Goal: Task Accomplishment & Management: Manage account settings

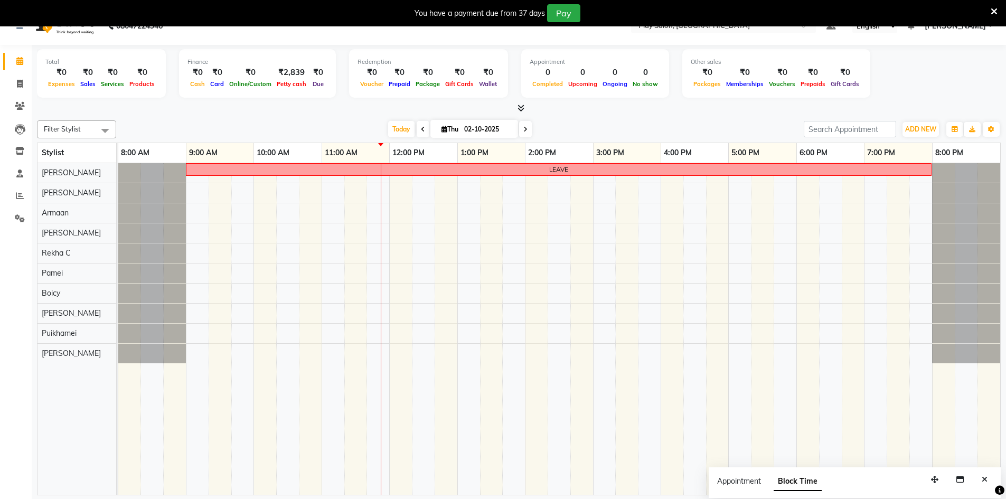
scroll to position [26, 0]
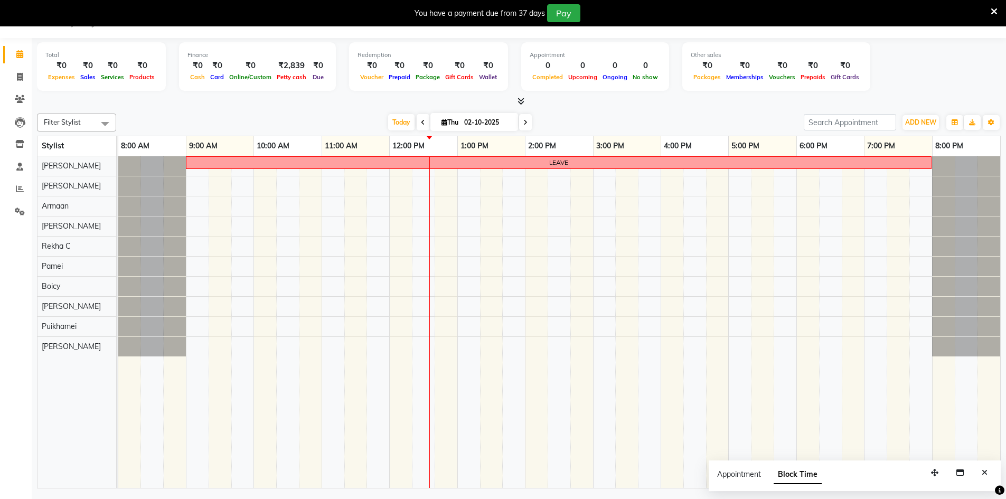
click at [246, 98] on div at bounding box center [519, 101] width 964 height 11
click at [384, 307] on div "LEAVE" at bounding box center [559, 322] width 882 height 332
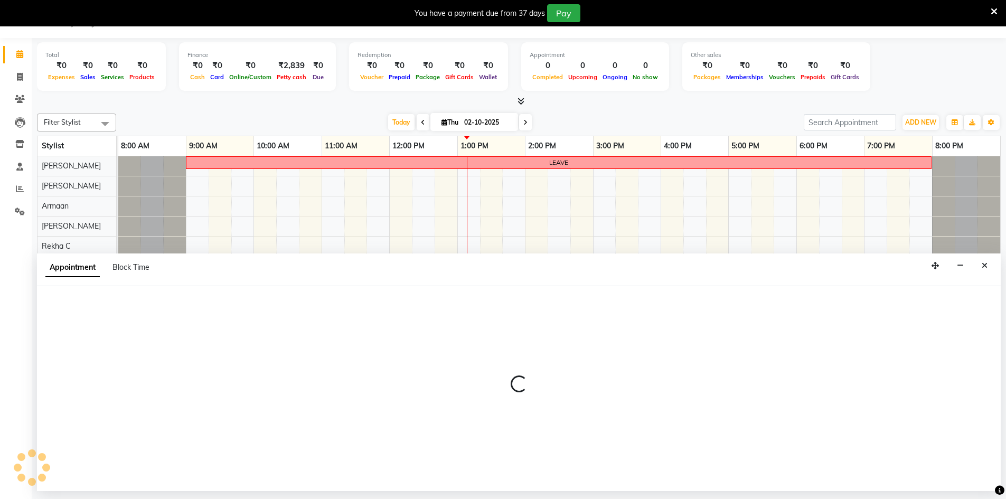
select select "88657"
select select "705"
select select "tentative"
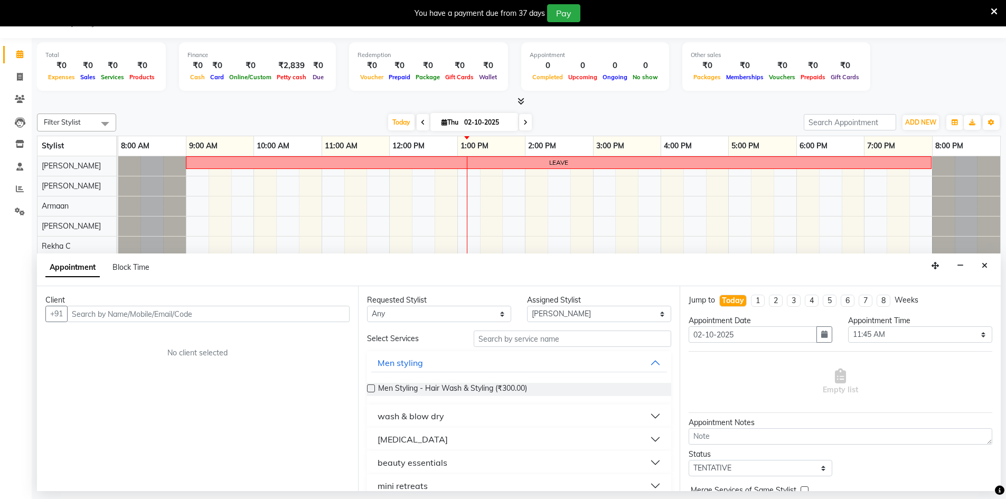
click at [147, 311] on input "text" at bounding box center [208, 314] width 283 height 16
type input "9004387367"
click at [353, 308] on div "Client +91 9004387367 Add Client No client selected" at bounding box center [197, 388] width 321 height 205
click at [330, 310] on span "Add Client" at bounding box center [327, 314] width 35 height 10
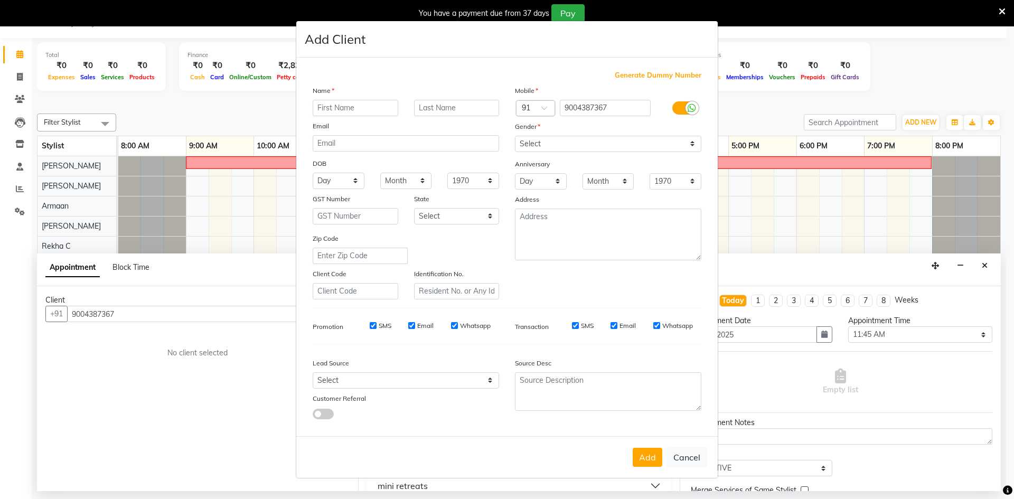
click at [368, 113] on input "text" at bounding box center [356, 108] width 86 height 16
type input "Rahul"
click at [433, 115] on input "text" at bounding box center [457, 108] width 86 height 16
type input "Chaudhary"
click at [539, 148] on select "Select Male Female Other Prefer Not To Say" at bounding box center [608, 144] width 186 height 16
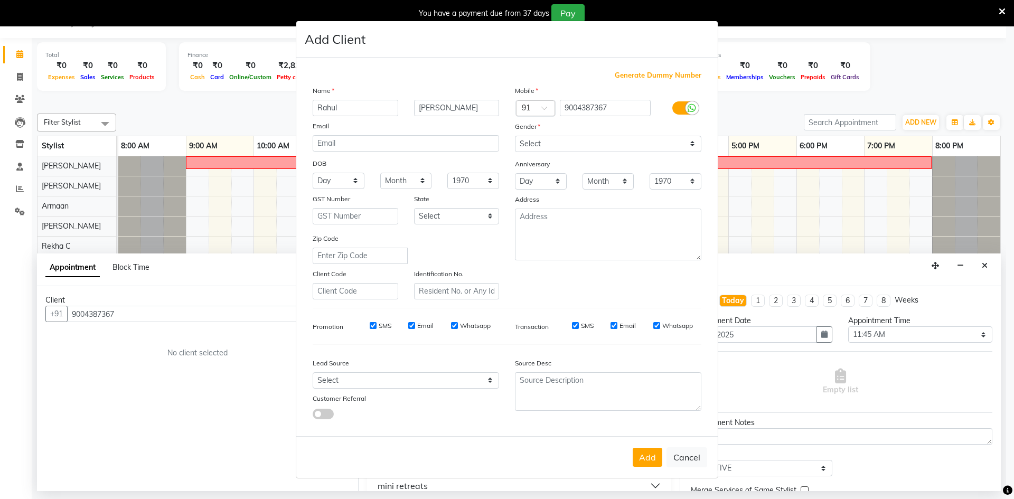
click at [461, 118] on div "Name Rahul Chaudhary Email DOB Day 01 02 03 04 05 06 07 08 09 10 11 12 13 14 15…" at bounding box center [406, 192] width 202 height 214
click at [564, 141] on select "Select Male Female Other Prefer Not To Say" at bounding box center [608, 144] width 186 height 16
click at [563, 146] on select "Select Male Female Other Prefer Not To Say" at bounding box center [608, 144] width 186 height 16
select select "male"
click at [515, 136] on select "Select Male Female Other Prefer Not To Say" at bounding box center [608, 144] width 186 height 16
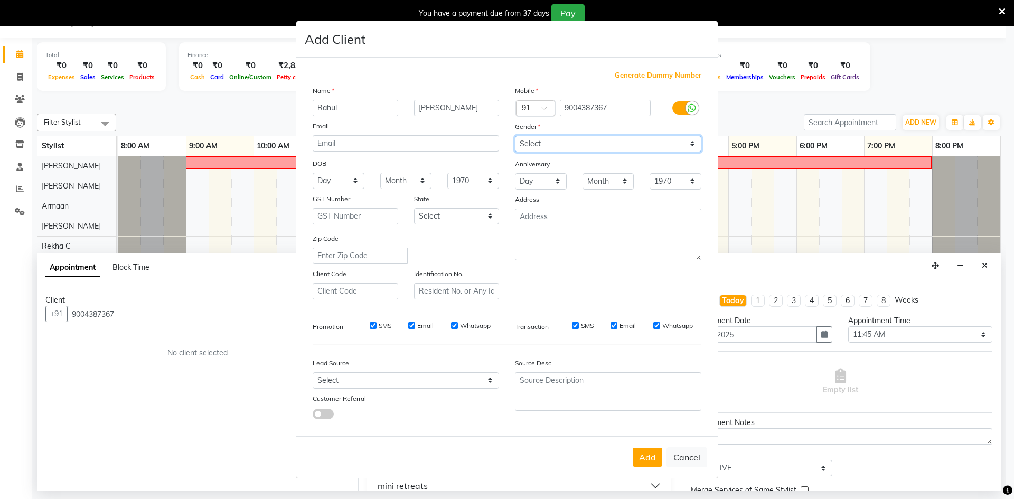
click at [541, 146] on select "Select Male Female Other Prefer Not To Say" at bounding box center [608, 144] width 186 height 16
click at [515, 136] on select "Select Male Female Other Prefer Not To Say" at bounding box center [608, 144] width 186 height 16
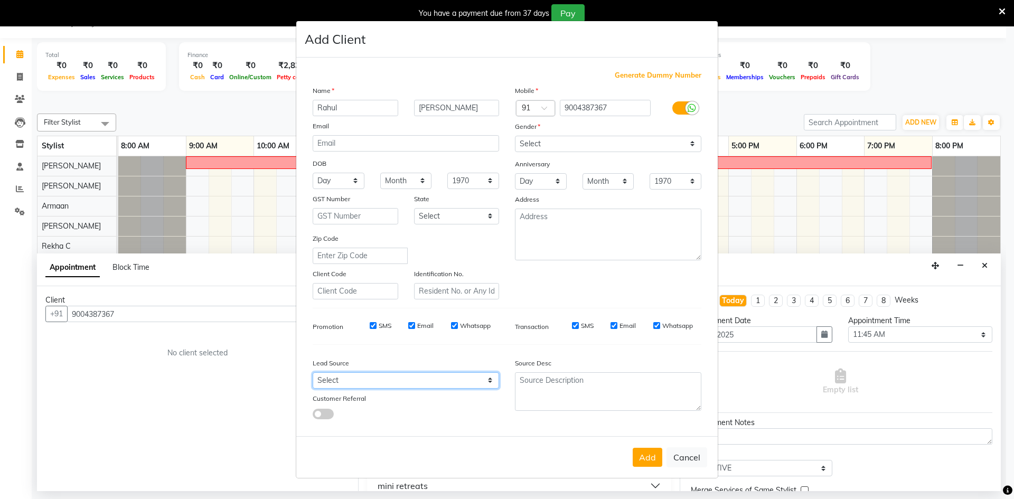
click at [408, 385] on select "Select Walk-in Internet Friend Word of Mouth Advertisement Facebook JustDial Go…" at bounding box center [406, 380] width 186 height 16
select select "56178"
click at [313, 372] on select "Select Walk-in Internet Friend Word of Mouth Advertisement Facebook JustDial Go…" at bounding box center [406, 380] width 186 height 16
click at [638, 460] on button "Add" at bounding box center [648, 457] width 30 height 19
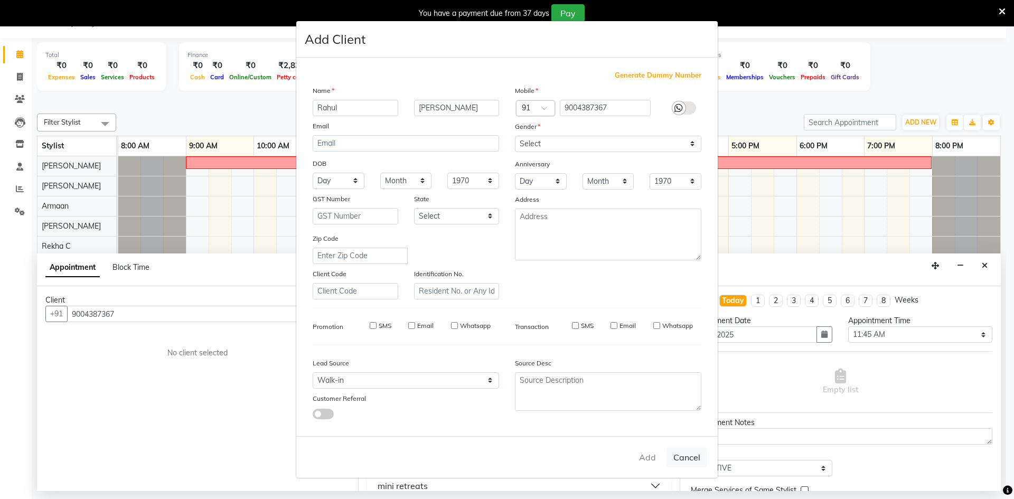
select select
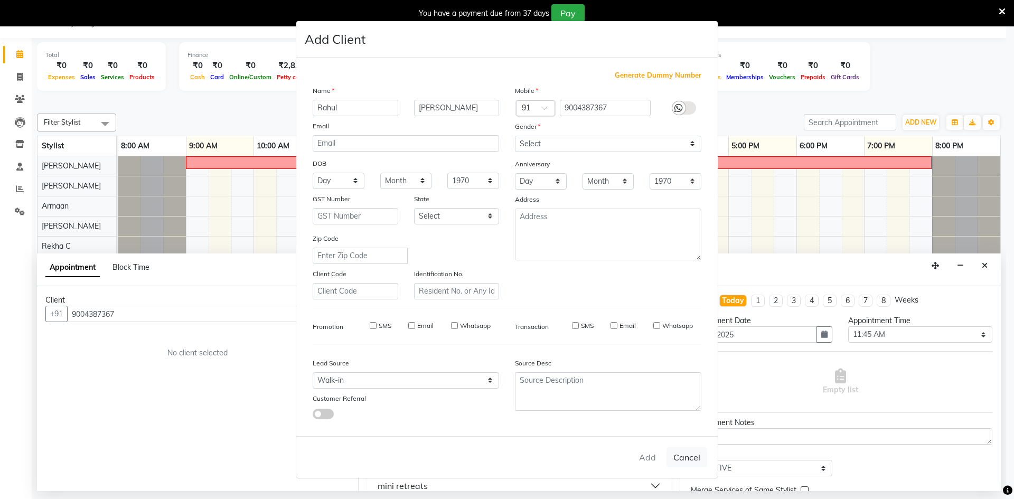
select select
checkbox input "false"
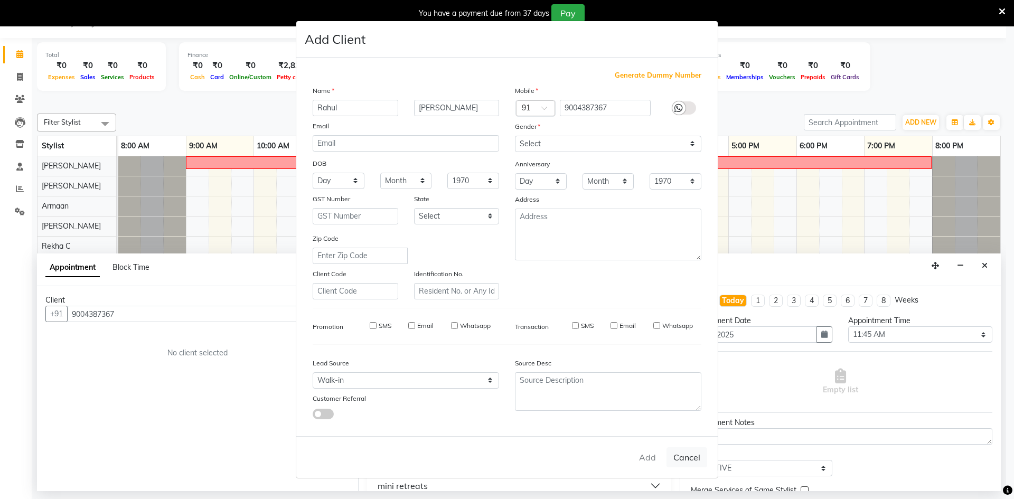
checkbox input "false"
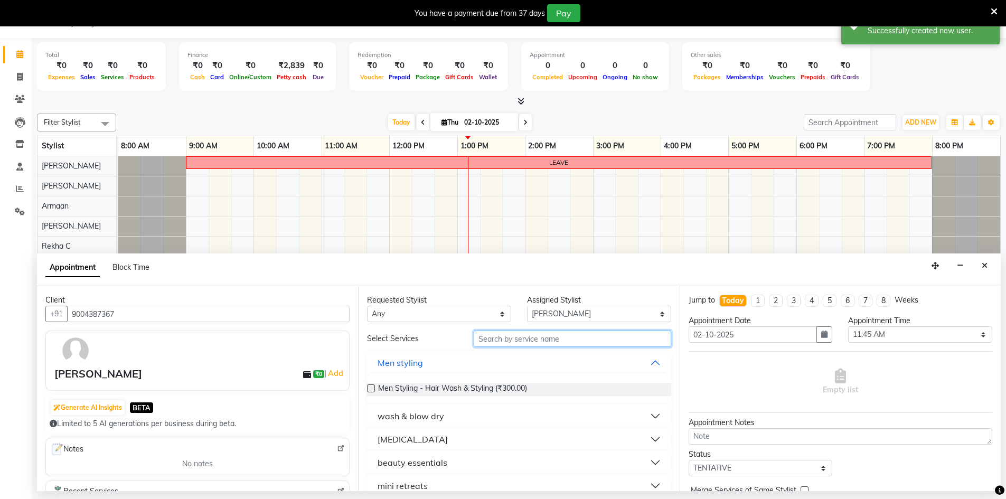
click at [507, 341] on input "text" at bounding box center [573, 339] width 198 height 16
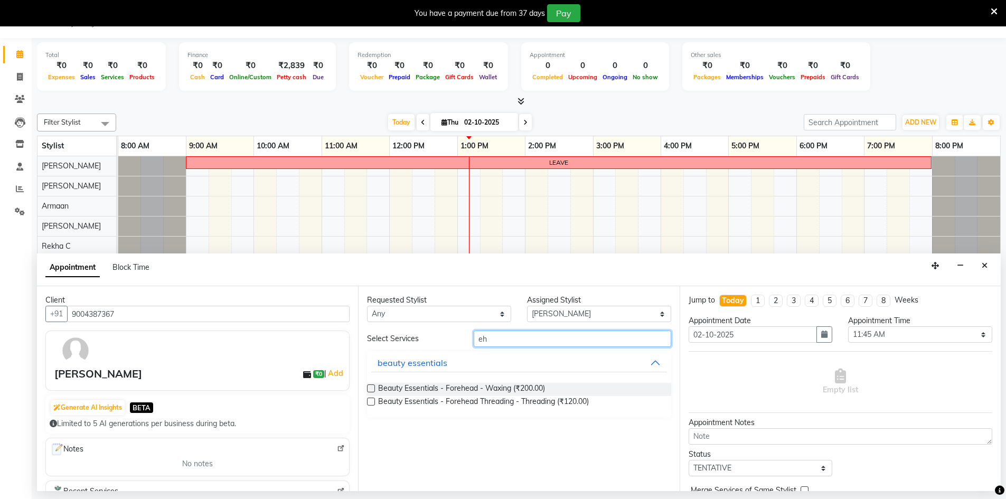
type input "e"
type input "clas"
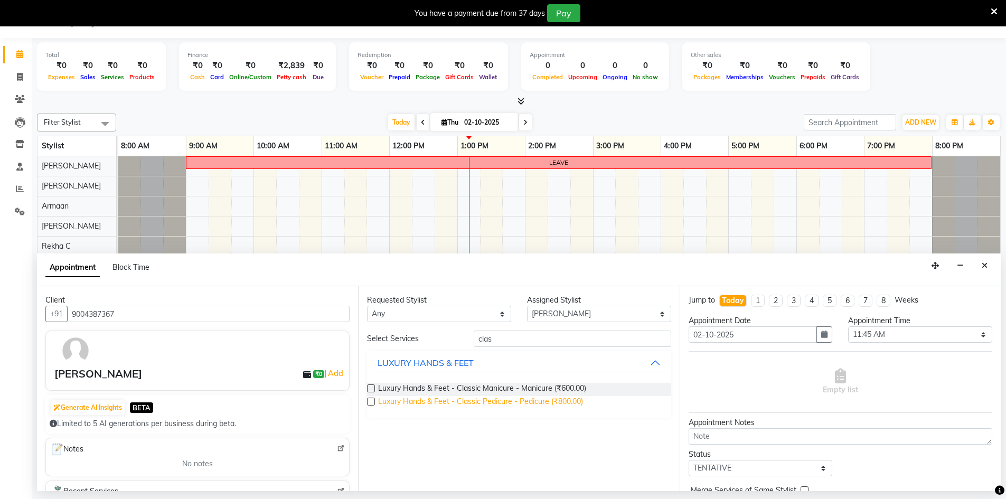
click at [496, 397] on span "Luxury Hands & Feet - Classic Pedicure - Pedicure (₹800.00)" at bounding box center [480, 402] width 205 height 13
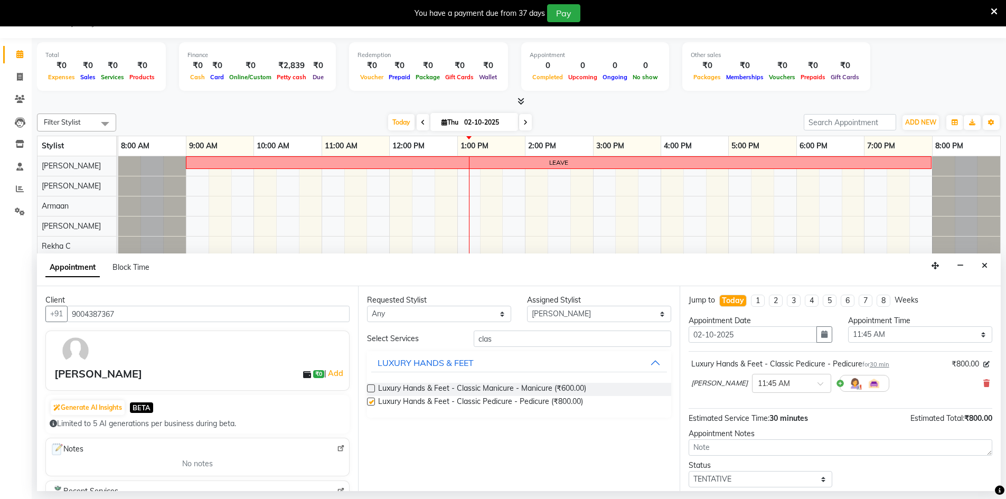
checkbox input "false"
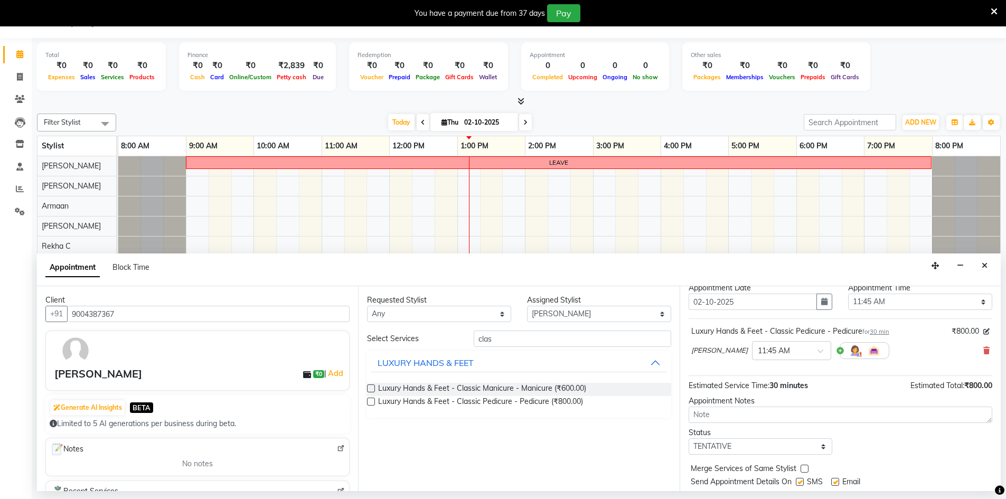
scroll to position [63, 0]
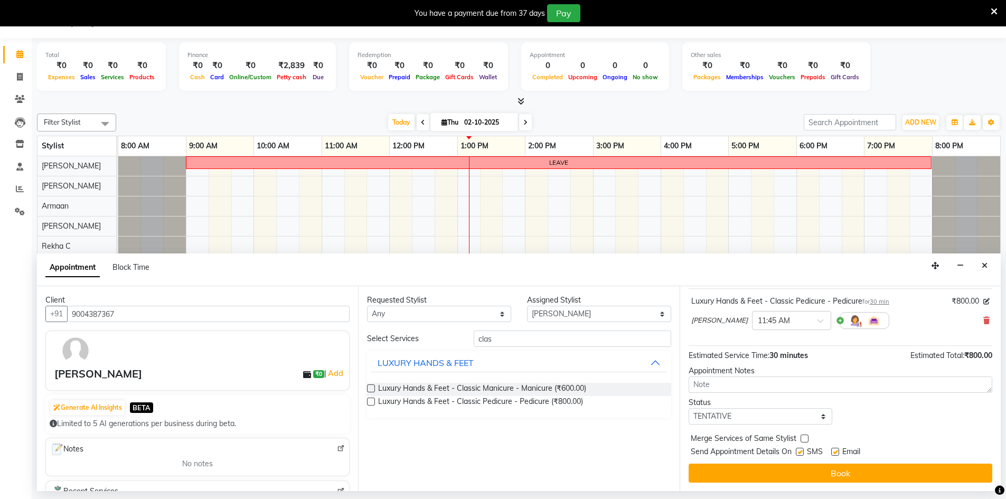
click at [902, 468] on button "Book" at bounding box center [841, 473] width 304 height 19
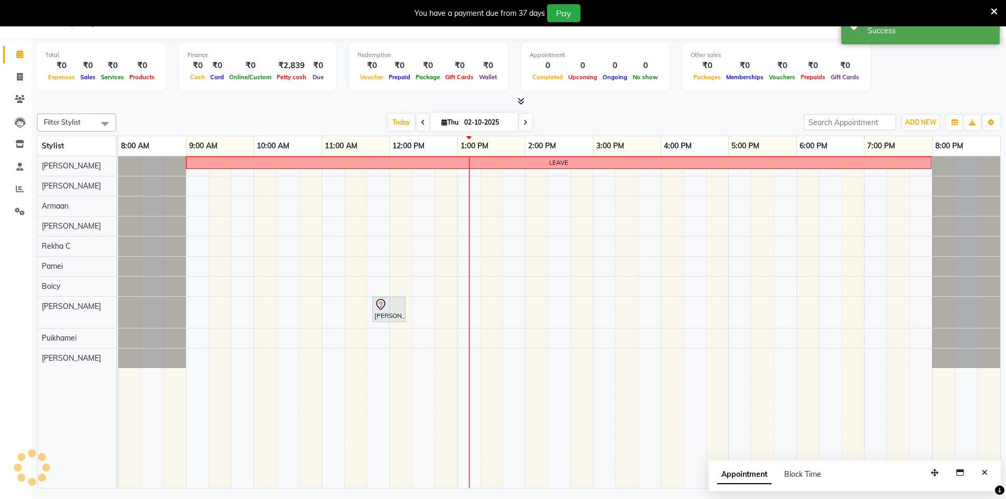
scroll to position [0, 0]
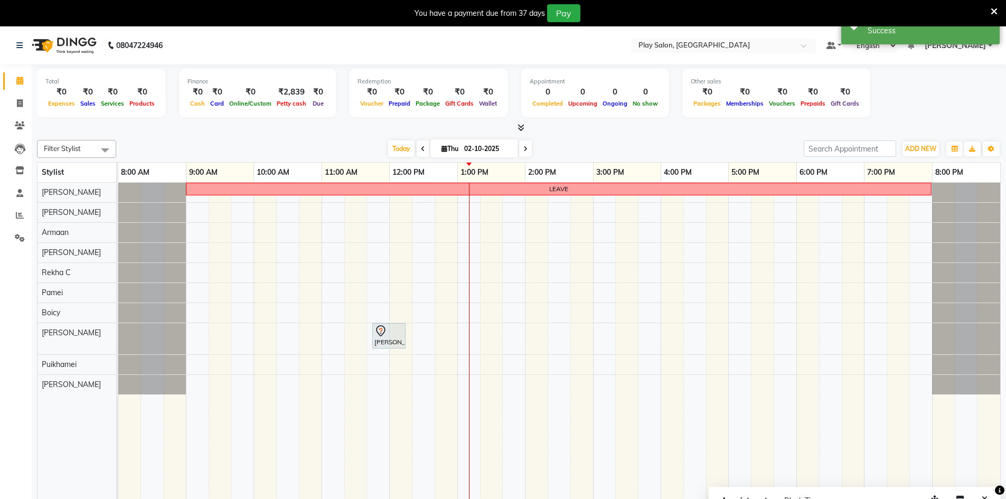
click at [405, 339] on div at bounding box center [405, 336] width 4 height 24
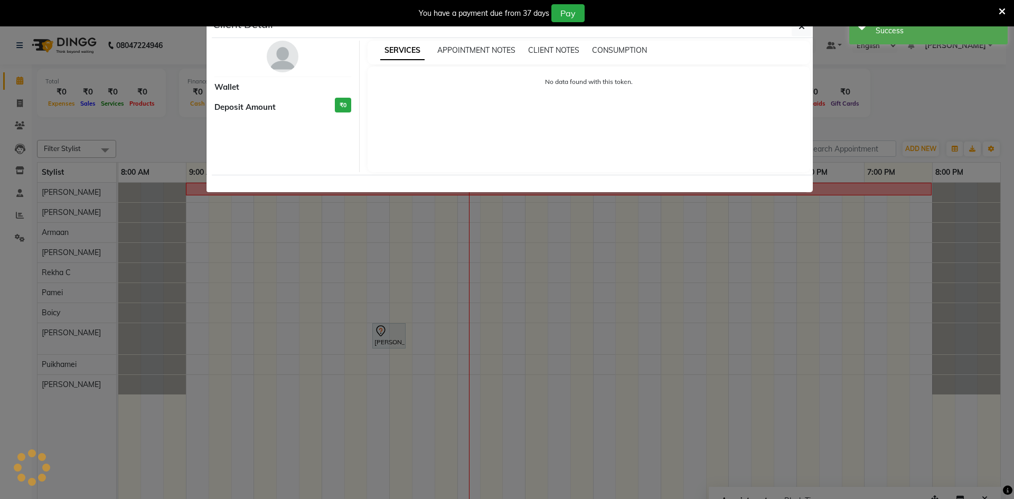
select select "7"
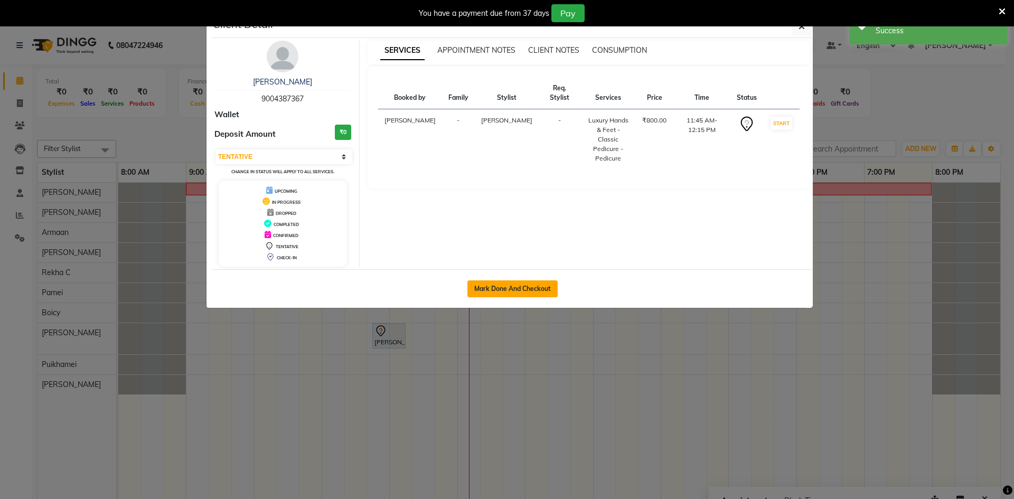
click at [492, 288] on button "Mark Done And Checkout" at bounding box center [512, 288] width 90 height 17
select select "service"
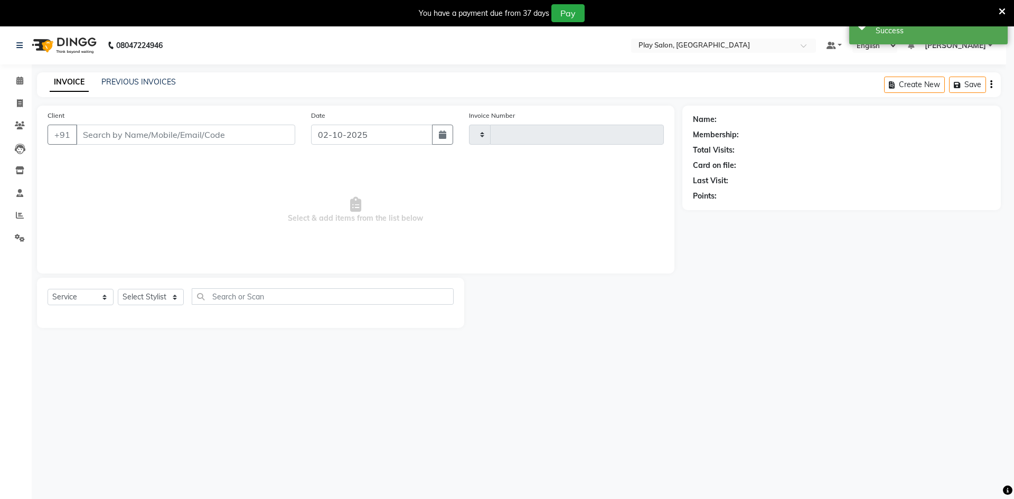
type input "0259"
select select "8631"
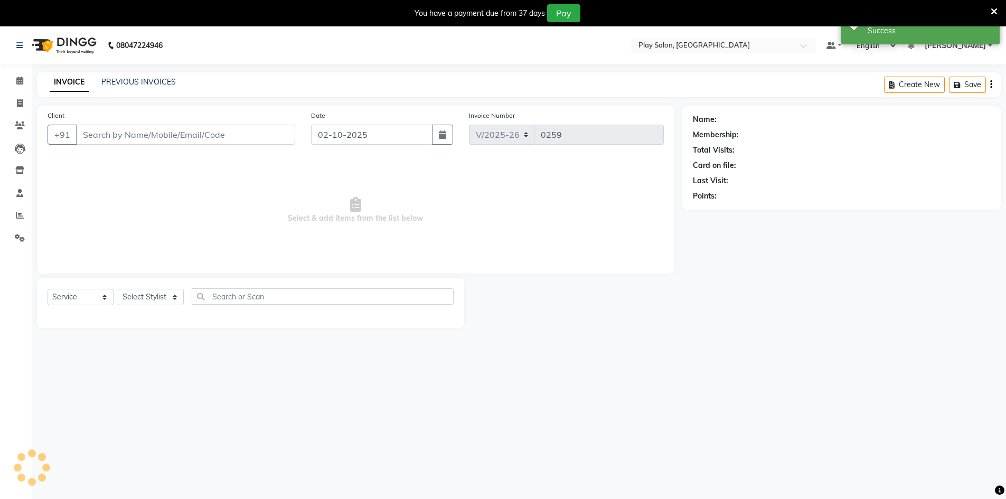
type input "9004387367"
select select "88657"
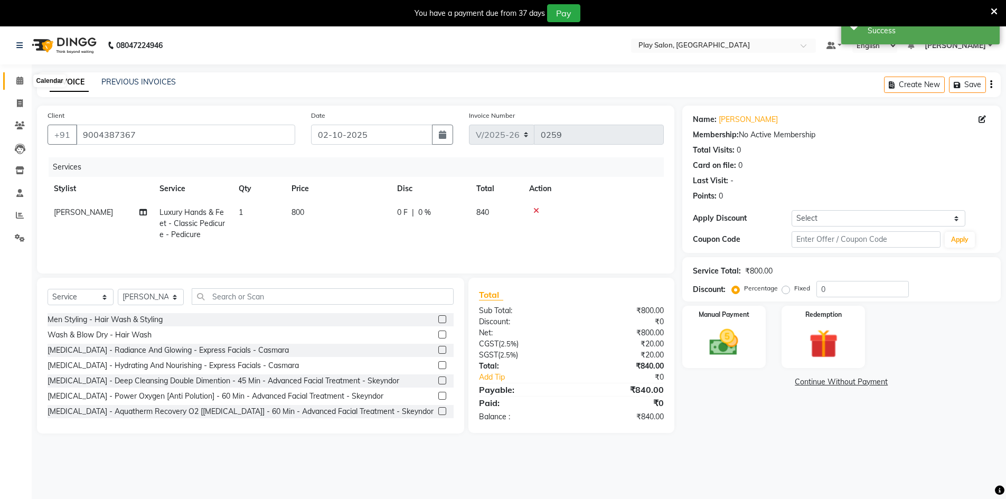
click at [13, 80] on span at bounding box center [20, 81] width 18 height 12
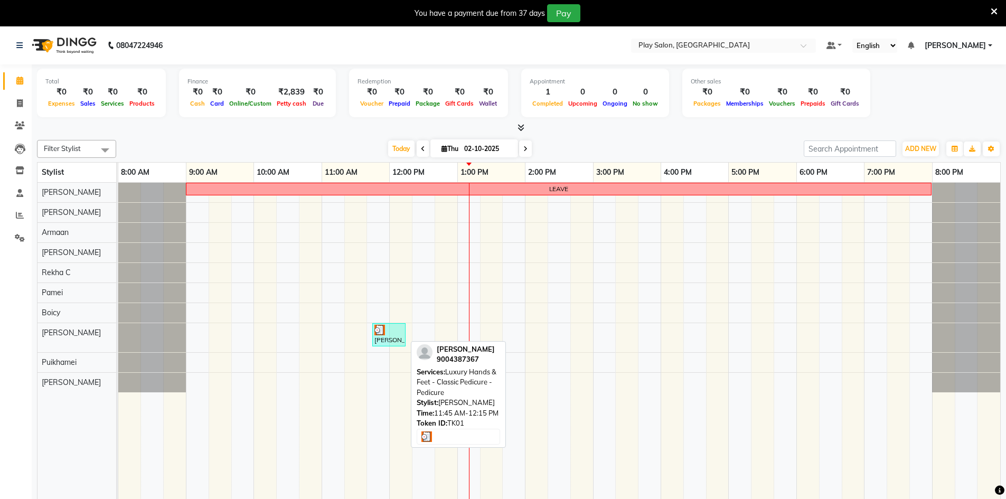
click at [399, 332] on div at bounding box center [389, 330] width 29 height 11
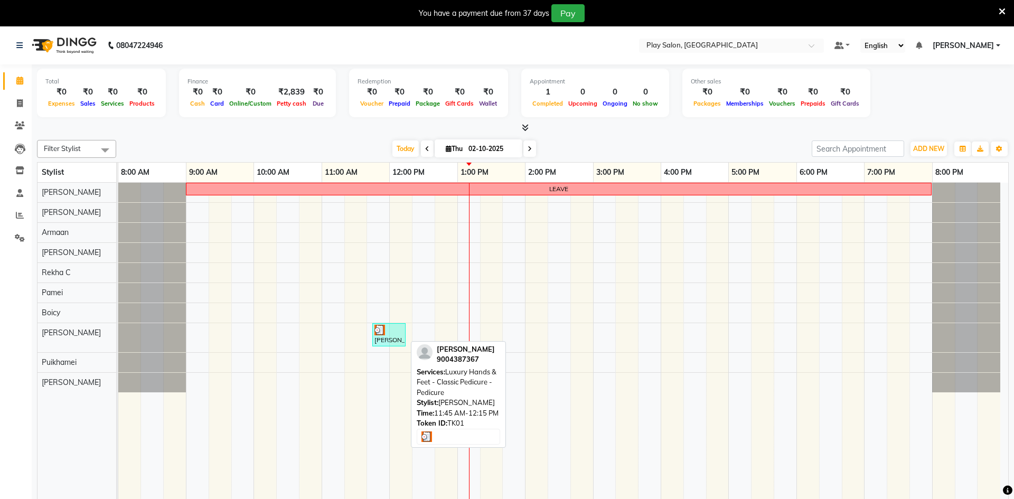
select select "3"
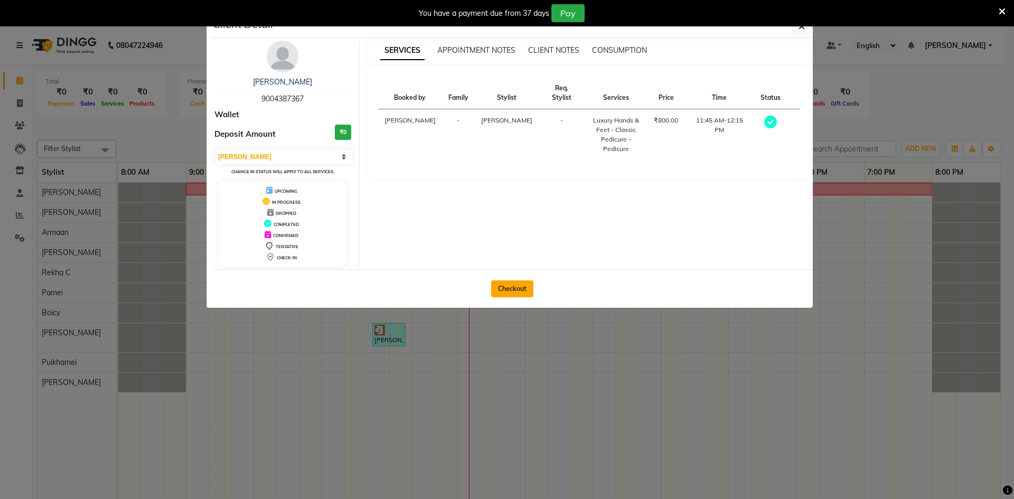
click at [527, 296] on button "Checkout" at bounding box center [512, 288] width 42 height 17
select select "8631"
select select "service"
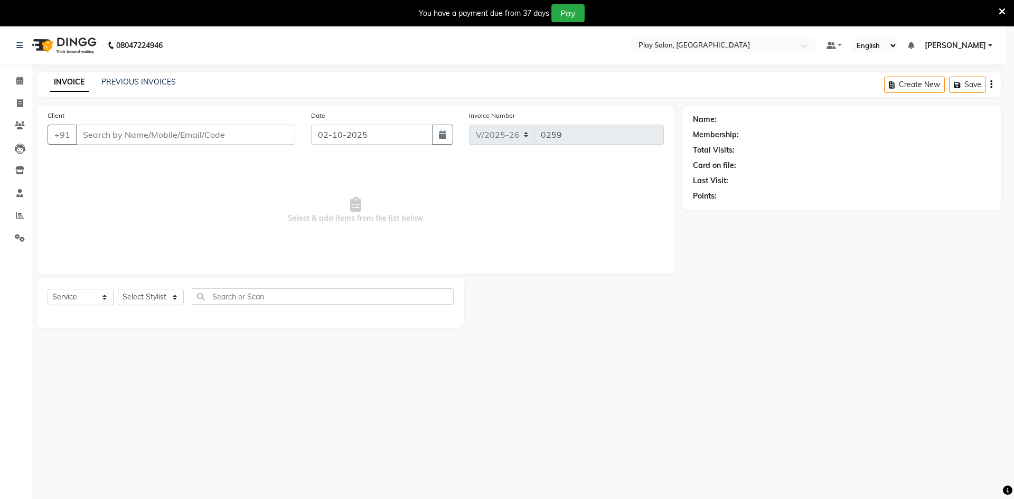
click at [520, 289] on ngb-modal-window "Client Detail Rahul Chaudhary 9004387367 Wallet Deposit Amount ₹0 Select MARK D…" at bounding box center [507, 249] width 1014 height 499
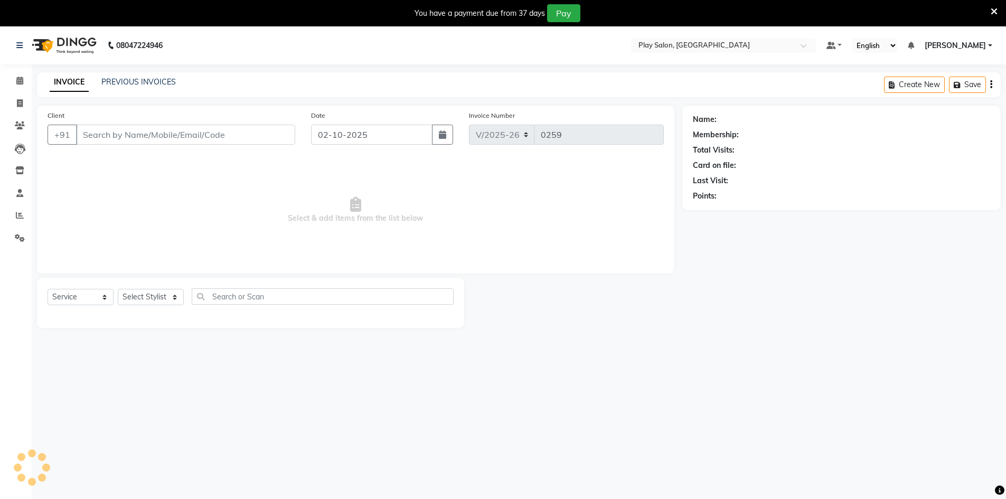
type input "9004387367"
select select "88657"
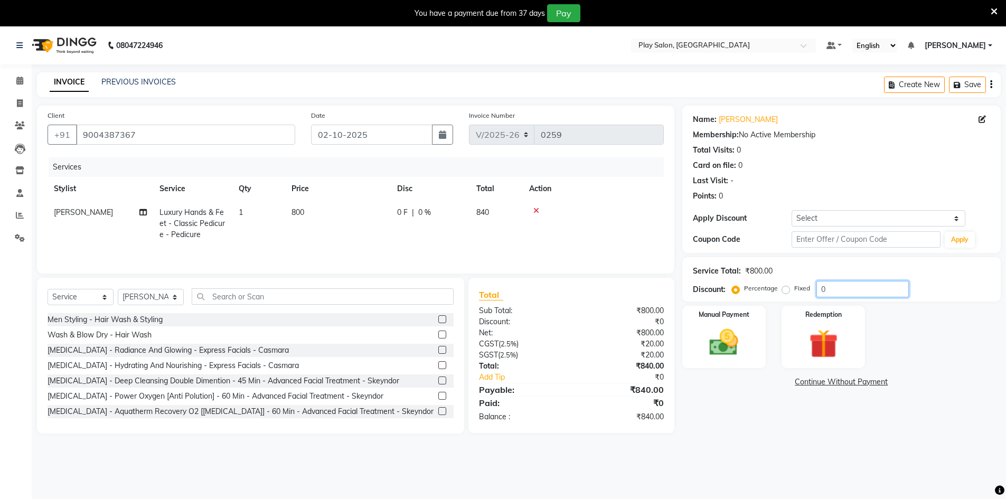
click at [843, 283] on input "0" at bounding box center [863, 289] width 92 height 16
type input "15"
click at [723, 419] on div "Name: Rahul Chaudhary Membership: No Active Membership Total Visits: 0 Card on …" at bounding box center [845, 270] width 326 height 328
click at [15, 77] on span at bounding box center [20, 81] width 18 height 12
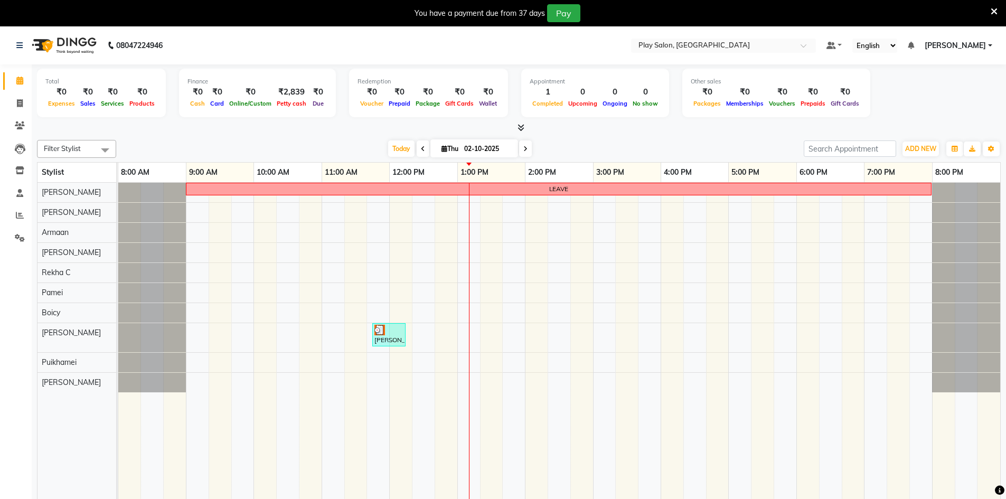
click at [394, 311] on div "LEAVE Rahul Chaudhary, TK01, 11:45 AM-12:15 PM, Luxury Hands & Feet - Classic P…" at bounding box center [559, 349] width 882 height 332
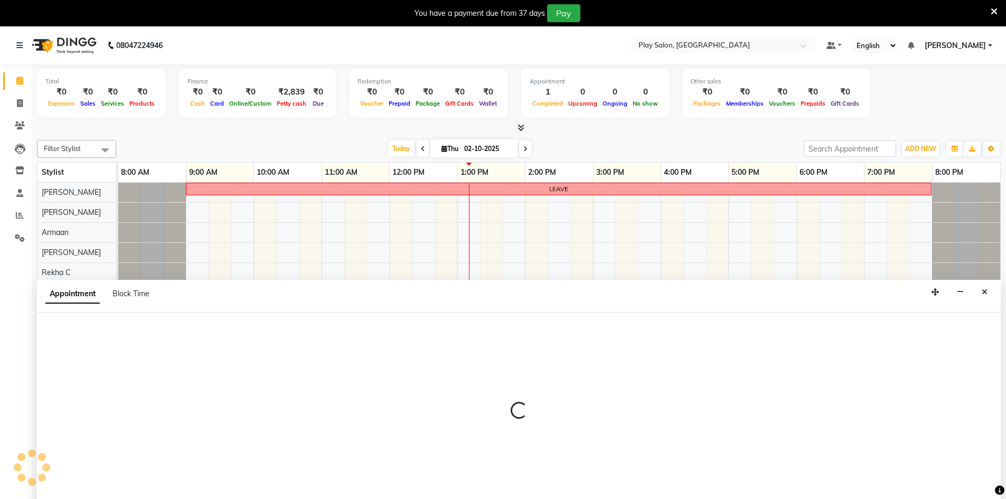
scroll to position [26, 0]
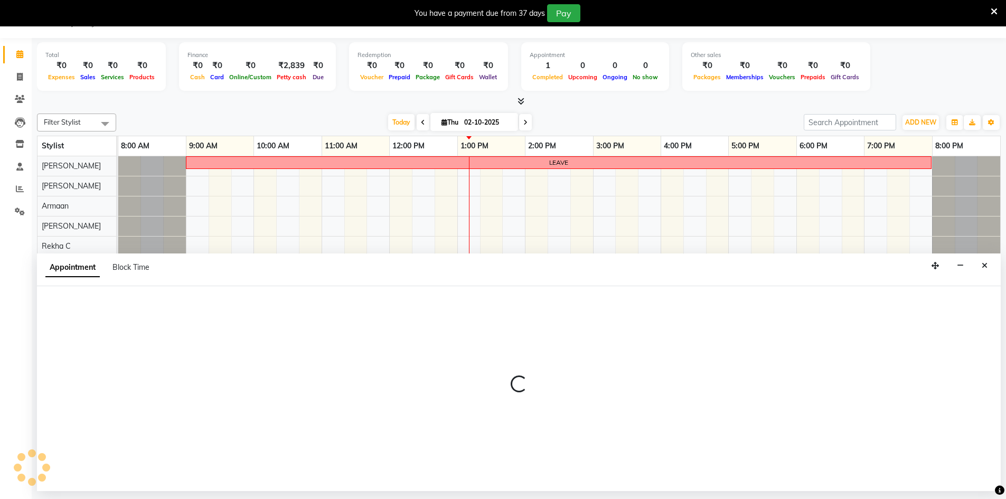
select select "88574"
select select "720"
select select "tentative"
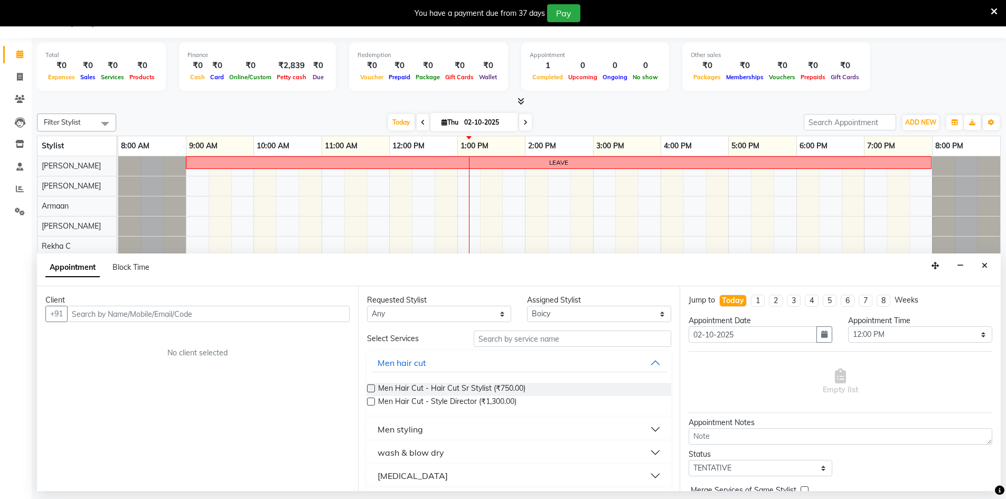
click at [186, 319] on input "text" at bounding box center [208, 314] width 283 height 16
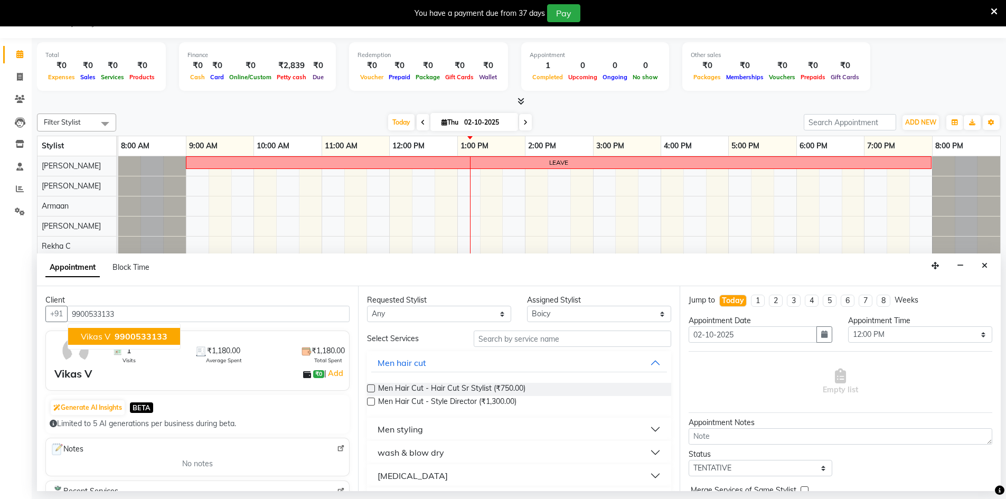
click at [127, 336] on span "9900533133" at bounding box center [141, 336] width 53 height 11
type input "9900533133"
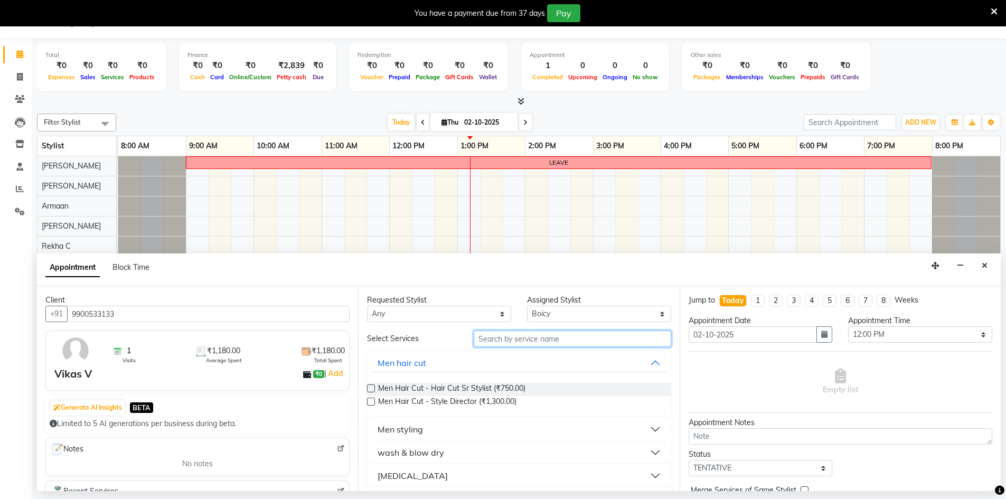
click at [514, 337] on input "text" at bounding box center [573, 339] width 198 height 16
type input "foot"
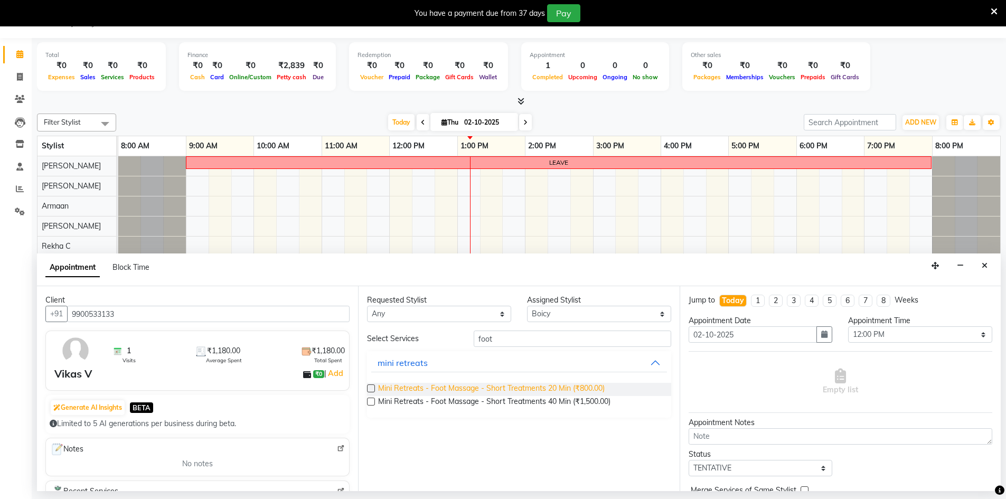
click at [522, 385] on span "Mini Retreats - Foot Massage - Short Treatments 20 Min (₹800.00)" at bounding box center [491, 389] width 227 height 13
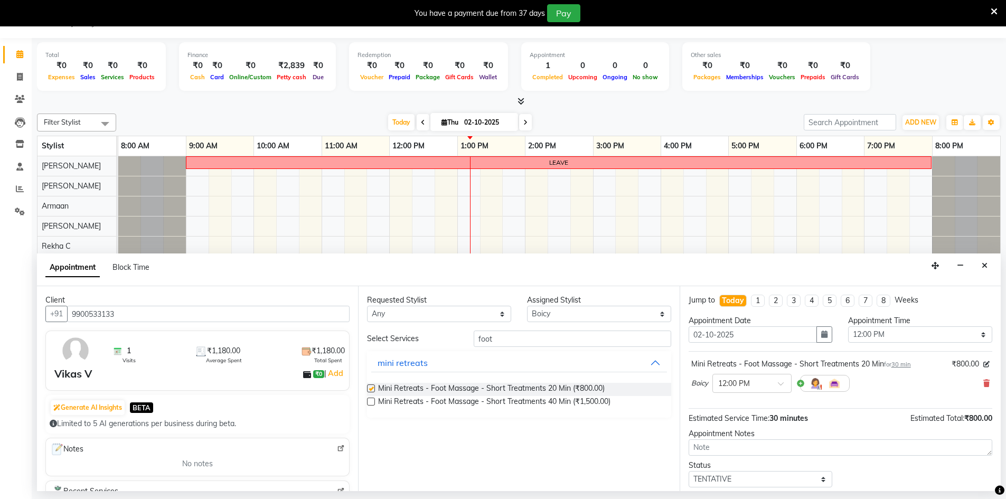
checkbox input "false"
drag, startPoint x: 524, startPoint y: 344, endPoint x: 471, endPoint y: 343, distance: 52.8
click at [471, 343] on div "foot" at bounding box center [572, 339] width 213 height 16
click at [605, 317] on select "Select Armaan Ashik lama Boicy Gaiphunliu Kamei Hauzel Ruby Pamei Puikhamei Rek…" at bounding box center [599, 314] width 144 height 16
select select "88572"
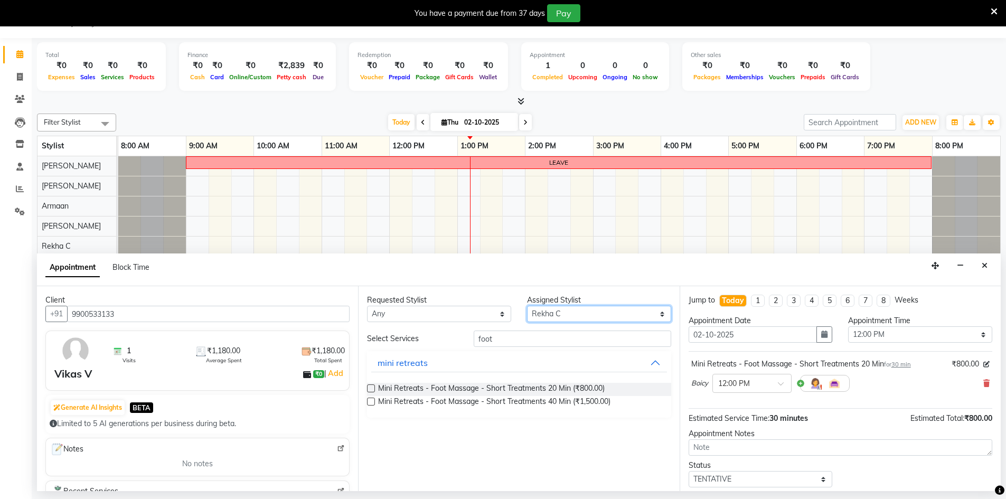
click at [527, 306] on select "Select Armaan Ashik lama Boicy Gaiphunliu Kamei Hauzel Ruby Pamei Puikhamei Rek…" at bounding box center [599, 314] width 144 height 16
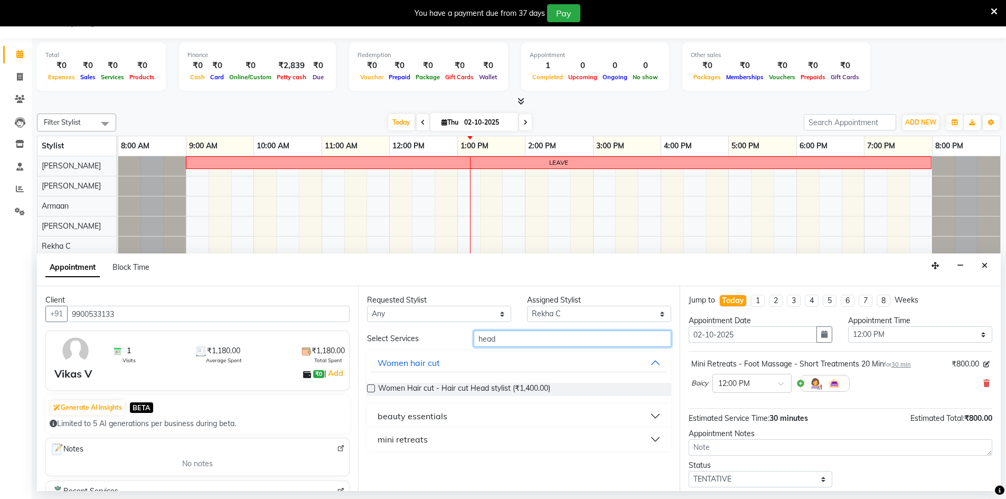
type input "head"
click at [423, 433] on div "mini retreats" at bounding box center [403, 439] width 50 height 13
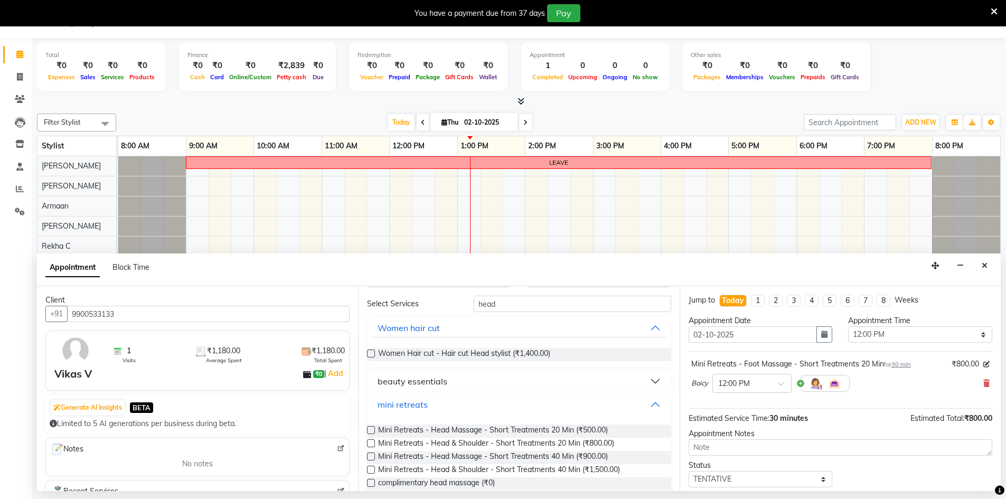
scroll to position [51, 0]
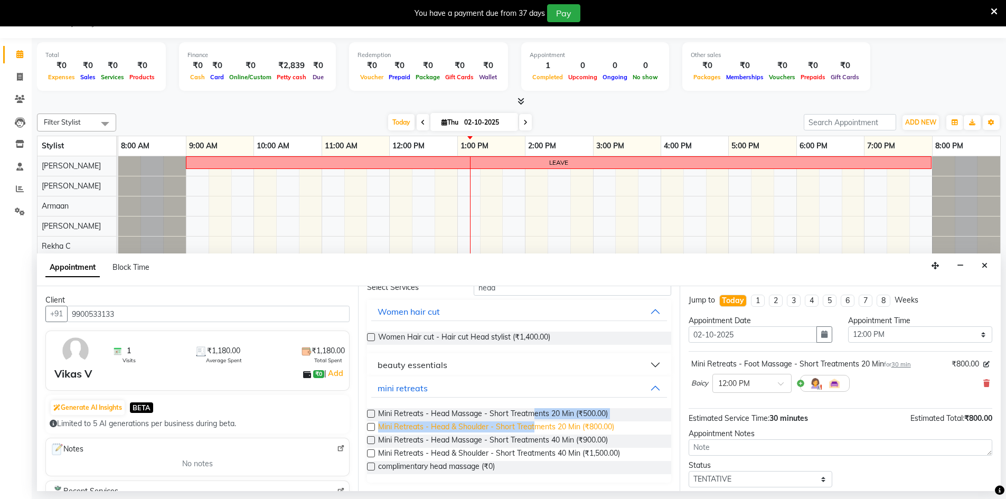
drag, startPoint x: 533, startPoint y: 421, endPoint x: 534, endPoint y: 432, distance: 10.6
click at [534, 432] on div "Mini Retreats - Head Massage - Short Treatments 20 Min (₹500.00) Mini Retreats …" at bounding box center [519, 441] width 304 height 83
click at [539, 423] on span "Mini Retreats - Head & Shoulder - Short Treatments 20 Min (₹800.00)" at bounding box center [496, 428] width 236 height 13
checkbox input "false"
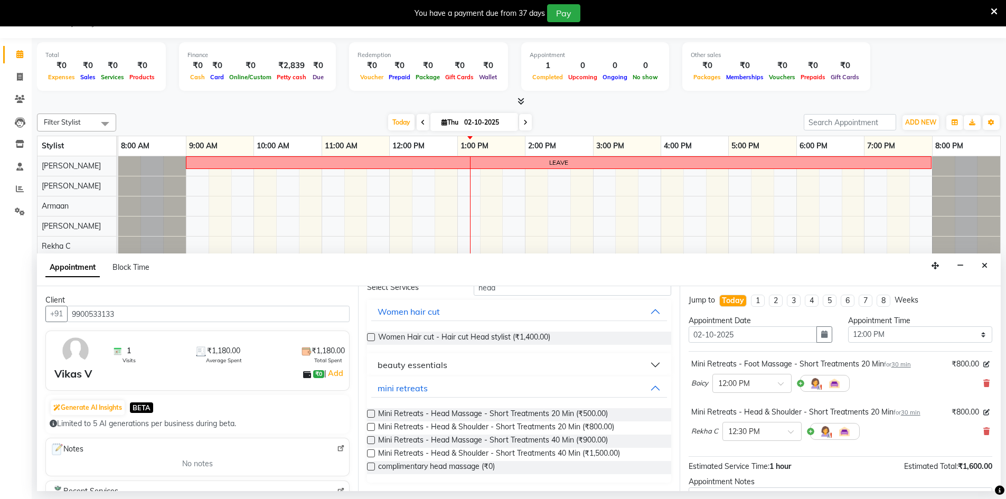
scroll to position [0, 0]
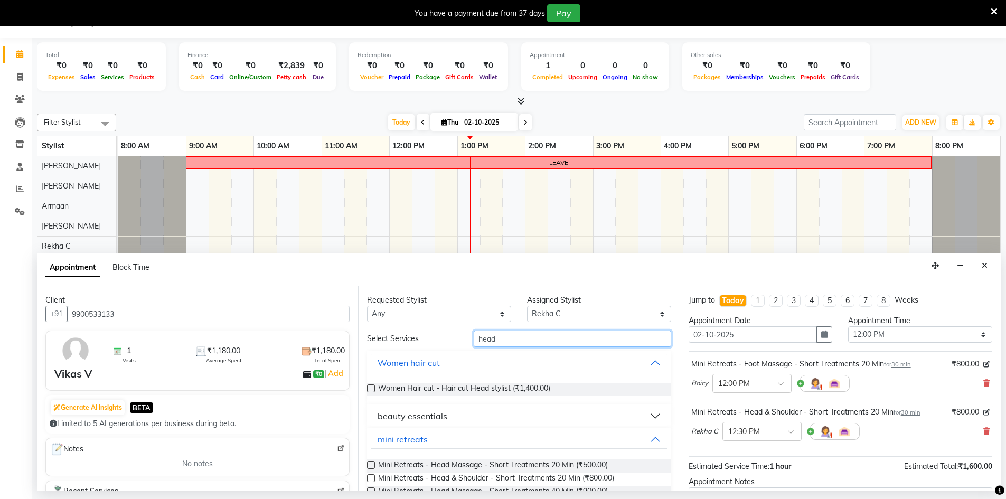
drag, startPoint x: 491, startPoint y: 339, endPoint x: 472, endPoint y: 339, distance: 19.0
click at [474, 339] on input "head" at bounding box center [573, 339] width 198 height 16
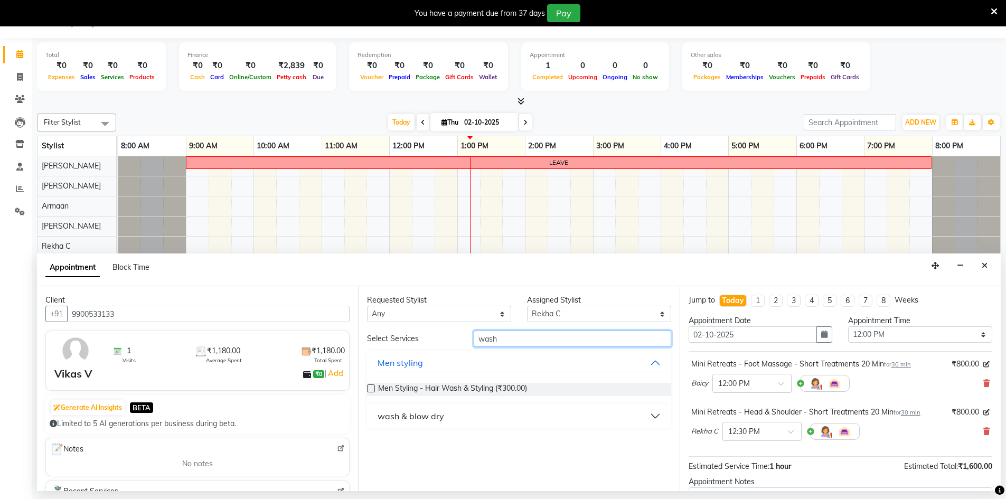
type input "wash"
click at [367, 389] on div "Requested Stylist Any Armaan Ashik lama Boicy Gaiphunliu Kamei Hauzel Ruby Pame…" at bounding box center [518, 388] width 321 height 205
click at [371, 386] on label at bounding box center [371, 389] width 8 height 8
click at [371, 386] on input "checkbox" at bounding box center [370, 389] width 7 height 7
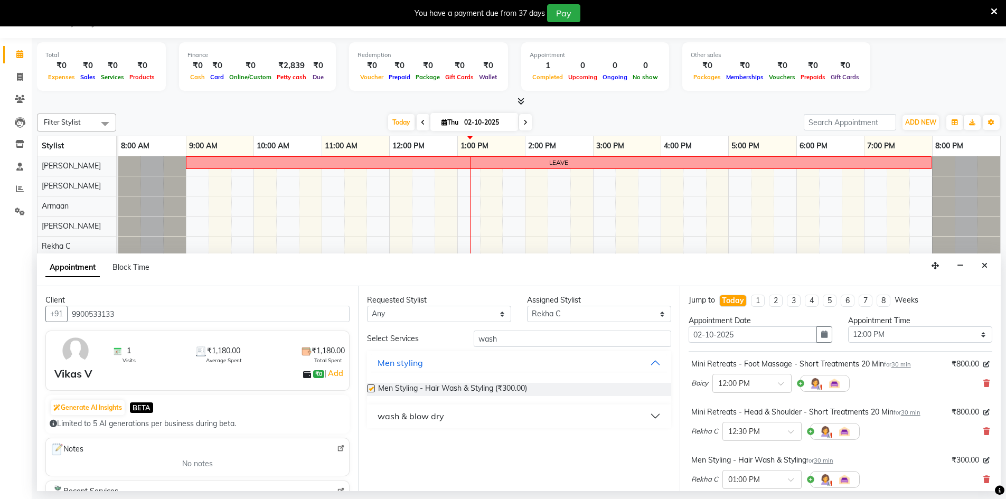
checkbox input "false"
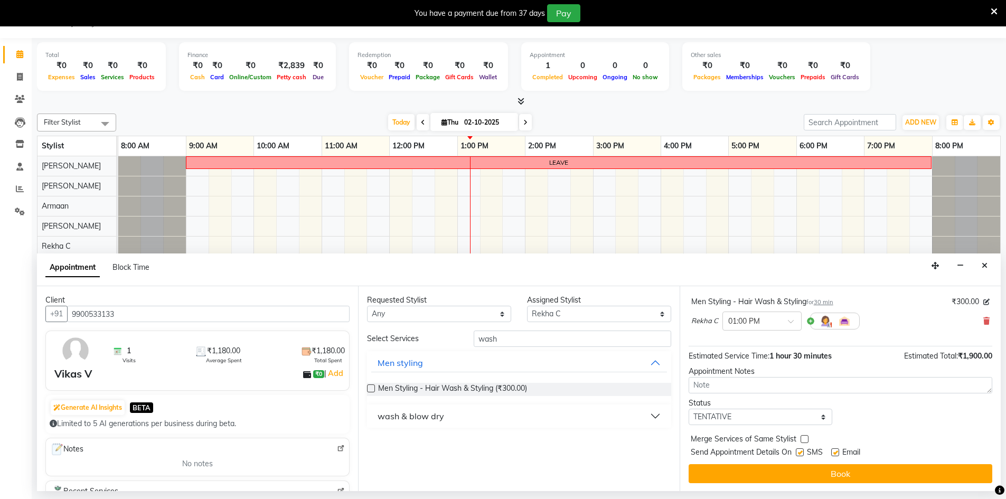
scroll to position [159, 0]
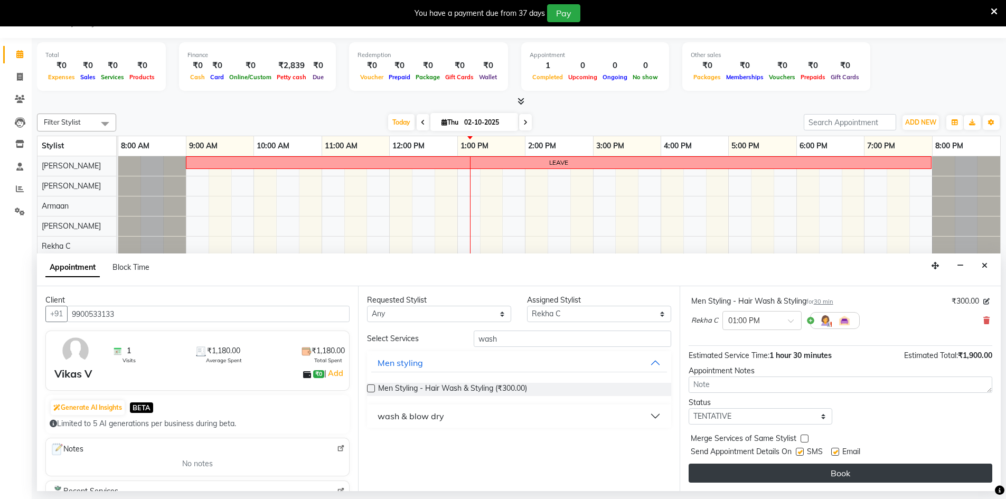
click at [781, 481] on button "Book" at bounding box center [841, 473] width 304 height 19
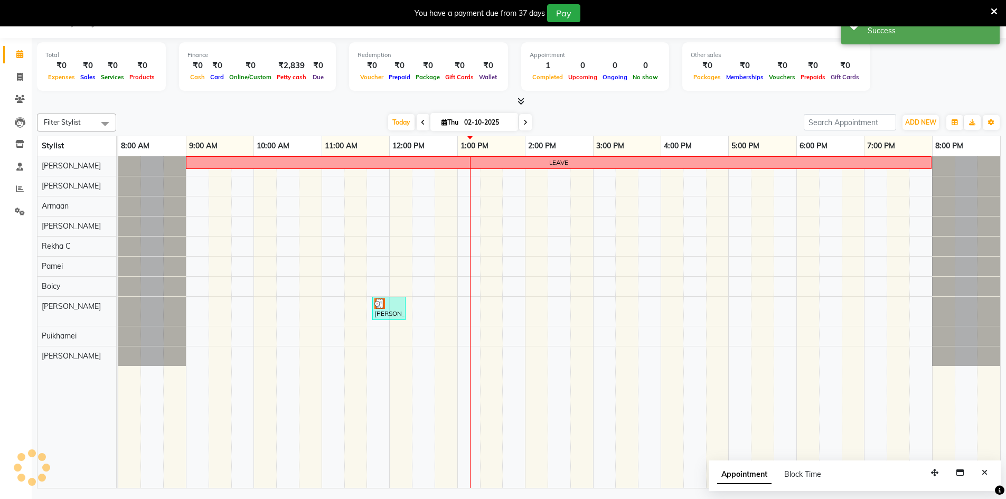
scroll to position [0, 0]
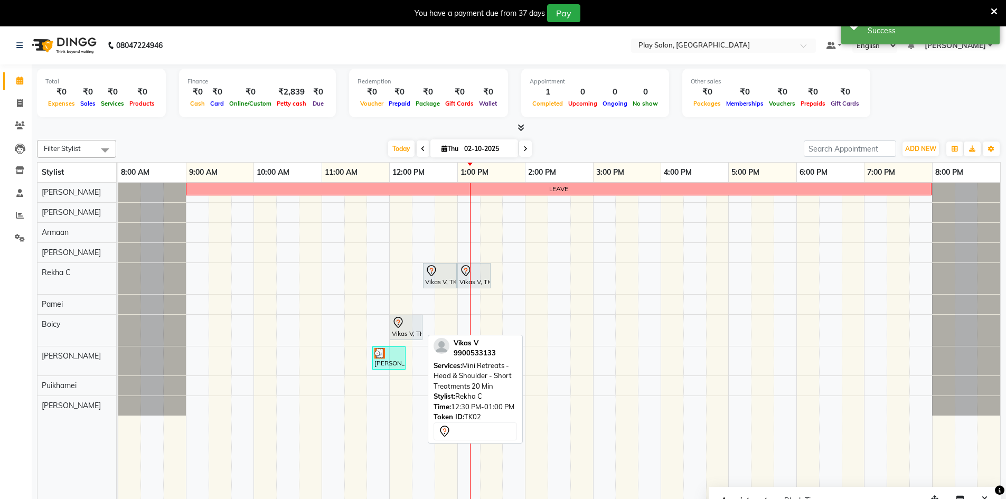
click at [444, 272] on div at bounding box center [440, 271] width 30 height 13
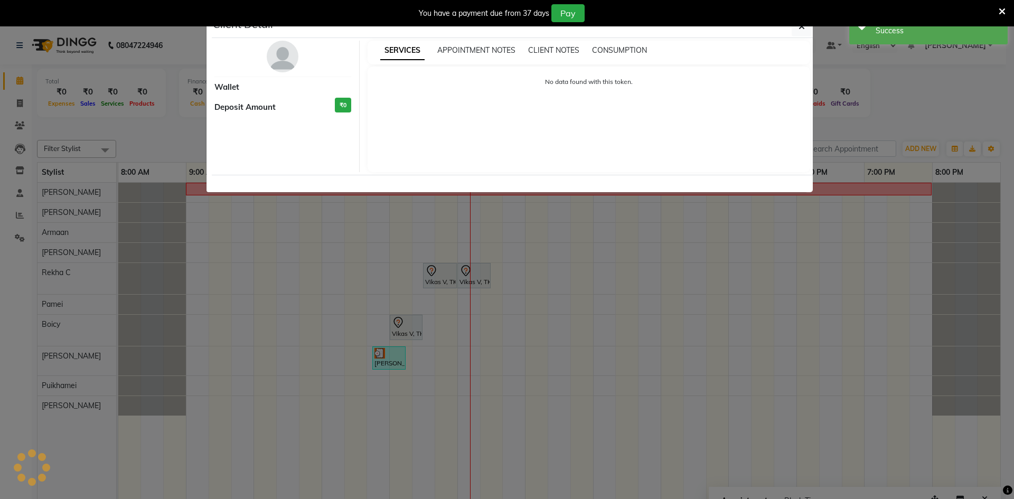
select select "7"
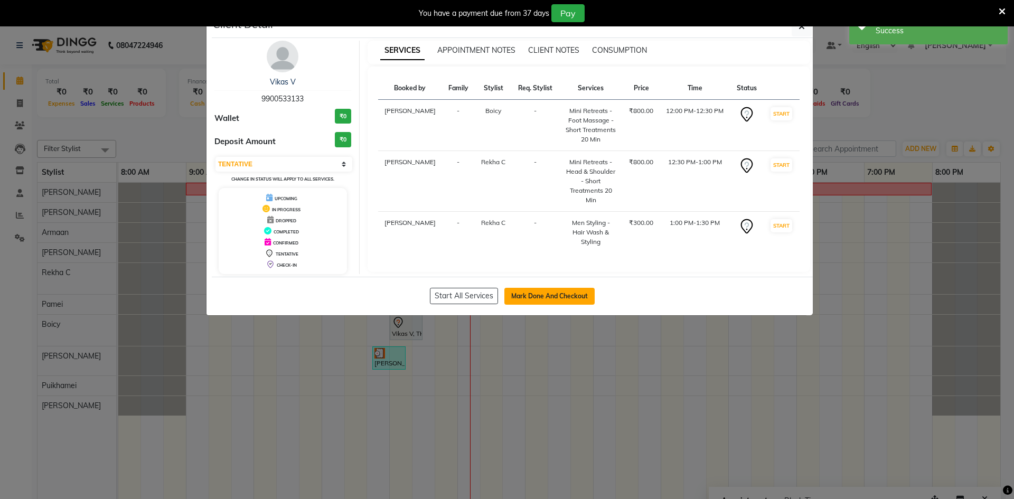
click at [528, 296] on button "Mark Done And Checkout" at bounding box center [549, 296] width 90 height 17
select select "service"
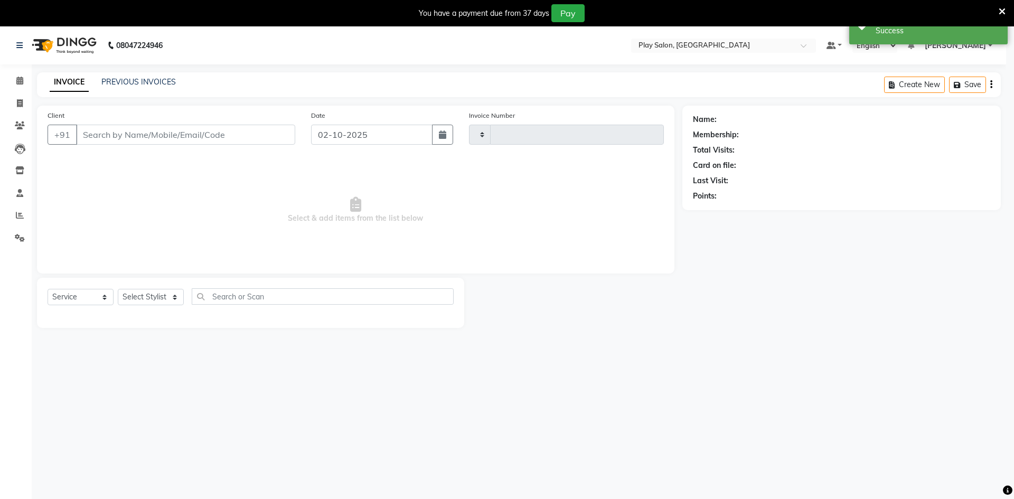
type input "0259"
select select "8631"
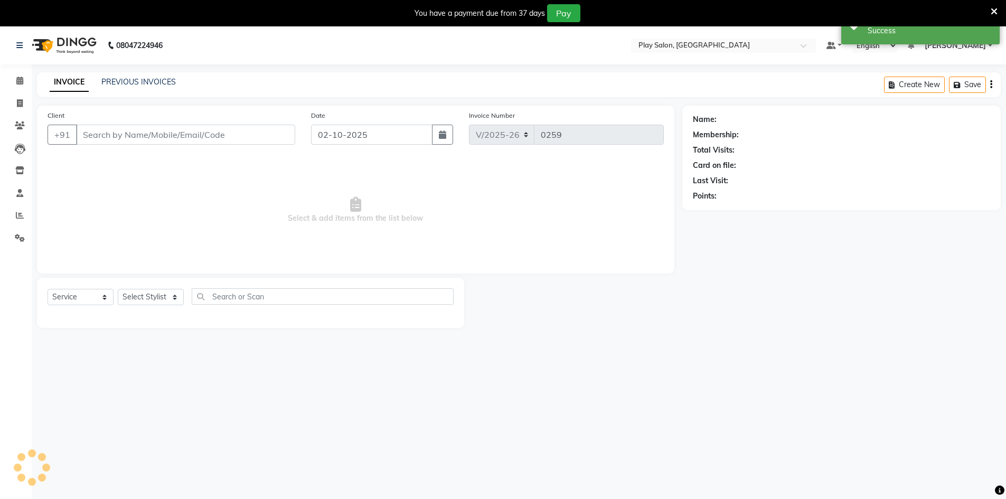
type input "9900533133"
select select "88574"
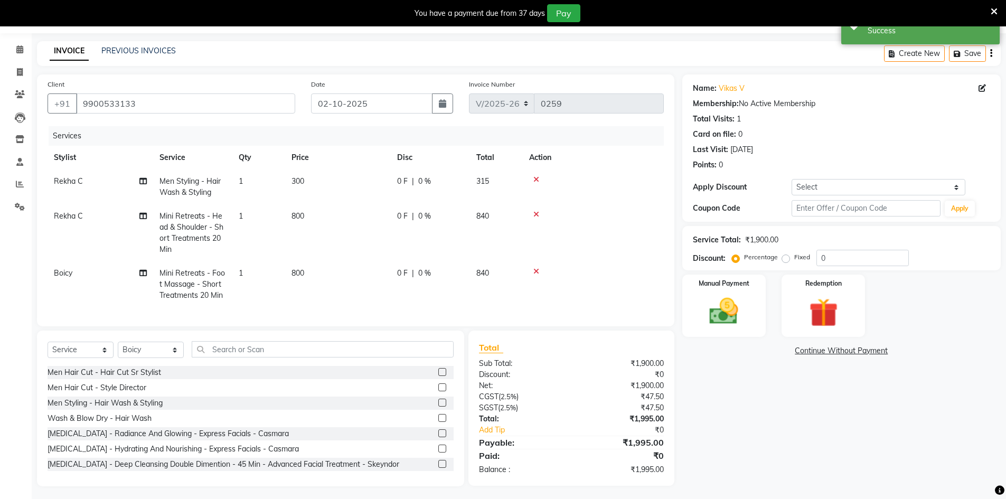
scroll to position [42, 0]
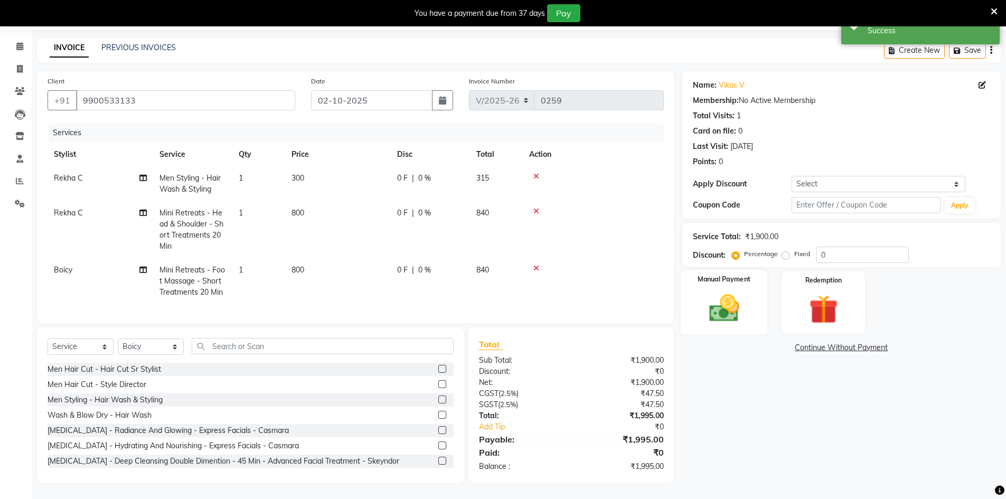
click at [760, 307] on div "Manual Payment" at bounding box center [723, 302] width 87 height 65
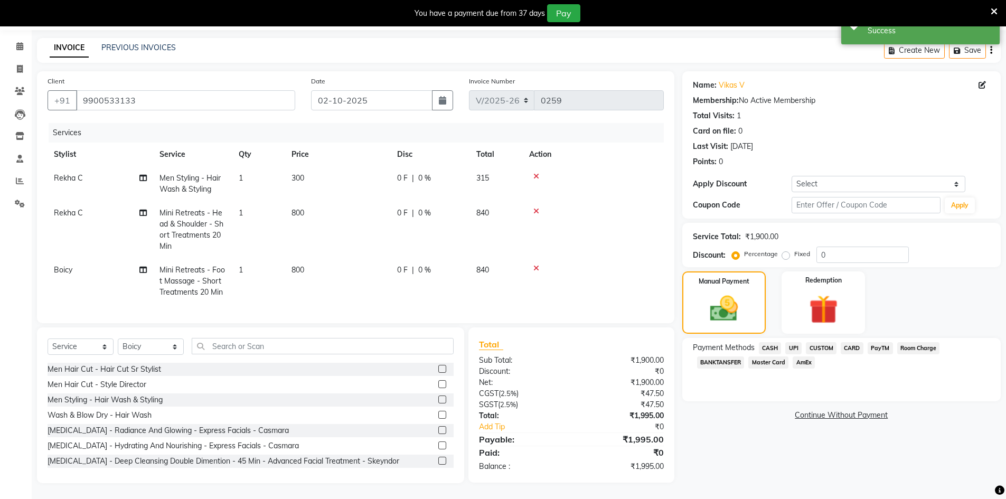
click at [820, 342] on span "CUSTOM" at bounding box center [821, 348] width 31 height 12
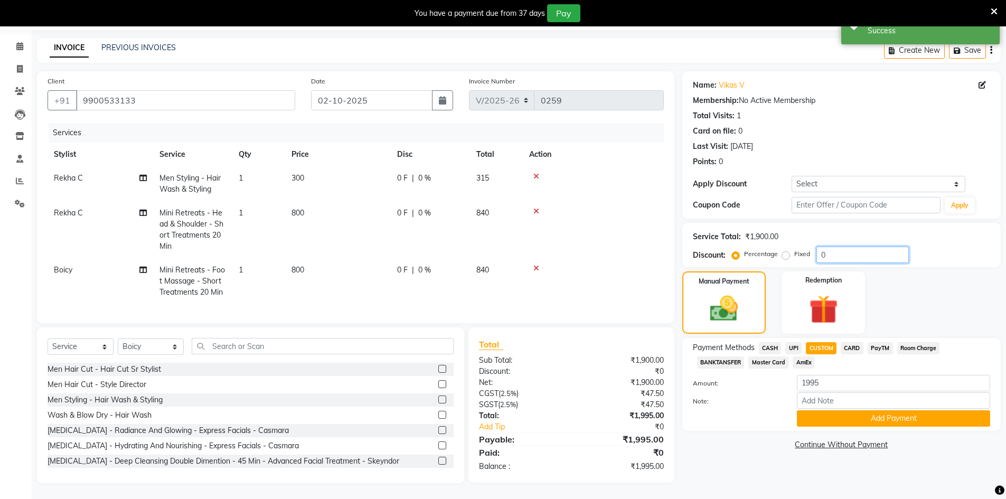
click at [847, 255] on input "0" at bounding box center [863, 255] width 92 height 16
type input "15"
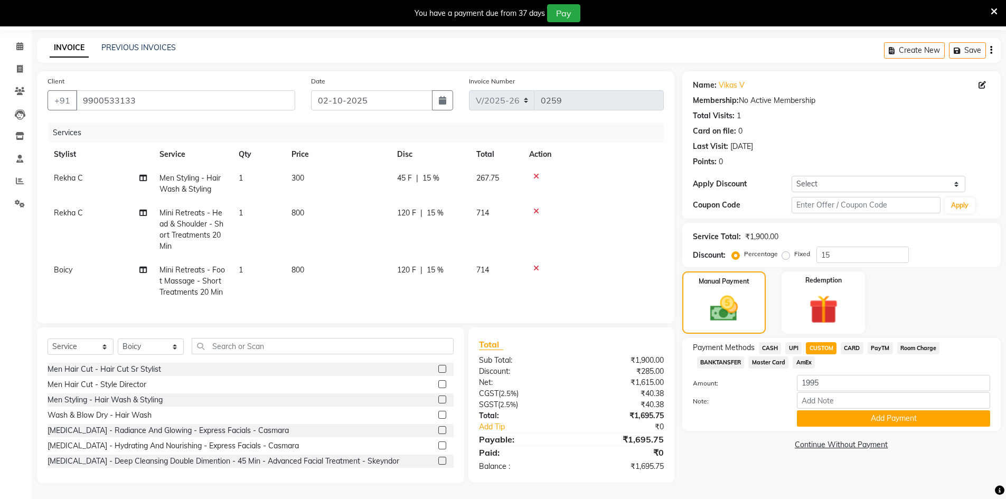
click at [711, 474] on div "Name: Vikas V Membership: No Active Membership Total Visits: 1 Card on file: 0 …" at bounding box center [845, 277] width 326 height 412
click at [707, 475] on div "Name: Vikas V Membership: No Active Membership Total Visits: 1 Card on file: 0 …" at bounding box center [845, 277] width 326 height 412
click at [12, 41] on span at bounding box center [20, 47] width 18 height 12
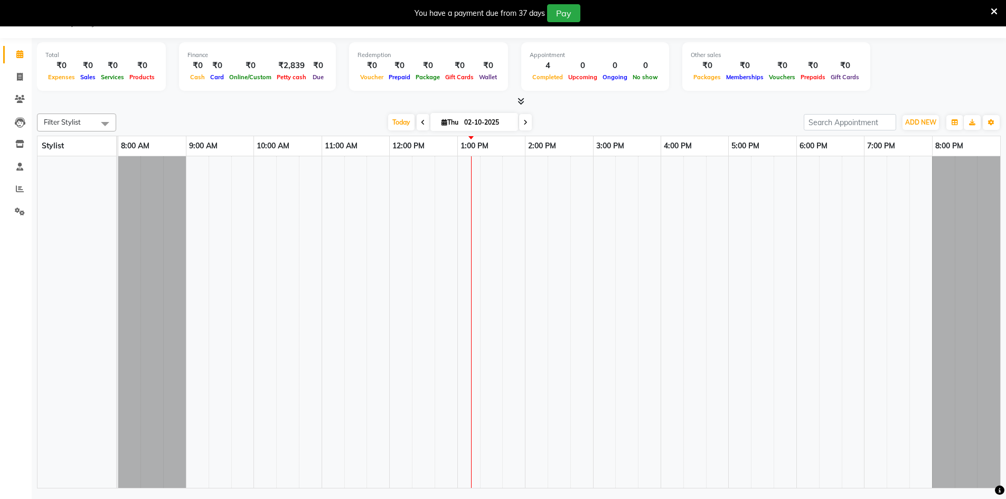
scroll to position [26, 0]
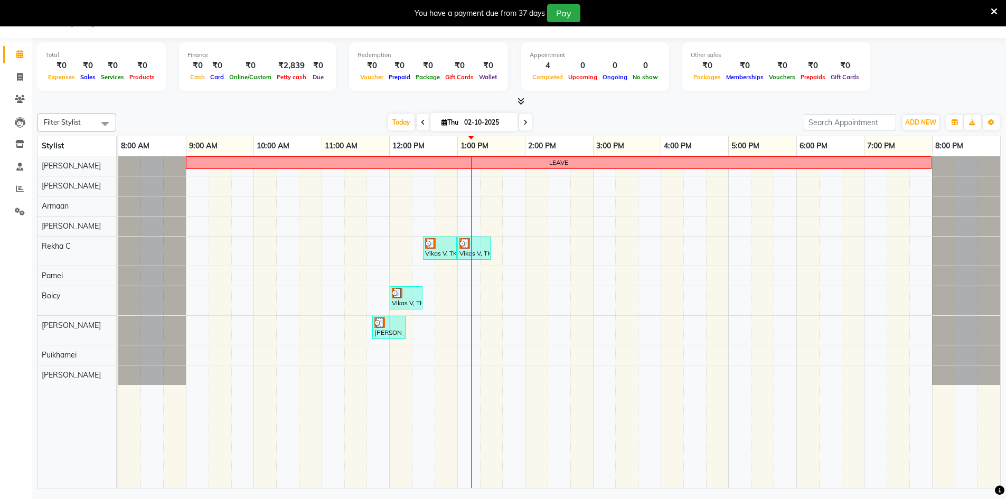
click at [401, 275] on div "LEAVE Vikas V, TK02, 12:30 PM-01:00 PM, Mini Retreats - Head & Shoulder - Short…" at bounding box center [559, 322] width 882 height 332
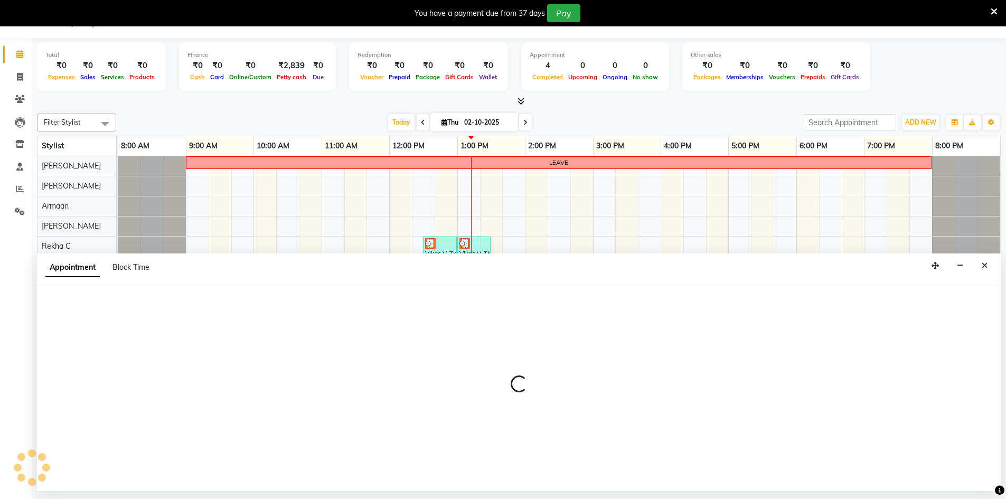
select select "88573"
select select "720"
select select "tentative"
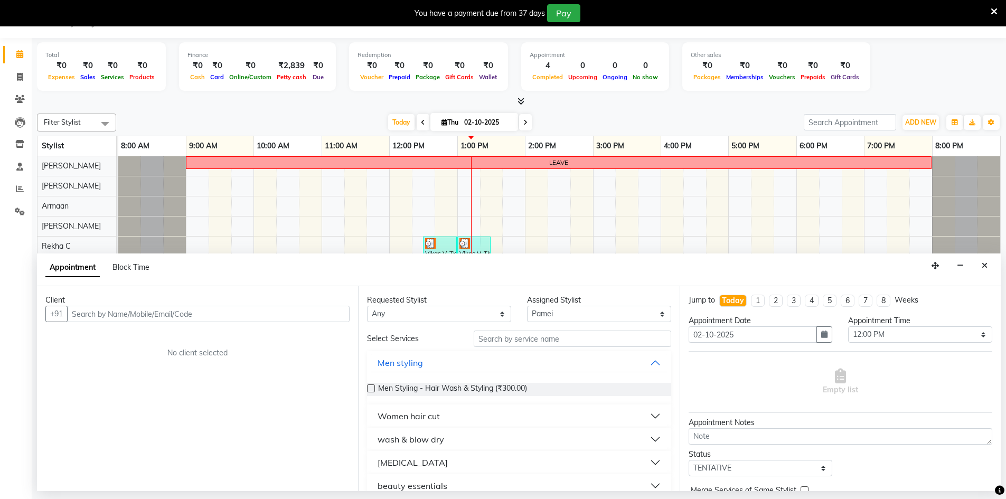
click at [152, 319] on input "text" at bounding box center [208, 314] width 283 height 16
type input "8879032040"
click at [314, 318] on span "Add Client" at bounding box center [327, 314] width 35 height 10
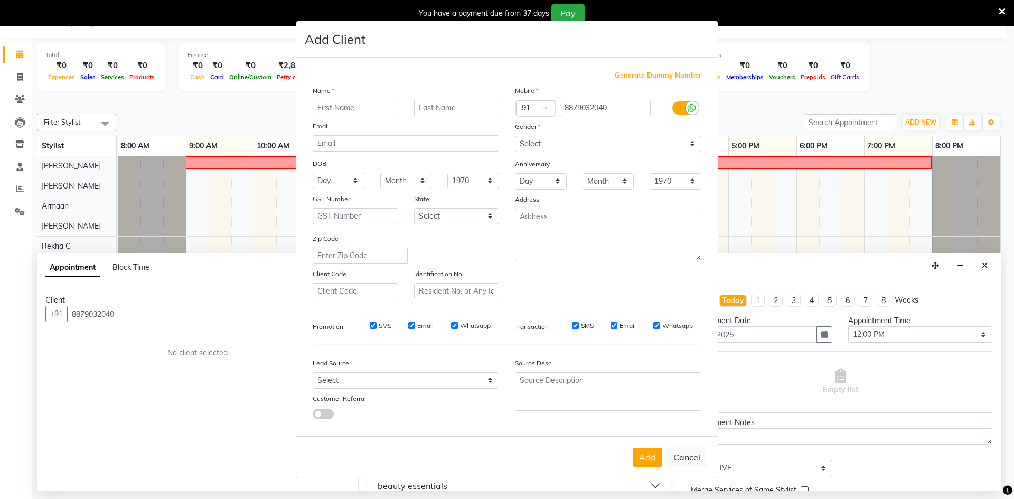
click at [330, 109] on input "text" at bounding box center [356, 108] width 86 height 16
type input "Ashutosh"
click at [444, 108] on input "text" at bounding box center [457, 108] width 86 height 16
type input "A"
click at [529, 144] on select "Select Male Female Other Prefer Not To Say" at bounding box center [608, 144] width 186 height 16
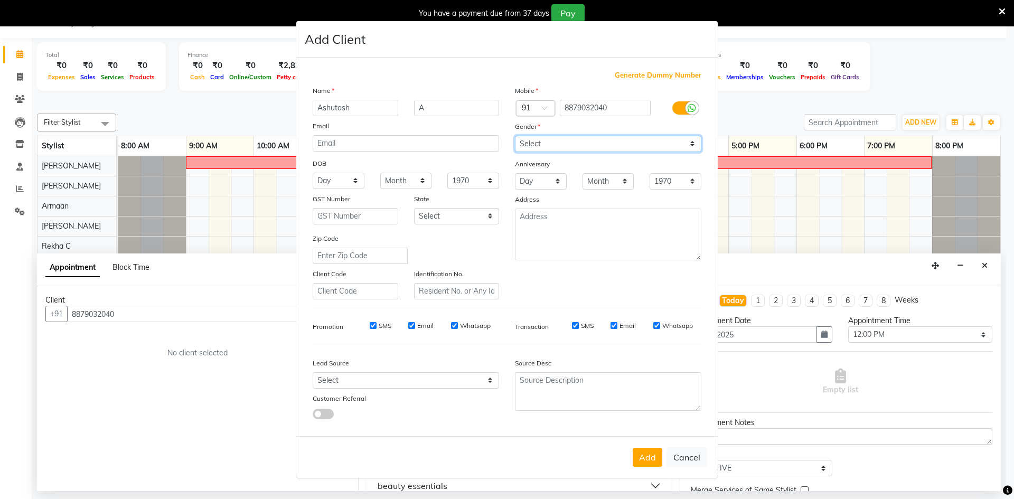
select select "[DEMOGRAPHIC_DATA]"
click at [515, 136] on select "Select Male Female Other Prefer Not To Say" at bounding box center [608, 144] width 186 height 16
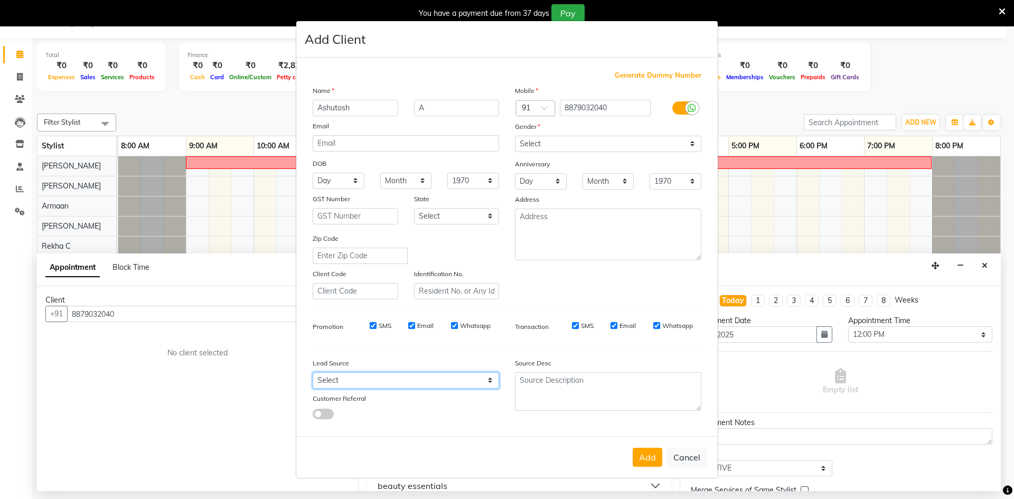
drag, startPoint x: 348, startPoint y: 385, endPoint x: 353, endPoint y: 381, distance: 6.4
click at [349, 385] on select "Select Walk-in Internet Friend Word of Mouth Advertisement Facebook JustDial Go…" at bounding box center [406, 380] width 186 height 16
select select "56178"
click at [313, 372] on select "Select Walk-in Internet Friend Word of Mouth Advertisement Facebook JustDial Go…" at bounding box center [406, 380] width 186 height 16
click at [643, 463] on button "Add" at bounding box center [648, 457] width 30 height 19
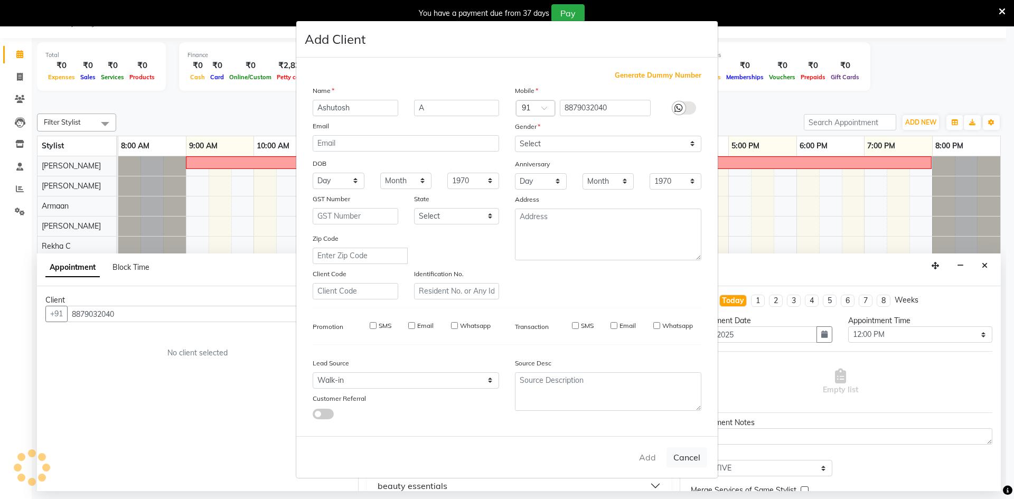
select select
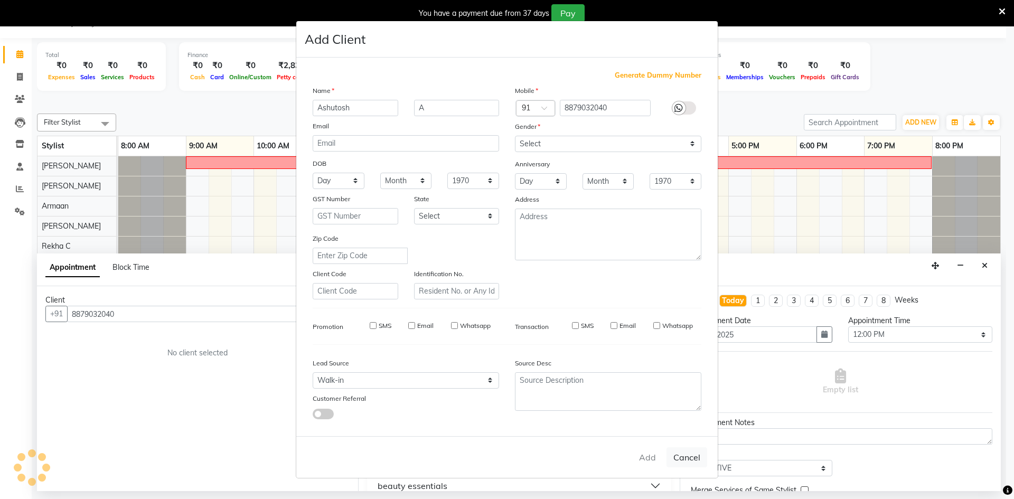
select select
checkbox input "false"
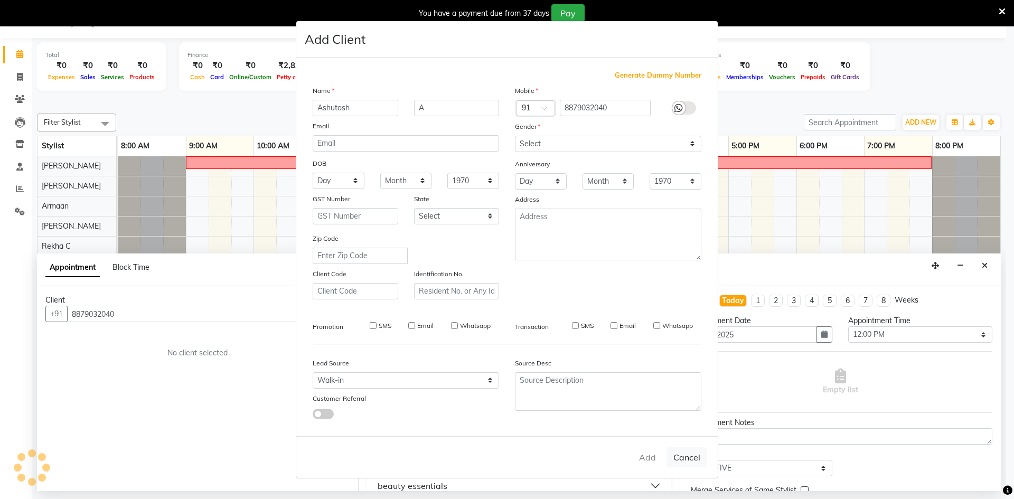
checkbox input "false"
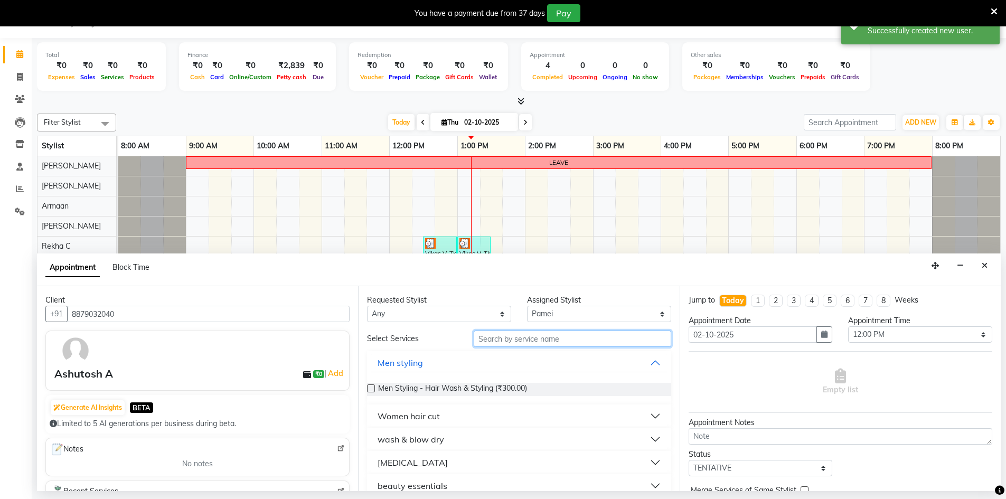
click at [530, 345] on input "text" at bounding box center [573, 339] width 198 height 16
click at [563, 341] on input "text" at bounding box center [573, 339] width 198 height 16
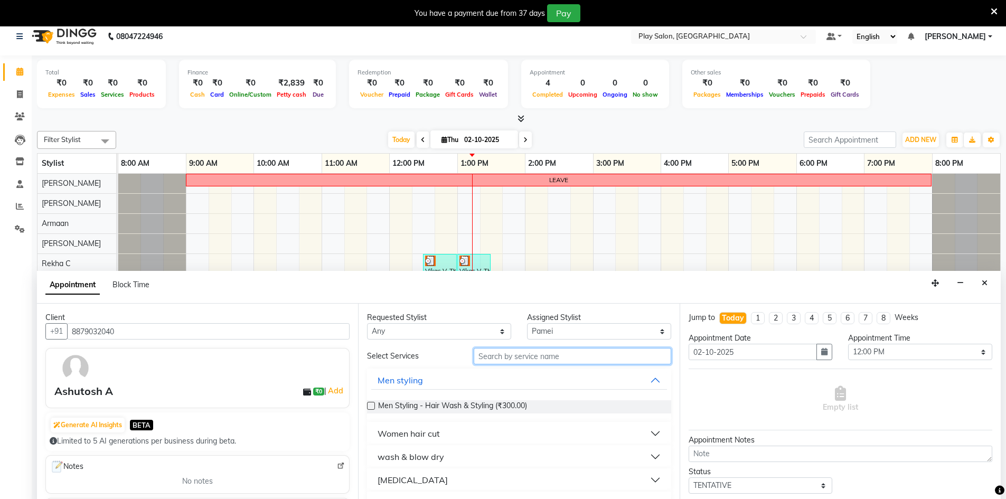
scroll to position [0, 0]
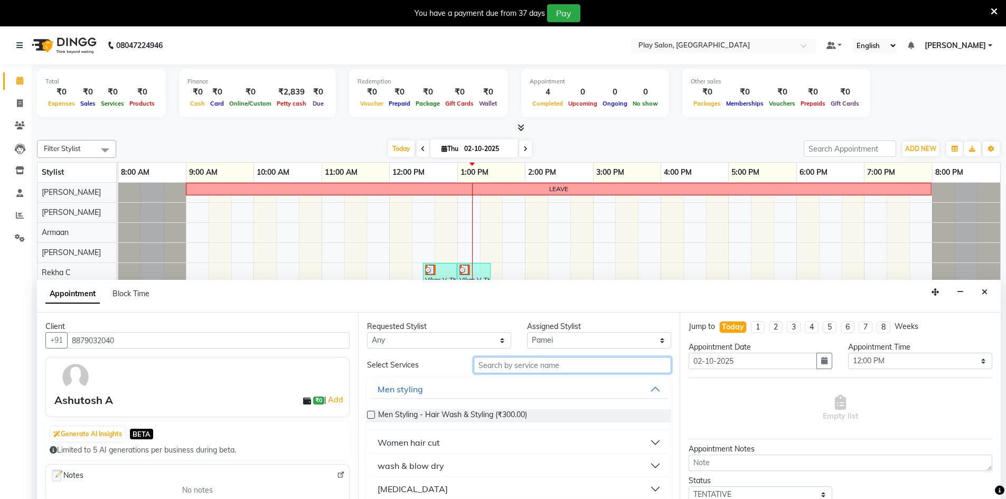
click at [539, 368] on input "text" at bounding box center [573, 365] width 198 height 16
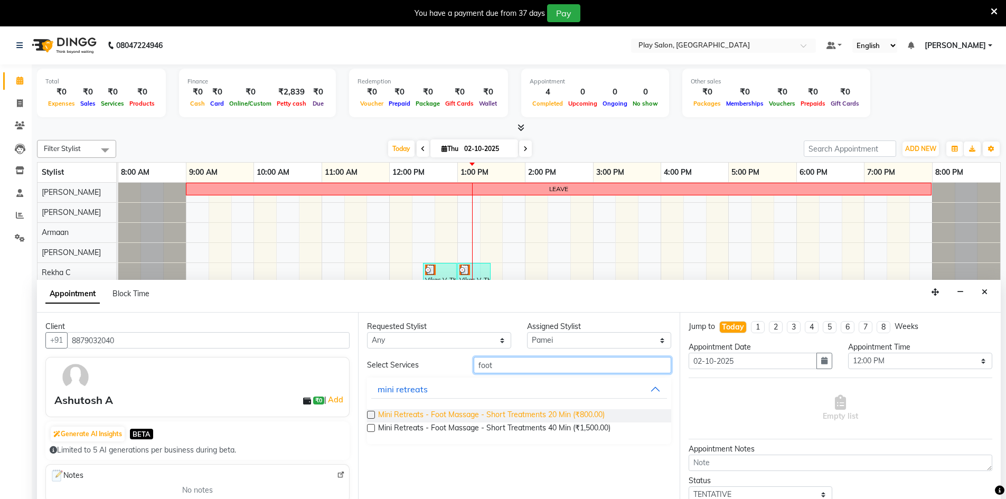
type input "foot"
click at [542, 413] on span "Mini Retreats - Foot Massage - Short Treatments 20 Min (₹800.00)" at bounding box center [491, 415] width 227 height 13
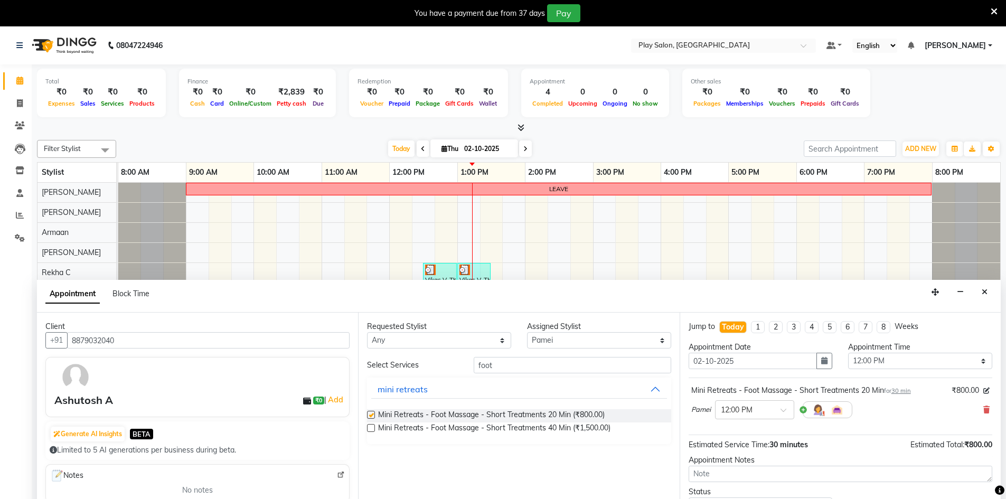
checkbox input "false"
drag, startPoint x: 509, startPoint y: 359, endPoint x: 463, endPoint y: 366, distance: 45.9
click at [463, 366] on div "Select Services foot" at bounding box center [519, 365] width 320 height 16
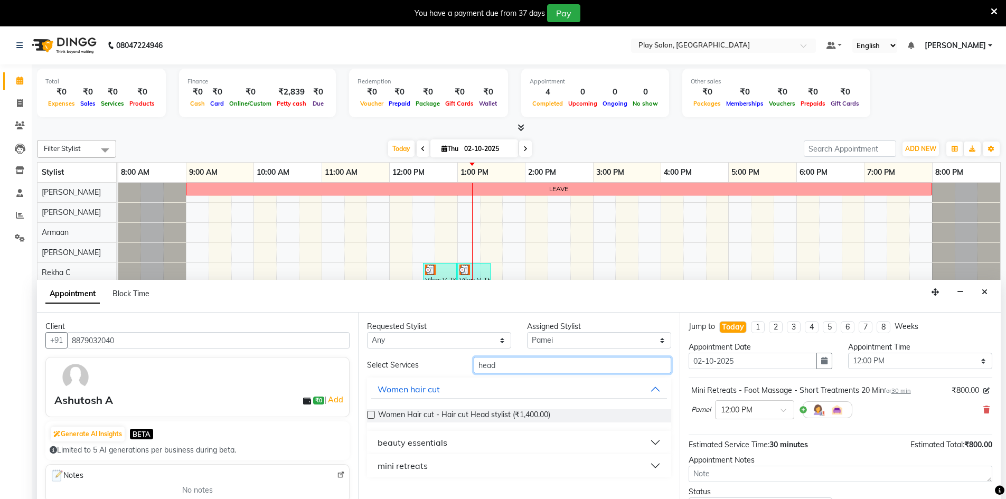
type input "head"
click at [407, 469] on div "mini retreats" at bounding box center [403, 466] width 50 height 13
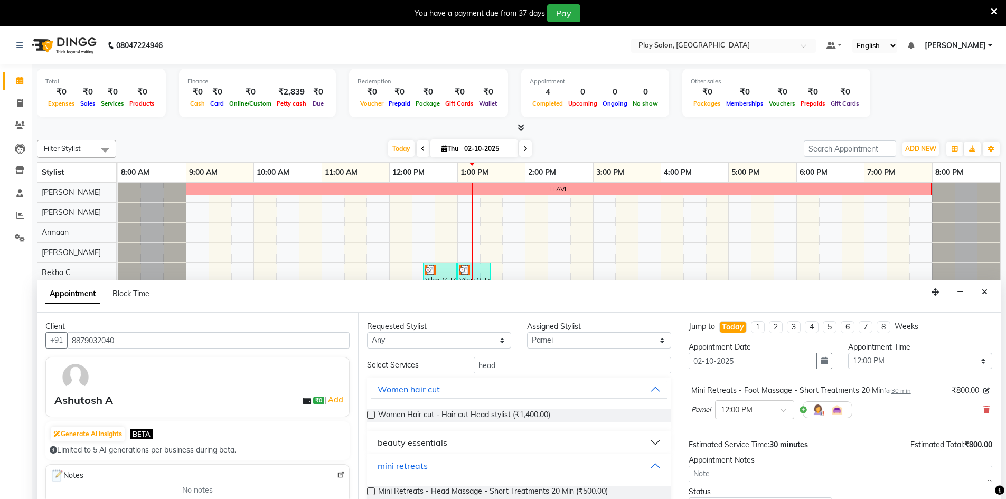
scroll to position [51, 0]
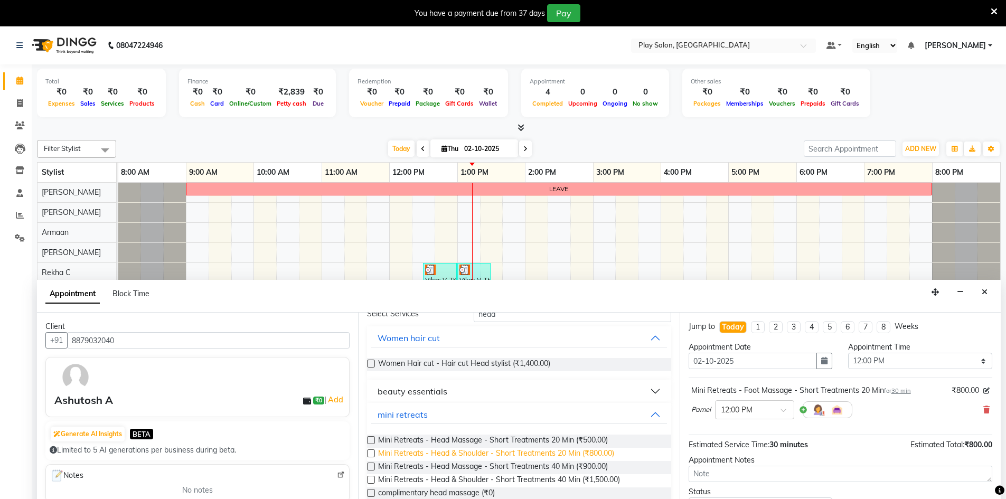
click at [485, 454] on span "Mini Retreats - Head & Shoulder - Short Treatments 20 Min (₹800.00)" at bounding box center [496, 454] width 236 height 13
checkbox input "false"
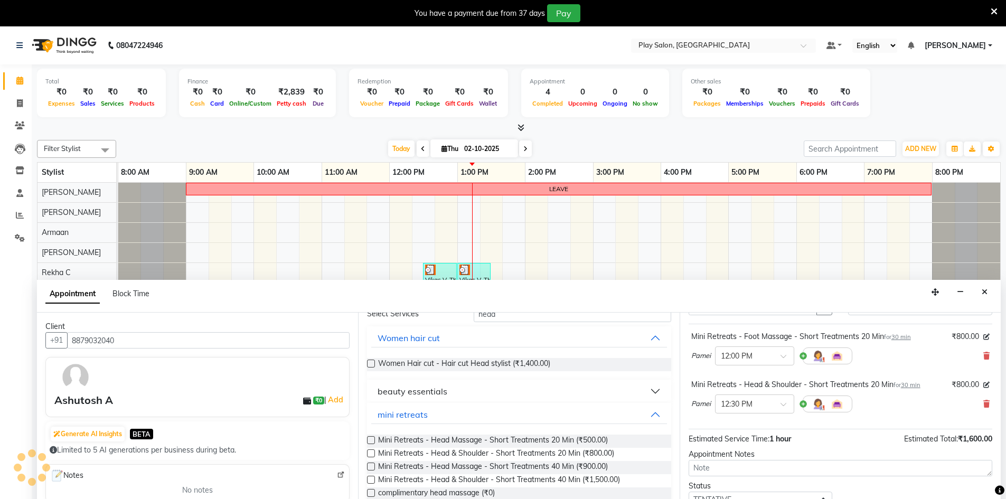
scroll to position [111, 0]
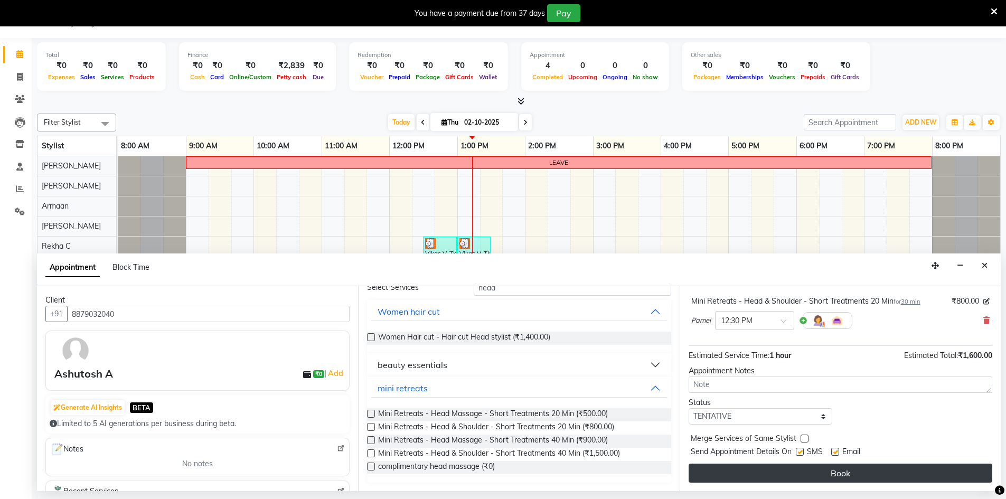
click at [822, 466] on button "Book" at bounding box center [841, 473] width 304 height 19
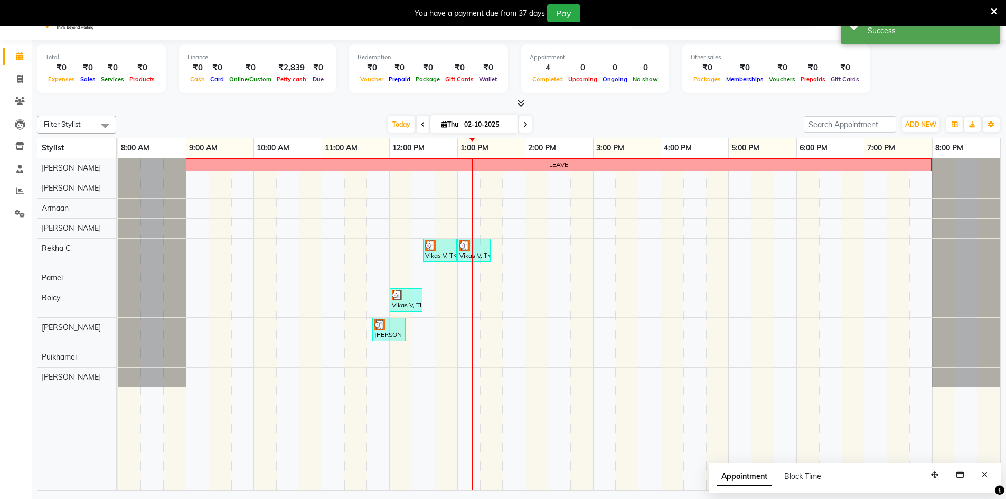
scroll to position [0, 0]
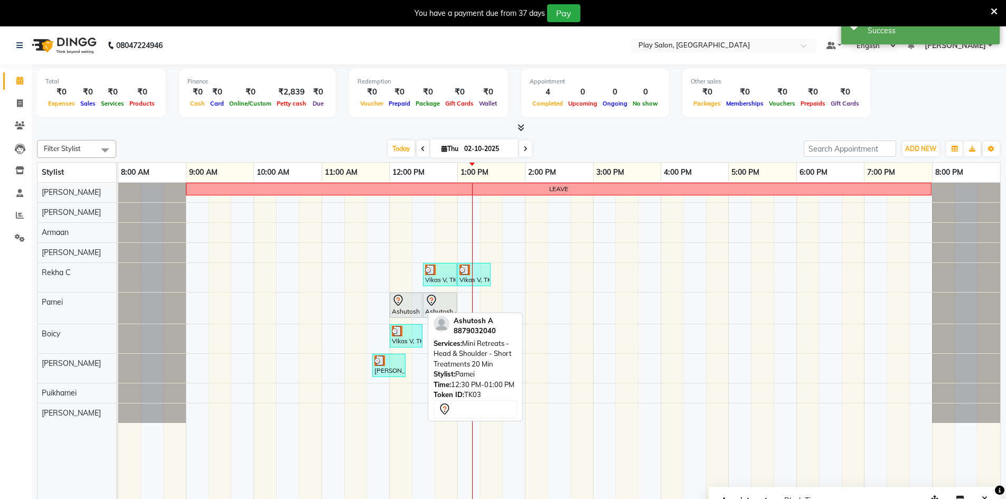
click at [427, 305] on icon at bounding box center [431, 300] width 13 height 13
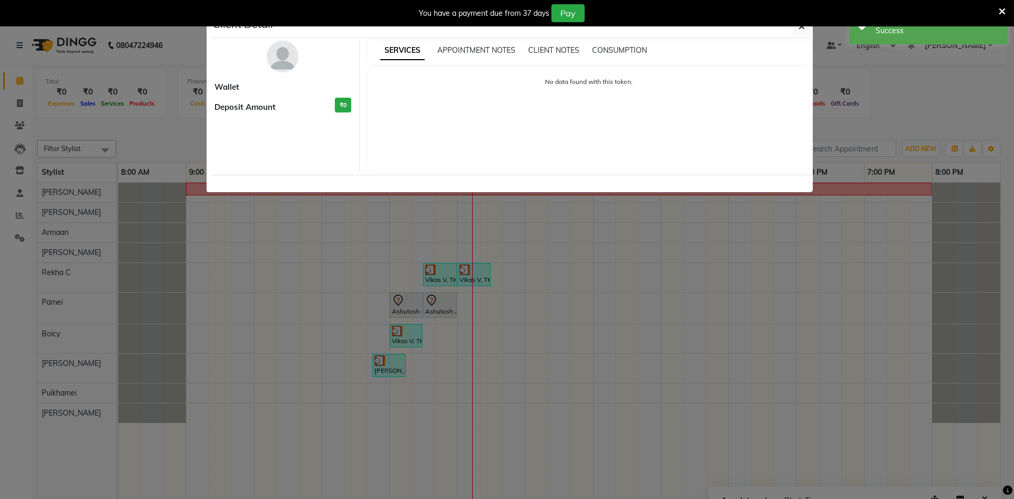
select select "7"
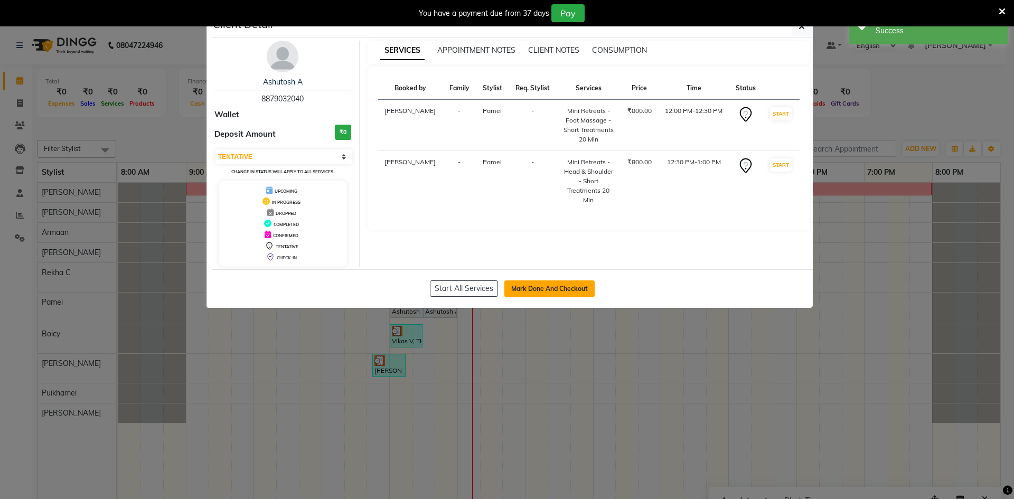
click at [555, 291] on button "Mark Done And Checkout" at bounding box center [549, 288] width 90 height 17
select select "service"
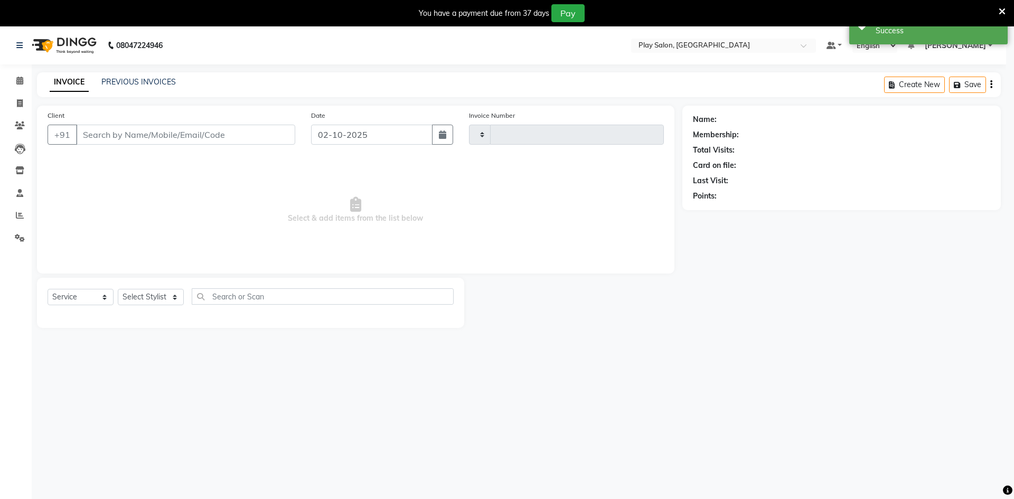
type input "0259"
select select "8631"
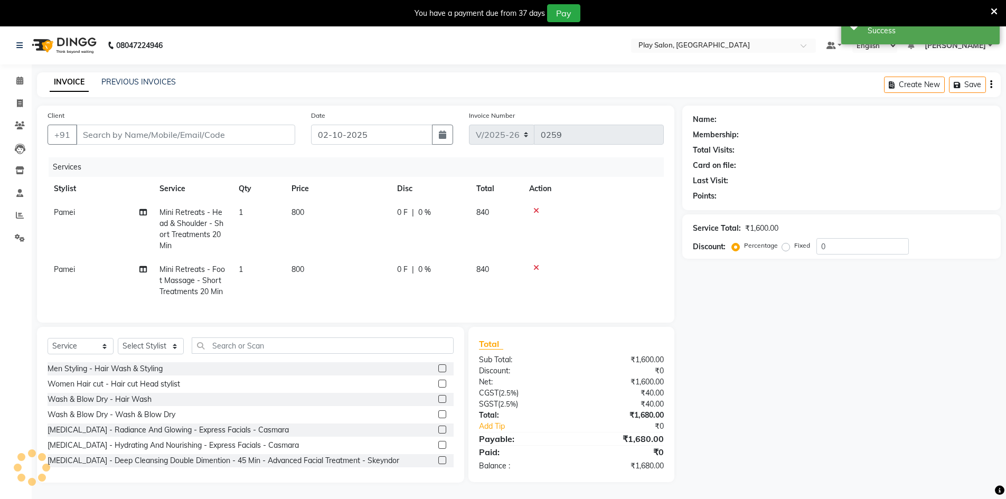
type input "8879032040"
select select "88573"
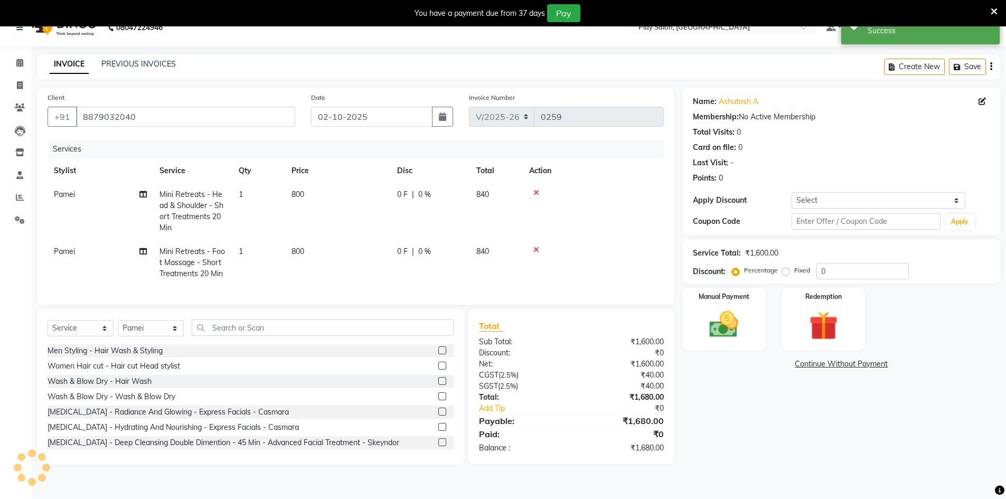
scroll to position [26, 0]
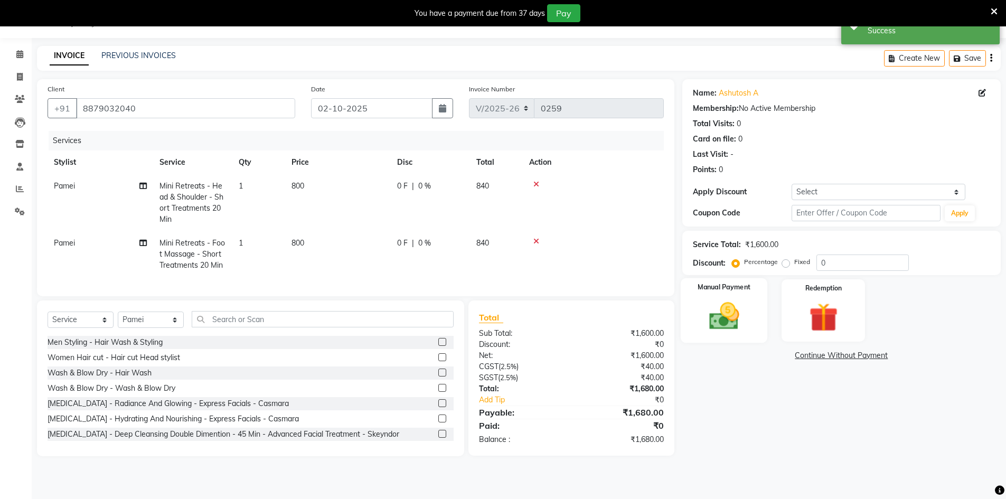
click at [744, 307] on img at bounding box center [724, 316] width 49 height 34
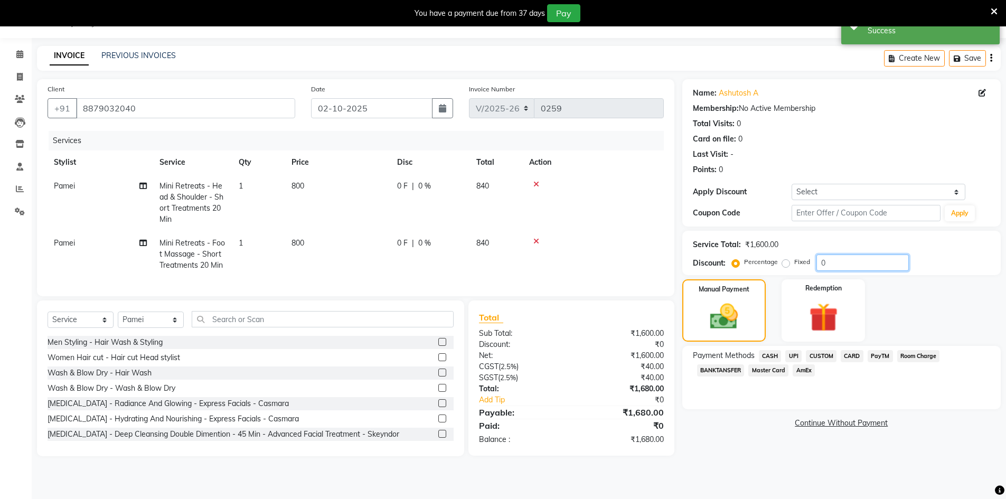
click at [886, 263] on input "0" at bounding box center [863, 263] width 92 height 16
type input "15"
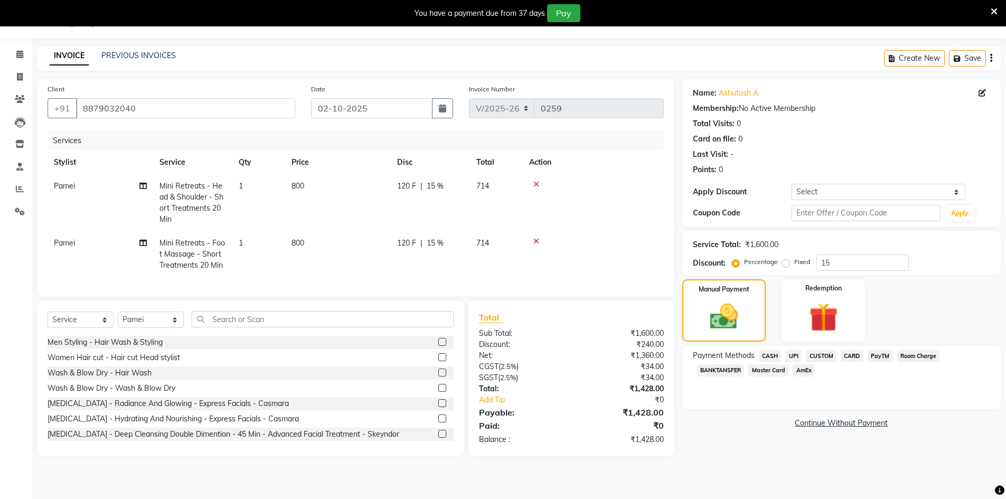
click at [828, 358] on span "CUSTOM" at bounding box center [821, 356] width 31 height 12
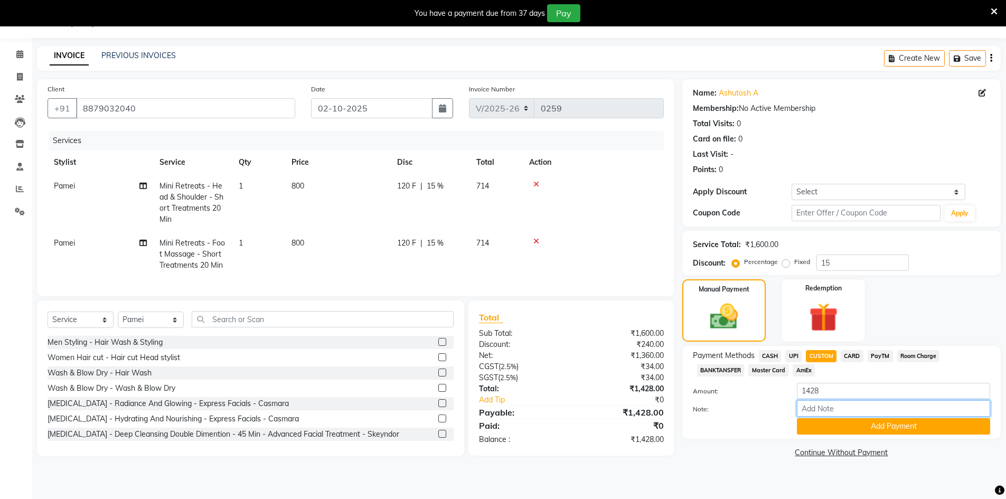
click at [825, 406] on input "Note:" at bounding box center [893, 408] width 193 height 16
type input "upi"
click at [838, 420] on button "Add Payment" at bounding box center [893, 426] width 193 height 16
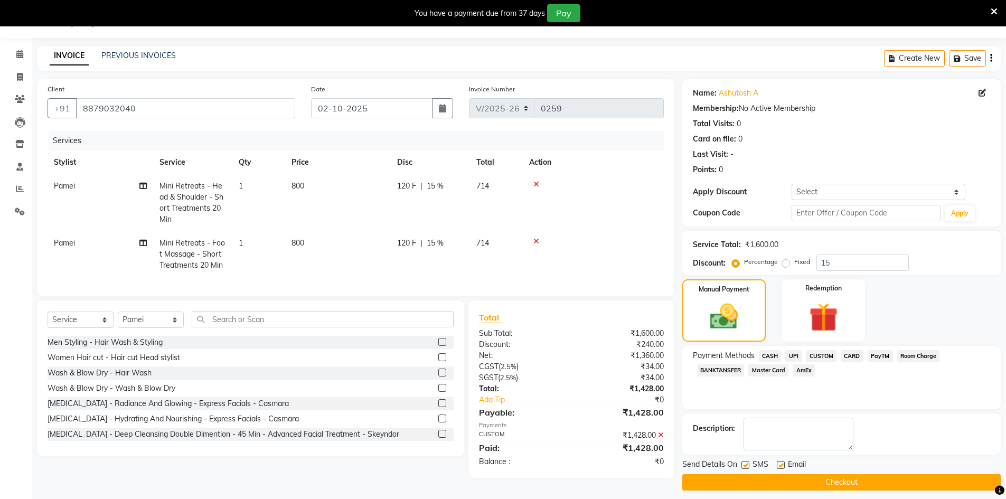
click at [837, 486] on button "Checkout" at bounding box center [841, 482] width 319 height 16
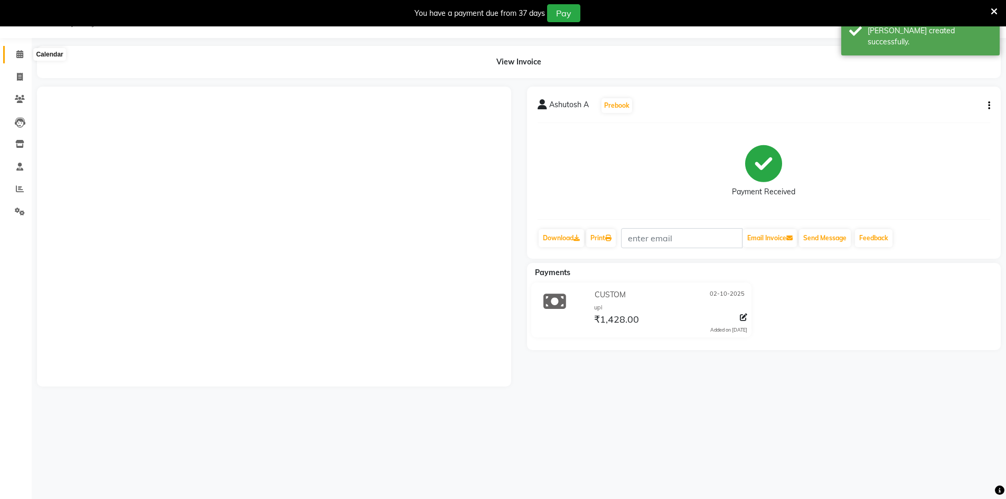
click at [12, 53] on span at bounding box center [20, 55] width 18 height 12
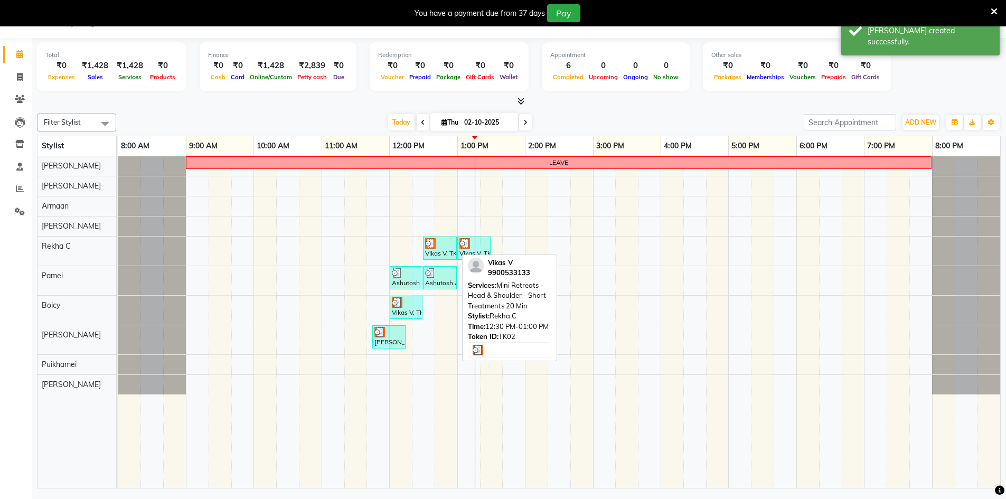
click at [447, 249] on div "Vikas V, TK02, 12:30 PM-01:00 PM, Mini Retreats - Head & Shoulder - Short Treat…" at bounding box center [440, 248] width 32 height 20
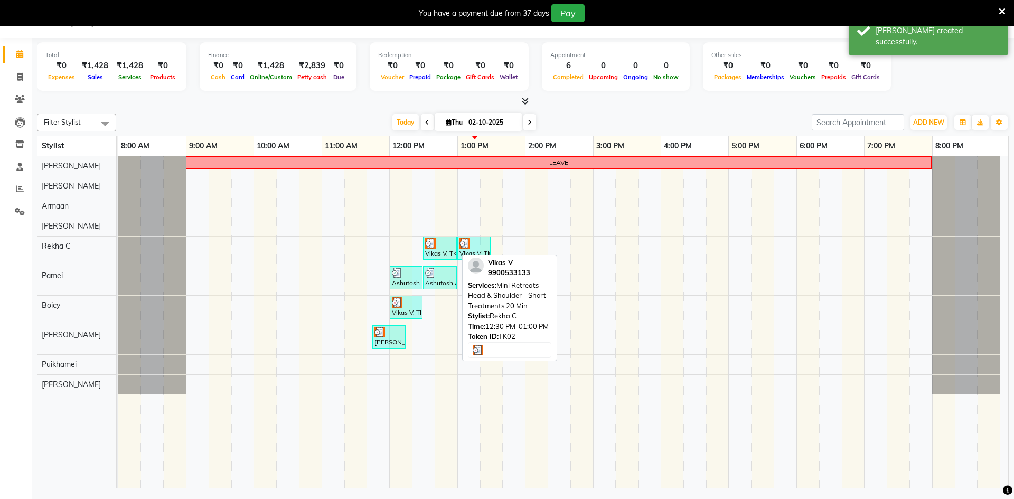
select select "3"
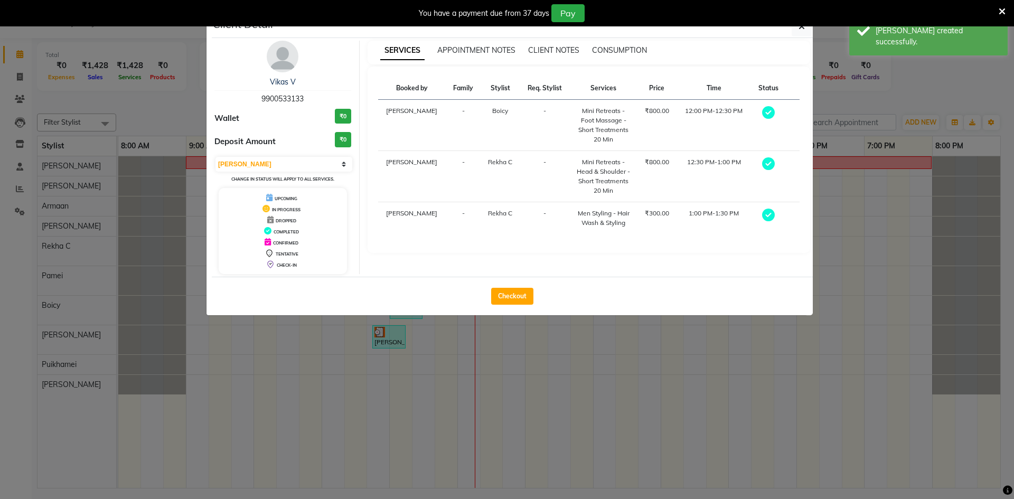
click at [491, 294] on div "Checkout" at bounding box center [512, 296] width 601 height 39
click at [493, 295] on button "Checkout" at bounding box center [512, 296] width 42 height 17
select select "service"
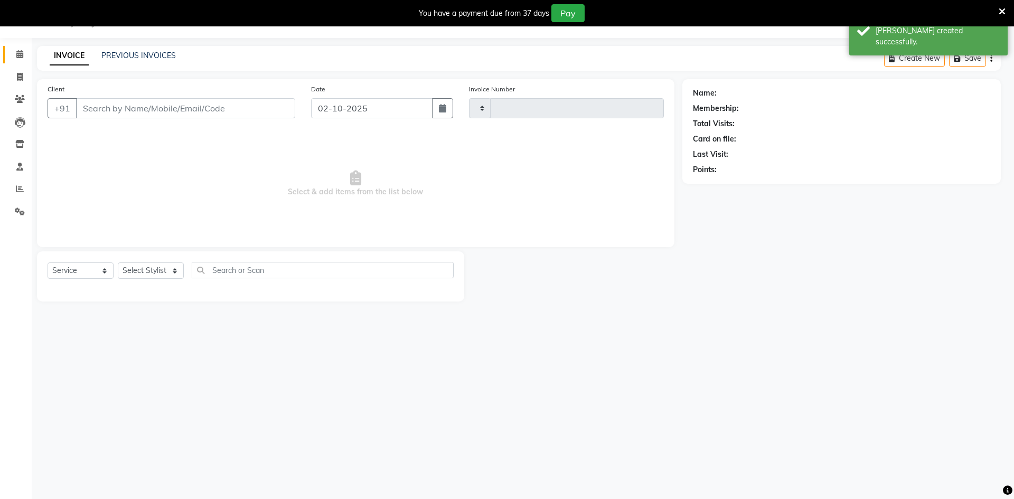
type input "0260"
select select "8631"
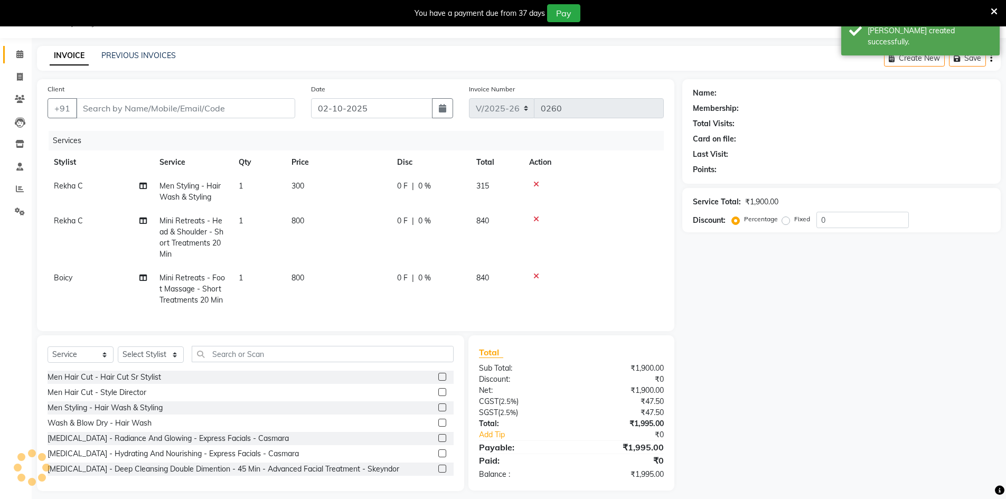
type input "9900533133"
select select "88574"
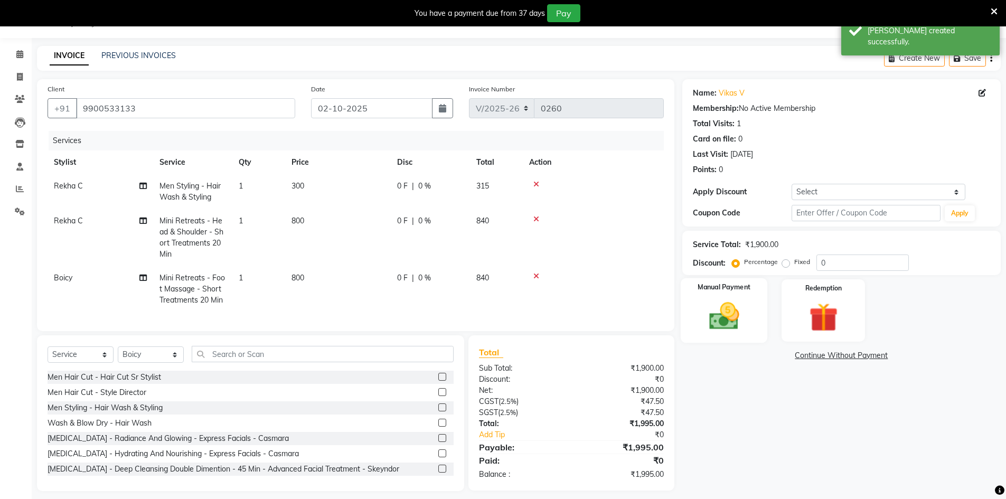
click at [710, 307] on img at bounding box center [724, 316] width 49 height 34
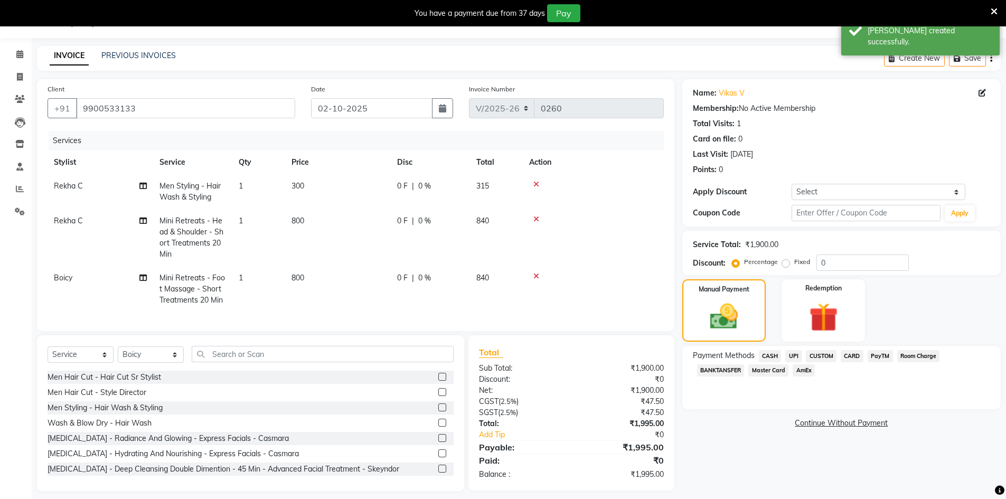
click at [816, 353] on span "CUSTOM" at bounding box center [821, 356] width 31 height 12
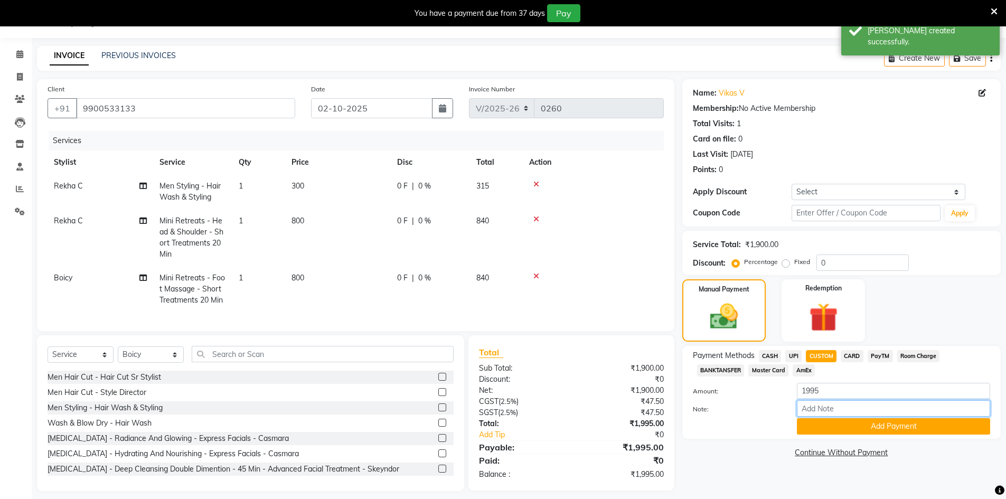
click at [832, 410] on input "Note:" at bounding box center [893, 408] width 193 height 16
click at [835, 259] on input "0" at bounding box center [863, 263] width 92 height 16
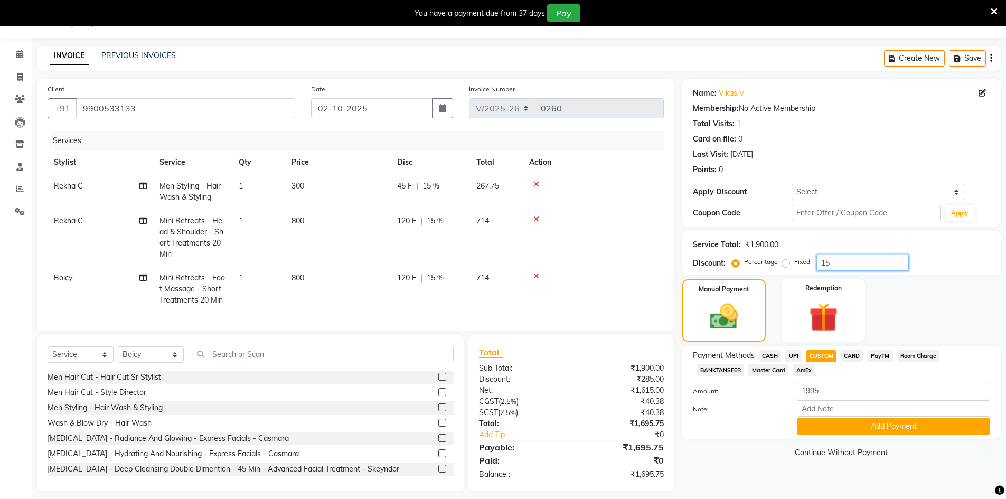
type input "15"
click at [741, 437] on div "Payment Methods CASH UPI CUSTOM CARD PayTM Room Charge BANKTANSFER Master Card …" at bounding box center [841, 392] width 319 height 93
click at [798, 354] on span "UPI" at bounding box center [793, 356] width 16 height 12
type input "1695.75"
click at [821, 355] on span "CUSTOM" at bounding box center [821, 356] width 31 height 12
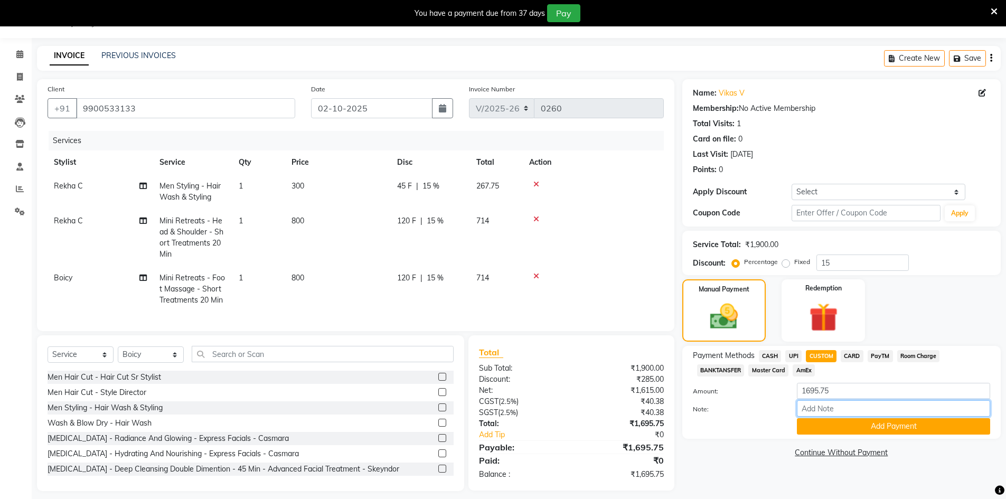
click at [821, 401] on input "Note:" at bounding box center [893, 408] width 193 height 16
type input "master 4137"
drag, startPoint x: 848, startPoint y: 410, endPoint x: 791, endPoint y: 417, distance: 57.4
click at [791, 417] on div "master 4137" at bounding box center [893, 408] width 209 height 16
click at [841, 412] on input "Note:" at bounding box center [893, 408] width 193 height 16
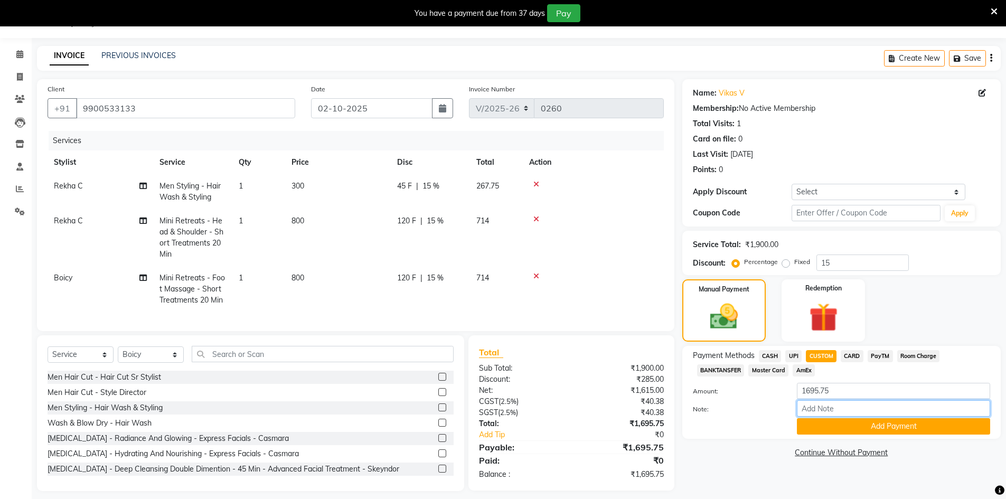
type input "Upi"
click at [878, 422] on button "Add Payment" at bounding box center [893, 426] width 193 height 16
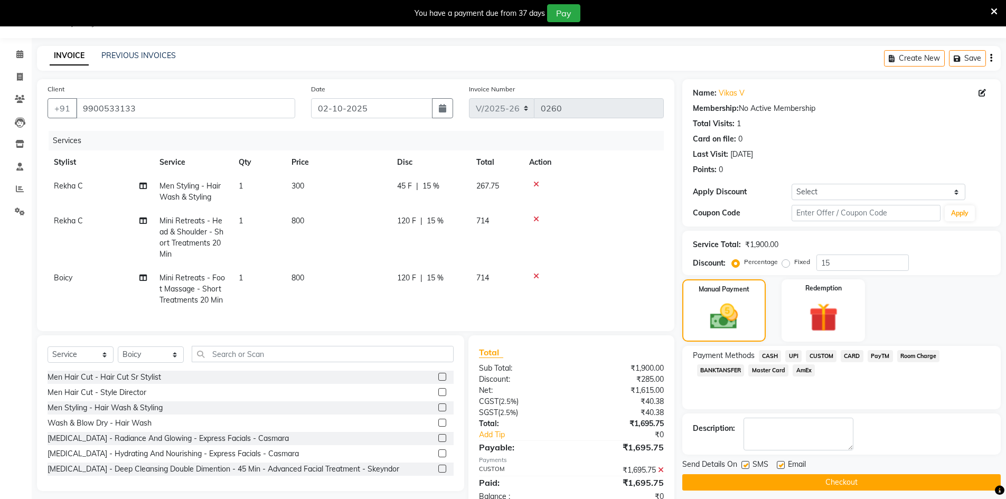
click at [862, 474] on div "Send Details On SMS Email Checkout" at bounding box center [841, 475] width 319 height 32
click at [862, 474] on button "Checkout" at bounding box center [841, 482] width 319 height 16
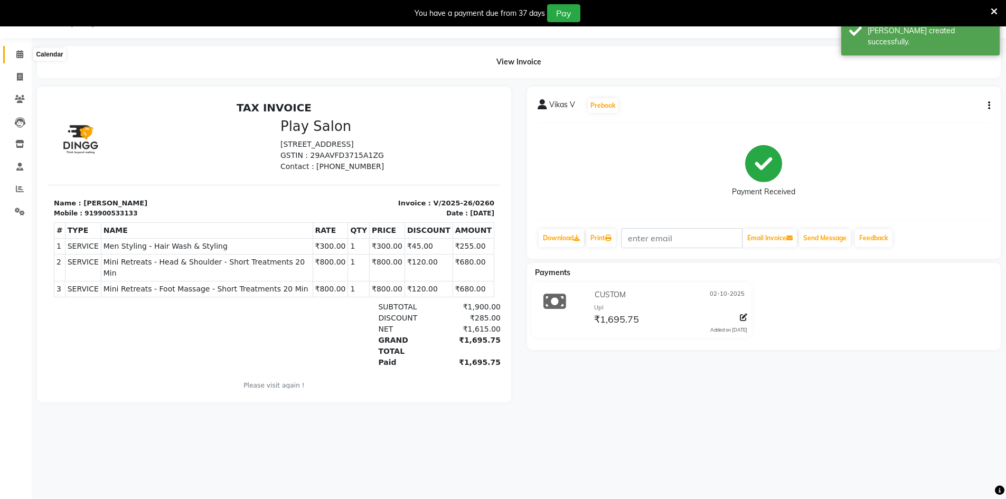
click at [12, 56] on span at bounding box center [20, 55] width 18 height 12
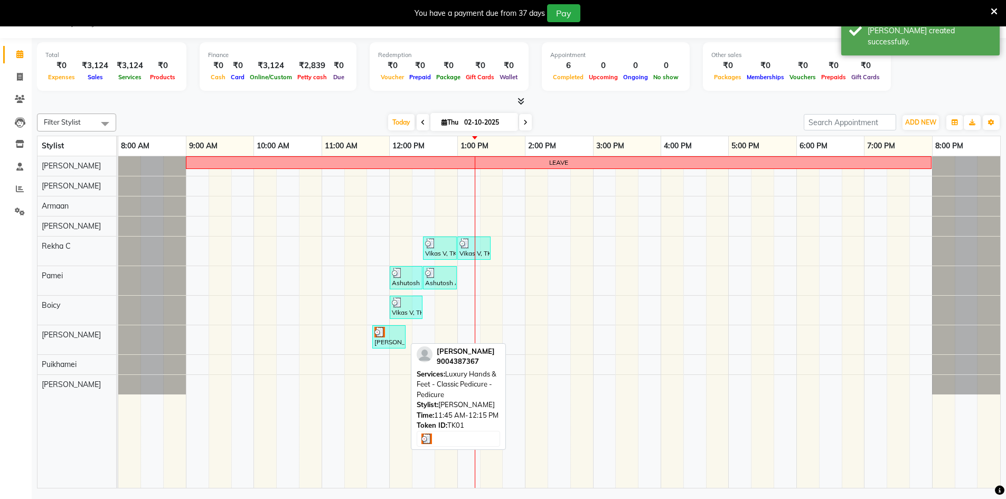
click at [396, 334] on div at bounding box center [389, 332] width 29 height 11
select select "3"
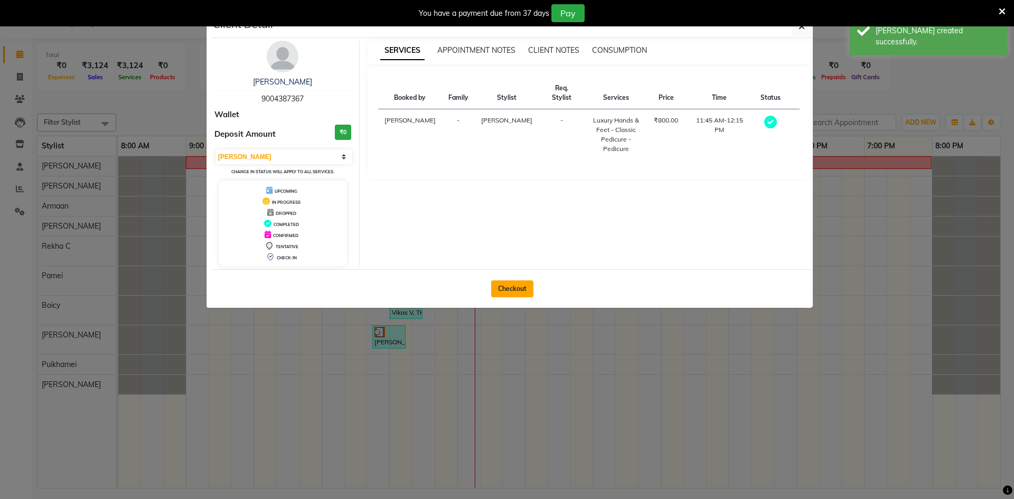
click at [504, 283] on button "Checkout" at bounding box center [512, 288] width 42 height 17
select select "8631"
select select "service"
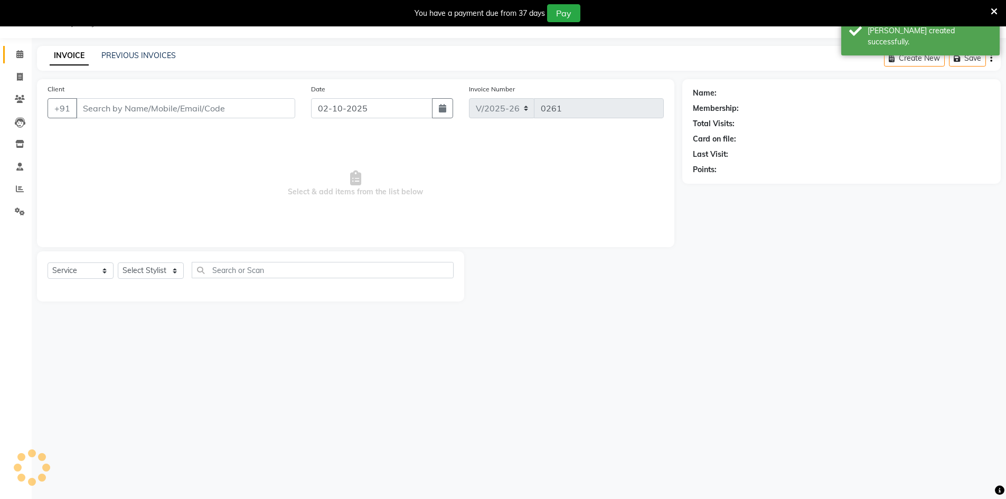
type input "9004387367"
select select "88657"
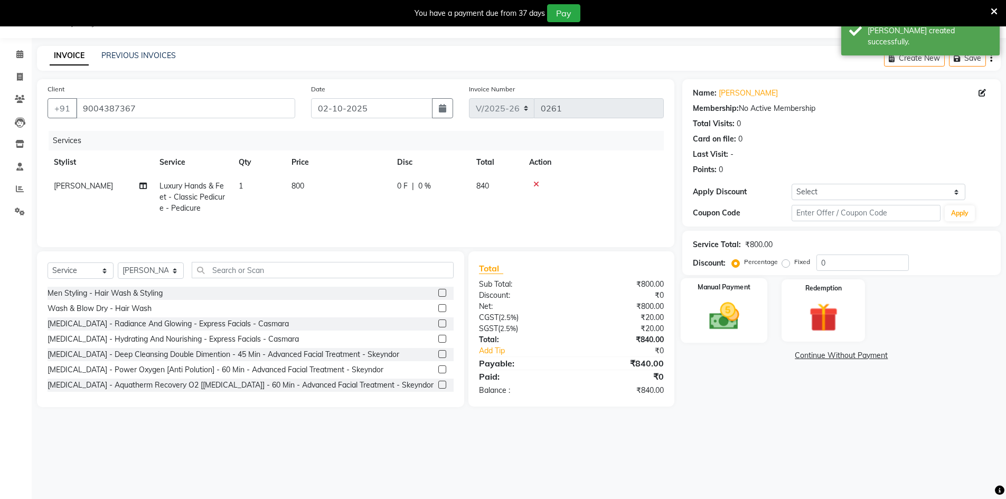
click at [689, 325] on div "Manual Payment" at bounding box center [723, 310] width 87 height 65
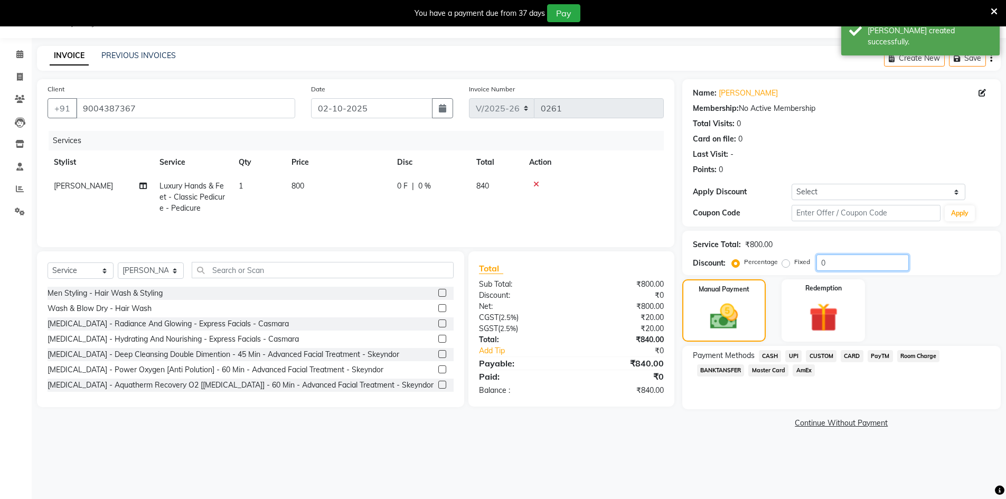
click at [826, 263] on input "0" at bounding box center [863, 263] width 92 height 16
type input "15"
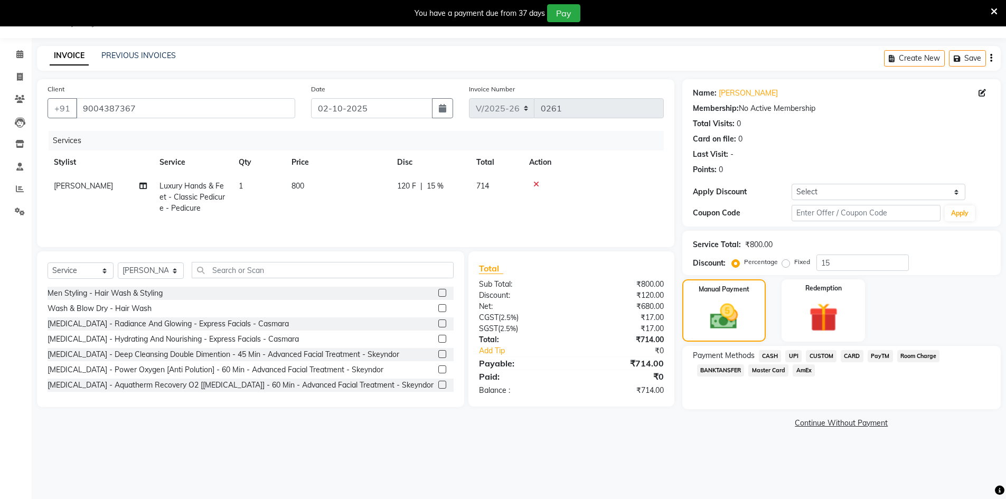
click at [827, 351] on span "CUSTOM" at bounding box center [821, 356] width 31 height 12
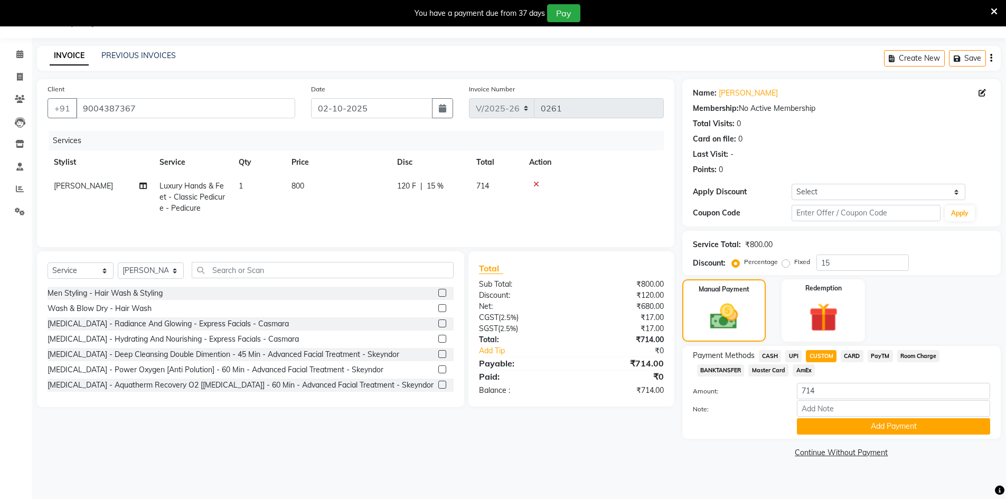
click at [810, 400] on div "Amount: 714" at bounding box center [841, 392] width 313 height 18
click at [814, 404] on input "Note:" at bounding box center [893, 408] width 193 height 16
type input "upi"
click at [863, 430] on button "Add Payment" at bounding box center [893, 426] width 193 height 16
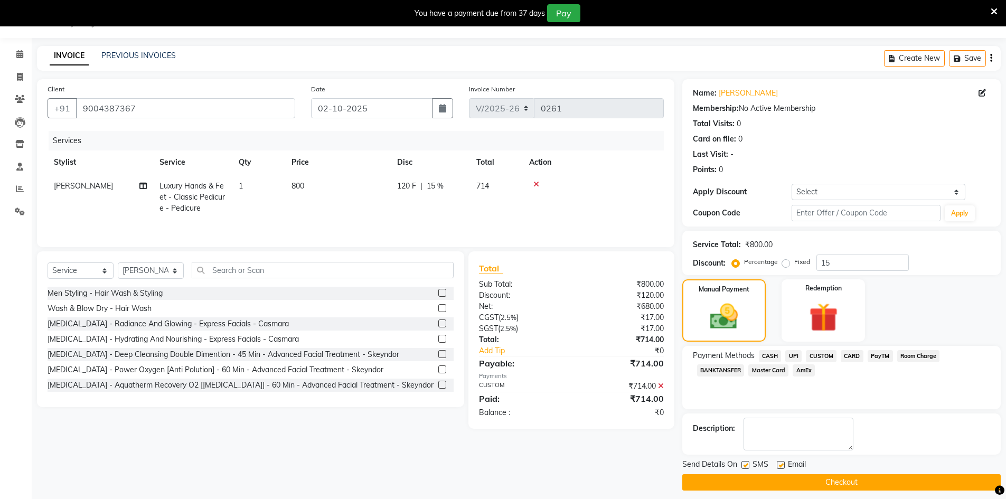
click at [867, 471] on div "Send Details On SMS Email" at bounding box center [841, 465] width 319 height 13
click at [864, 482] on button "Checkout" at bounding box center [841, 482] width 319 height 16
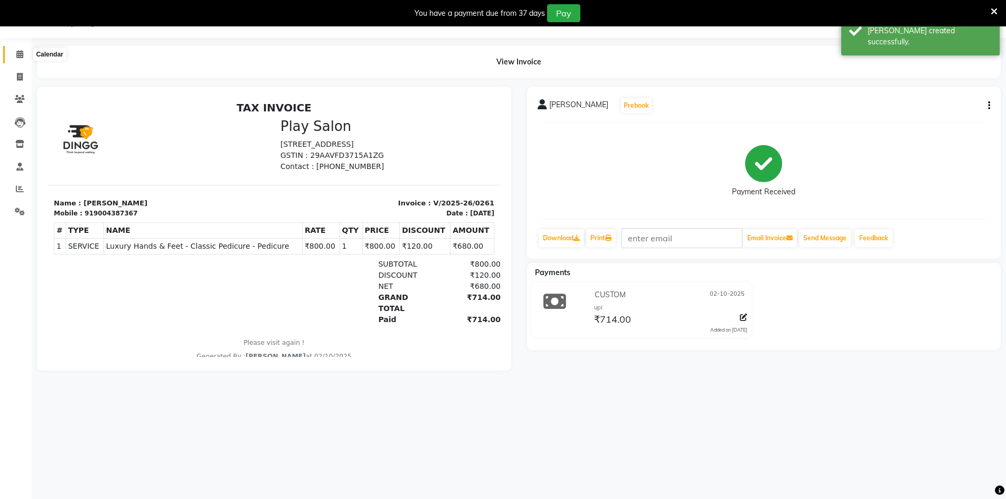
click at [16, 52] on icon at bounding box center [19, 54] width 7 height 8
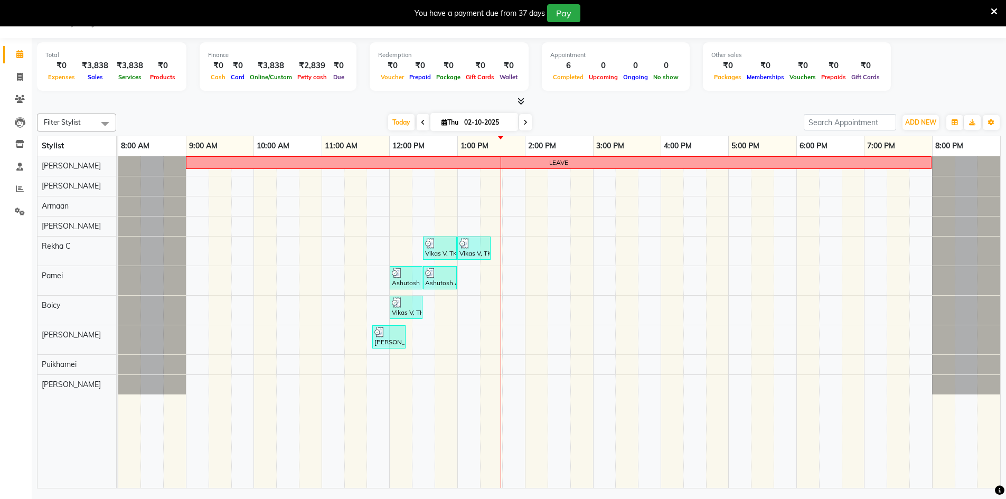
click at [419, 127] on span at bounding box center [423, 122] width 13 height 16
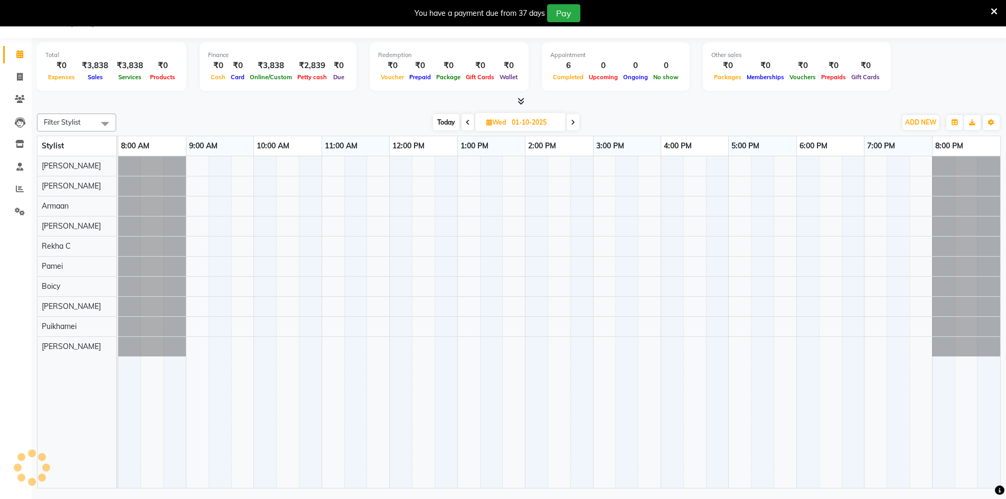
click at [469, 117] on span at bounding box center [468, 122] width 13 height 16
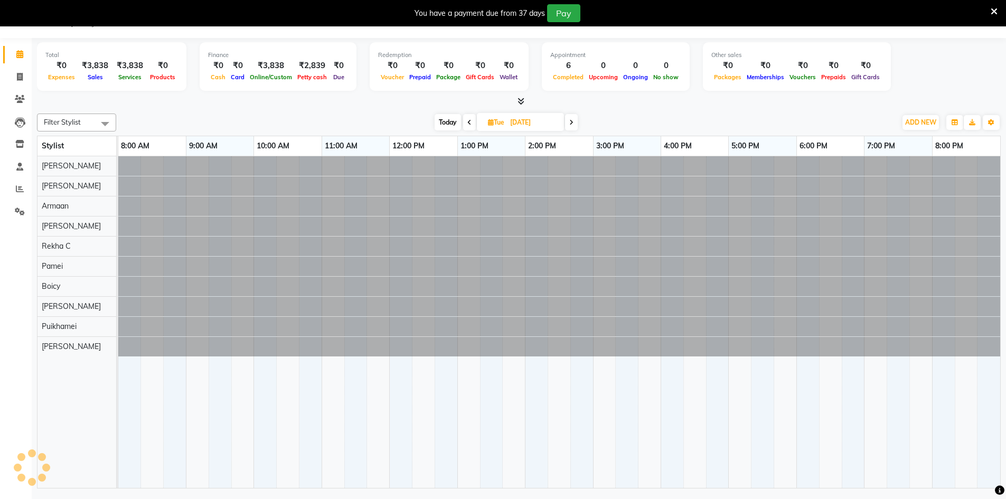
click at [469, 117] on span at bounding box center [469, 122] width 13 height 16
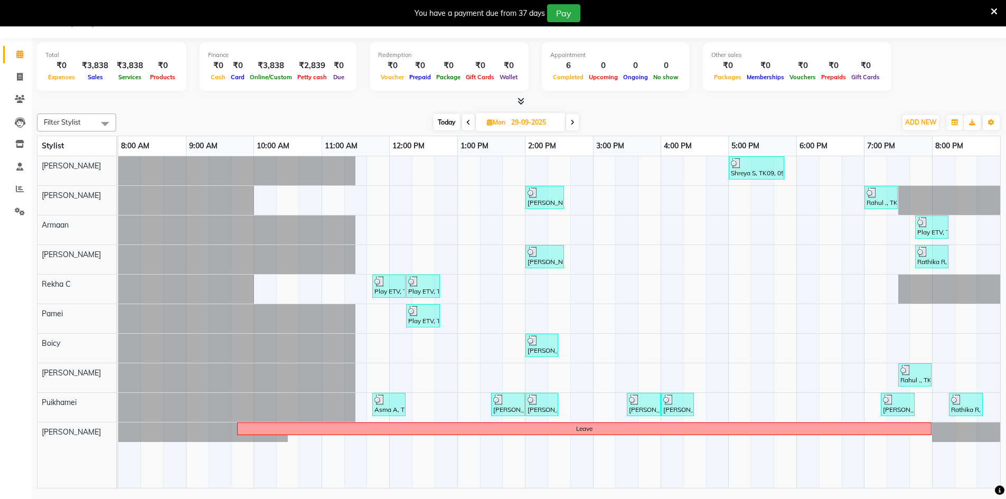
click at [569, 125] on span at bounding box center [572, 122] width 13 height 16
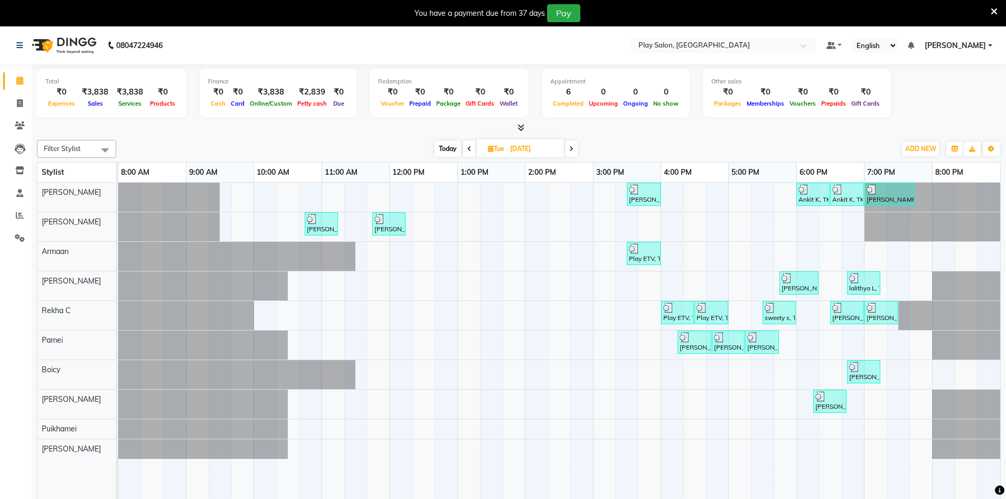
click at [462, 152] on div "Today Tue 30-09-2025" at bounding box center [506, 149] width 145 height 16
click at [460, 151] on span "Today" at bounding box center [448, 149] width 26 height 16
type input "02-10-2025"
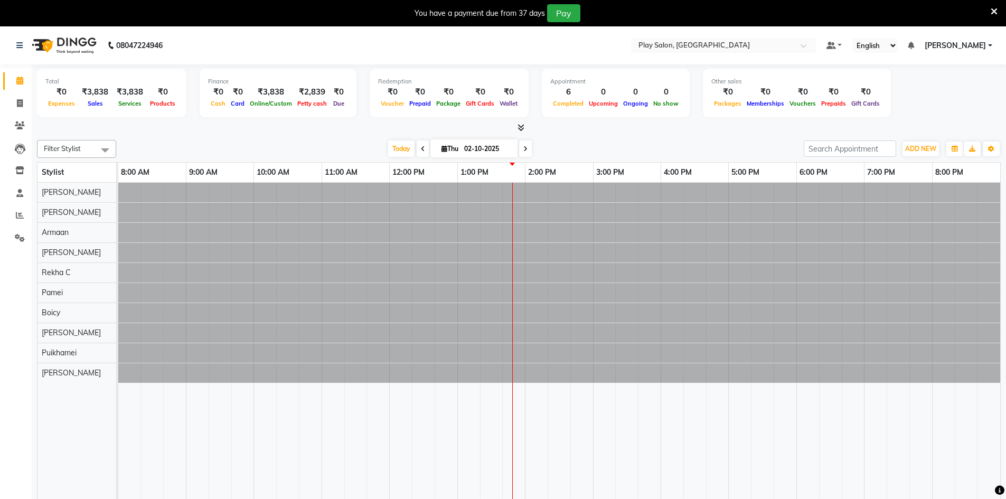
click at [467, 151] on input "02-10-2025" at bounding box center [487, 149] width 53 height 16
select select "10"
select select "2025"
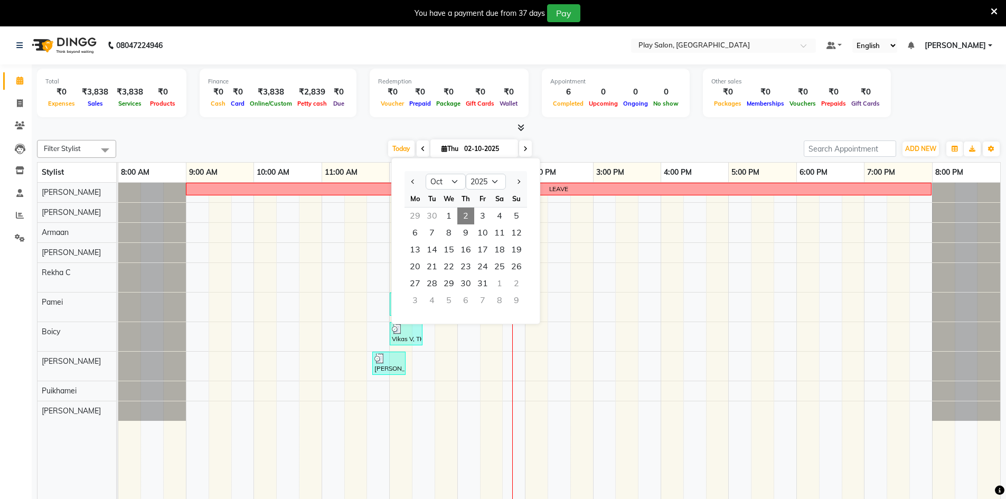
click at [404, 218] on ngb-datepicker "Jan Feb Mar Apr May Jun Jul Aug Sep Oct Nov Dec 2015 2016 2017 2018 2019 2020 2…" at bounding box center [465, 241] width 149 height 166
click at [413, 216] on div "29" at bounding box center [415, 216] width 17 height 17
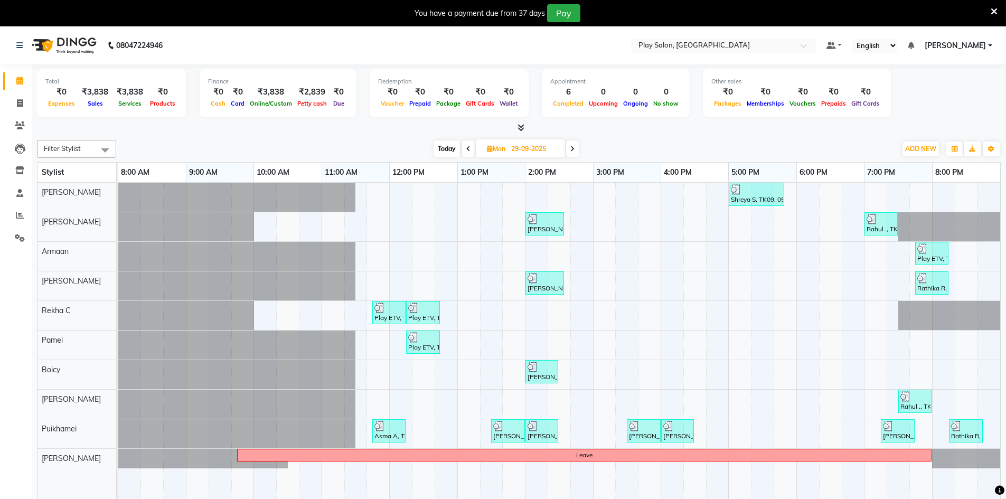
click at [567, 148] on span at bounding box center [572, 149] width 13 height 16
type input "30-09-2025"
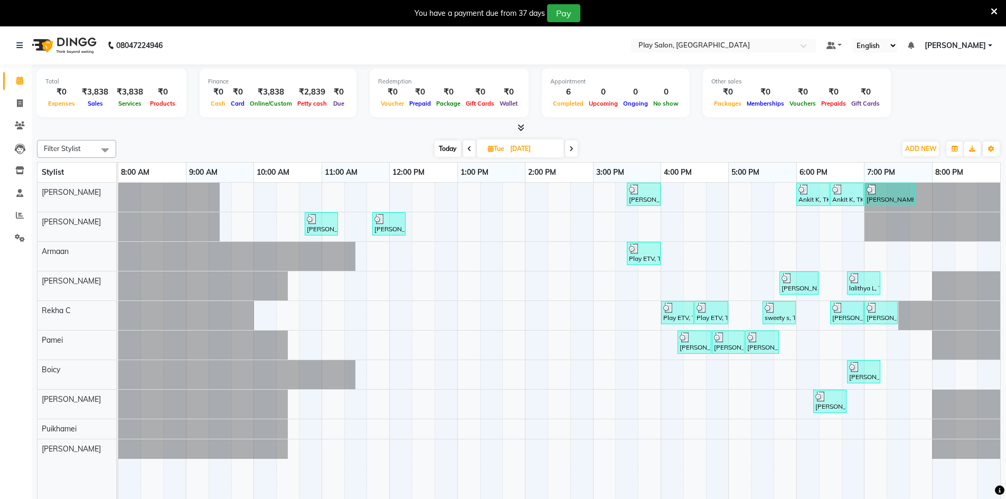
click at [491, 146] on icon at bounding box center [491, 148] width 6 height 7
select select "9"
select select "2025"
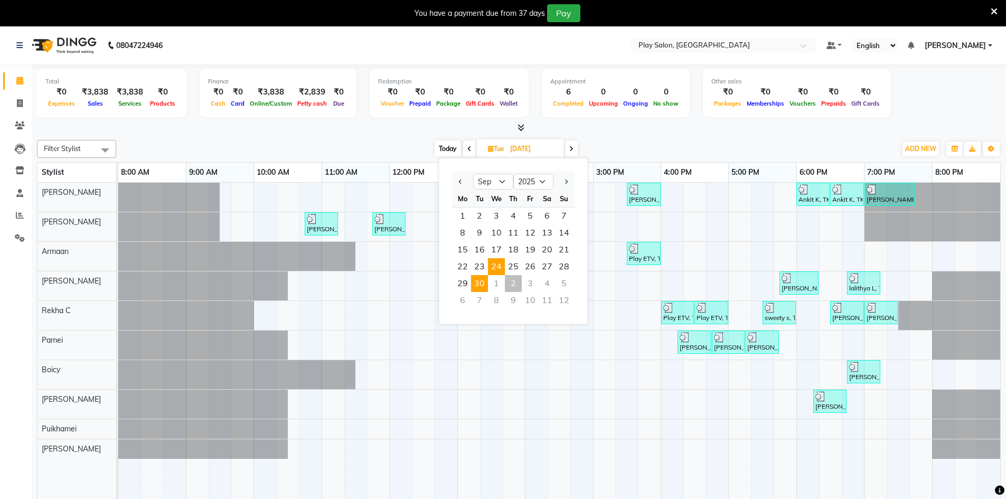
click at [504, 263] on span "24" at bounding box center [496, 266] width 17 height 17
type input "24-09-2025"
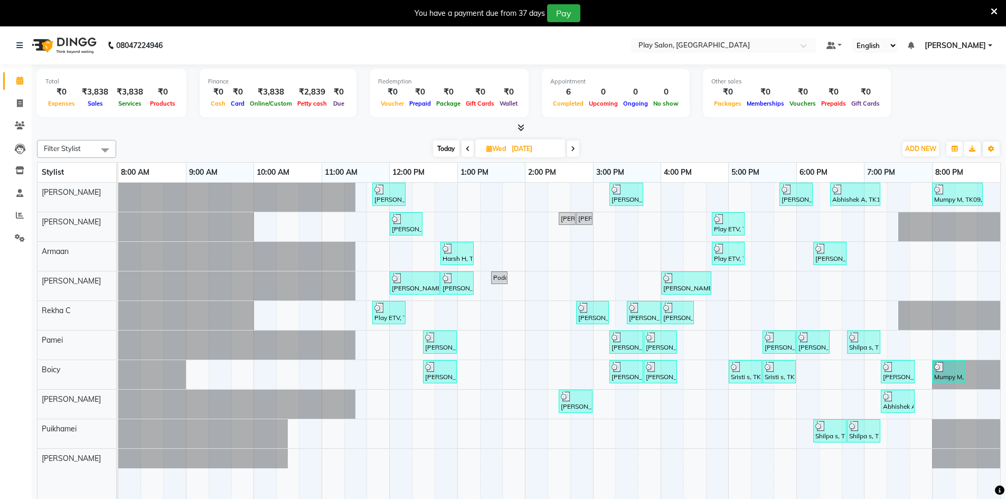
click at [502, 147] on span "Wed" at bounding box center [496, 149] width 25 height 8
select select "9"
select select "2025"
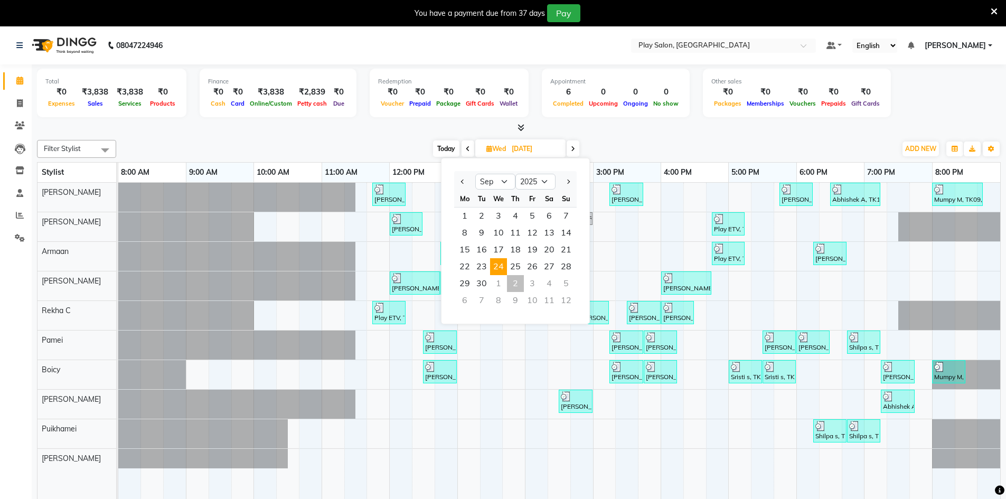
click at [516, 288] on div "2" at bounding box center [515, 283] width 17 height 17
type input "02-10-2025"
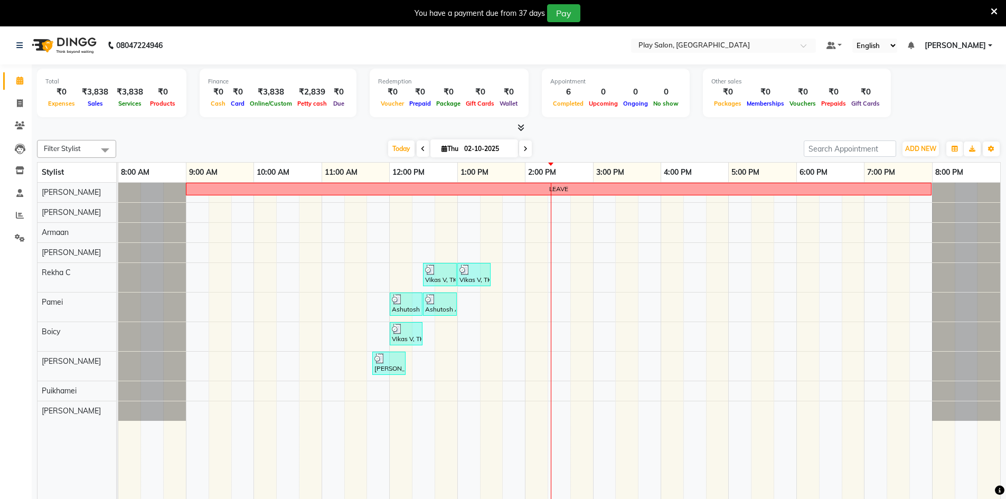
click at [677, 216] on div "LEAVE Vikas V, TK02, 12:30 PM-01:00 PM, Mini Retreats - Head & Shoulder - Short…" at bounding box center [559, 349] width 882 height 332
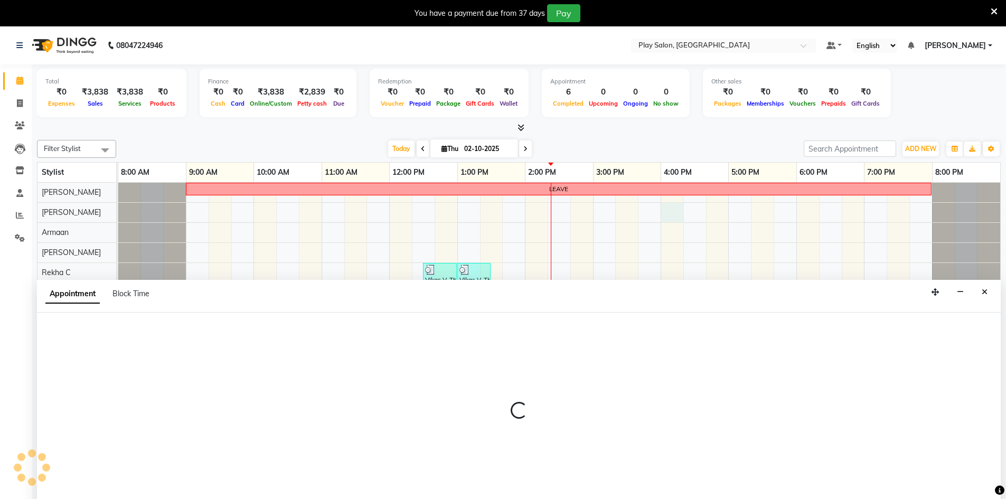
scroll to position [26, 0]
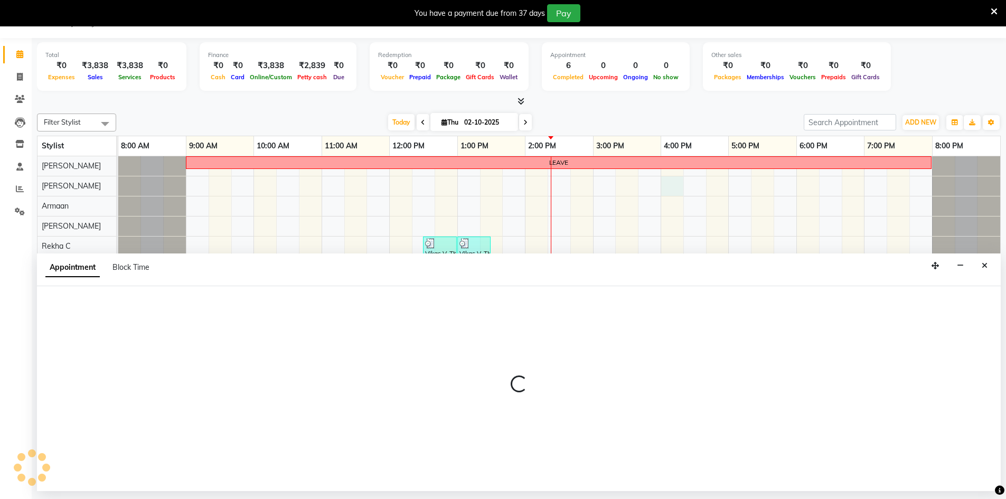
select select "88576"
select select "960"
select select "tentative"
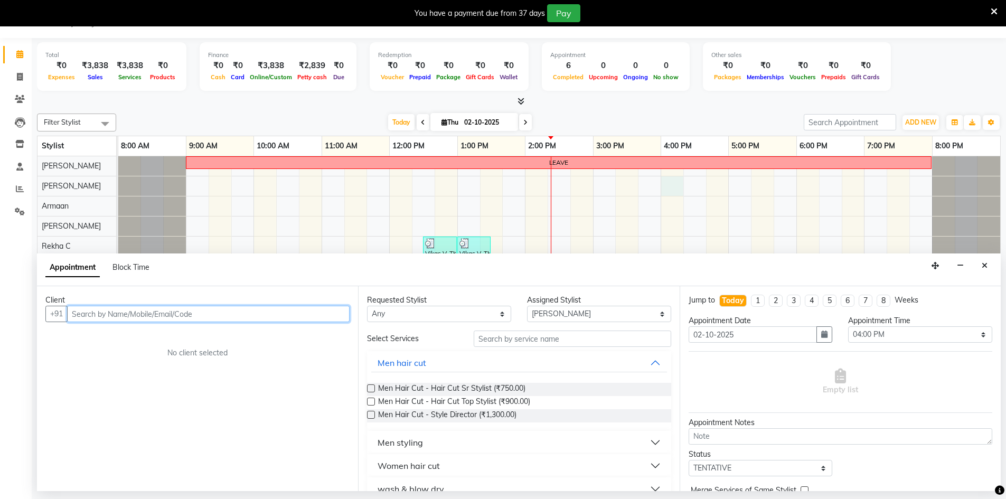
click at [149, 308] on input "text" at bounding box center [208, 314] width 283 height 16
click at [139, 332] on span "97110138" at bounding box center [148, 336] width 42 height 11
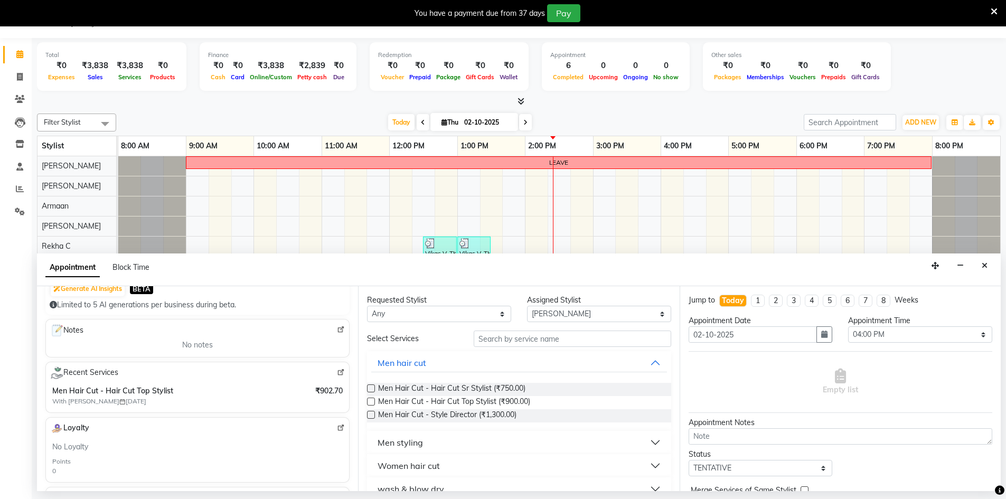
scroll to position [211, 0]
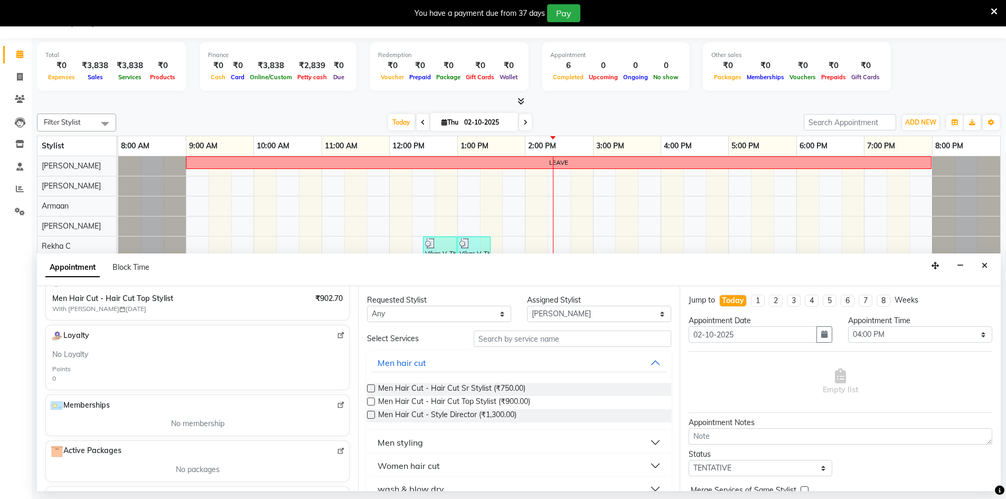
type input "9711013823"
click at [530, 340] on input "text" at bounding box center [573, 339] width 198 height 16
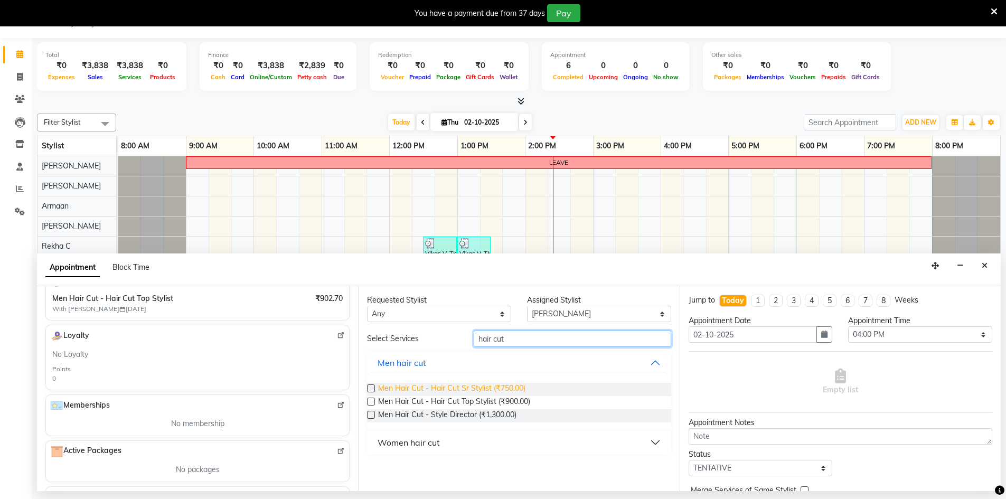
type input "hair cut"
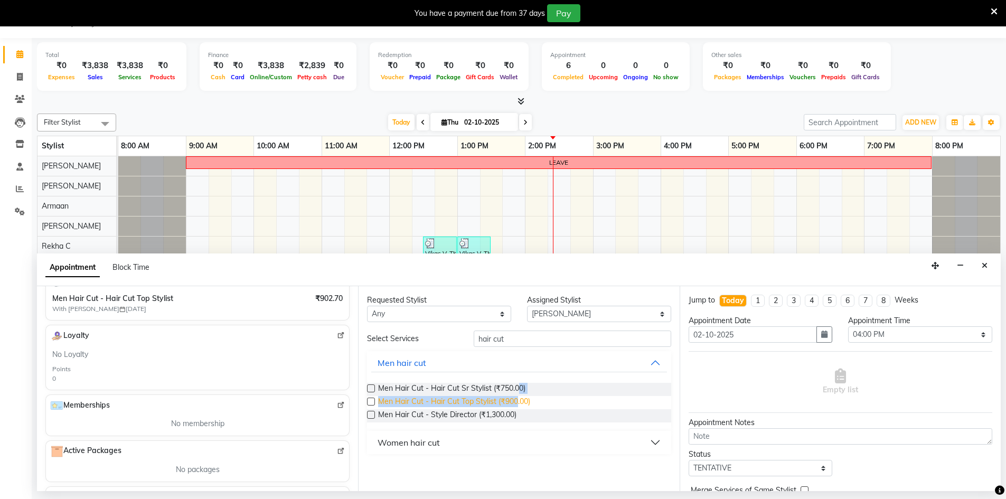
click at [517, 398] on div "Men Hair Cut - Hair Cut Sr Stylist (₹750.00) Men Hair Cut - Hair Cut Top Stylis…" at bounding box center [519, 403] width 304 height 57
click at [519, 401] on span "Men Hair Cut - Hair Cut Top Stylist (₹900.00)" at bounding box center [454, 402] width 152 height 13
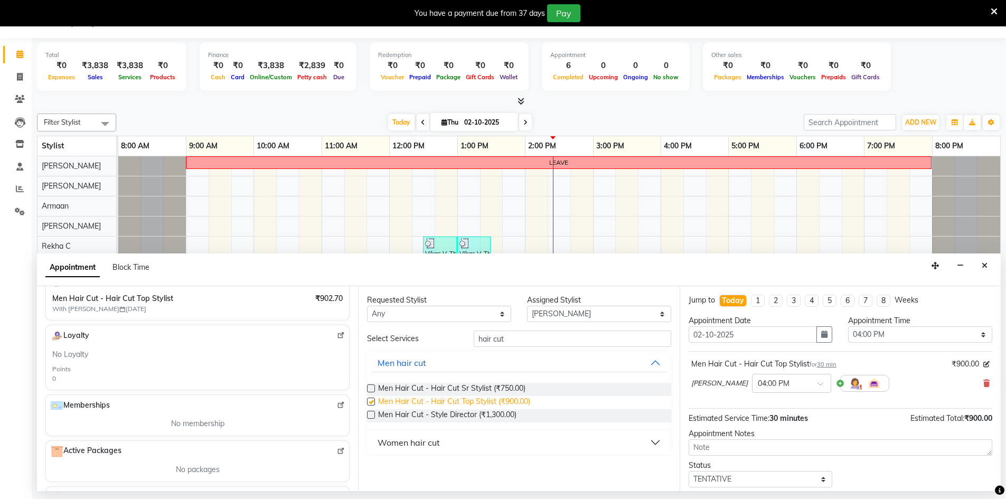
checkbox input "false"
click at [726, 381] on span "[PERSON_NAME]" at bounding box center [719, 383] width 57 height 11
click at [984, 388] on span at bounding box center [987, 383] width 6 height 11
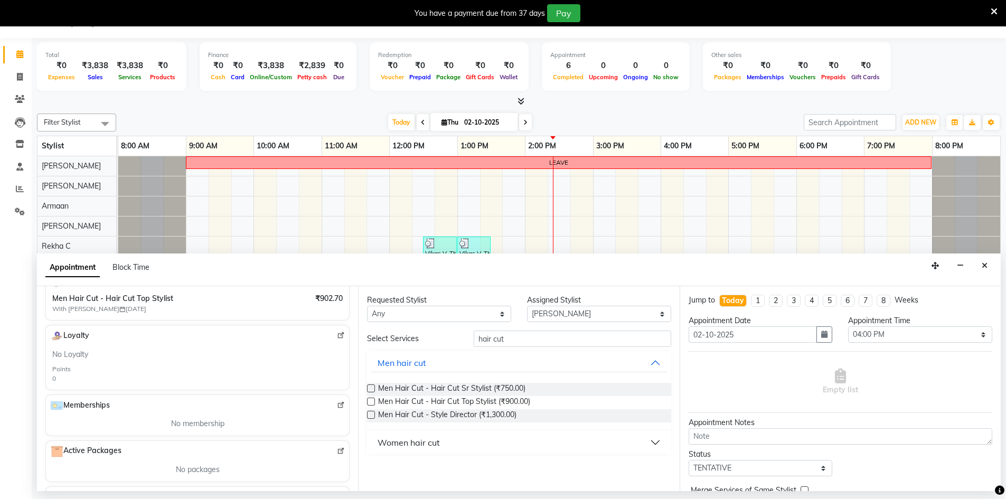
click at [571, 274] on div "Appointment Block Time" at bounding box center [519, 270] width 964 height 33
click at [573, 307] on select "Select Armaan Ashik lama Boicy Gaiphunliu Kamei Hauzel Ruby Pamei Puikhamei Rek…" at bounding box center [599, 314] width 144 height 16
select select "88606"
click at [527, 306] on select "Select Armaan Ashik lama Boicy Gaiphunliu Kamei Hauzel Ruby Pamei Puikhamei Rek…" at bounding box center [599, 314] width 144 height 16
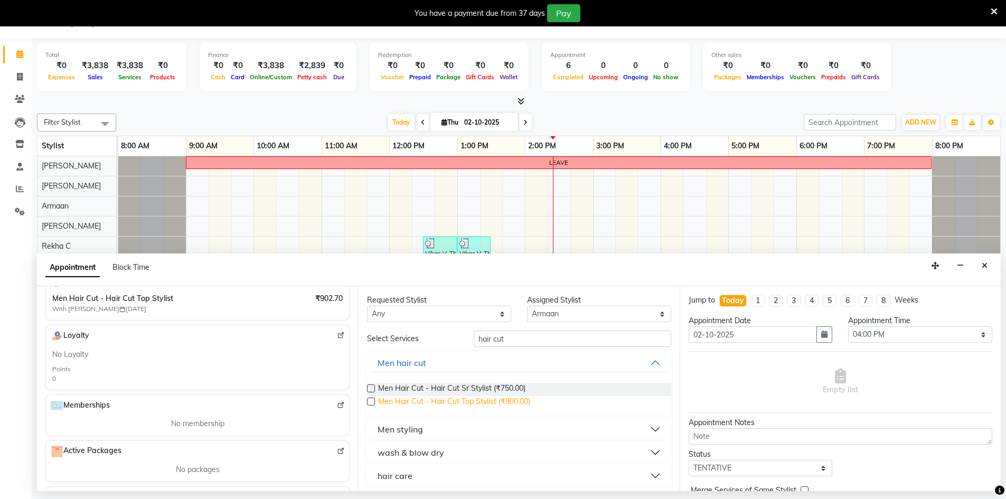
click at [527, 398] on span "Men Hair Cut - Hair Cut Top Stylist (₹900.00)" at bounding box center [454, 402] width 152 height 13
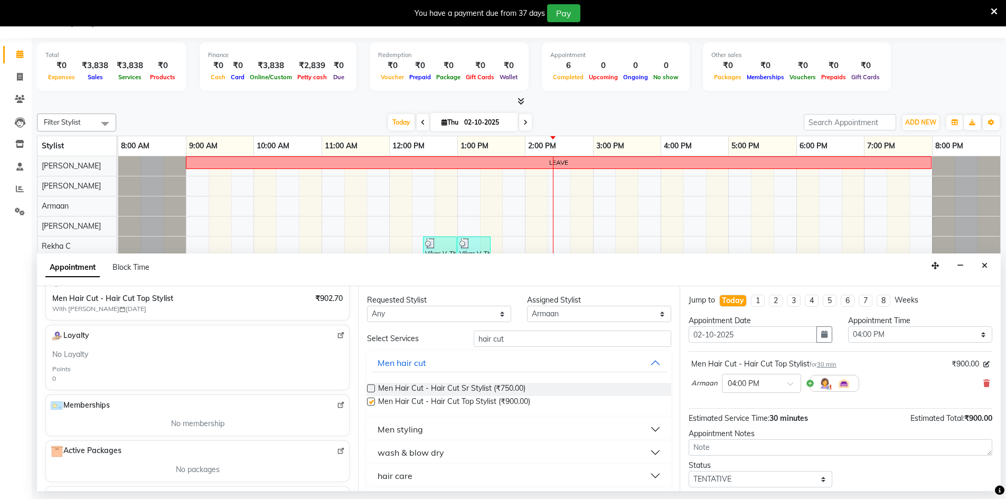
checkbox input "false"
drag, startPoint x: 553, startPoint y: 339, endPoint x: 471, endPoint y: 343, distance: 82.0
click at [471, 343] on div "hair cut" at bounding box center [572, 339] width 213 height 16
type input "hair"
click at [557, 317] on select "Select Armaan Ashik lama Boicy Gaiphunliu Kamei Hauzel Ruby Pamei Puikhamei Rek…" at bounding box center [599, 314] width 144 height 16
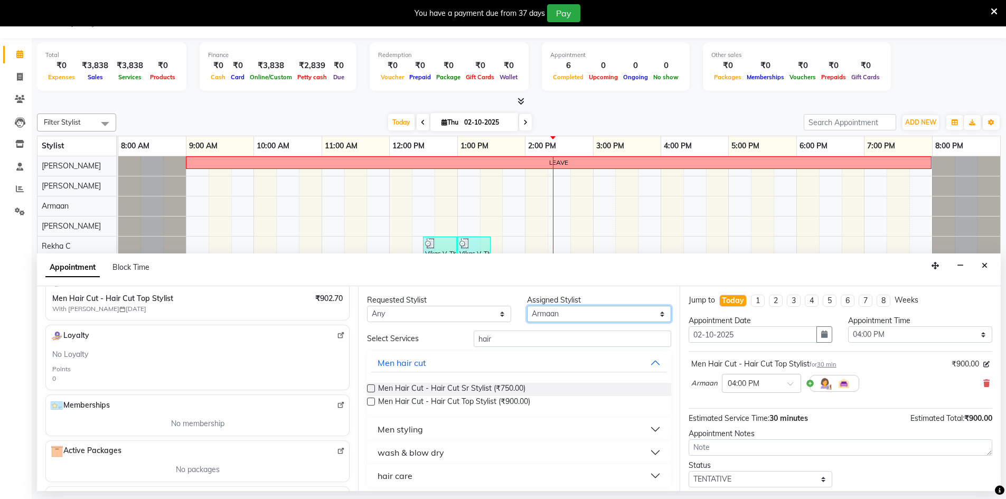
select select "89292"
click at [527, 306] on select "Select Armaan Ashik lama Boicy Gaiphunliu Kamei Hauzel Ruby Pamei Puikhamei Rek…" at bounding box center [599, 314] width 144 height 16
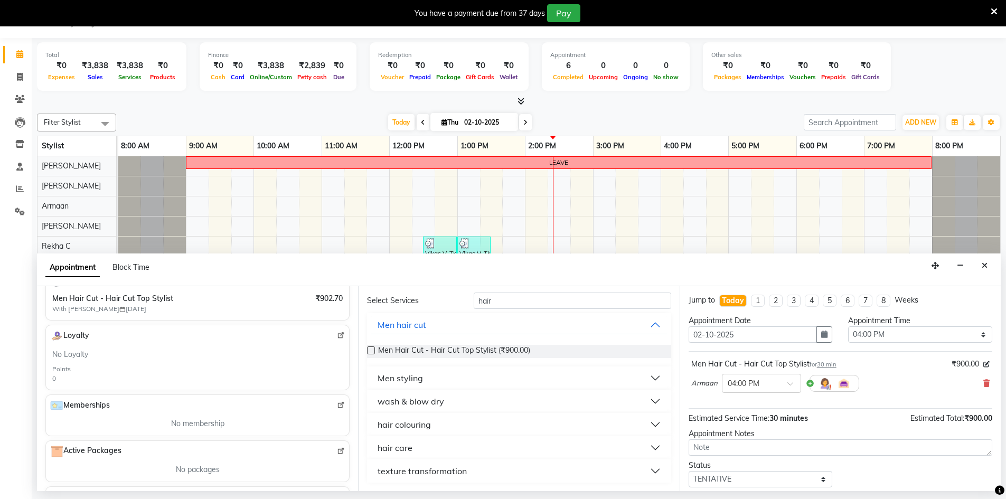
click at [462, 399] on button "wash & blow dry" at bounding box center [518, 401] width 295 height 19
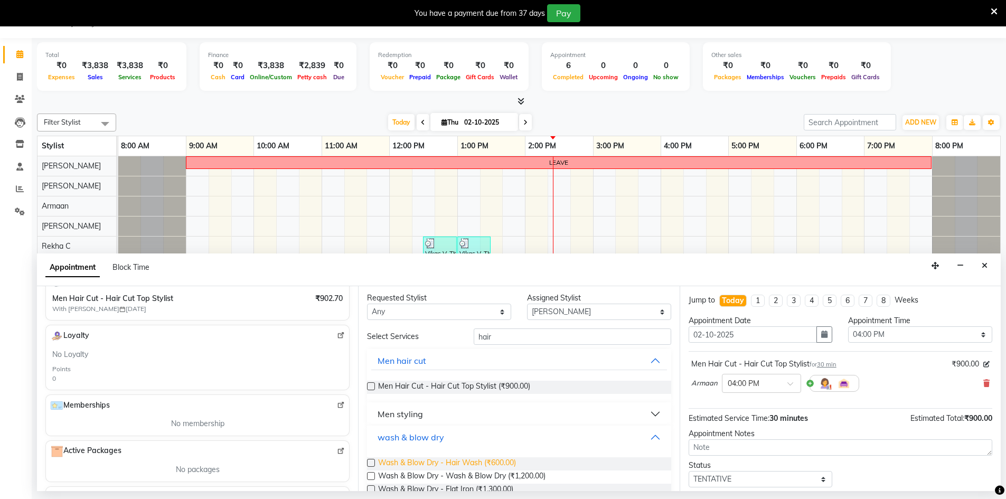
scroll to position [0, 0]
click at [468, 389] on span "Men Hair Cut - Hair Cut Top Stylist (₹900.00)" at bounding box center [454, 389] width 152 height 13
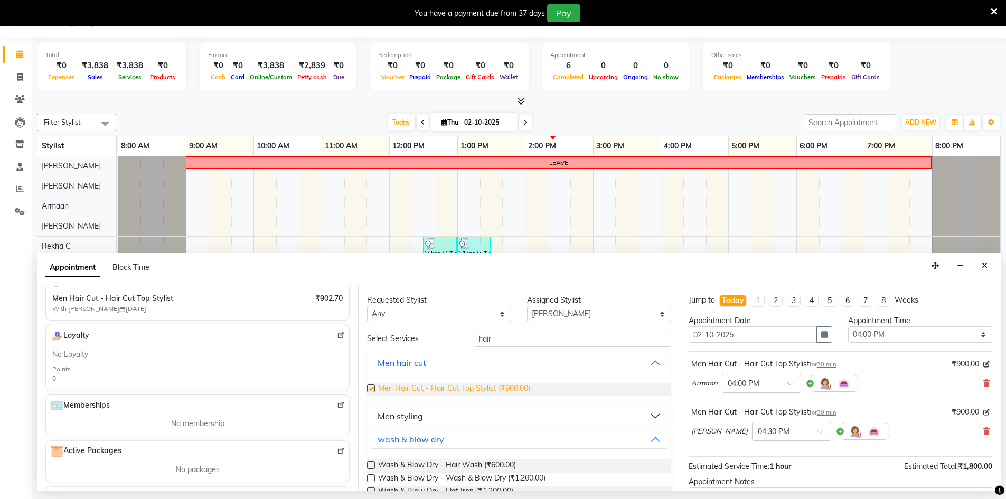
checkbox input "false"
click at [981, 440] on div "Hauzel Ruby × 04:30 PM" at bounding box center [840, 431] width 298 height 27
click at [984, 434] on icon at bounding box center [987, 431] width 6 height 7
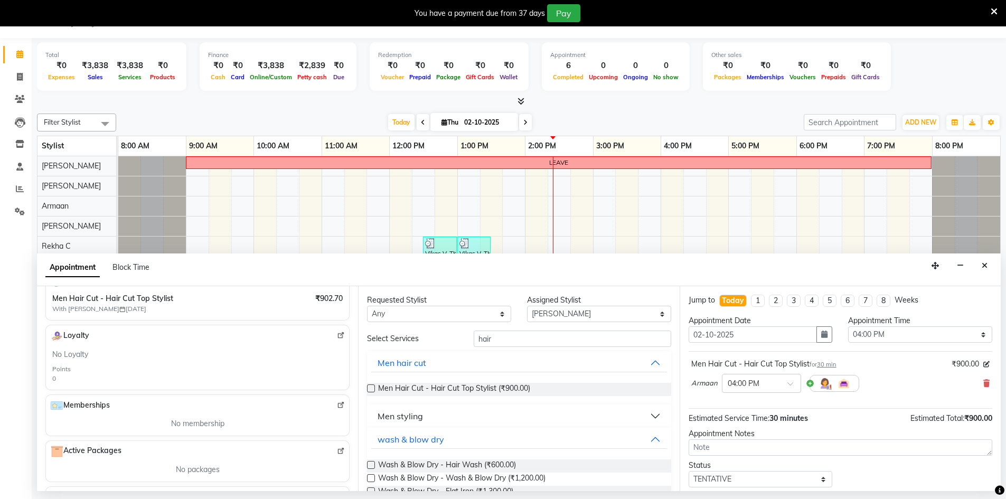
click at [652, 416] on button "Men styling" at bounding box center [518, 416] width 295 height 19
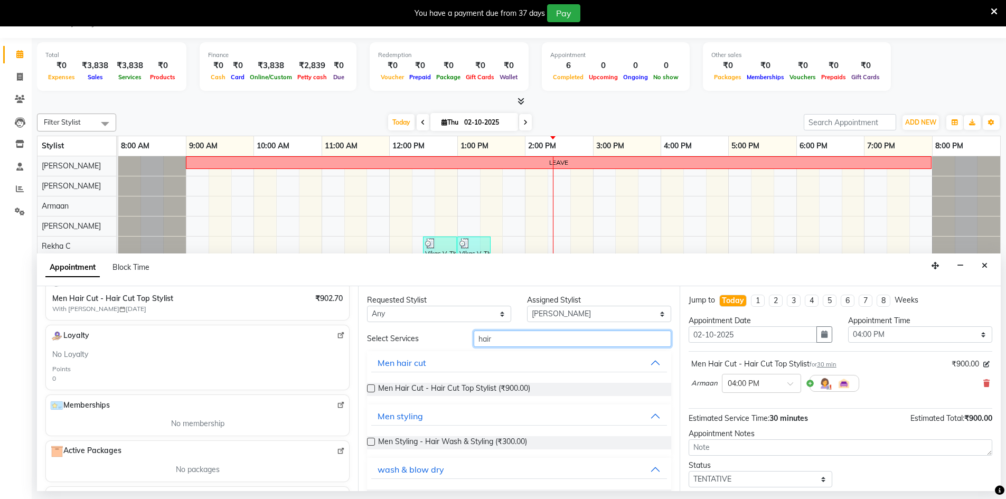
click at [540, 341] on input "hair" at bounding box center [573, 339] width 198 height 16
type input "h"
click at [647, 362] on button "Men hair cut" at bounding box center [518, 362] width 295 height 19
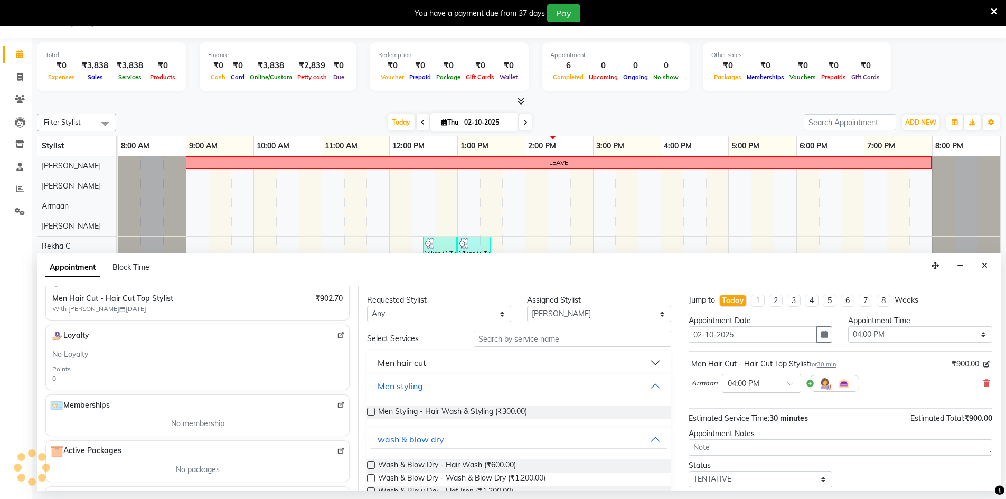
click at [647, 382] on button "Men styling" at bounding box center [518, 386] width 295 height 19
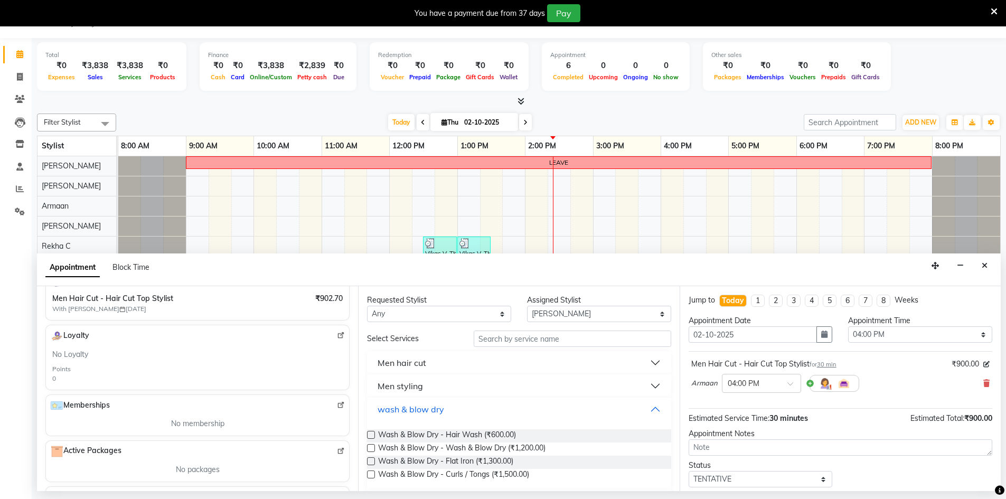
click at [652, 410] on button "wash & blow dry" at bounding box center [518, 409] width 295 height 19
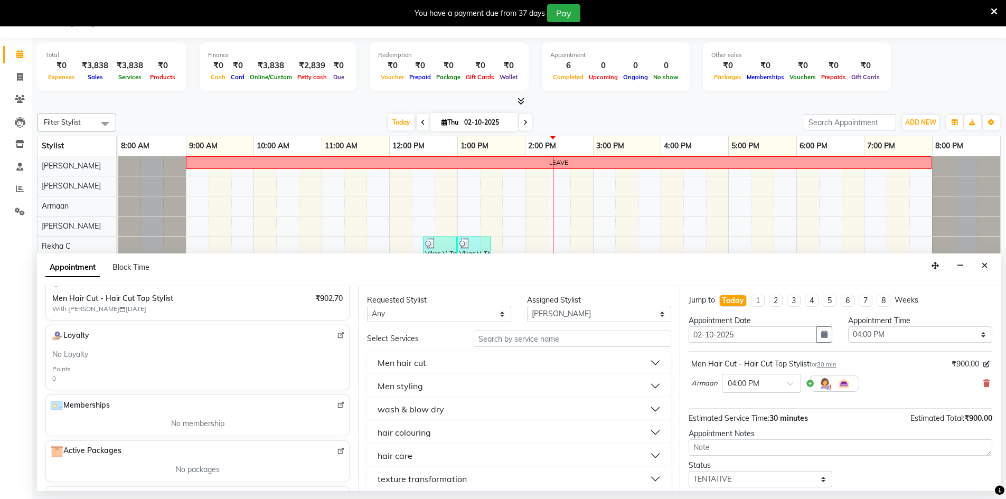
scroll to position [8, 0]
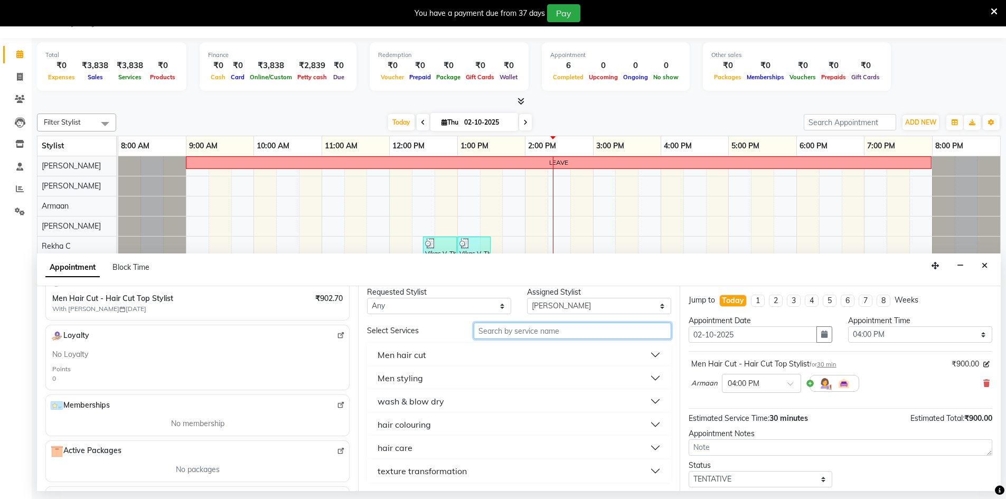
click at [514, 333] on input "text" at bounding box center [573, 331] width 198 height 16
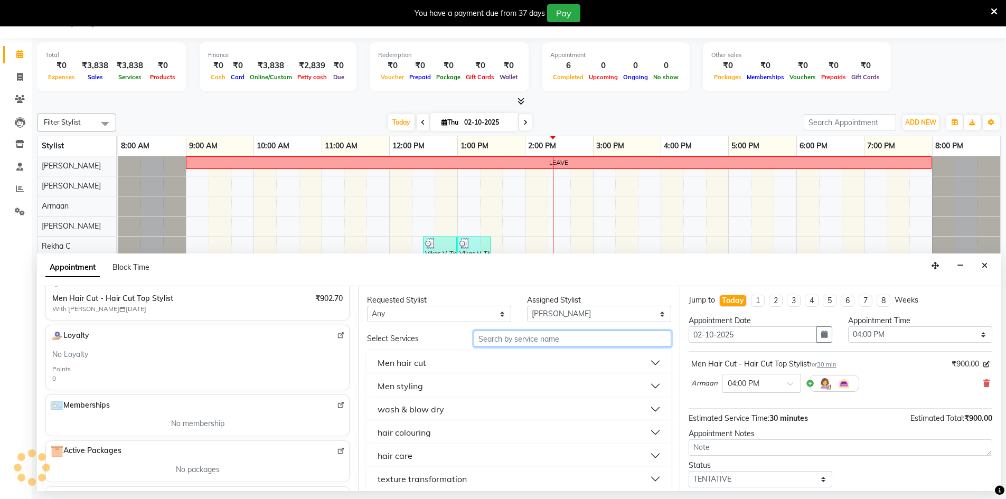
scroll to position [0, 0]
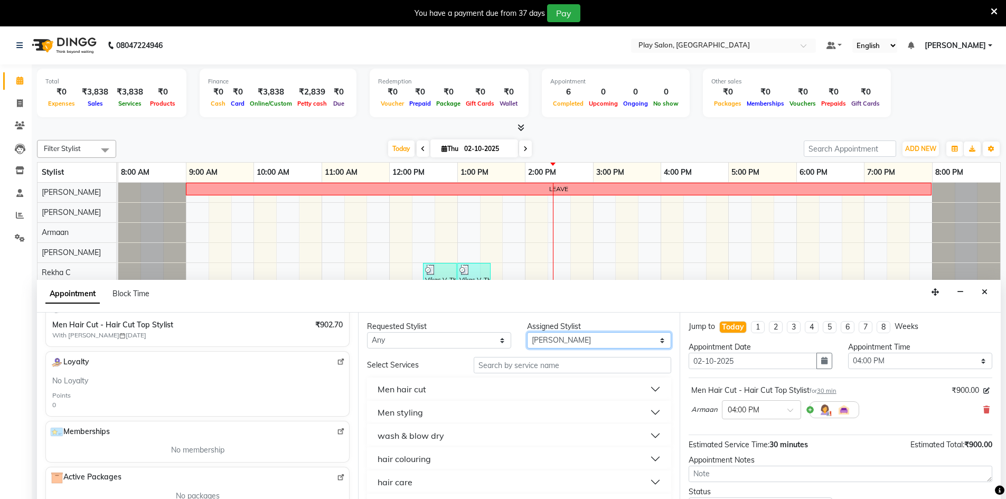
click at [576, 334] on select "Select Armaan Ashik lama Boicy Gaiphunliu Kamei Hauzel Ruby Pamei Puikhamei Rek…" at bounding box center [599, 340] width 144 height 16
click at [527, 332] on select "Select Armaan Ashik lama Boicy Gaiphunliu Kamei Hauzel Ruby Pamei Puikhamei Rek…" at bounding box center [599, 340] width 144 height 16
click at [520, 369] on input "text" at bounding box center [573, 365] width 198 height 16
type input "h"
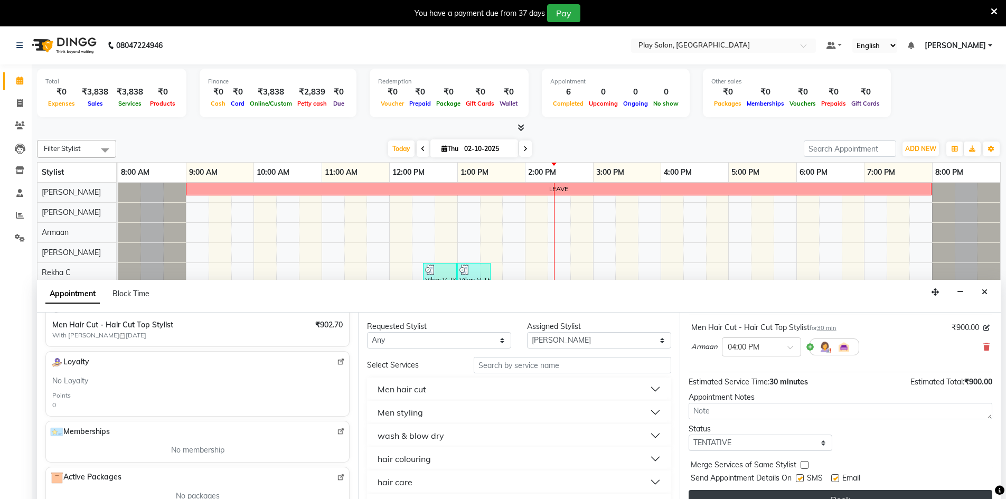
click at [823, 491] on button "Book" at bounding box center [841, 499] width 304 height 19
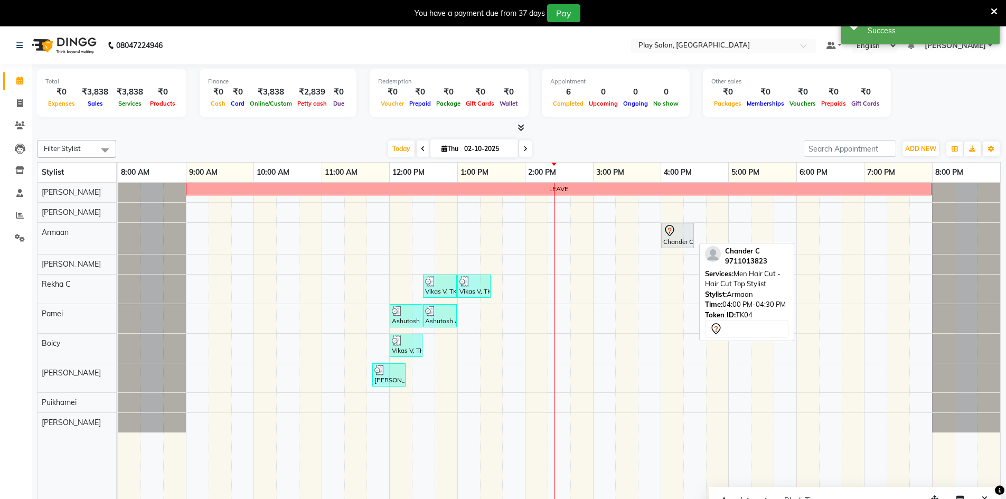
click at [680, 244] on div "Chander C, TK04, 04:00 PM-04:30 PM, Men Hair Cut - Hair Cut Top Stylist" at bounding box center [677, 235] width 31 height 22
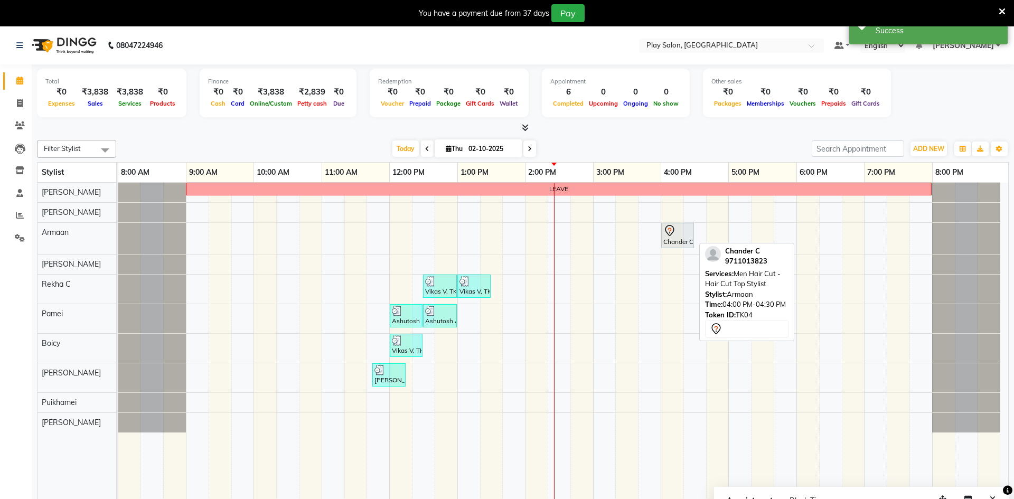
select select "7"
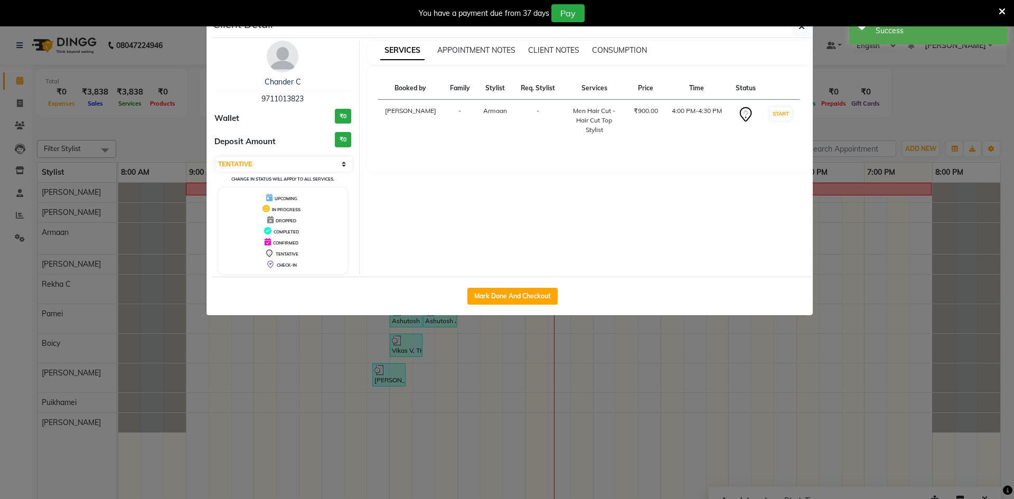
click at [797, 23] on div "You have a payment due from 37 days Pay" at bounding box center [507, 13] width 1014 height 26
click at [799, 29] on icon "button" at bounding box center [802, 26] width 6 height 8
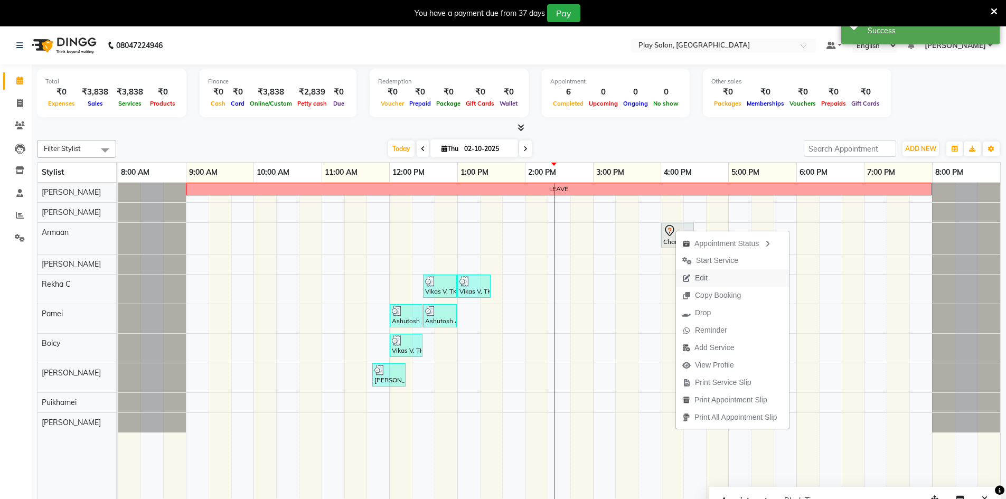
click at [708, 281] on span "Edit" at bounding box center [701, 278] width 13 height 11
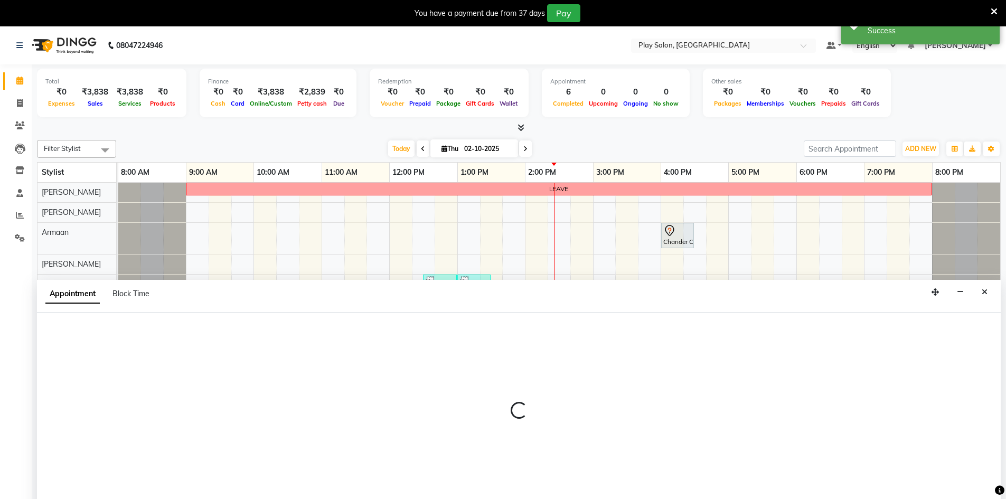
scroll to position [26, 0]
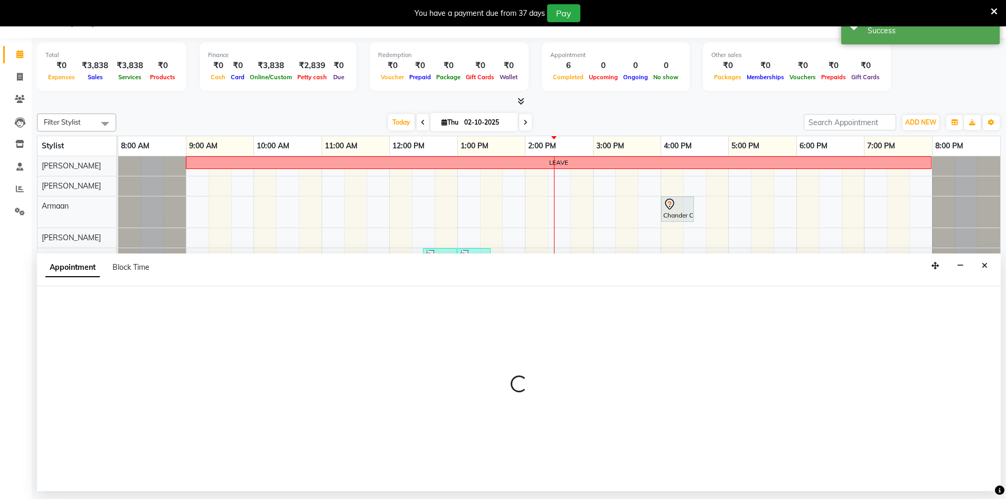
select select "tentative"
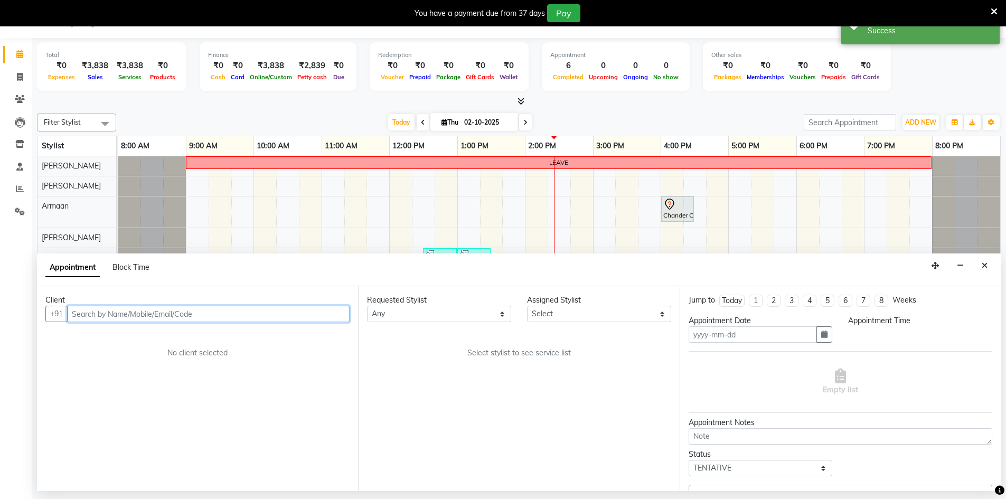
type input "02-10-2025"
select select "960"
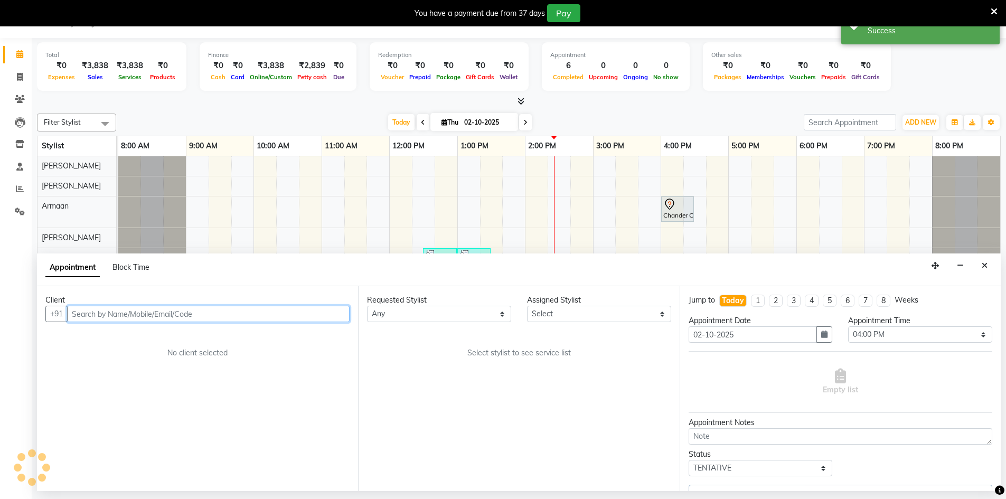
select select "88606"
select select "4366"
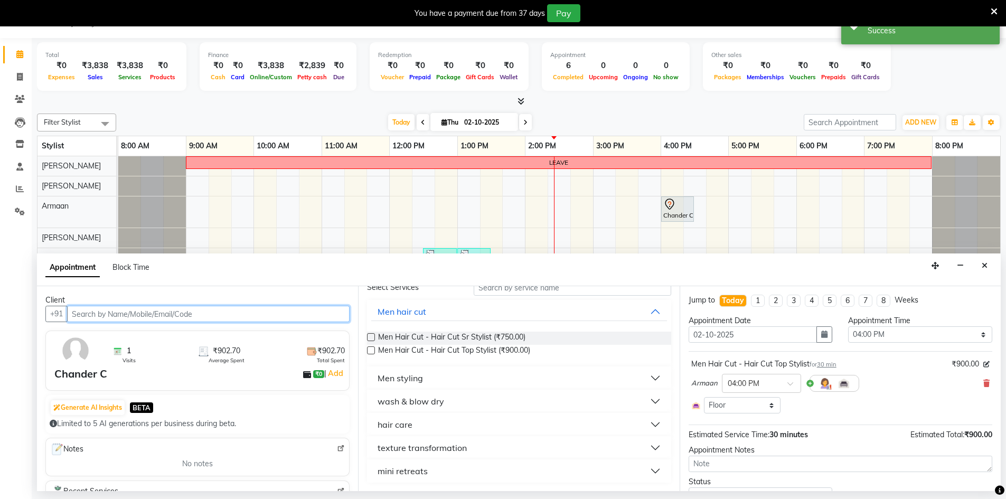
scroll to position [0, 0]
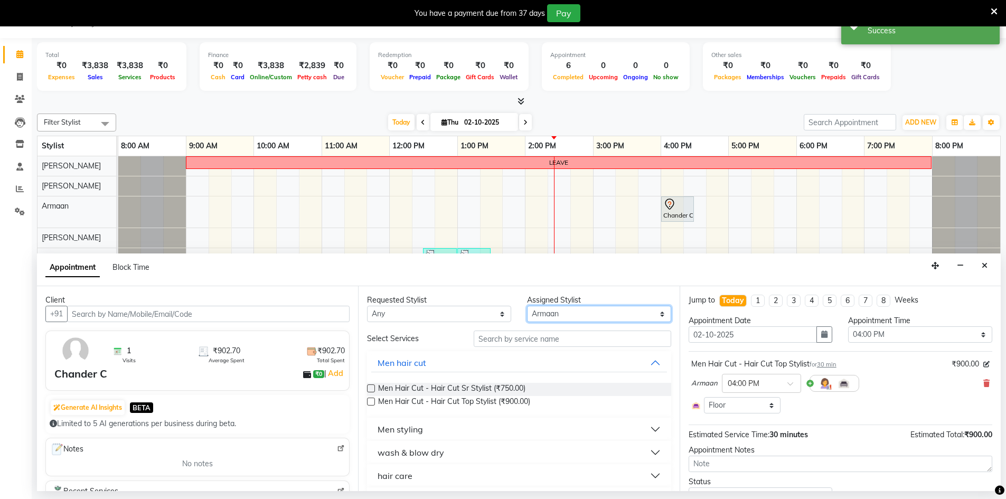
drag, startPoint x: 545, startPoint y: 317, endPoint x: 545, endPoint y: 323, distance: 6.3
click at [545, 323] on div "Requested Stylist Any Armaan Ashik lama Boicy Gaiphunliu Kamei Hauzel Ruby Pame…" at bounding box center [518, 388] width 321 height 205
click at [527, 306] on select "Select Armaan Ashik lama Boicy Gaiphunliu Kamei Hauzel Ruby Pamei Puikhamei Rek…" at bounding box center [599, 314] width 144 height 16
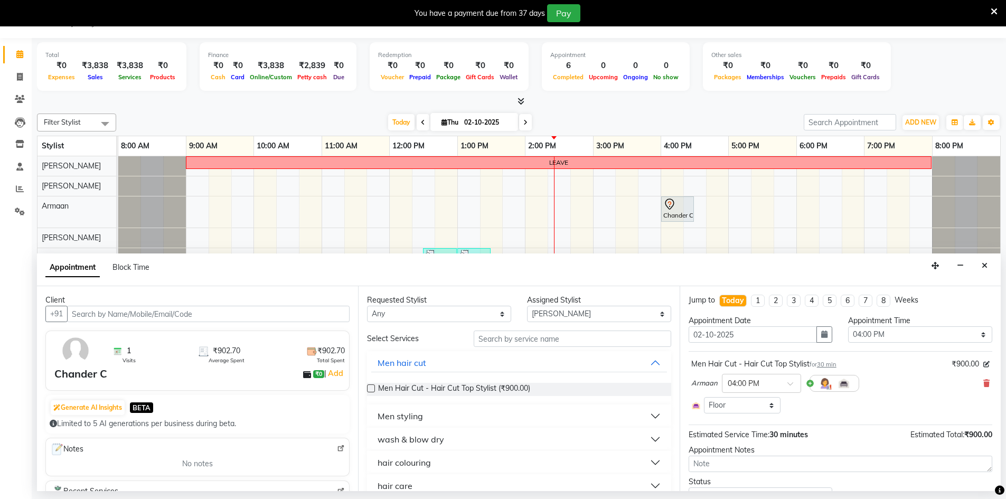
click at [458, 432] on button "wash & blow dry" at bounding box center [518, 439] width 295 height 19
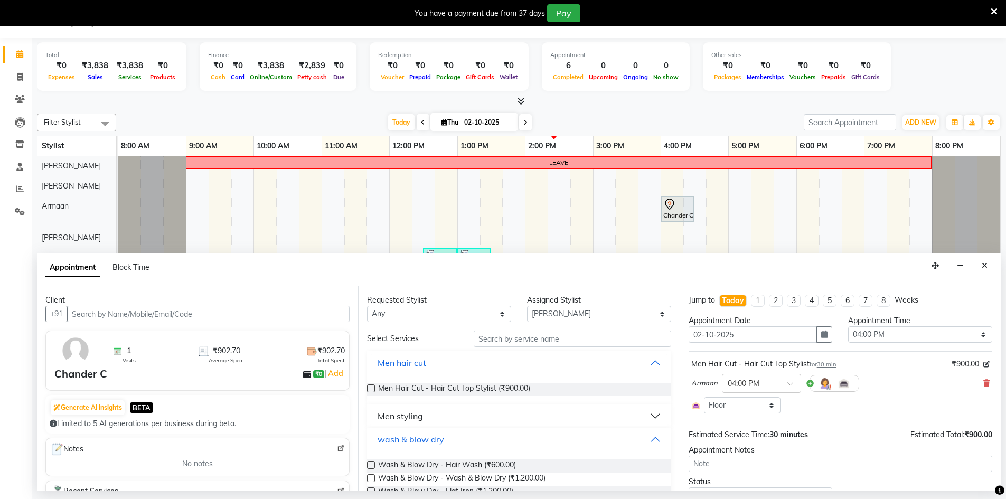
click at [458, 432] on button "wash & blow dry" at bounding box center [518, 439] width 295 height 19
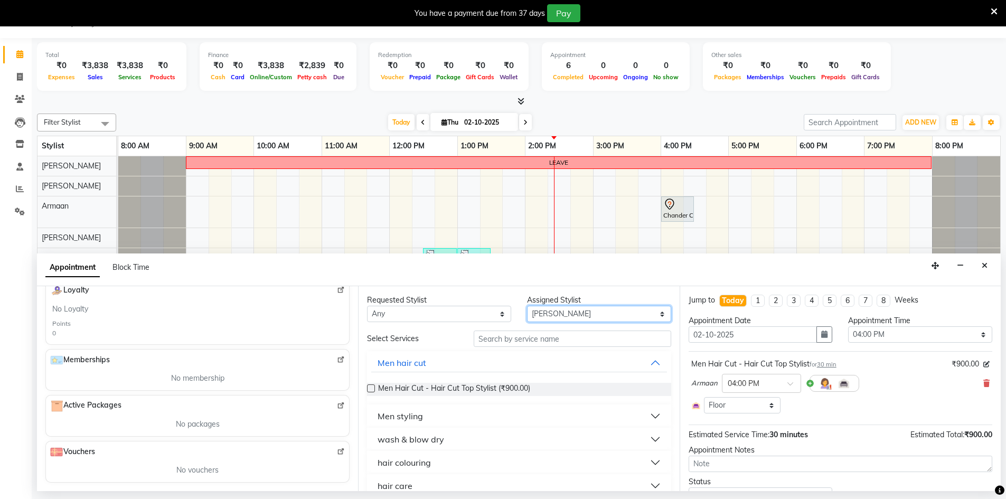
click at [570, 319] on select "Select Armaan Ashik lama Boicy Gaiphunliu Kamei Hauzel Ruby Pamei Puikhamei Rek…" at bounding box center [599, 314] width 144 height 16
click at [527, 306] on select "Select Armaan Ashik lama Boicy Gaiphunliu Kamei Hauzel Ruby Pamei Puikhamei Rek…" at bounding box center [599, 314] width 144 height 16
click at [575, 312] on select "Select Armaan Ashik lama Boicy Gaiphunliu Kamei Hauzel Ruby Pamei Puikhamei Rek…" at bounding box center [599, 314] width 144 height 16
select select "89292"
click at [527, 306] on select "Select Armaan Ashik lama Boicy Gaiphunliu Kamei Hauzel Ruby Pamei Puikhamei Rek…" at bounding box center [599, 314] width 144 height 16
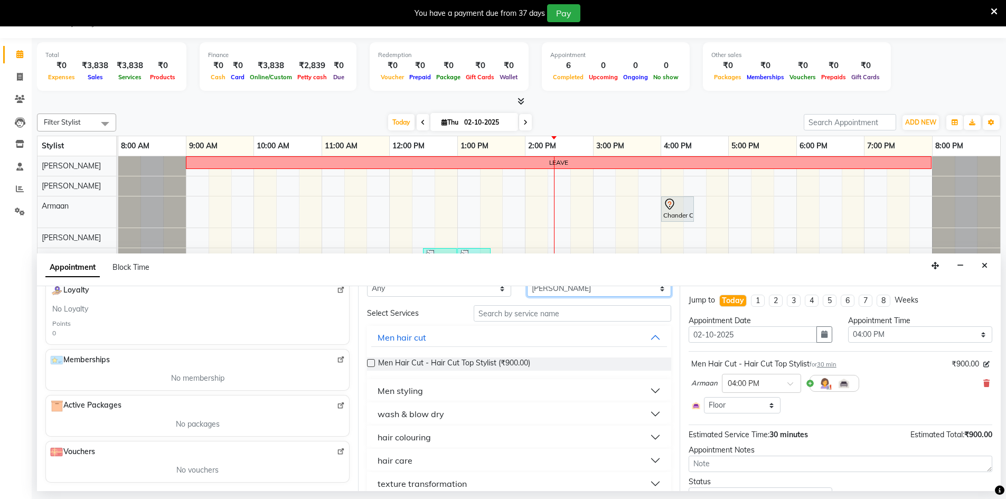
scroll to position [38, 0]
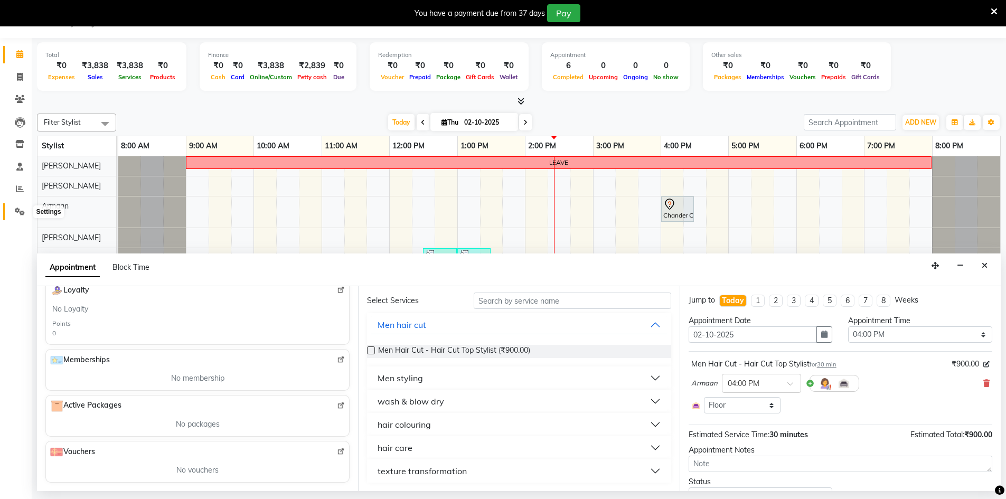
click at [23, 209] on icon at bounding box center [20, 212] width 10 height 8
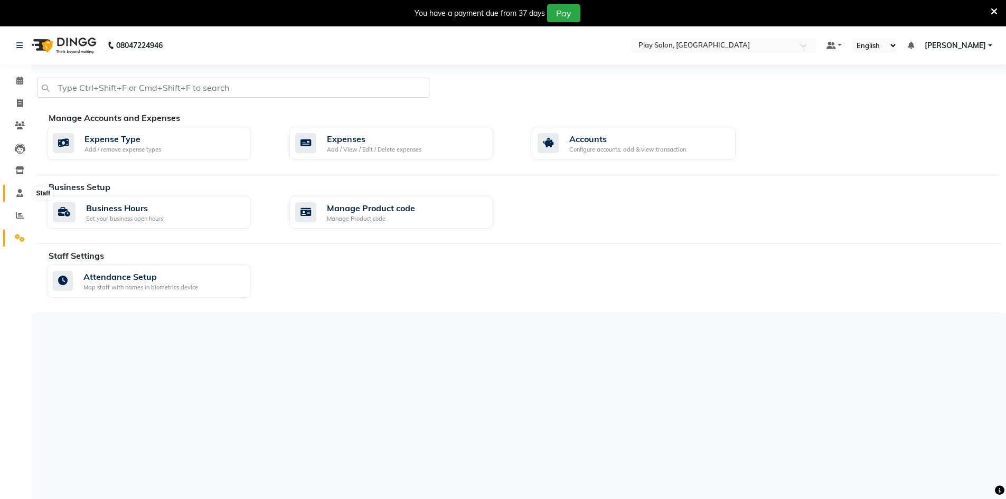
click at [19, 193] on icon at bounding box center [19, 193] width 7 height 8
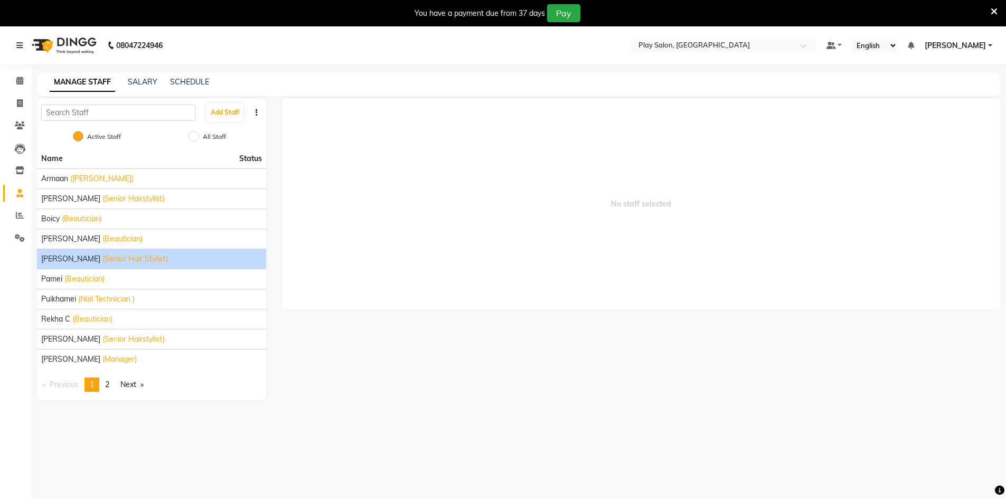
click at [61, 256] on span "Hauzel Ruby" at bounding box center [70, 259] width 59 height 11
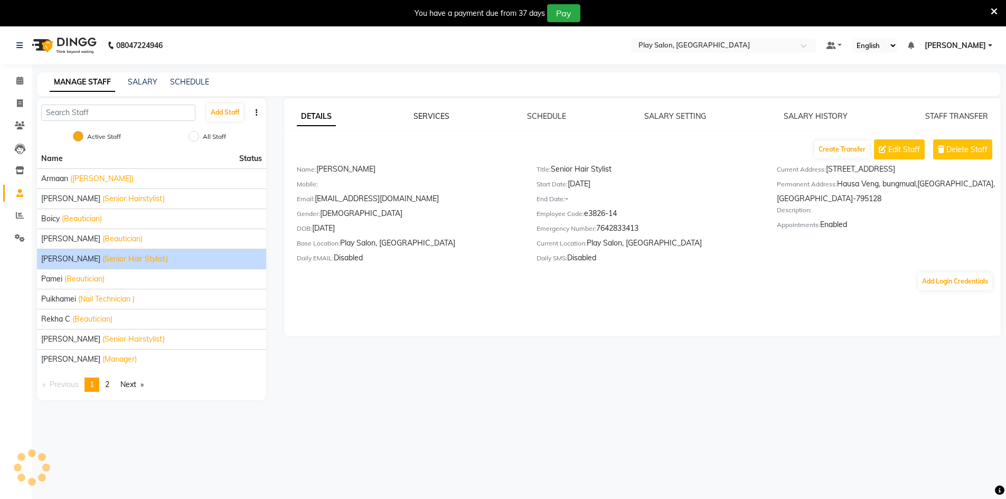
click at [436, 118] on link "SERVICES" at bounding box center [432, 116] width 36 height 10
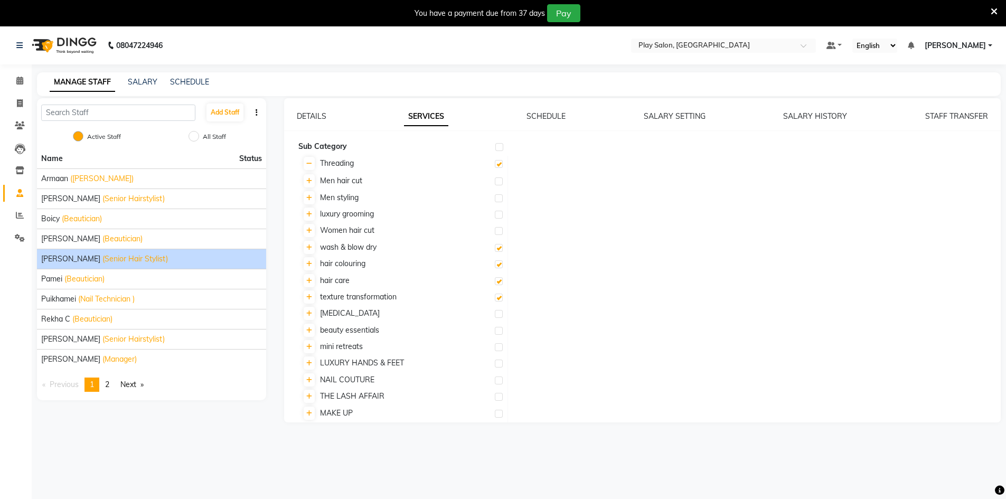
checkbox input "true"
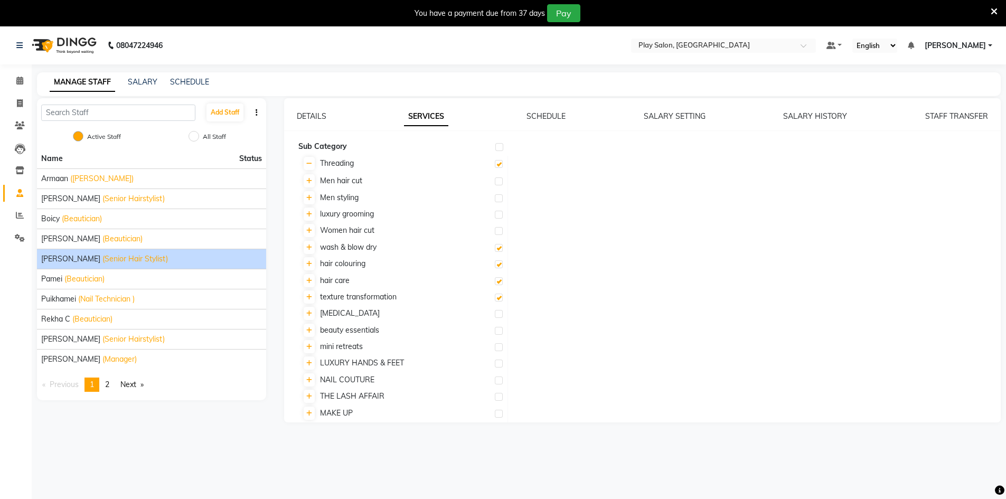
click at [498, 231] on label at bounding box center [499, 231] width 8 height 8
click at [498, 231] on input "checkbox" at bounding box center [498, 231] width 7 height 7
checkbox input "true"
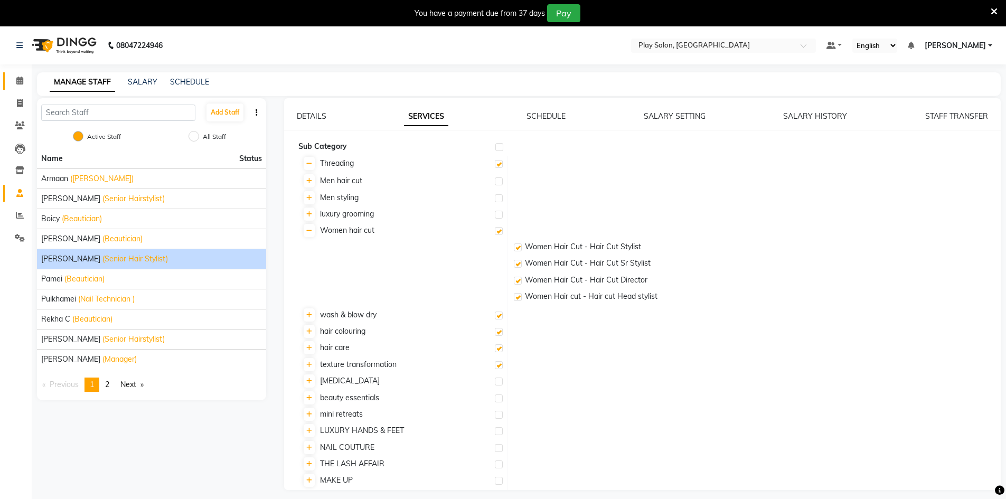
click at [13, 82] on span at bounding box center [20, 81] width 18 height 12
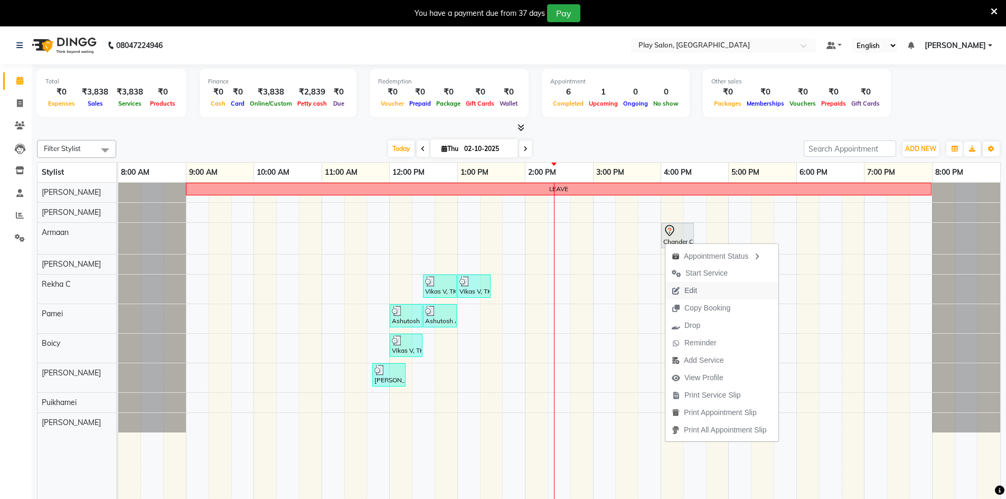
click at [681, 291] on span "Edit" at bounding box center [685, 290] width 38 height 17
select select "tentative"
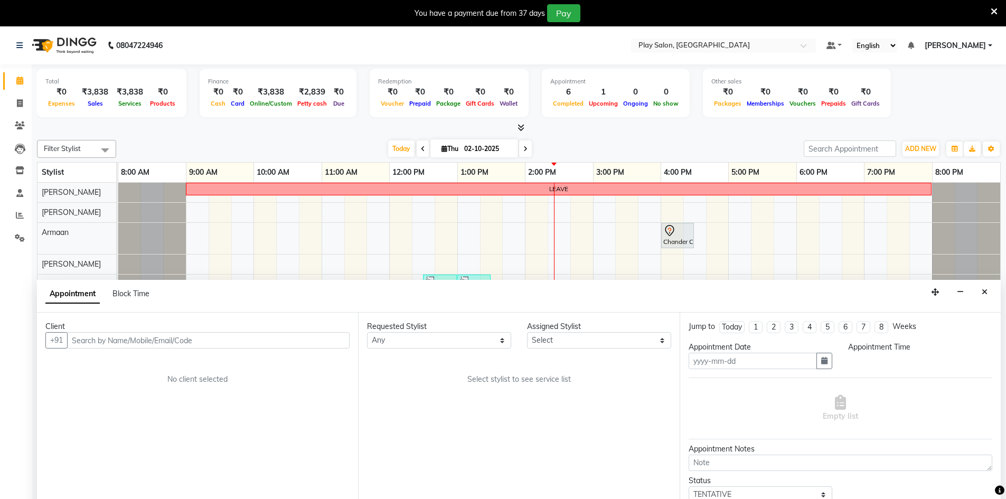
type input "02-10-2025"
select select "960"
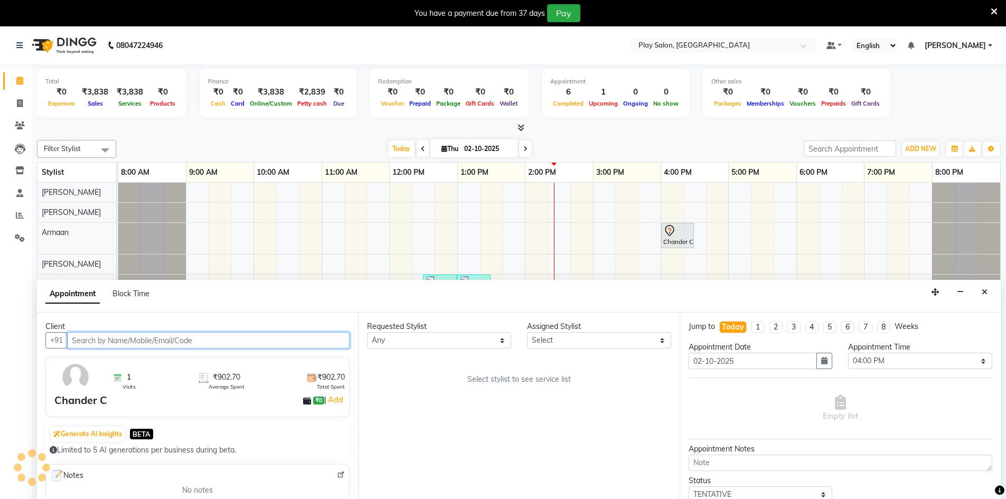
scroll to position [26, 0]
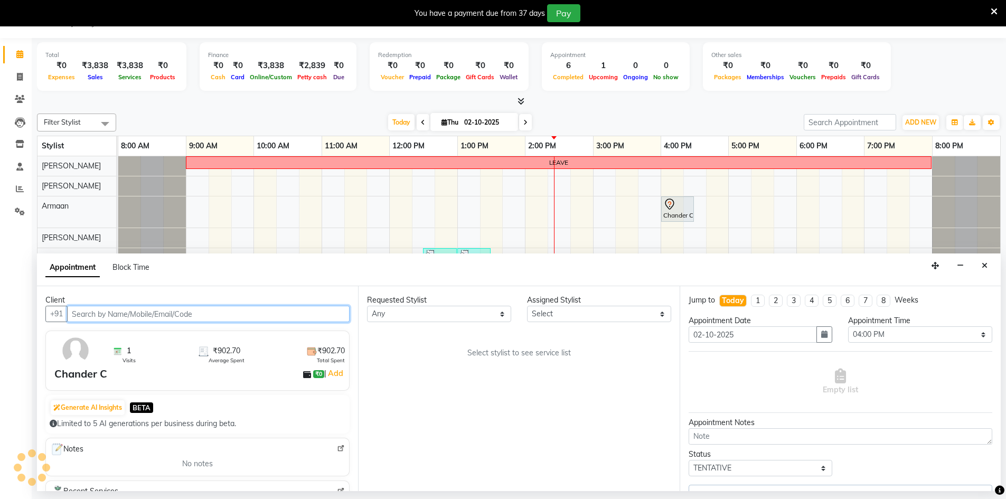
select select "88606"
select select "4366"
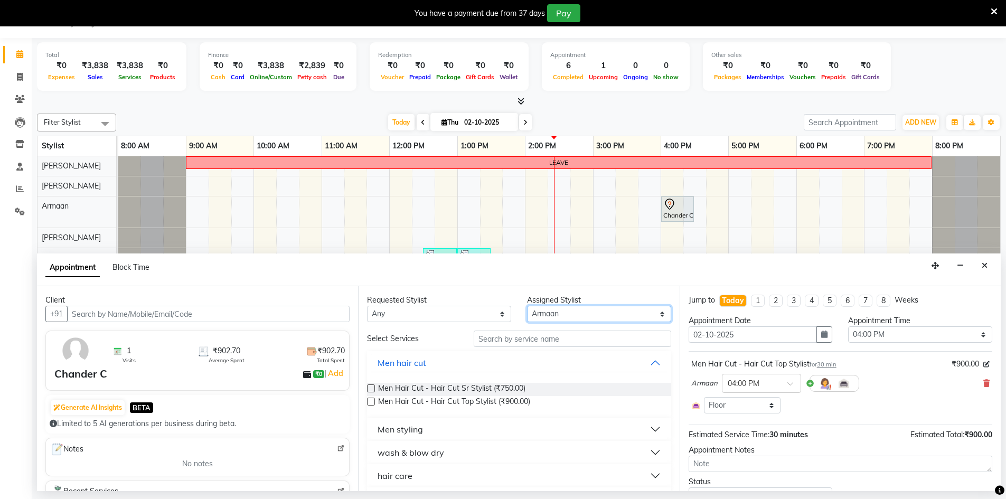
click at [549, 317] on select "Select Armaan Ashik lama Boicy Gaiphunliu Kamei Hauzel Ruby Pamei Puikhamei Rek…" at bounding box center [599, 314] width 144 height 16
select select "89292"
click at [527, 306] on select "Select Armaan Ashik lama Boicy Gaiphunliu Kamei Hauzel Ruby Pamei Puikhamei Rek…" at bounding box center [599, 314] width 144 height 16
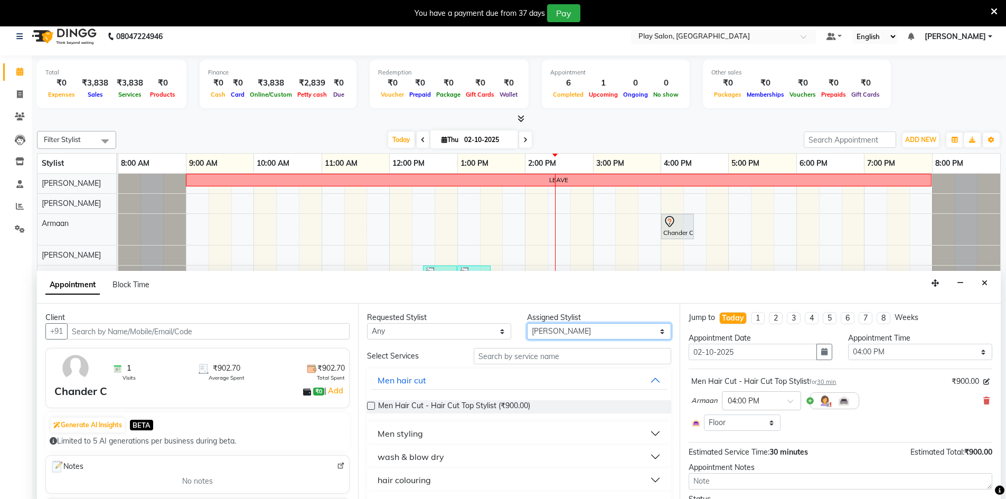
scroll to position [0, 0]
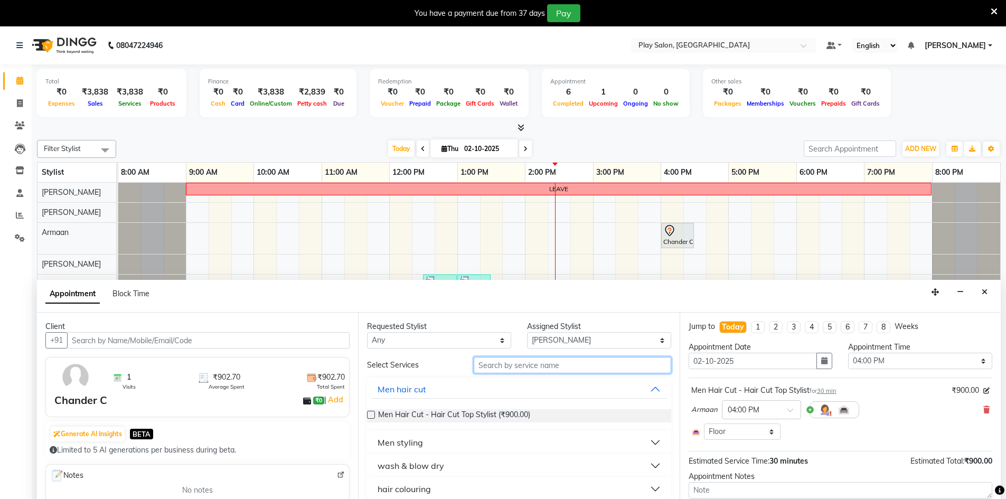
click at [520, 364] on input "text" at bounding box center [573, 365] width 198 height 16
type input "h"
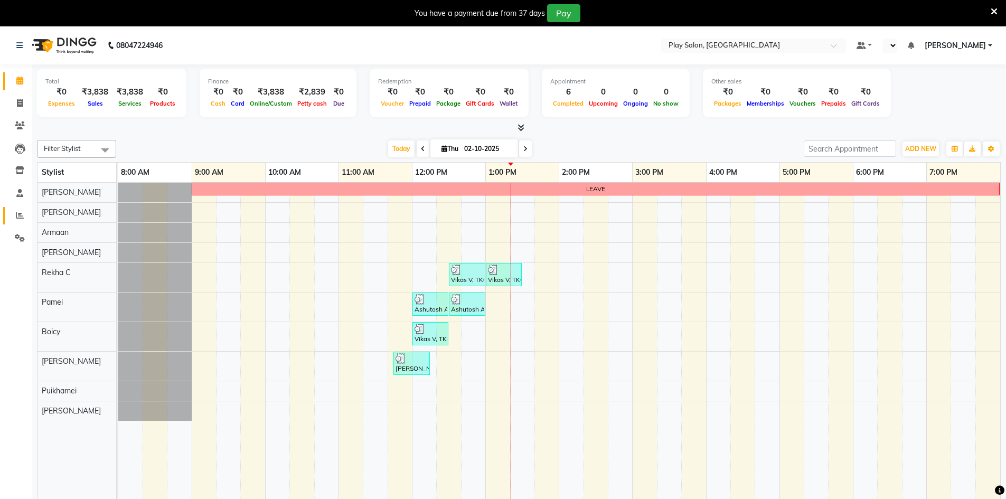
select select "en"
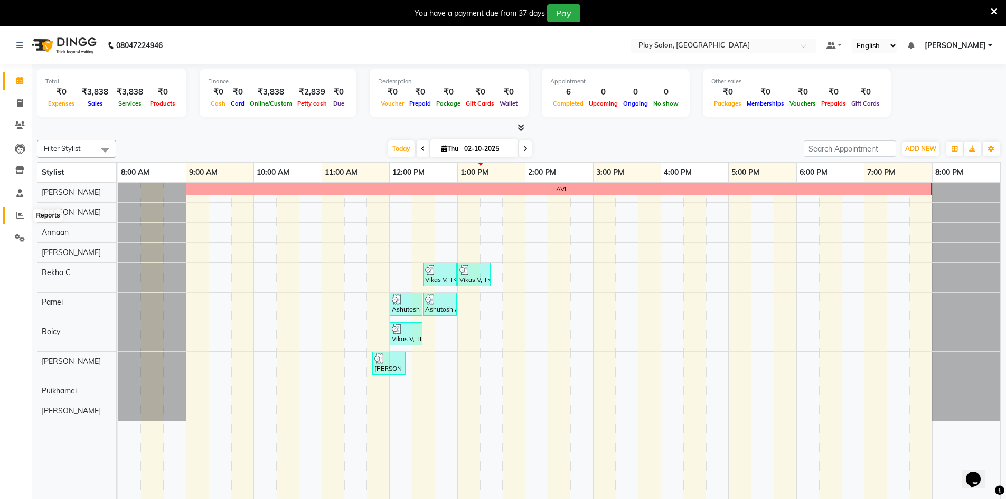
click at [22, 212] on icon at bounding box center [20, 215] width 8 height 8
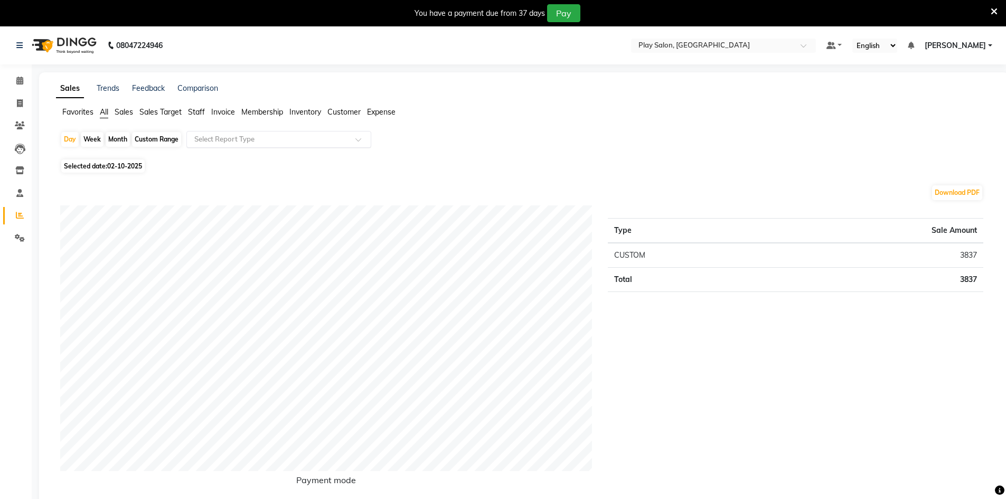
click at [240, 131] on div "Select Report Type" at bounding box center [278, 139] width 185 height 17
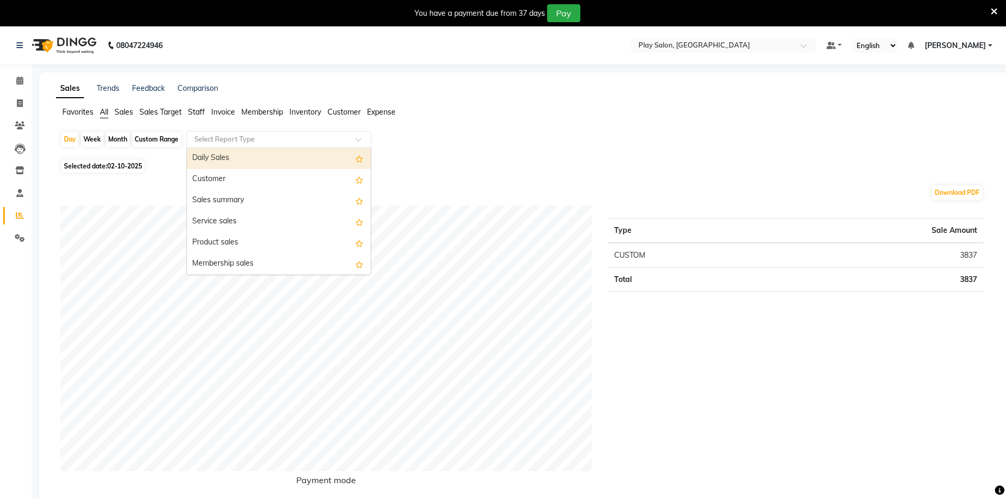
click at [200, 110] on span "Staff" at bounding box center [196, 112] width 17 height 10
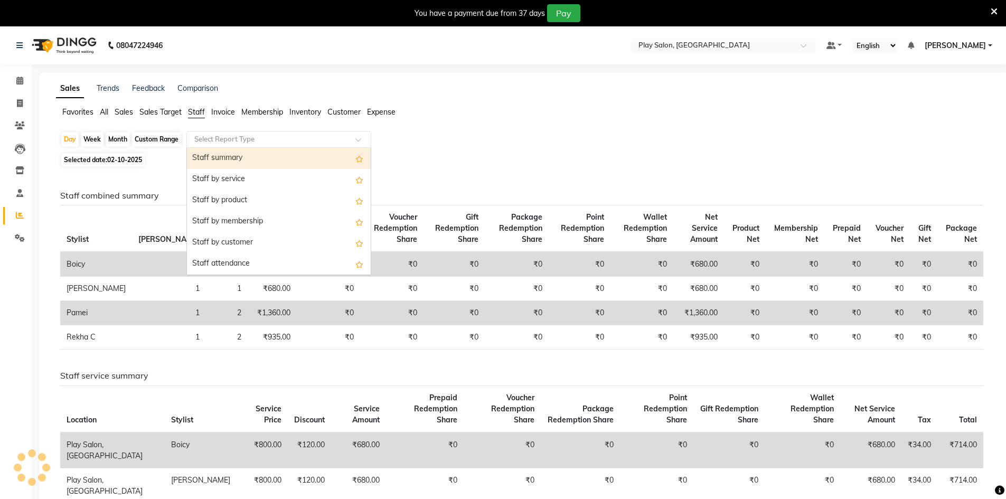
click at [229, 134] on input "text" at bounding box center [268, 139] width 152 height 11
click at [241, 160] on div "Staff summary" at bounding box center [279, 158] width 184 height 21
select select "filtered_report"
select select "csv"
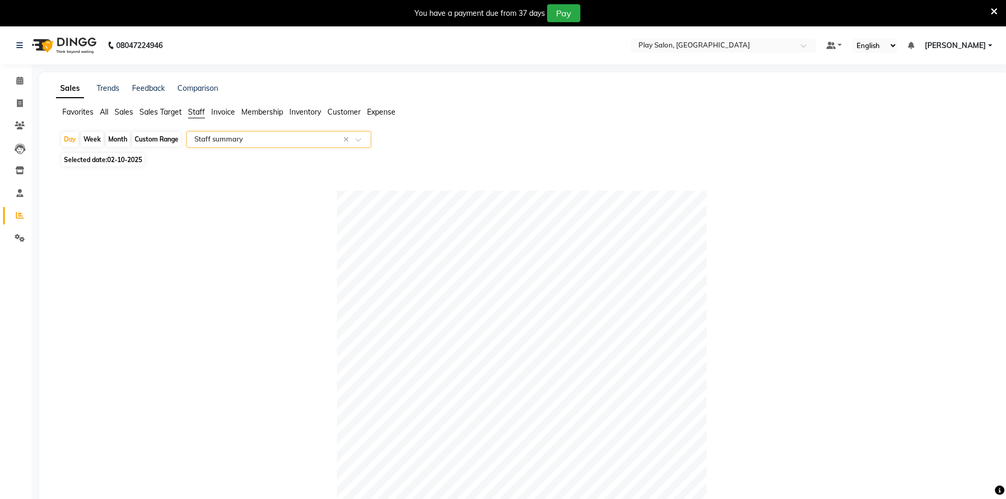
click at [142, 155] on span "Selected date: [DATE]" at bounding box center [102, 159] width 83 height 13
select select "10"
select select "2025"
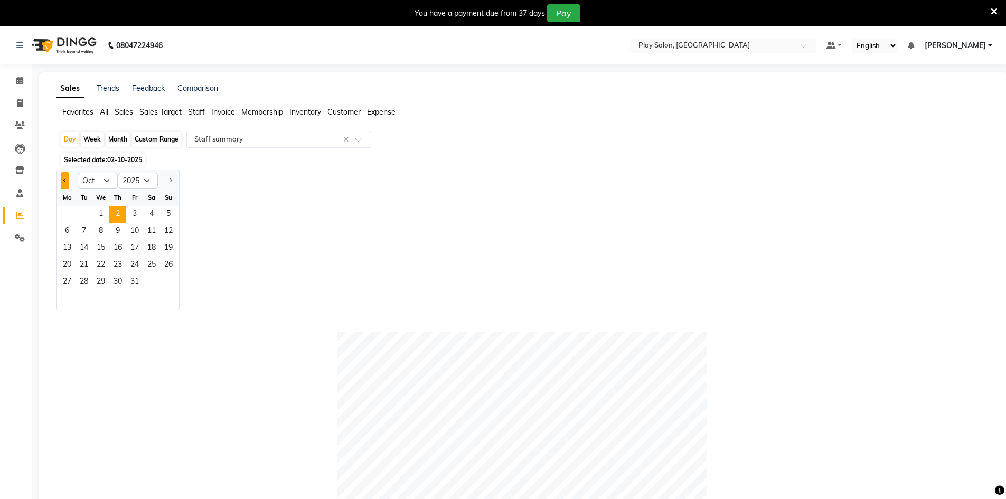
click at [67, 180] on span "Previous month" at bounding box center [65, 181] width 4 height 4
select select "9"
click at [68, 209] on span "1" at bounding box center [67, 215] width 17 height 17
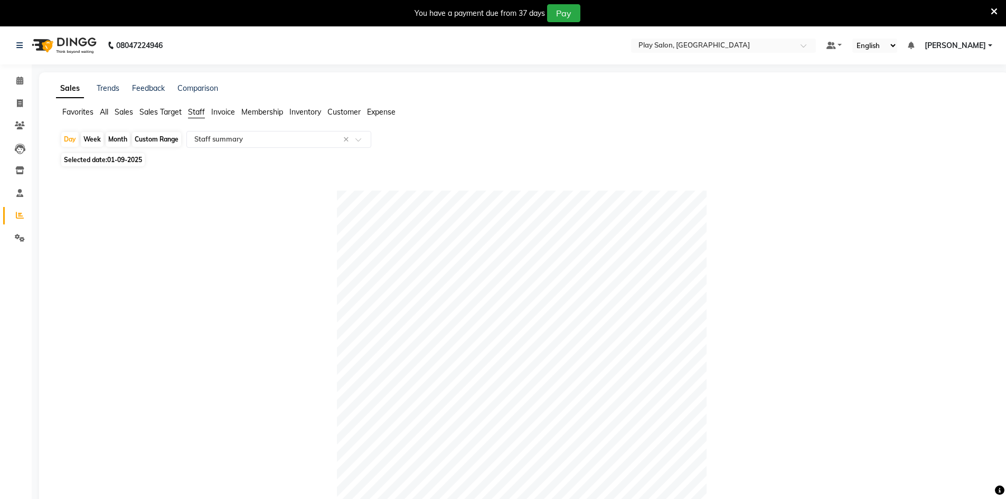
click at [120, 141] on div "Month" at bounding box center [118, 139] width 24 height 15
select select "9"
select select "2025"
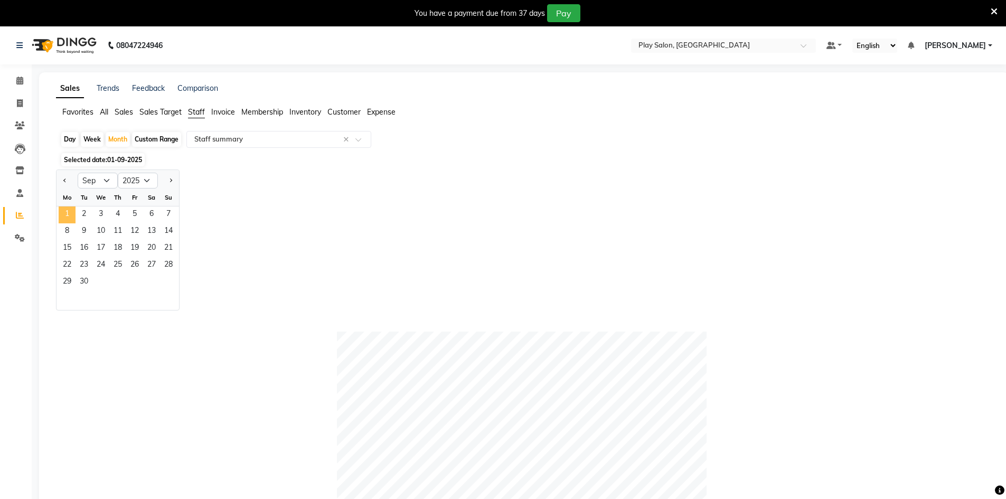
click at [71, 213] on span "1" at bounding box center [67, 215] width 17 height 17
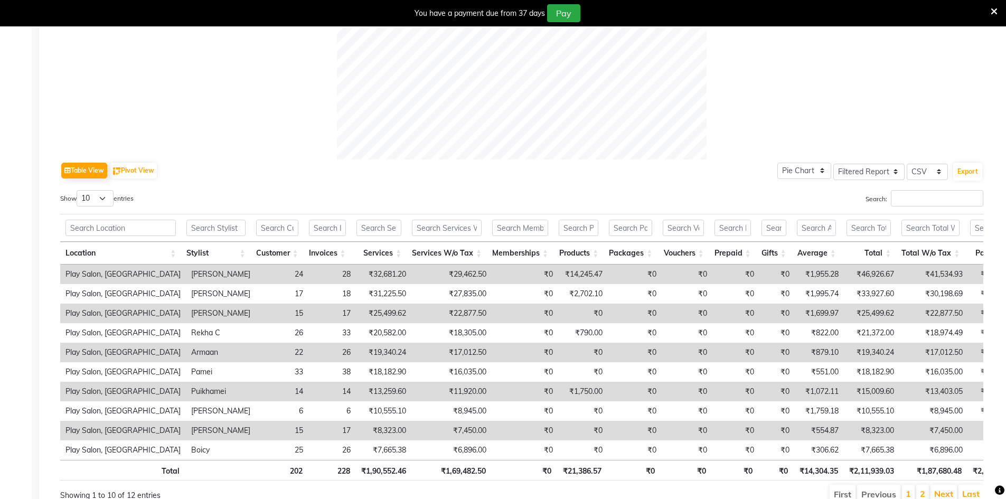
scroll to position [457, 0]
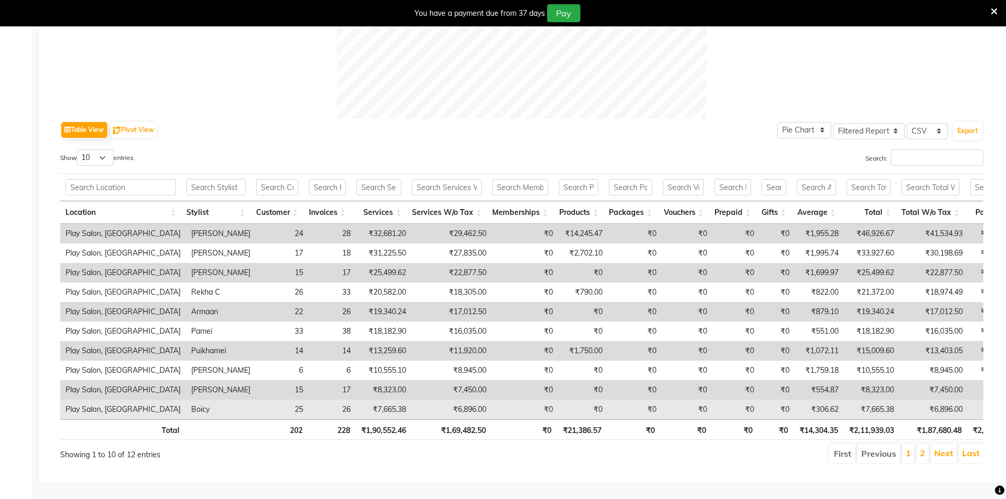
click at [626, 402] on td "₹0" at bounding box center [635, 410] width 54 height 20
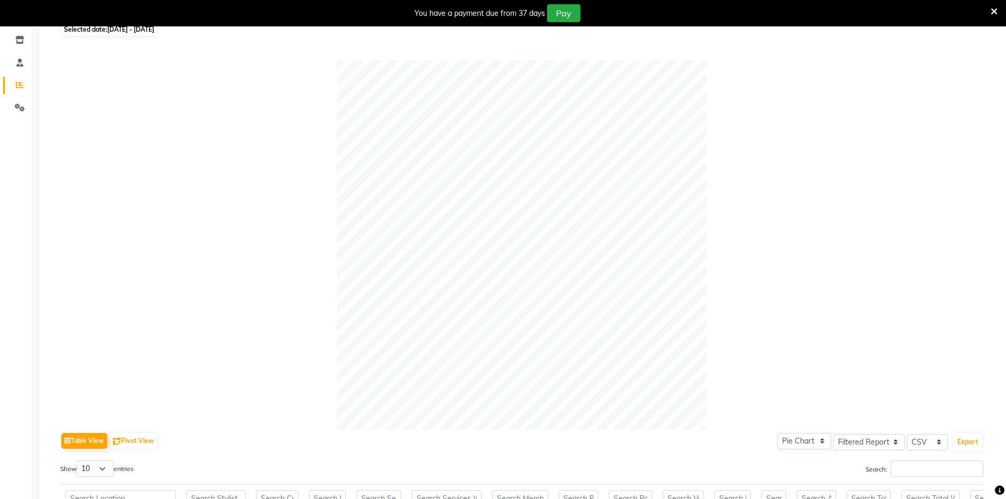
scroll to position [35, 0]
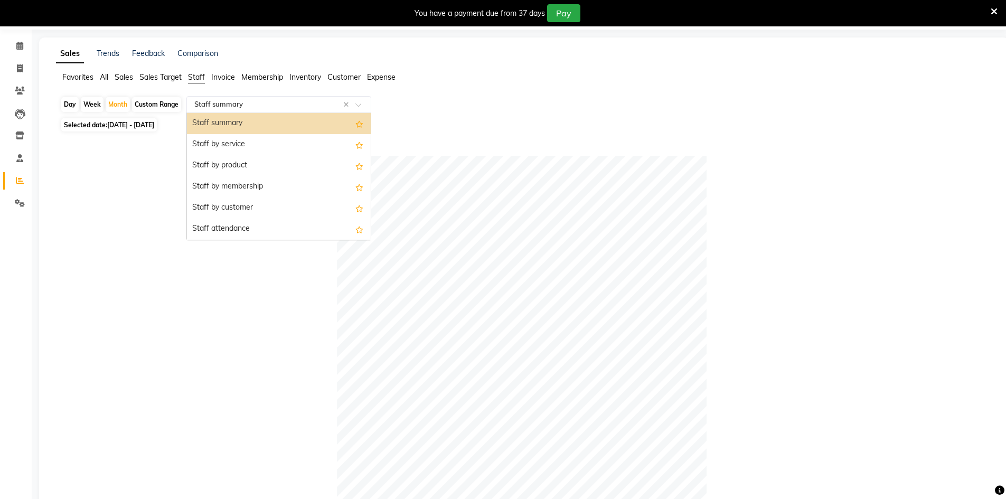
click at [243, 104] on input "text" at bounding box center [268, 104] width 152 height 11
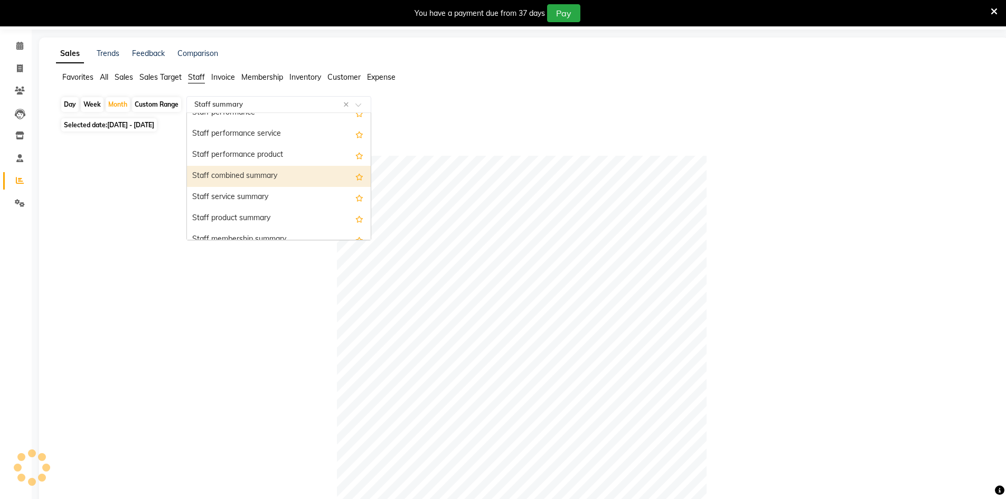
scroll to position [211, 0]
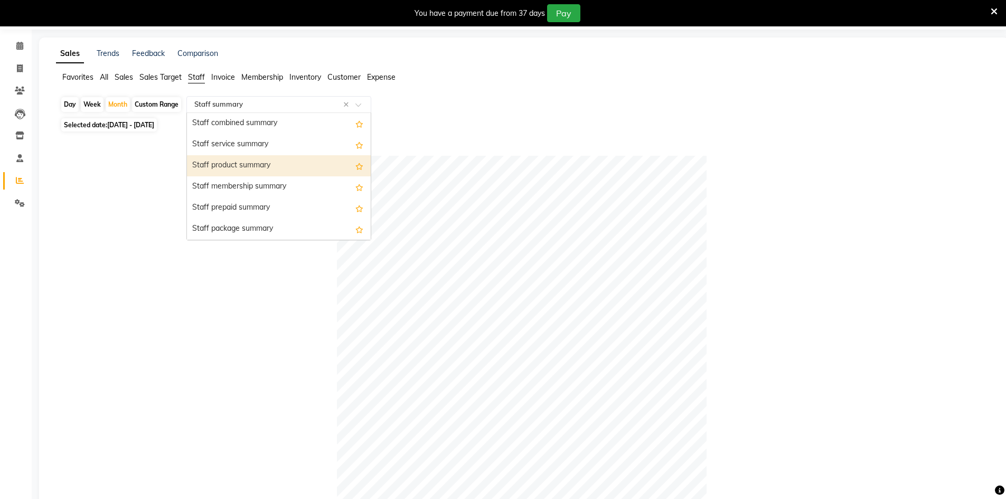
click at [249, 173] on div "Staff product summary" at bounding box center [279, 165] width 184 height 21
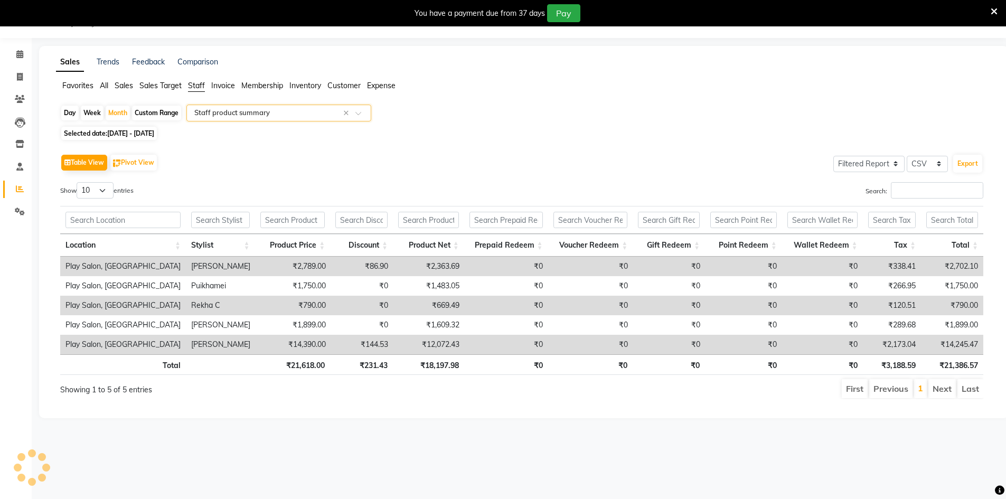
scroll to position [26, 0]
click at [413, 408] on div "Table View Pivot View Select Full Report Filtered Report Select CSV PDF Export …" at bounding box center [522, 275] width 940 height 265
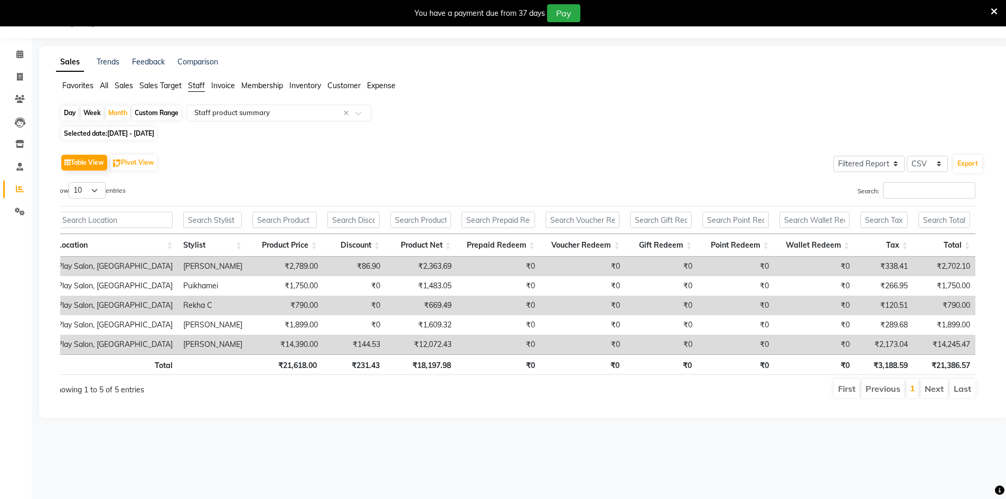
scroll to position [0, 0]
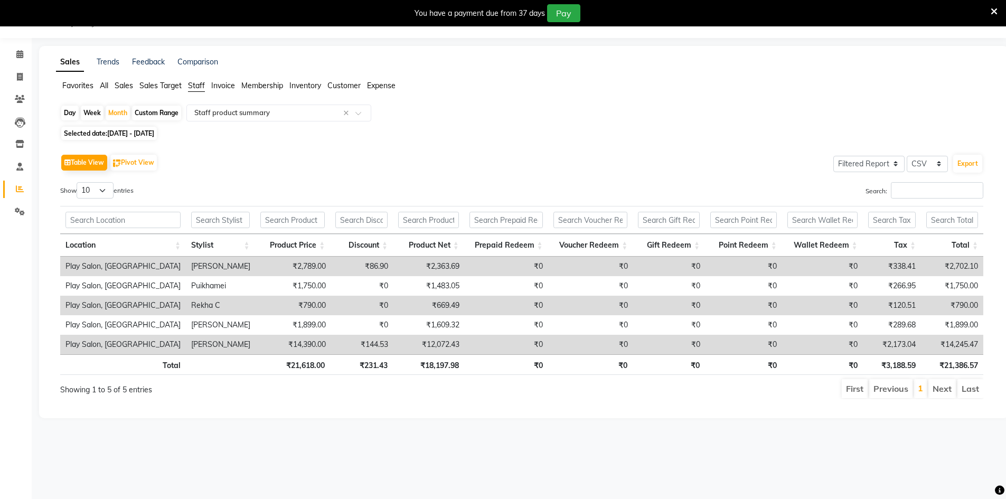
drag, startPoint x: 317, startPoint y: 399, endPoint x: 402, endPoint y: 407, distance: 85.4
click at [402, 399] on div "Show 10 25 50 100 entries Search: Location Stylist Product Price Discount Produ…" at bounding box center [521, 290] width 923 height 217
click at [270, 105] on div "Select Report Type × Staff product summary ×" at bounding box center [278, 113] width 185 height 17
click at [120, 90] on span "Sales" at bounding box center [124, 86] width 18 height 10
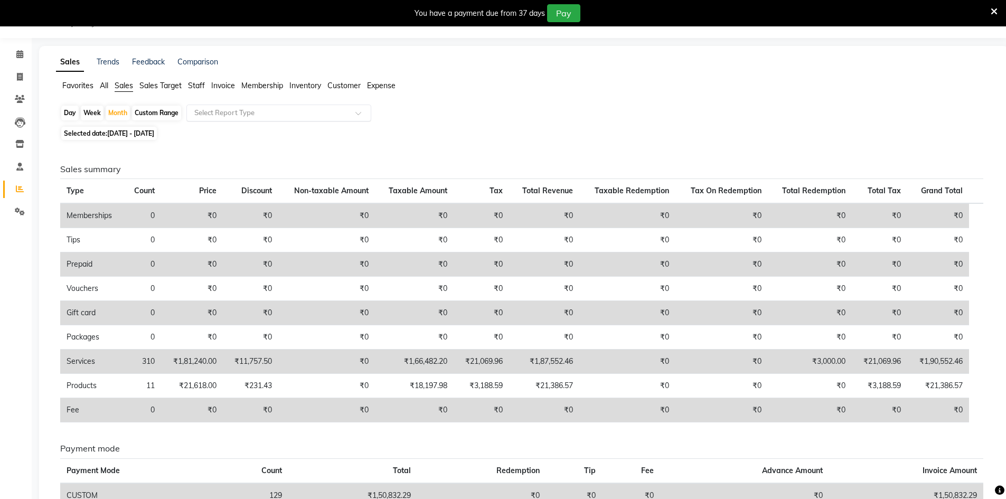
click at [230, 115] on input "text" at bounding box center [268, 113] width 152 height 11
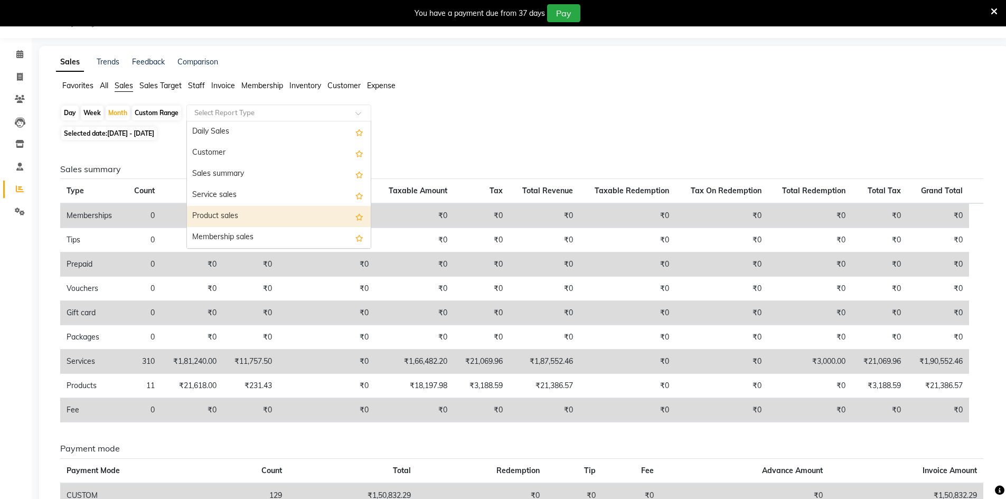
click at [218, 218] on div "Product sales" at bounding box center [279, 216] width 184 height 21
select select "filtered_report"
select select "csv"
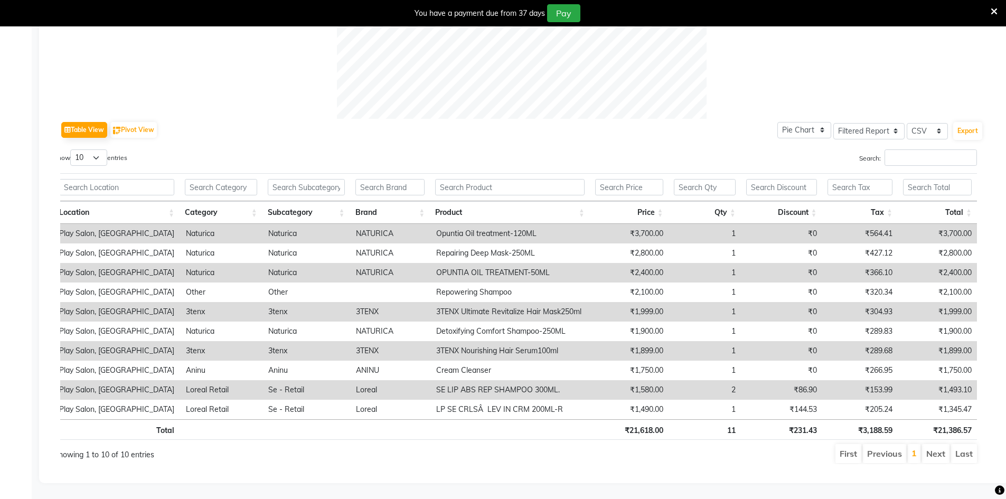
scroll to position [0, 8]
click at [931, 446] on li "Next" at bounding box center [934, 453] width 27 height 19
click at [931, 444] on li "Next" at bounding box center [934, 453] width 27 height 19
drag, startPoint x: 778, startPoint y: 464, endPoint x: 843, endPoint y: 457, distance: 65.3
click at [843, 457] on div "Show 10 25 50 100 entries Search: Location Category Subcategory Brand Product P…" at bounding box center [521, 306] width 923 height 315
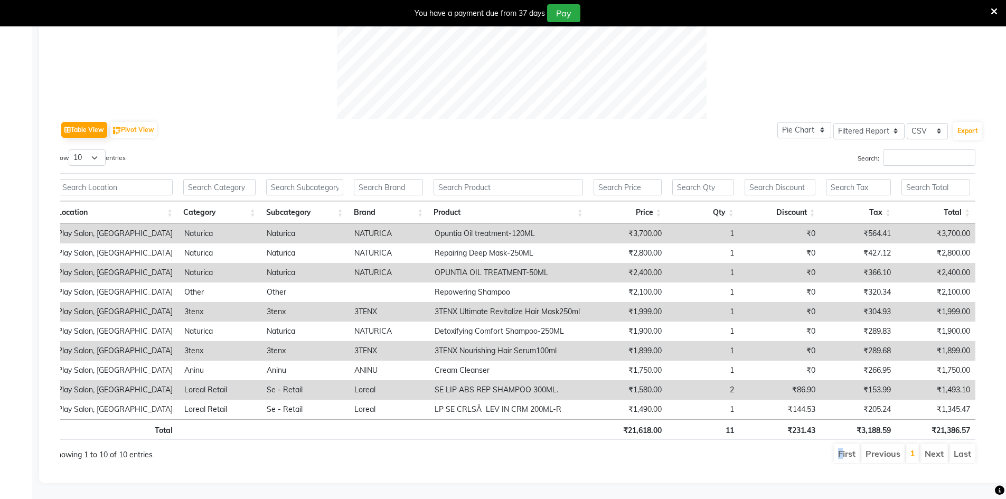
click at [631, 454] on ul "First Previous 1 Next Last" at bounding box center [710, 453] width 532 height 19
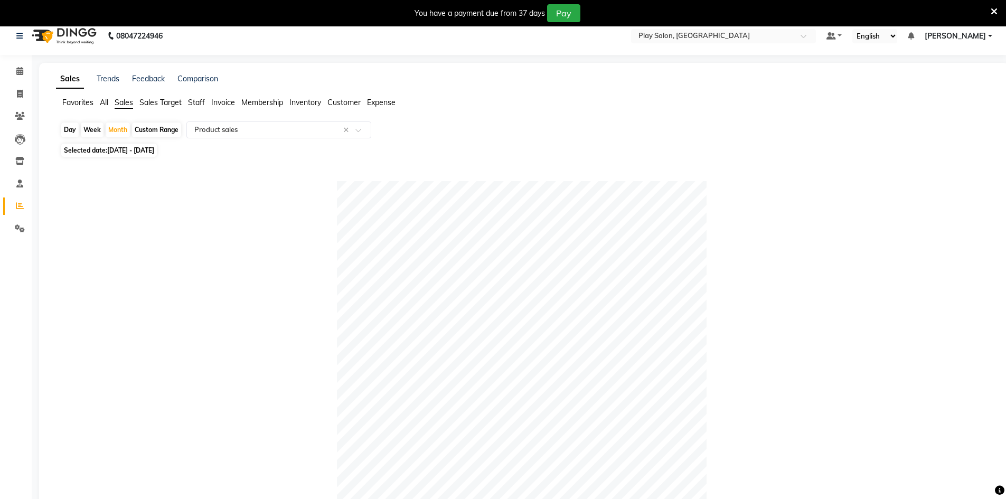
scroll to position [0, 0]
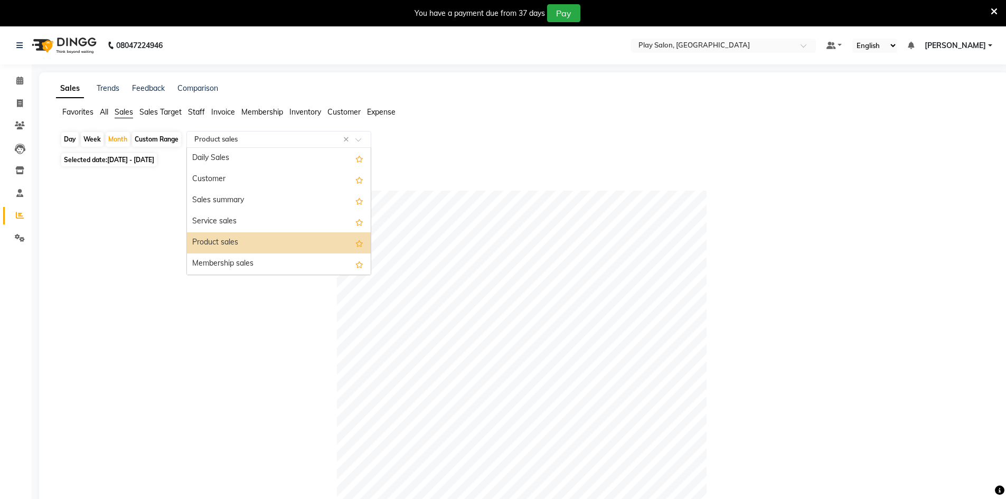
click at [232, 140] on input "text" at bounding box center [268, 139] width 152 height 11
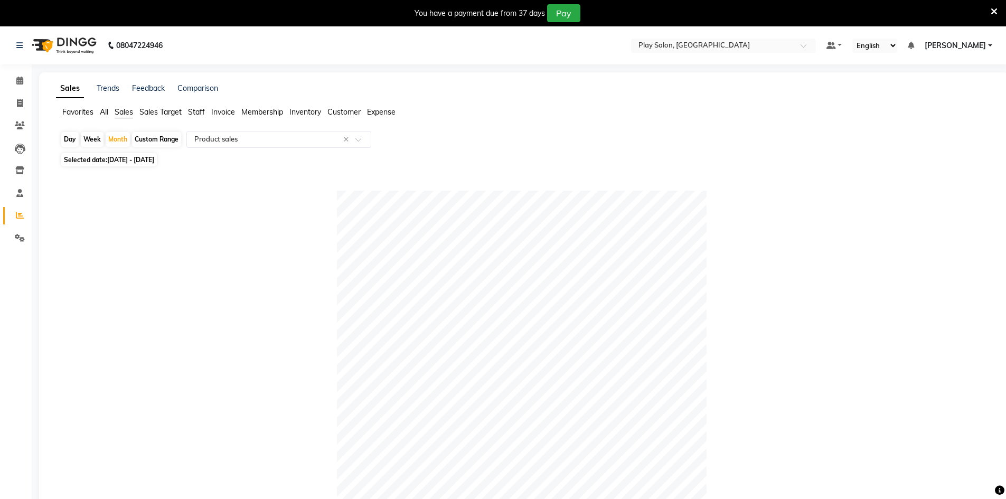
click at [171, 114] on span "Sales Target" at bounding box center [160, 112] width 42 height 10
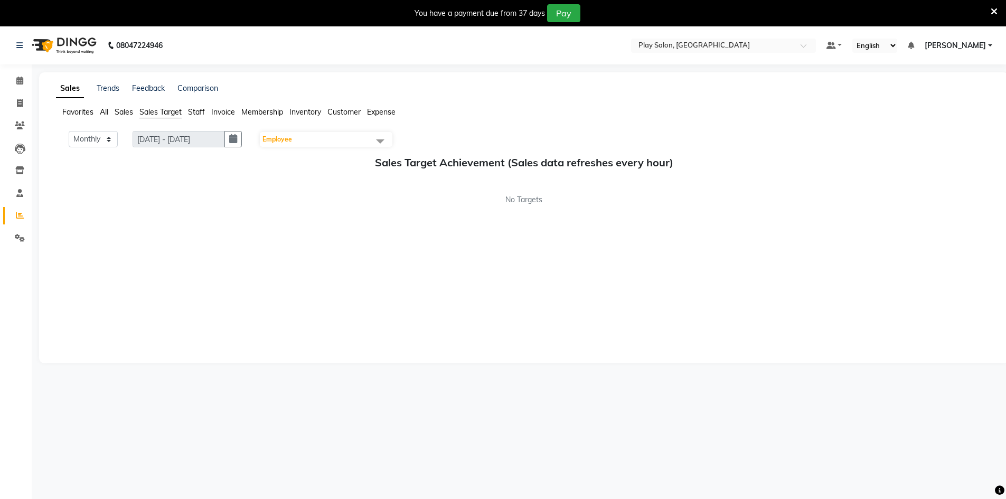
click at [199, 116] on span "Staff" at bounding box center [196, 112] width 17 height 10
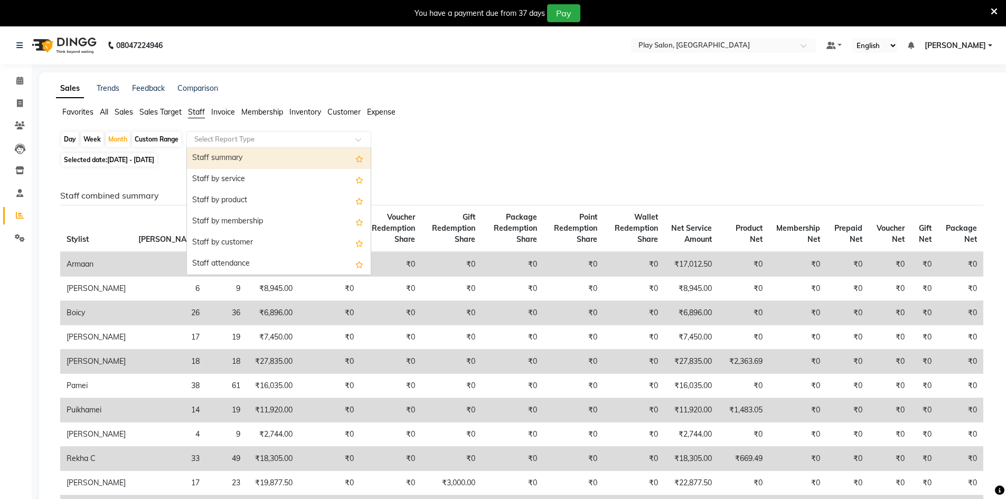
click at [237, 142] on input "text" at bounding box center [268, 139] width 152 height 11
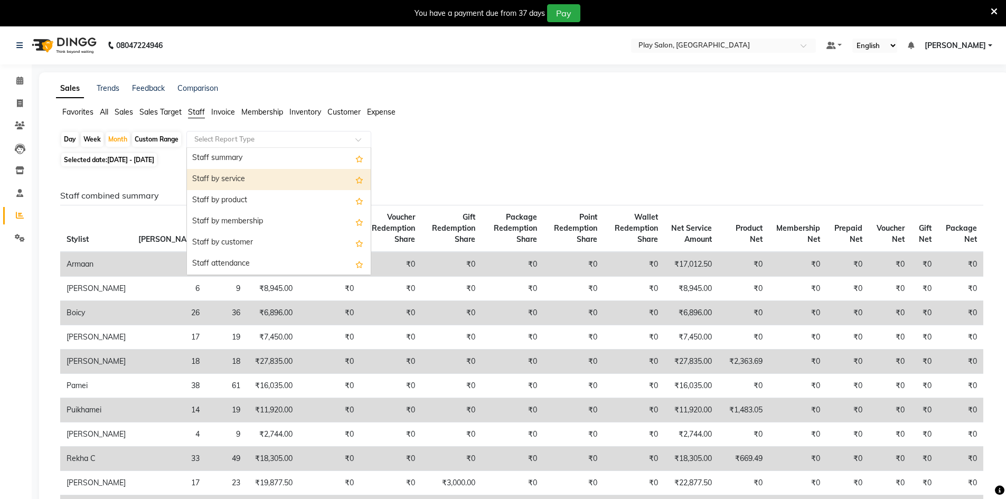
click at [245, 189] on div "Staff by service" at bounding box center [279, 179] width 184 height 21
select select "filtered_report"
select select "csv"
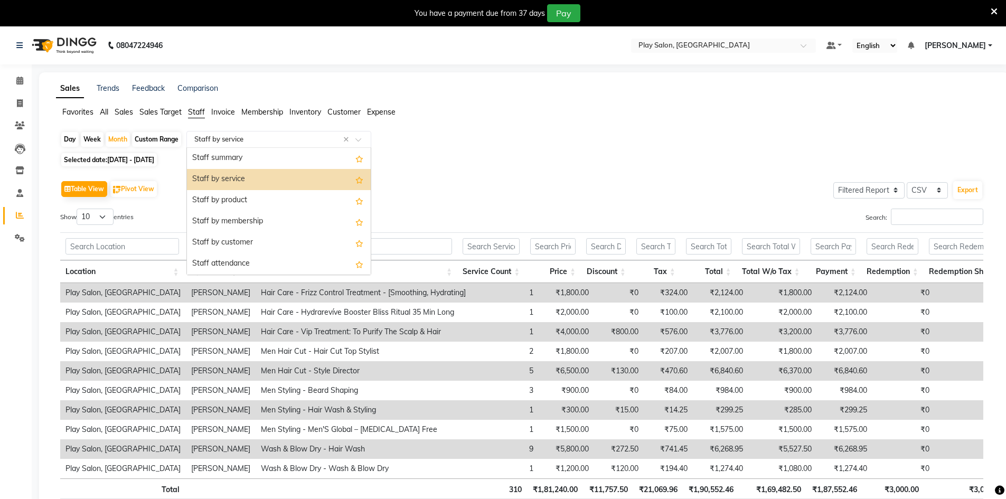
click at [248, 142] on input "text" at bounding box center [268, 139] width 152 height 11
click at [243, 198] on div "Staff by product" at bounding box center [279, 200] width 184 height 21
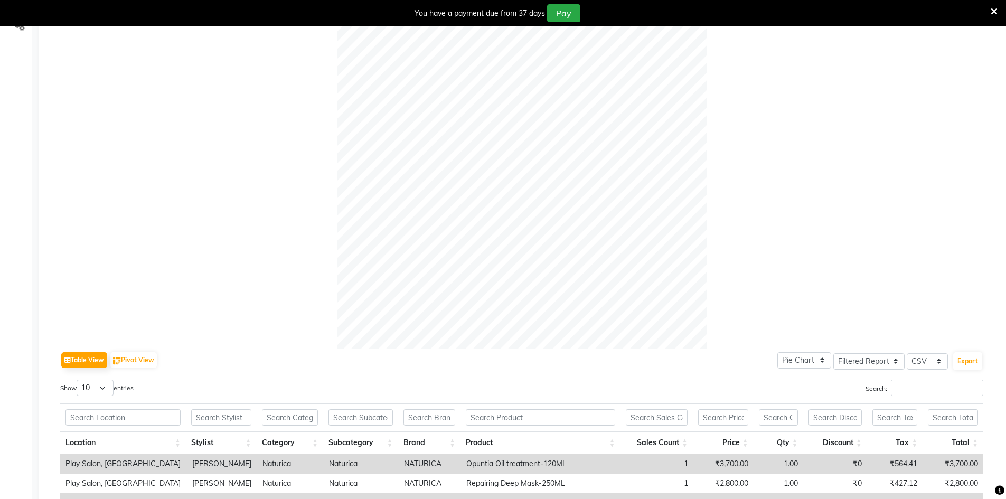
scroll to position [450, 0]
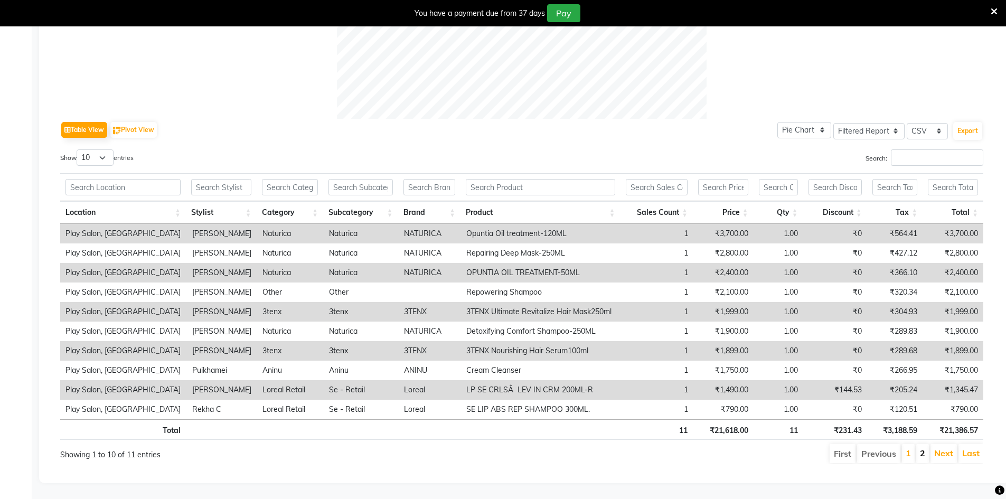
click at [925, 444] on li "2" at bounding box center [922, 453] width 13 height 19
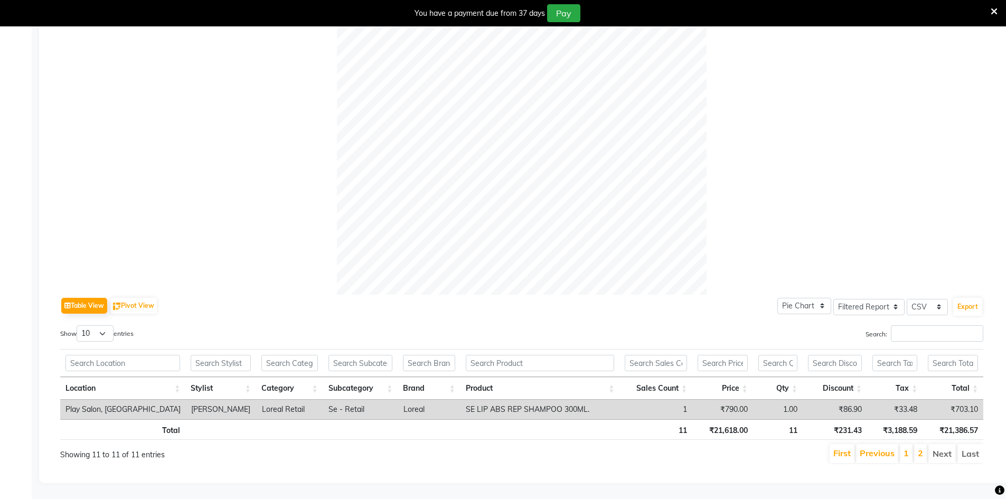
scroll to position [274, 0]
click at [908, 448] on link "1" at bounding box center [906, 453] width 5 height 11
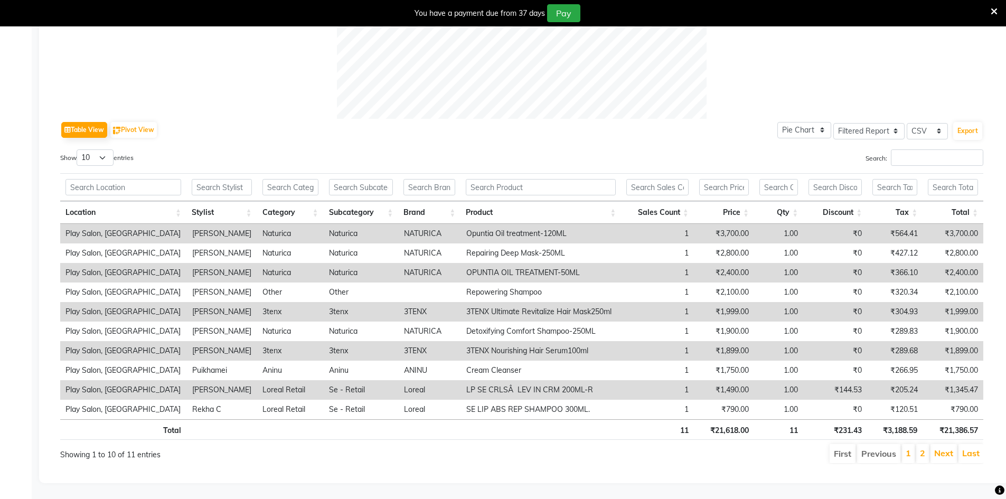
scroll to position [450, 0]
click at [920, 444] on li "2" at bounding box center [922, 453] width 13 height 19
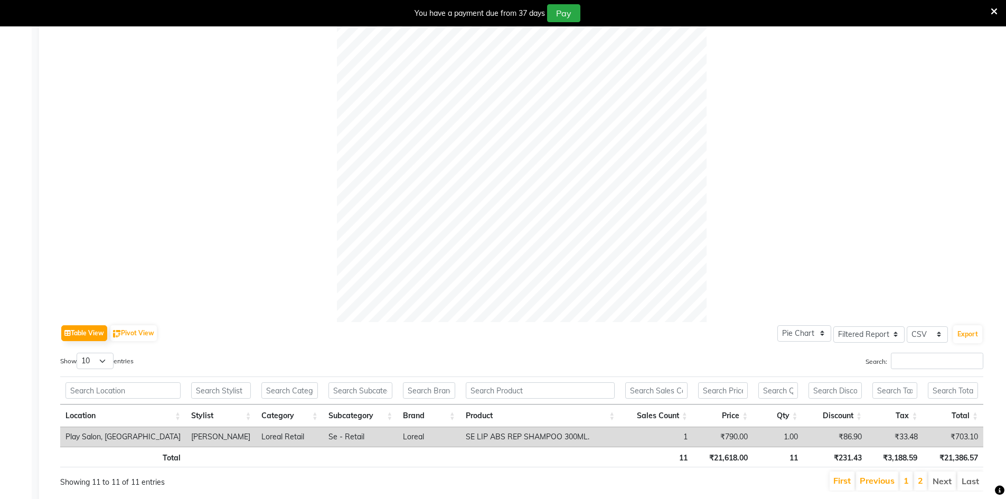
scroll to position [274, 0]
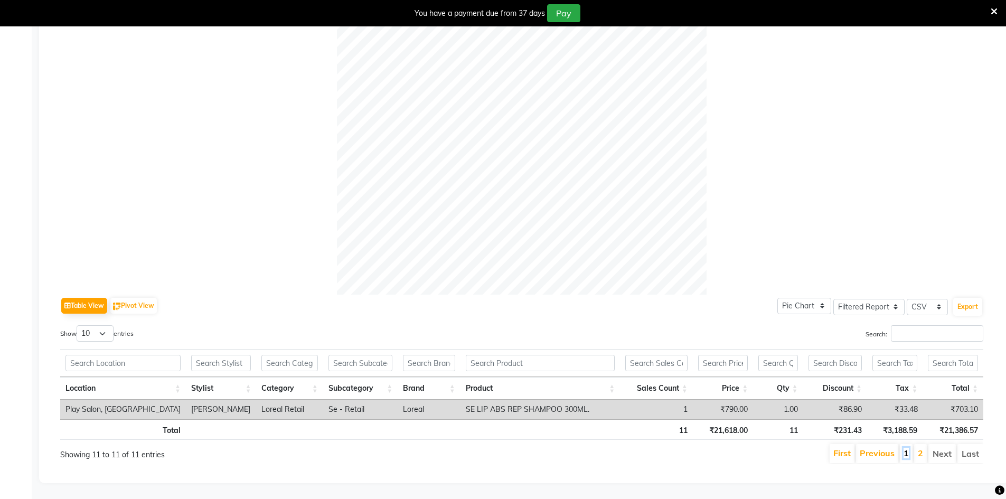
click at [908, 450] on link "1" at bounding box center [906, 453] width 5 height 11
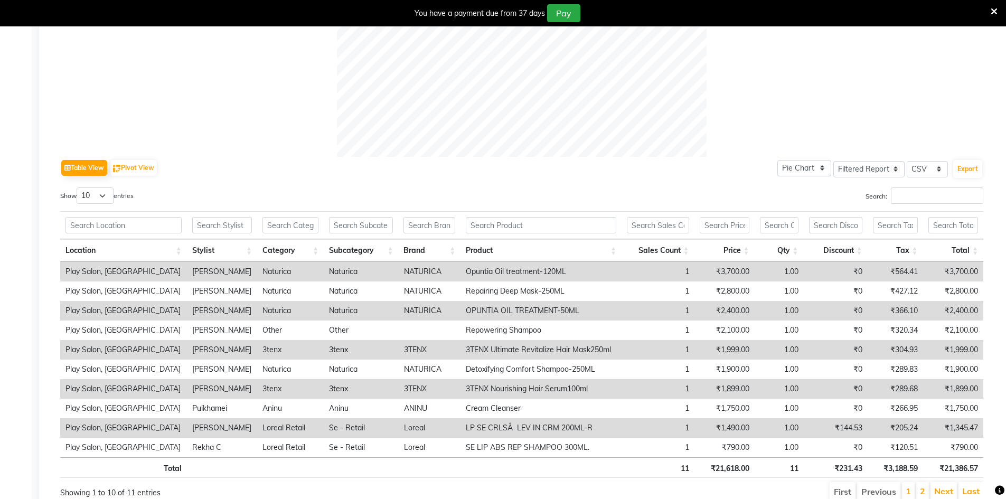
scroll to position [450, 0]
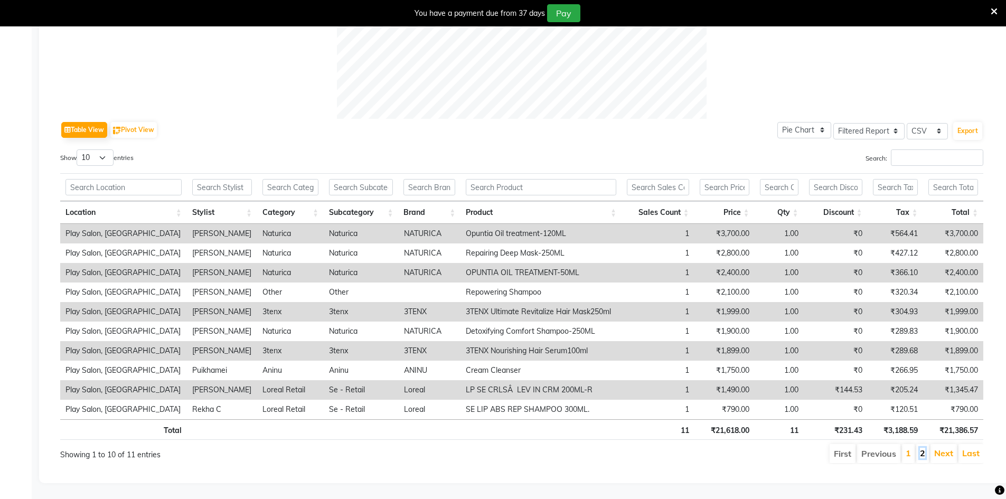
click at [923, 448] on link "2" at bounding box center [922, 453] width 5 height 11
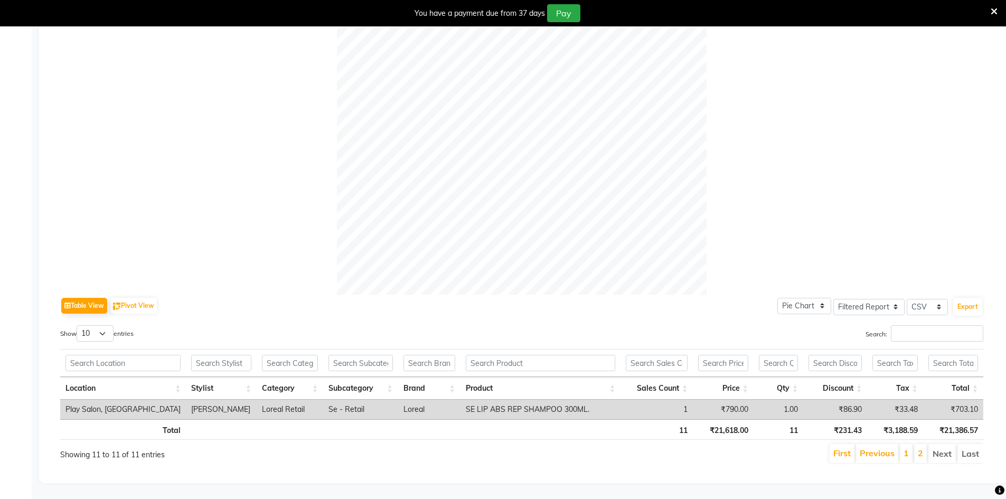
scroll to position [274, 0]
click at [910, 444] on li "1" at bounding box center [906, 453] width 13 height 19
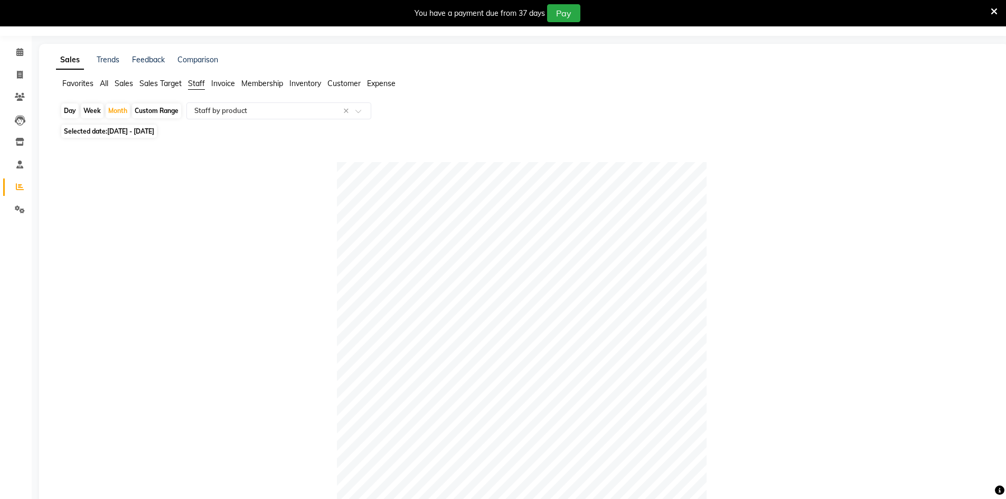
scroll to position [0, 0]
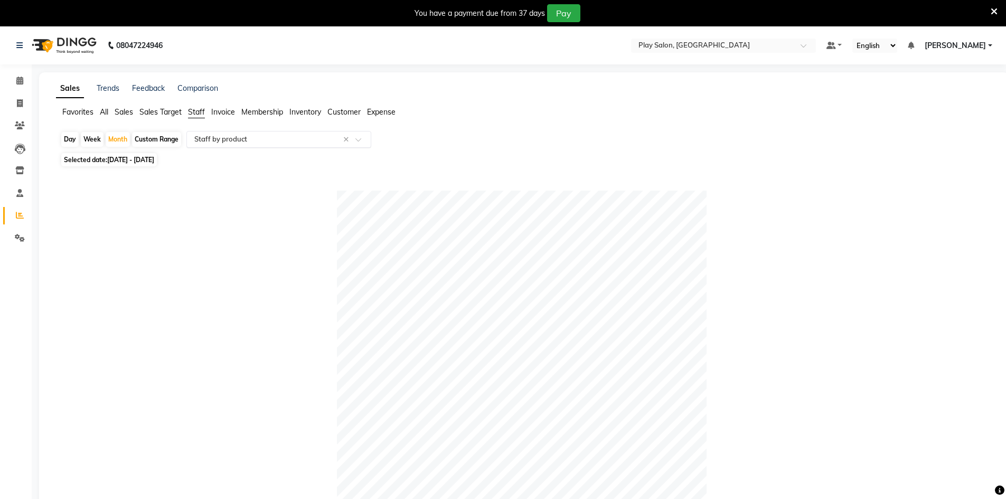
click at [251, 137] on input "text" at bounding box center [268, 139] width 152 height 11
click at [127, 112] on span "Sales" at bounding box center [124, 112] width 18 height 10
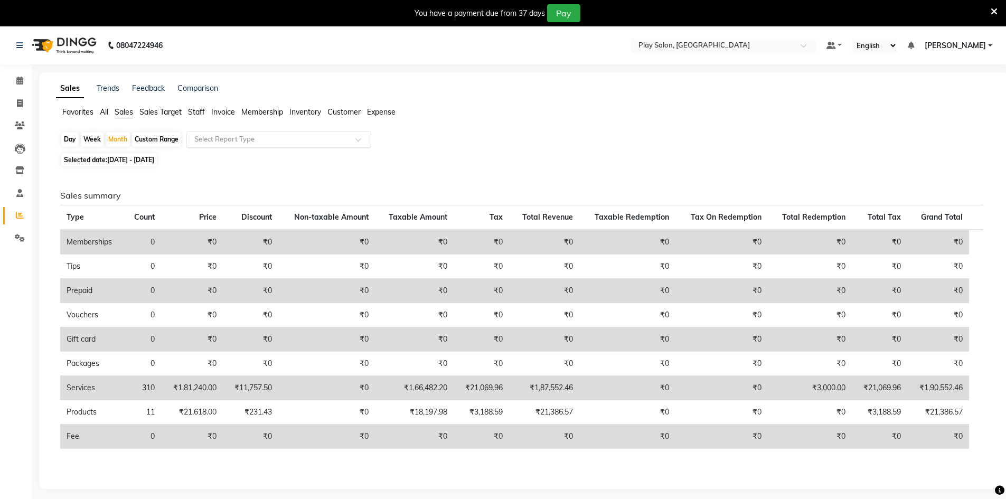
click at [235, 142] on input "text" at bounding box center [268, 139] width 152 height 11
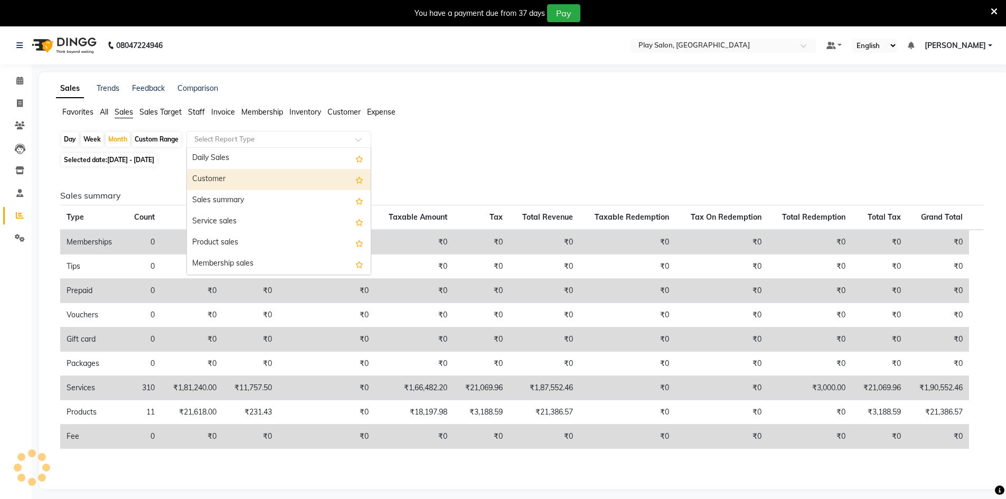
click at [224, 203] on div "Sales summary" at bounding box center [279, 200] width 184 height 21
select select "filtered_report"
select select "csv"
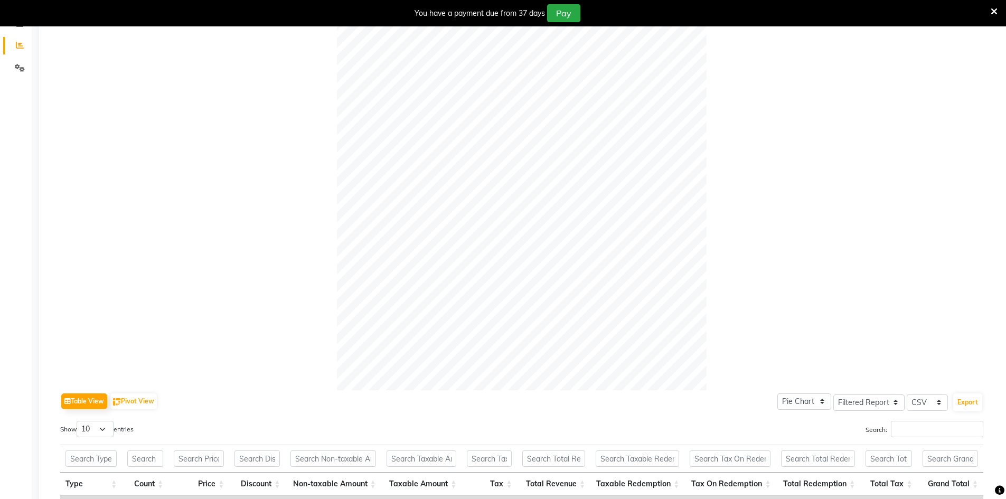
scroll to position [53, 0]
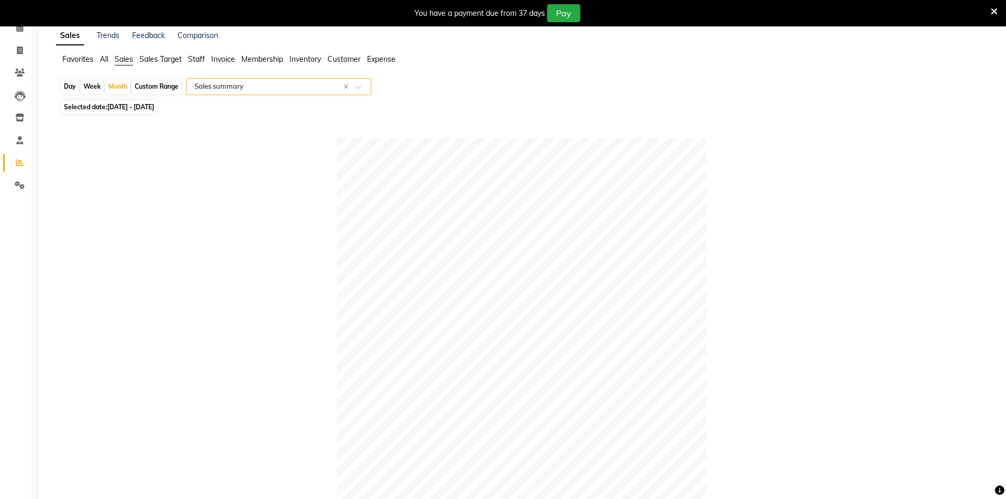
click at [68, 88] on div "Day" at bounding box center [69, 86] width 17 height 15
select select "9"
select select "2025"
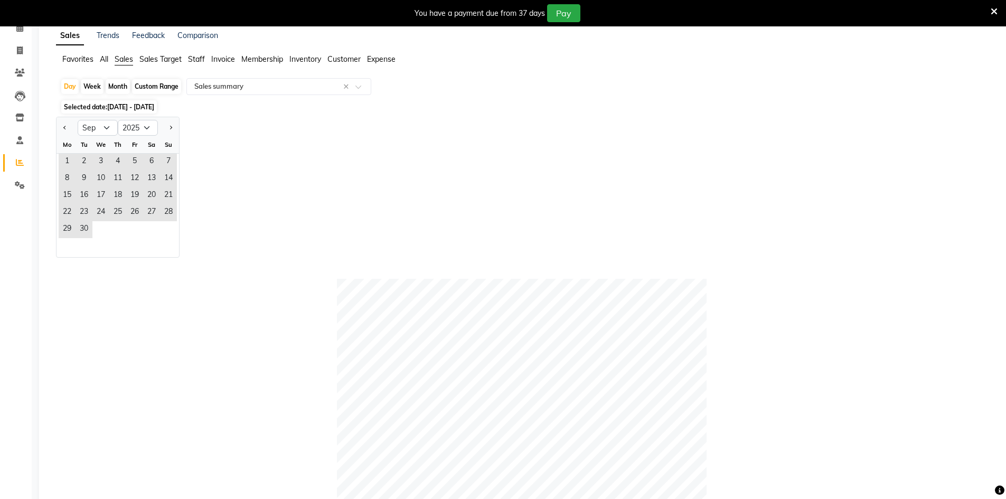
click at [99, 97] on div "Day Week Month Custom Range Select Report Type × Sales summary ×" at bounding box center [524, 87] width 928 height 19
click at [70, 228] on span "29" at bounding box center [67, 229] width 17 height 17
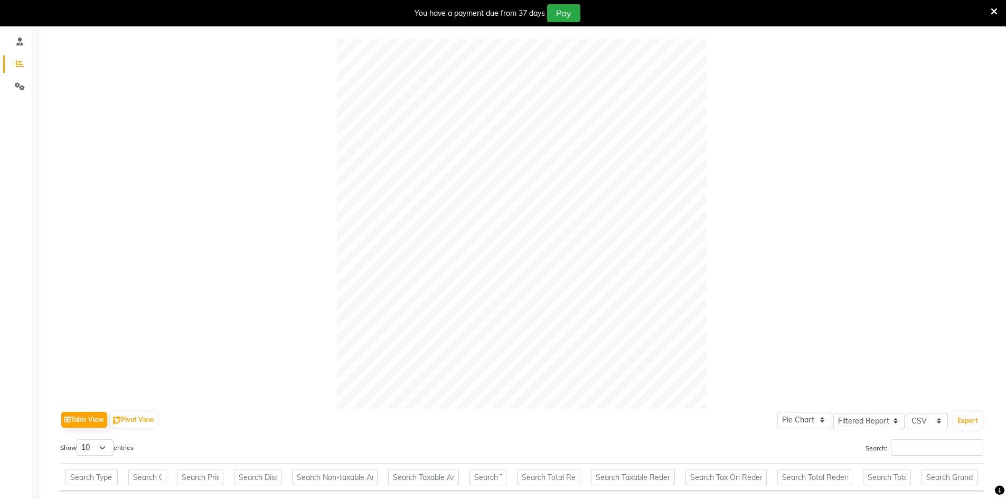
scroll to position [60, 0]
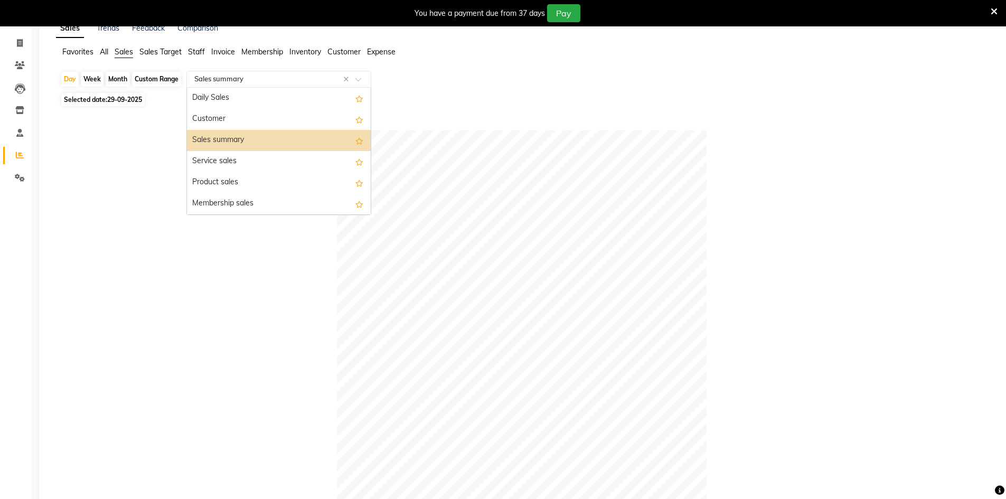
click at [296, 71] on div "Select Report Type × Sales summary ×" at bounding box center [278, 79] width 185 height 17
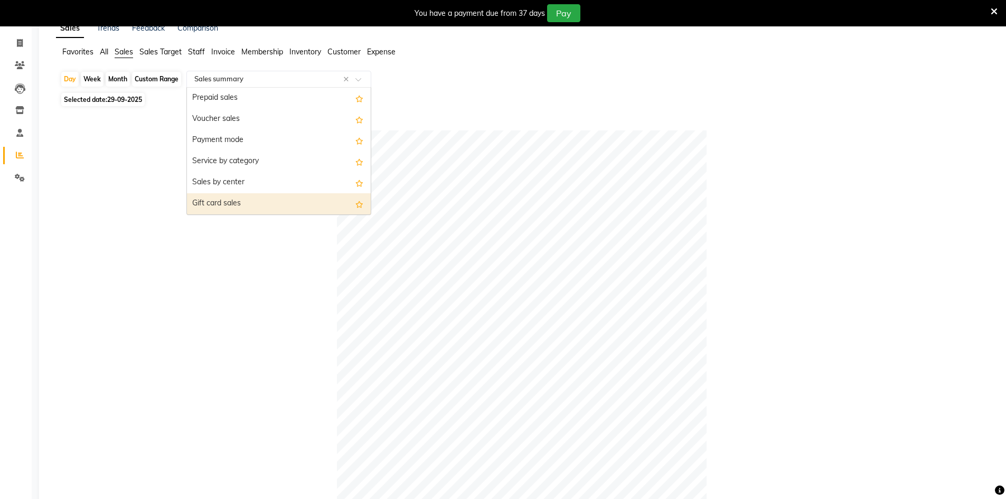
scroll to position [95, 0]
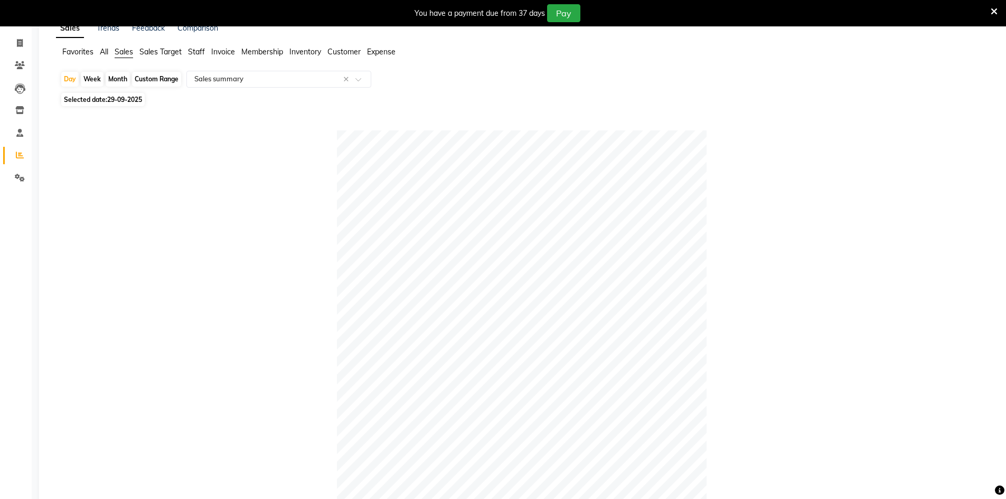
click at [104, 50] on span "All" at bounding box center [104, 52] width 8 height 10
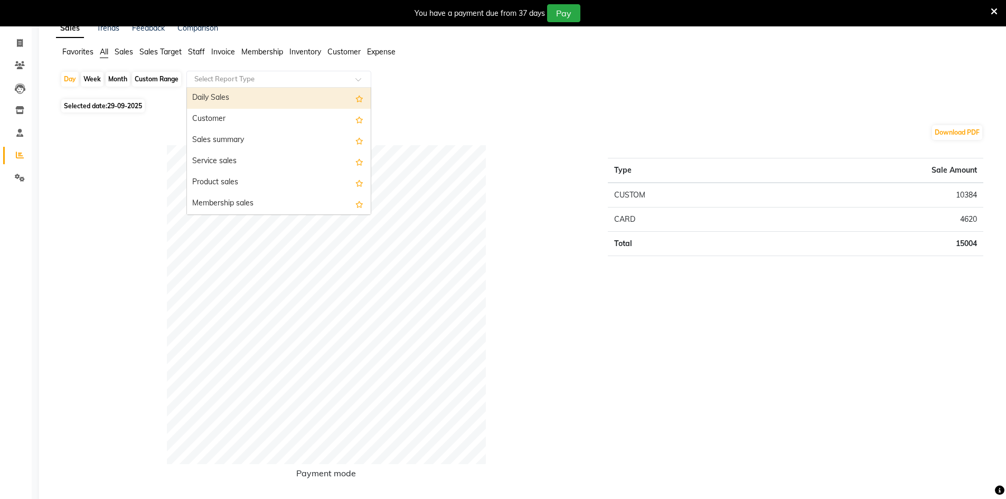
click at [231, 86] on div "Select Report Type" at bounding box center [278, 79] width 185 height 17
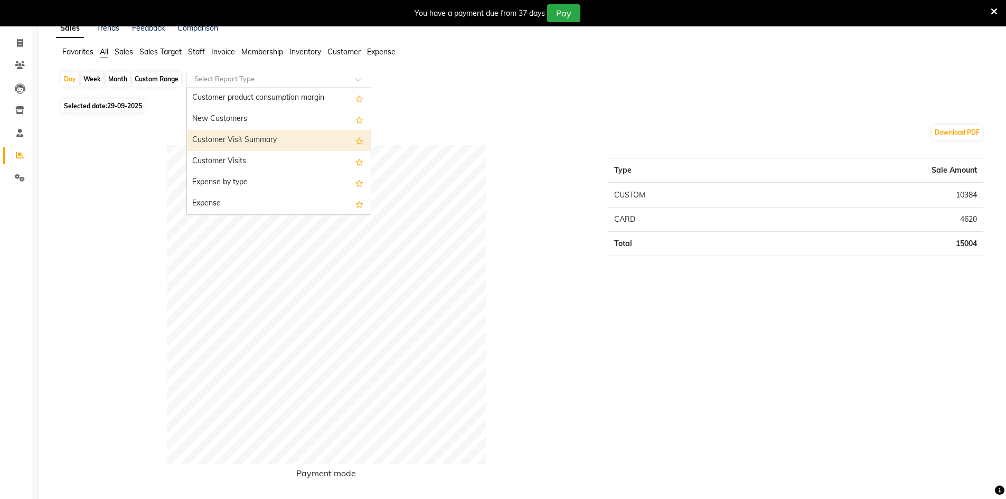
click at [232, 146] on div "Customer Visit Summary" at bounding box center [279, 140] width 184 height 21
select select "filtered_report"
select select "csv"
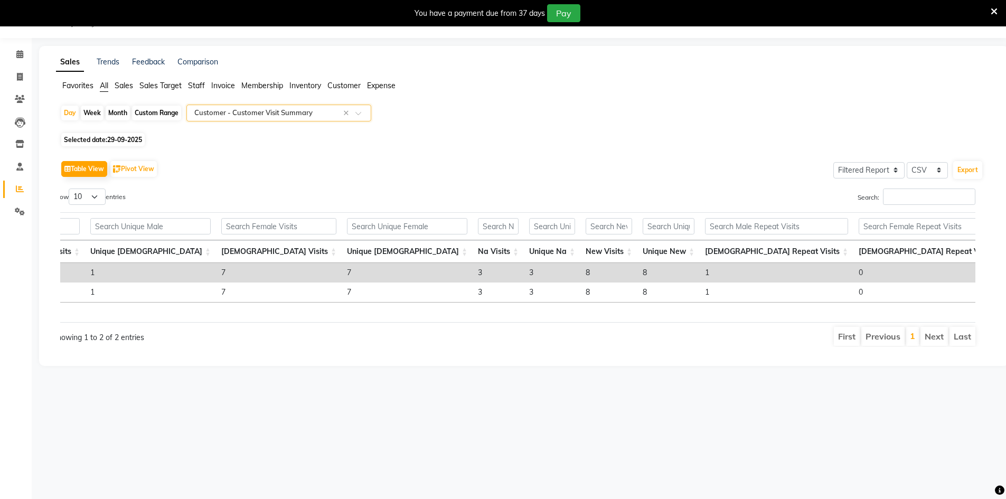
scroll to position [0, 161]
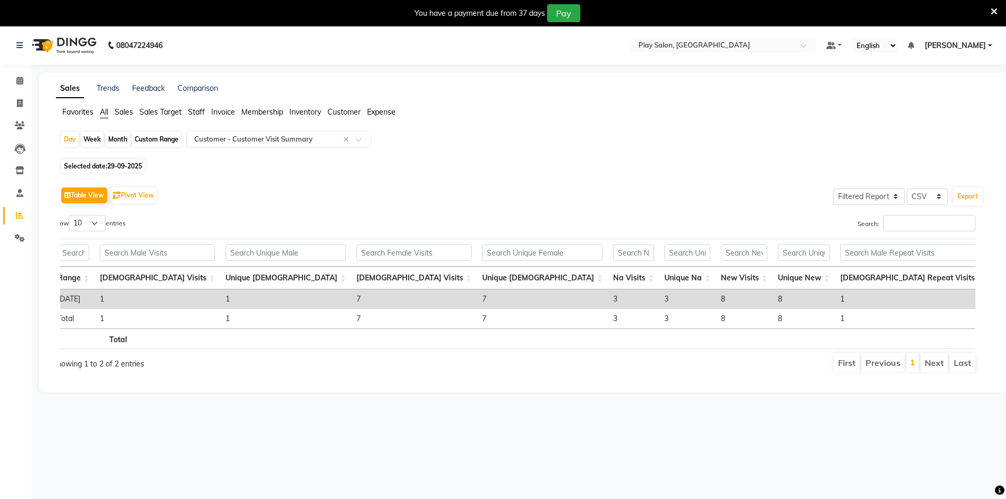
click at [106, 174] on div "Day Week Month Custom Range Select Report Type × Customer - Customer Visit Summ…" at bounding box center [524, 256] width 936 height 251
click at [106, 166] on span "Selected date: 29-09-2025" at bounding box center [102, 166] width 83 height 13
select select "9"
select select "2025"
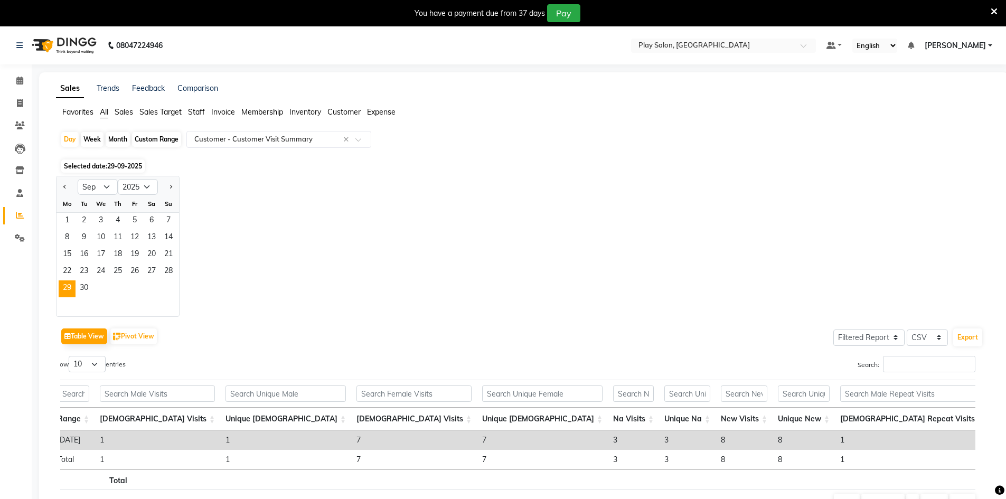
click at [72, 300] on div at bounding box center [118, 306] width 123 height 19
click at [88, 288] on span "30" at bounding box center [84, 288] width 17 height 17
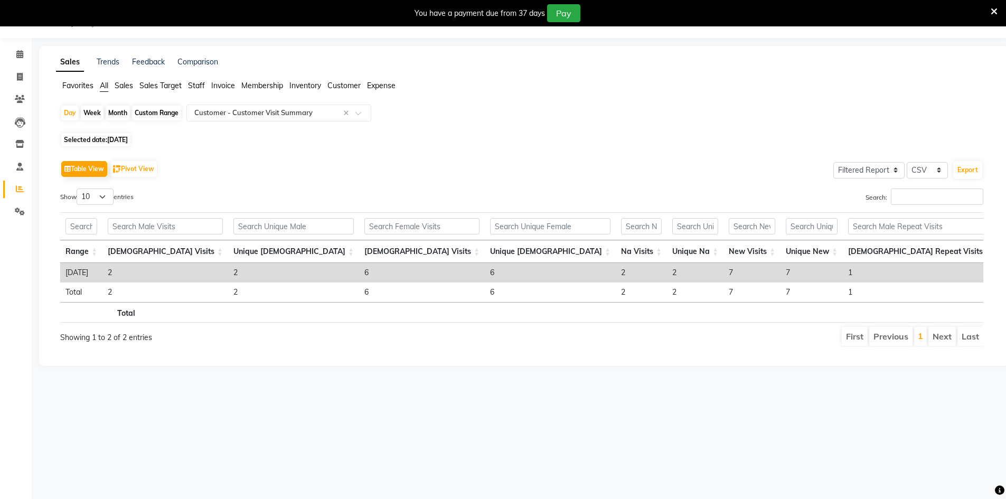
drag, startPoint x: 570, startPoint y: 313, endPoint x: 611, endPoint y: 316, distance: 40.8
click at [611, 316] on th at bounding box center [591, 312] width 62 height 21
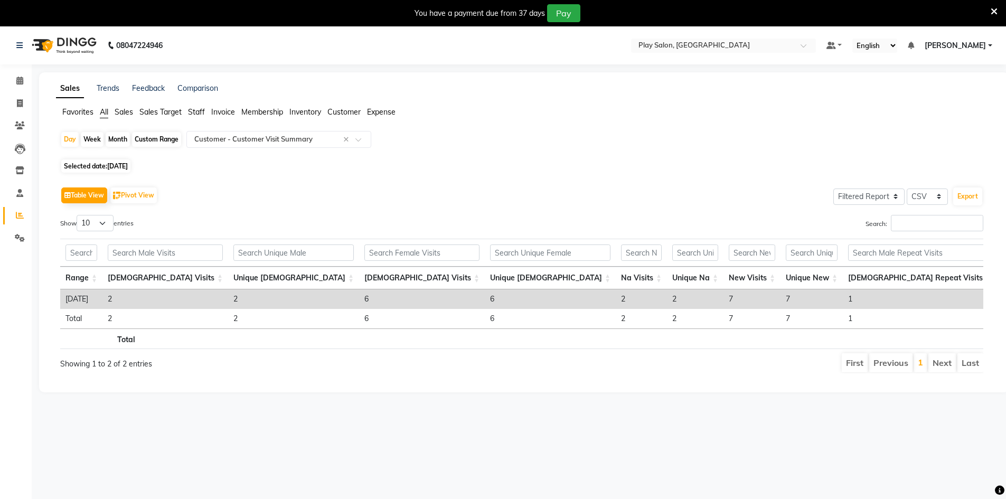
click at [128, 167] on span "30-09-2025" at bounding box center [117, 166] width 21 height 8
select select "9"
select select "2025"
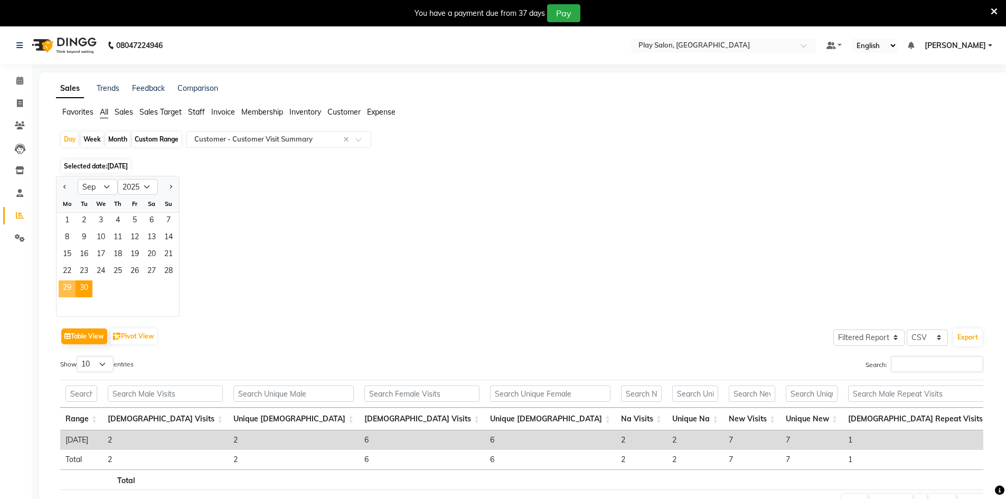
click at [62, 283] on span "29" at bounding box center [67, 288] width 17 height 17
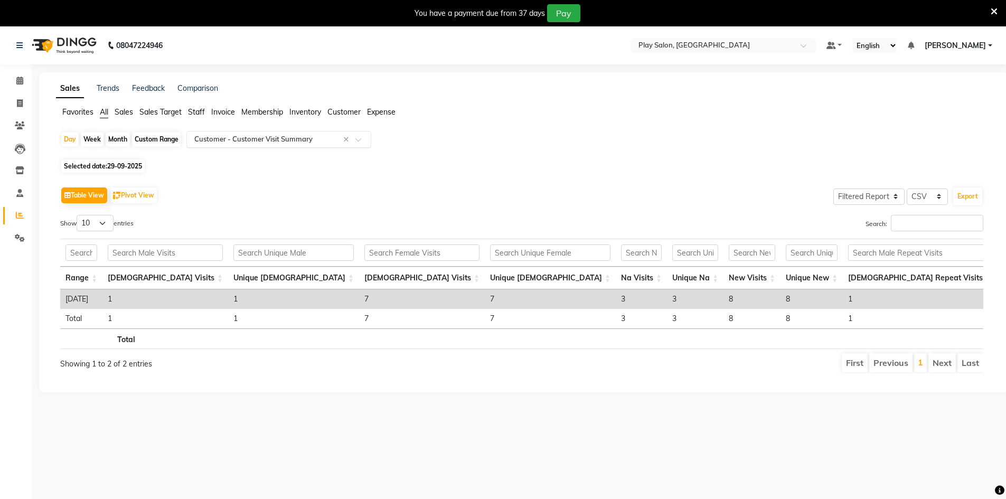
click at [265, 140] on input "text" at bounding box center [268, 139] width 152 height 11
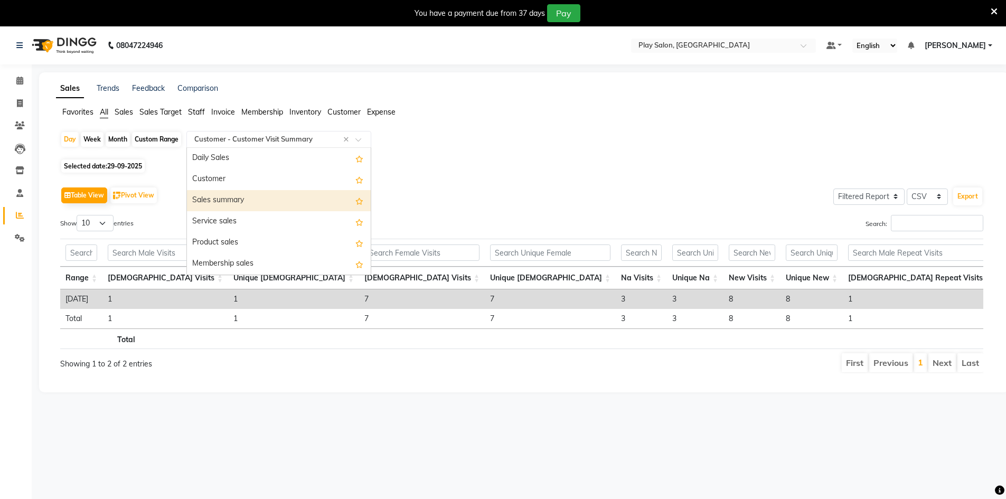
click at [259, 201] on div "Sales summary" at bounding box center [279, 200] width 184 height 21
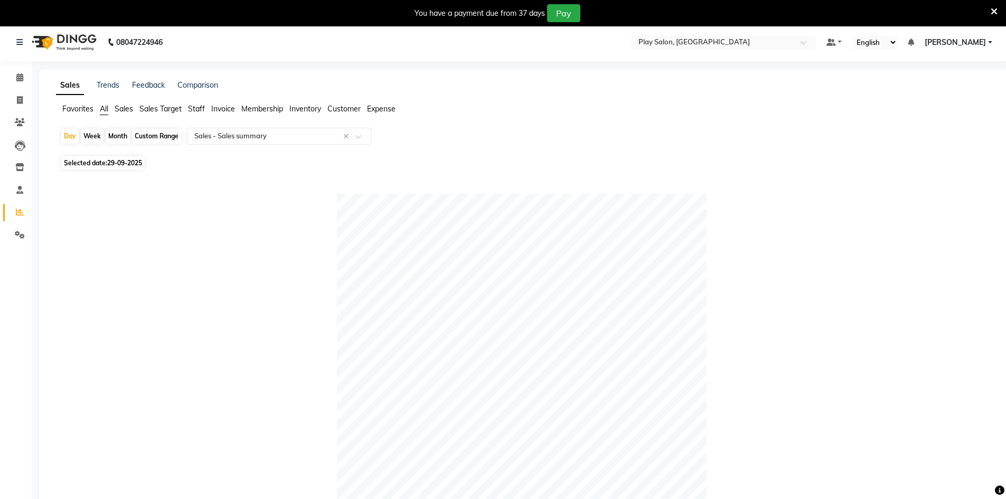
scroll to position [0, 0]
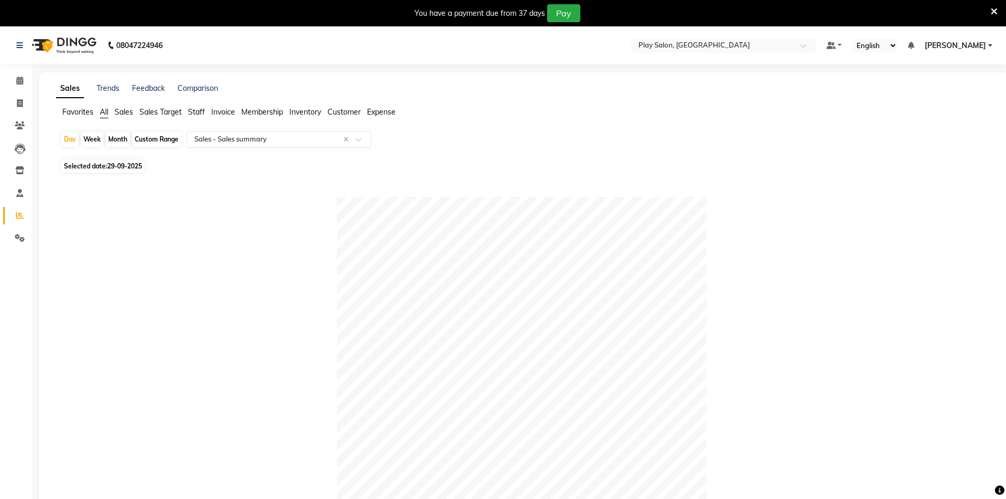
click at [211, 143] on input "text" at bounding box center [268, 139] width 152 height 11
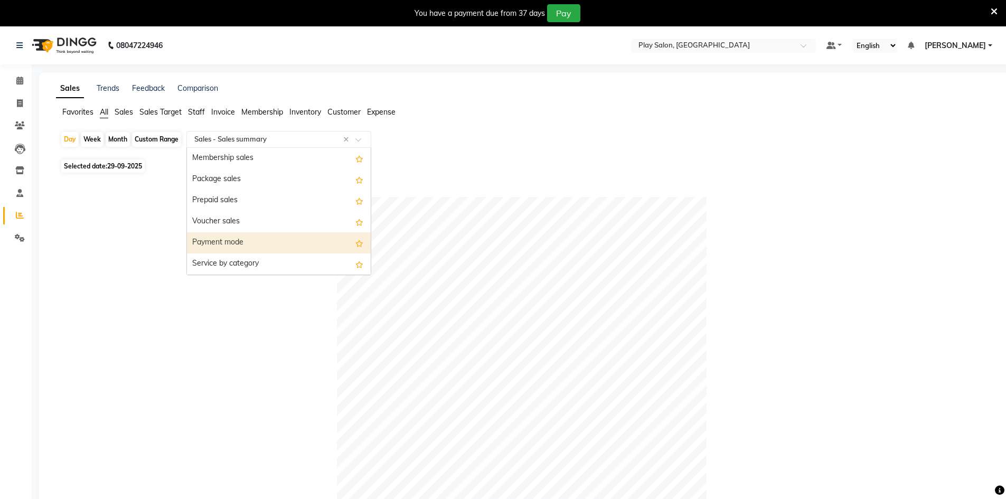
click at [226, 244] on div "Payment mode" at bounding box center [279, 242] width 184 height 21
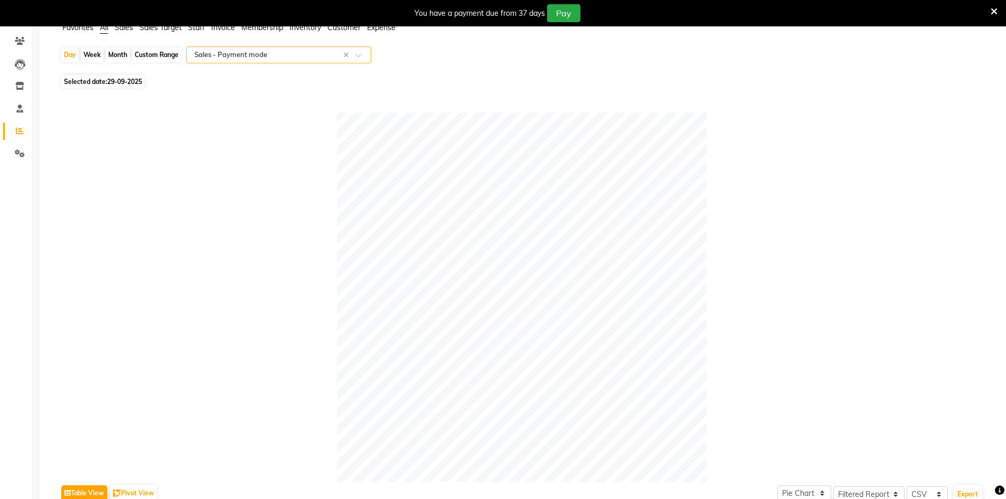
scroll to position [0, 0]
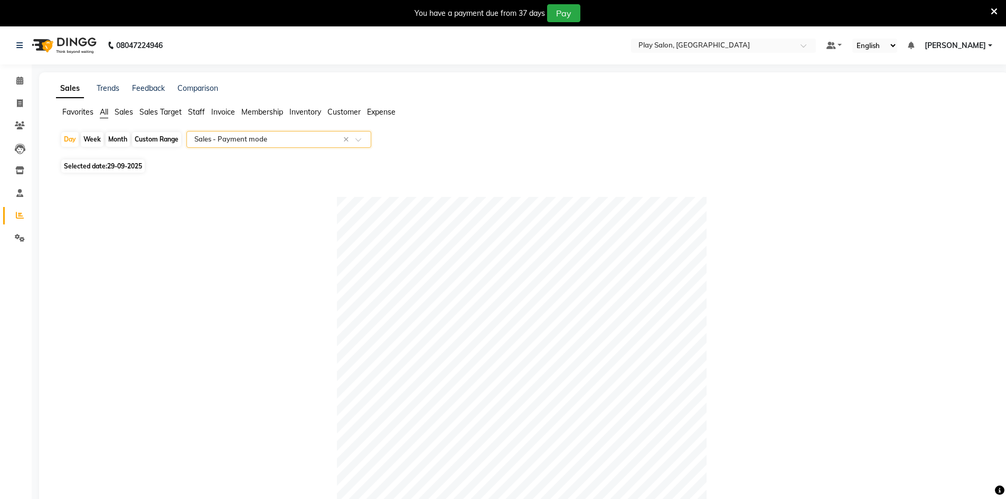
click at [276, 138] on input "text" at bounding box center [268, 139] width 152 height 11
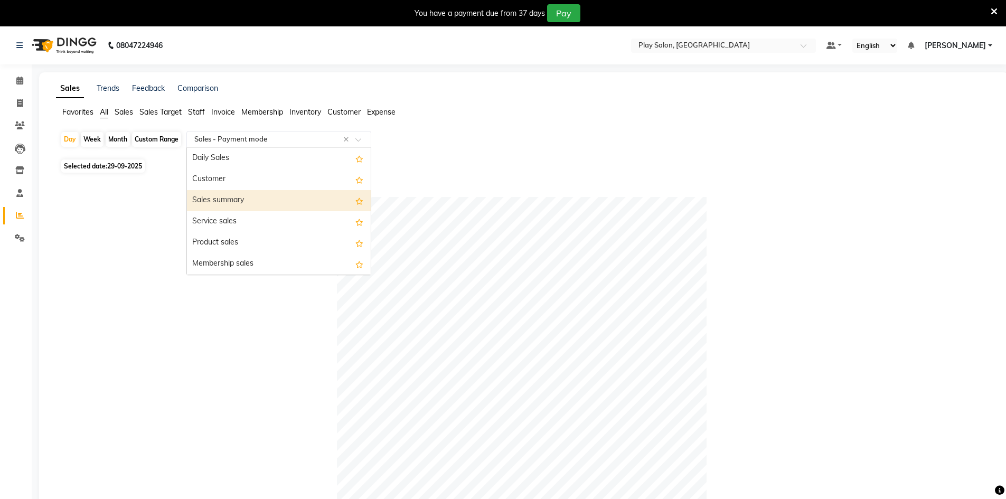
click at [242, 197] on div "Sales summary" at bounding box center [279, 200] width 184 height 21
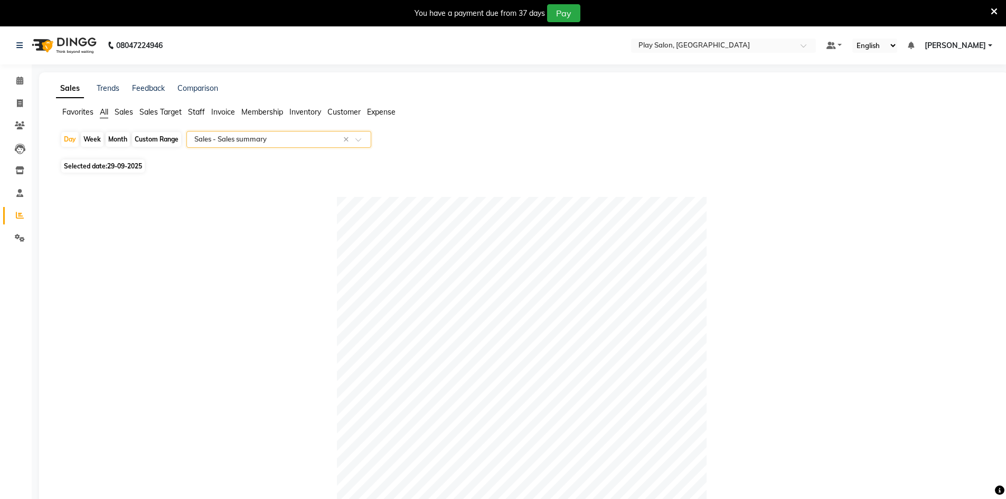
click at [137, 168] on span "29-09-2025" at bounding box center [124, 166] width 35 height 8
select select "9"
select select "2025"
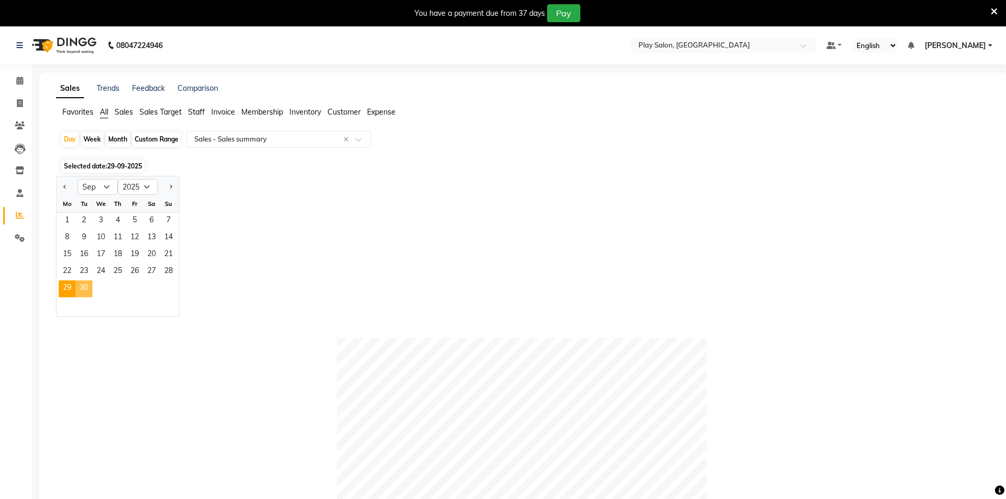
click at [88, 287] on span "30" at bounding box center [84, 288] width 17 height 17
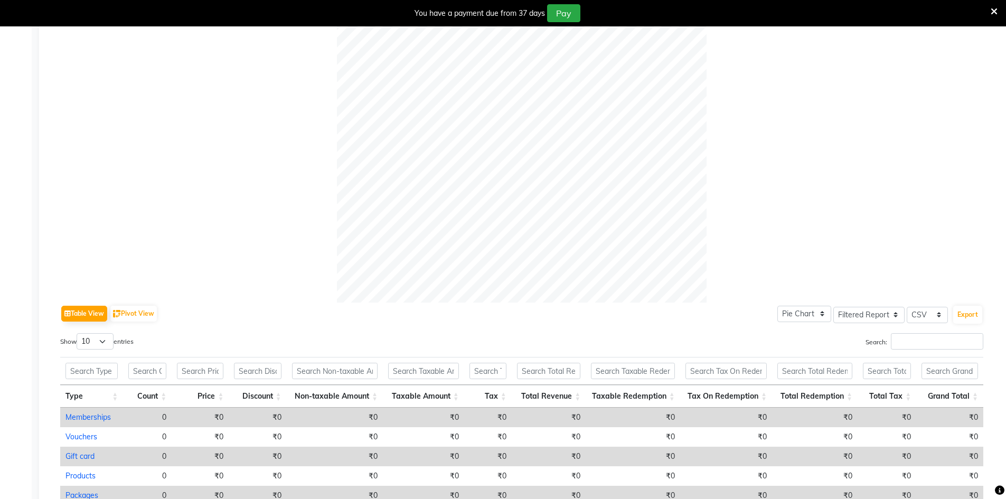
scroll to position [436, 0]
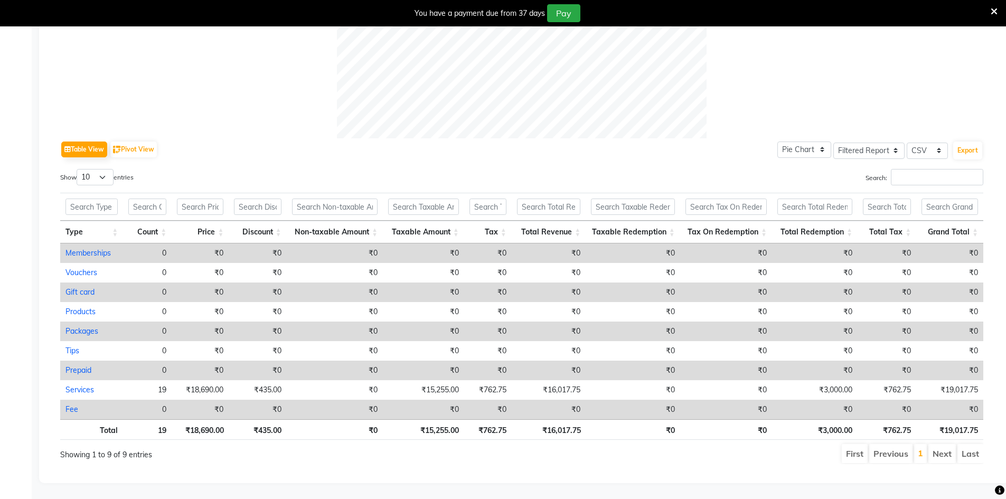
click at [777, 455] on ul "First Previous 1 Next Last" at bounding box center [718, 453] width 532 height 19
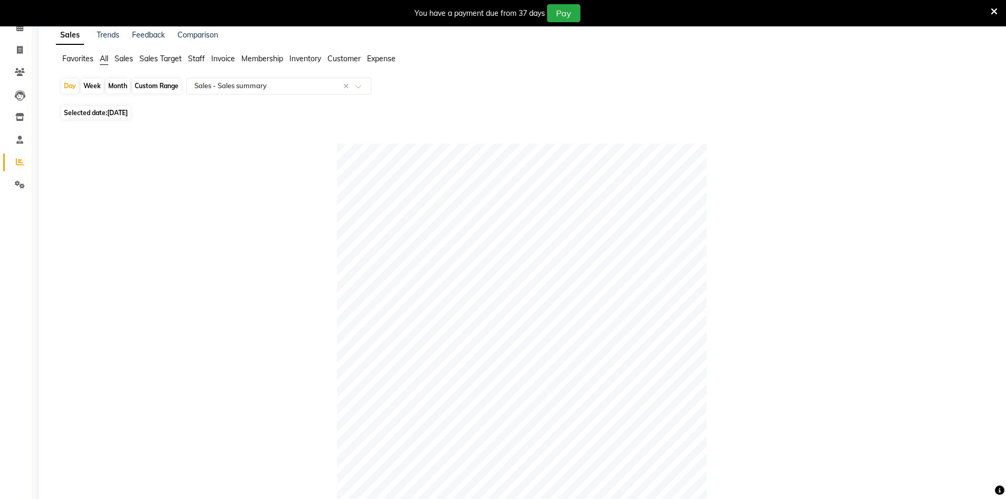
scroll to position [0, 0]
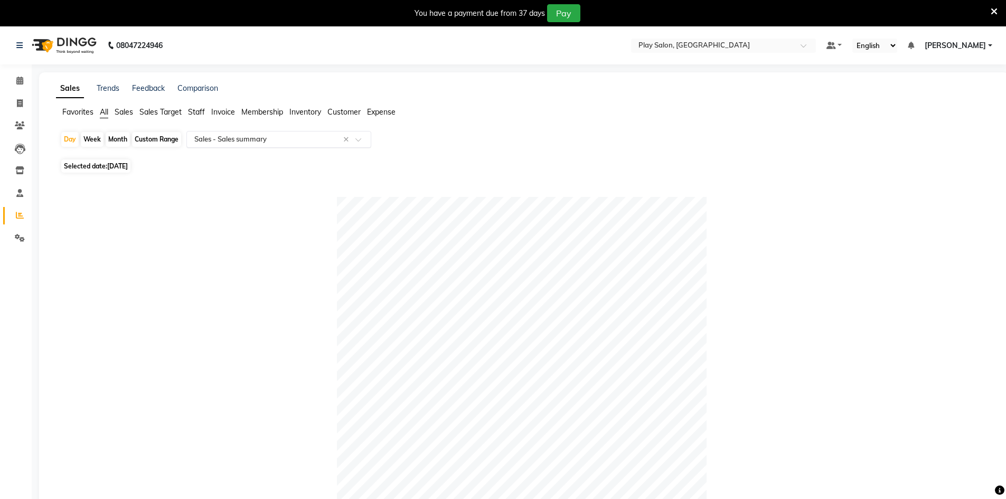
click at [282, 138] on input "text" at bounding box center [268, 139] width 152 height 11
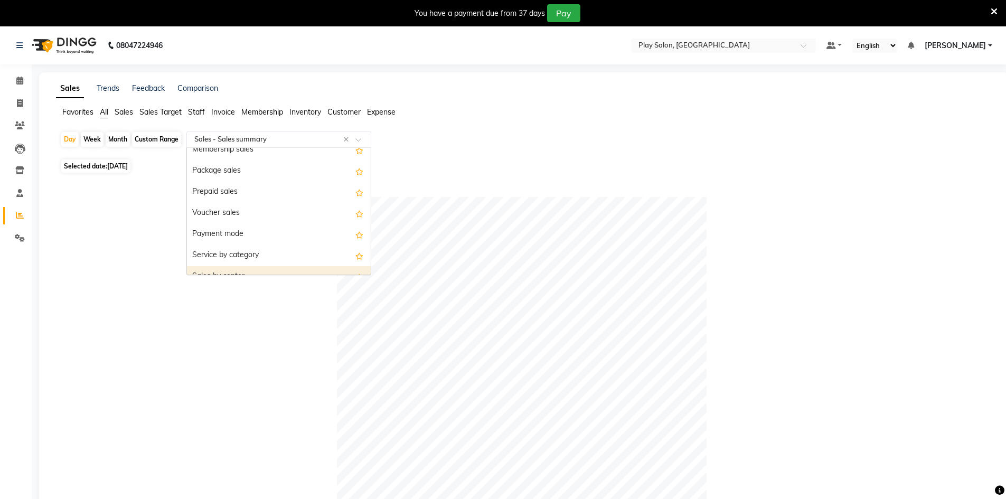
scroll to position [106, 0]
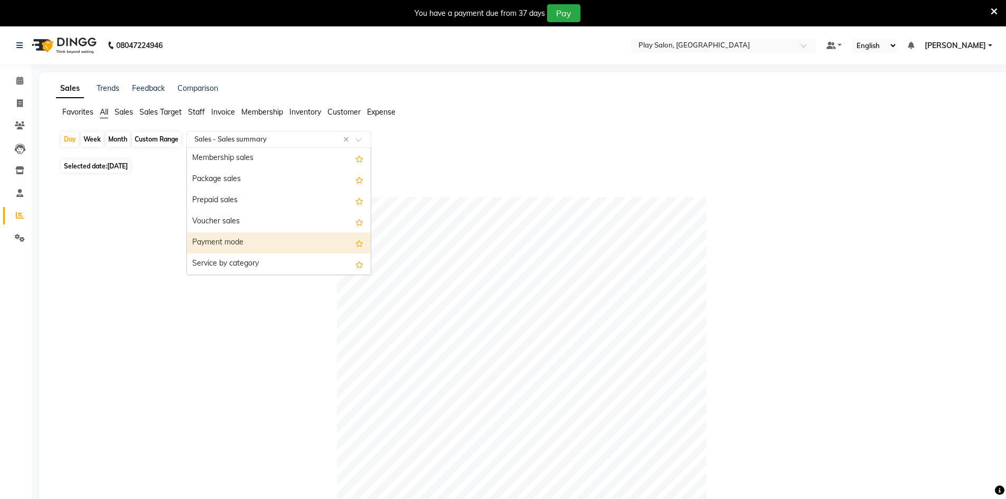
click at [249, 243] on div "Payment mode" at bounding box center [279, 242] width 184 height 21
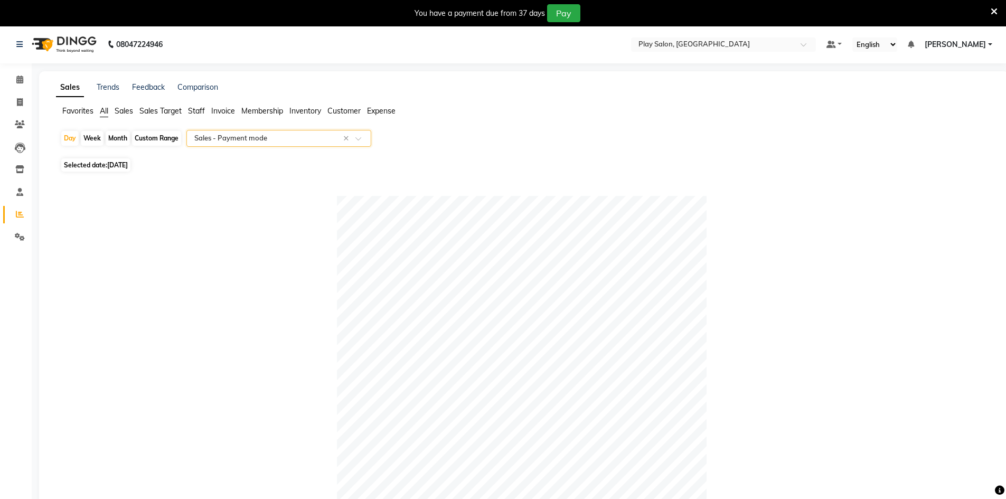
scroll to position [0, 0]
click at [245, 136] on input "text" at bounding box center [268, 139] width 152 height 11
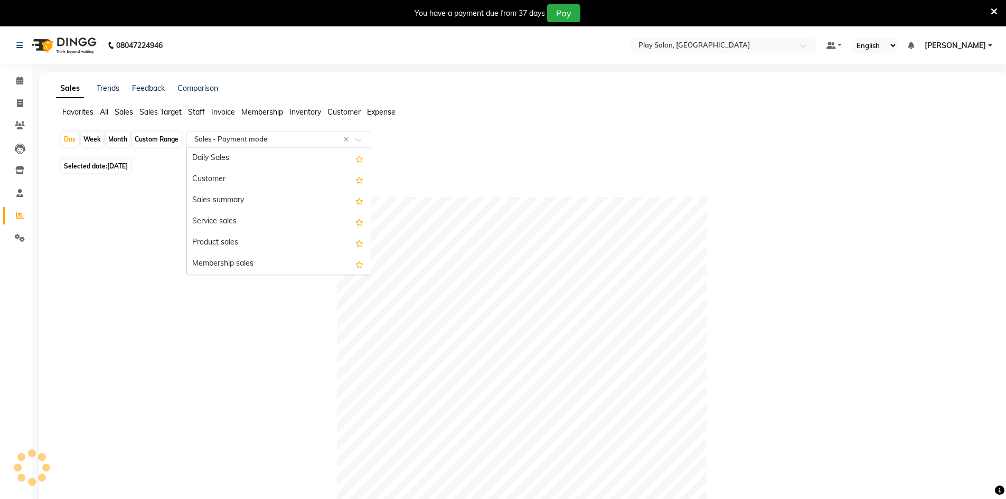
scroll to position [190, 0]
click at [211, 102] on div "Sales Trends Feedback Comparison Favorites All Sales Sales Target Staff Invoice…" at bounding box center [524, 433] width 970 height 722
click at [196, 108] on span "Staff" at bounding box center [196, 112] width 17 height 10
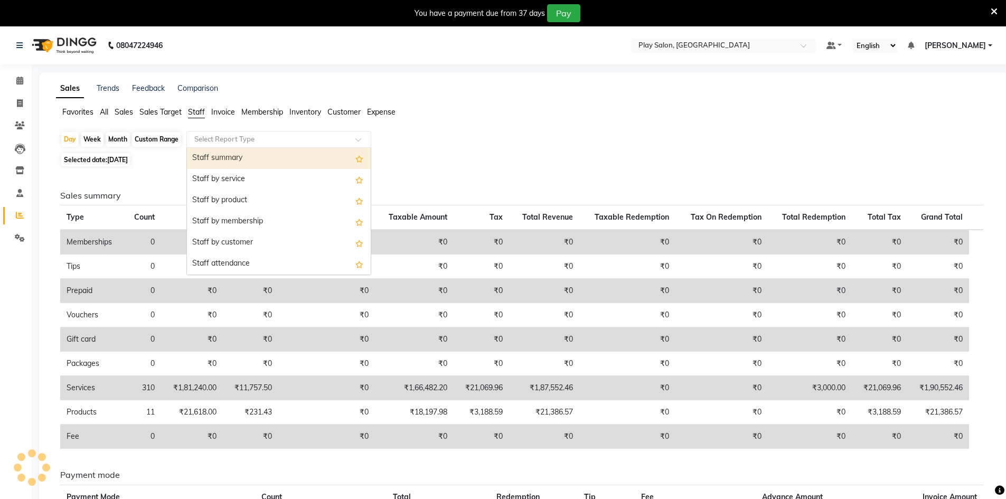
click at [211, 138] on input "text" at bounding box center [268, 139] width 152 height 11
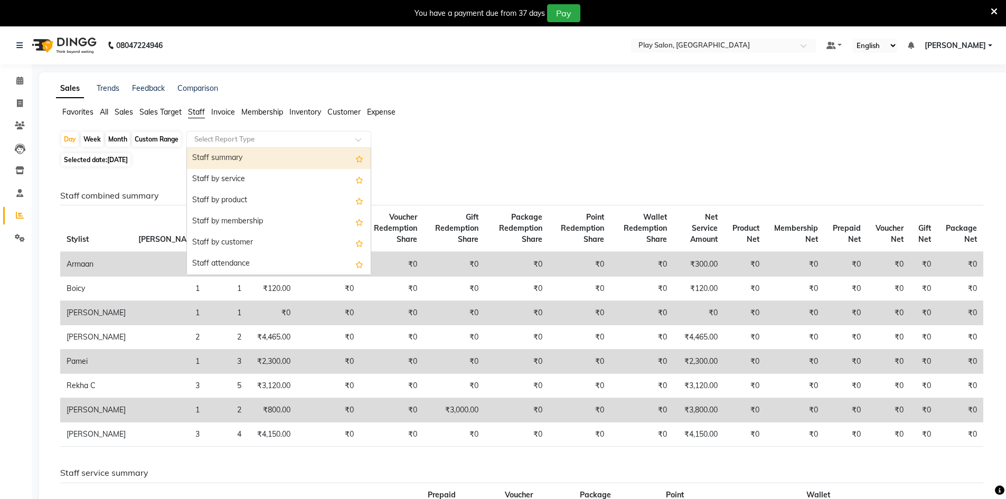
click at [224, 163] on div "Staff summary" at bounding box center [279, 158] width 184 height 21
select select "filtered_report"
select select "csv"
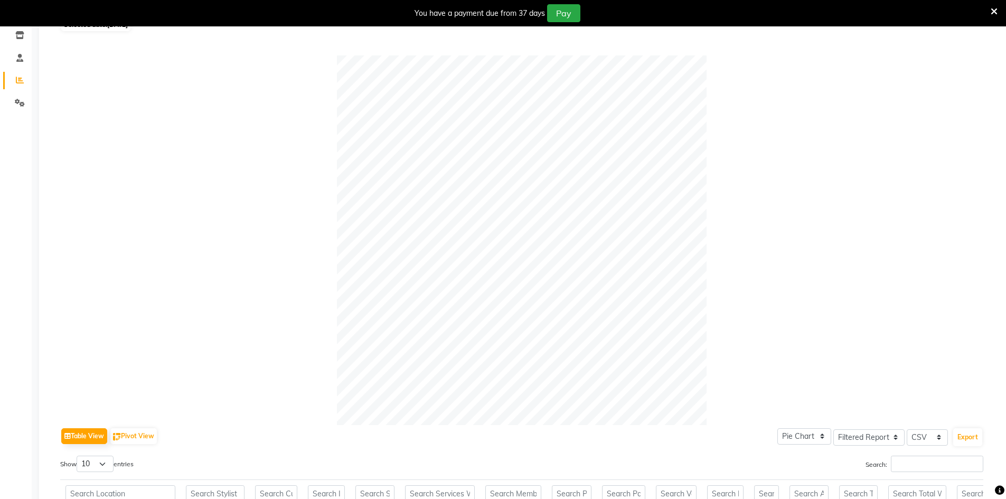
scroll to position [0, 0]
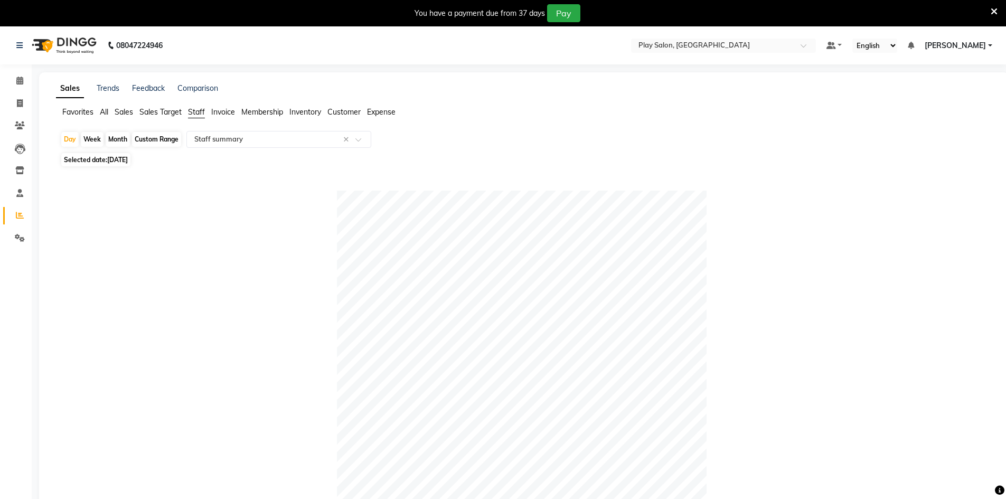
click at [130, 165] on span "Selected date: 30-09-2025" at bounding box center [95, 159] width 69 height 13
select select "9"
select select "2025"
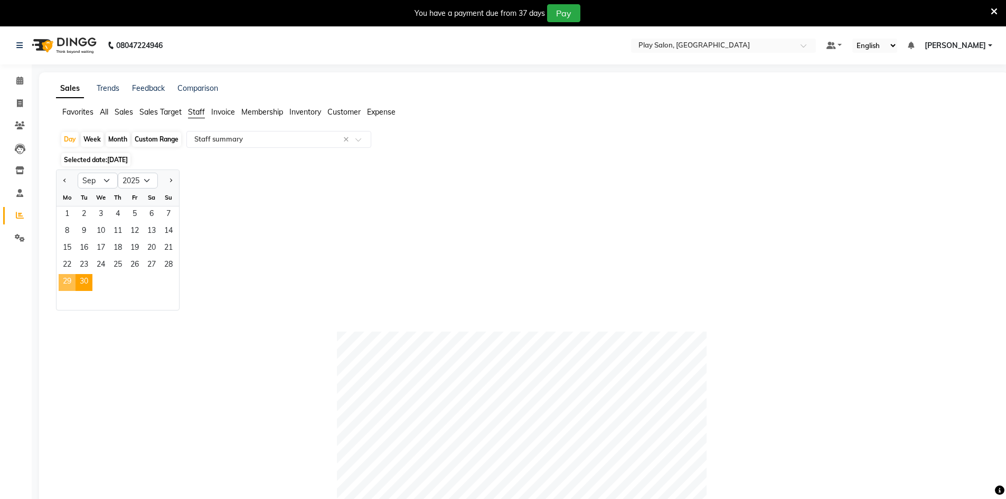
click at [67, 278] on span "29" at bounding box center [67, 282] width 17 height 17
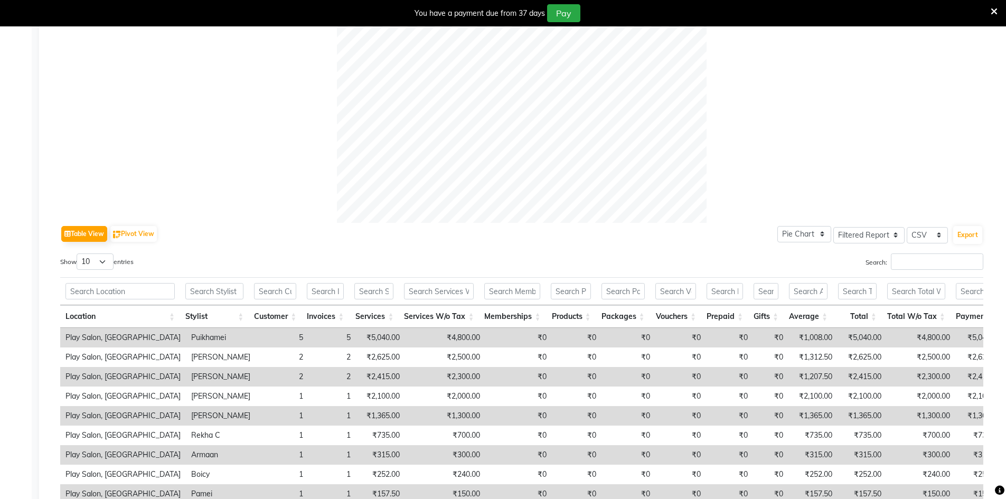
scroll to position [174, 0]
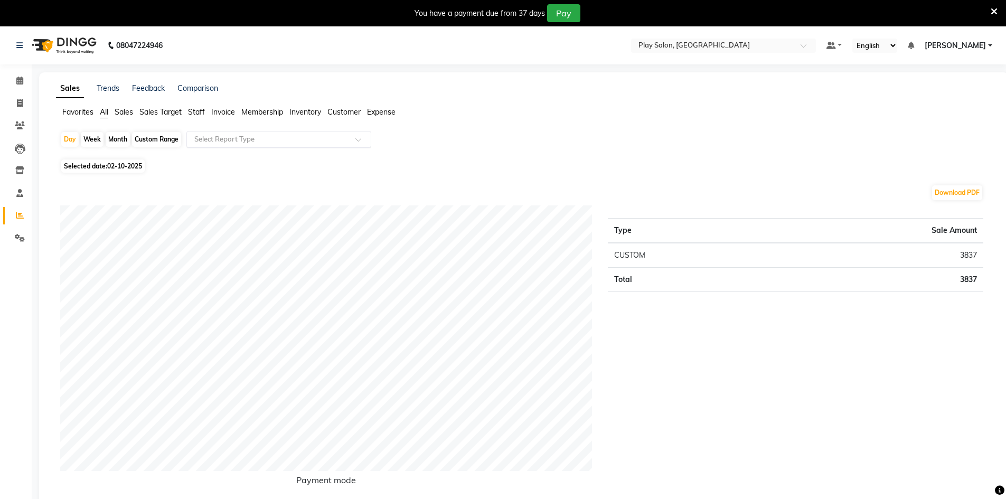
click at [213, 144] on input "text" at bounding box center [268, 139] width 152 height 11
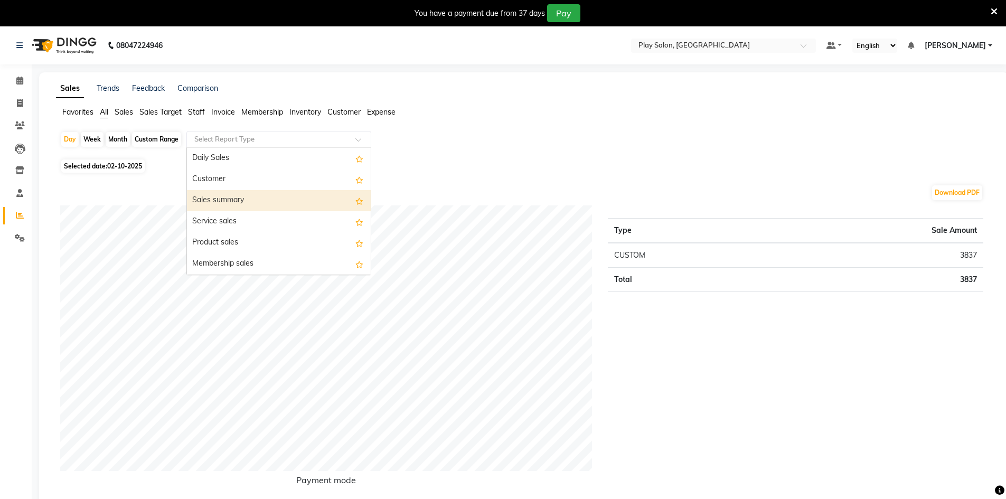
click at [219, 214] on div "Service sales" at bounding box center [279, 221] width 184 height 21
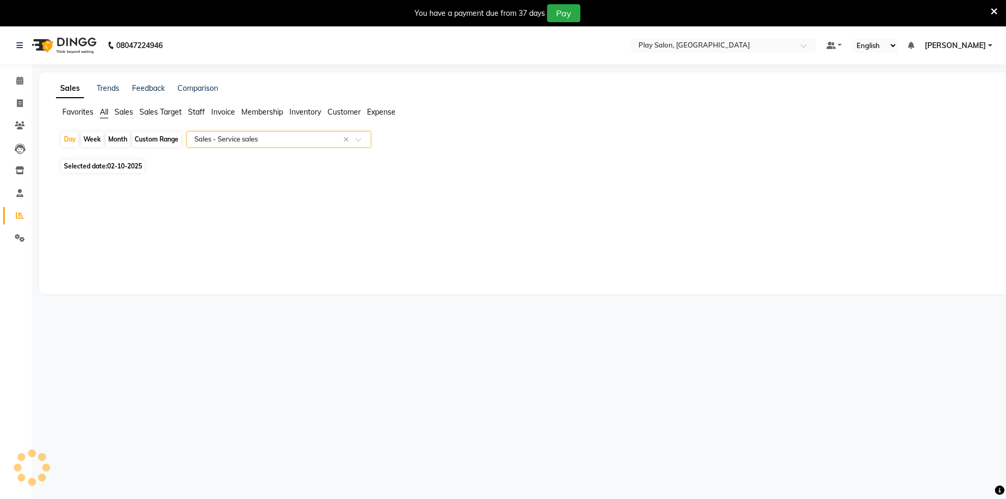
select select "filtered_report"
select select "csv"
click at [222, 143] on input "text" at bounding box center [268, 139] width 152 height 11
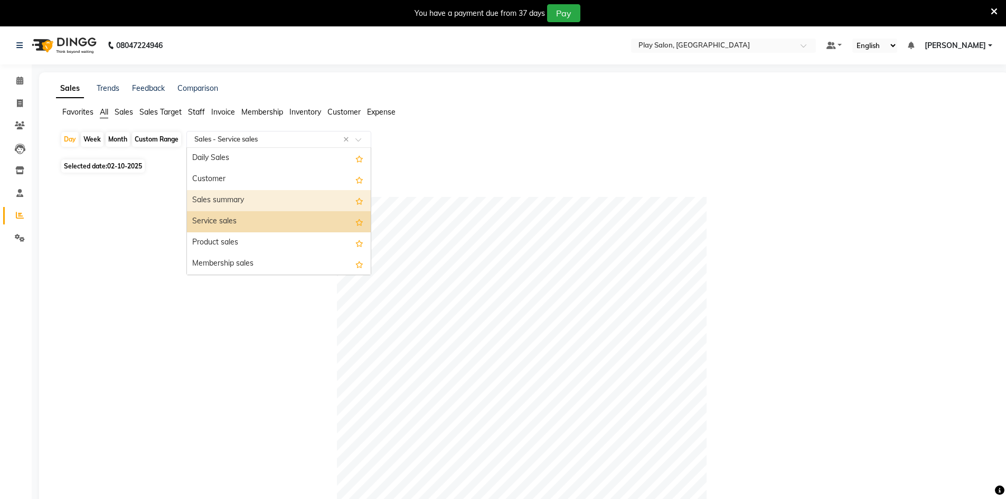
click at [228, 203] on div "Sales summary" at bounding box center [279, 200] width 184 height 21
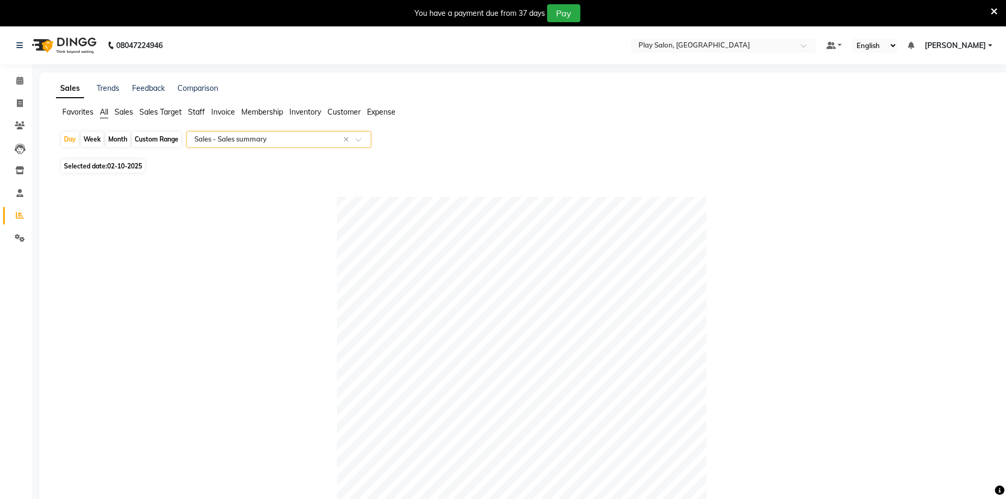
click at [126, 170] on span "Selected date: [DATE]" at bounding box center [102, 166] width 83 height 13
select select "10"
select select "2025"
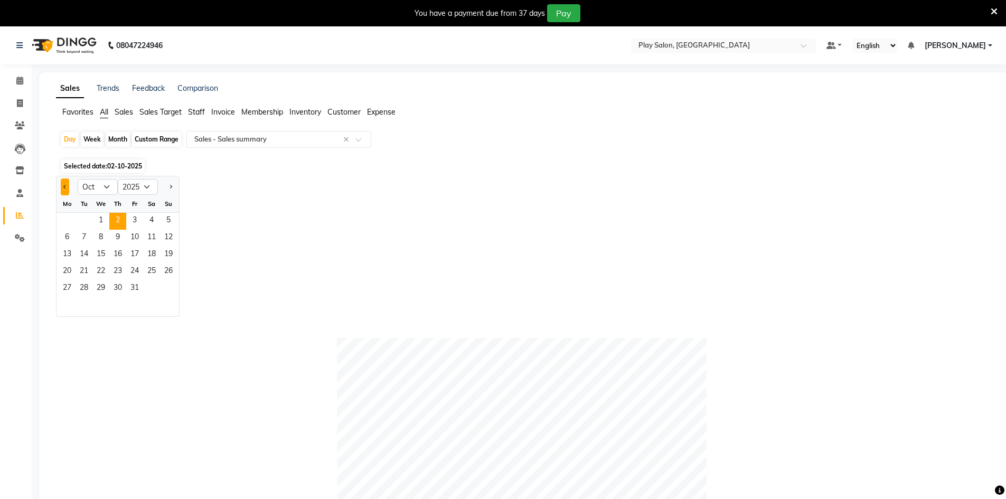
click at [68, 191] on button "Previous month" at bounding box center [65, 187] width 8 height 17
select select "9"
click at [63, 290] on span "29" at bounding box center [67, 288] width 17 height 17
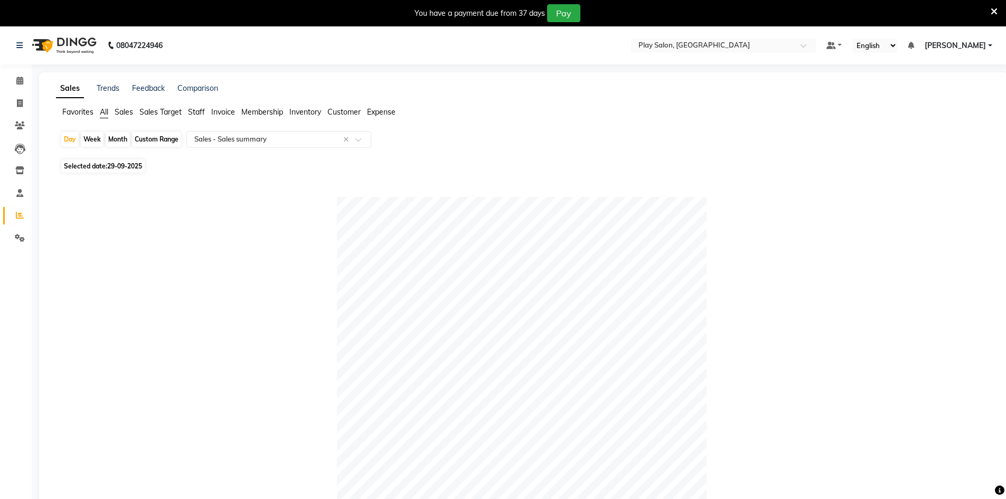
click at [198, 115] on span "Staff" at bounding box center [196, 112] width 17 height 10
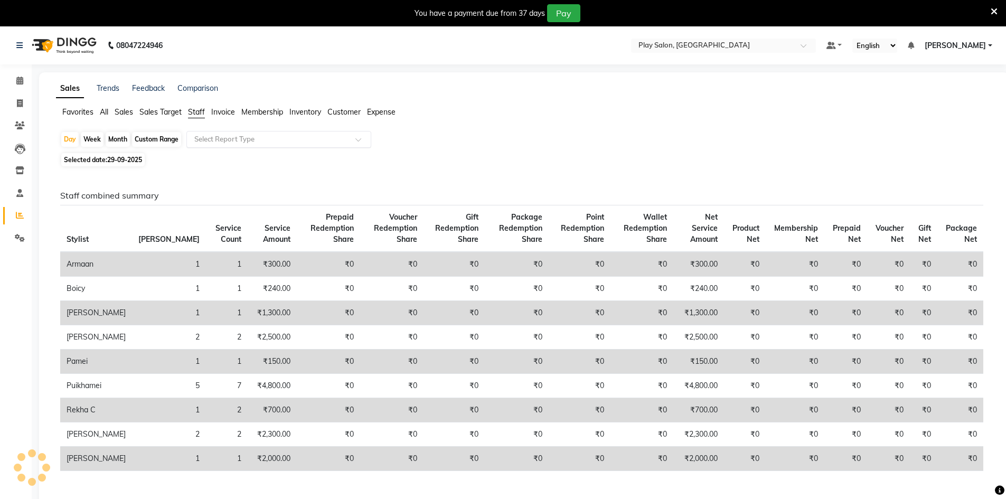
click at [205, 137] on input "text" at bounding box center [268, 139] width 152 height 11
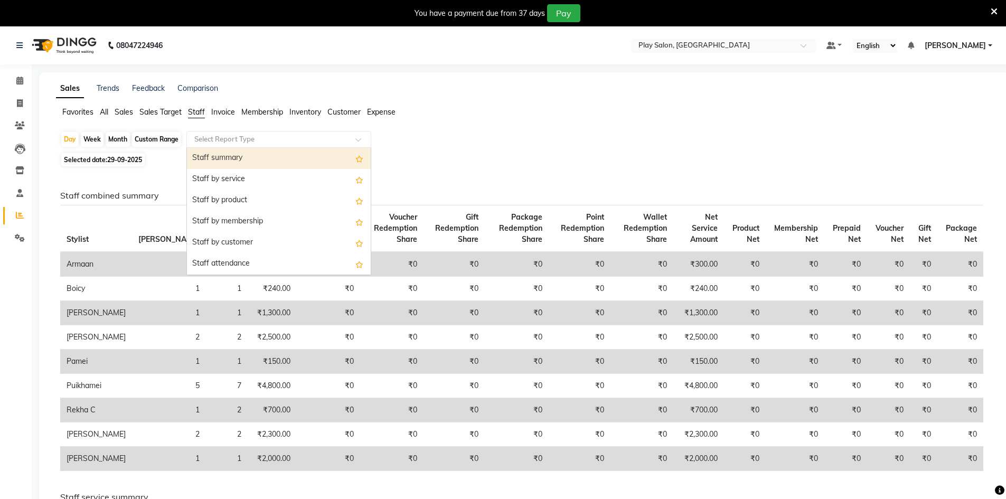
click at [202, 167] on div "Staff summary" at bounding box center [279, 158] width 184 height 21
select select "filtered_report"
select select "csv"
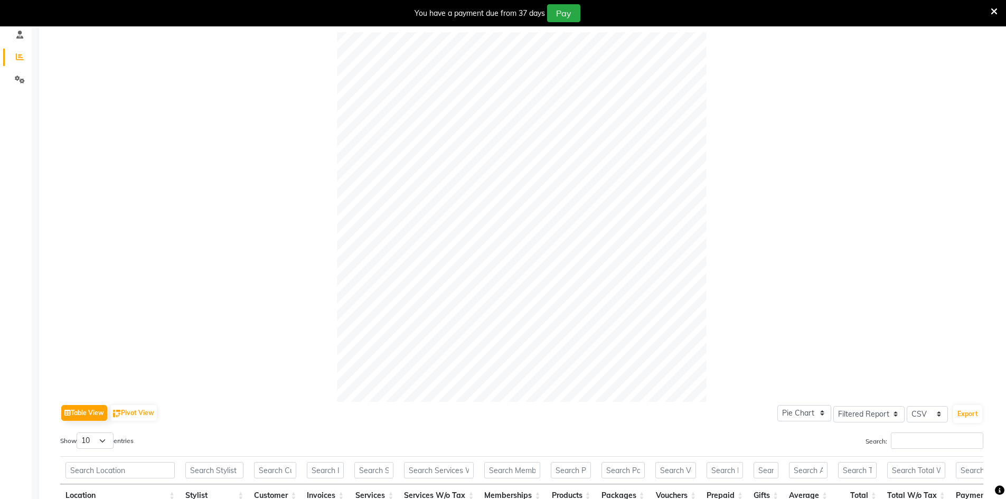
scroll to position [15, 0]
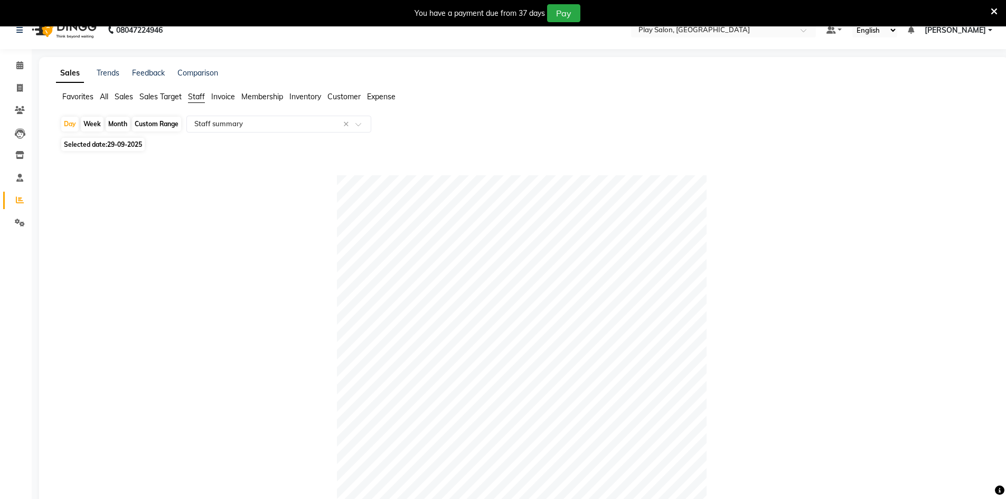
click at [120, 143] on span "29-09-2025" at bounding box center [124, 145] width 35 height 8
select select "9"
select select "2025"
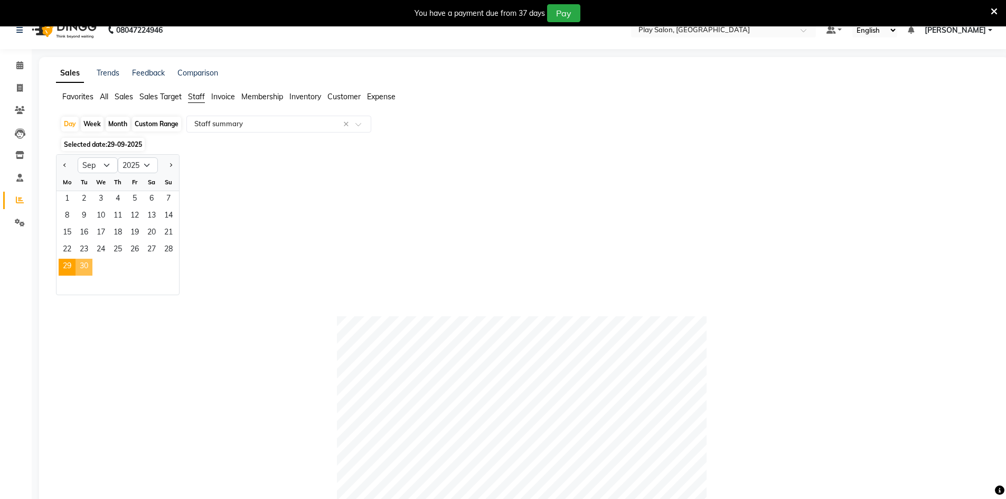
click at [83, 265] on span "30" at bounding box center [84, 267] width 17 height 17
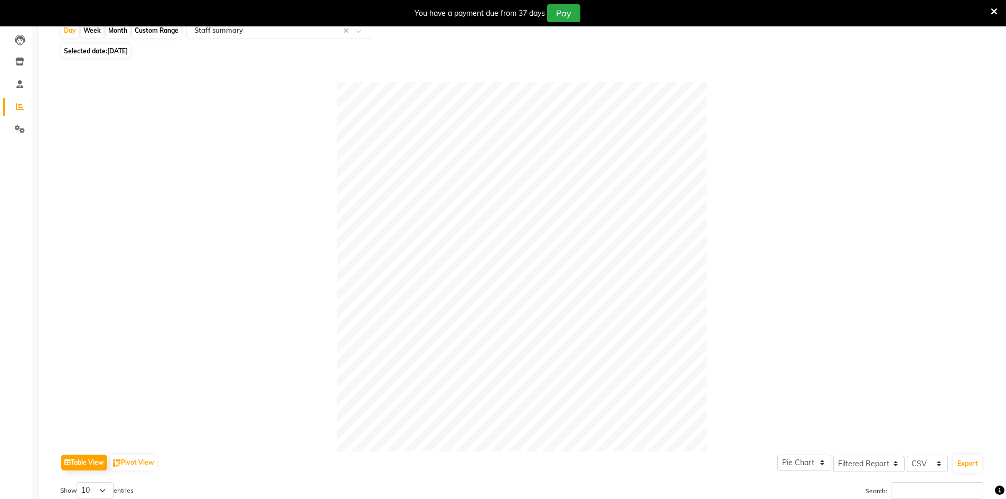
scroll to position [0, 0]
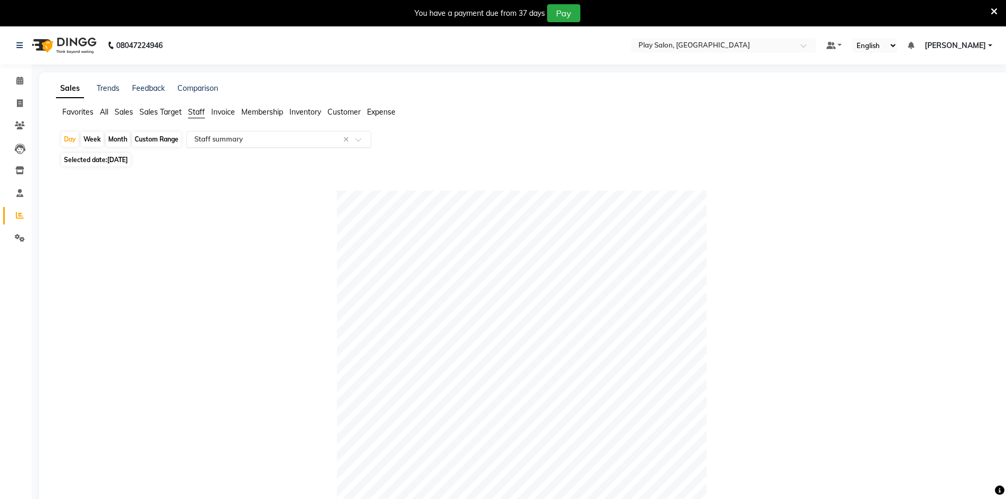
click at [315, 135] on input "text" at bounding box center [268, 139] width 152 height 11
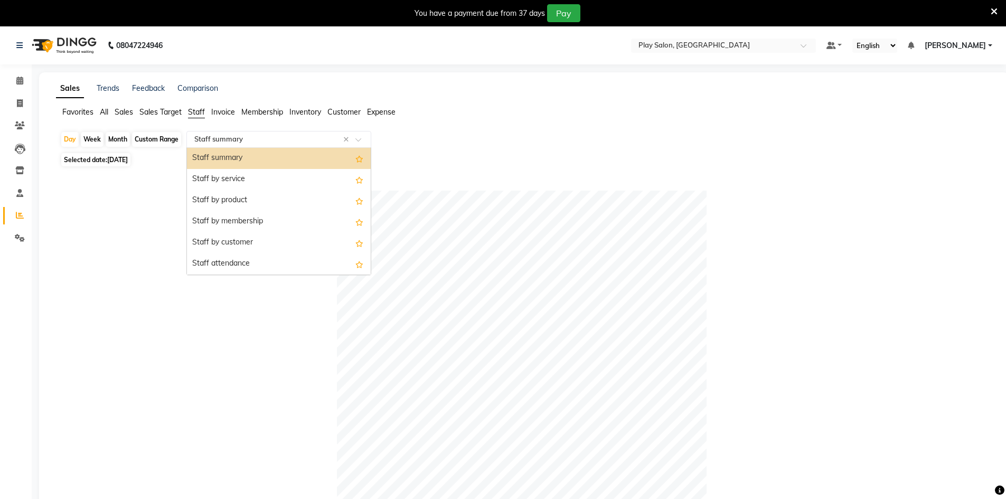
click at [315, 135] on input "text" at bounding box center [268, 139] width 152 height 11
click at [125, 138] on div "Month" at bounding box center [118, 139] width 24 height 15
select select "9"
select select "2025"
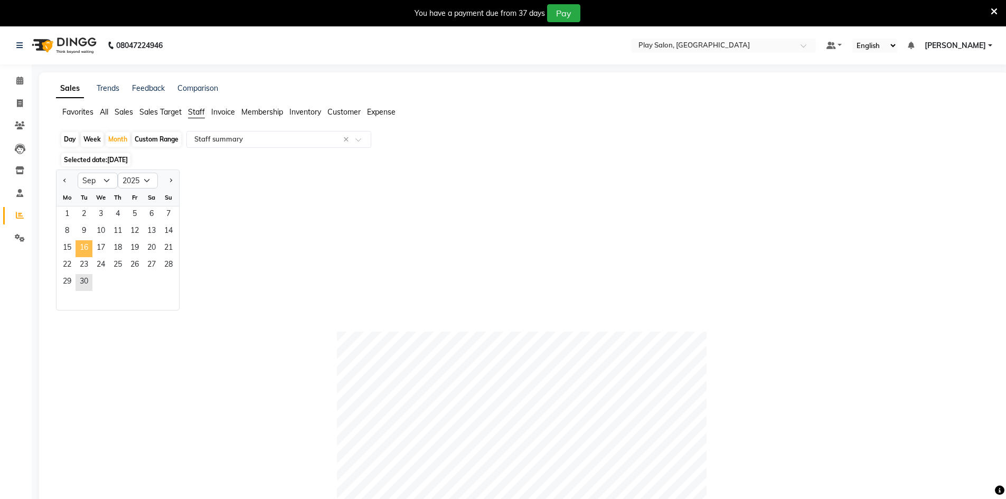
click at [89, 252] on span "16" at bounding box center [84, 248] width 17 height 17
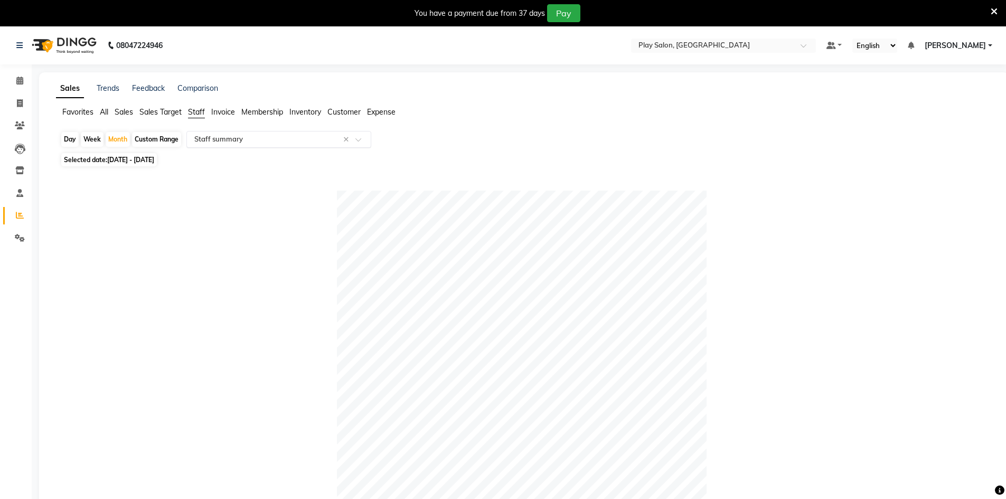
click at [284, 142] on input "text" at bounding box center [268, 139] width 152 height 11
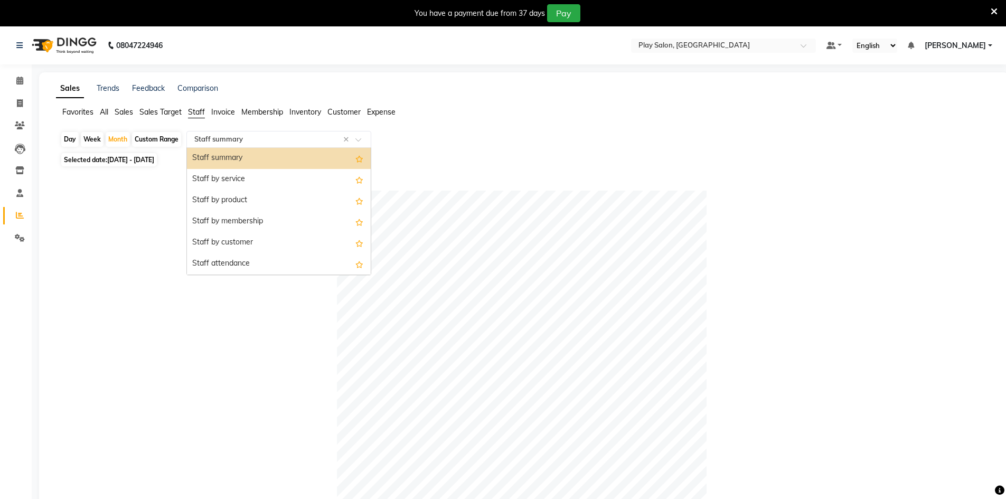
click at [263, 149] on div "Staff summary" at bounding box center [279, 158] width 184 height 21
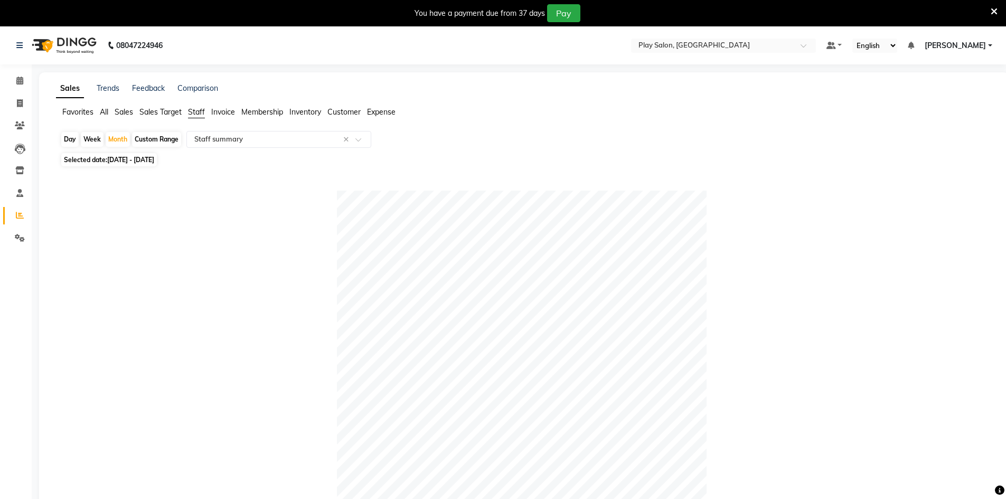
click at [129, 110] on span "Sales" at bounding box center [124, 112] width 18 height 10
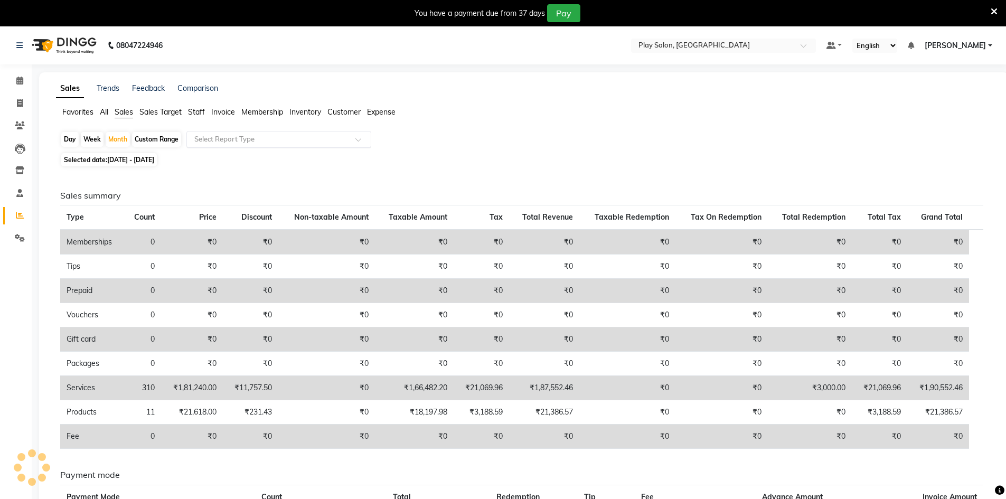
click at [307, 140] on input "text" at bounding box center [268, 139] width 152 height 11
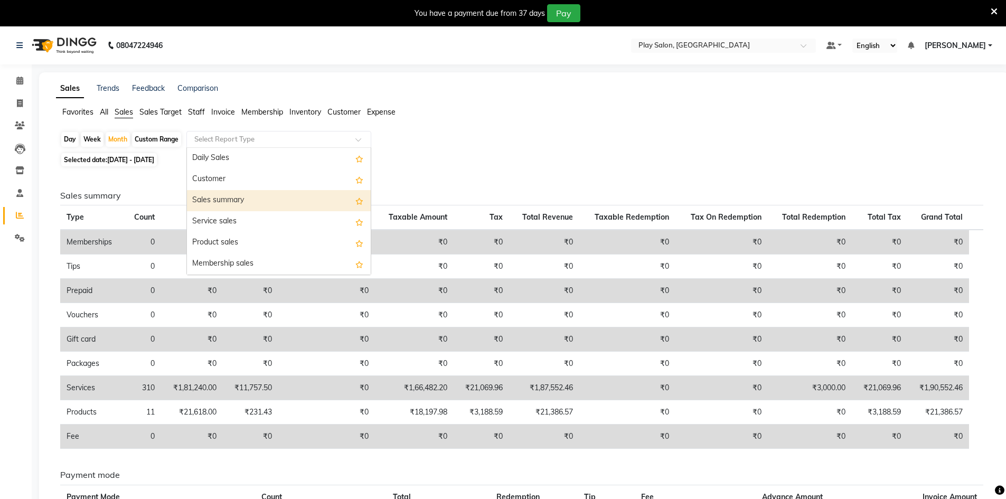
click at [277, 193] on div "Sales summary" at bounding box center [279, 200] width 184 height 21
select select "filtered_report"
select select "csv"
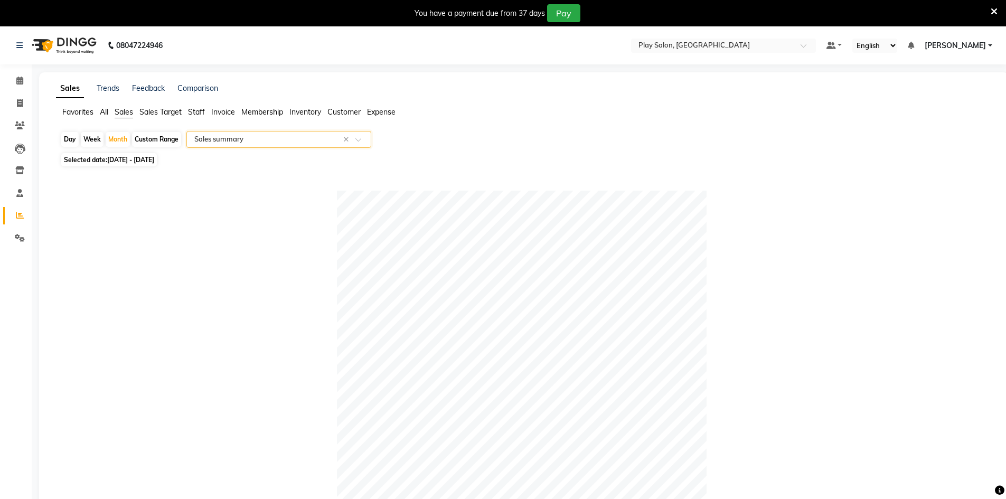
click at [206, 136] on input "text" at bounding box center [268, 139] width 152 height 11
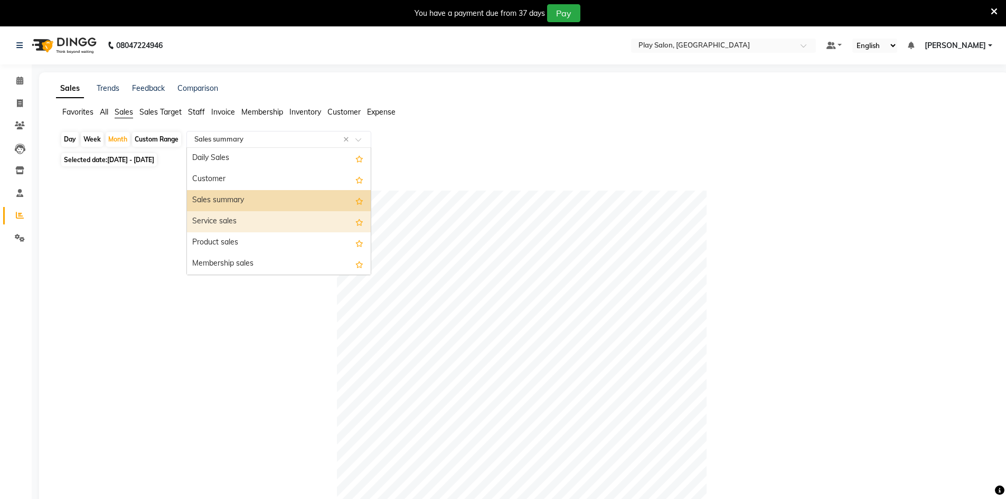
click at [177, 219] on div at bounding box center [521, 376] width 923 height 370
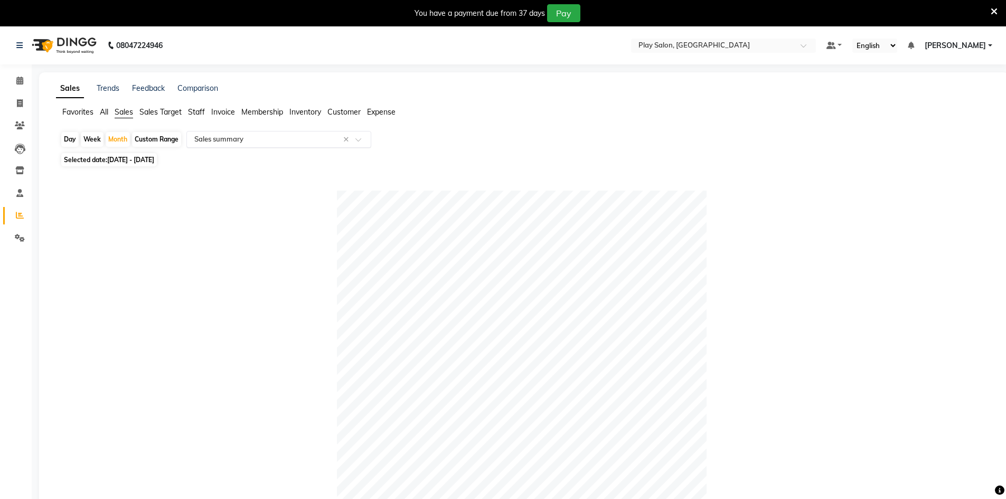
click at [206, 134] on div "Select Report Type × Sales summary ×" at bounding box center [278, 139] width 185 height 17
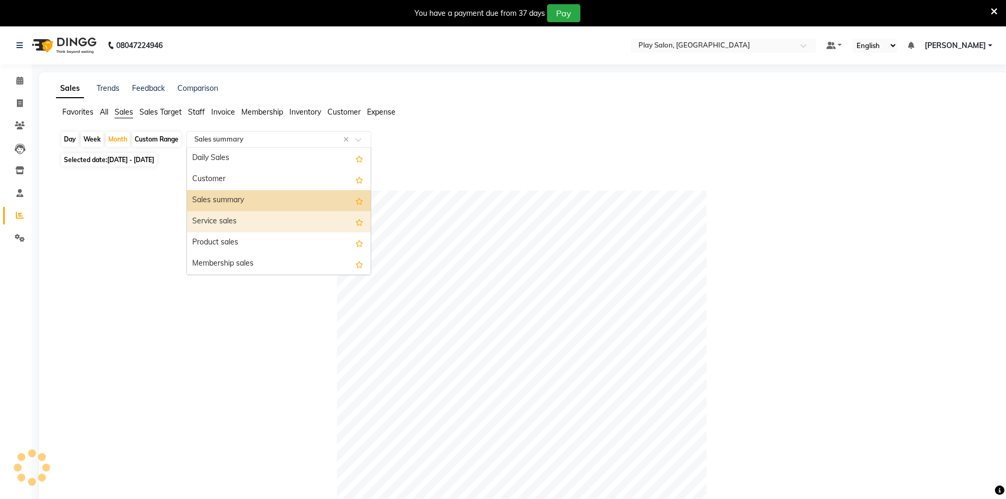
click at [223, 222] on div "Service sales" at bounding box center [279, 221] width 184 height 21
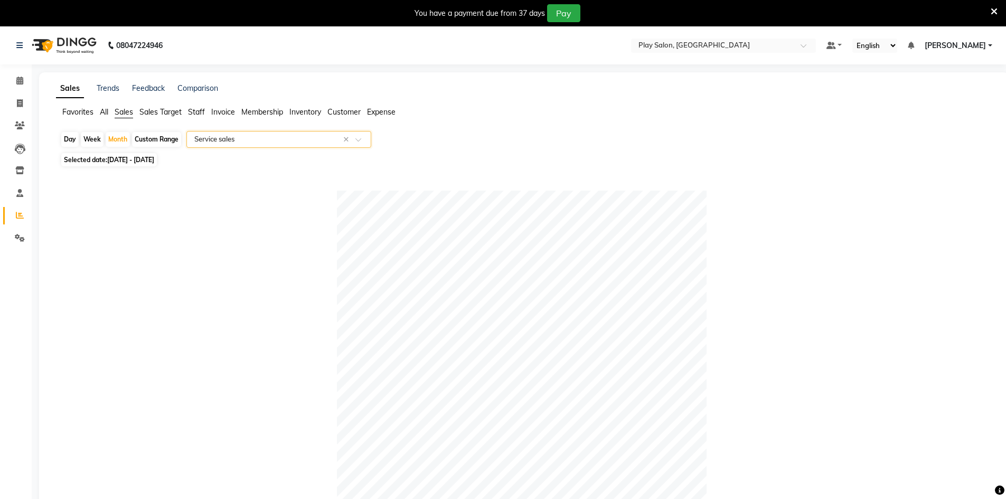
click at [218, 146] on div "Select Report Type × Service sales ×" at bounding box center [278, 139] width 185 height 17
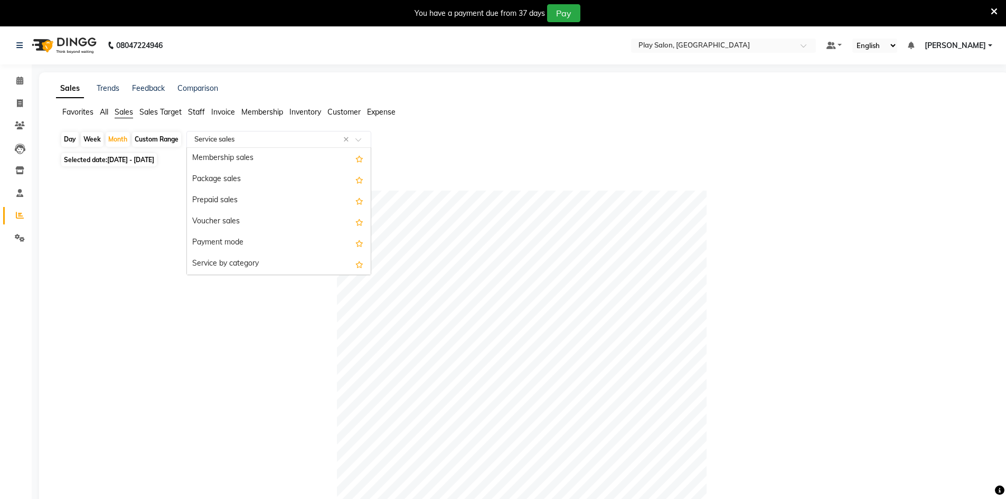
scroll to position [158, 0]
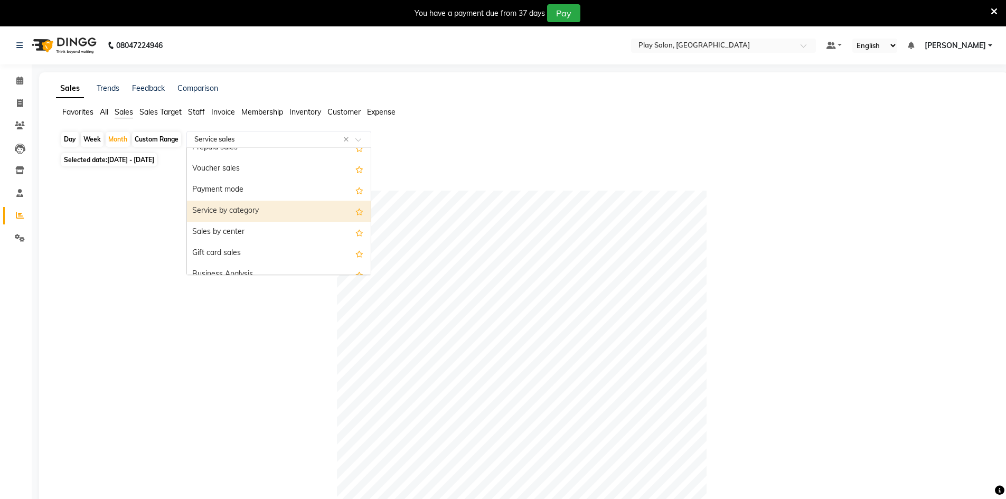
click at [237, 216] on div "Service by category" at bounding box center [279, 211] width 184 height 21
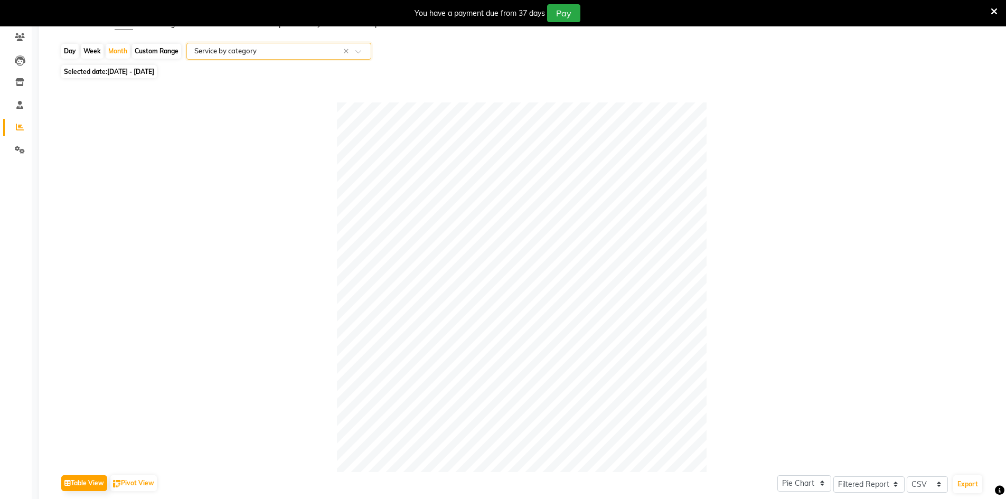
scroll to position [0, 0]
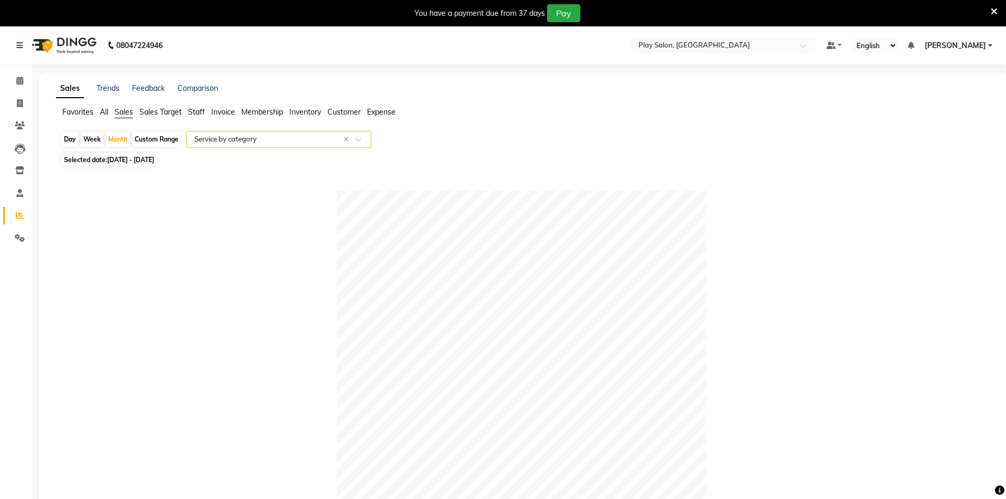
click at [198, 116] on span "Staff" at bounding box center [196, 112] width 17 height 10
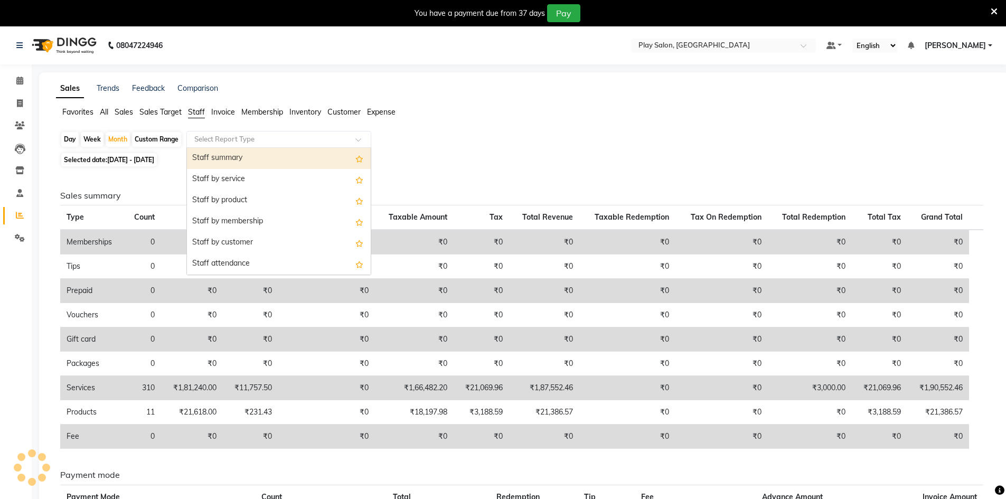
click at [217, 145] on div "Select Report Type" at bounding box center [278, 139] width 185 height 17
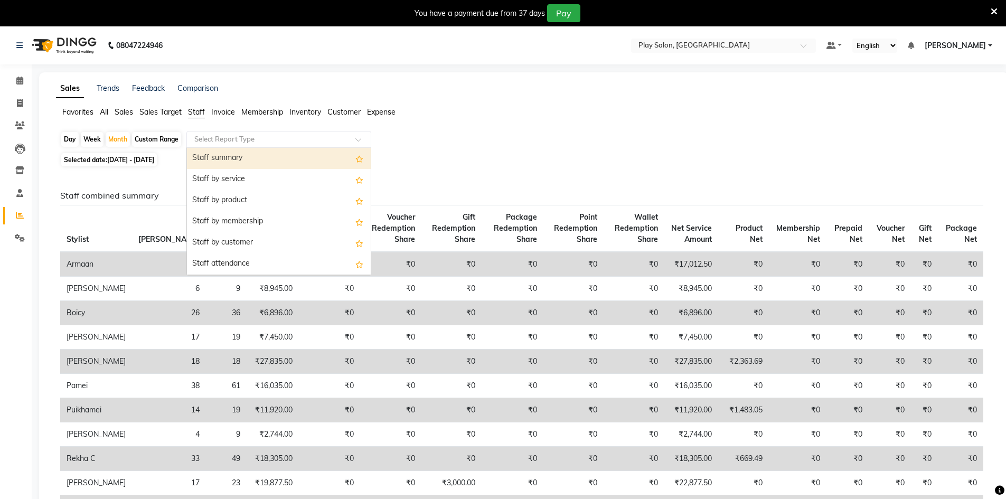
click at [127, 115] on span "Sales" at bounding box center [124, 112] width 18 height 10
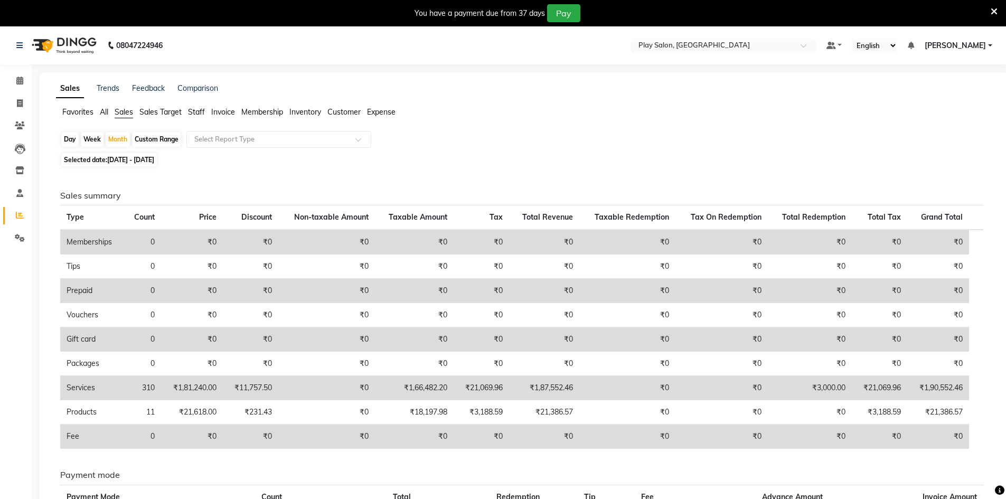
click at [223, 117] on li "Invoice" at bounding box center [223, 112] width 24 height 11
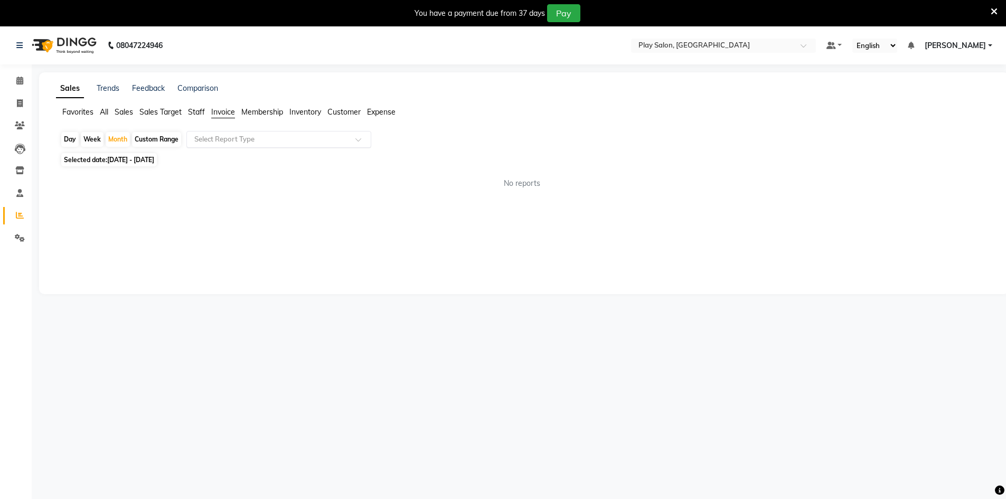
click at [227, 142] on input "text" at bounding box center [268, 139] width 152 height 11
click at [228, 158] on div "Invoice Item wise" at bounding box center [279, 158] width 184 height 21
select select "filtered_report"
select select "csv"
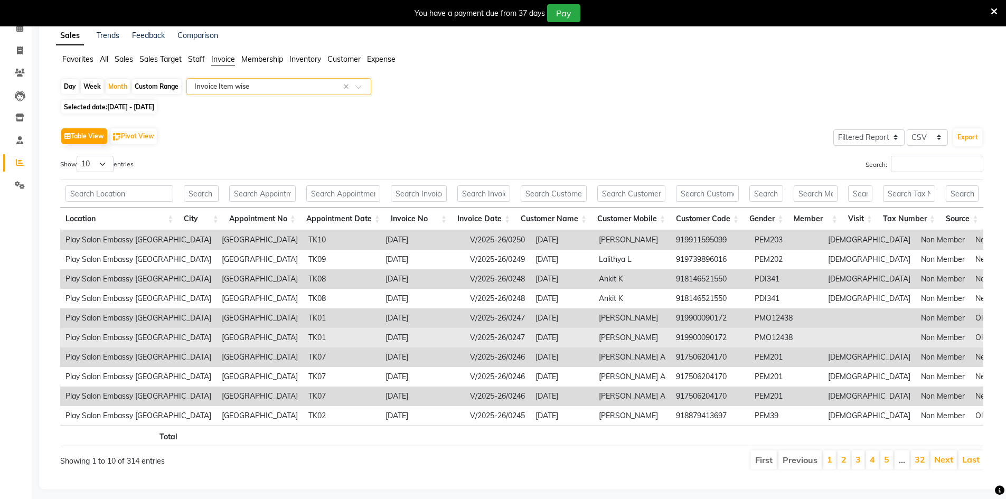
scroll to position [75, 0]
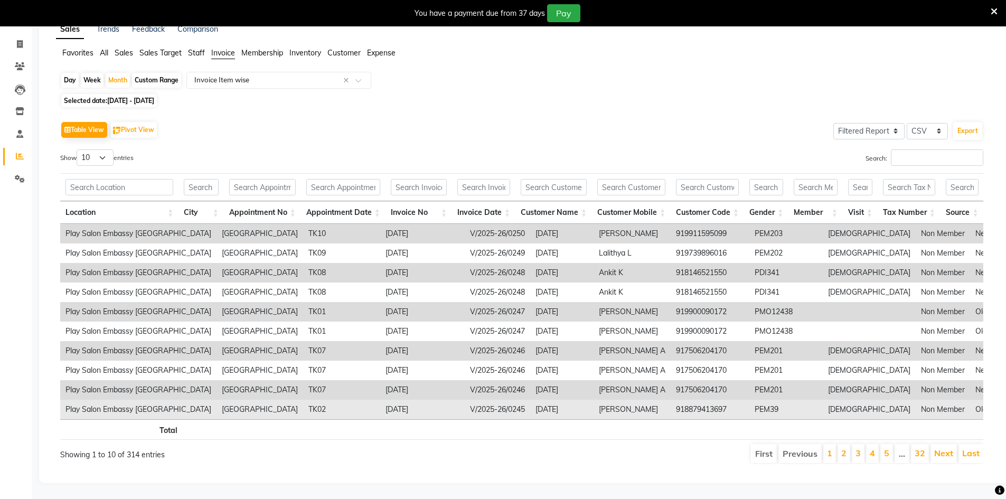
click at [380, 401] on td "2025-09-30" at bounding box center [422, 410] width 85 height 20
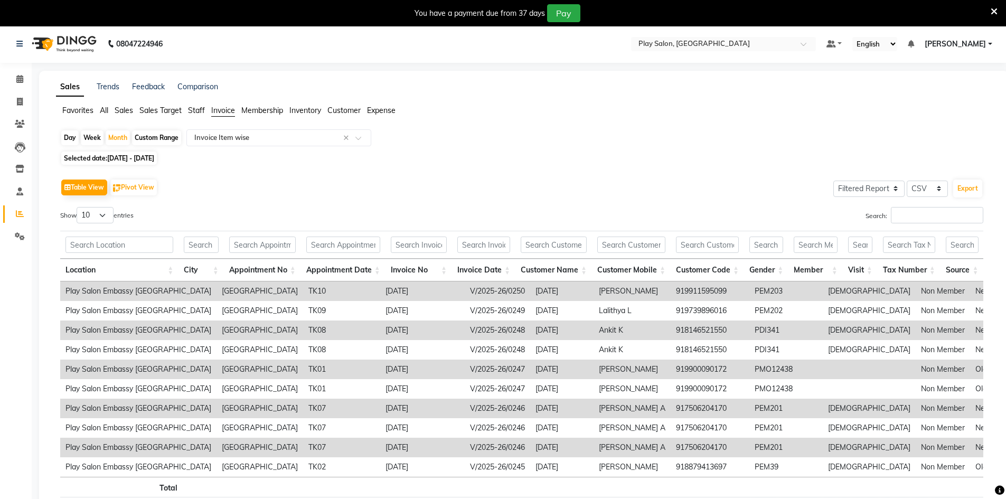
scroll to position [0, 0]
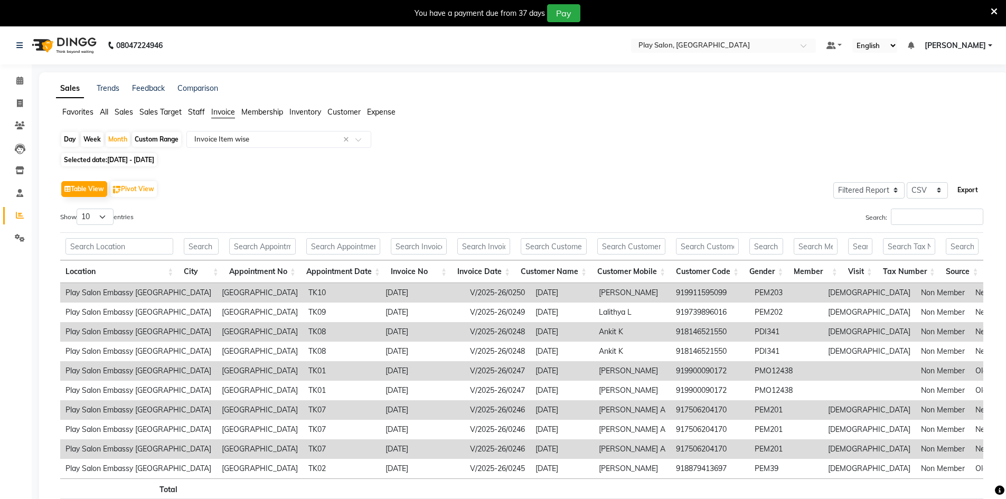
click at [959, 192] on button "Export" at bounding box center [967, 190] width 29 height 18
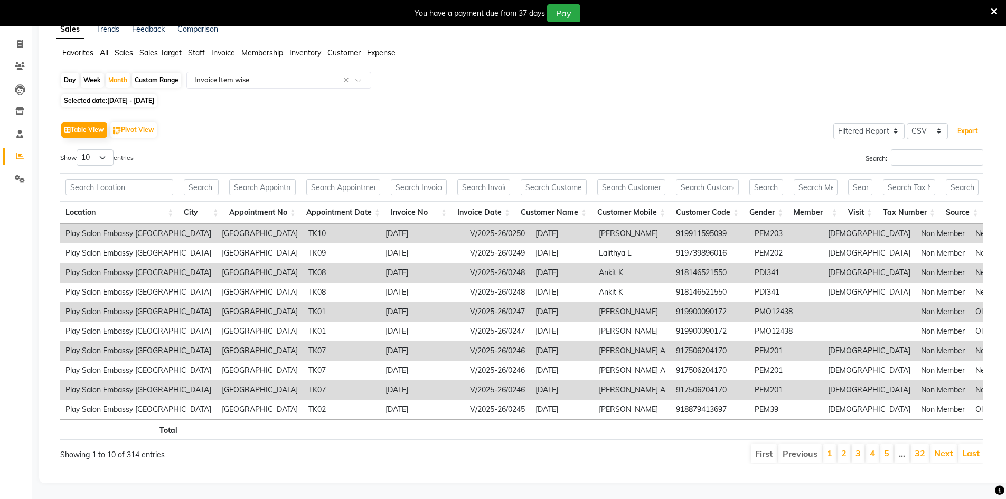
scroll to position [75, 0]
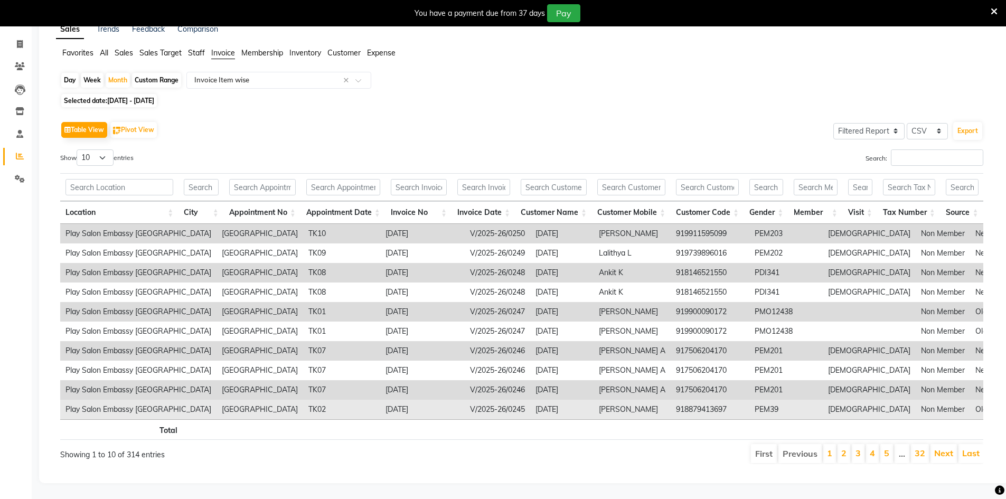
click at [380, 403] on td "2025-09-30" at bounding box center [422, 410] width 85 height 20
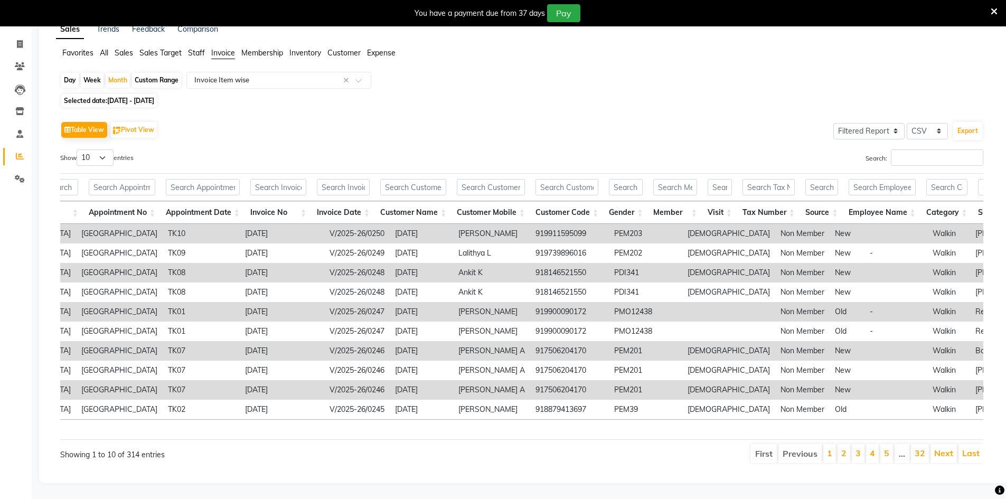
scroll to position [0, 0]
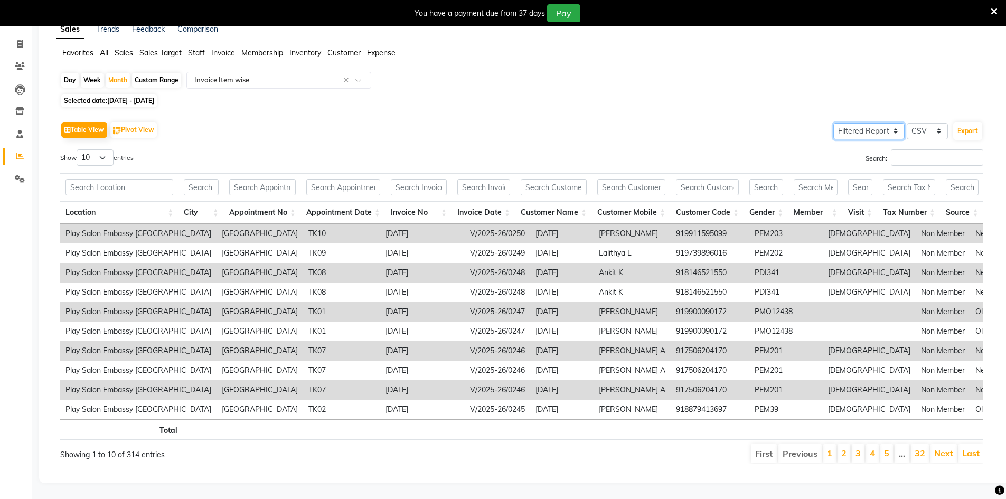
click at [871, 123] on select "Select Full Report Filtered Report" at bounding box center [869, 131] width 71 height 16
select select "full_report"
click at [834, 123] on select "Select Full Report Filtered Report" at bounding box center [869, 131] width 71 height 16
click at [961, 122] on button "Export" at bounding box center [967, 131] width 29 height 18
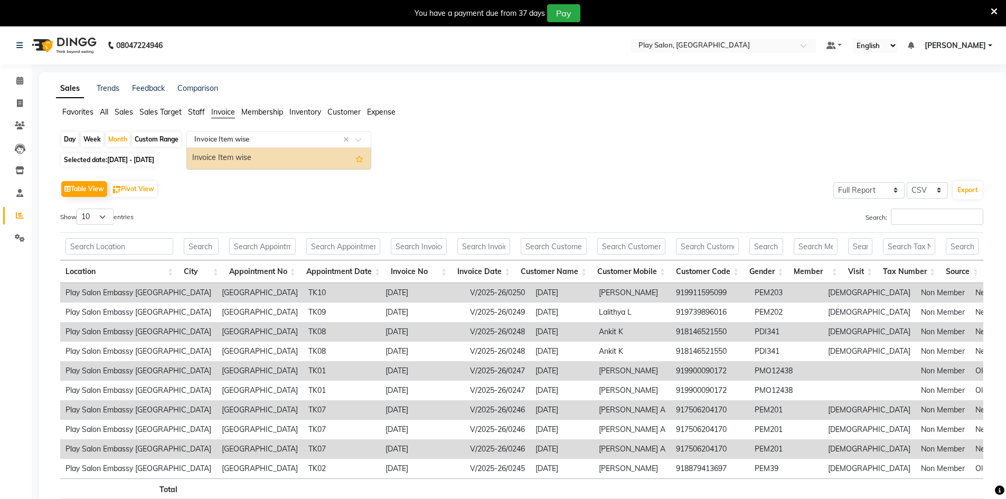
click at [238, 142] on input "text" at bounding box center [268, 139] width 152 height 11
click at [112, 102] on div "Sales Trends Feedback Comparison Favorites All Sales Sales Target Staff Invoice…" at bounding box center [524, 307] width 970 height 470
click at [120, 107] on span "Sales" at bounding box center [124, 112] width 18 height 10
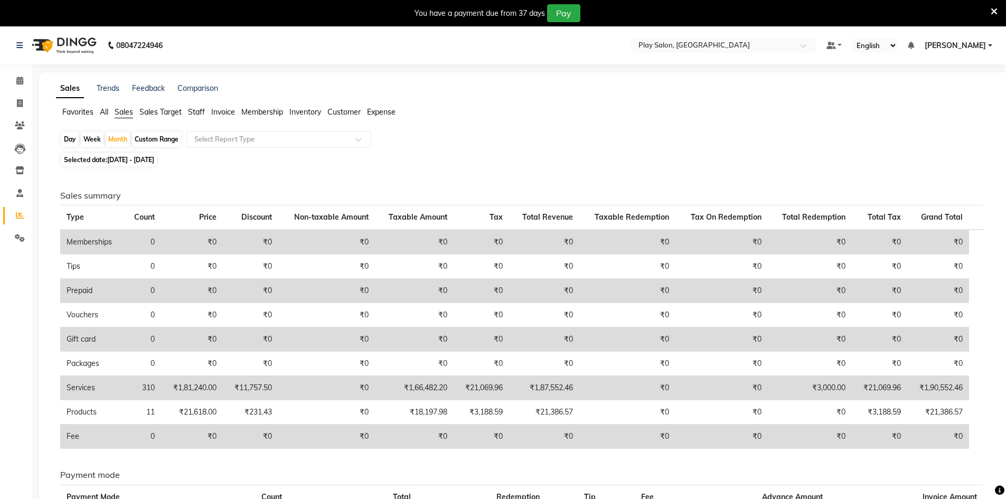
click at [108, 109] on span "All" at bounding box center [104, 112] width 8 height 10
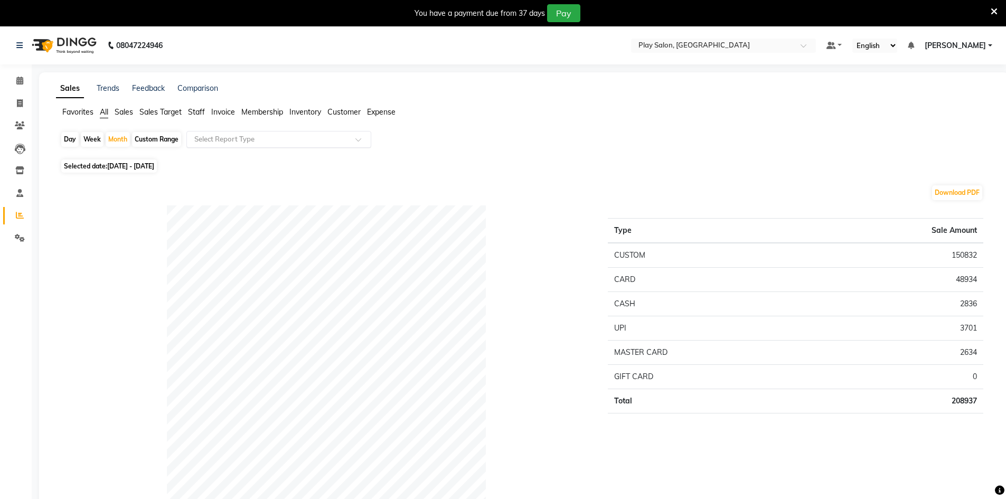
drag, startPoint x: 219, startPoint y: 128, endPoint x: 219, endPoint y: 135, distance: 6.9
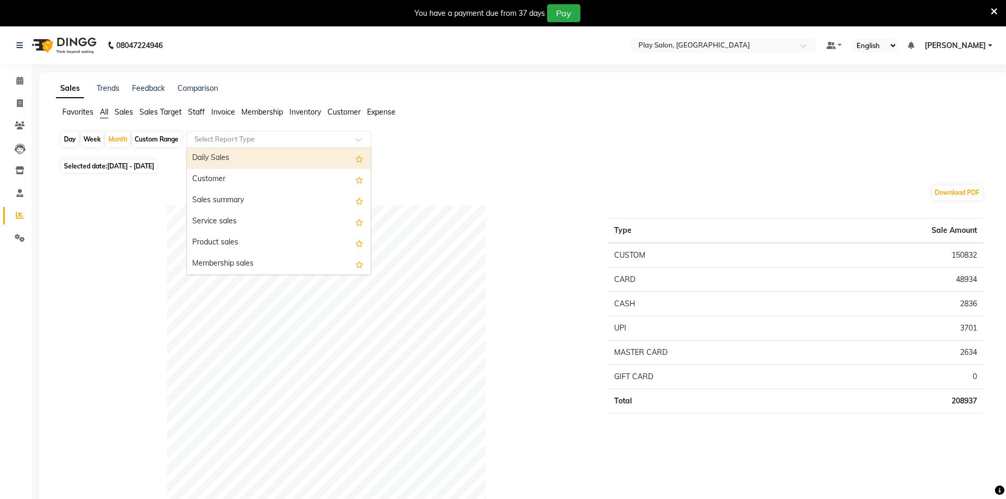
click at [219, 136] on input "text" at bounding box center [268, 139] width 152 height 11
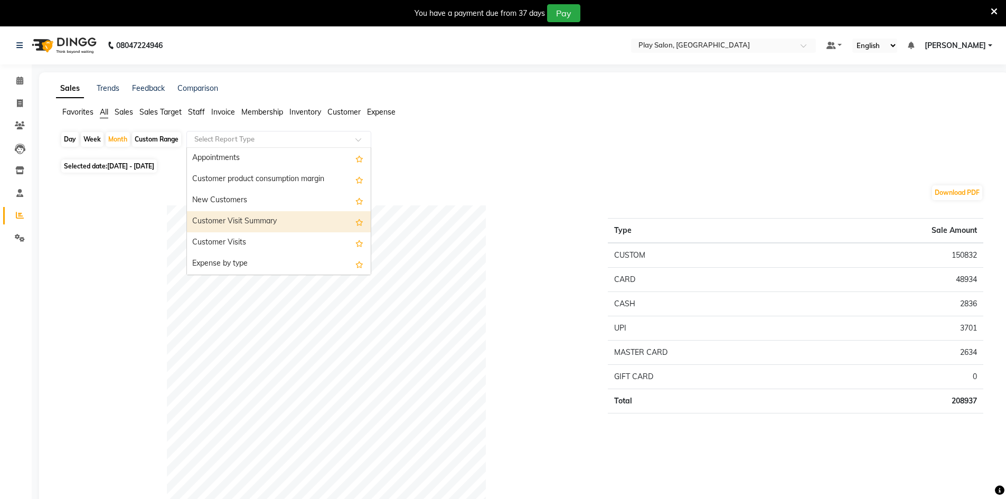
click at [251, 221] on div "Customer Visit Summary" at bounding box center [279, 221] width 184 height 21
select select "full_report"
select select "csv"
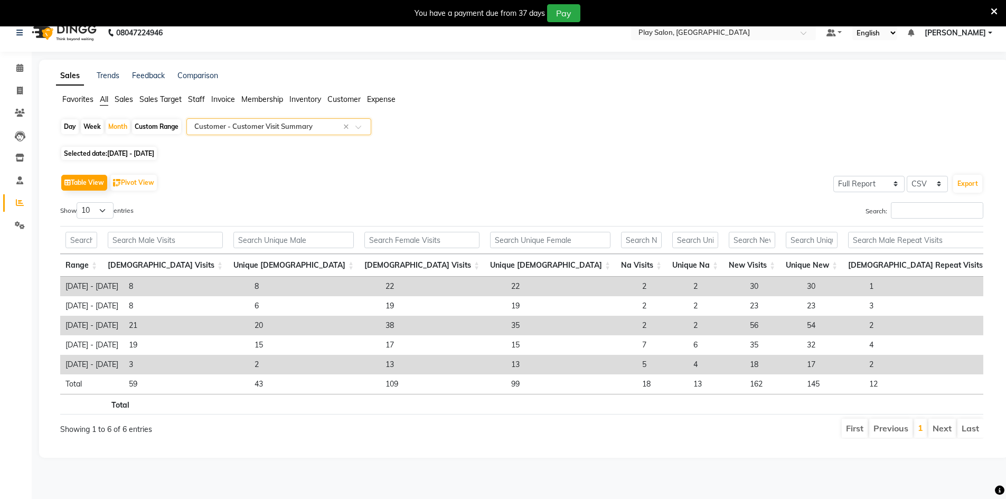
scroll to position [0, 0]
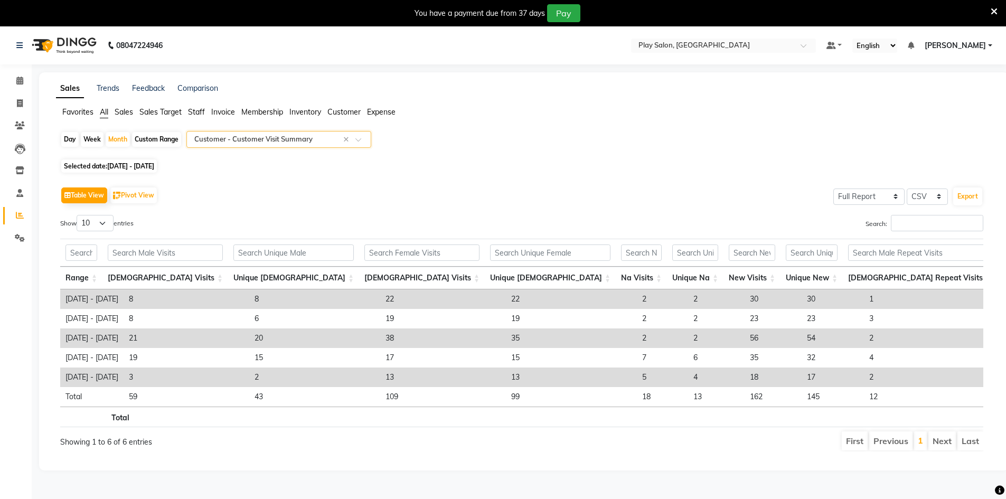
click at [243, 142] on input "text" at bounding box center [268, 139] width 152 height 11
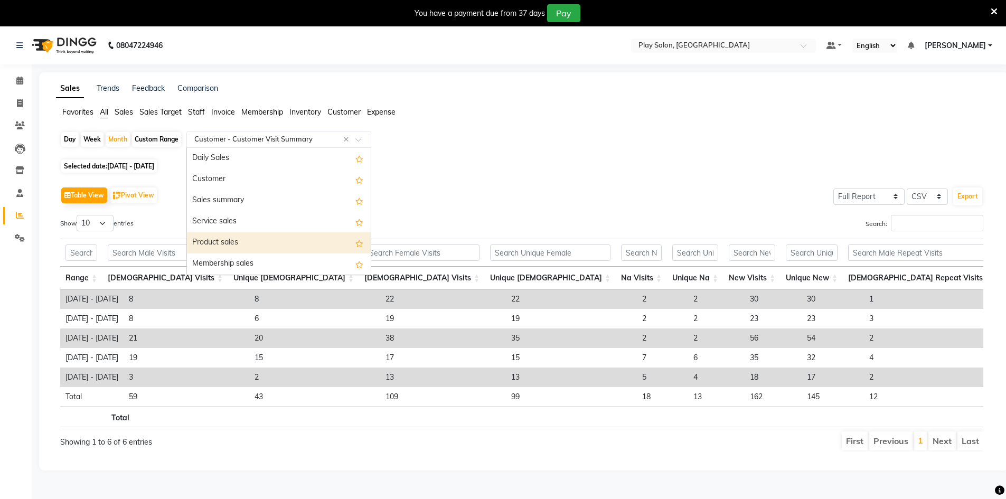
click at [229, 247] on div "Product sales" at bounding box center [279, 242] width 184 height 21
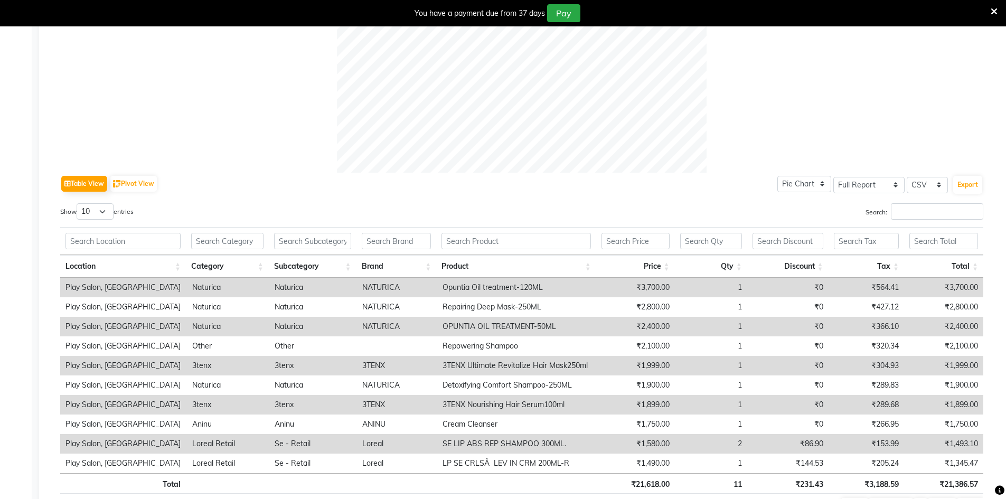
scroll to position [456, 0]
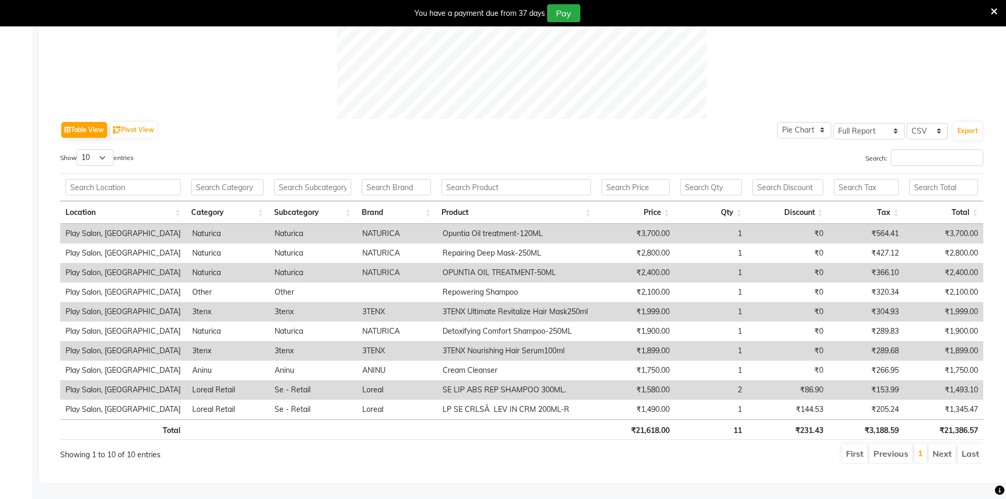
drag, startPoint x: 364, startPoint y: 455, endPoint x: 413, endPoint y: 455, distance: 49.1
click at [413, 455] on div "Showing 1 to 10 of 10 entries" at bounding box center [247, 453] width 391 height 21
drag, startPoint x: 409, startPoint y: 455, endPoint x: 473, endPoint y: 464, distance: 64.5
click at [473, 464] on div "Show 10 25 50 100 entries Search: Location Category Subcategory Brand Product P…" at bounding box center [521, 306] width 923 height 315
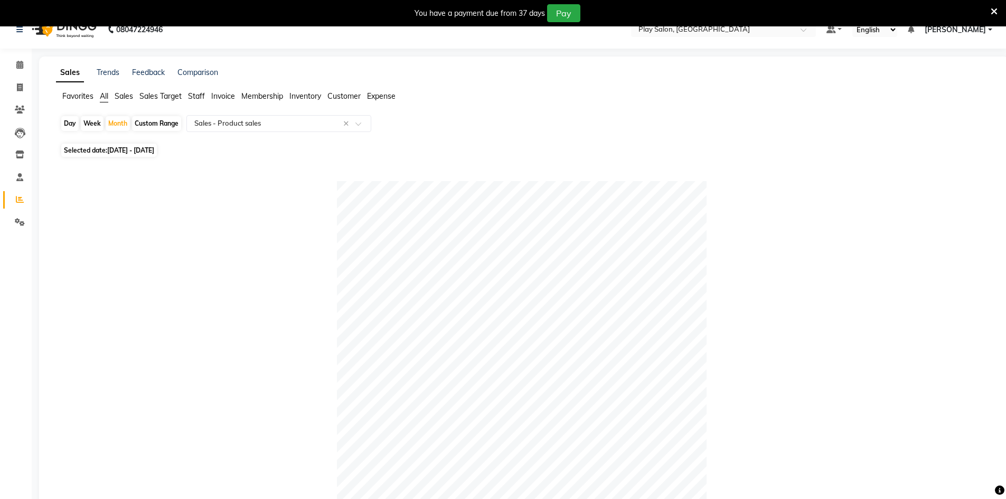
scroll to position [0, 0]
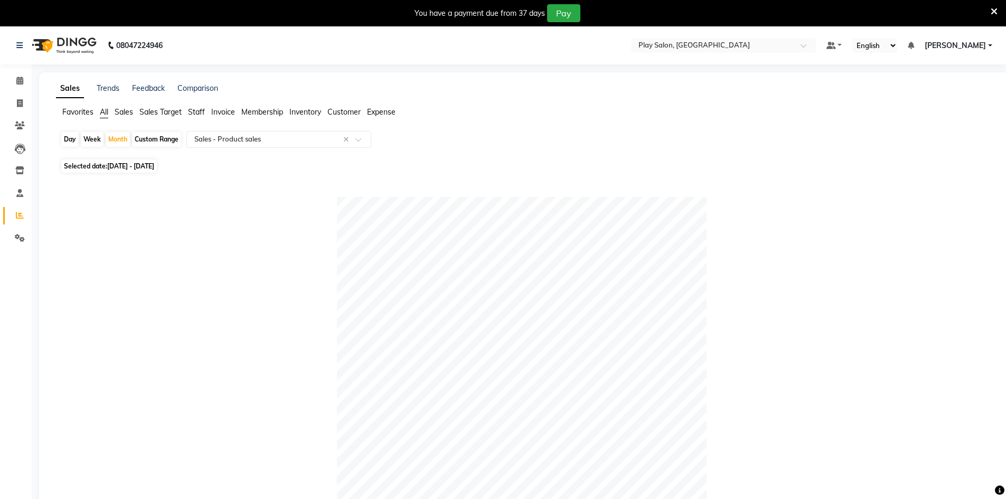
click at [205, 109] on span "Staff" at bounding box center [196, 112] width 17 height 10
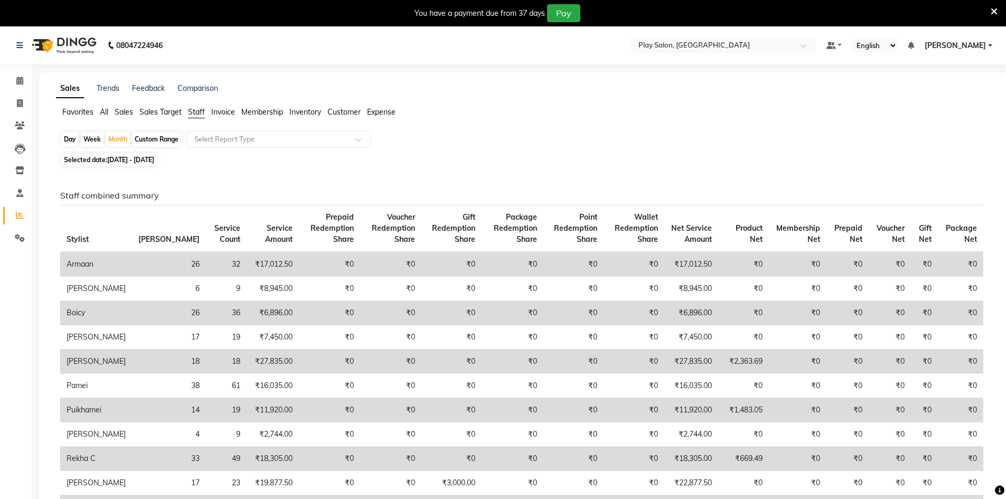
click at [221, 116] on span "Invoice" at bounding box center [223, 112] width 24 height 10
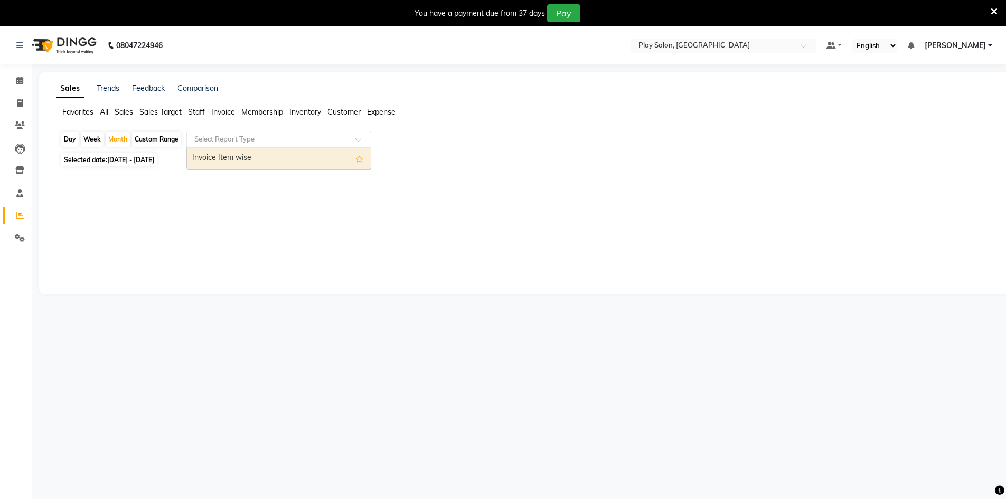
click at [214, 144] on input "text" at bounding box center [268, 139] width 152 height 11
click at [221, 162] on div "Invoice Item wise" at bounding box center [279, 158] width 184 height 21
select select "full_report"
select select "csv"
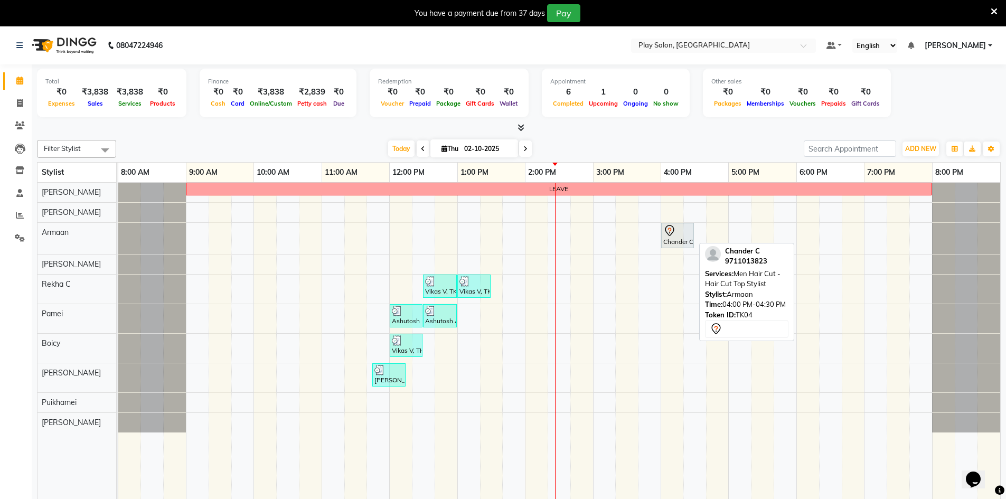
click at [682, 232] on div at bounding box center [677, 230] width 29 height 13
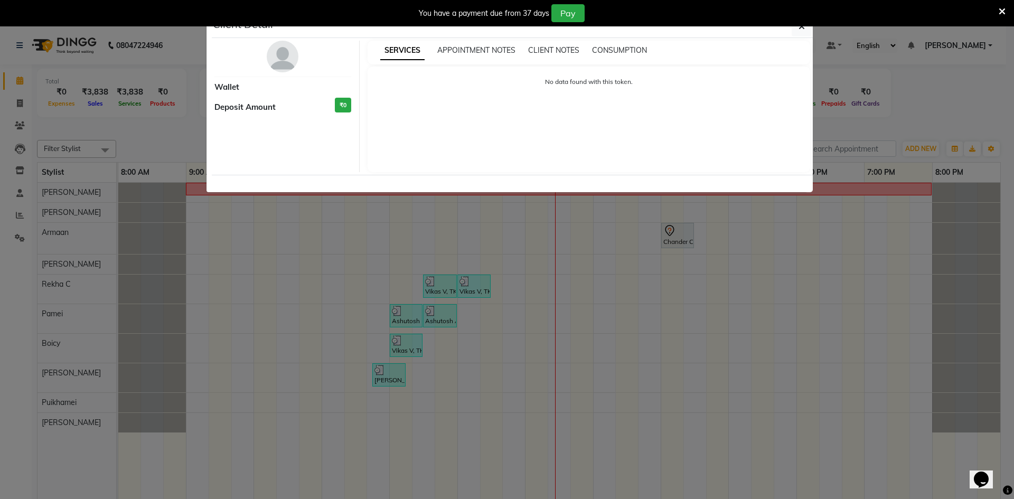
select select "7"
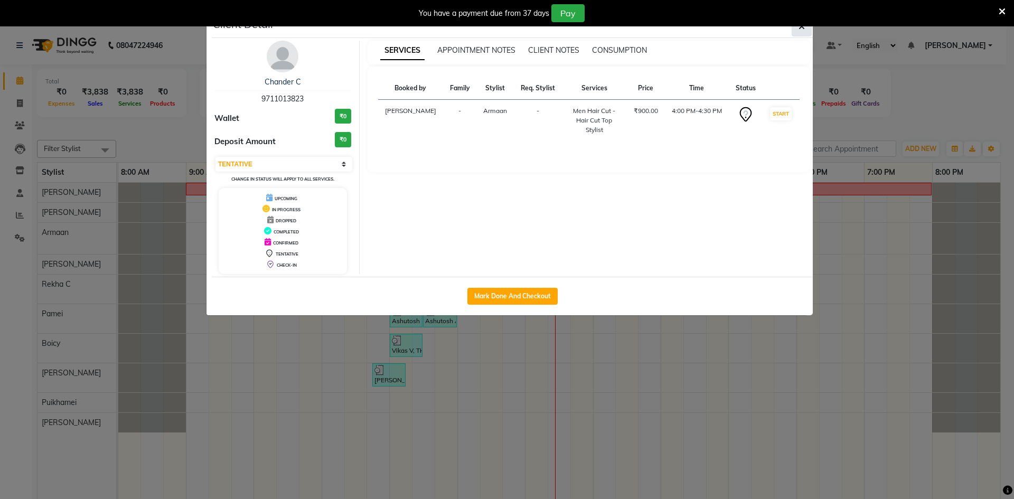
click at [808, 27] on button "button" at bounding box center [802, 26] width 20 height 20
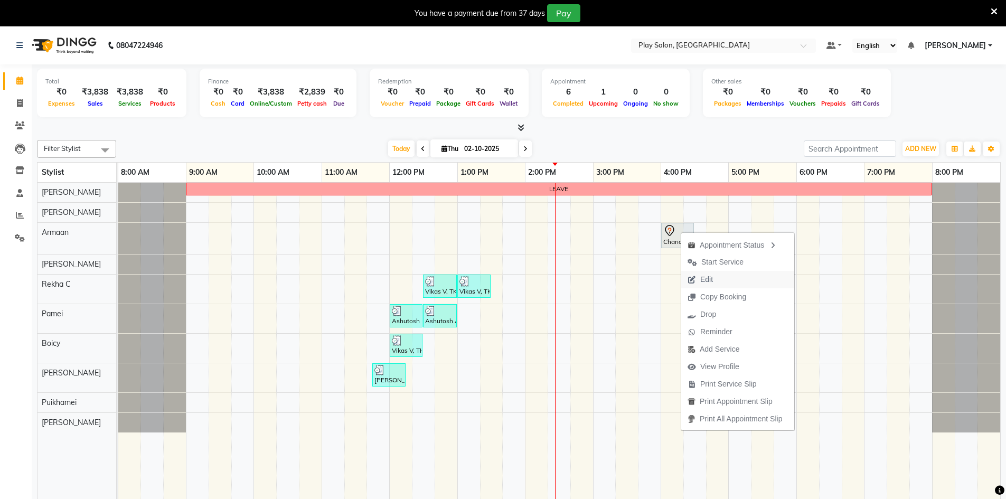
click at [701, 283] on span "Edit" at bounding box center [706, 279] width 13 height 11
select select "tentative"
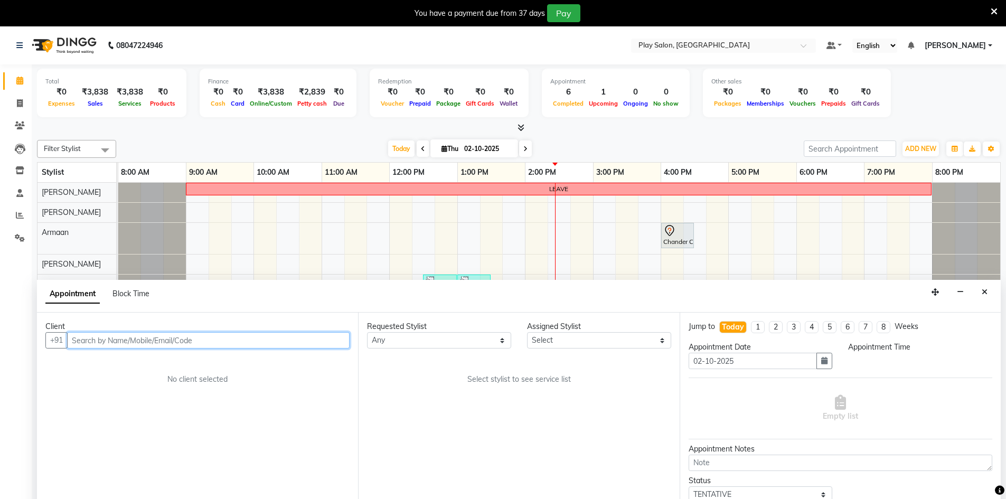
scroll to position [26, 0]
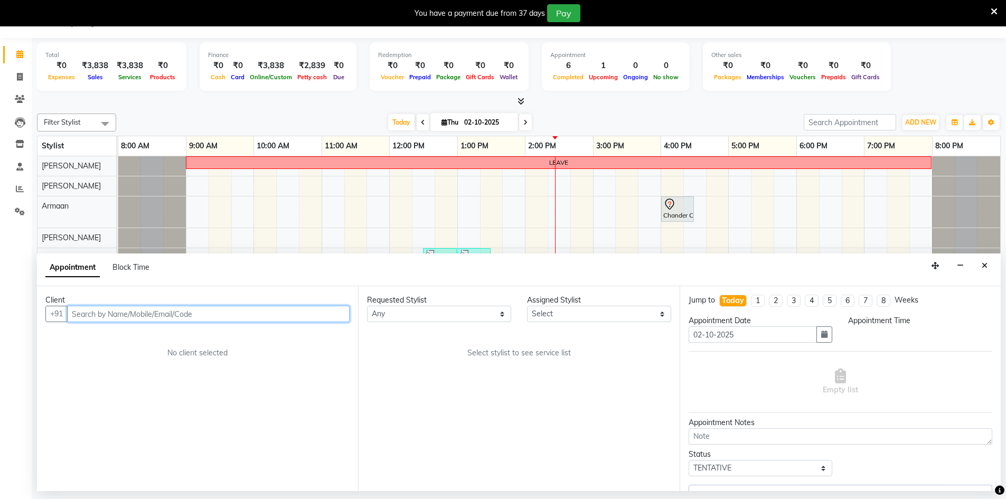
select select "88606"
select select "960"
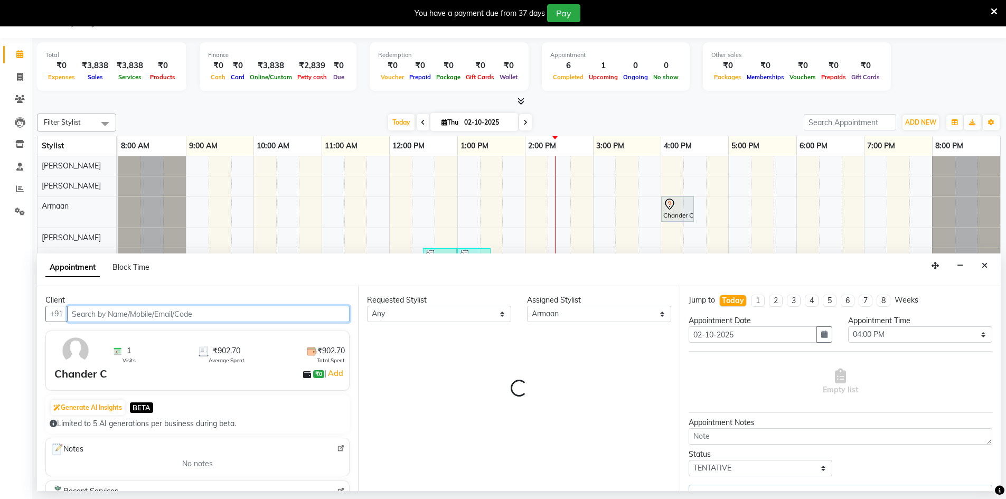
select select "4366"
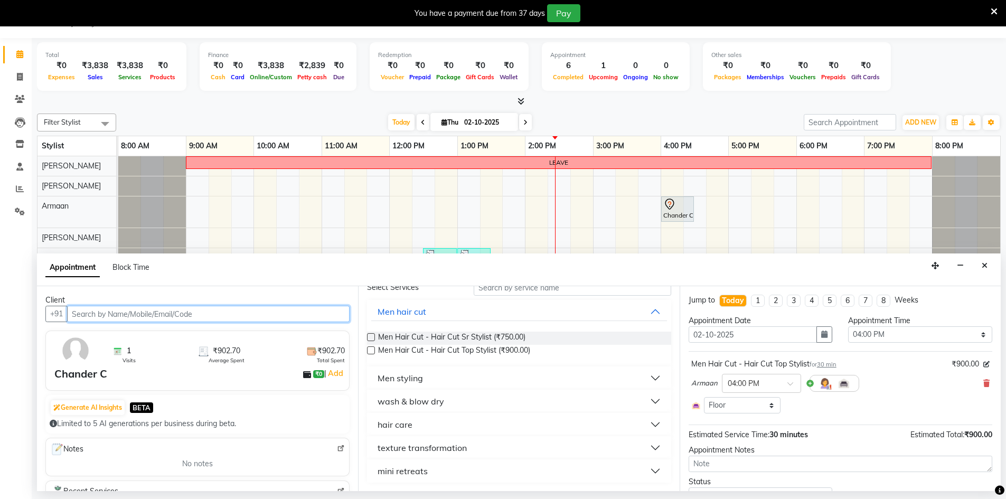
scroll to position [0, 0]
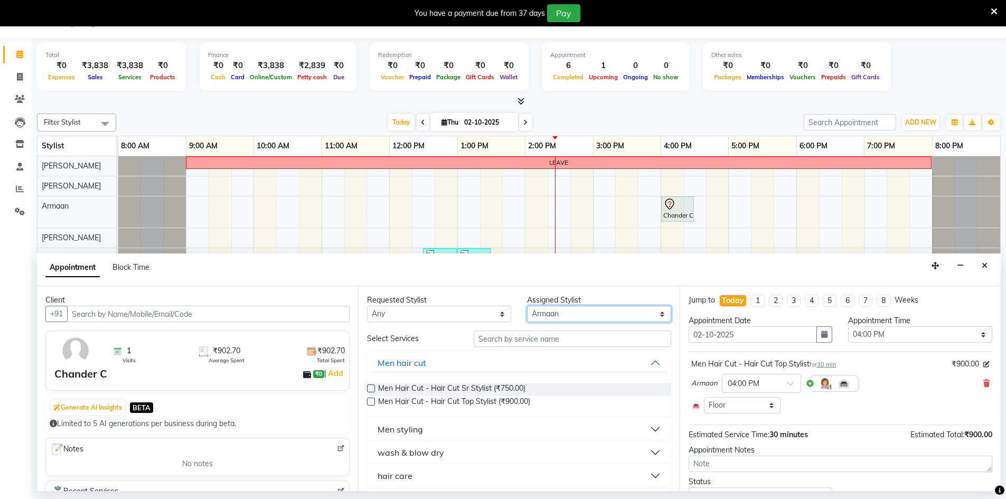
click at [540, 319] on select "Select Armaan Ashik lama Boicy Gaiphunliu Kamei Hauzel Ruby Pamei Puikhamei Rek…" at bounding box center [599, 314] width 144 height 16
click at [527, 306] on select "Select Armaan Ashik lama Boicy Gaiphunliu Kamei Hauzel Ruby Pamei Puikhamei Rek…" at bounding box center [599, 314] width 144 height 16
click at [577, 313] on select "Select Armaan Ashik lama Boicy Gaiphunliu Kamei Hauzel Ruby Pamei Puikhamei Rek…" at bounding box center [599, 314] width 144 height 16
select select "88576"
click at [527, 306] on select "Select Armaan Ashik lama Boicy Gaiphunliu Kamei Hauzel Ruby Pamei Puikhamei Rek…" at bounding box center [599, 314] width 144 height 16
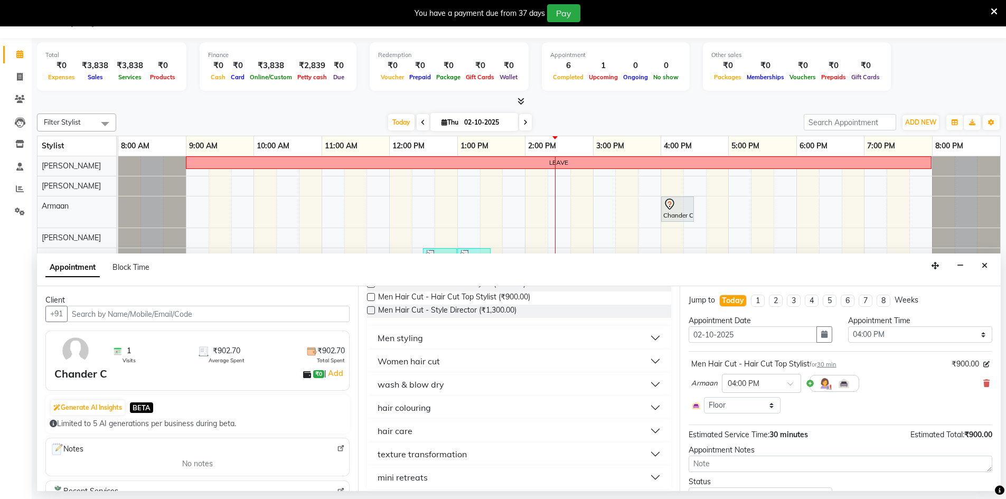
scroll to position [106, 0]
click at [466, 360] on button "Women hair cut" at bounding box center [518, 360] width 295 height 19
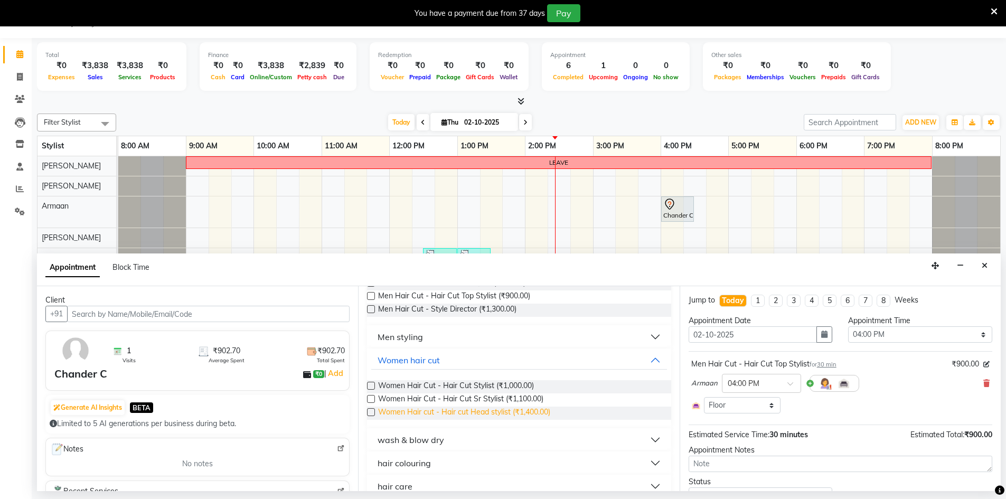
click at [484, 409] on span "Women Hair cut - Hair cut Head stylist (₹1,400.00)" at bounding box center [464, 413] width 172 height 13
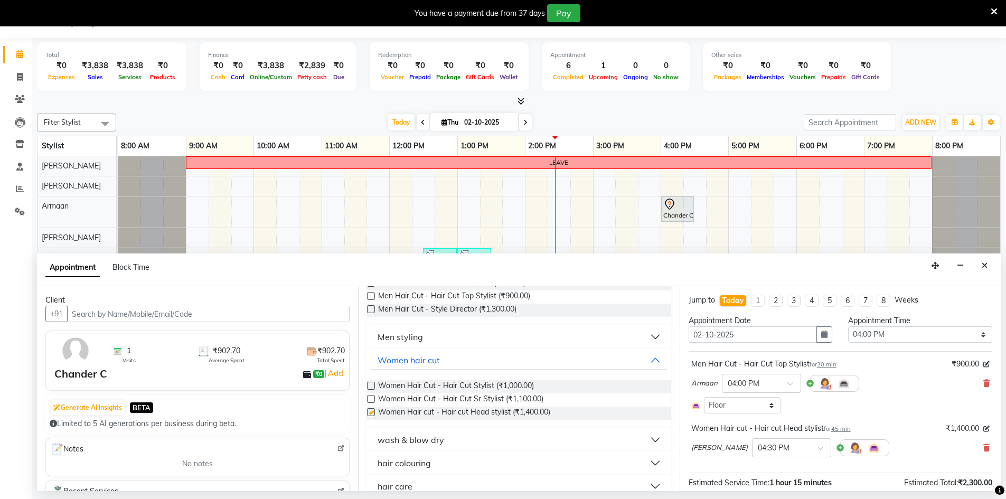
checkbox input "false"
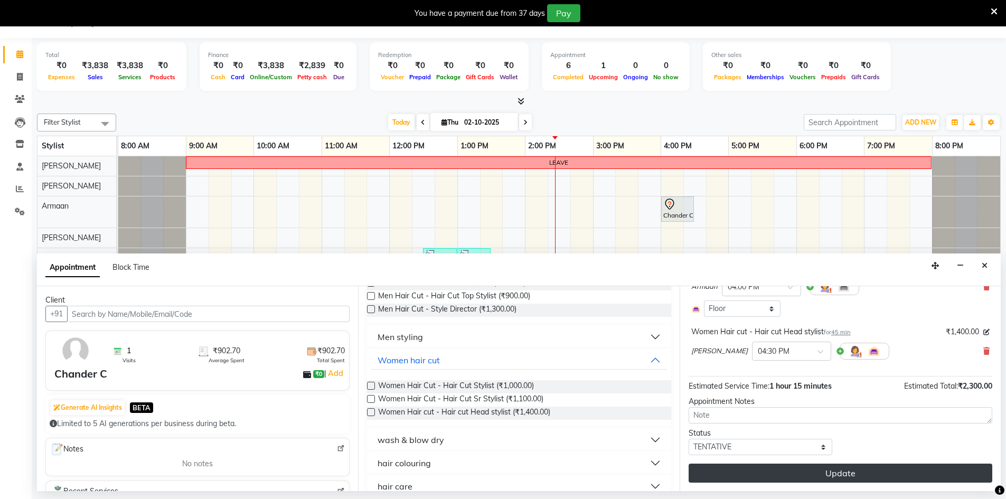
click at [783, 476] on button "Update" at bounding box center [841, 473] width 304 height 19
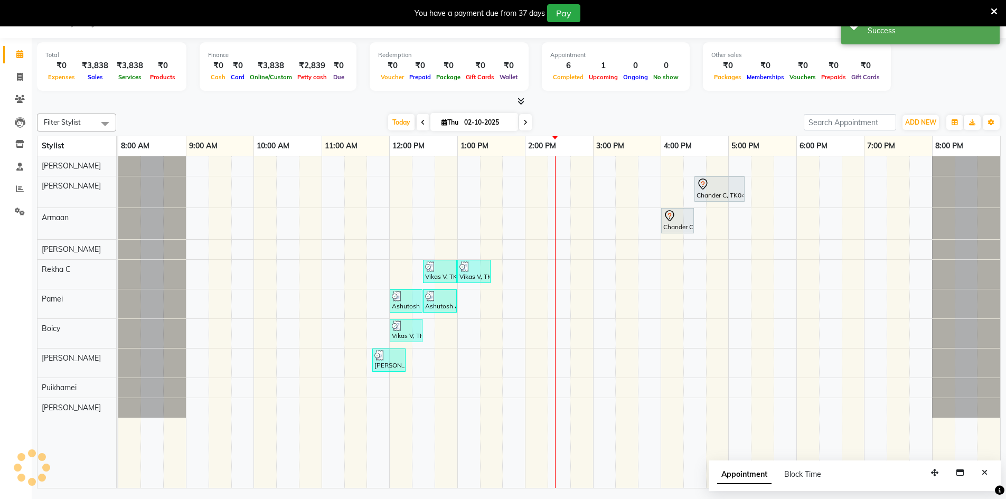
scroll to position [0, 0]
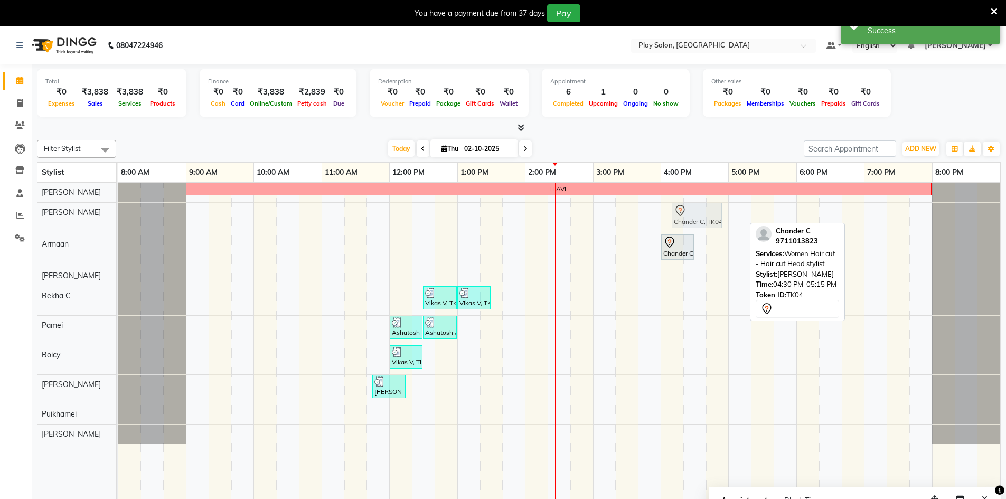
drag, startPoint x: 715, startPoint y: 219, endPoint x: 686, endPoint y: 222, distance: 29.3
click at [118, 222] on div "Chander C, TK04, 04:30 PM-05:15 PM, Women Hair cut - Hair cut Head stylist Chan…" at bounding box center [118, 218] width 0 height 31
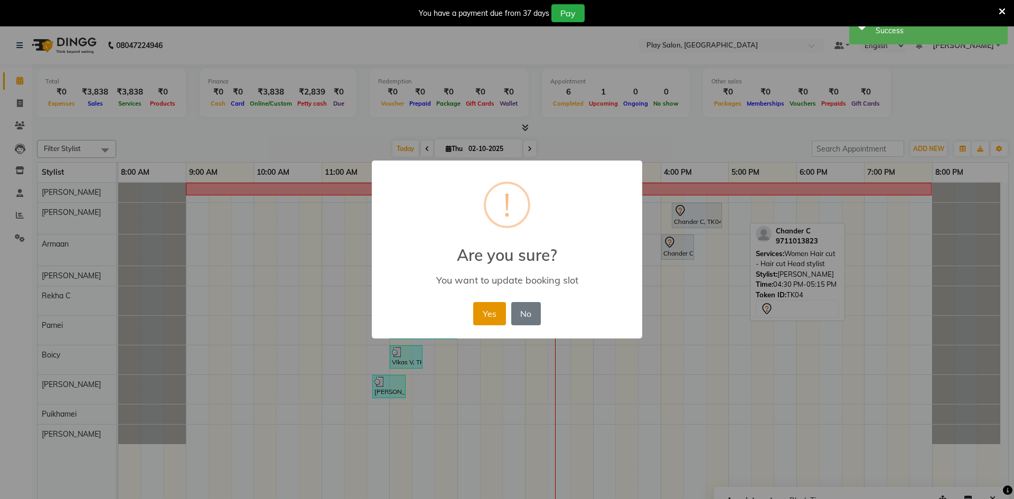
click at [497, 322] on button "Yes" at bounding box center [489, 313] width 32 height 23
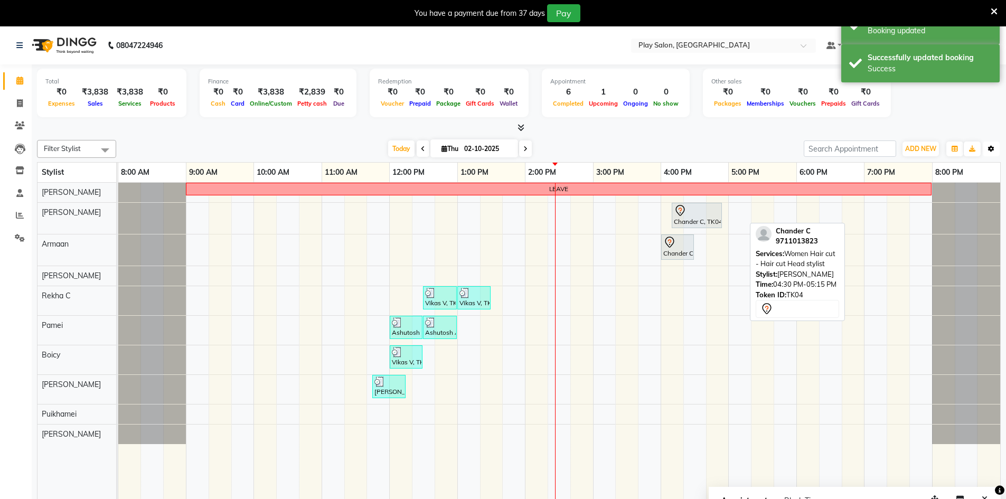
click at [989, 144] on button "Toggle Dropdown" at bounding box center [991, 149] width 17 height 15
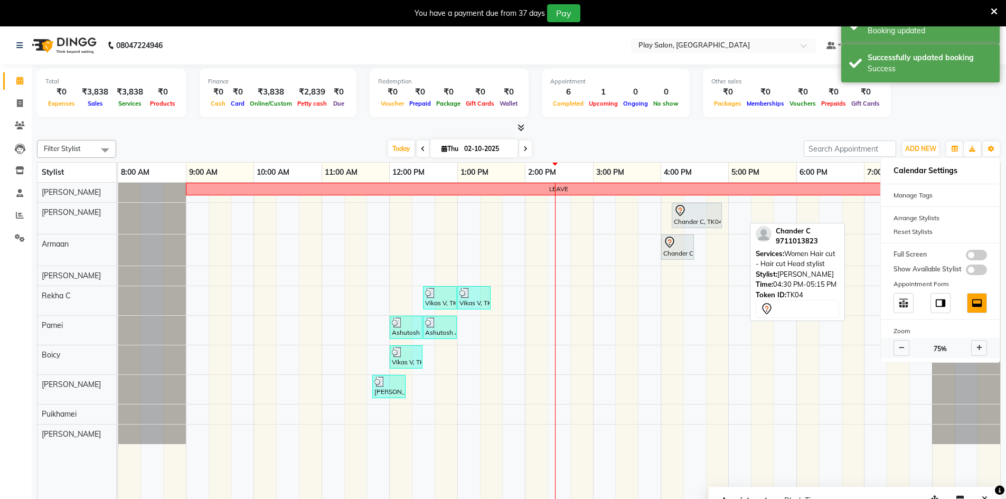
click at [973, 350] on span at bounding box center [979, 348] width 16 height 16
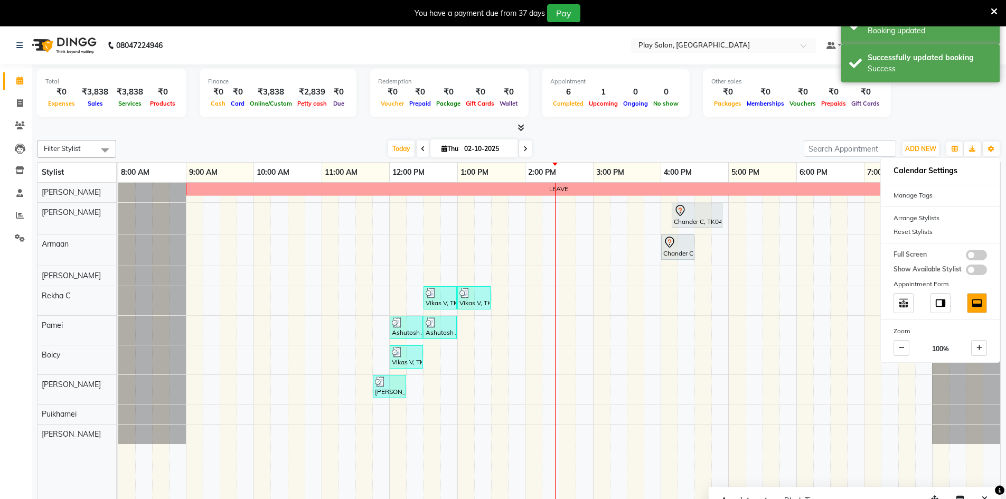
click at [750, 134] on div "Total ₹0 Expenses ₹3,838 Sales ₹3,838 Services ₹0 Products Finance ₹0 Cash ₹0 C…" at bounding box center [519, 290] width 975 height 453
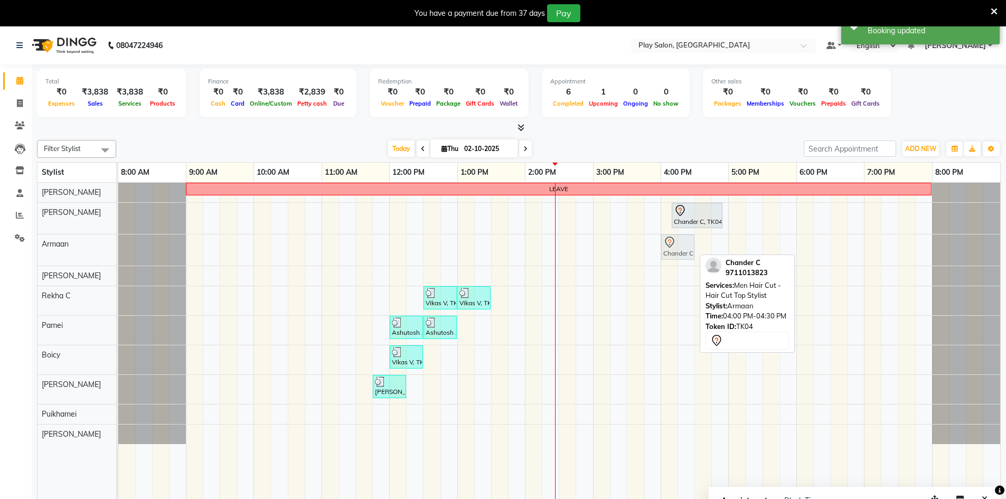
click at [118, 244] on div "Chander C, TK04, 04:00 PM-04:30 PM, Men Hair Cut - Hair Cut Top Stylist Chander…" at bounding box center [118, 250] width 0 height 31
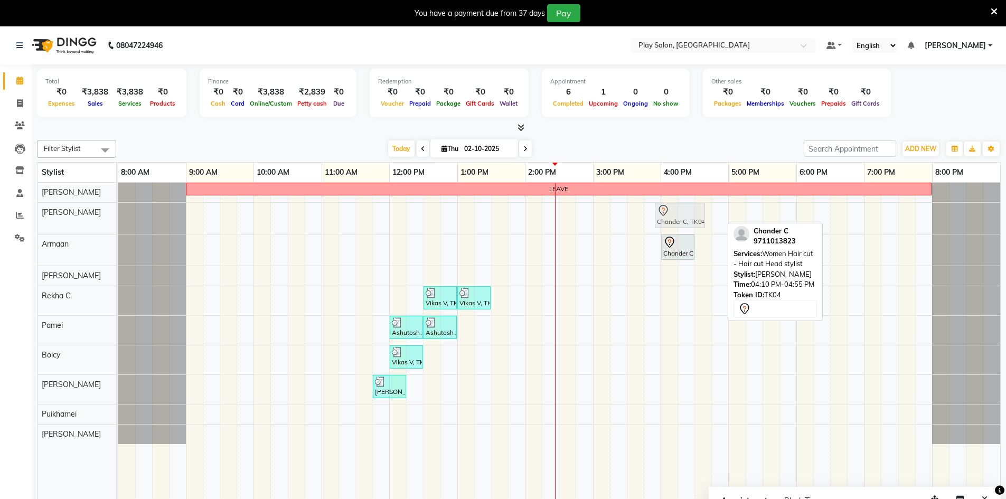
drag, startPoint x: 698, startPoint y: 212, endPoint x: 681, endPoint y: 214, distance: 17.1
click at [118, 214] on div "Chander C, TK04, 04:10 PM-04:55 PM, Women Hair cut - Hair cut Head stylist Chan…" at bounding box center [118, 218] width 0 height 31
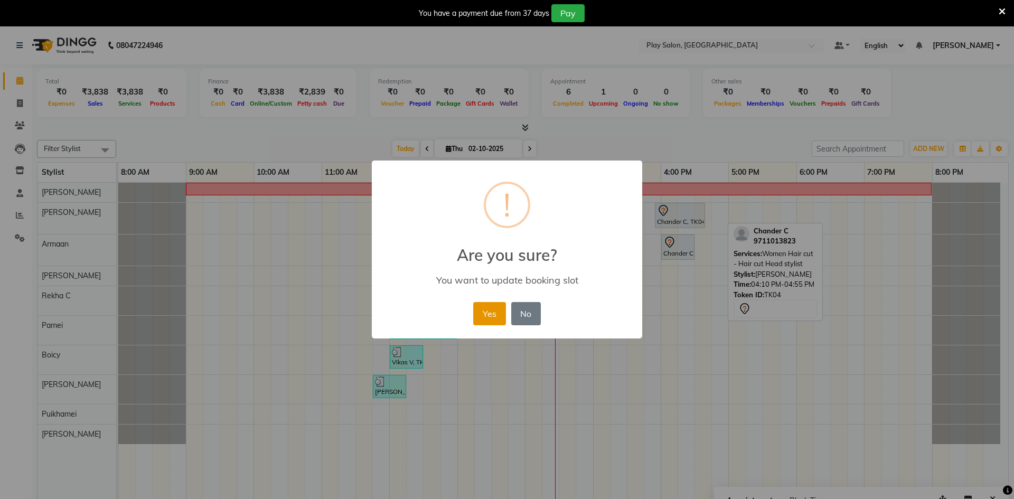
click at [485, 314] on button "Yes" at bounding box center [489, 313] width 32 height 23
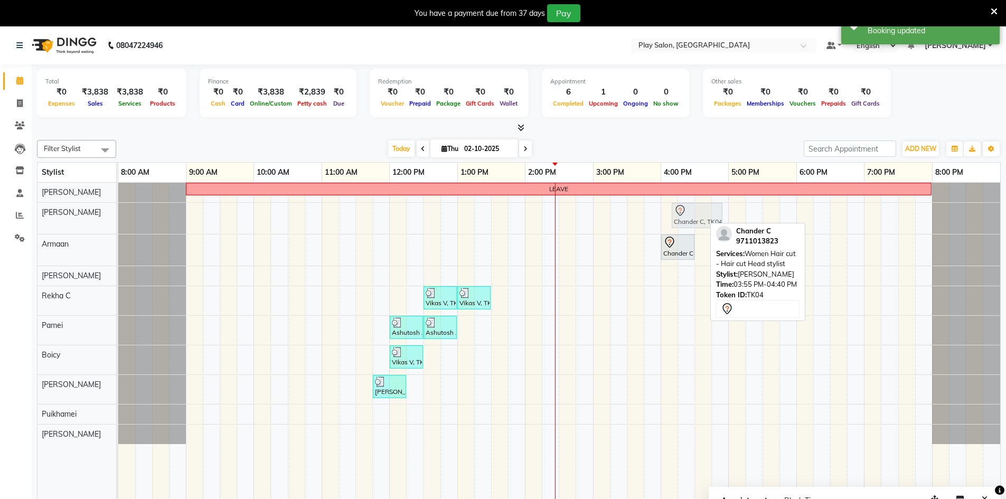
click at [118, 219] on div "Chander C, TK04, 03:55 PM-04:40 PM, Women Hair cut - Hair cut Head stylist Chan…" at bounding box center [118, 218] width 0 height 31
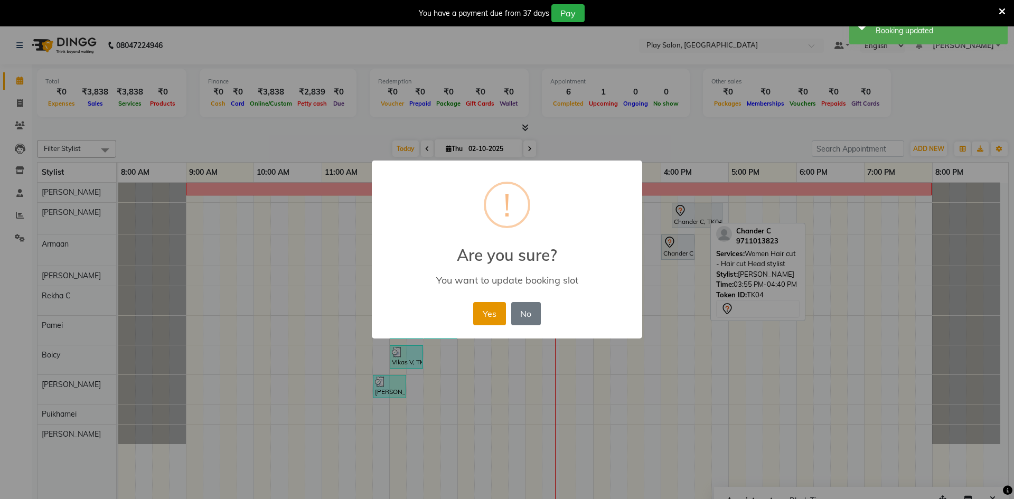
click at [492, 304] on button "Yes" at bounding box center [489, 313] width 32 height 23
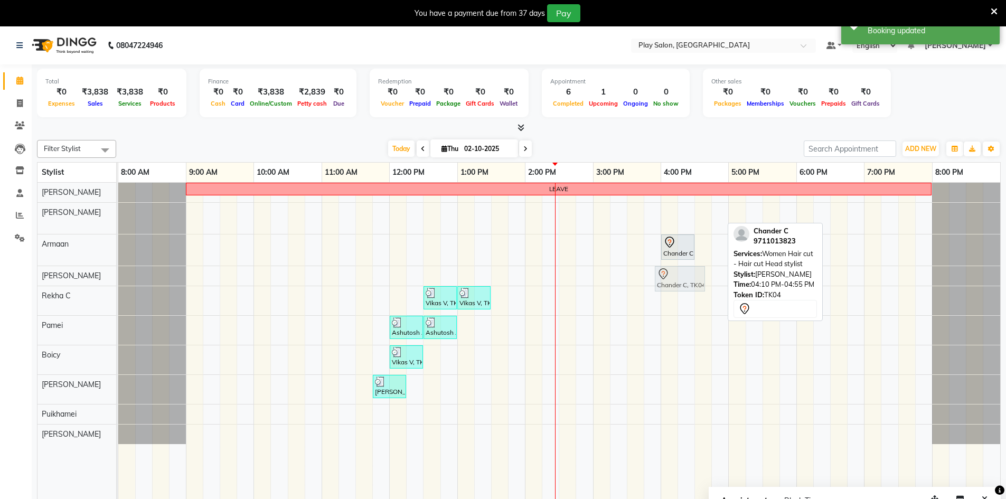
drag, startPoint x: 694, startPoint y: 218, endPoint x: 680, endPoint y: 269, distance: 53.2
click at [680, 269] on tbody "LEAVE Chander C, TK04, 04:10 PM-04:55 PM, Women Hair cut - Hair cut Head stylis…" at bounding box center [559, 313] width 882 height 261
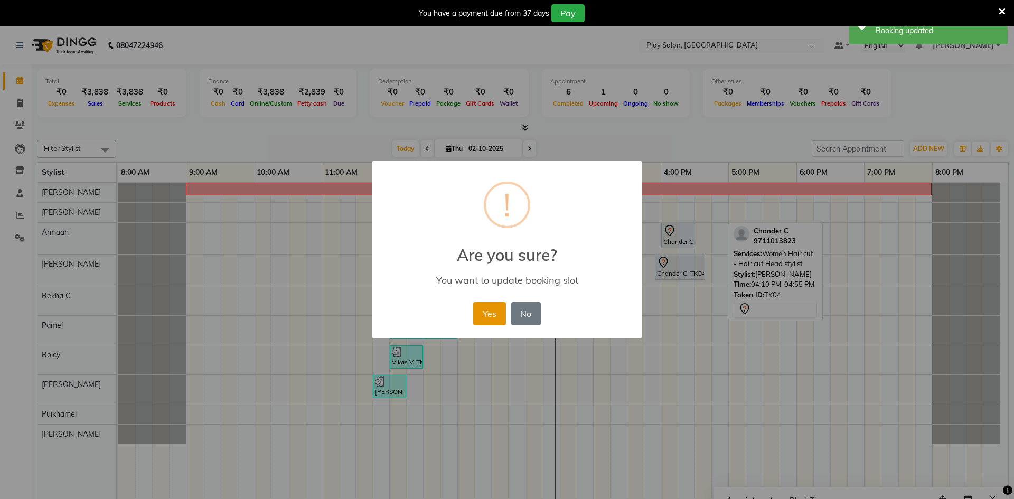
click at [488, 315] on button "Yes" at bounding box center [489, 313] width 32 height 23
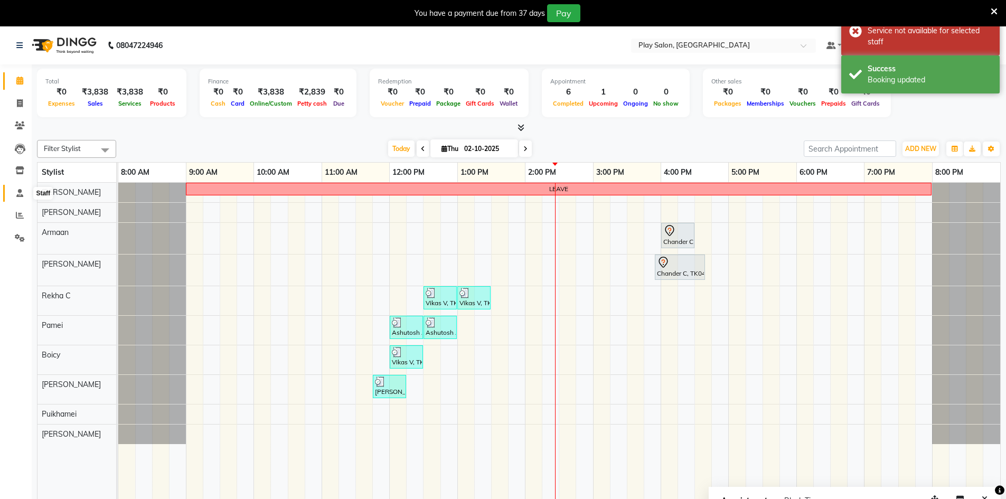
click at [21, 194] on icon at bounding box center [19, 193] width 7 height 8
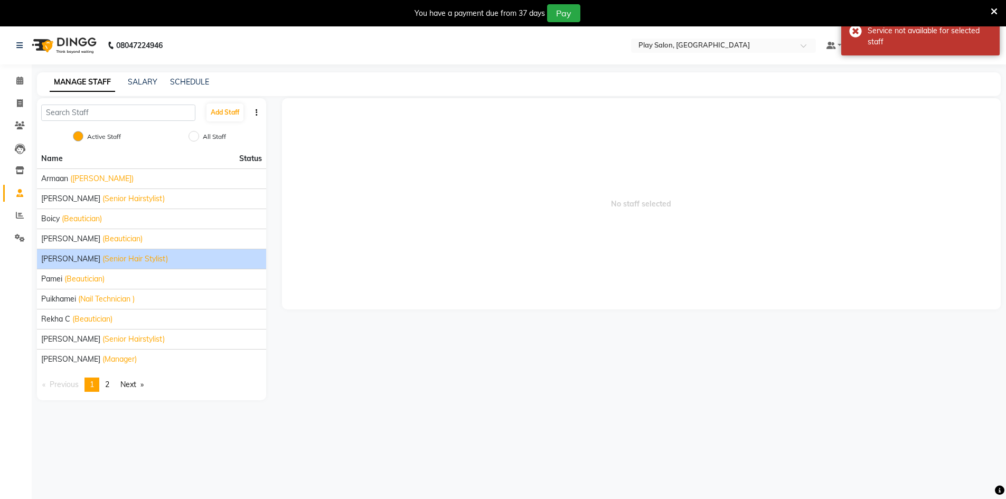
click at [51, 252] on li "Hauzel Ruby (Senior Hair Stylist)" at bounding box center [151, 259] width 229 height 20
click at [58, 263] on span "[PERSON_NAME]" at bounding box center [70, 259] width 59 height 11
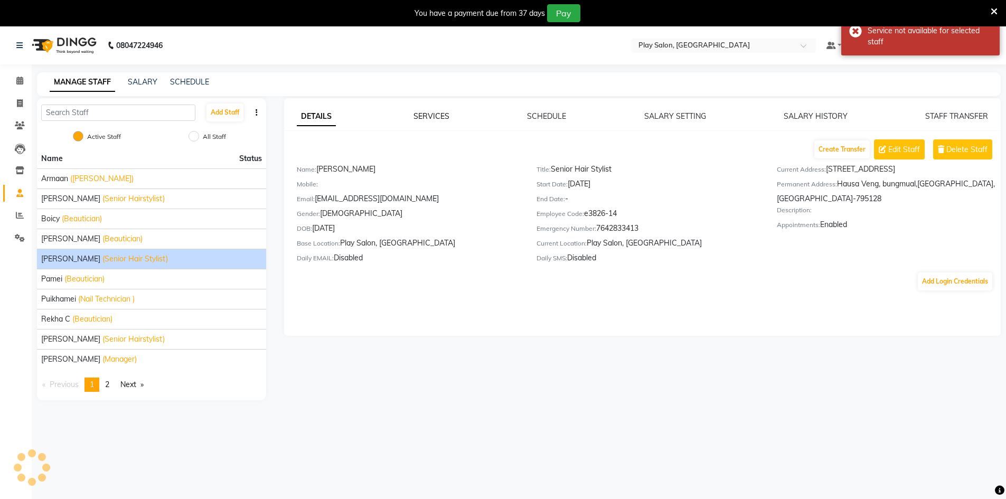
click at [425, 118] on link "SERVICES" at bounding box center [432, 116] width 36 height 10
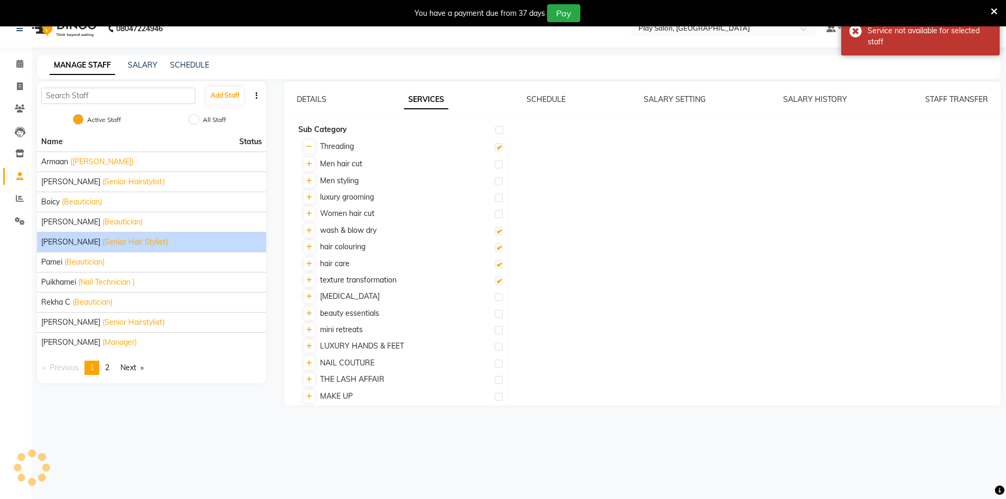
checkbox input "true"
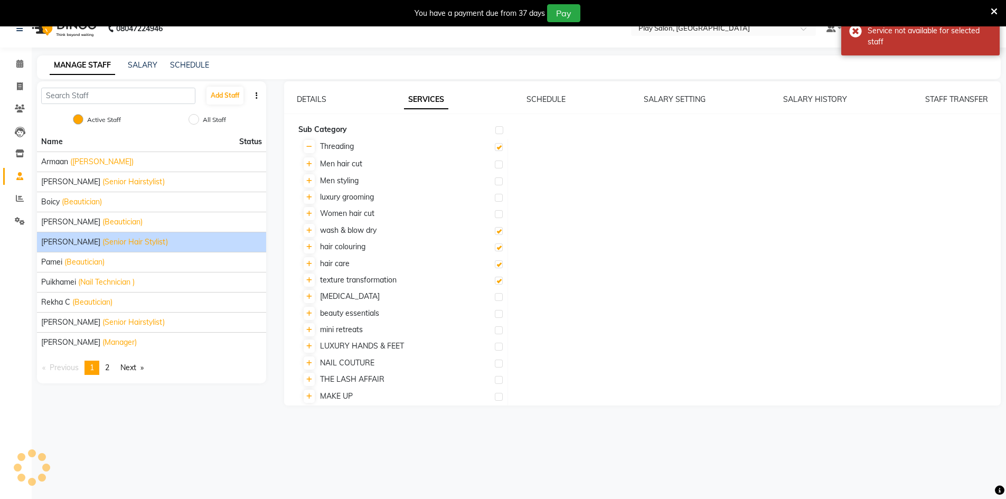
scroll to position [26, 0]
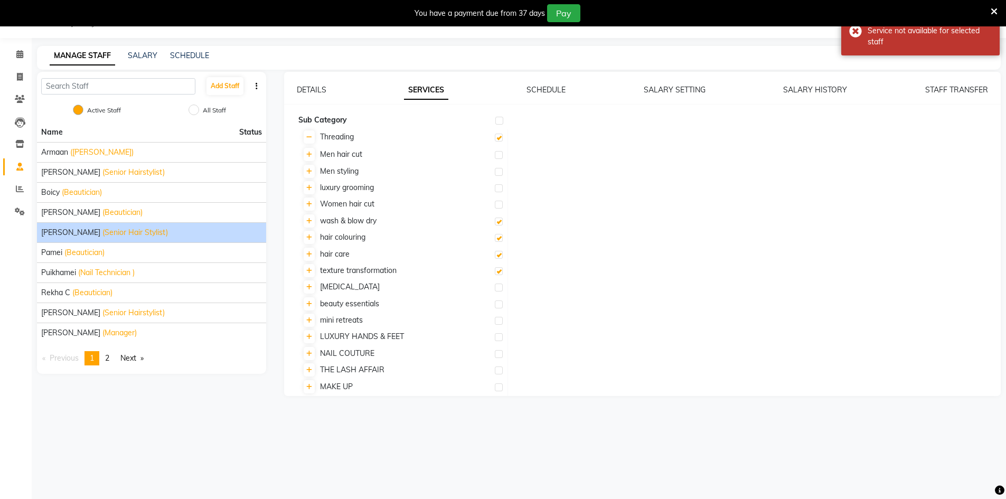
click at [501, 203] on label at bounding box center [499, 205] width 8 height 8
click at [501, 203] on input "checkbox" at bounding box center [498, 205] width 7 height 7
checkbox input "true"
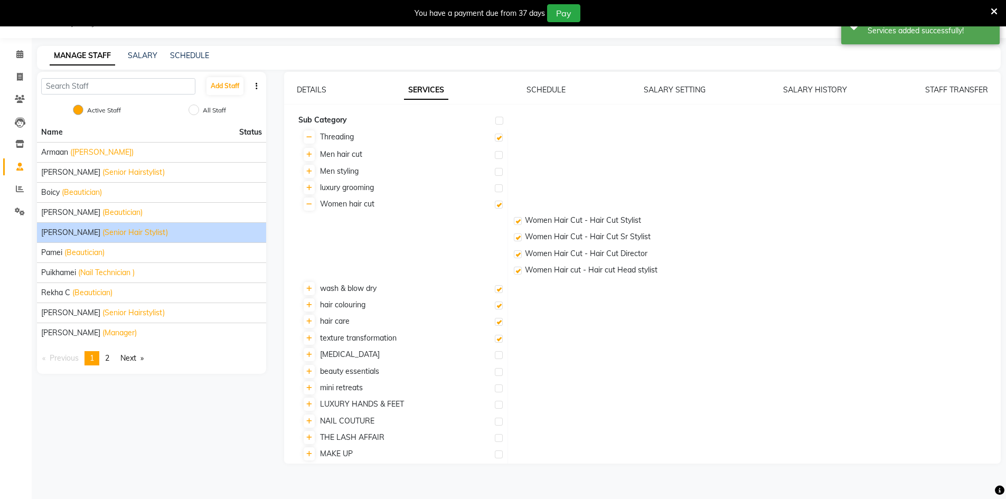
click at [514, 222] on label at bounding box center [518, 221] width 8 height 8
click at [514, 222] on input "checkbox" at bounding box center [517, 221] width 7 height 7
checkbox input "false"
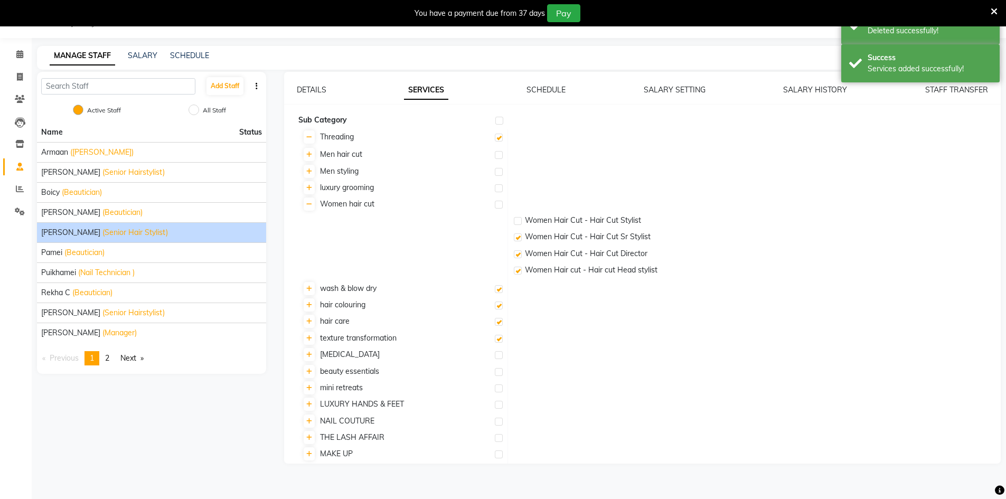
click at [517, 221] on label at bounding box center [518, 221] width 8 height 8
click at [517, 221] on input "checkbox" at bounding box center [517, 221] width 7 height 7
checkbox input "true"
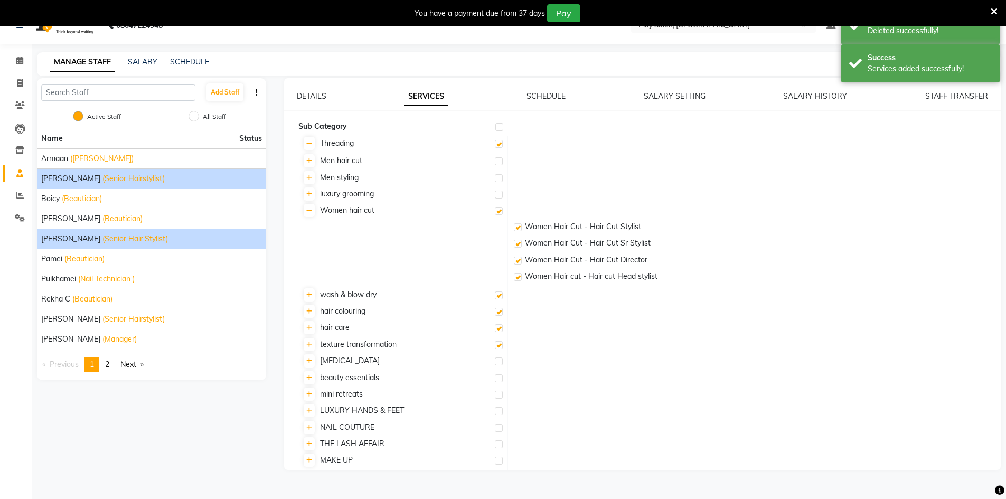
scroll to position [0, 0]
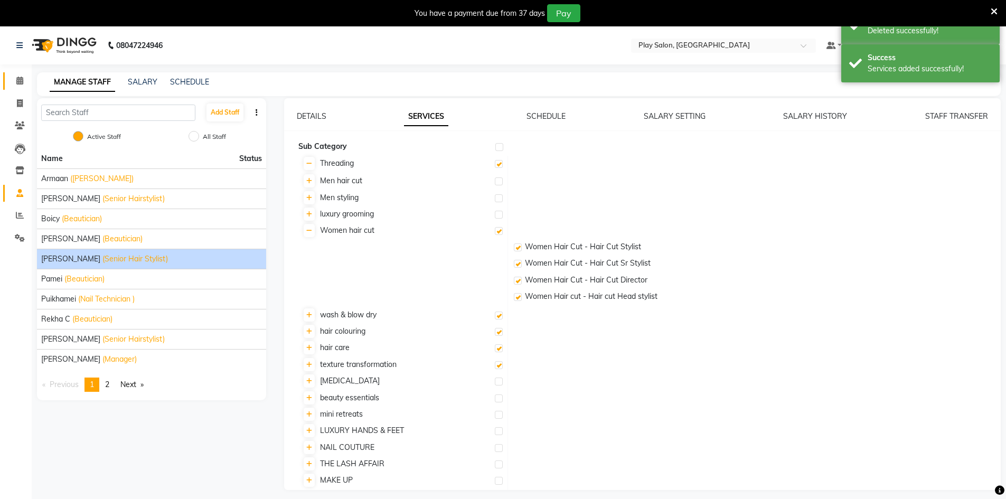
click at [18, 74] on link "Calendar" at bounding box center [15, 80] width 25 height 17
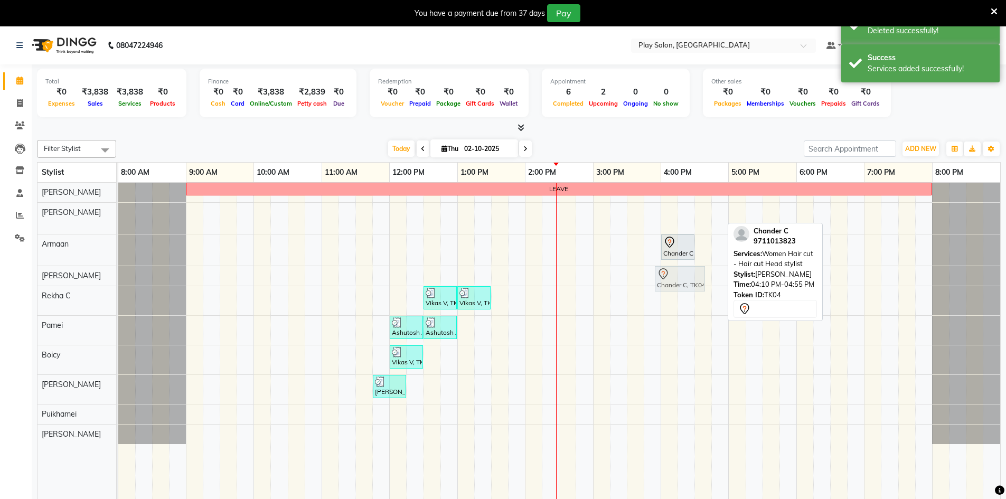
drag, startPoint x: 695, startPoint y: 219, endPoint x: 682, endPoint y: 275, distance: 57.3
click at [682, 275] on tbody "LEAVE Chander C, TK04, 04:10 PM-04:55 PM, Women Hair cut - Hair cut Head stylis…" at bounding box center [559, 313] width 882 height 261
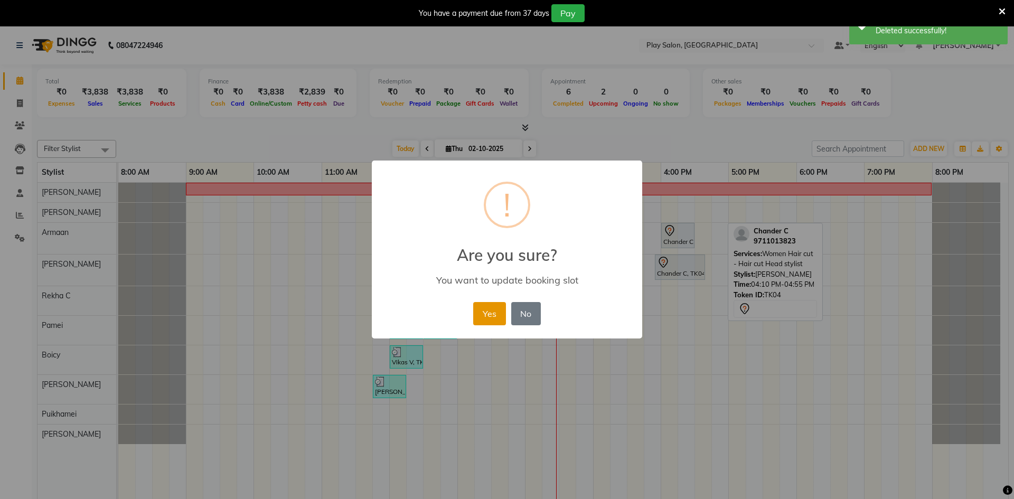
drag, startPoint x: 472, startPoint y: 311, endPoint x: 478, endPoint y: 312, distance: 5.9
click at [476, 312] on div "Yes No No" at bounding box center [507, 314] width 72 height 29
click at [488, 314] on button "Yes" at bounding box center [489, 313] width 32 height 23
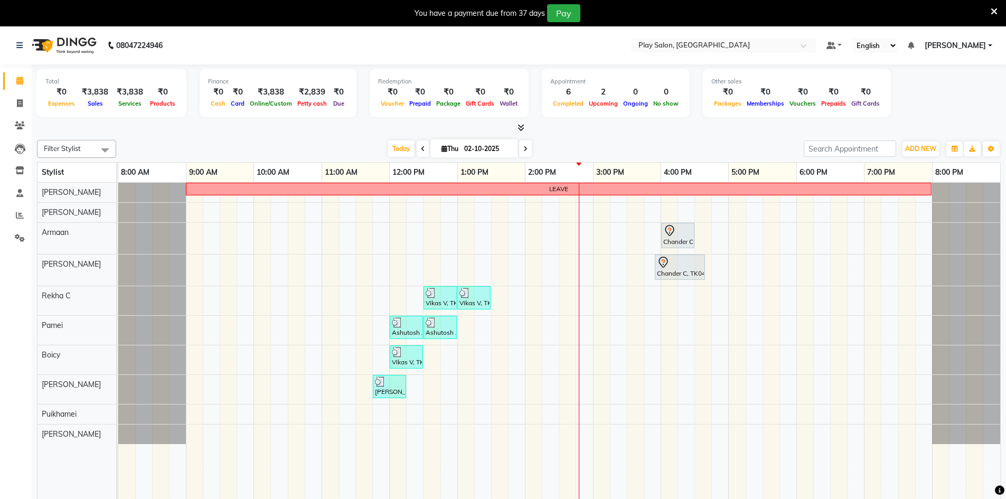
click at [469, 152] on input "02-10-2025" at bounding box center [487, 149] width 53 height 16
select select "10"
select select "2025"
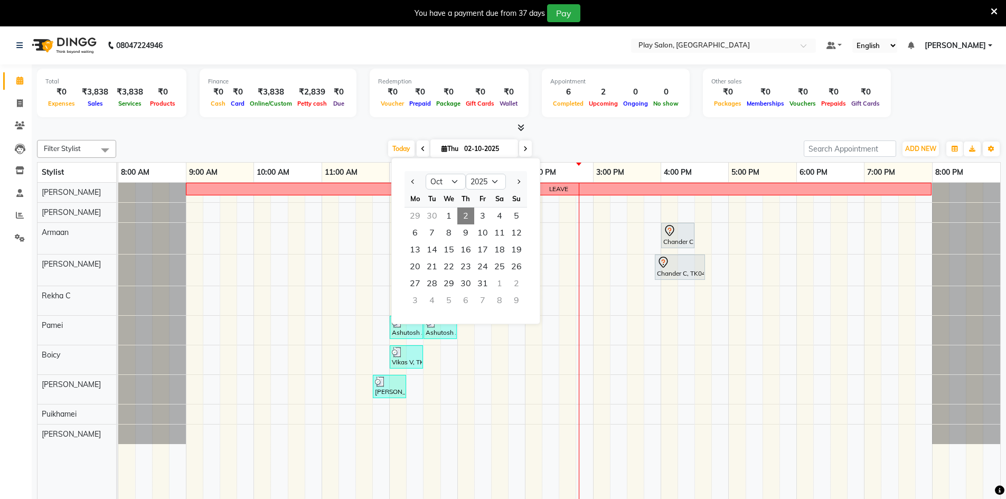
click at [428, 213] on div "30" at bounding box center [432, 216] width 17 height 17
type input "[DATE]"
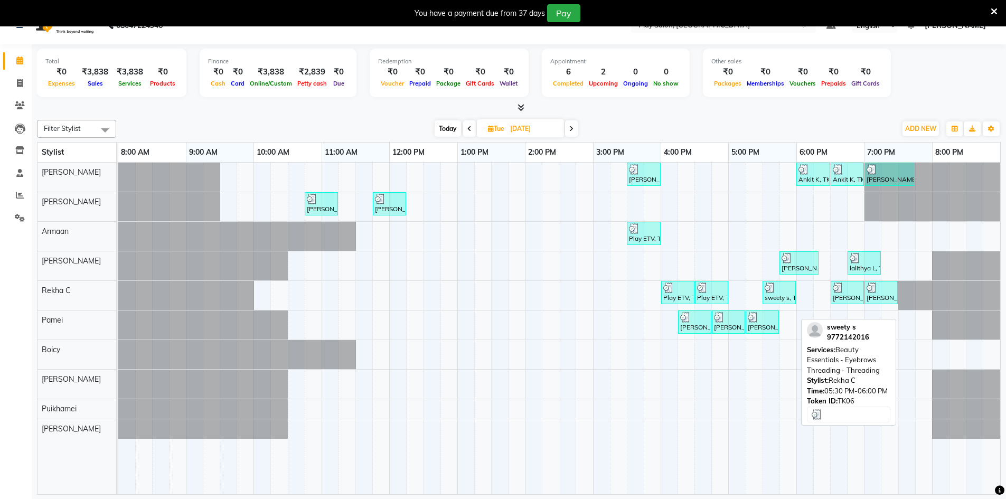
scroll to position [26, 0]
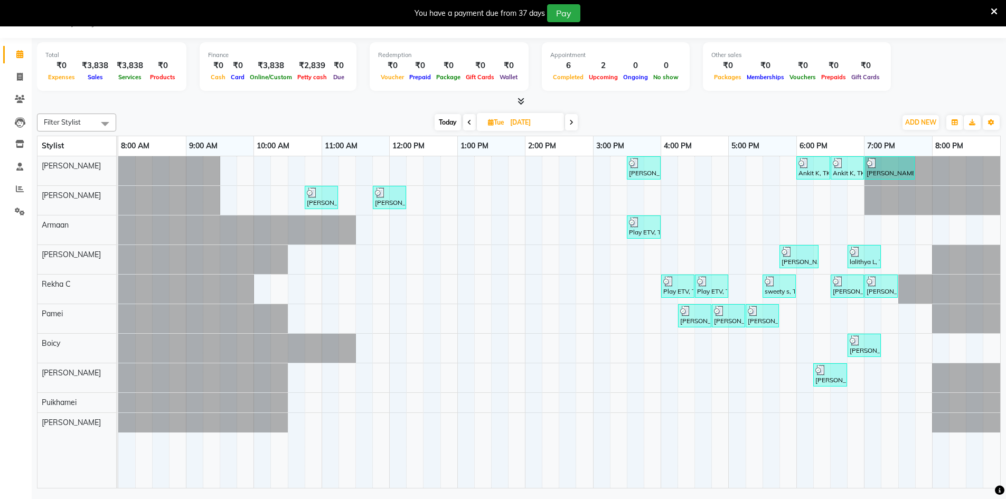
click at [507, 129] on span "Tue 30-09-2025" at bounding box center [520, 122] width 87 height 18
click at [508, 130] on span "Tue 30-09-2025" at bounding box center [520, 122] width 87 height 18
click at [509, 127] on input "[DATE]" at bounding box center [533, 123] width 53 height 16
select select "9"
select select "2025"
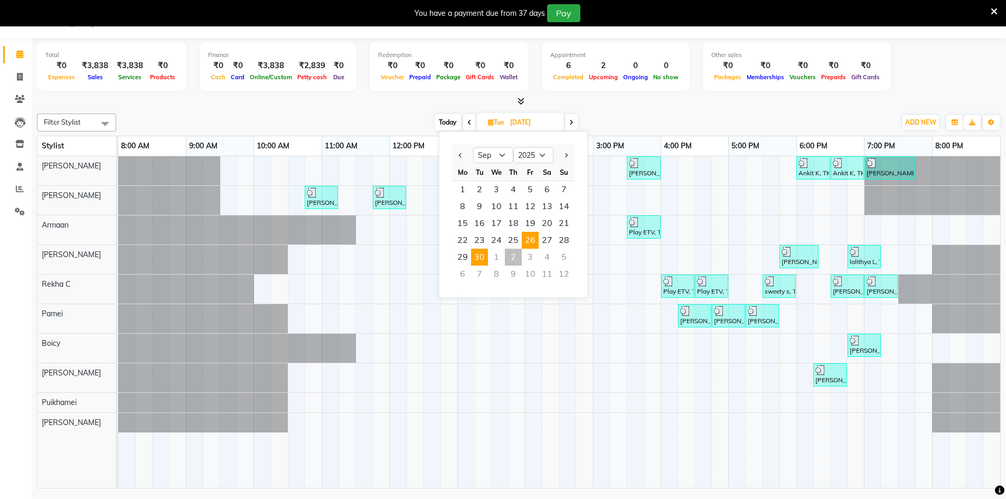
click at [536, 241] on span "26" at bounding box center [530, 240] width 17 height 17
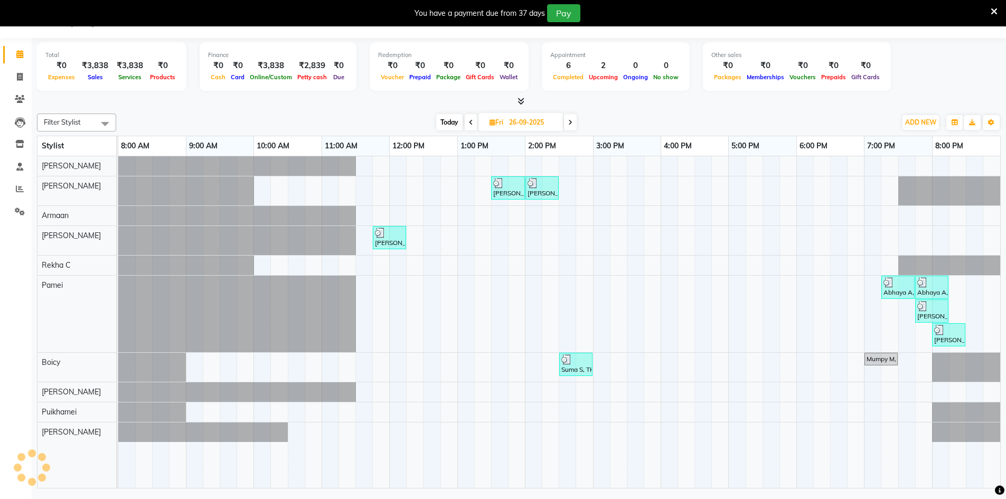
click at [571, 125] on icon at bounding box center [570, 122] width 4 height 6
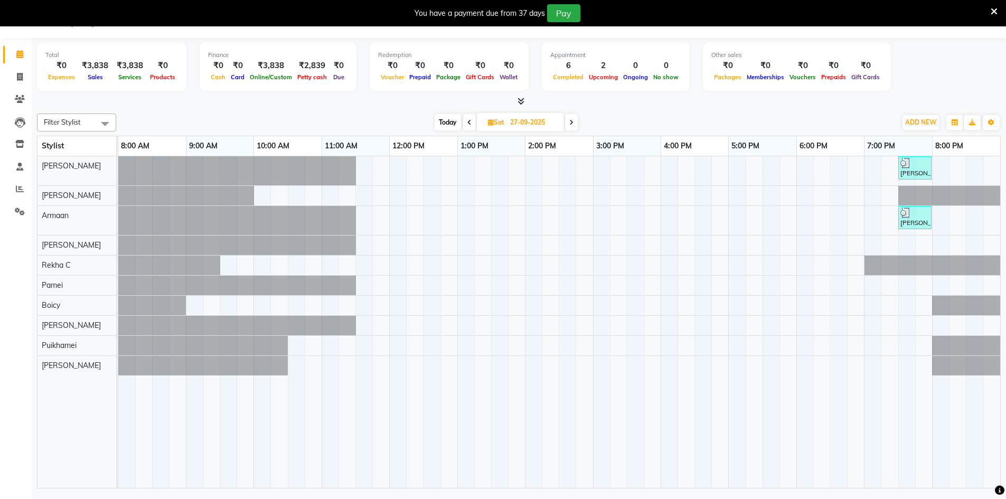
click at [572, 123] on icon at bounding box center [571, 122] width 4 height 6
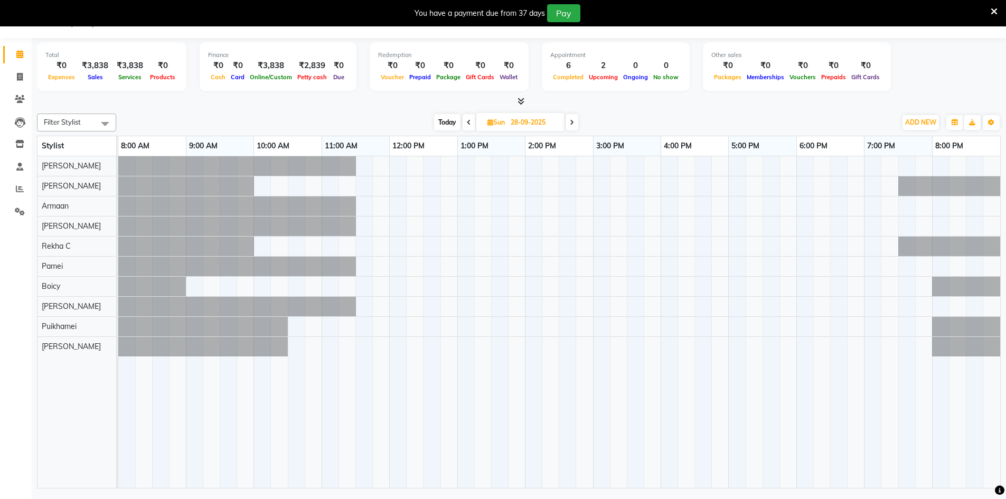
click at [577, 125] on span at bounding box center [572, 122] width 13 height 16
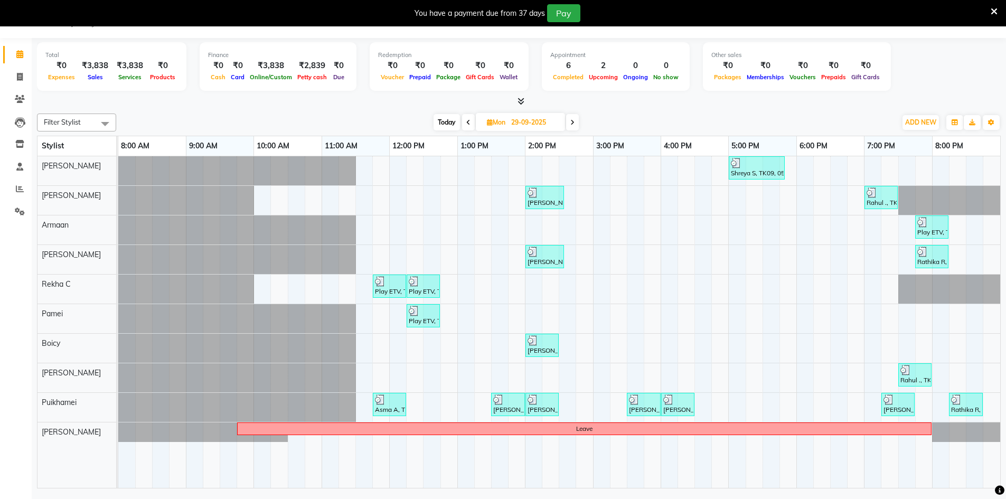
click at [569, 126] on span at bounding box center [572, 122] width 13 height 16
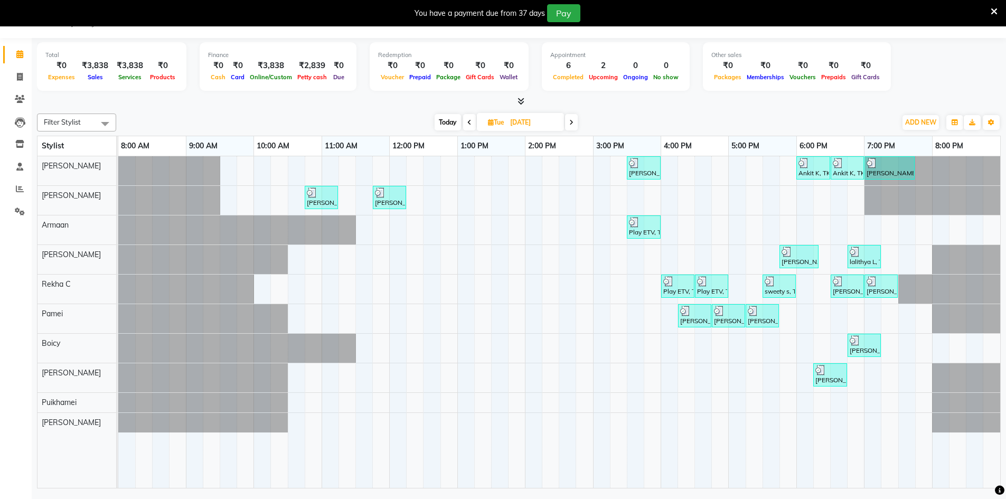
click at [572, 129] on span at bounding box center [571, 122] width 13 height 16
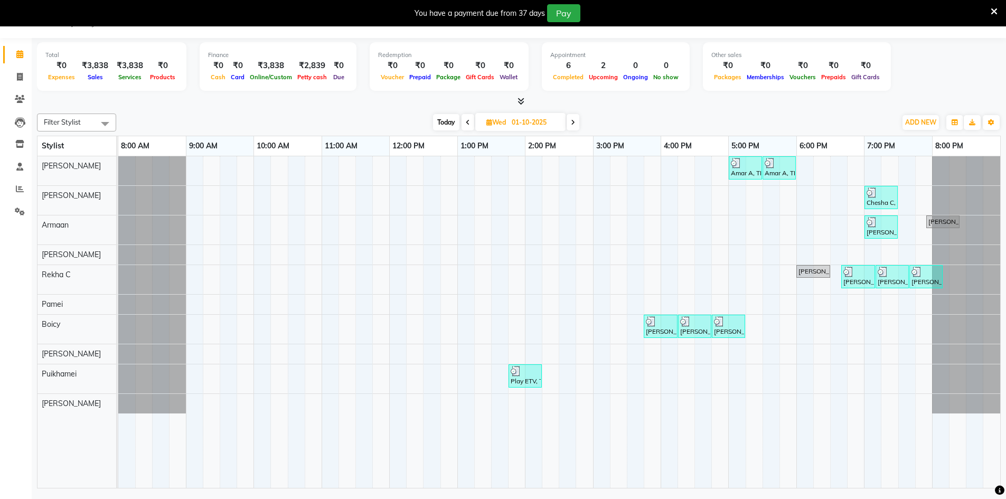
click at [572, 129] on span at bounding box center [573, 122] width 13 height 16
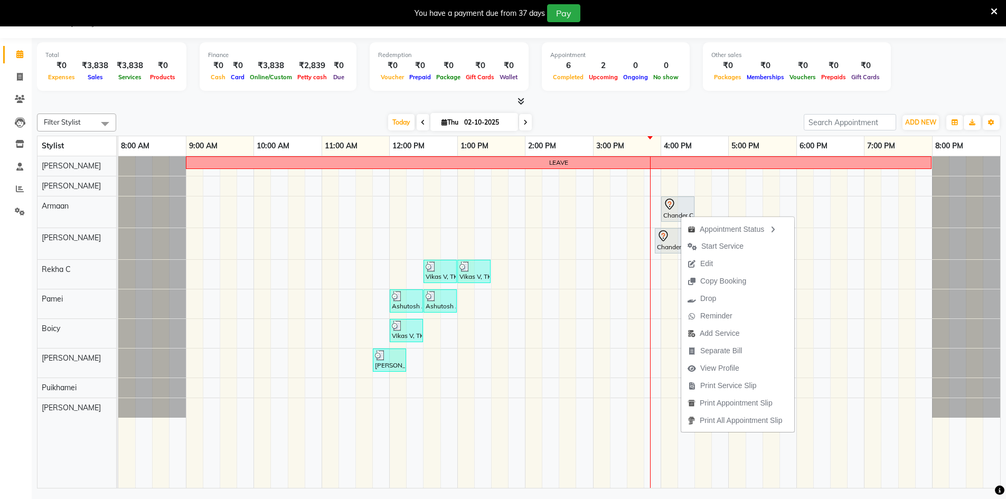
click at [559, 118] on div "Today Thu 02-10-2025" at bounding box center [459, 123] width 677 height 16
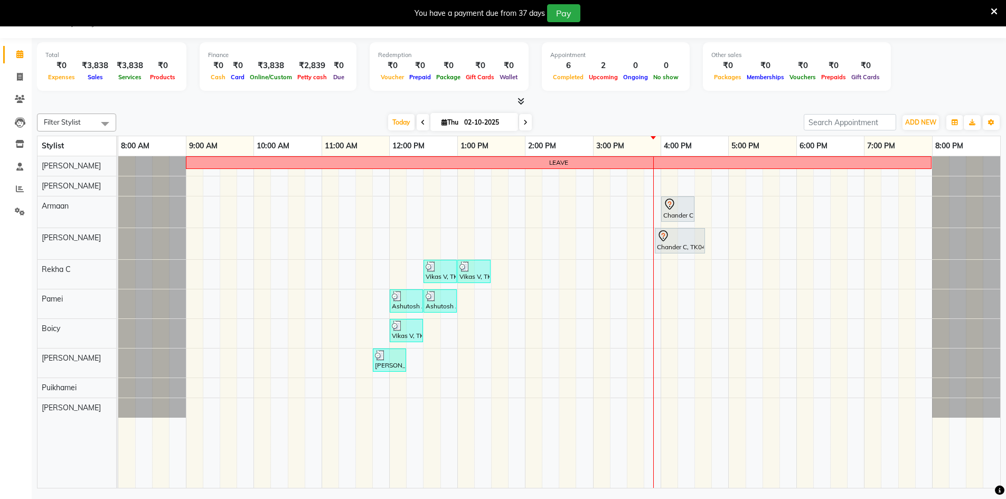
click at [425, 125] on span at bounding box center [423, 122] width 13 height 16
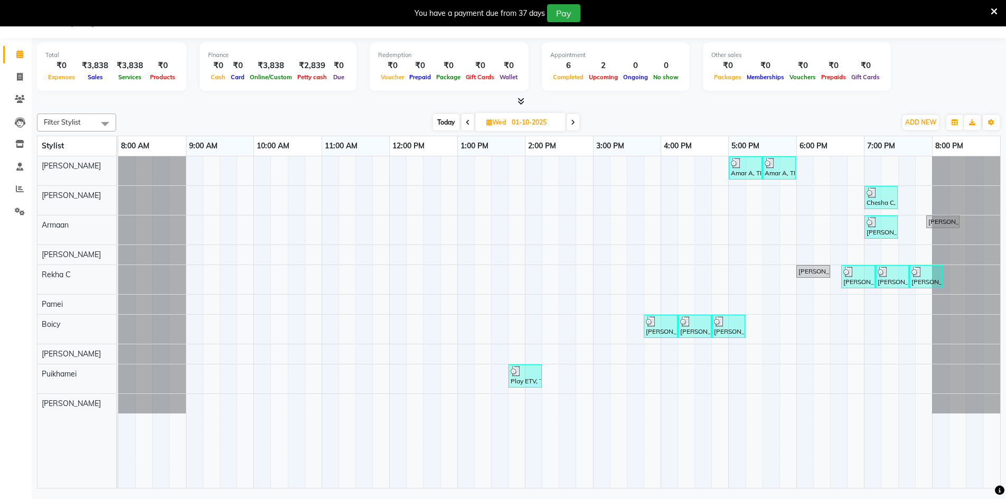
click at [464, 125] on span at bounding box center [468, 122] width 13 height 16
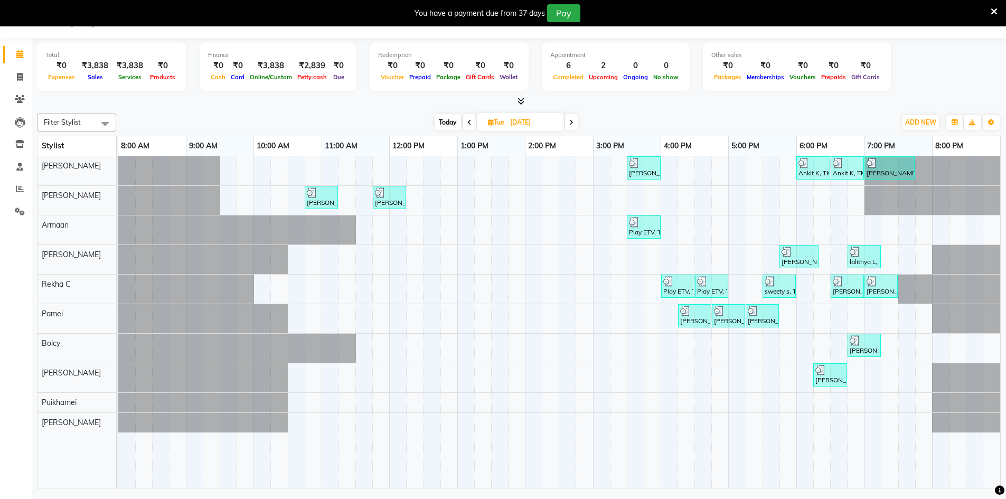
click at [566, 118] on span at bounding box center [571, 122] width 13 height 16
type input "01-10-2025"
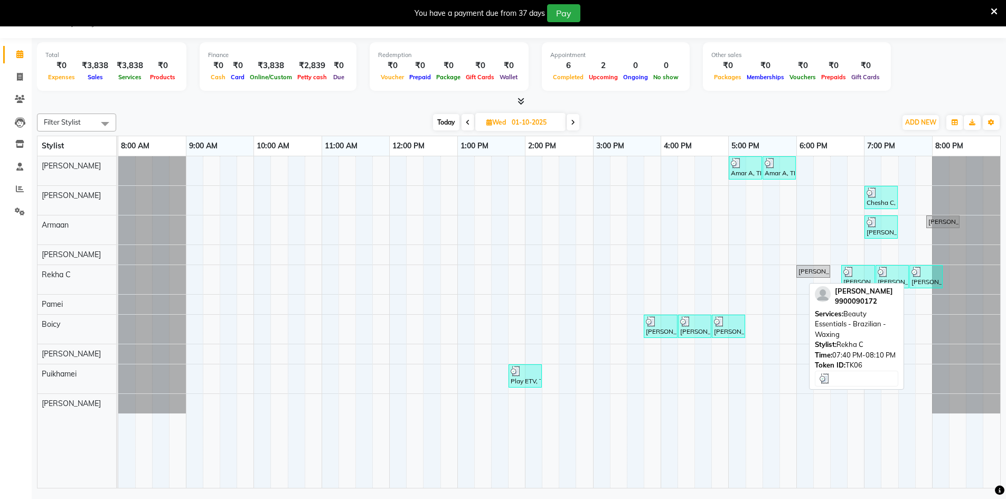
click at [922, 275] on div at bounding box center [926, 272] width 29 height 11
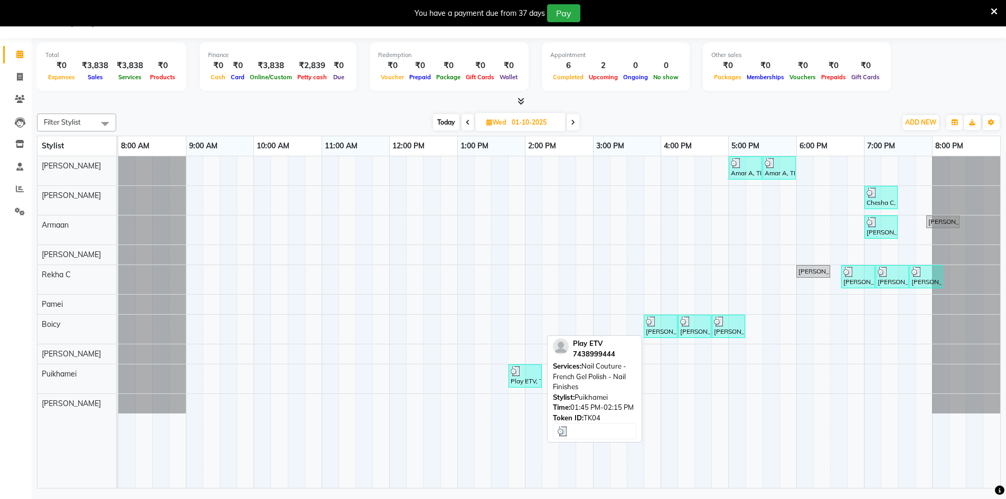
click at [523, 386] on div "Play ETV, TK04, 01:45 PM-02:15 PM, Nail Couture - French Gel Polish - Nail Fini…" at bounding box center [525, 376] width 31 height 20
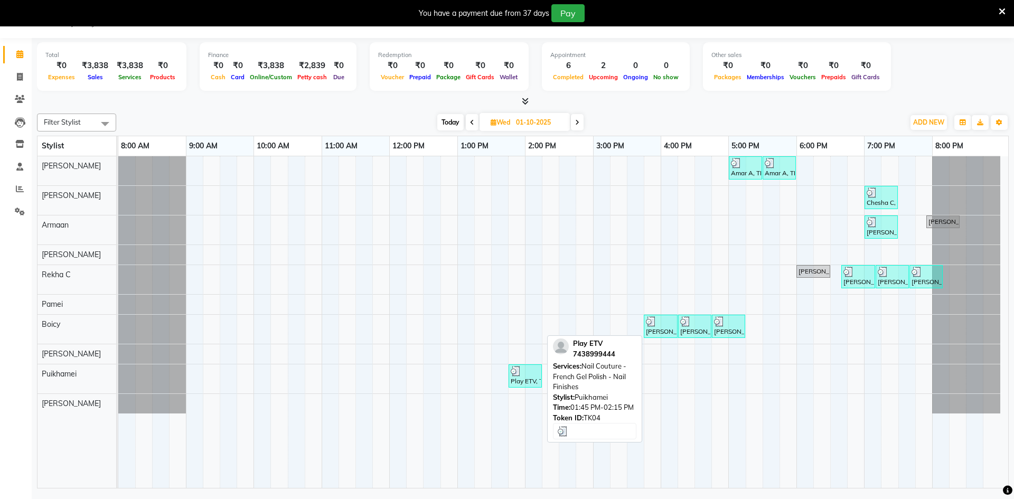
select select "3"
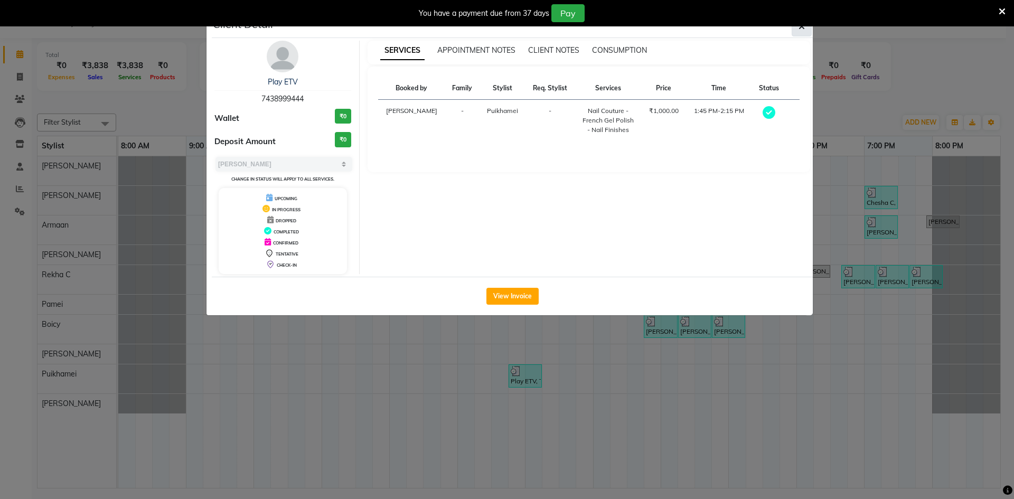
click at [793, 30] on button "button" at bounding box center [802, 26] width 20 height 20
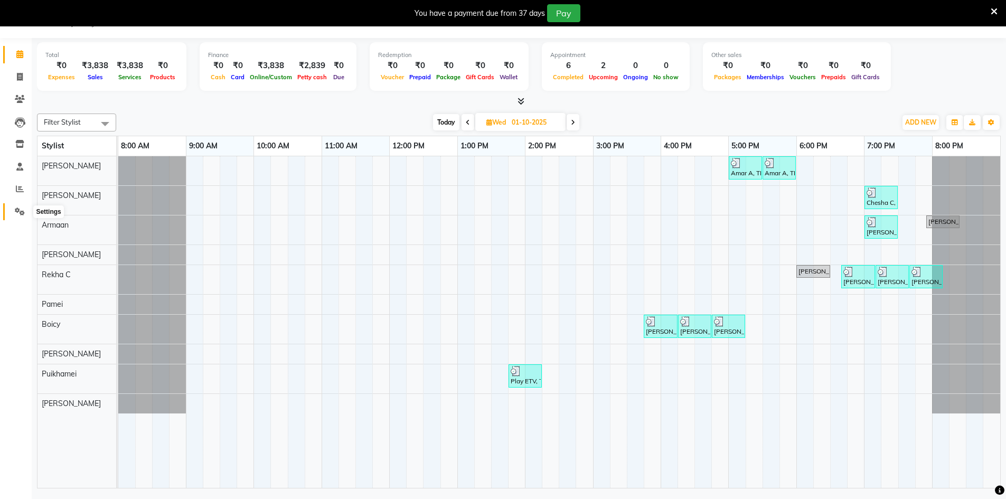
click at [18, 208] on icon at bounding box center [20, 212] width 10 height 8
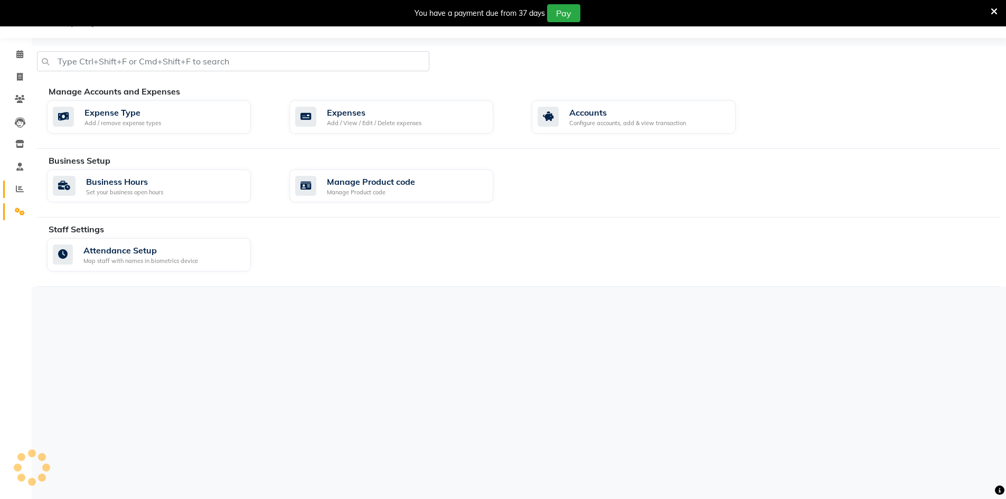
click at [23, 194] on span at bounding box center [20, 189] width 18 height 12
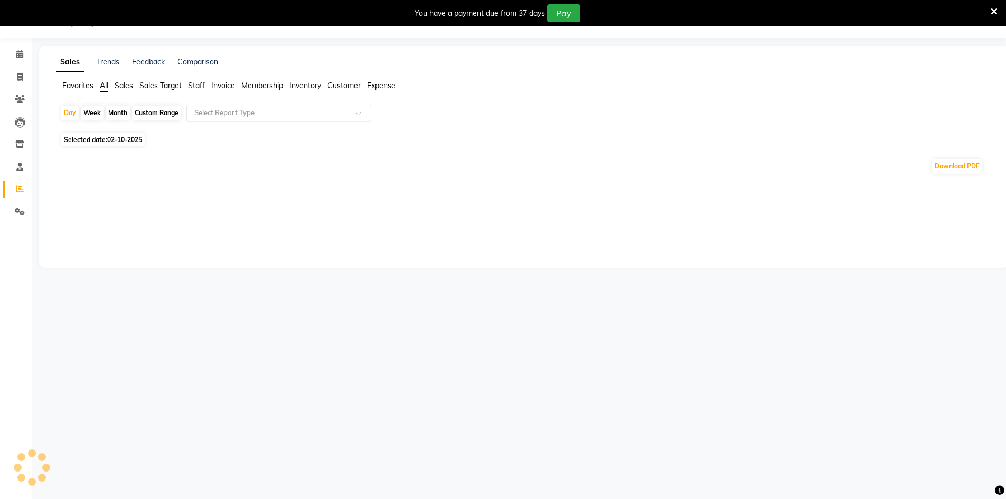
click at [287, 121] on ng-select "Select Report Type" at bounding box center [278, 113] width 185 height 17
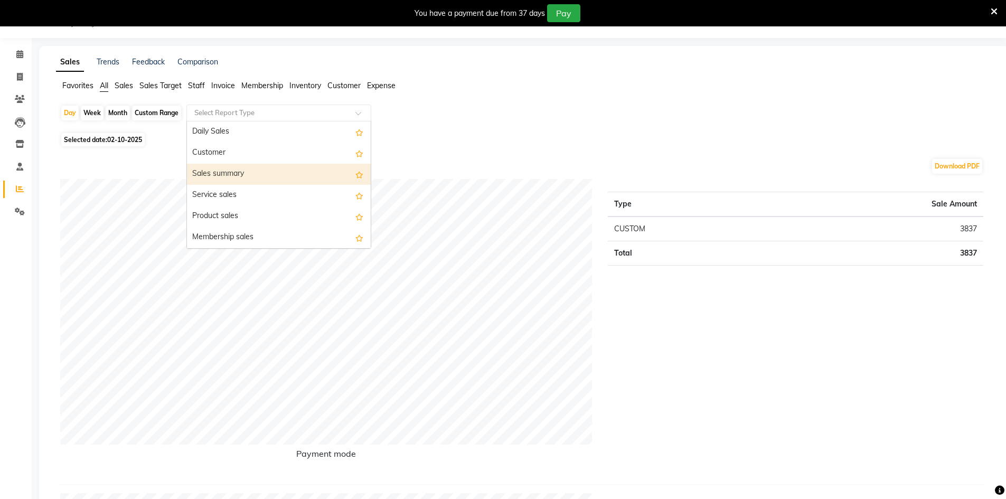
click at [231, 180] on div "Sales summary" at bounding box center [279, 174] width 184 height 21
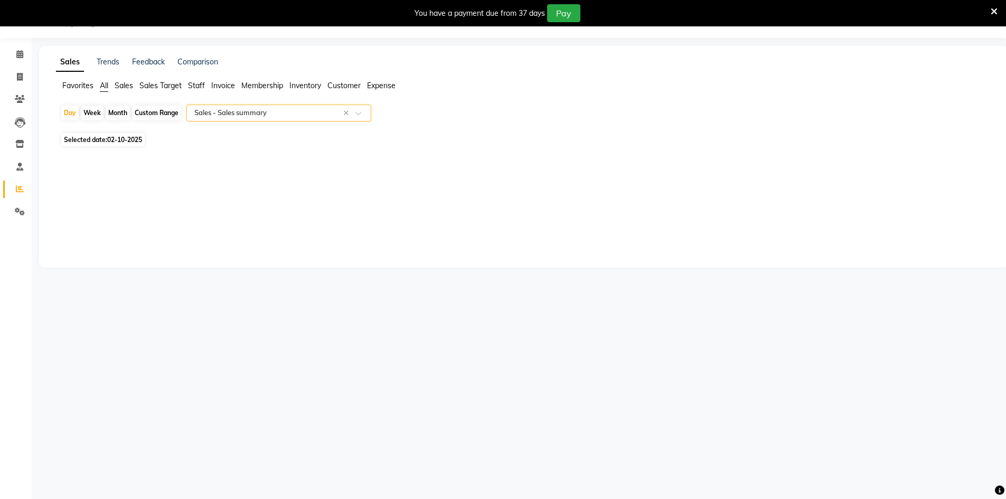
select select "full_report"
select select "csv"
click at [124, 133] on span "Selected date: [DATE]" at bounding box center [102, 139] width 83 height 13
select select "10"
select select "2025"
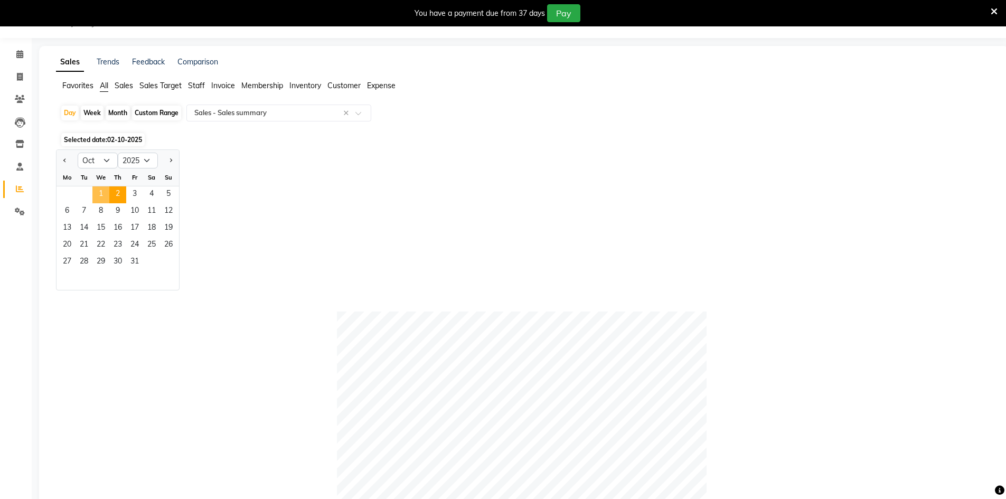
click at [99, 195] on span "1" at bounding box center [100, 194] width 17 height 17
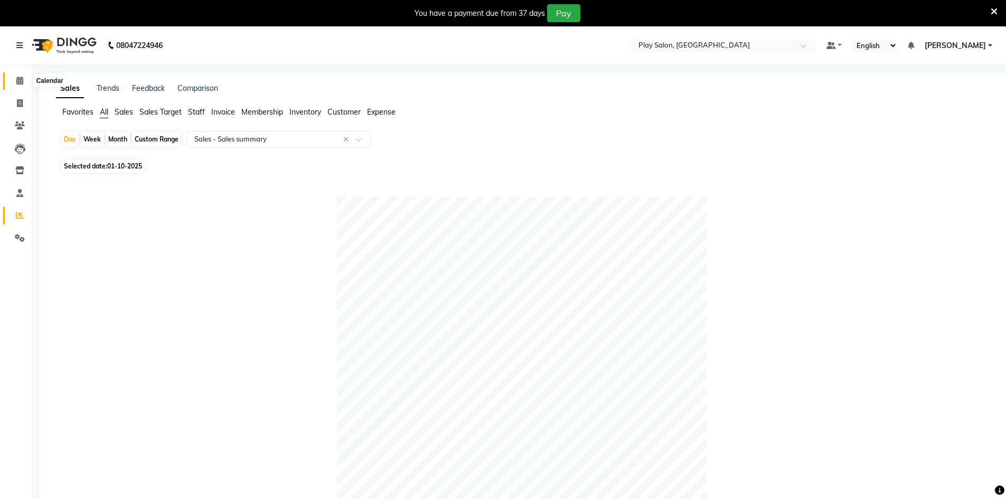
click at [18, 85] on span at bounding box center [20, 81] width 18 height 12
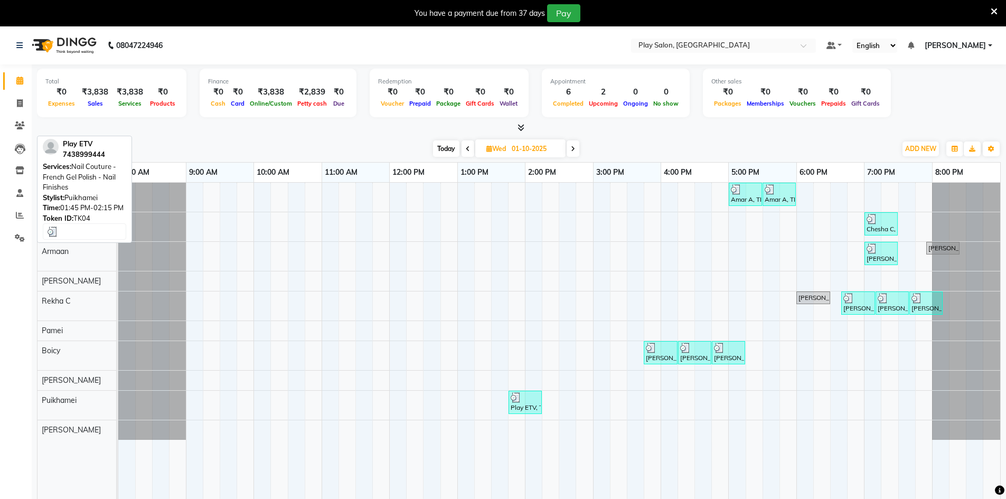
click at [520, 402] on img at bounding box center [516, 397] width 11 height 11
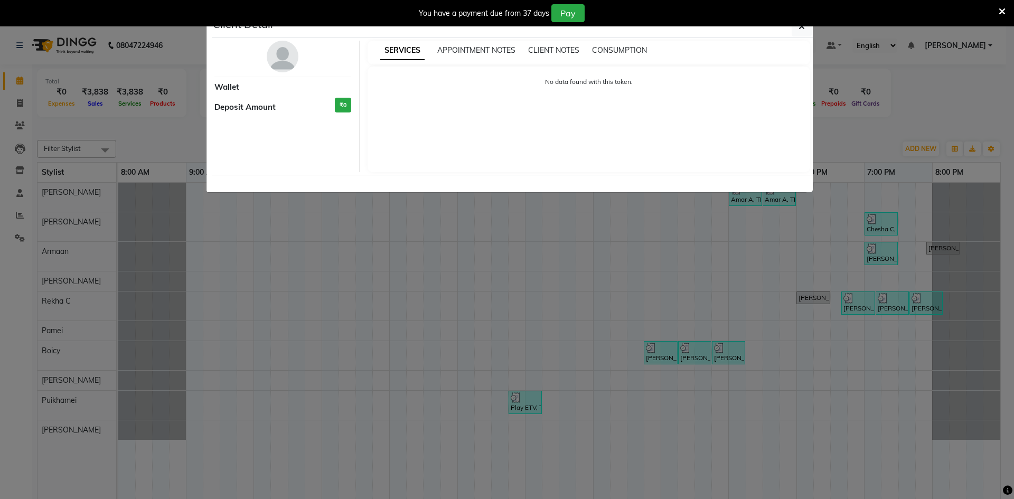
select select "3"
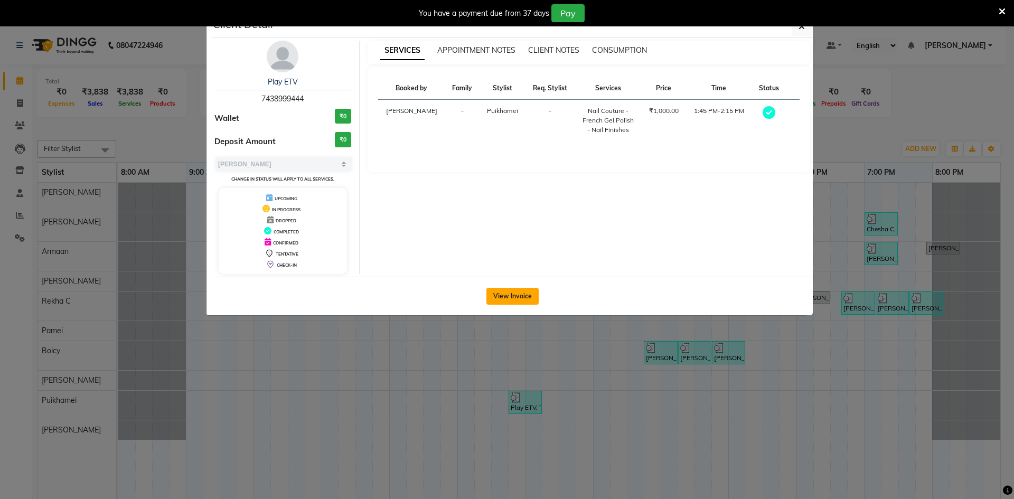
click at [510, 301] on button "View Invoice" at bounding box center [512, 296] width 52 height 17
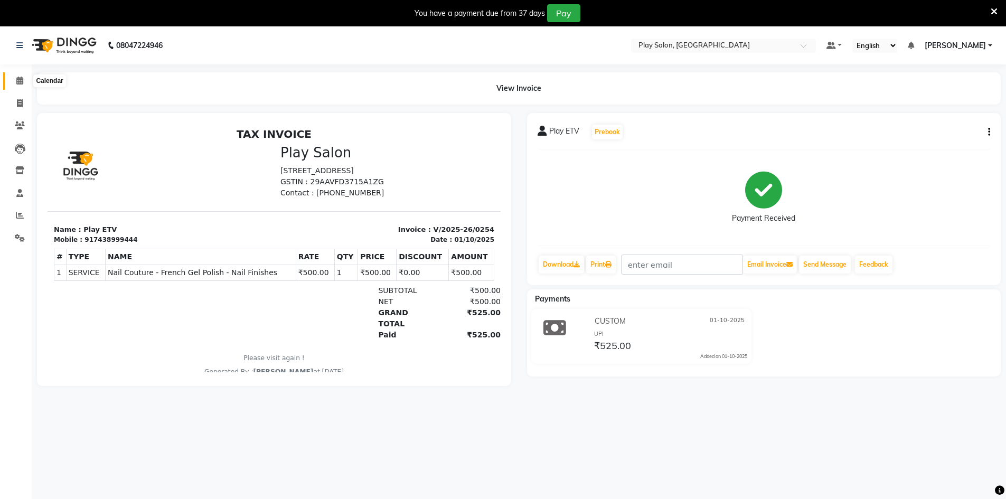
click at [14, 80] on span at bounding box center [20, 81] width 18 height 12
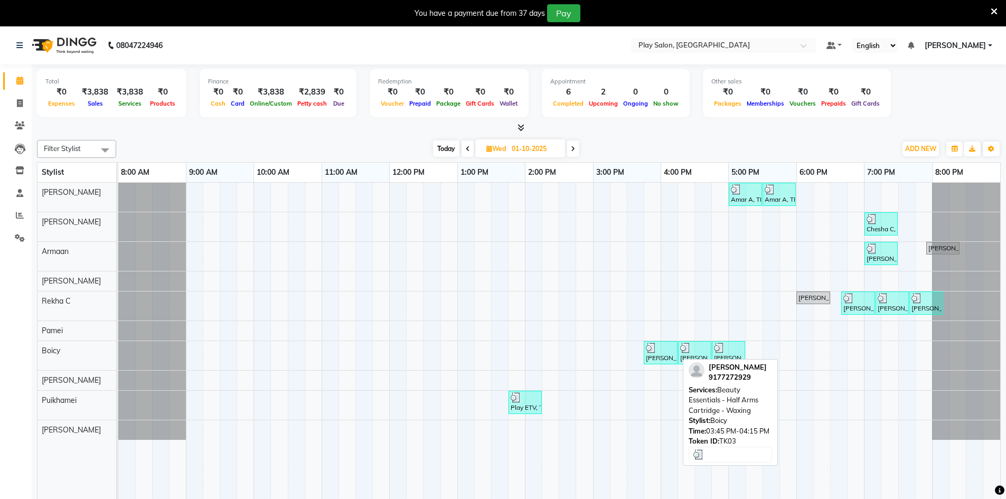
click at [663, 357] on div "Harshita H, TK03, 03:45 PM-04:15 PM, Beauty Essentials - Half Arms Cartridge - …" at bounding box center [661, 353] width 32 height 20
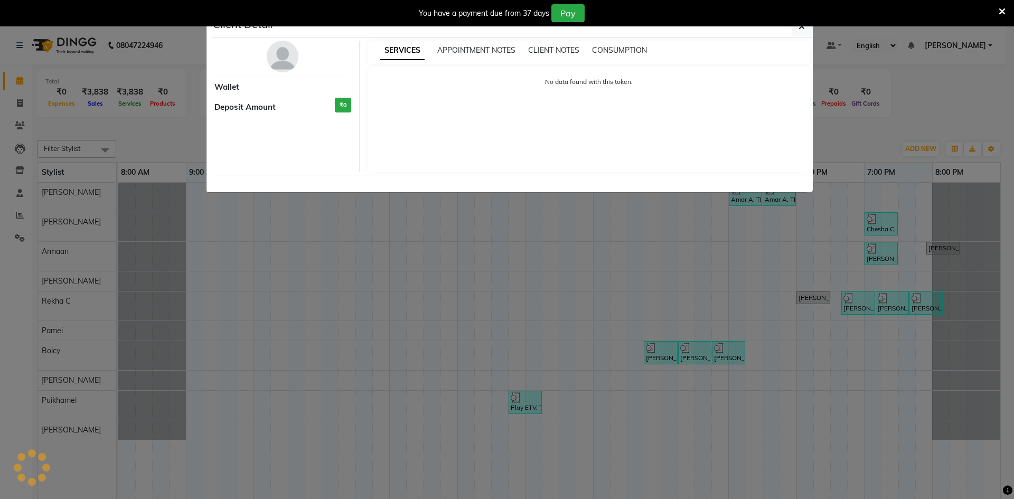
select select "3"
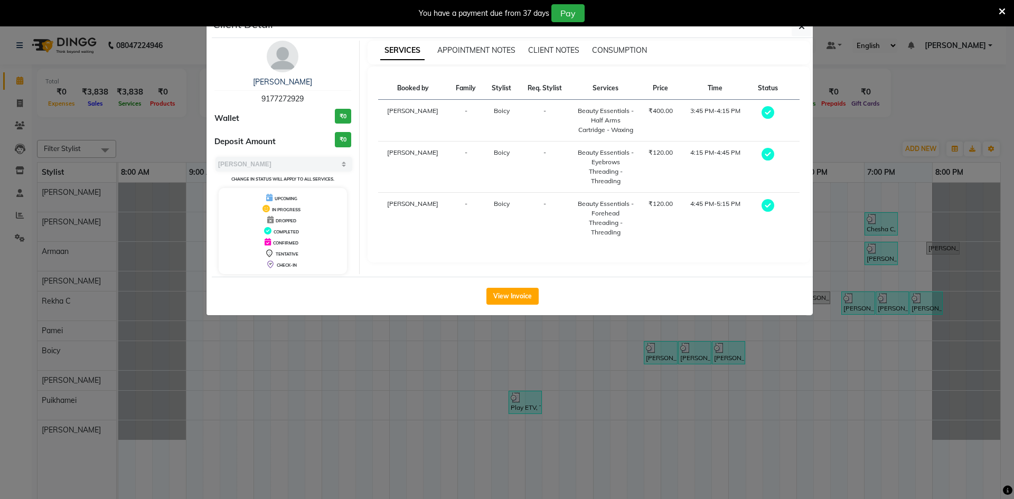
click at [503, 309] on div "View Invoice" at bounding box center [512, 296] width 601 height 39
click at [503, 299] on button "View Invoice" at bounding box center [512, 296] width 52 height 17
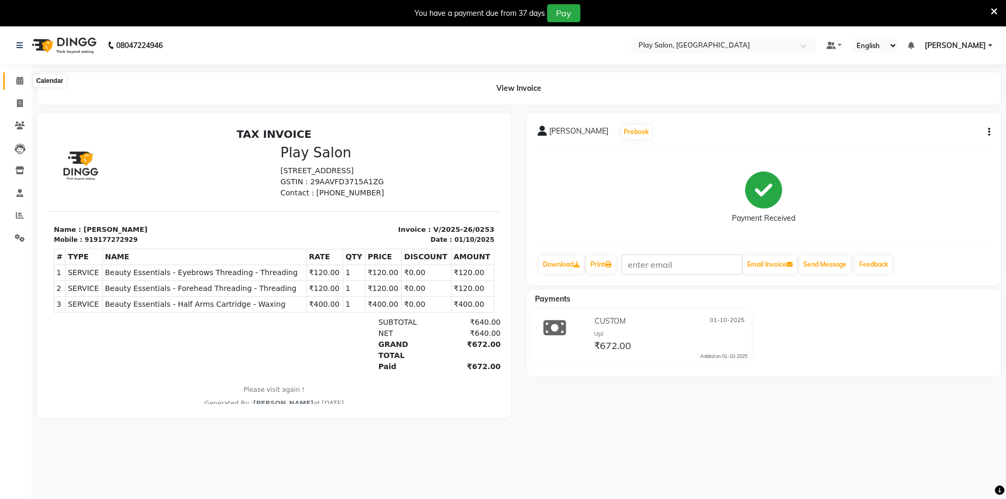
click at [20, 77] on icon at bounding box center [19, 81] width 7 height 8
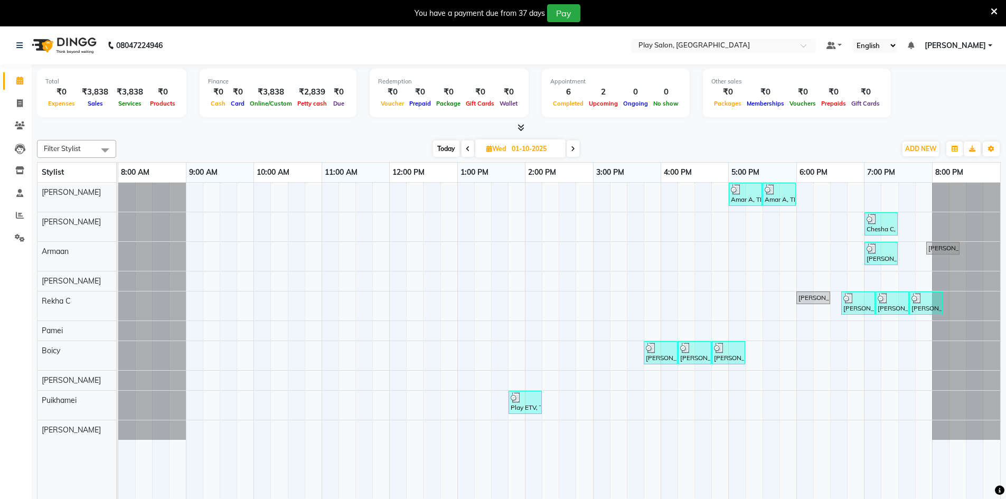
click at [756, 190] on div at bounding box center [745, 189] width 29 height 11
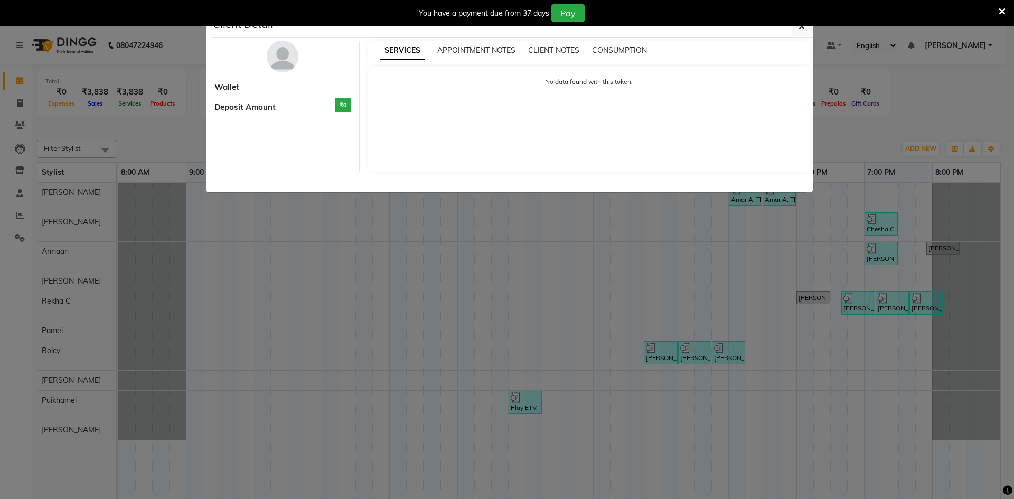
select select "3"
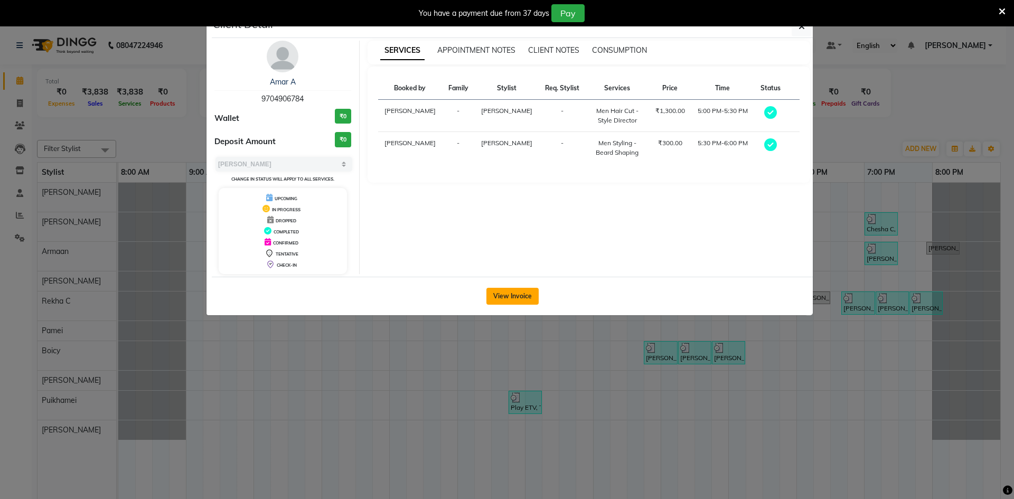
click at [501, 302] on button "View Invoice" at bounding box center [512, 296] width 52 height 17
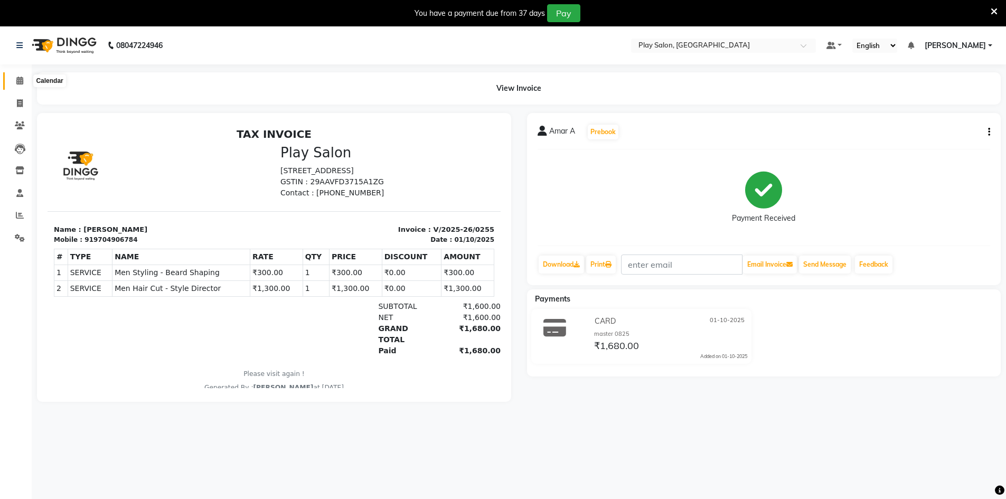
click at [14, 86] on span at bounding box center [20, 81] width 18 height 12
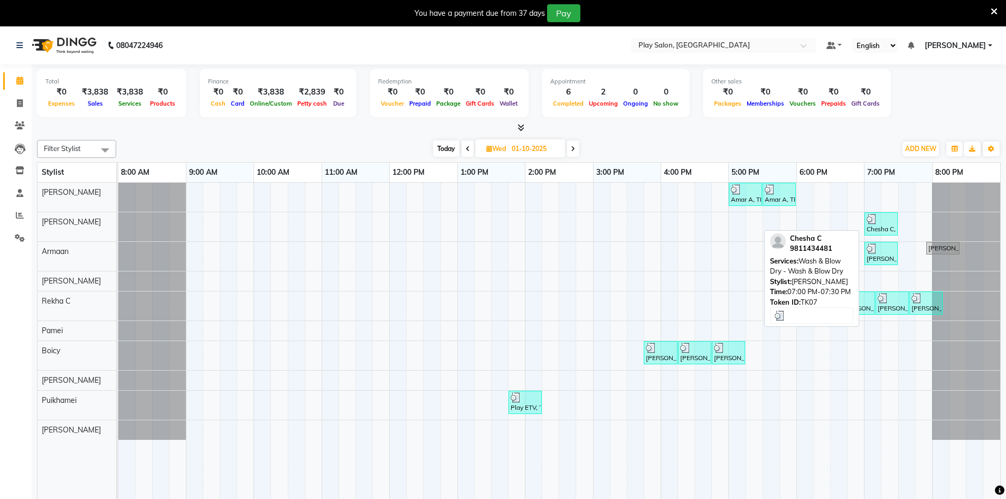
click at [875, 223] on img at bounding box center [872, 219] width 11 height 11
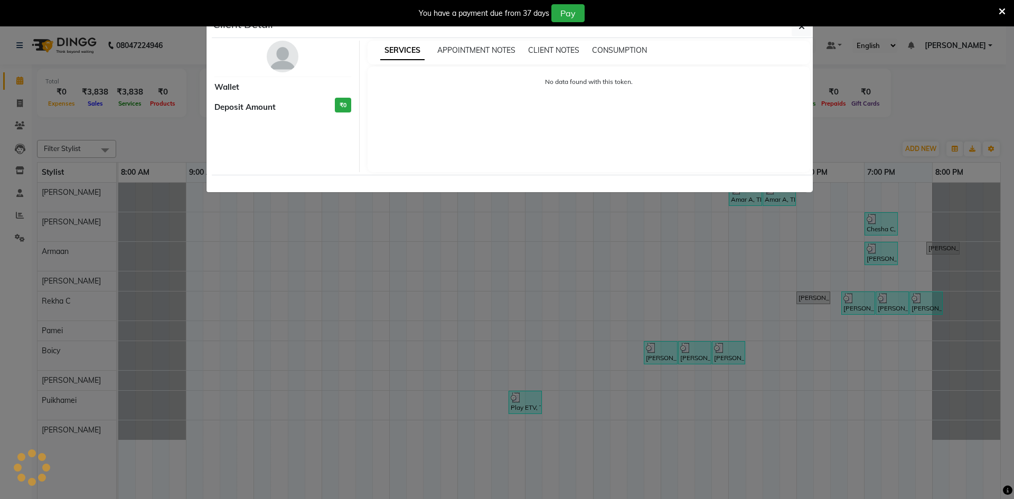
select select "3"
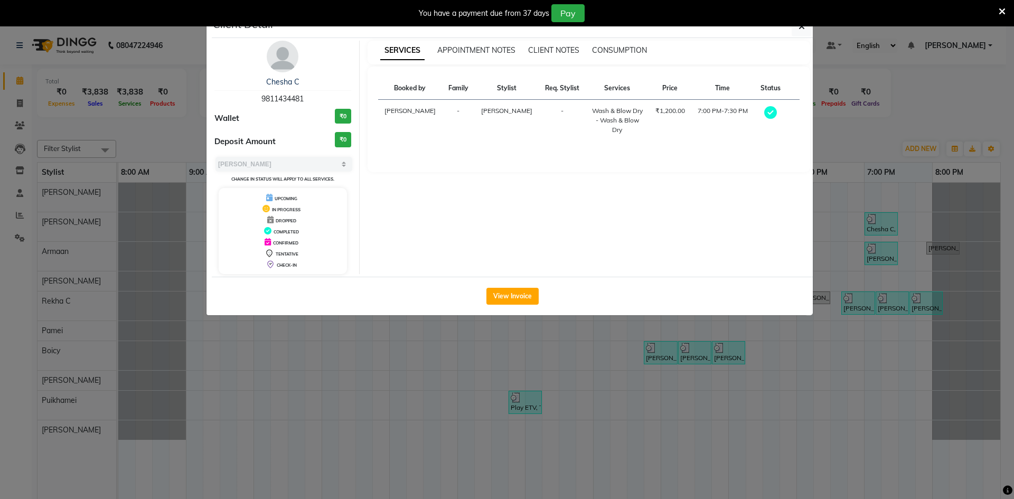
click at [479, 289] on div "View Invoice" at bounding box center [512, 296] width 601 height 39
click at [506, 292] on button "View Invoice" at bounding box center [512, 296] width 52 height 17
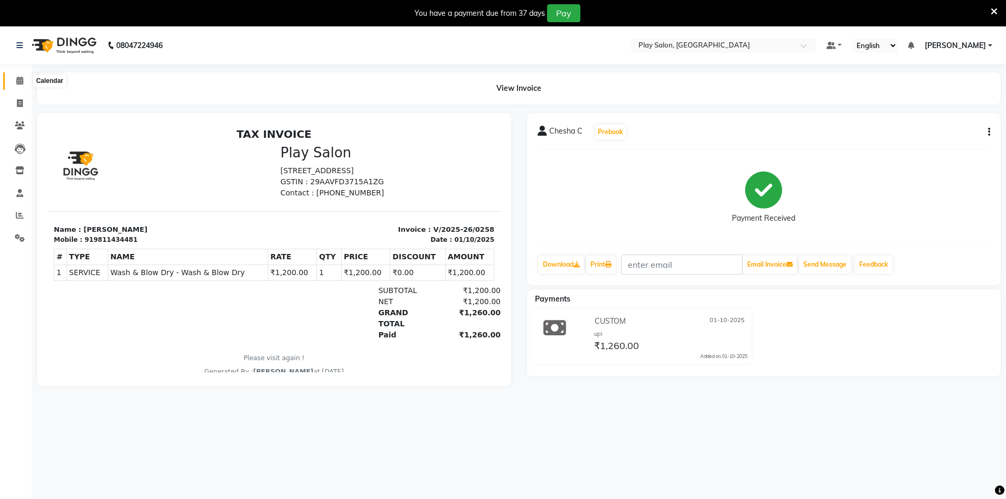
click at [25, 81] on span at bounding box center [20, 81] width 18 height 12
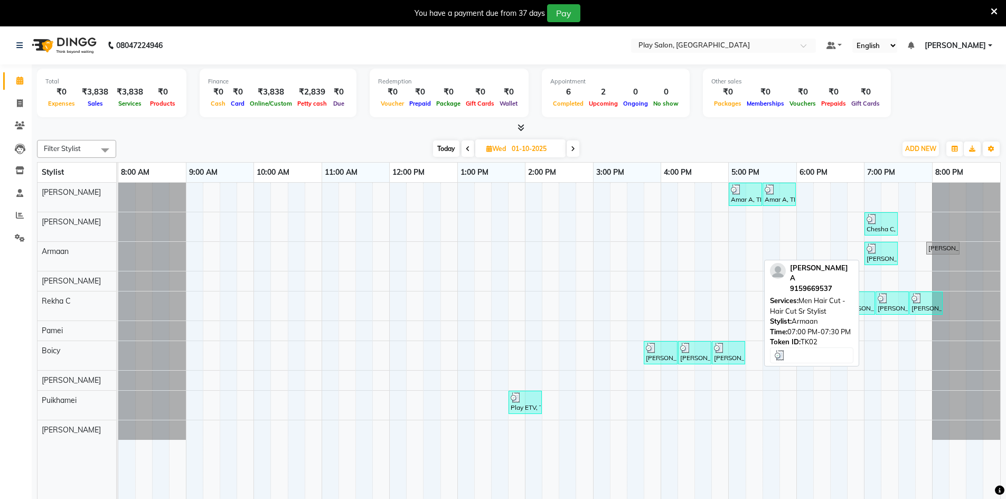
click at [886, 251] on div at bounding box center [881, 249] width 29 height 11
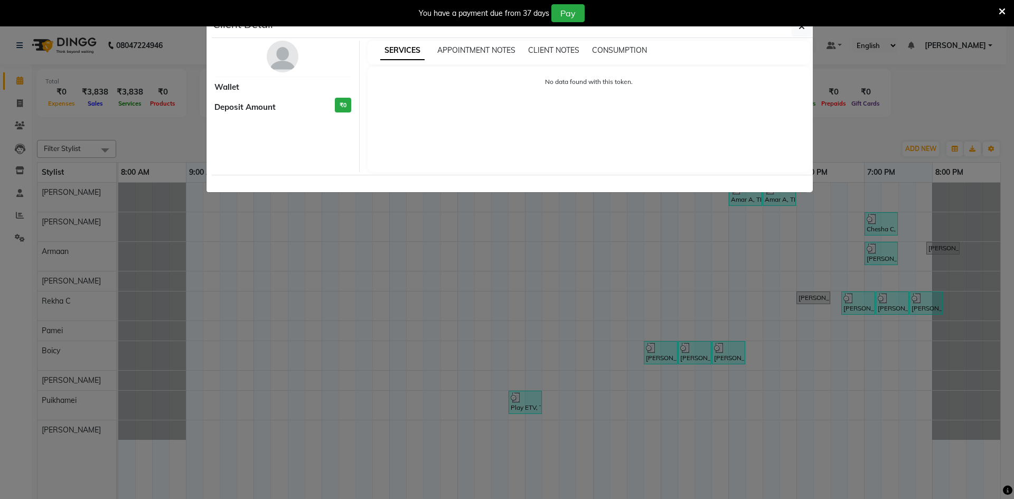
select select "3"
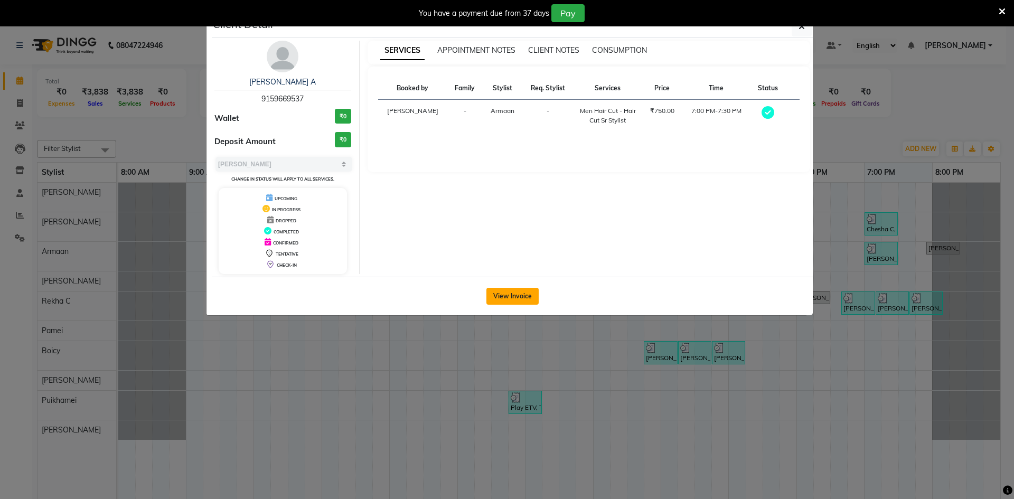
click at [527, 293] on button "View Invoice" at bounding box center [512, 296] width 52 height 17
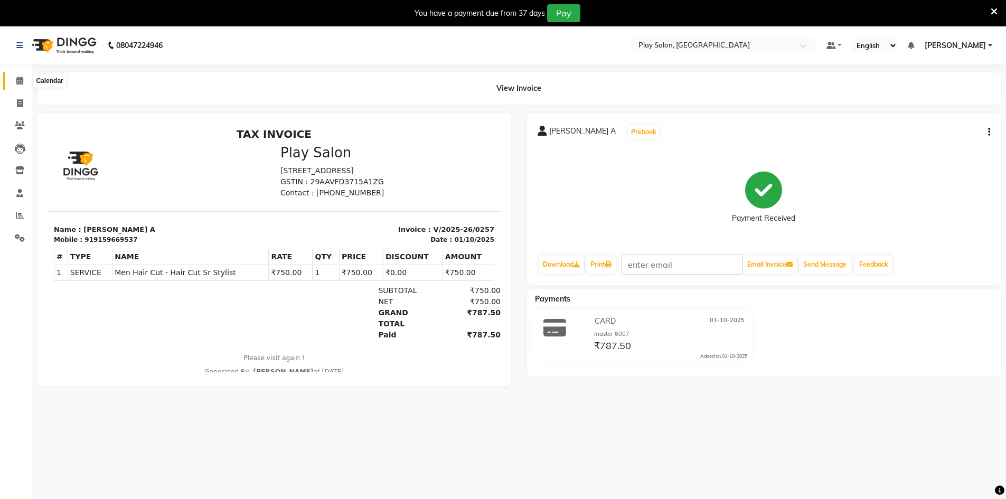
click at [27, 84] on span at bounding box center [20, 81] width 18 height 12
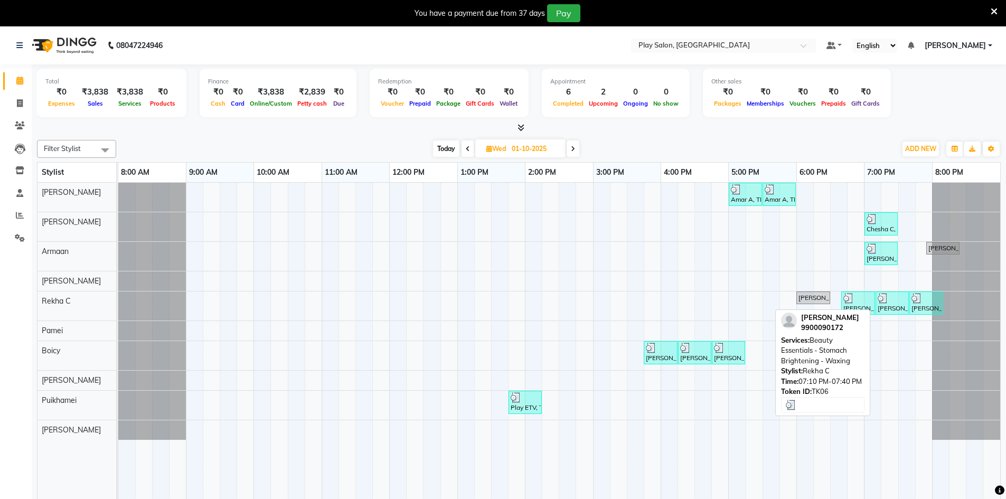
click at [889, 296] on div at bounding box center [892, 298] width 29 height 11
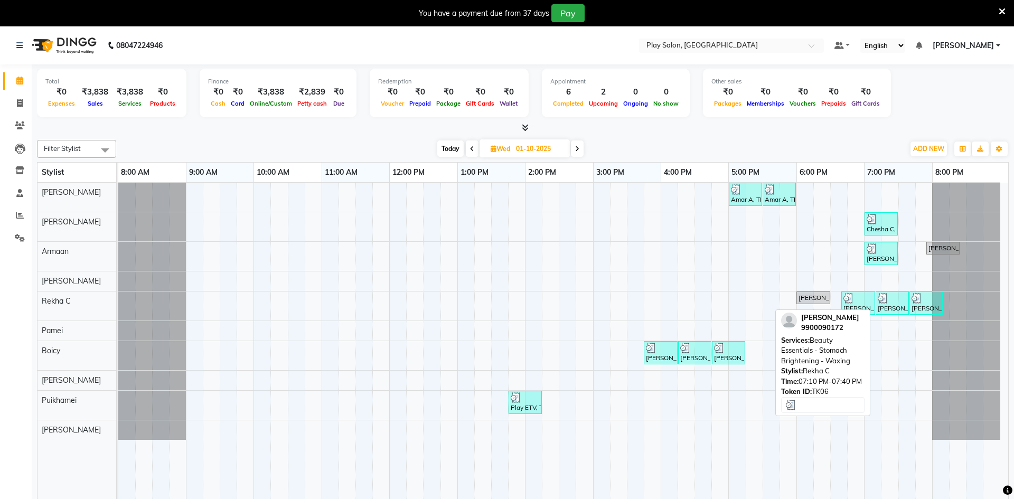
select select "3"
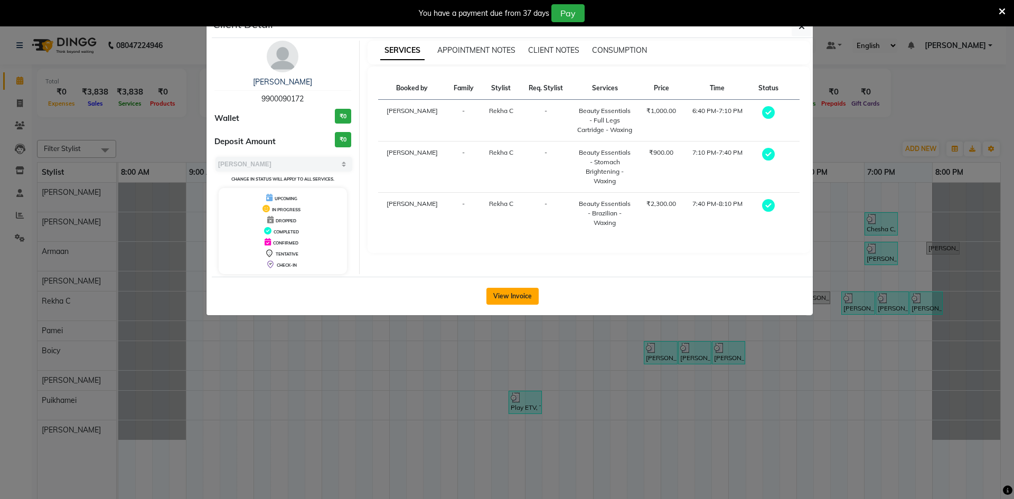
click at [519, 301] on button "View Invoice" at bounding box center [512, 296] width 52 height 17
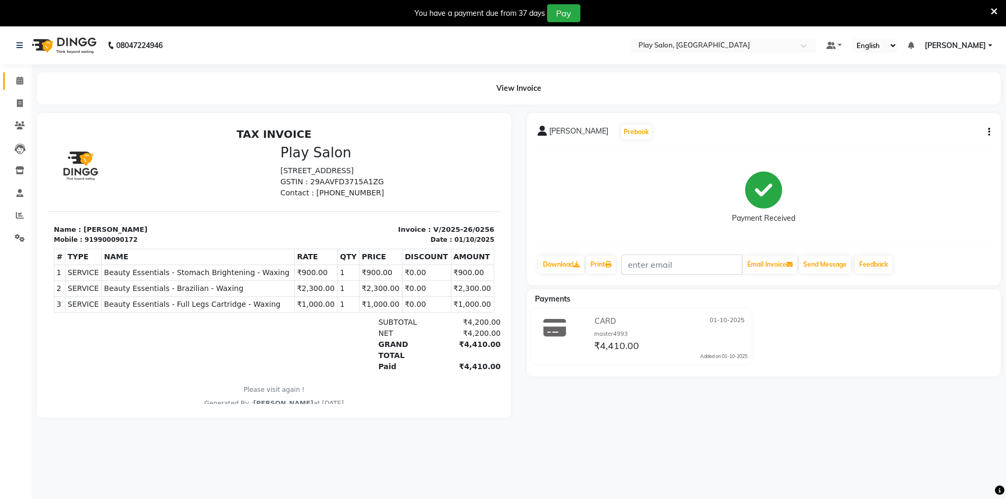
click at [8, 81] on link "Calendar" at bounding box center [15, 80] width 25 height 17
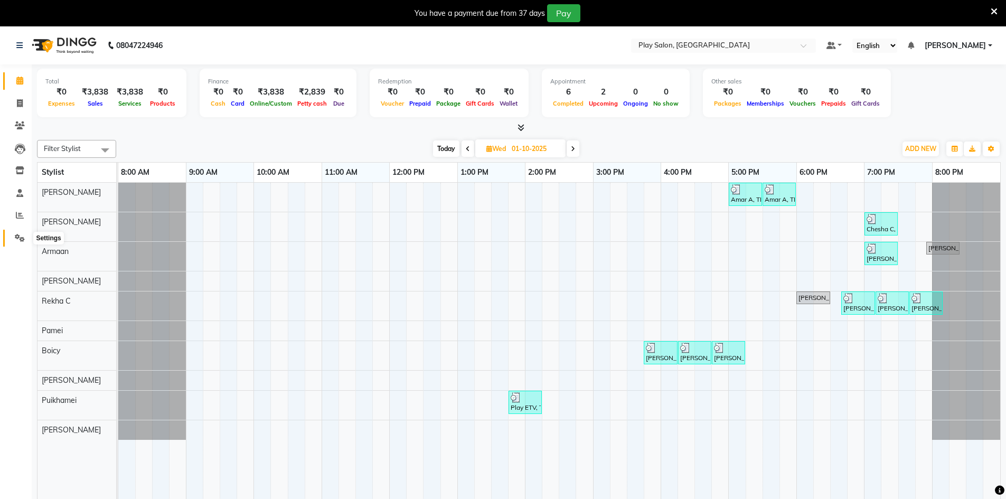
click at [23, 234] on icon at bounding box center [20, 238] width 10 height 8
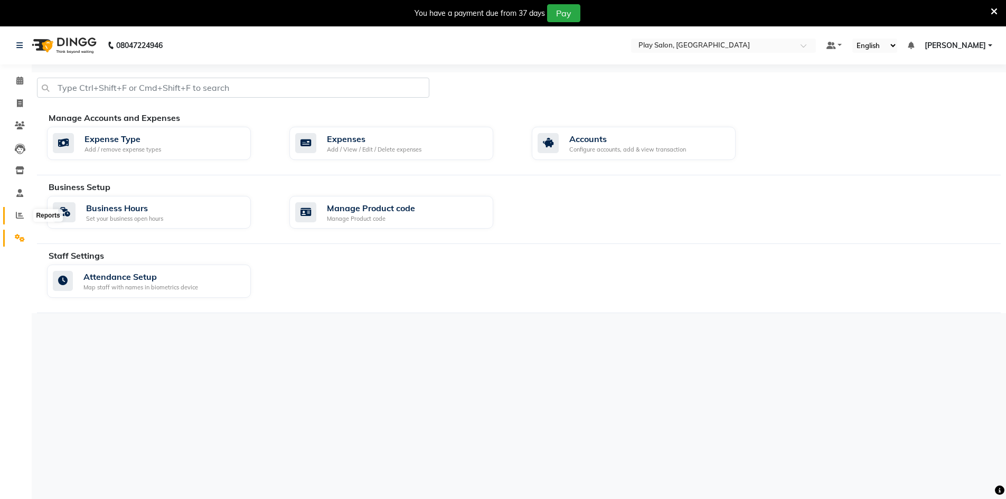
click at [23, 217] on icon at bounding box center [20, 215] width 8 height 8
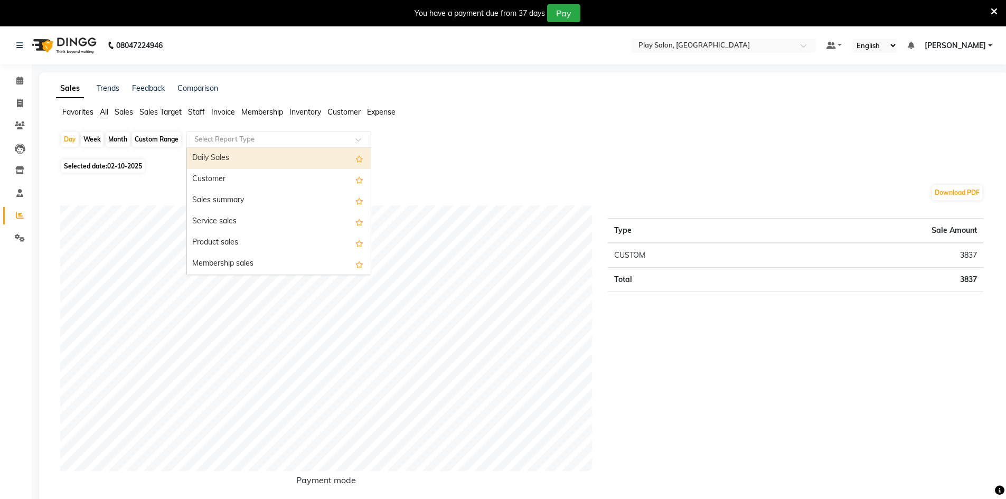
click at [255, 145] on div "Select Report Type" at bounding box center [278, 139] width 185 height 17
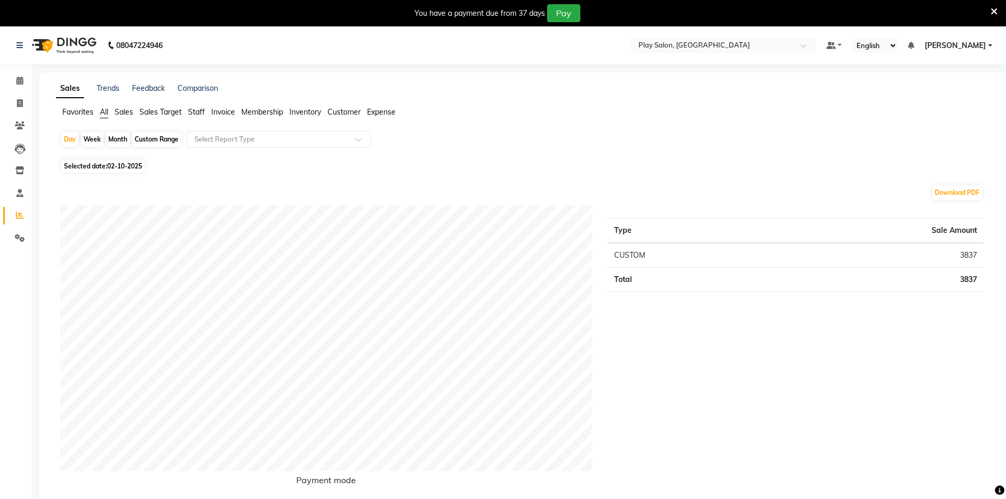
click at [119, 121] on div "Favorites All Sales Sales Target Staff Invoice Membership Inventory Customer Ex…" at bounding box center [524, 117] width 952 height 20
click at [115, 115] on span "Sales" at bounding box center [124, 112] width 18 height 10
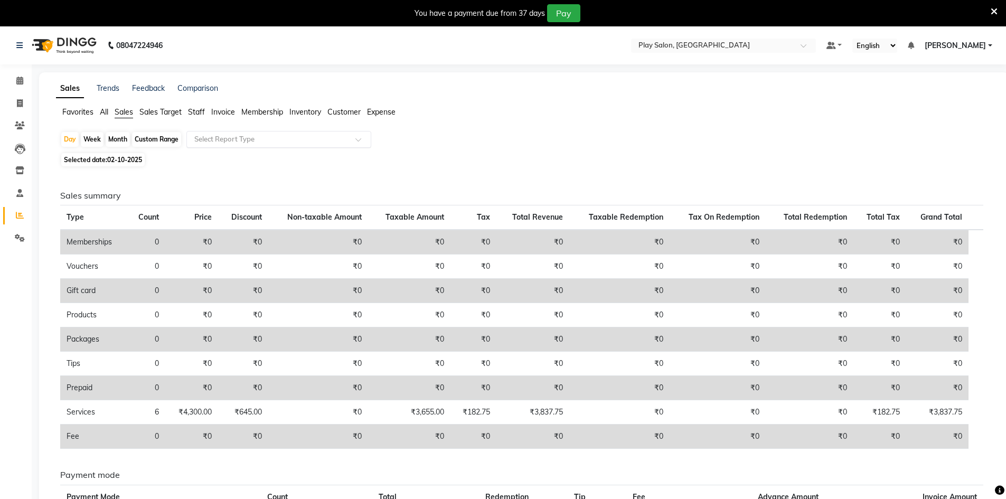
click at [239, 141] on input "text" at bounding box center [268, 139] width 152 height 11
click at [184, 295] on td "₹0" at bounding box center [191, 291] width 53 height 24
click at [23, 88] on link "Calendar" at bounding box center [15, 80] width 25 height 17
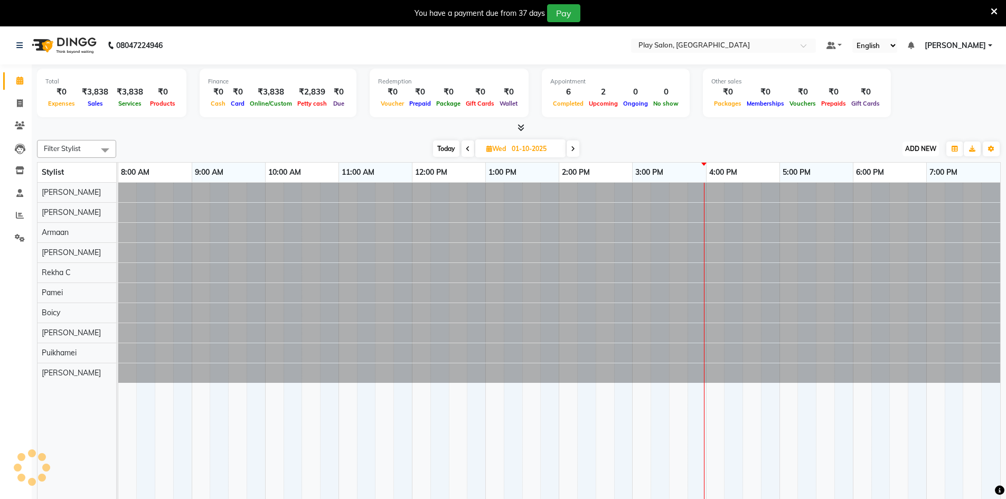
click at [927, 156] on button "ADD NEW Toggle Dropdown" at bounding box center [921, 149] width 36 height 15
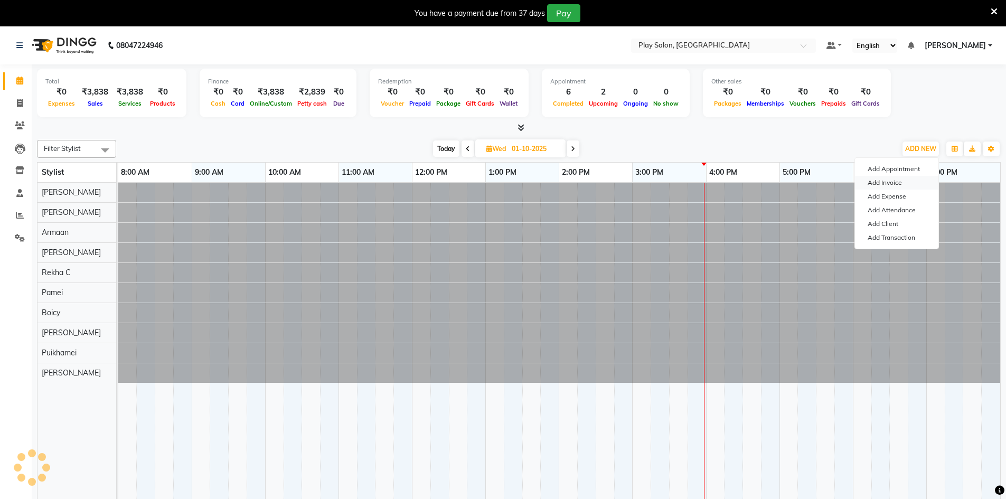
click at [892, 181] on link "Add Invoice" at bounding box center [896, 183] width 83 height 14
select select "service"
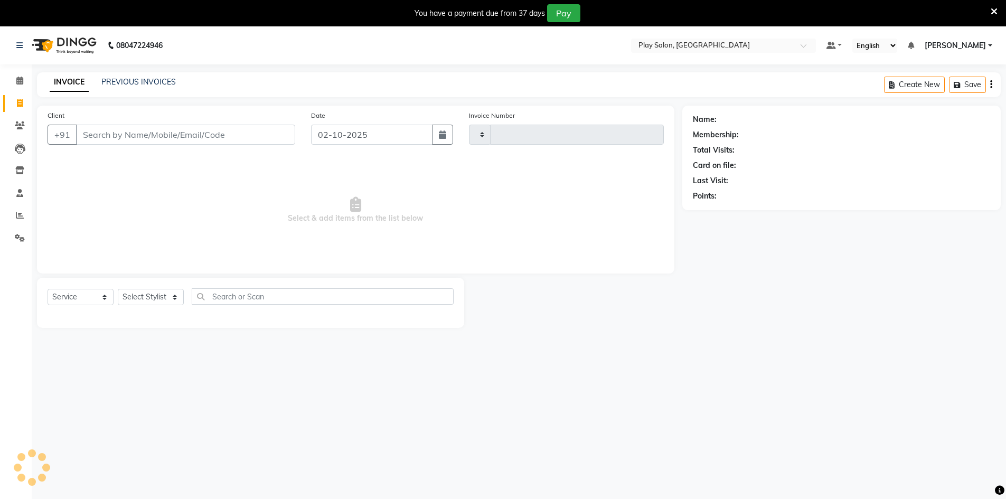
type input "0262"
select select "8631"
click at [129, 87] on div "PREVIOUS INVOICES" at bounding box center [138, 82] width 74 height 11
click at [129, 82] on link "PREVIOUS INVOICES" at bounding box center [138, 82] width 74 height 10
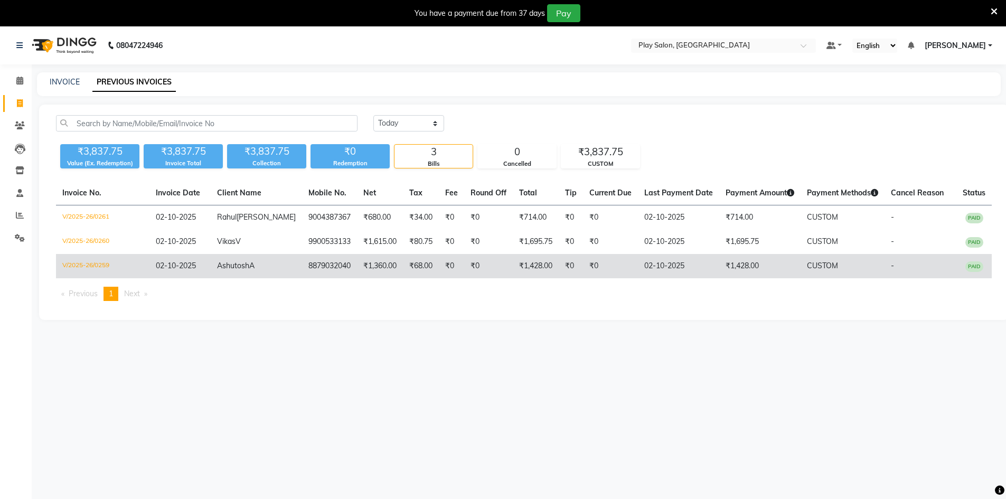
scroll to position [26, 0]
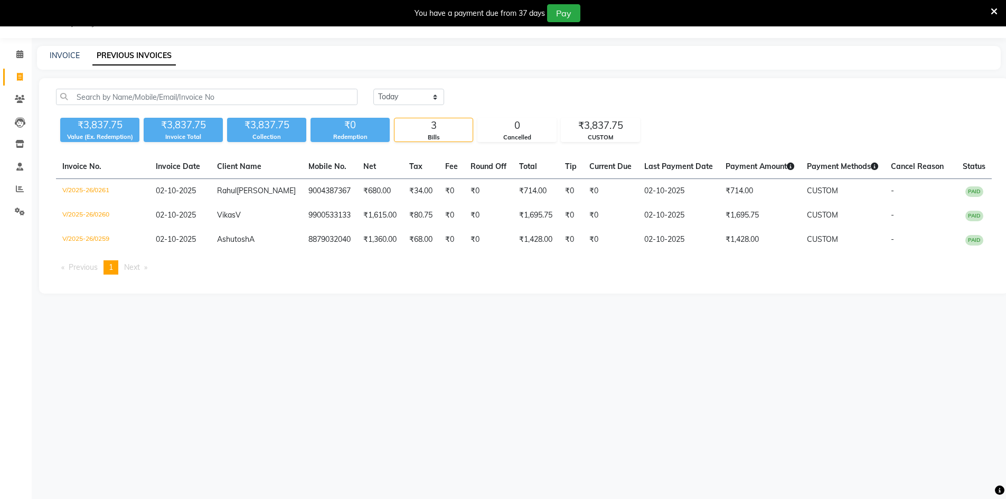
click at [136, 272] on span "Next page" at bounding box center [132, 268] width 16 height 10
click at [379, 101] on select "[DATE] [DATE] Custom Range" at bounding box center [408, 97] width 71 height 16
select select "[DATE]"
click at [373, 89] on select "[DATE] [DATE] Custom Range" at bounding box center [408, 97] width 71 height 16
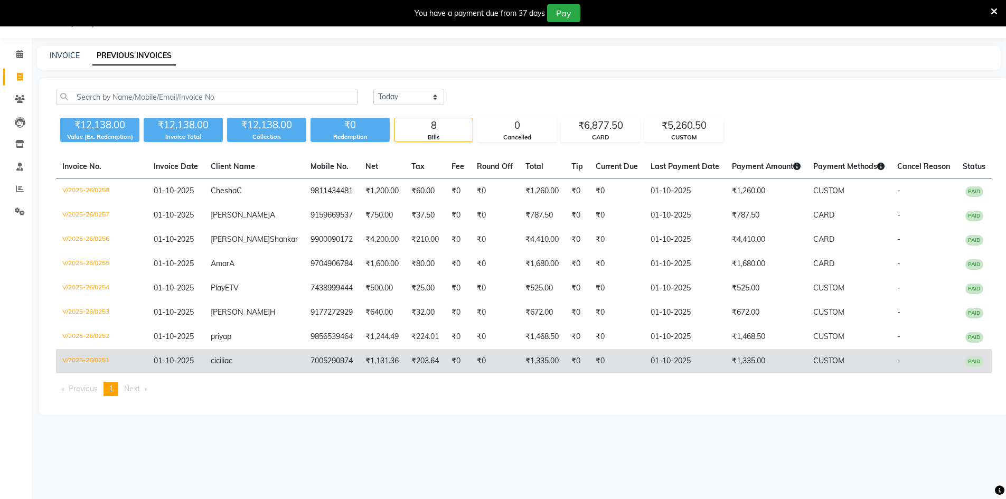
click at [100, 363] on td "V/2025-26/0251" at bounding box center [101, 361] width 91 height 24
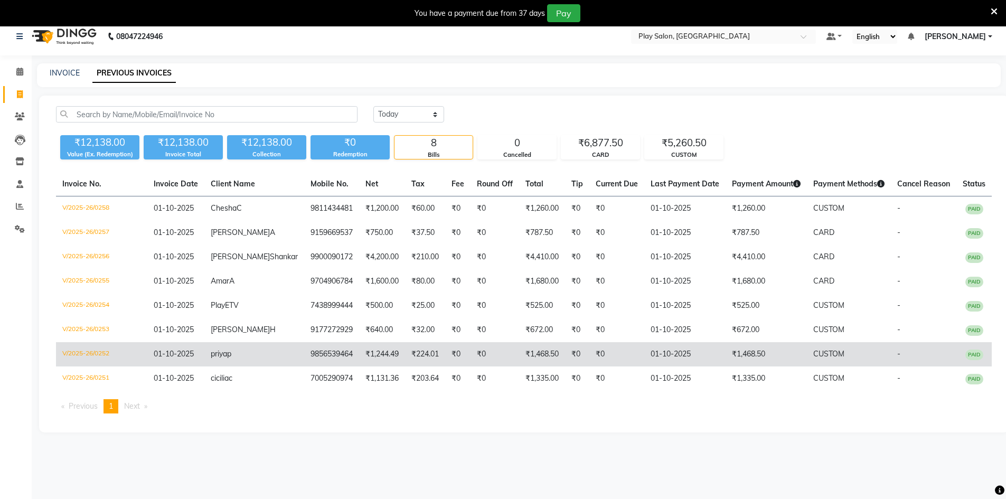
scroll to position [0, 0]
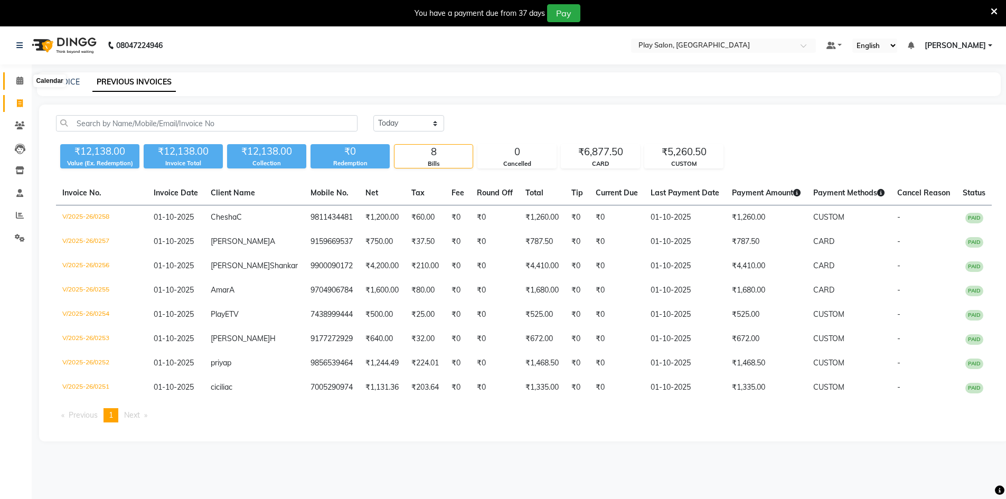
click at [15, 87] on span at bounding box center [20, 81] width 18 height 12
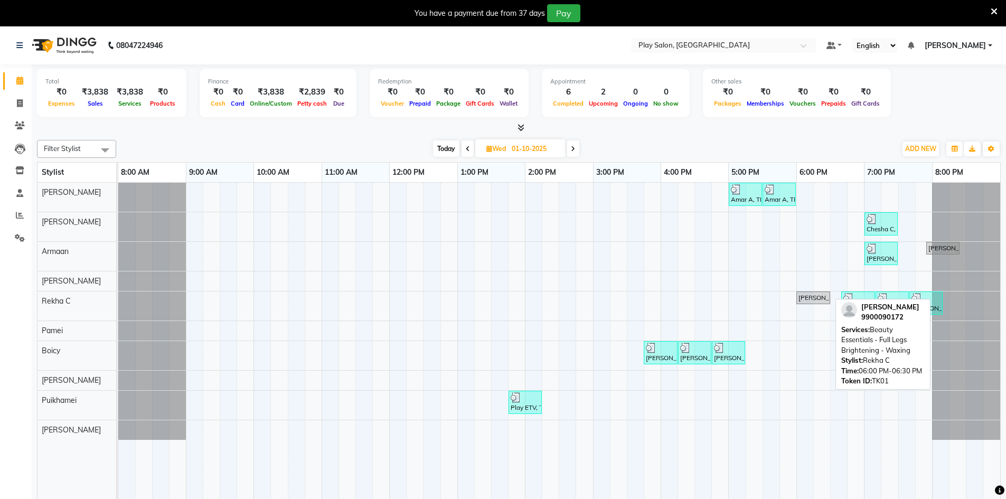
click at [818, 300] on div "[PERSON_NAME], TK01, 06:00 PM-06:30 PM, Beauty Essentials - Full Legs Brighteni…" at bounding box center [814, 298] width 32 height 10
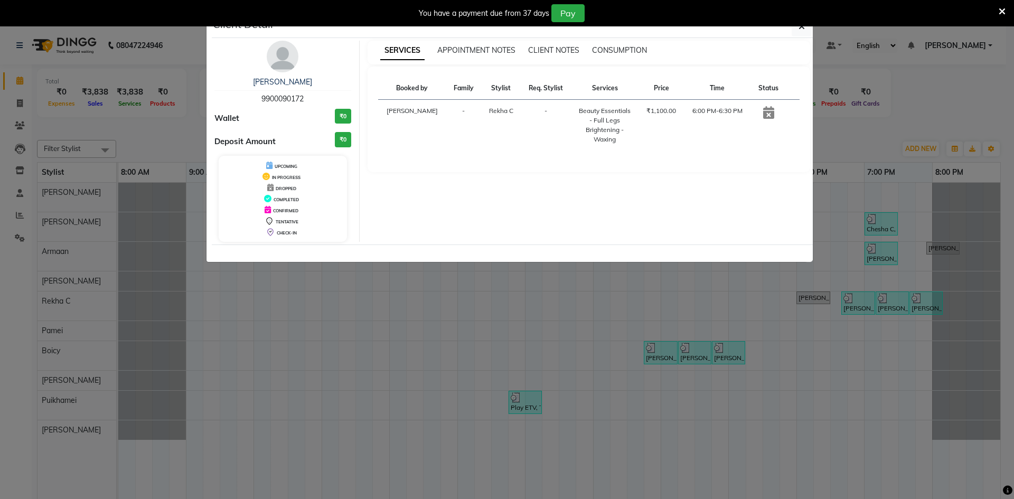
click at [801, 22] on div "You have a payment due from 37 days Pay" at bounding box center [501, 13] width 995 height 18
click at [800, 23] on div "You have a payment due from 37 days Pay" at bounding box center [507, 13] width 1014 height 26
click at [802, 28] on icon "button" at bounding box center [802, 26] width 6 height 8
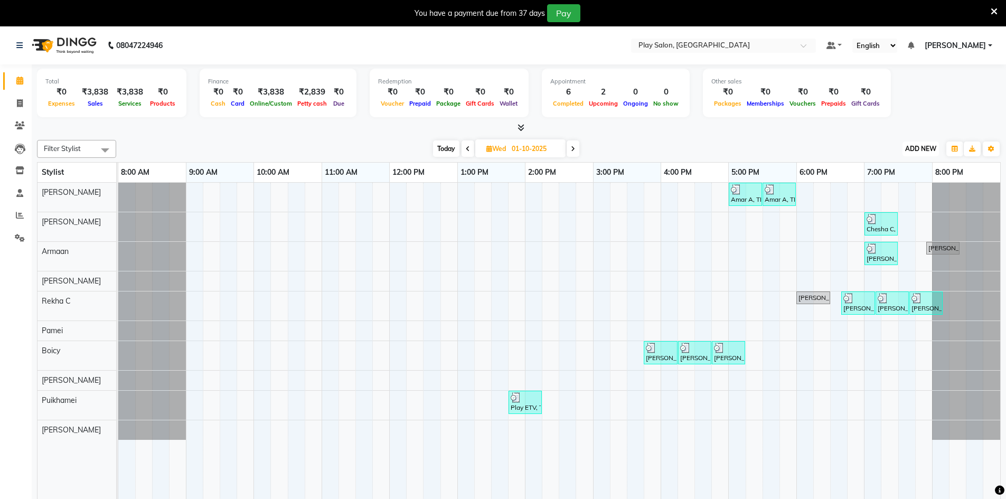
click at [935, 149] on span "ADD NEW" at bounding box center [920, 149] width 31 height 8
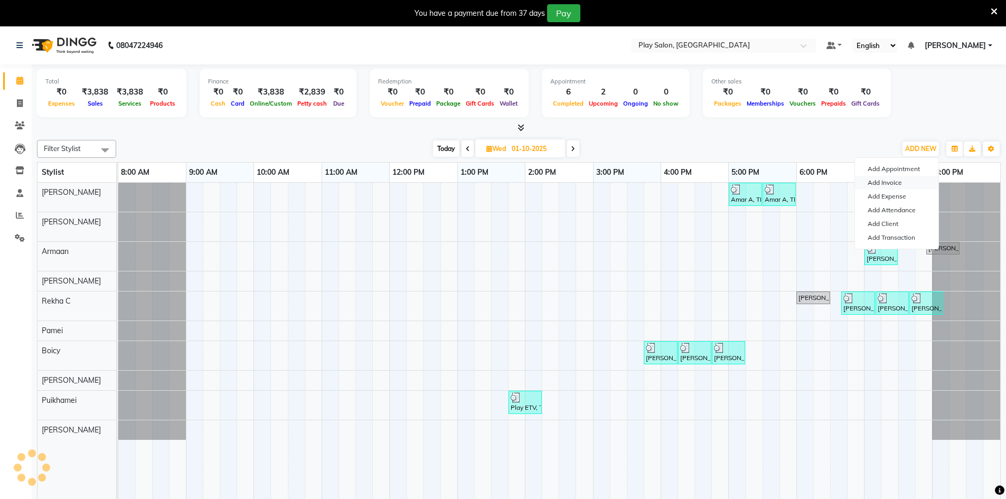
click at [891, 184] on link "Add Invoice" at bounding box center [896, 183] width 83 height 14
select select "service"
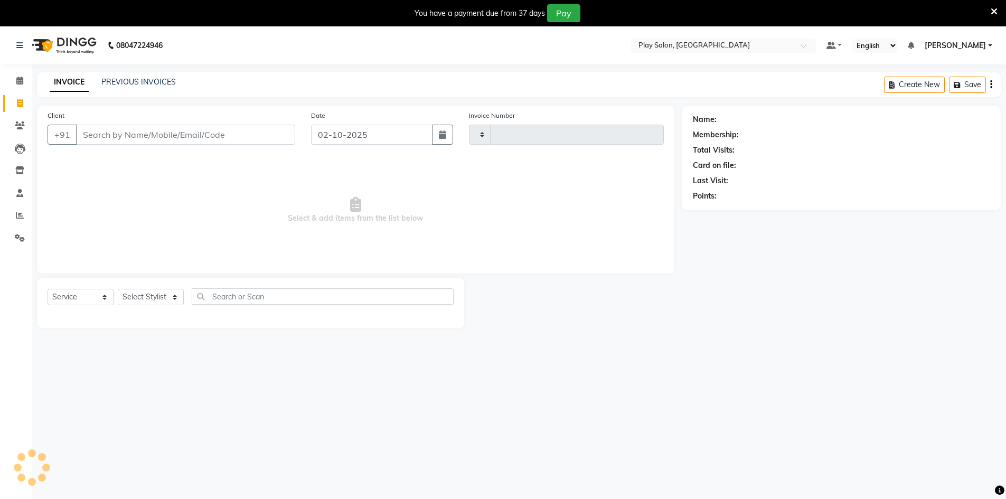
type input "0262"
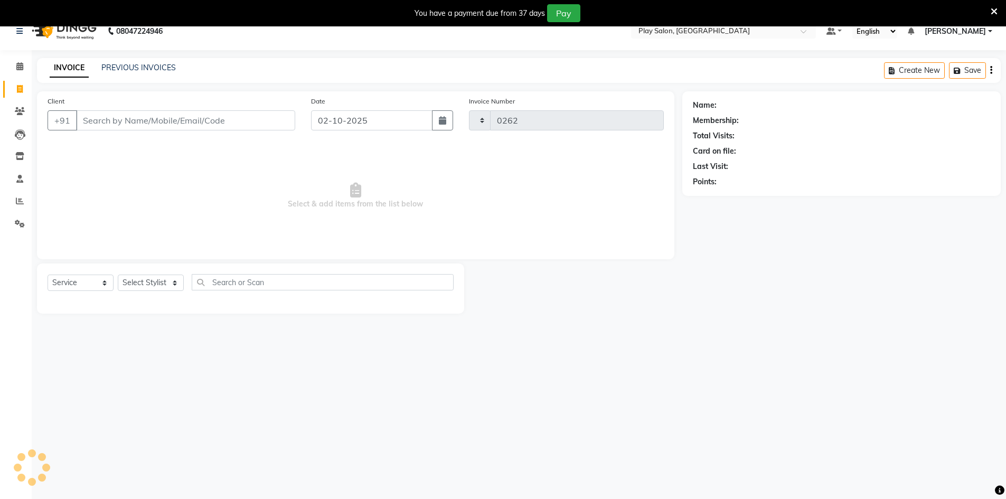
select select "8631"
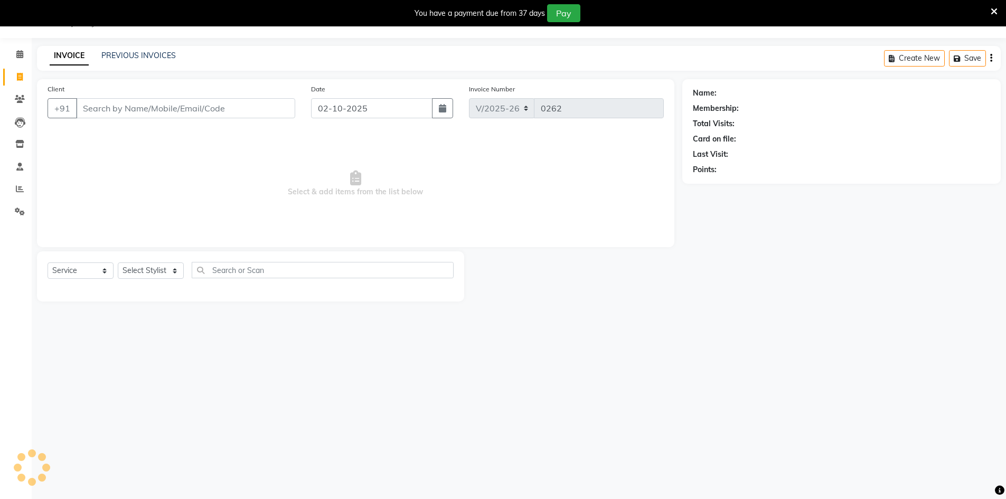
click at [255, 280] on div "Select Service Product Membership Package Voucher Prepaid Gift Card Select Styl…" at bounding box center [251, 274] width 406 height 25
click at [252, 270] on input "text" at bounding box center [323, 270] width 262 height 16
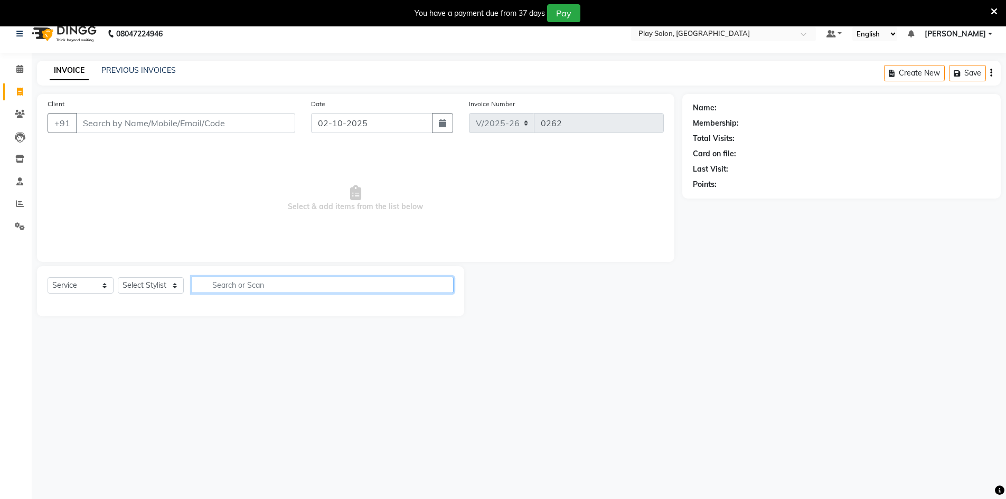
scroll to position [0, 0]
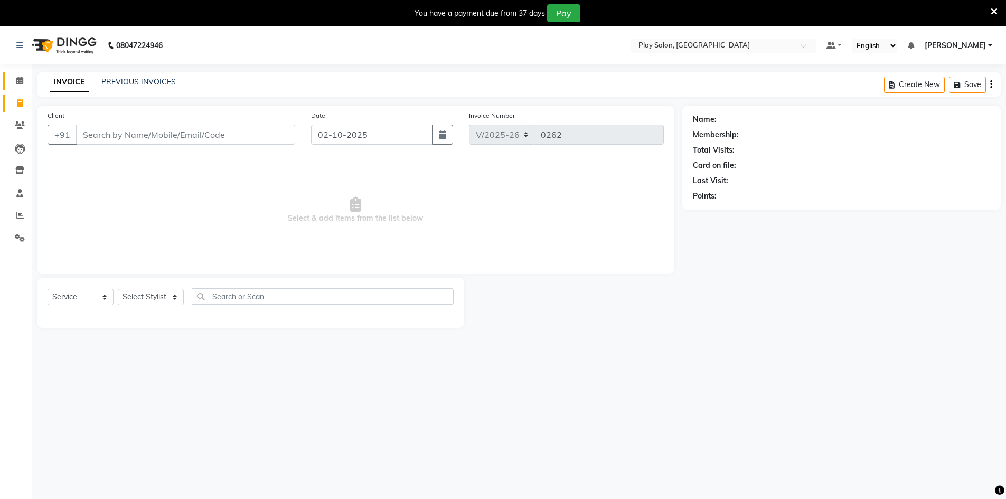
click at [17, 86] on span at bounding box center [20, 81] width 18 height 12
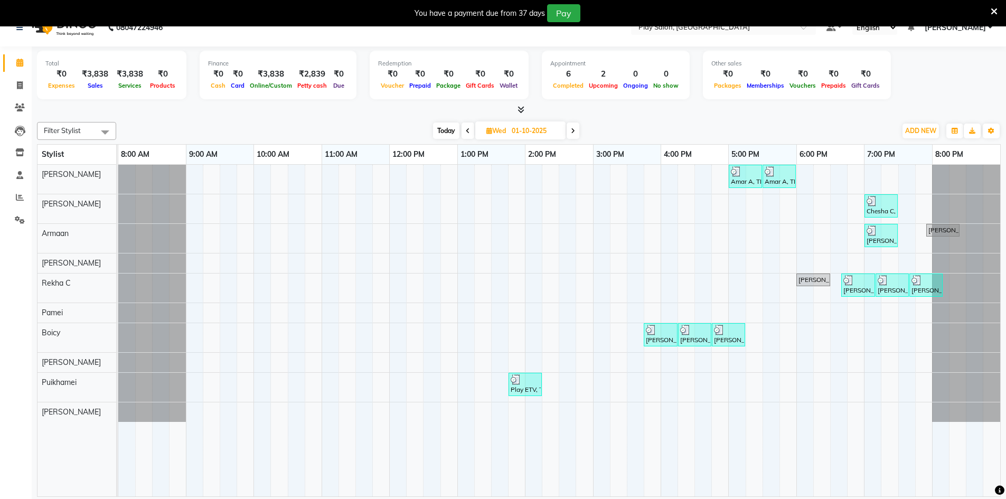
scroll to position [26, 0]
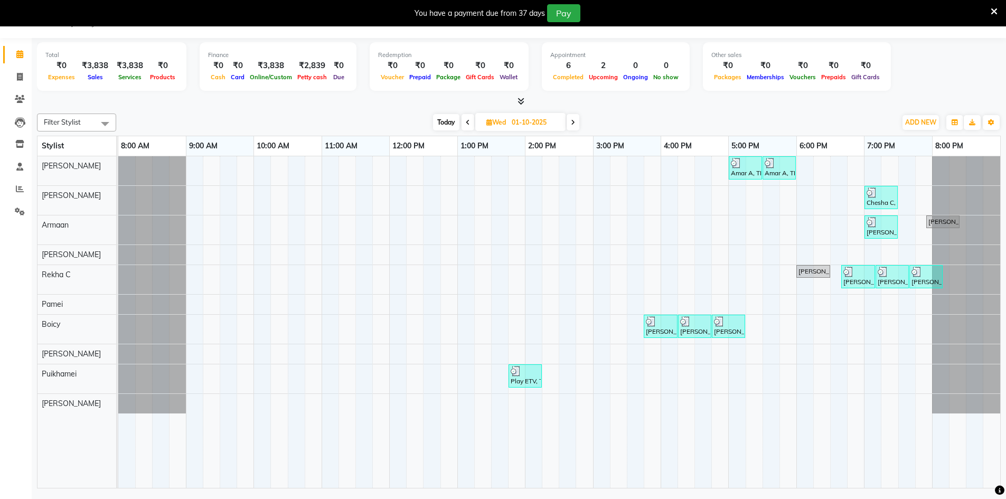
click at [501, 116] on span "Wed 01-10-2025" at bounding box center [520, 122] width 90 height 18
click at [522, 125] on input "01-10-2025" at bounding box center [535, 123] width 53 height 16
select select "10"
select select "2025"
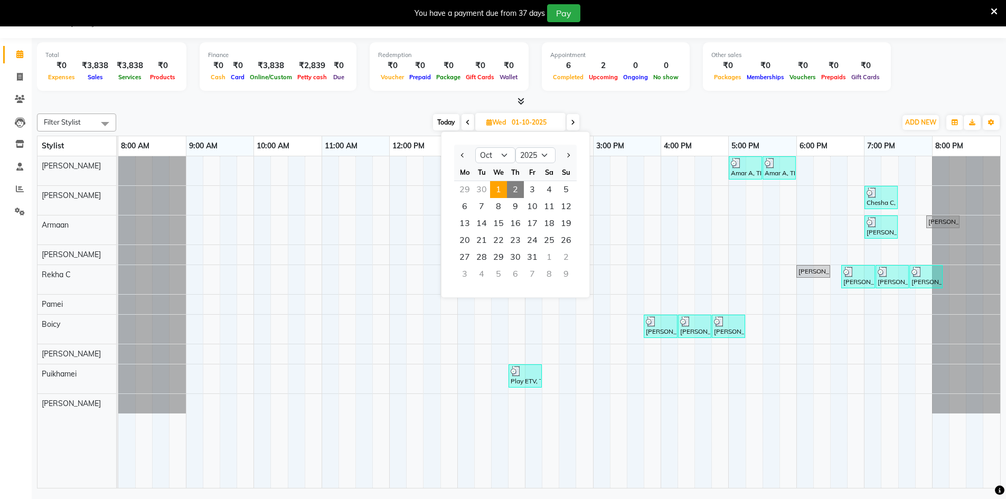
click at [510, 188] on span "2" at bounding box center [515, 189] width 17 height 17
type input "02-10-2025"
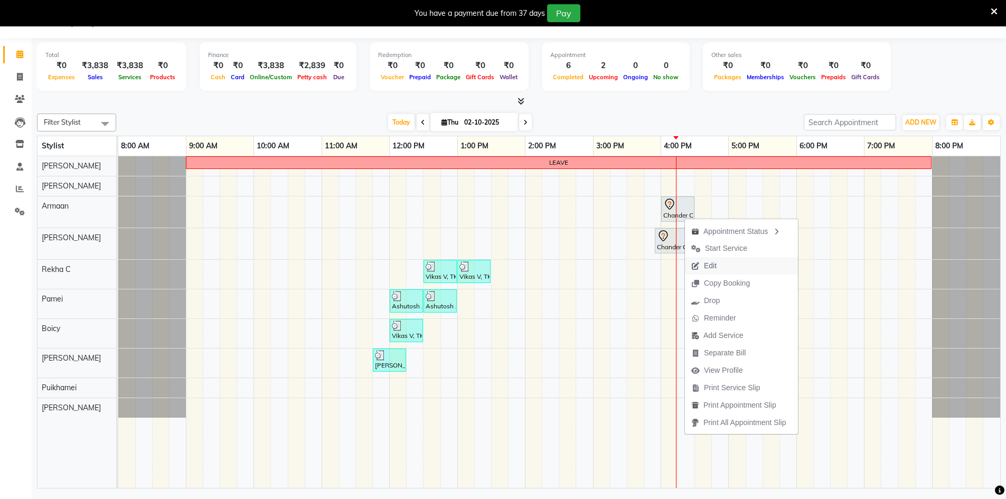
click at [699, 267] on icon "button" at bounding box center [695, 266] width 8 height 7
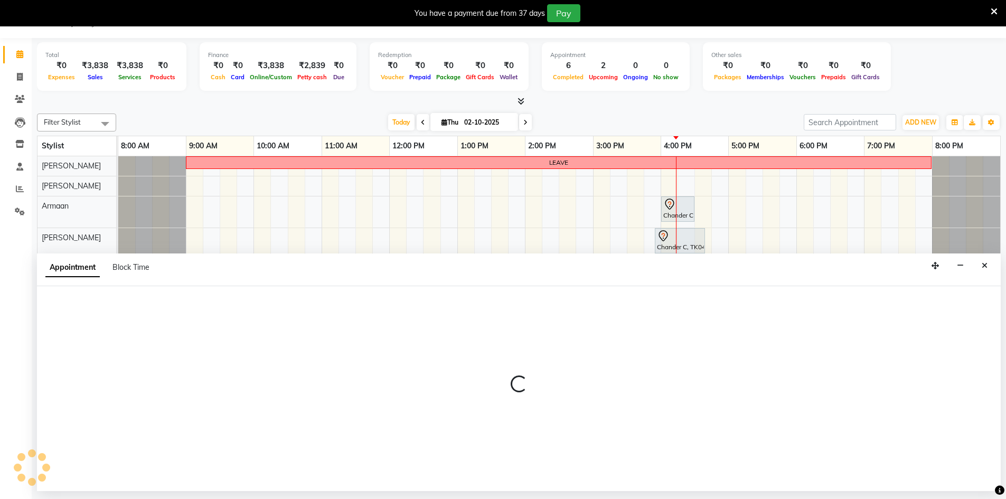
select select "tentative"
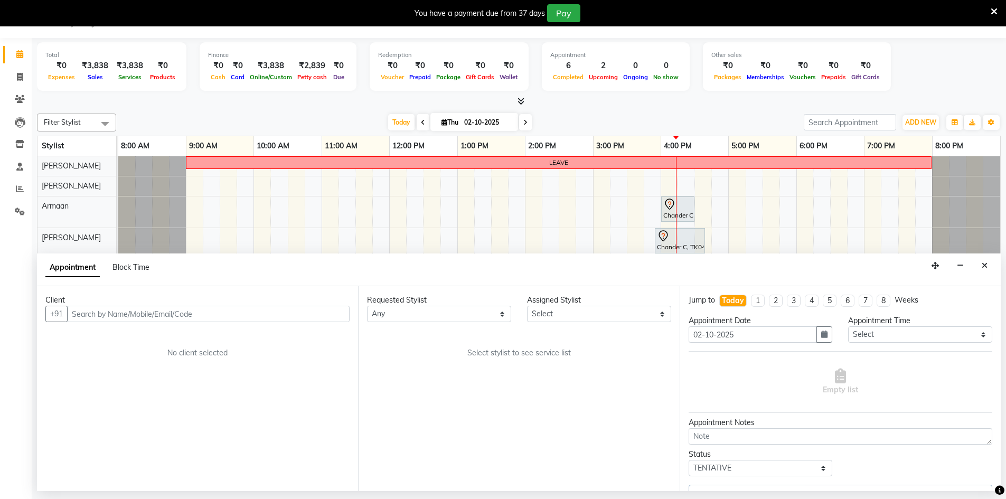
select select "88606"
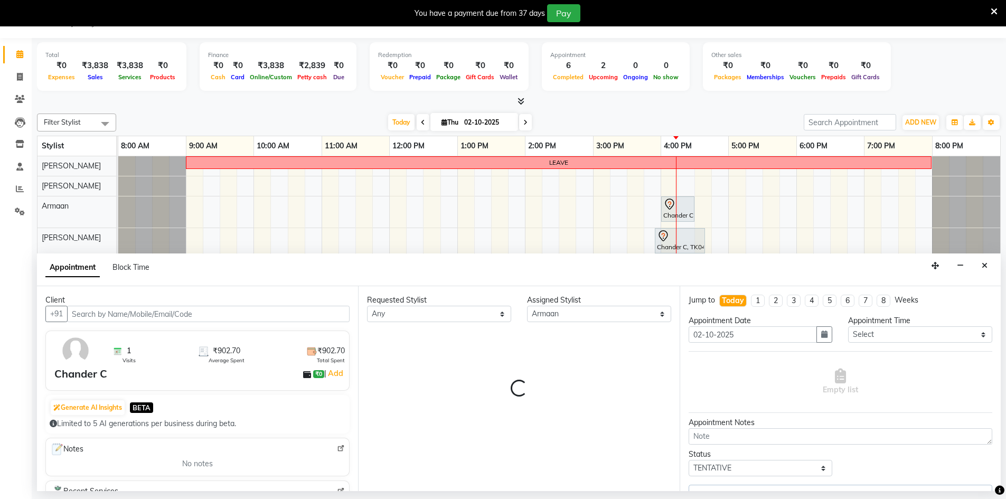
select select "4366"
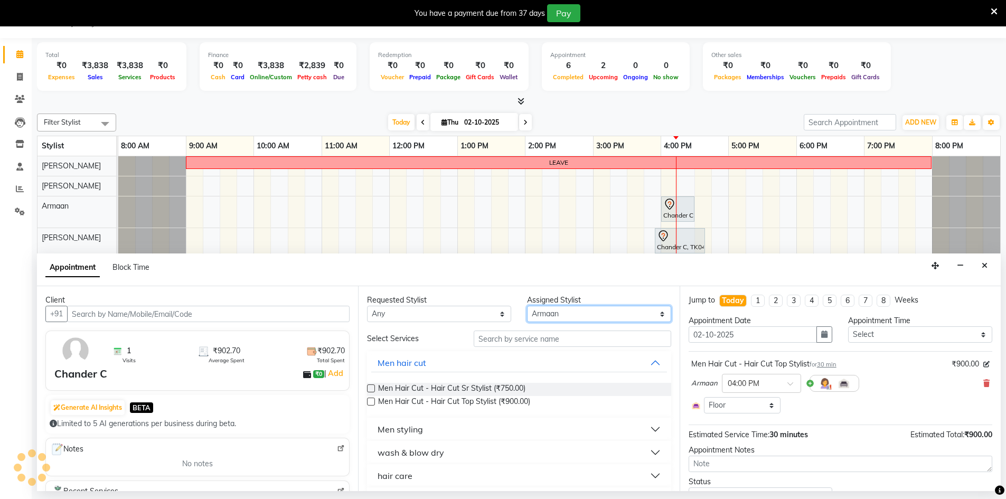
click at [538, 314] on select "Select Armaan Ashik lama Boicy Gaiphunliu Kamei Hauzel Ruby Pamei Puikhamei Rek…" at bounding box center [599, 314] width 144 height 16
select select "4366"
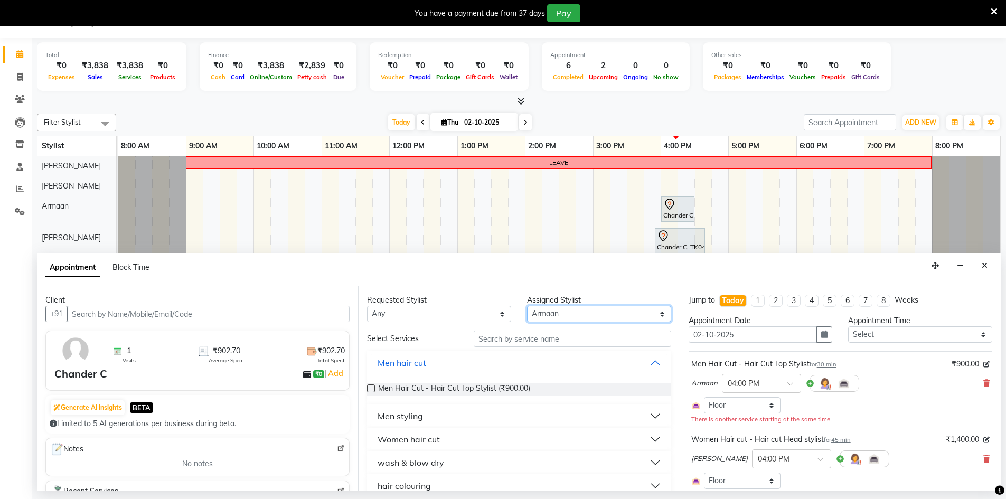
select select "88573"
click at [527, 306] on select "Select Armaan Ashik lama Boicy Gaiphunliu Kamei Hauzel Ruby Pamei Puikhamei Rek…" at bounding box center [599, 314] width 144 height 16
click at [516, 343] on input "text" at bounding box center [573, 339] width 198 height 16
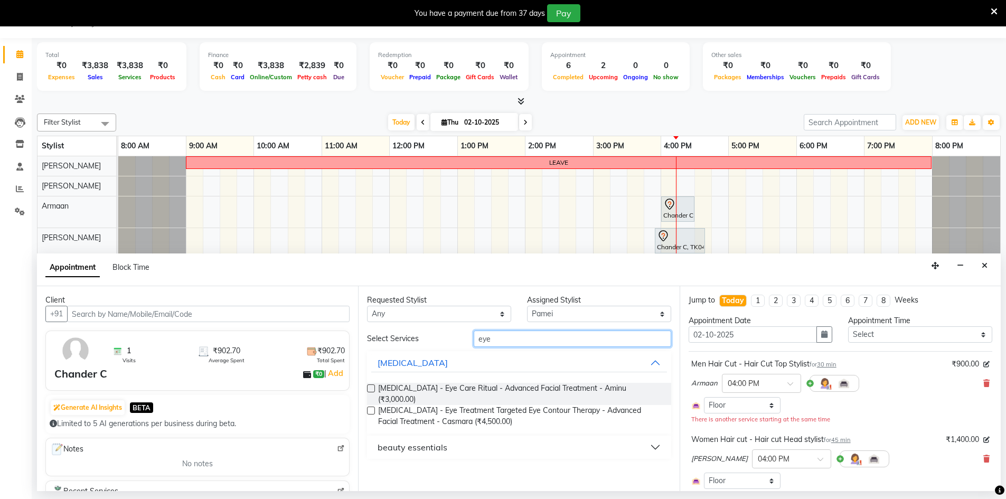
type input "eye"
click at [443, 450] on div "beauty essentials" at bounding box center [519, 447] width 304 height 23
click at [443, 447] on button "beauty essentials" at bounding box center [518, 447] width 295 height 19
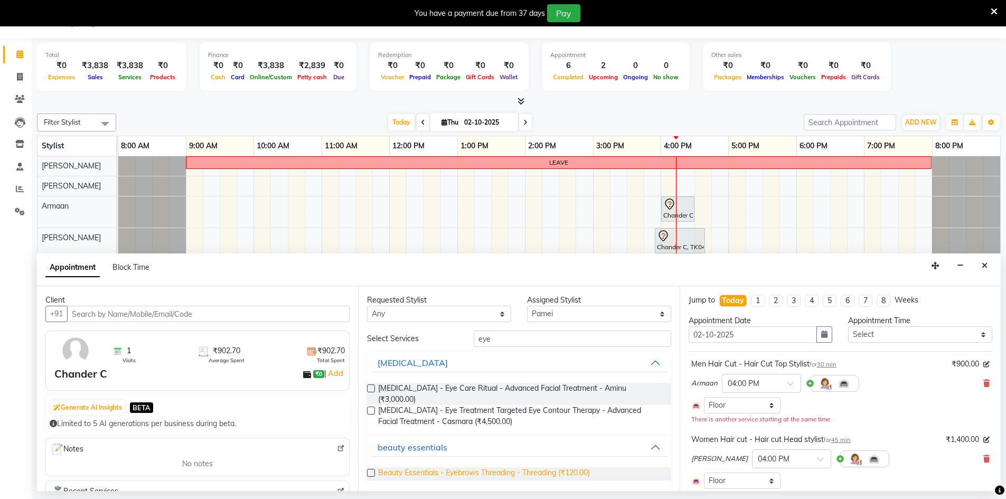
click at [476, 467] on span "Beauty Essentials - Eyebrows Threading - Threading (₹120.00)" at bounding box center [484, 473] width 212 height 13
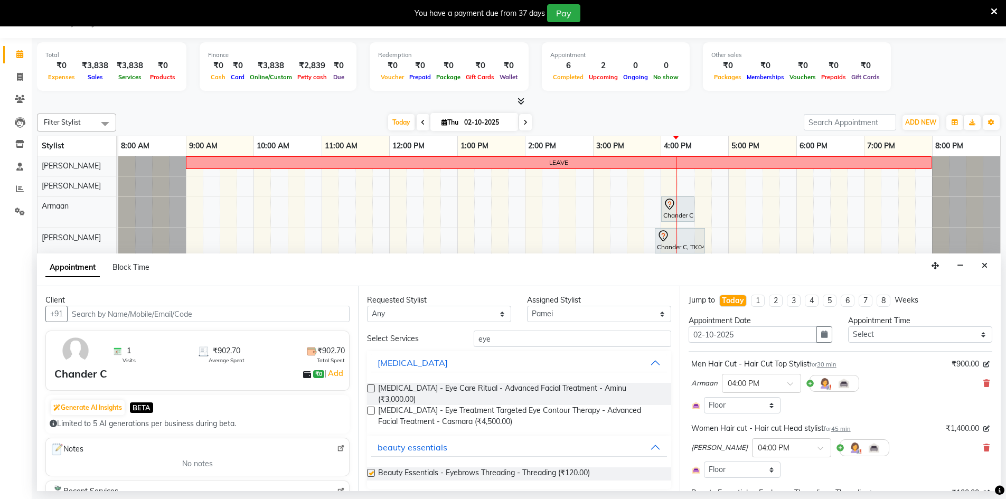
checkbox input "false"
drag, startPoint x: 517, startPoint y: 337, endPoint x: 477, endPoint y: 339, distance: 39.7
click at [477, 339] on input "eye" at bounding box center [573, 339] width 198 height 16
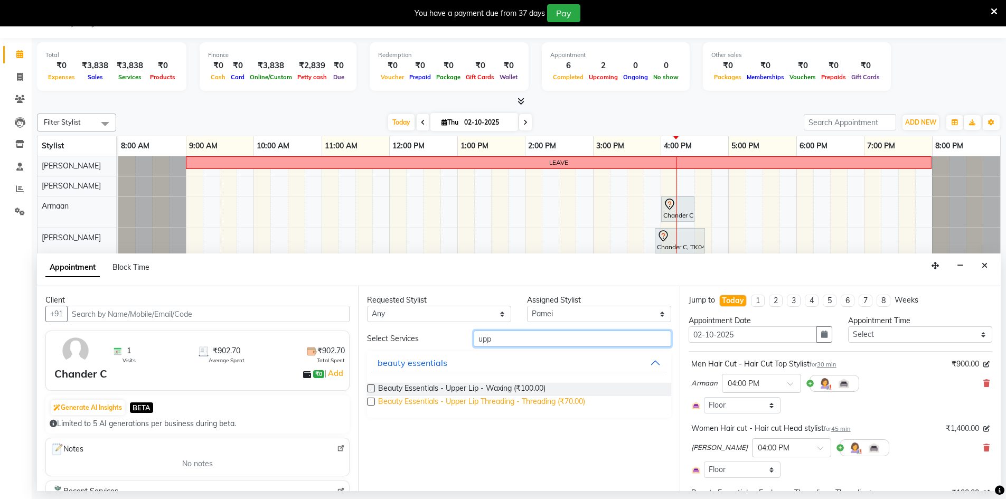
type input "upp"
click at [489, 401] on span "Beauty Essentials - Upper Lip Threading - Threading (₹70.00)" at bounding box center [481, 402] width 207 height 13
checkbox input "false"
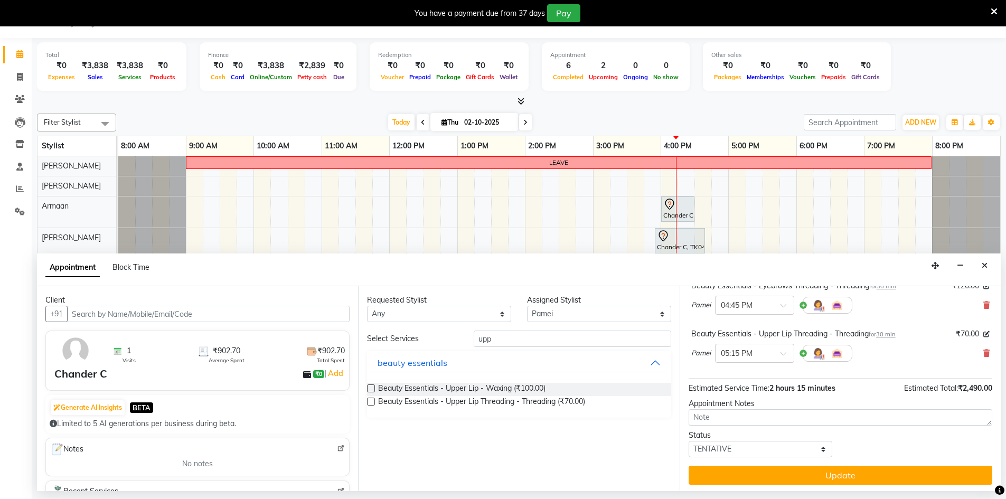
scroll to position [209, 0]
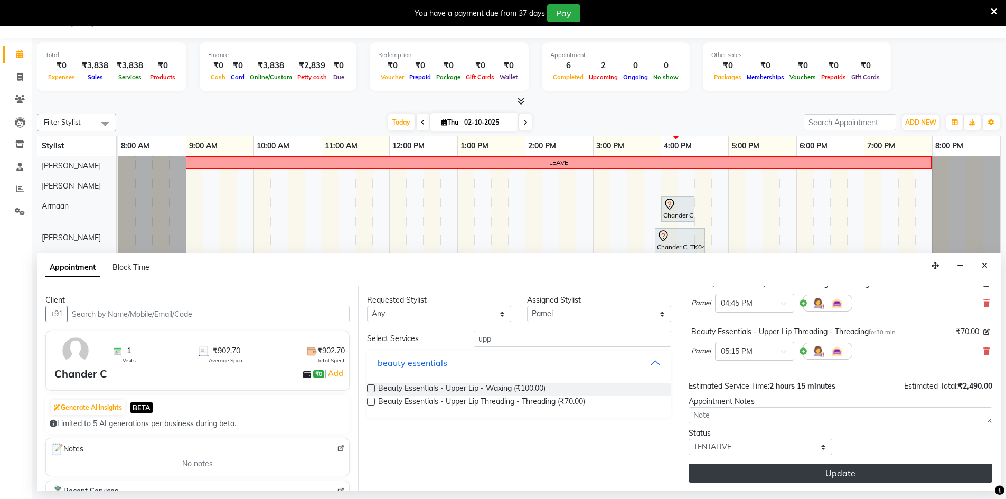
click at [776, 482] on button "Update" at bounding box center [841, 473] width 304 height 19
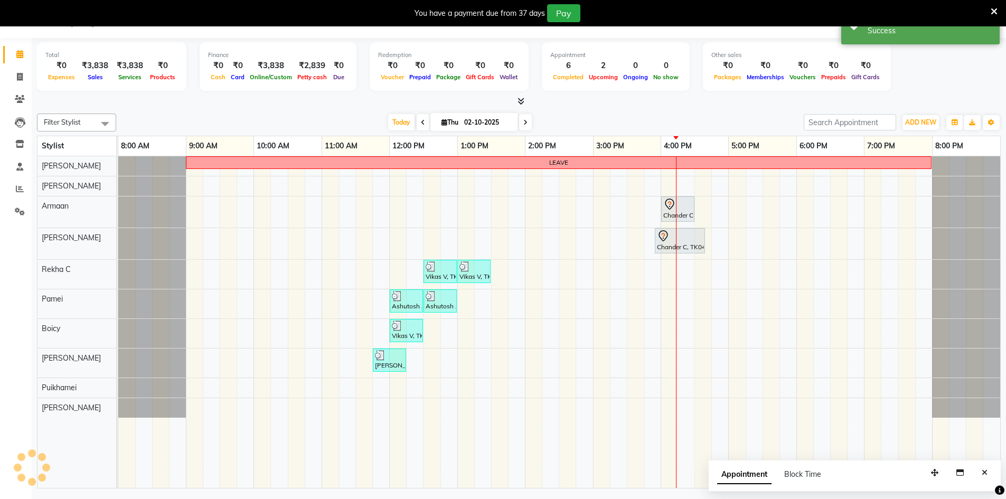
scroll to position [0, 0]
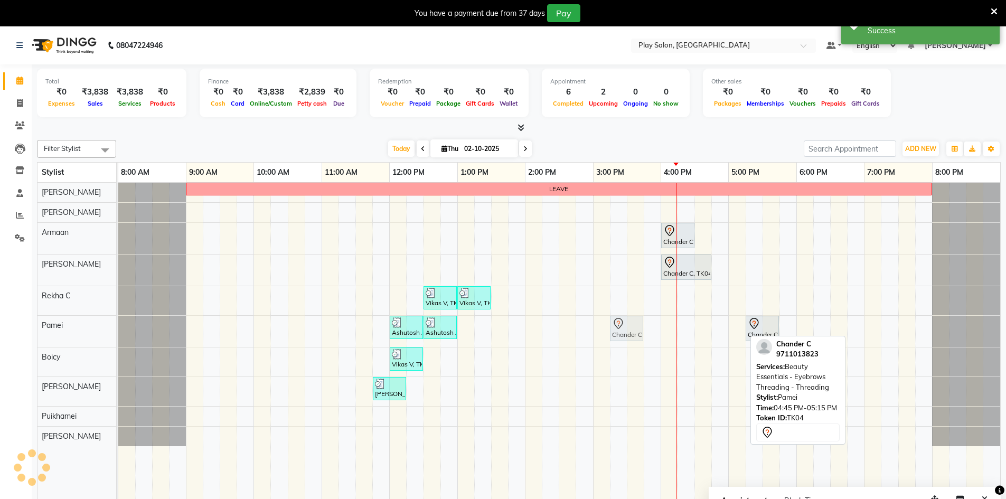
drag, startPoint x: 734, startPoint y: 336, endPoint x: 629, endPoint y: 338, distance: 105.1
click at [118, 338] on div "Ashutosh A, TK03, 12:00 PM-12:30 PM, Mini Retreats - Foot Massage - Short Treat…" at bounding box center [118, 331] width 0 height 31
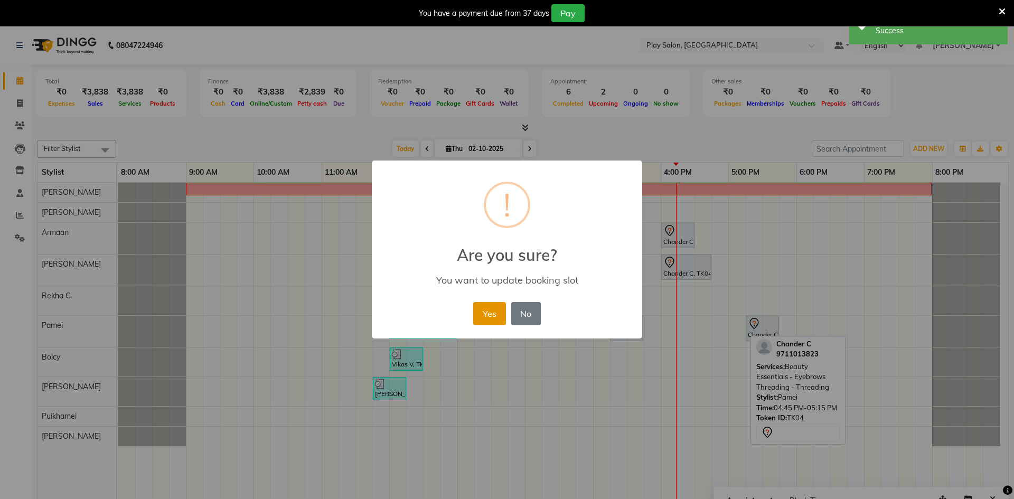
click at [479, 324] on button "Yes" at bounding box center [489, 313] width 32 height 23
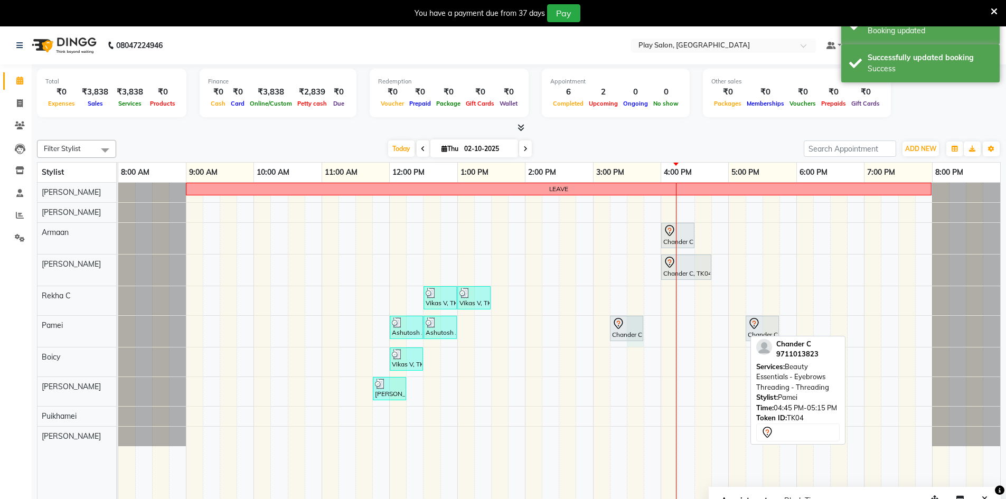
click at [643, 332] on div "Chander C, TK04, 03:15 PM-03:45 PM, Beauty Essentials - Eyebrows Threading - Th…" at bounding box center [627, 329] width 34 height 26
select select "88573"
select select "tentative"
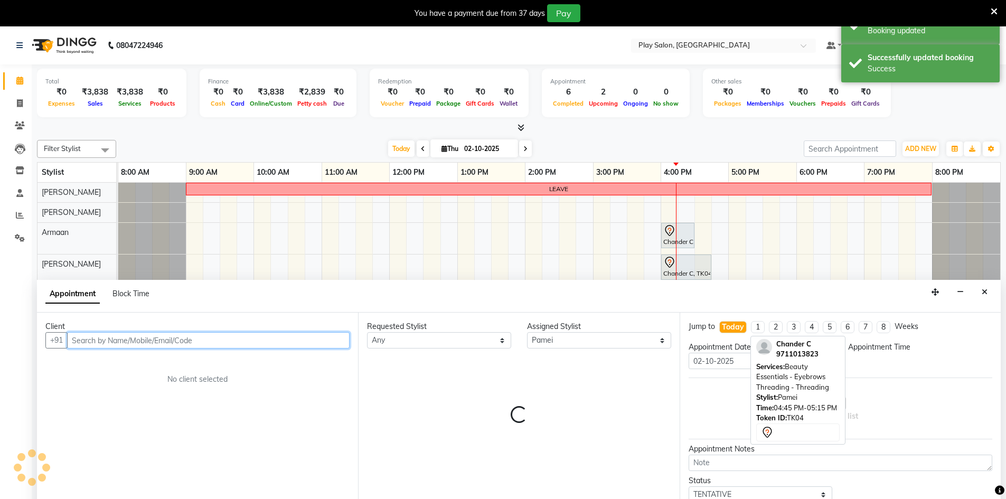
select select "930"
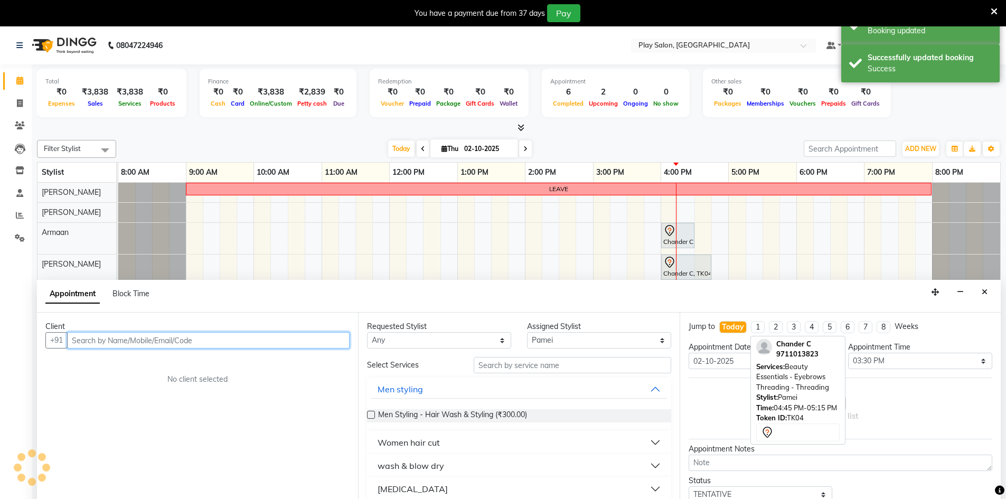
scroll to position [26, 0]
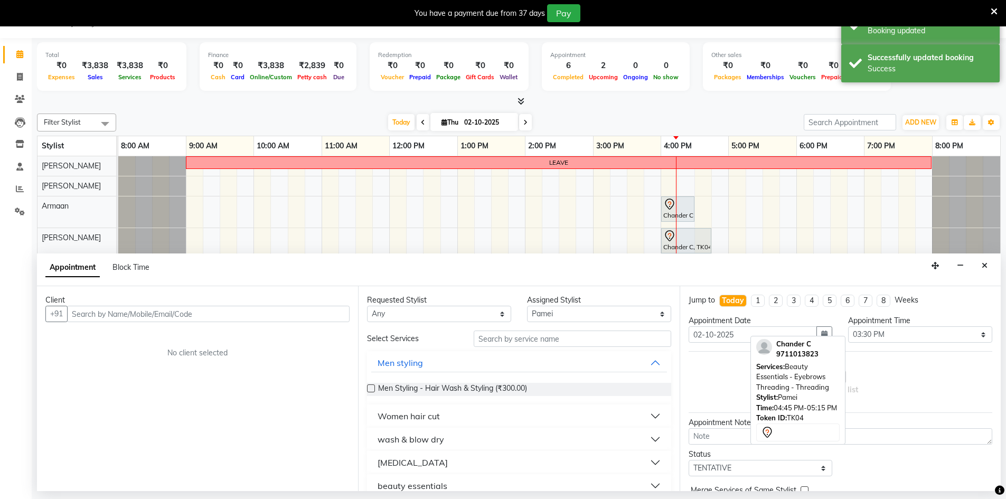
click at [978, 271] on button "Close" at bounding box center [984, 266] width 15 height 16
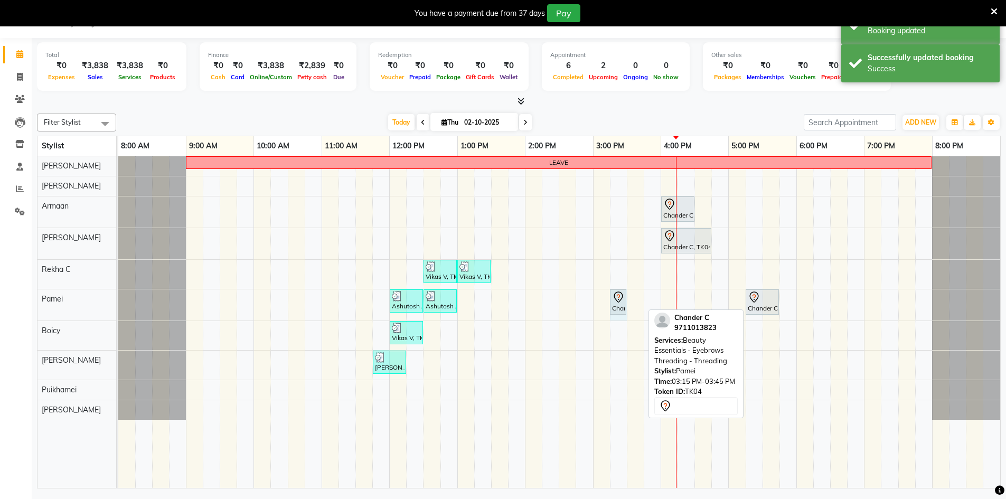
click at [118, 302] on div "Ashutosh A, TK03, 12:00 PM-12:30 PM, Mini Retreats - Foot Massage - Short Treat…" at bounding box center [118, 304] width 0 height 31
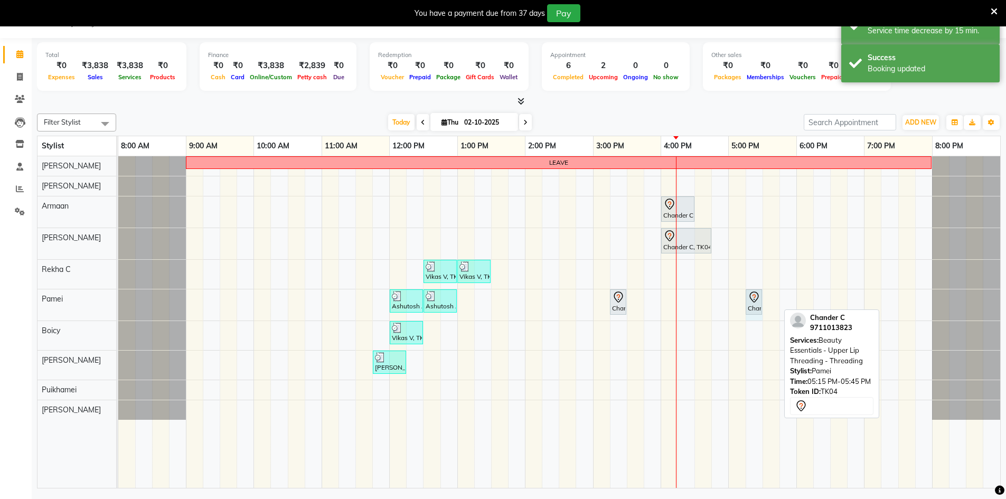
drag, startPoint x: 779, startPoint y: 304, endPoint x: 756, endPoint y: 302, distance: 22.8
click at [118, 302] on div "Ashutosh A, TK03, 12:00 PM-12:30 PM, Mini Retreats - Foot Massage - Short Treat…" at bounding box center [118, 304] width 0 height 31
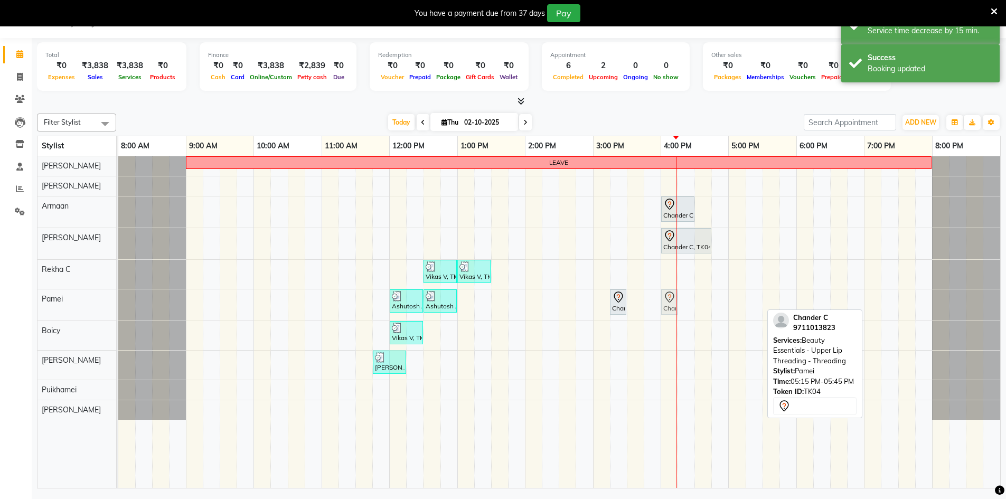
drag, startPoint x: 754, startPoint y: 300, endPoint x: 666, endPoint y: 304, distance: 88.8
click at [118, 304] on div "Ashutosh A, TK03, 12:00 PM-12:30 PM, Mini Retreats - Foot Massage - Short Treat…" at bounding box center [118, 304] width 0 height 31
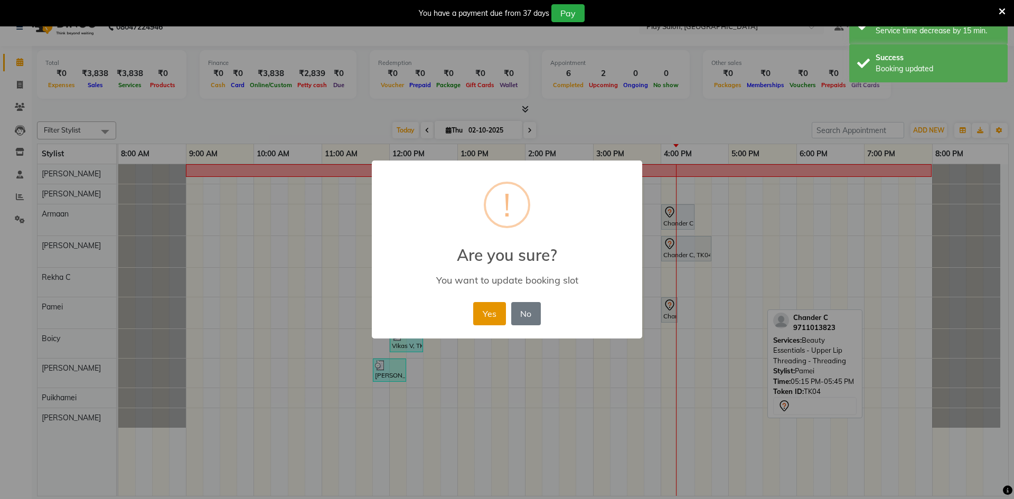
click at [499, 302] on button "Yes" at bounding box center [489, 313] width 32 height 23
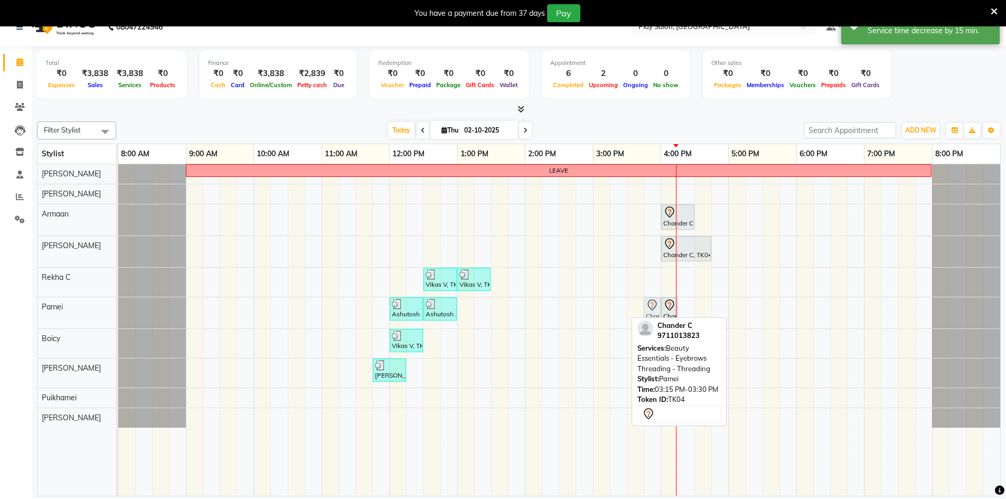
drag, startPoint x: 619, startPoint y: 308, endPoint x: 657, endPoint y: 313, distance: 38.3
click at [118, 313] on div "Ashutosh A, TK03, 12:00 PM-12:30 PM, Mini Retreats - Foot Massage - Short Treat…" at bounding box center [118, 312] width 0 height 31
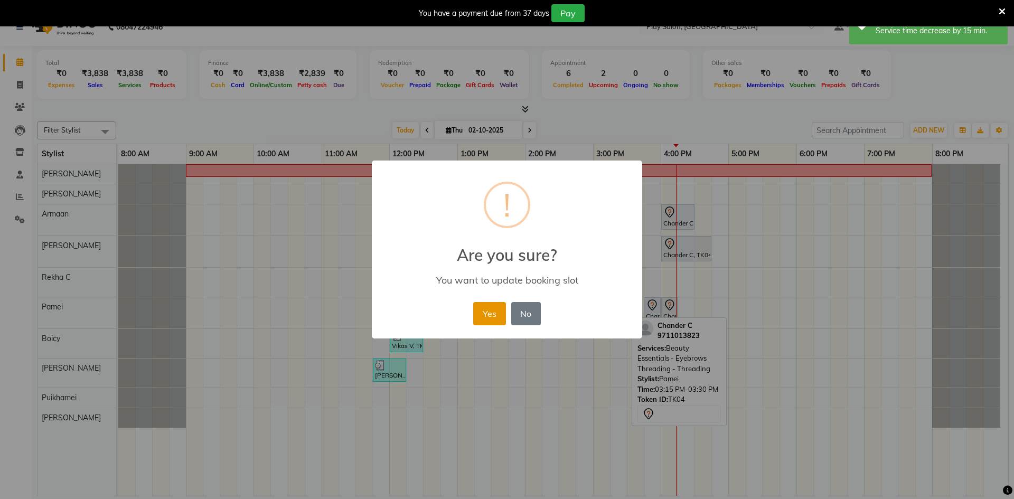
click at [498, 309] on button "Yes" at bounding box center [489, 313] width 32 height 23
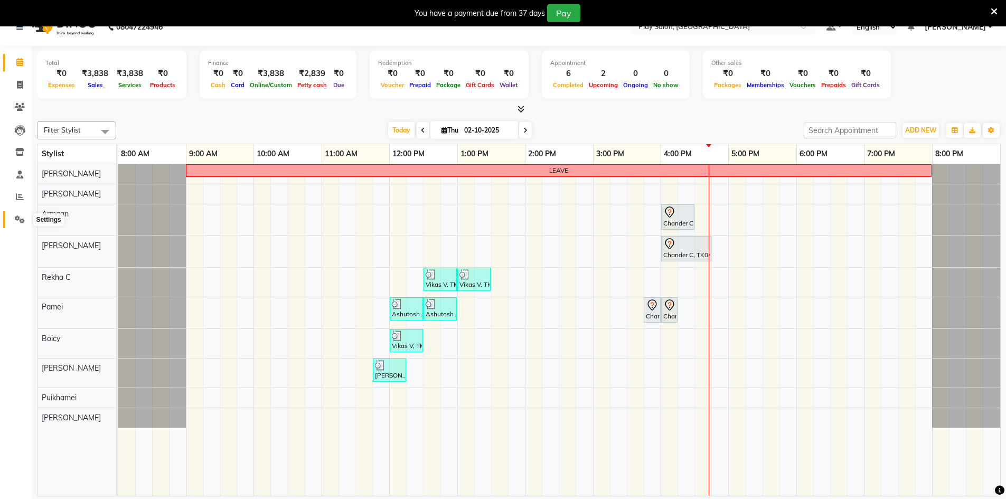
click at [23, 217] on icon at bounding box center [20, 220] width 10 height 8
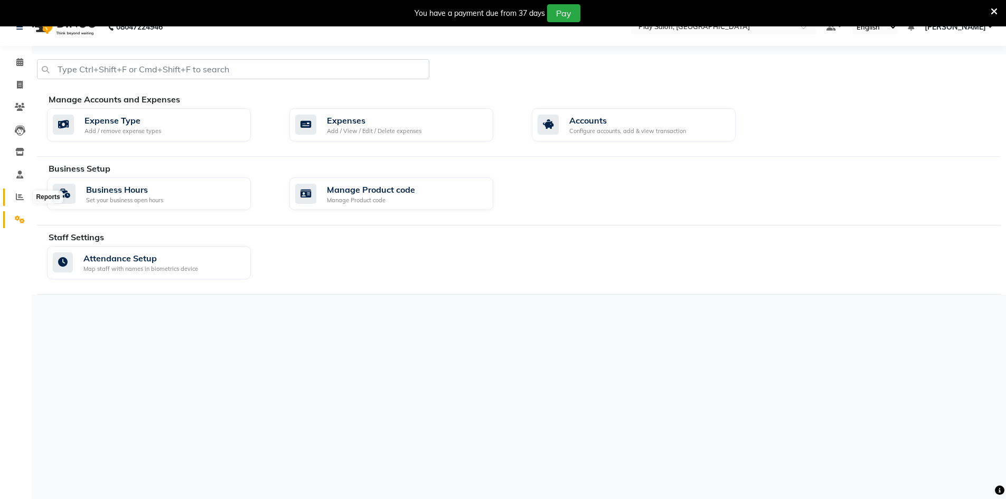
click at [14, 201] on span at bounding box center [20, 197] width 18 height 12
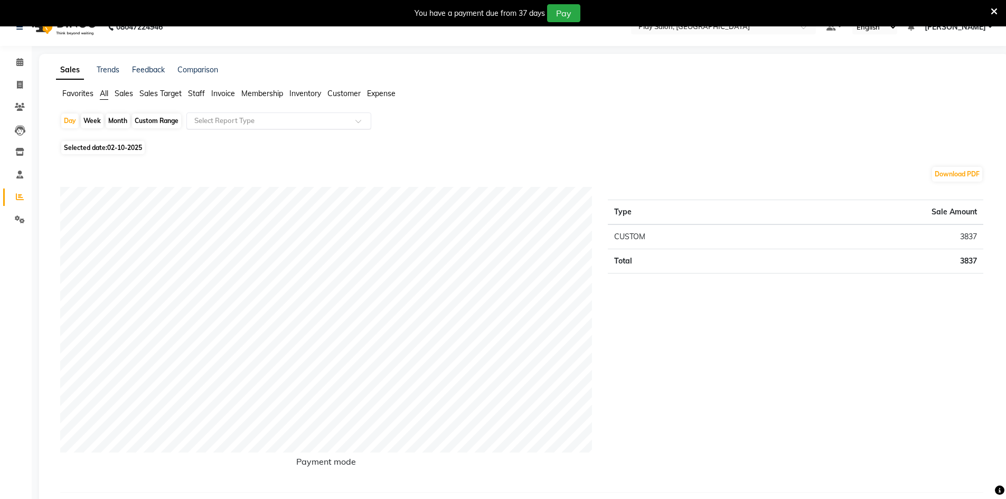
click at [220, 128] on div "Select Report Type" at bounding box center [278, 121] width 185 height 17
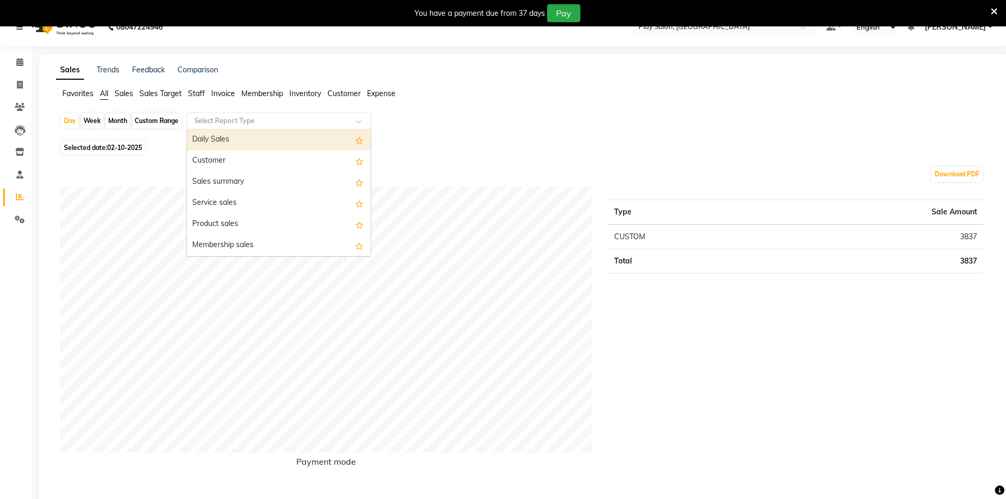
click at [535, 149] on div "Selected date: 02-10-2025" at bounding box center [526, 147] width 932 height 11
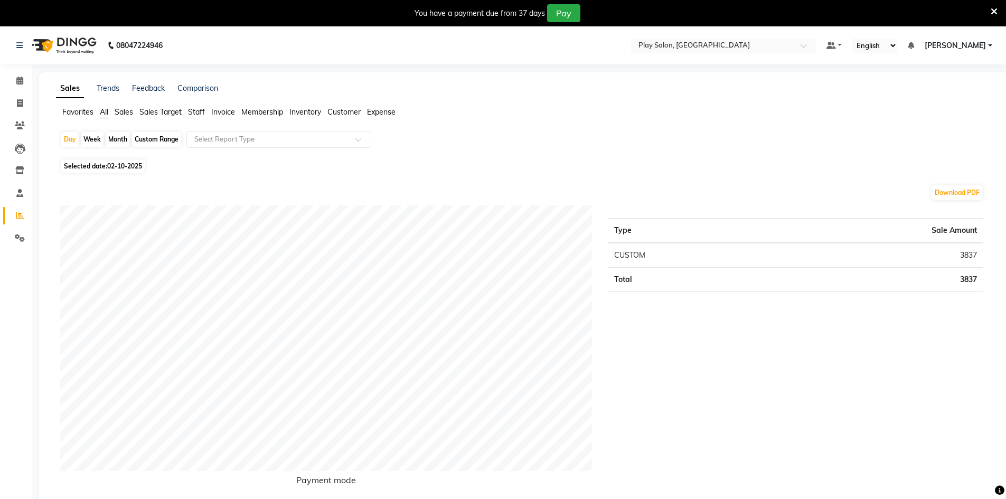
click at [196, 113] on span "Staff" at bounding box center [196, 112] width 17 height 10
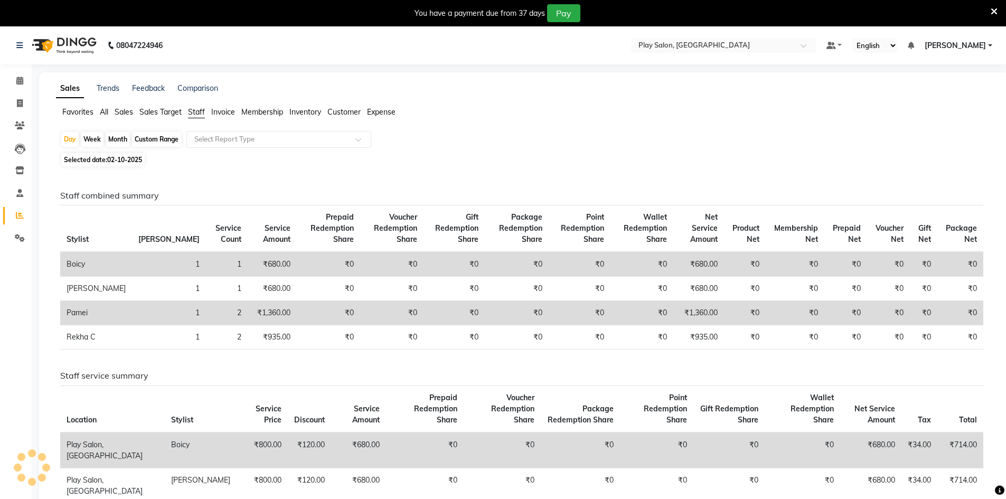
click at [216, 129] on app-reports "Favorites All Sales Sales Target Staff Invoice Membership Inventory Customer Ex…" at bounding box center [524, 362] width 949 height 510
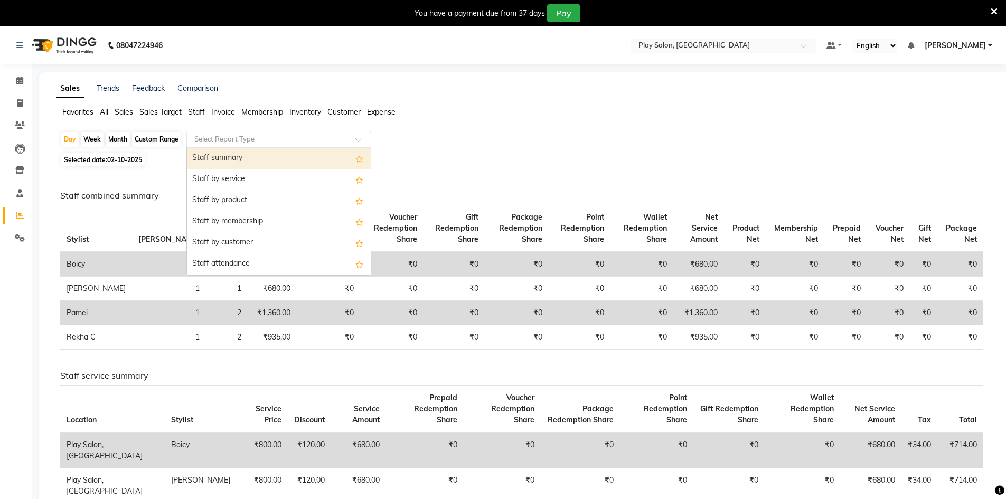
click at [214, 144] on input "text" at bounding box center [268, 139] width 152 height 11
click at [209, 163] on div "Staff summary" at bounding box center [279, 158] width 184 height 21
select select "full_report"
select select "csv"
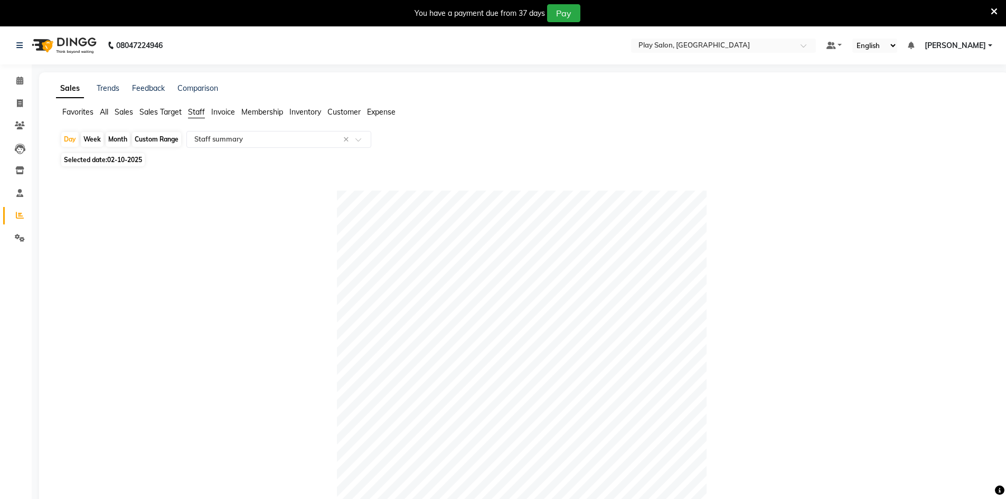
click at [103, 133] on div "Week" at bounding box center [92, 139] width 23 height 15
select select "10"
select select "2025"
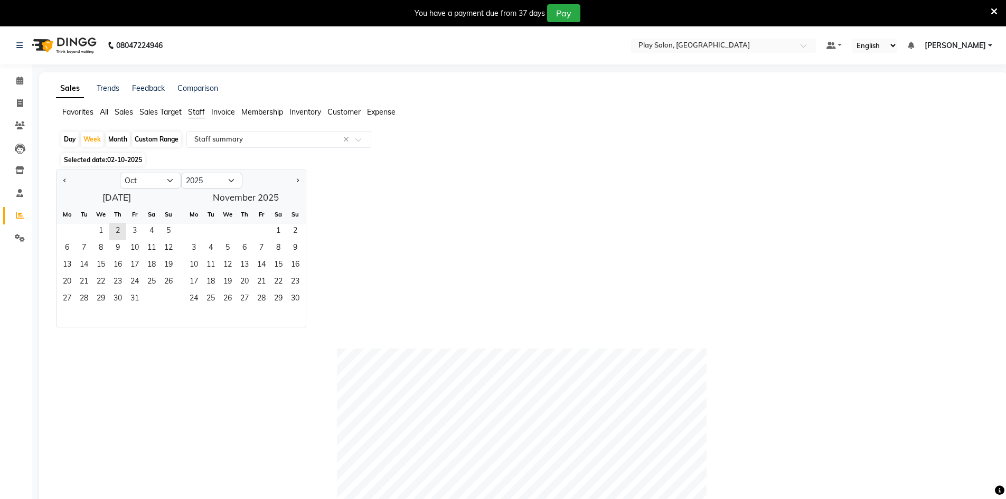
click at [114, 135] on div "Month" at bounding box center [118, 139] width 24 height 15
select select "10"
select select "2025"
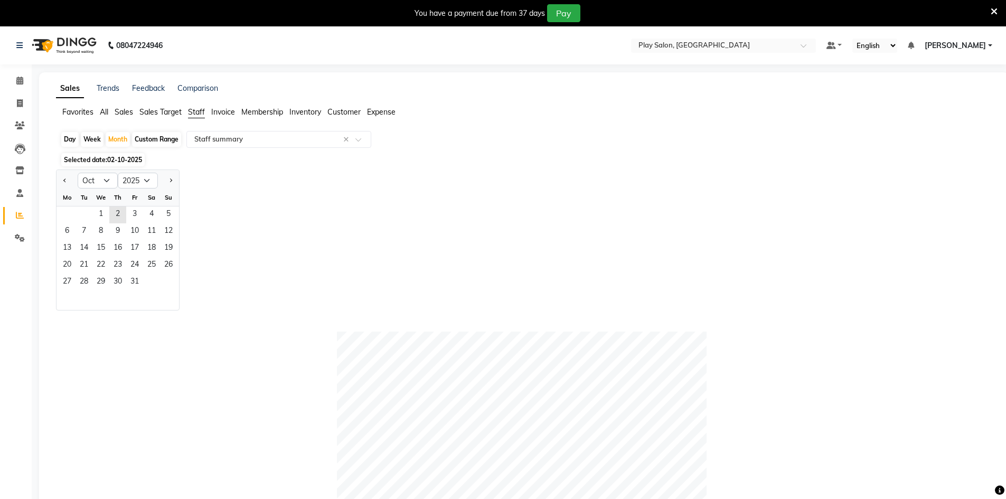
click at [103, 158] on span "Selected date: 02-10-2025" at bounding box center [102, 159] width 83 height 13
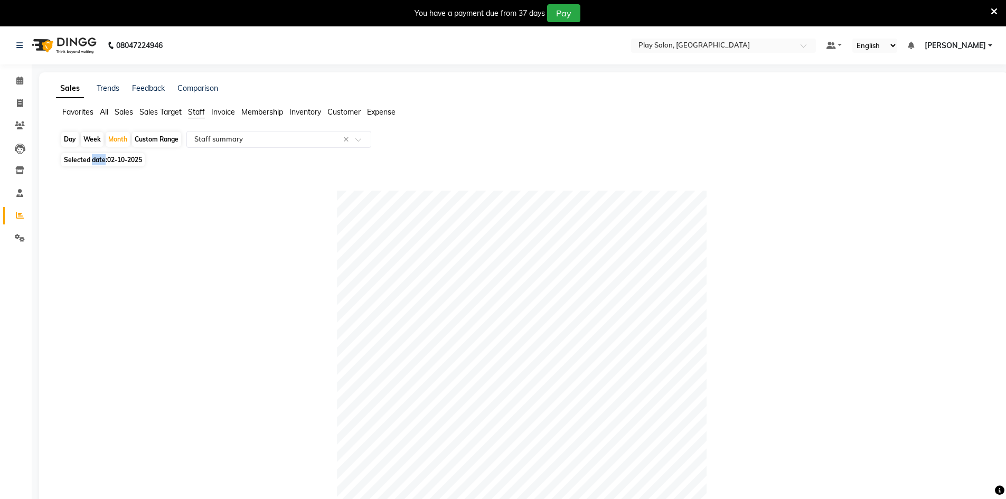
click at [103, 158] on span "Selected date: 02-10-2025" at bounding box center [102, 159] width 83 height 13
select select "10"
select select "2025"
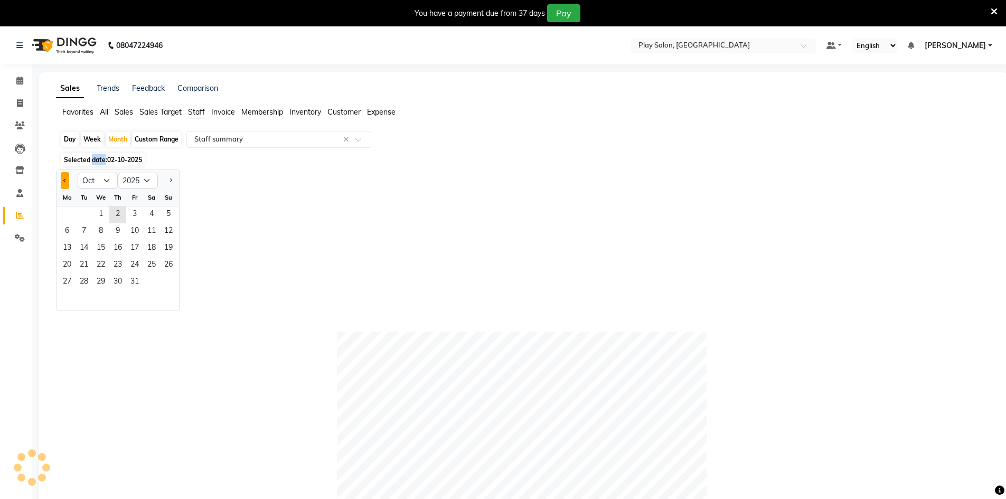
click at [67, 181] on button "Previous month" at bounding box center [65, 180] width 8 height 17
select select "9"
click at [100, 230] on span "10" at bounding box center [100, 231] width 17 height 17
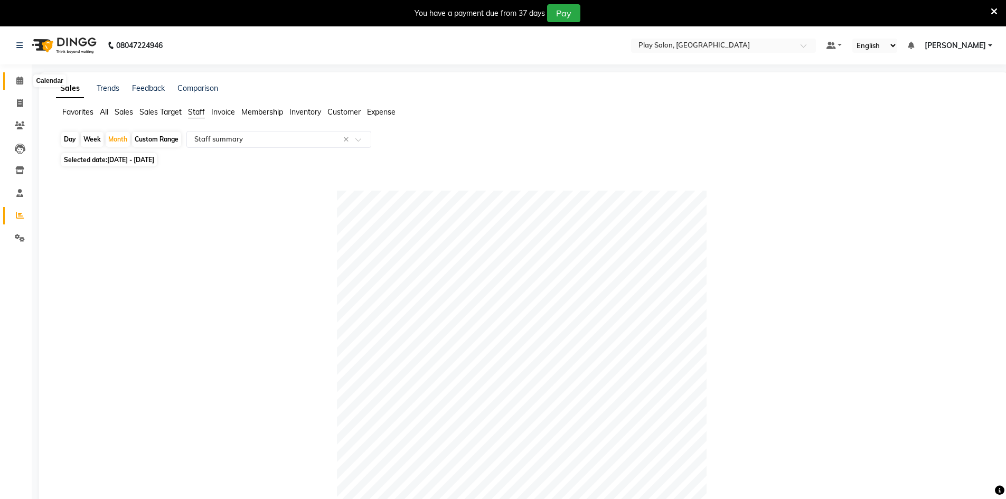
drag, startPoint x: 25, startPoint y: 80, endPoint x: 50, endPoint y: 89, distance: 26.4
click at [25, 80] on span at bounding box center [20, 81] width 18 height 12
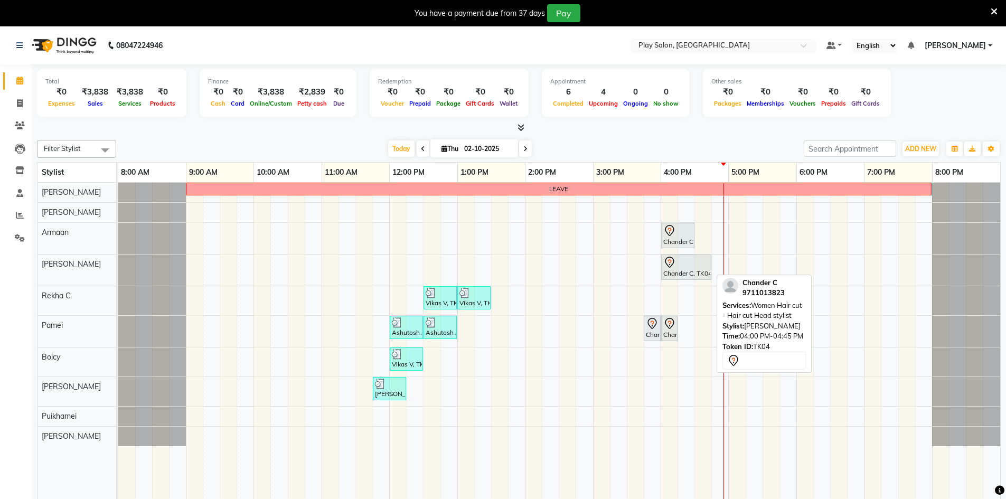
click at [673, 259] on icon at bounding box center [669, 262] width 9 height 11
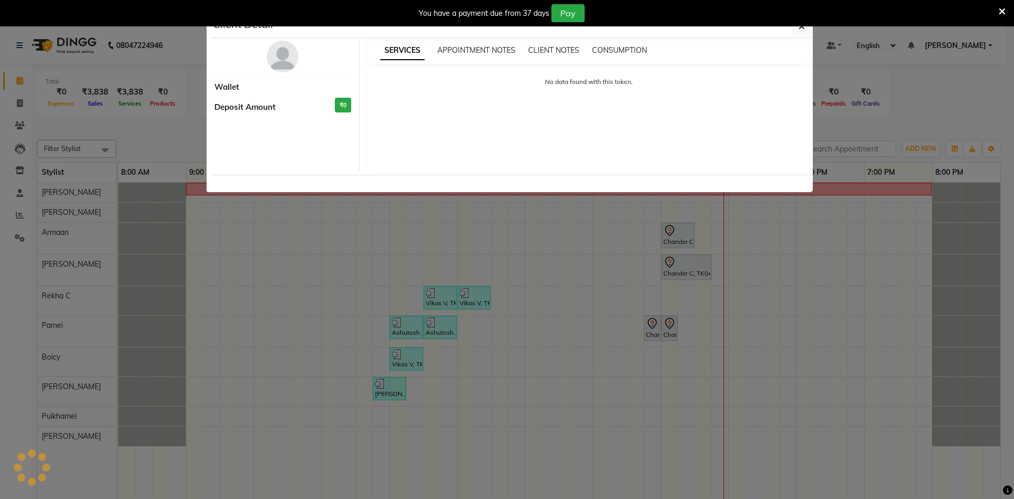
select select "7"
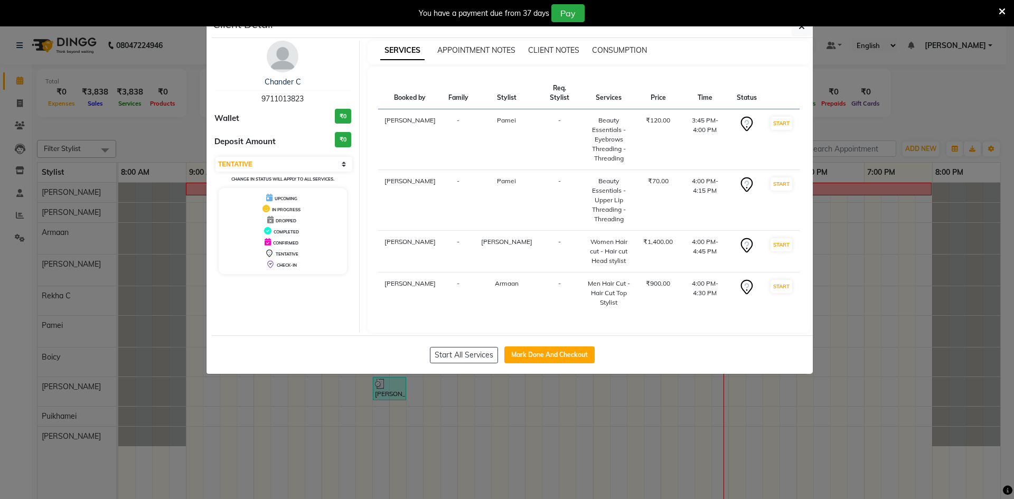
click at [794, 22] on div "You have a payment due from 37 days Pay" at bounding box center [507, 13] width 1014 height 26
click at [801, 36] on div "Client Detail" at bounding box center [512, 26] width 601 height 23
click at [801, 30] on icon "button" at bounding box center [802, 26] width 6 height 8
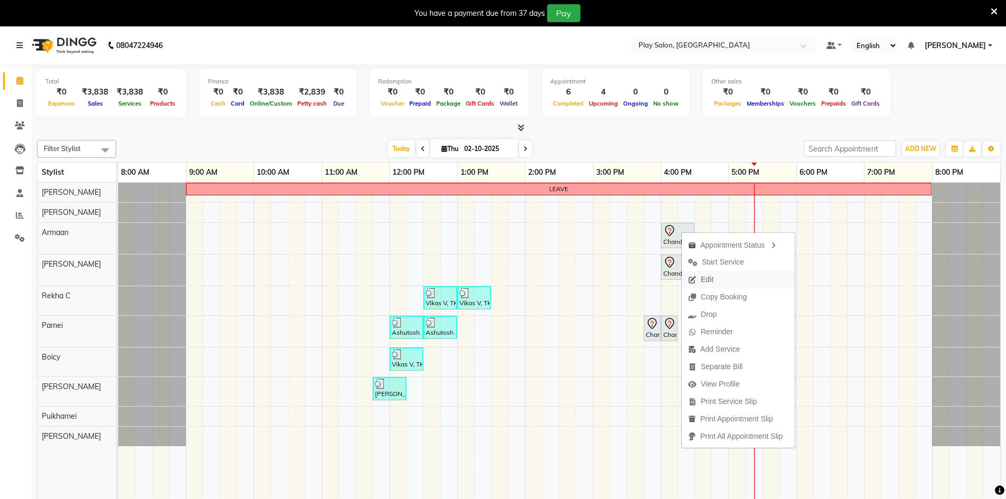
click at [705, 282] on span "Edit" at bounding box center [707, 279] width 13 height 11
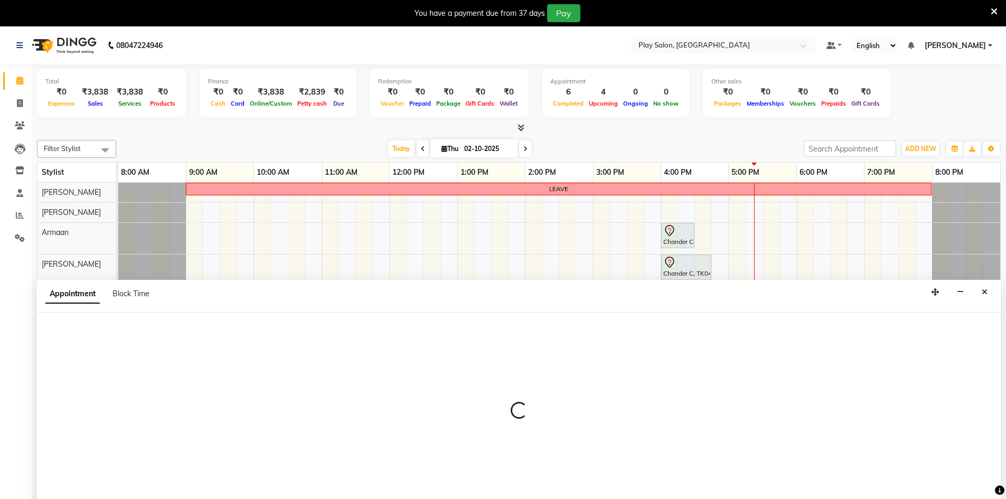
scroll to position [26, 0]
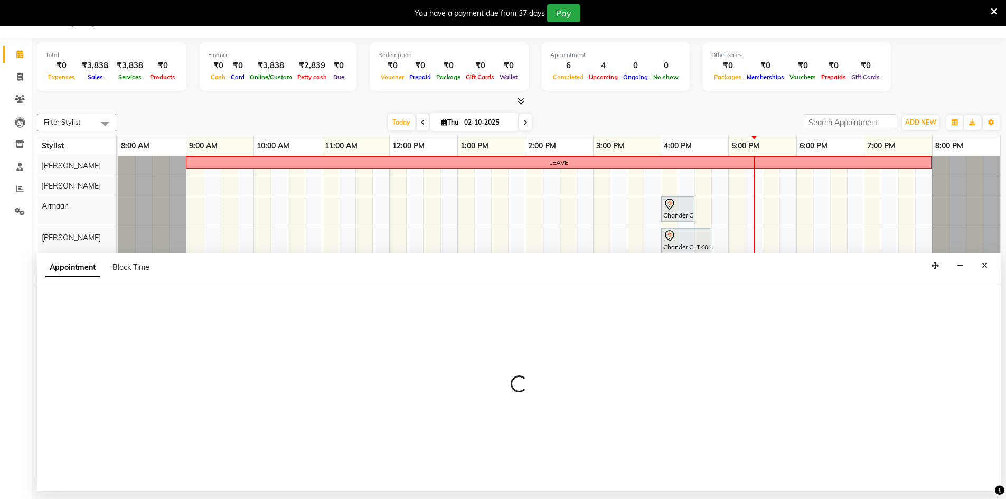
select select "tentative"
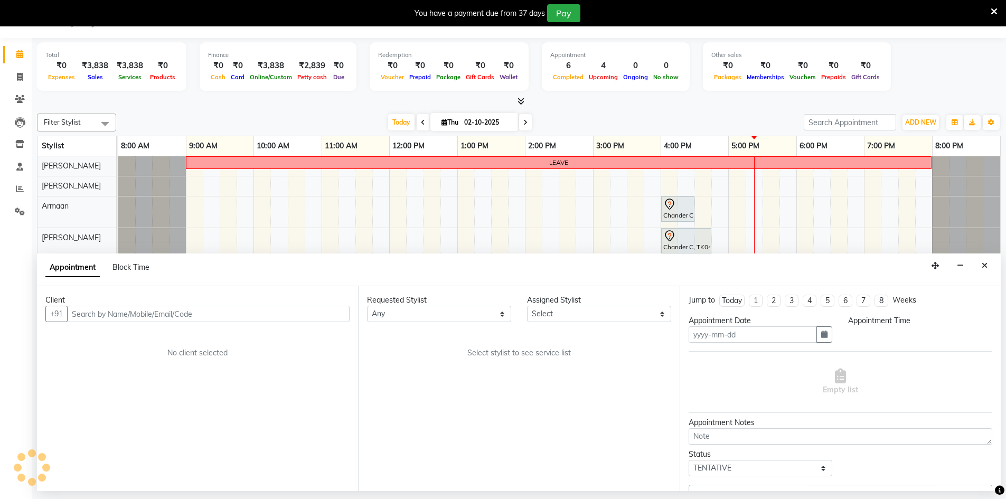
type input "02-10-2025"
select select "945"
select select "88573"
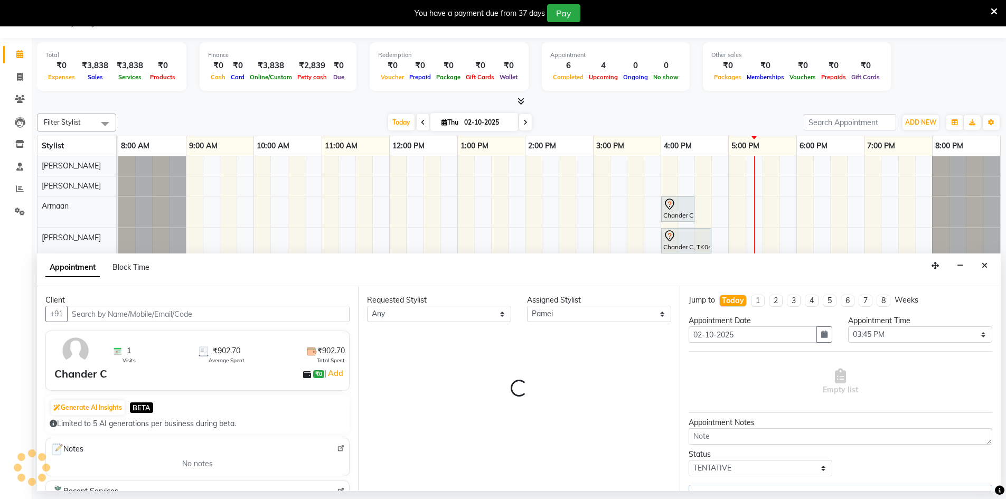
select select "4366"
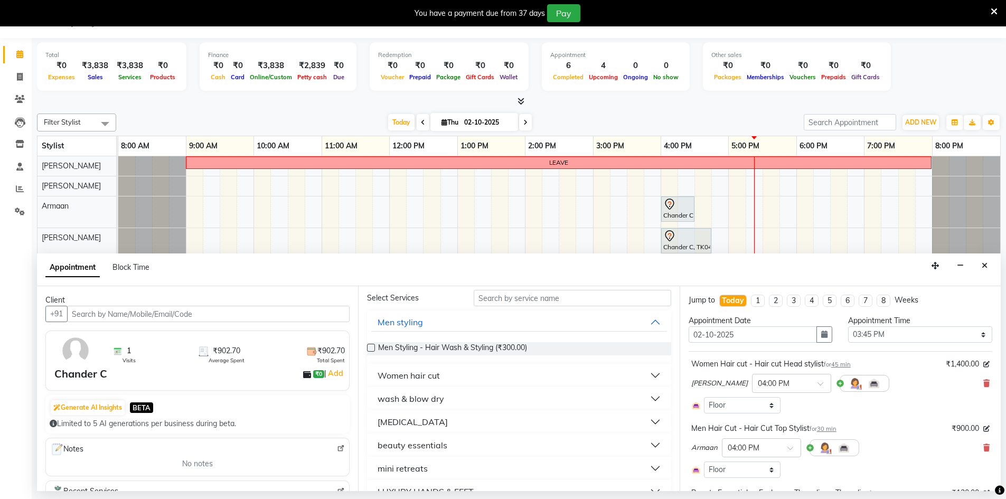
scroll to position [85, 0]
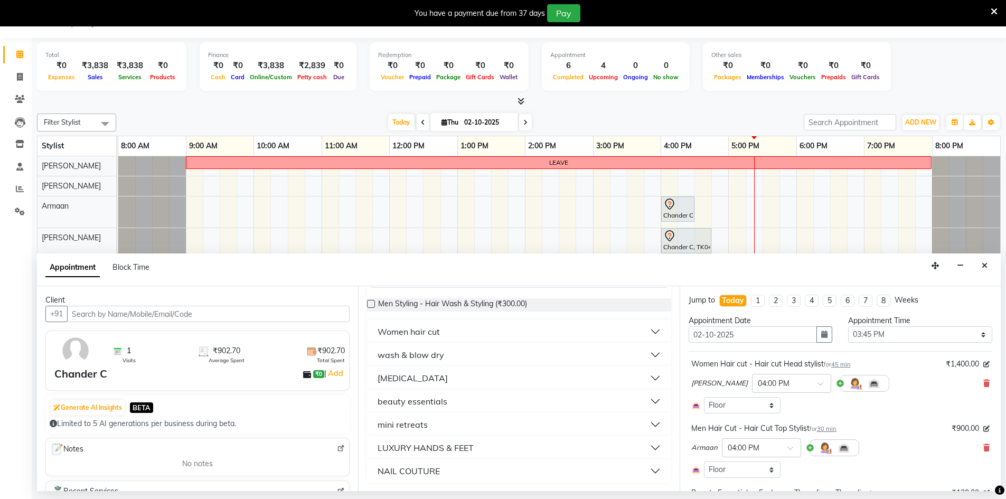
select select "4366"
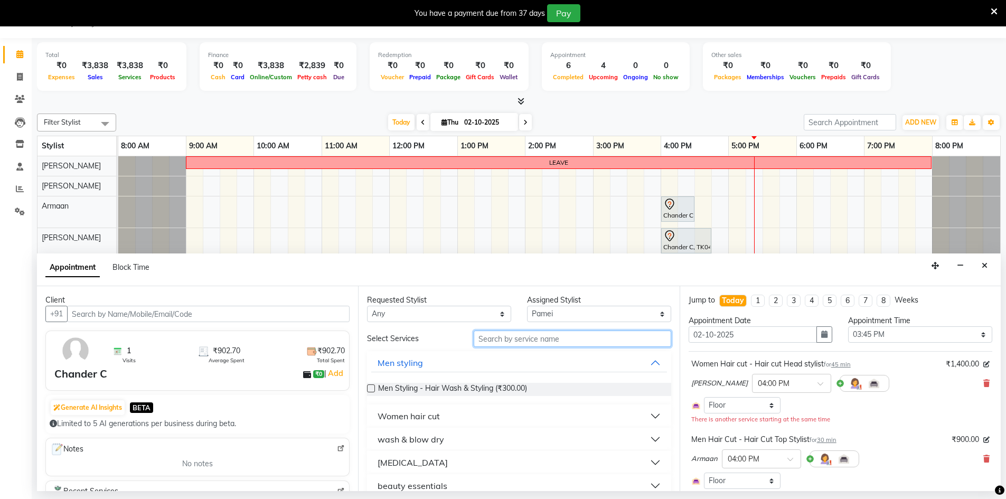
click at [508, 344] on input "text" at bounding box center [573, 339] width 198 height 16
click at [595, 311] on select "Select Armaan Ashik lama Boicy Gaiphunliu Kamei Hauzel Ruby Pamei Puikhamei Rek…" at bounding box center [599, 314] width 144 height 16
select select "88606"
click at [527, 306] on select "Select Armaan Ashik lama Boicy Gaiphunliu Kamei Hauzel Ruby Pamei Puikhamei Rek…" at bounding box center [599, 314] width 144 height 16
click at [484, 342] on input "text" at bounding box center [573, 339] width 198 height 16
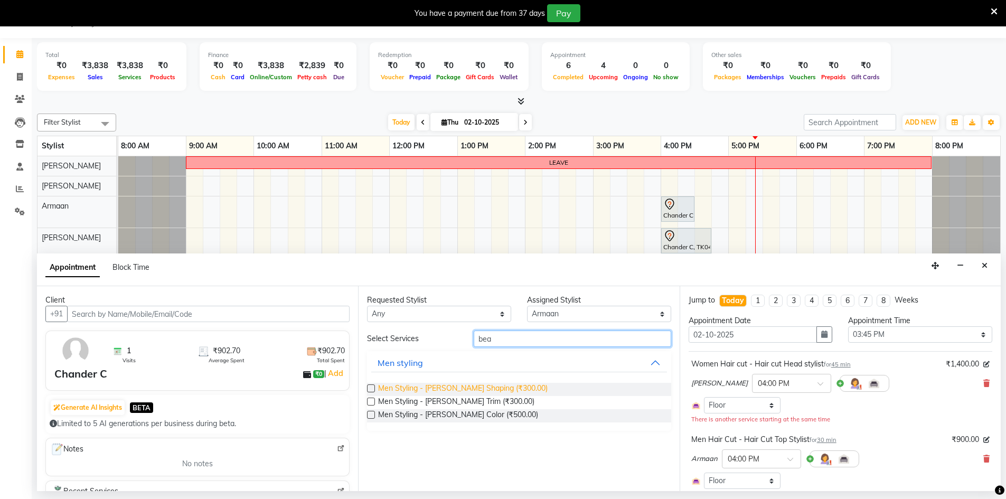
type input "bea"
click at [489, 385] on span "Men Styling - Beard Shaping (₹300.00)" at bounding box center [463, 389] width 170 height 13
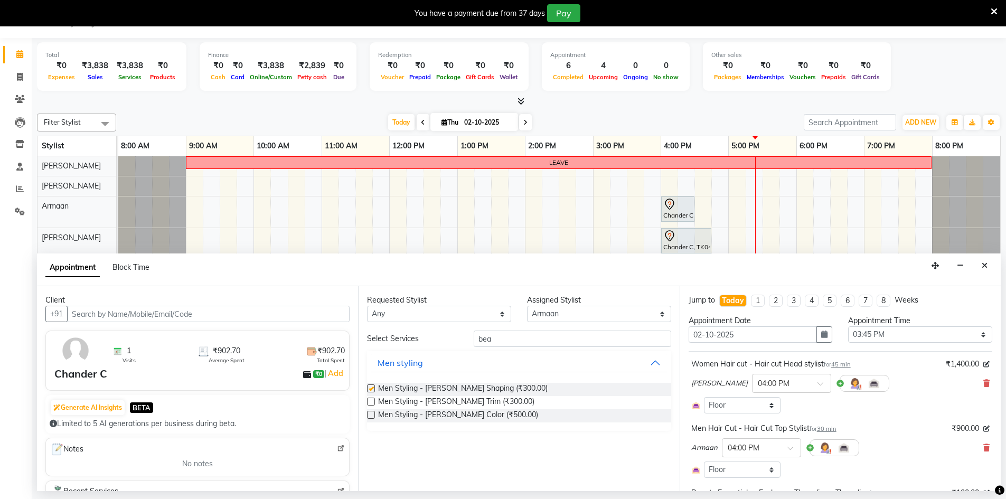
checkbox input "false"
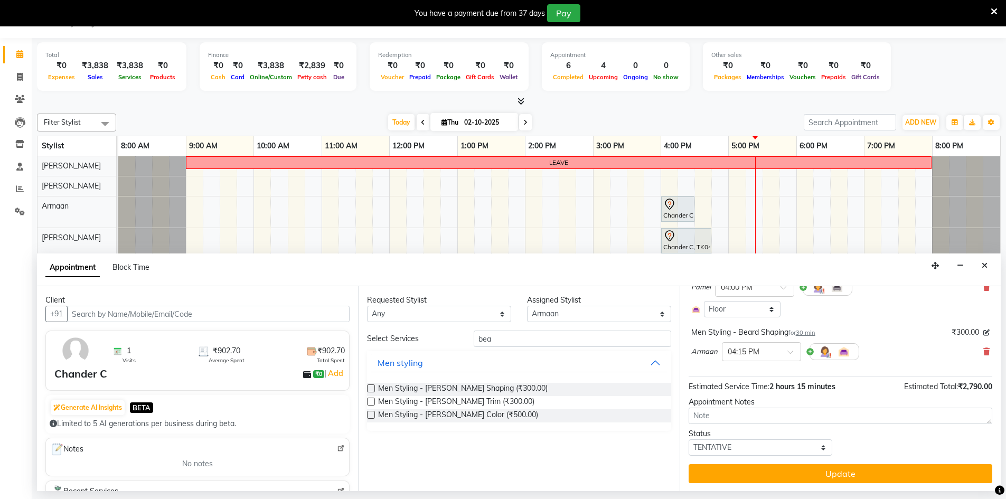
scroll to position [290, 0]
click at [769, 471] on button "Update" at bounding box center [841, 473] width 304 height 19
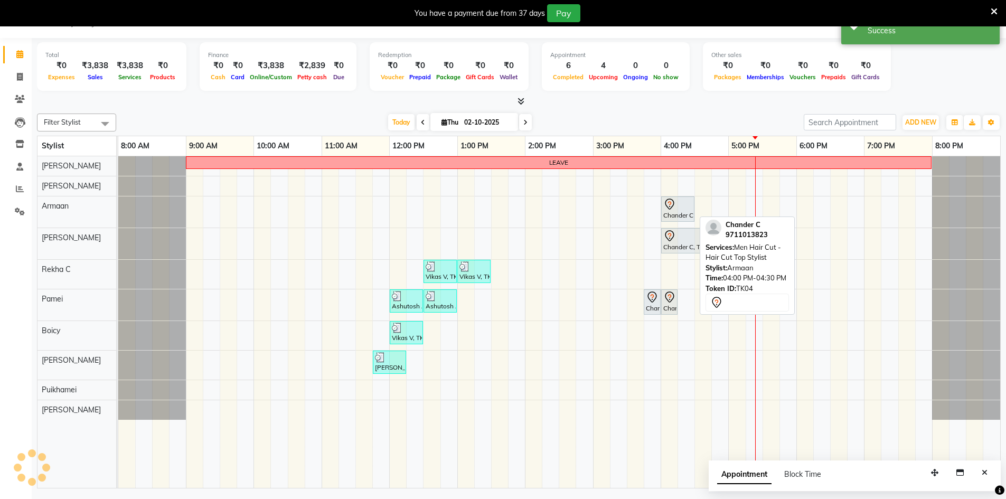
scroll to position [0, 0]
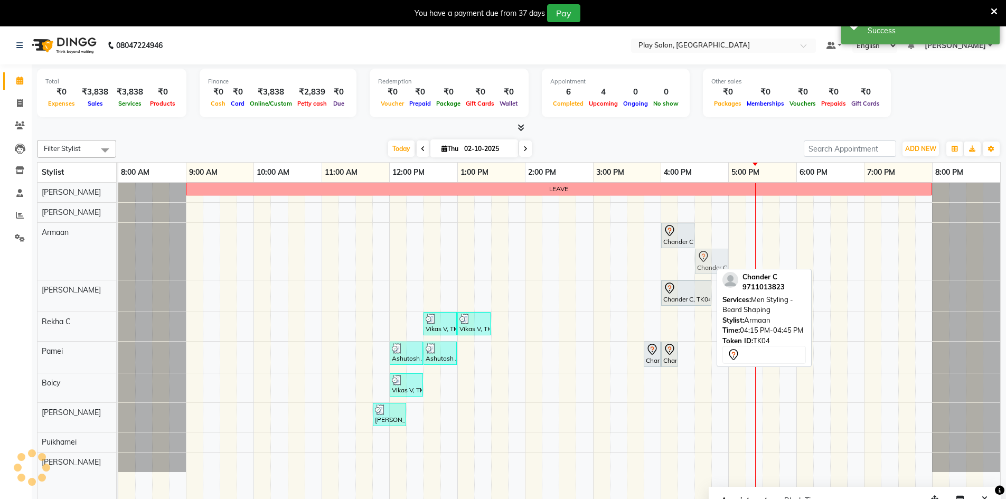
drag, startPoint x: 696, startPoint y: 254, endPoint x: 710, endPoint y: 253, distance: 13.7
click at [118, 253] on div "Chander C, TK04, 04:00 PM-04:30 PM, Men Hair Cut - Hair Cut Top Stylist Chander…" at bounding box center [118, 251] width 0 height 57
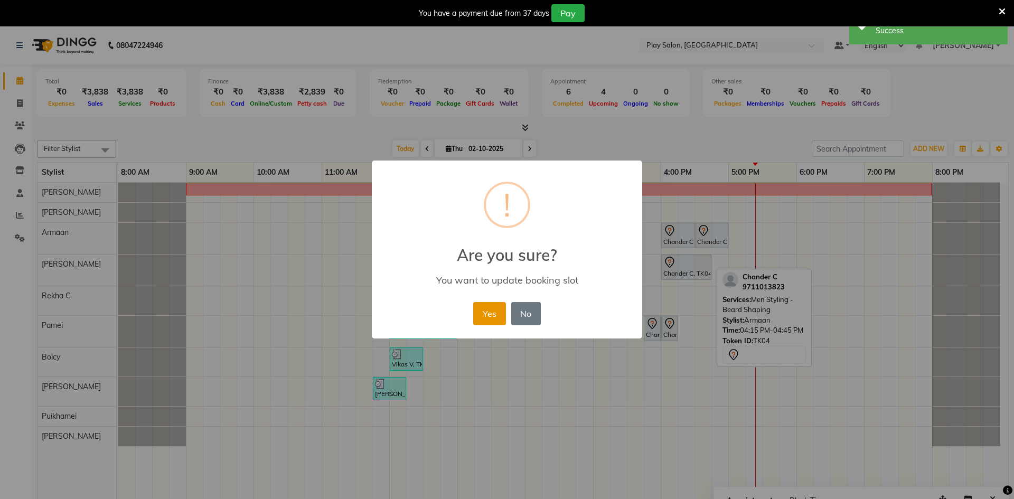
click at [499, 310] on button "Yes" at bounding box center [489, 313] width 32 height 23
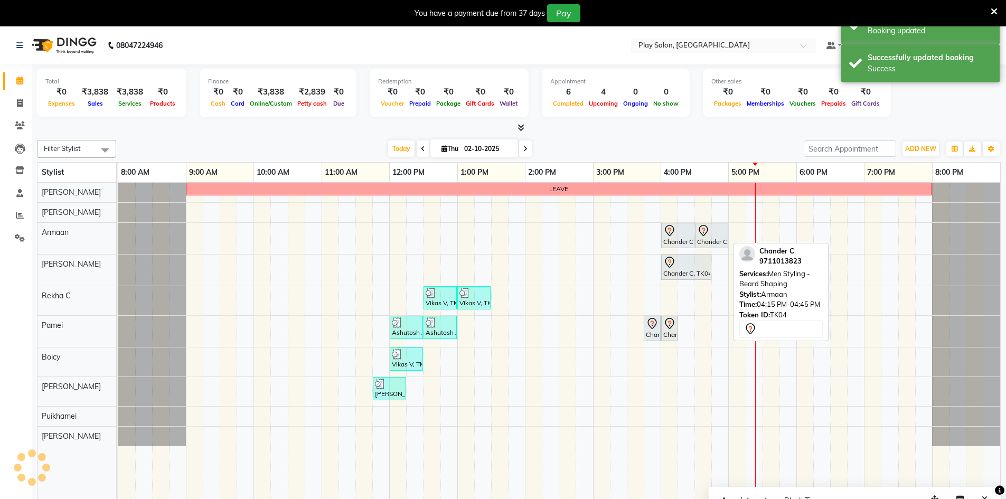
click at [714, 231] on div at bounding box center [711, 230] width 29 height 13
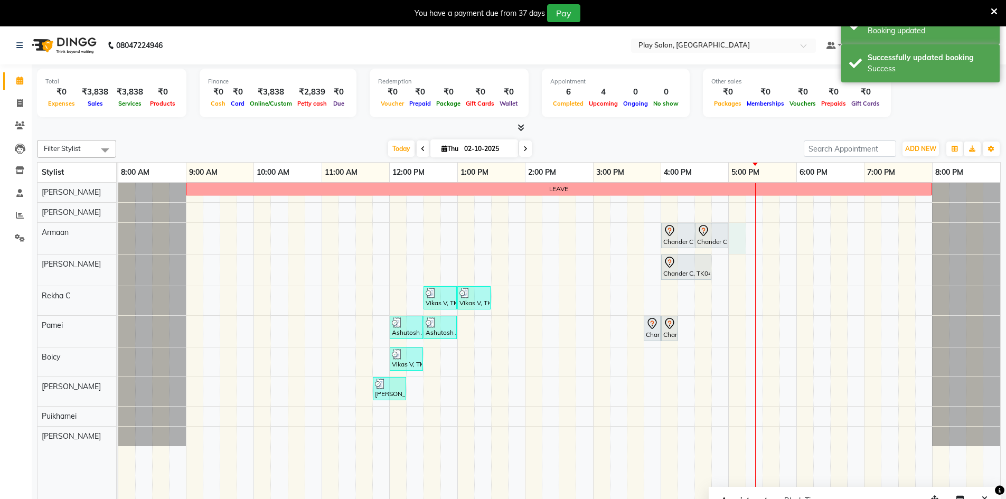
click at [737, 229] on div "LEAVE Chander C, TK04, 04:00 PM-04:30 PM, Men Hair Cut - Hair Cut Top Stylist C…" at bounding box center [559, 349] width 882 height 332
select select "88606"
select select "1020"
select select "tentative"
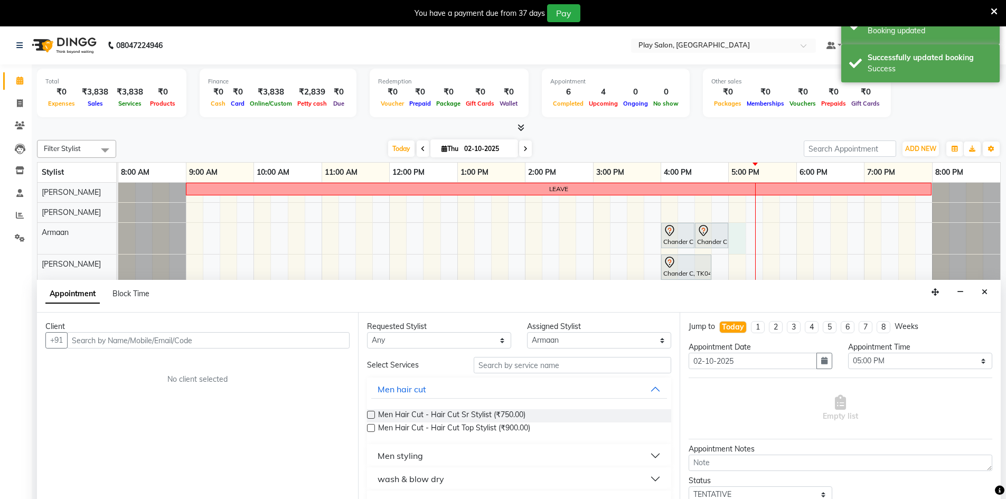
scroll to position [26, 0]
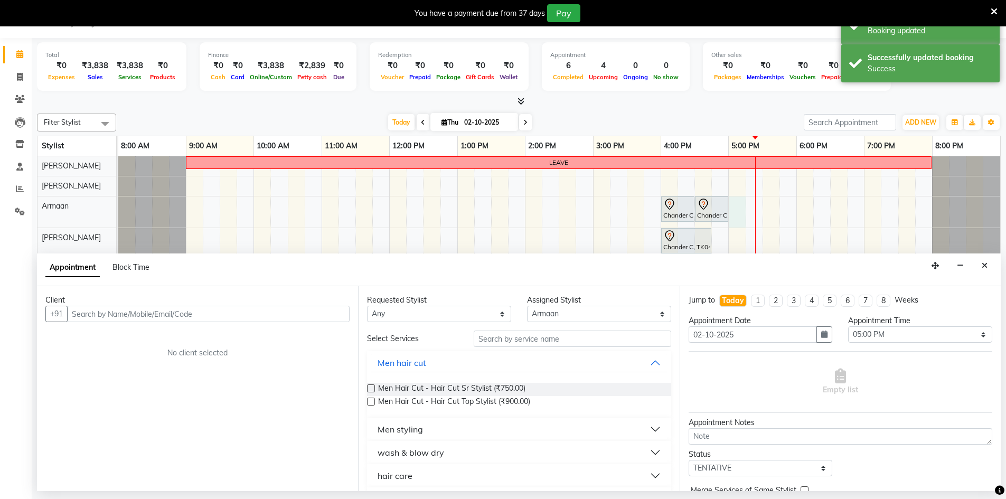
click at [982, 270] on button "Close" at bounding box center [984, 266] width 15 height 16
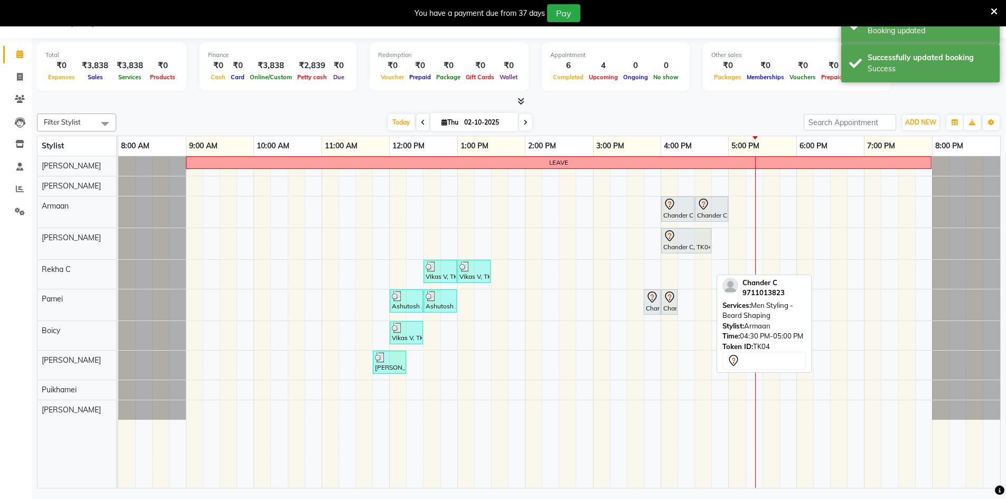
click at [715, 212] on div "Chander C, TK04, 04:30 PM-05:00 PM, Men Styling - Beard Shaping" at bounding box center [711, 209] width 31 height 22
select select "7"
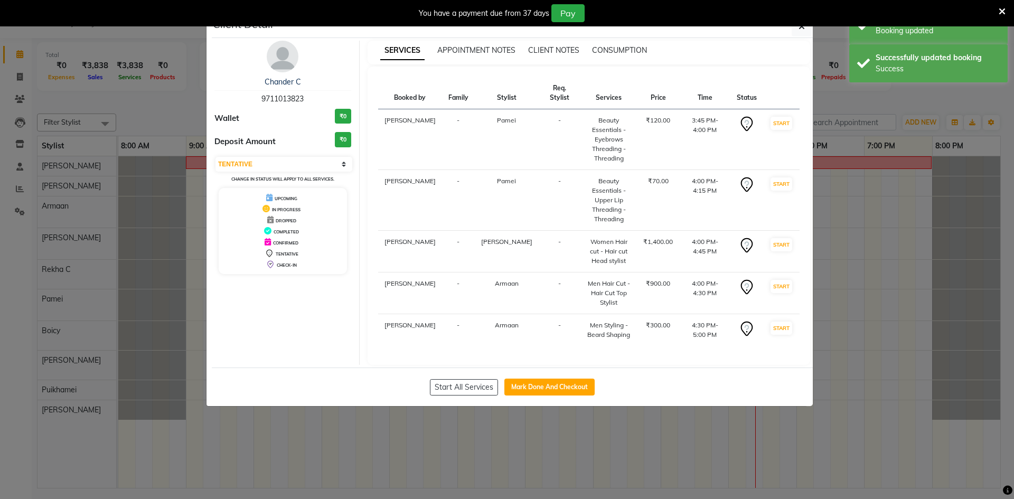
click at [566, 368] on div "Start All Services Mark Done And Checkout" at bounding box center [512, 387] width 601 height 39
click at [560, 379] on button "Mark Done And Checkout" at bounding box center [549, 387] width 90 height 17
select select "service"
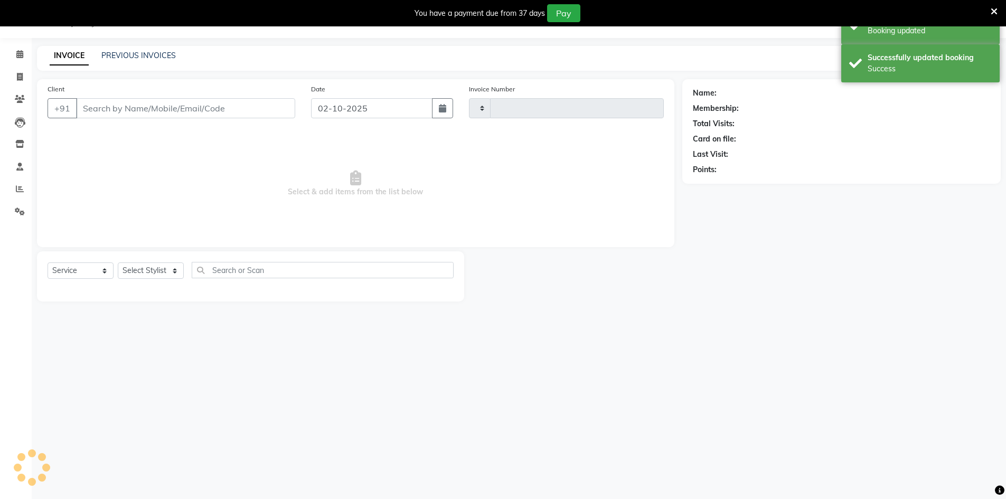
type input "0262"
select select "8631"
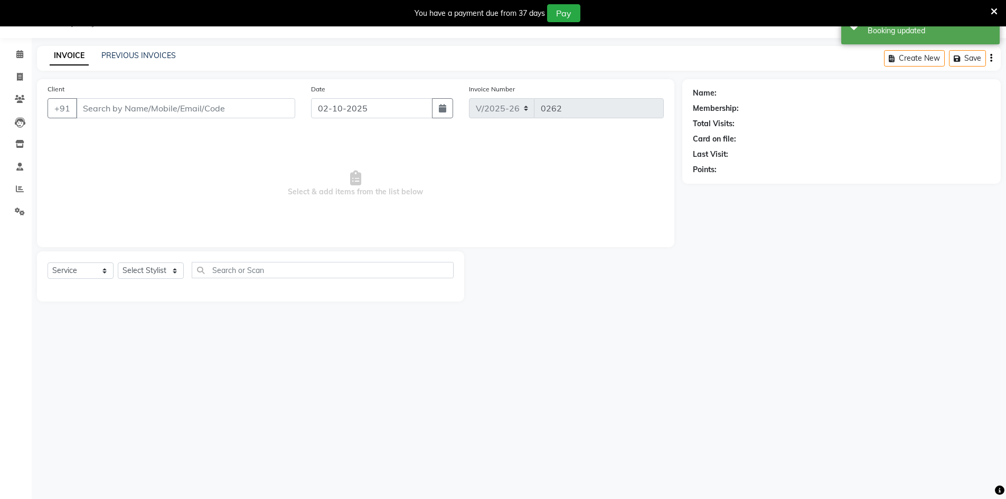
type input "9711013823"
select select "88606"
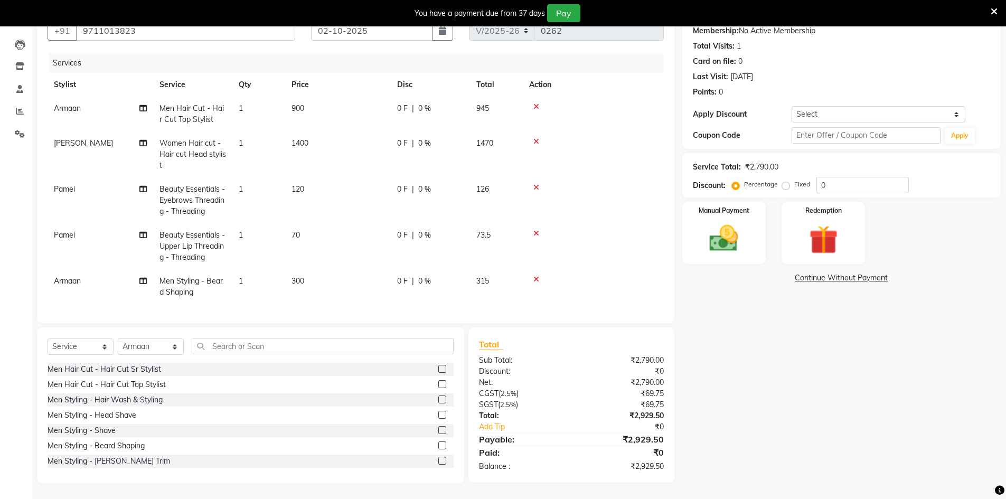
scroll to position [109, 0]
click at [700, 227] on img at bounding box center [724, 238] width 49 height 34
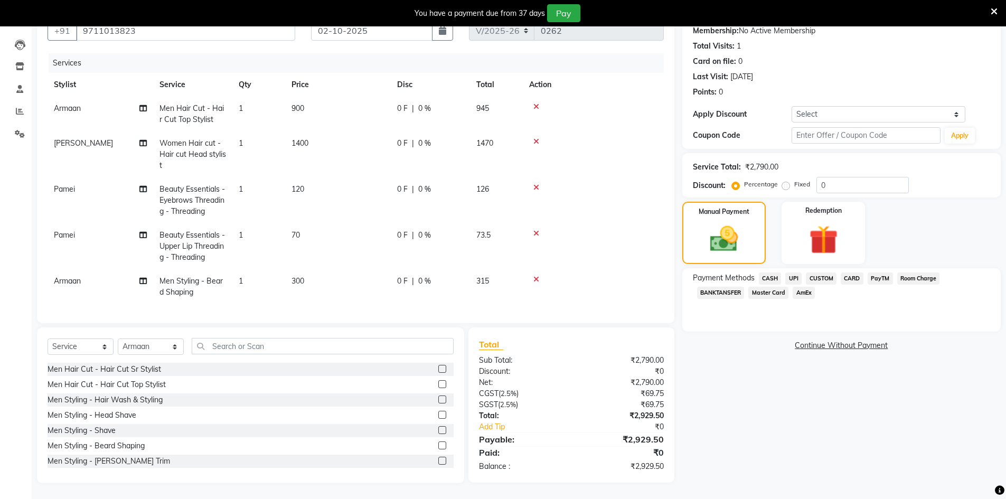
click at [849, 273] on span "CARD" at bounding box center [852, 279] width 23 height 12
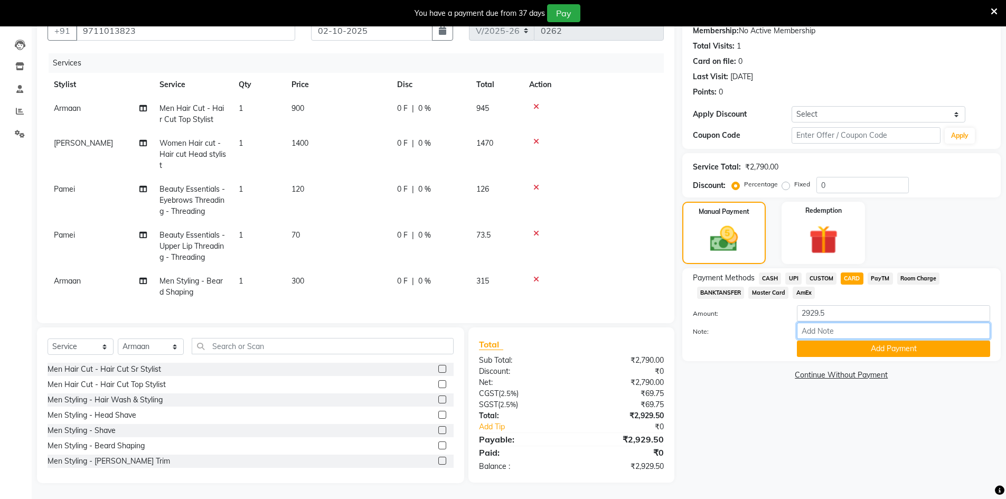
click at [839, 326] on input "Note:" at bounding box center [893, 331] width 193 height 16
click at [747, 429] on div "Name: Chander C Membership: No Active Membership Total Visits: 1 Card on file: …" at bounding box center [845, 243] width 326 height 482
click at [722, 251] on div "Manual Payment" at bounding box center [723, 233] width 87 height 65
click at [829, 326] on input "Note:" at bounding box center [893, 331] width 193 height 16
click at [816, 325] on input "Note:" at bounding box center [893, 331] width 193 height 16
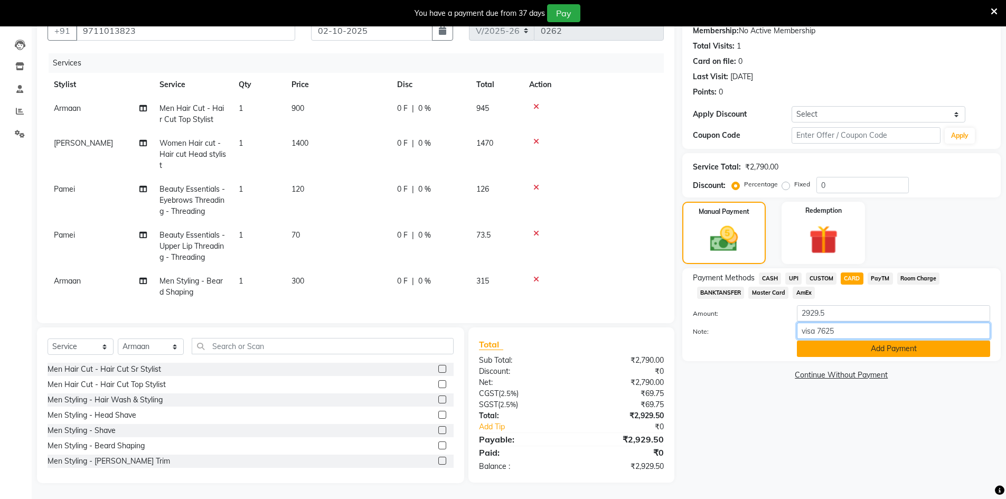
type input "visa 7625"
click at [825, 341] on button "Add Payment" at bounding box center [893, 349] width 193 height 16
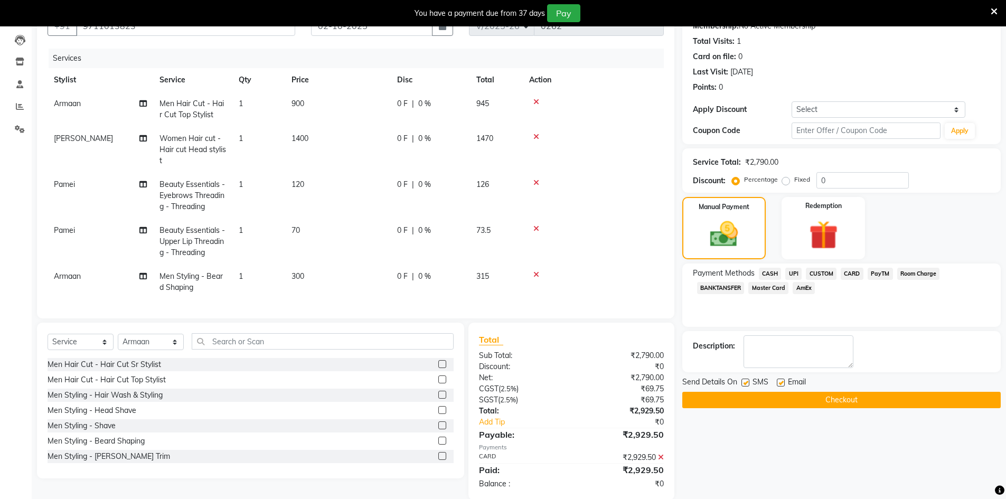
scroll to position [130, 0]
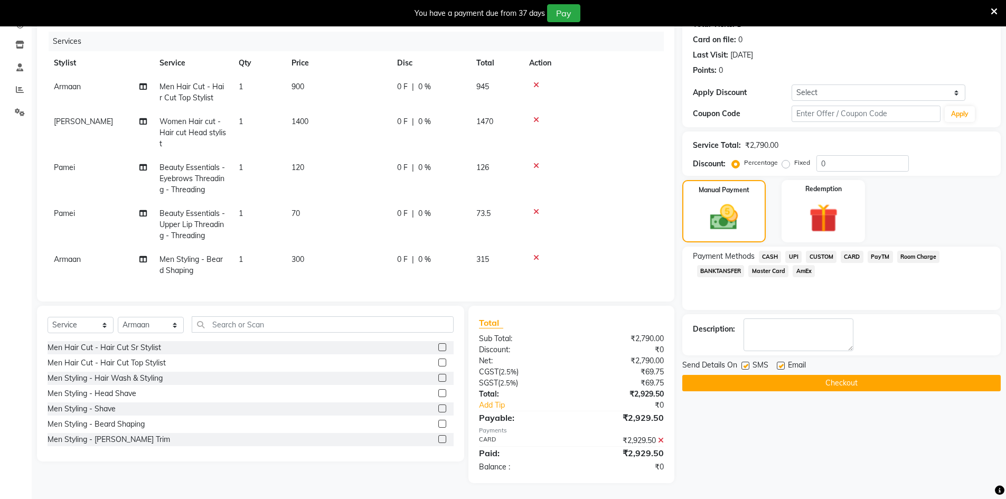
click at [820, 382] on button "Checkout" at bounding box center [841, 383] width 319 height 16
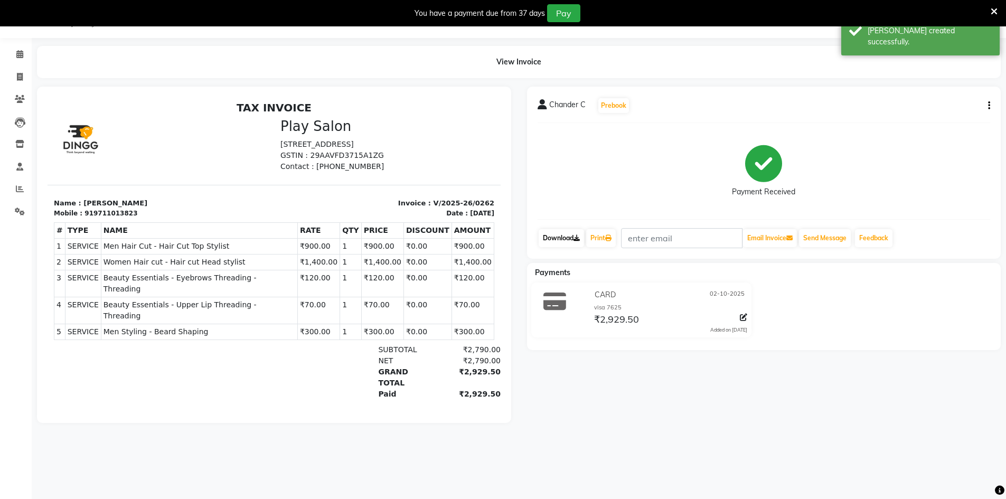
click at [560, 240] on link "Download" at bounding box center [561, 238] width 45 height 18
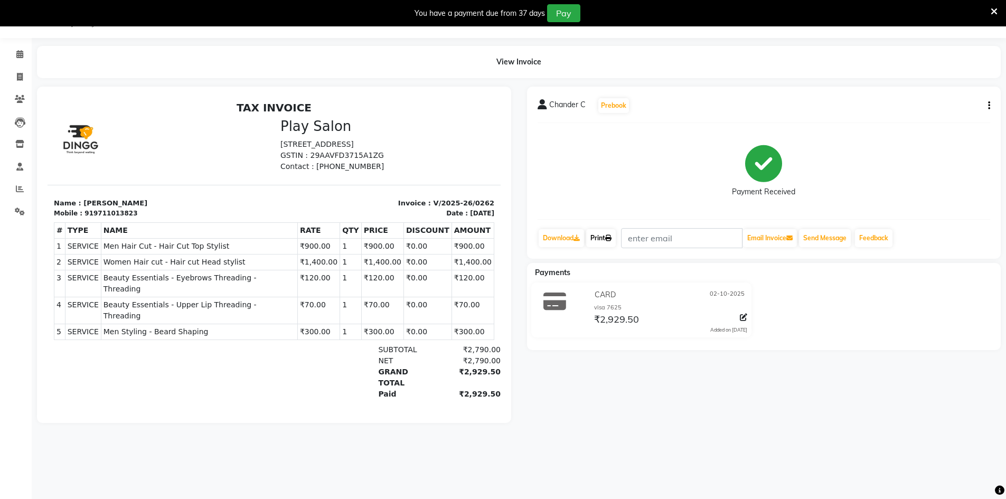
click at [607, 241] on link "Print" at bounding box center [601, 238] width 30 height 18
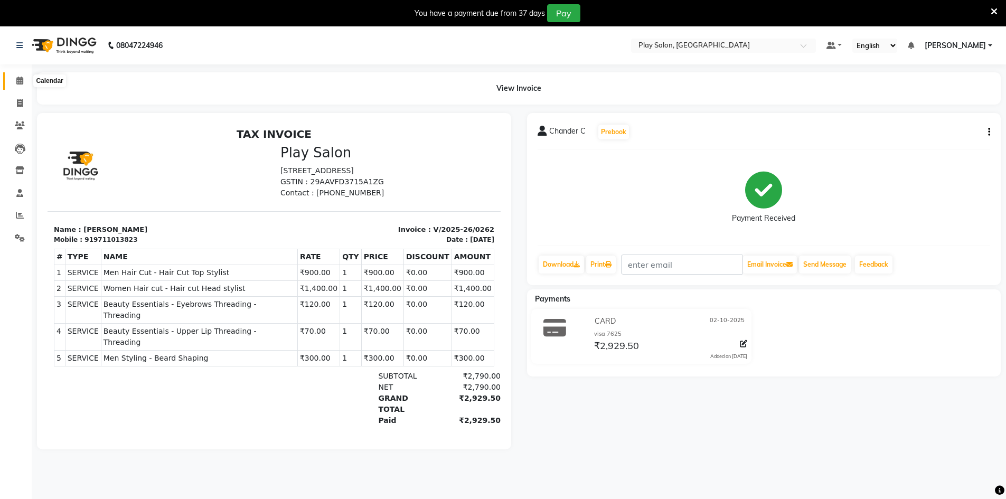
click at [18, 80] on icon at bounding box center [19, 81] width 7 height 8
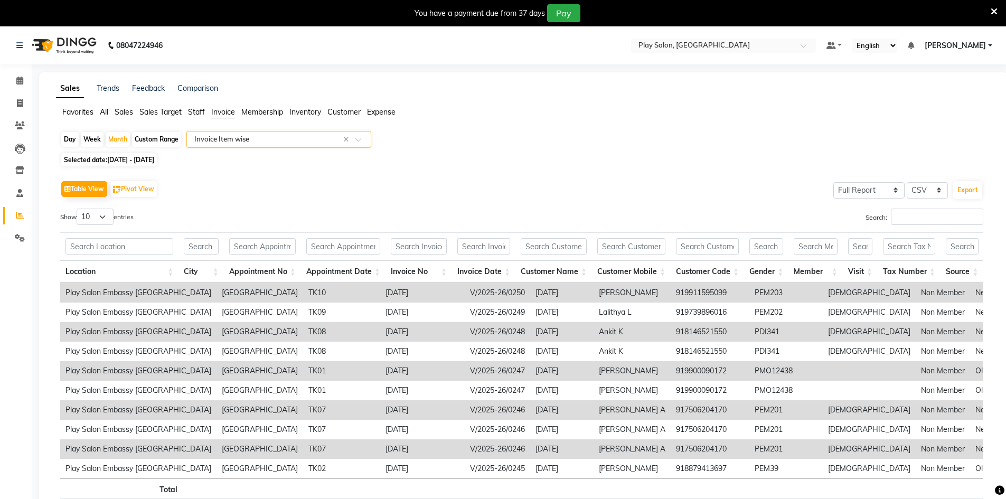
select select "full_report"
select select "csv"
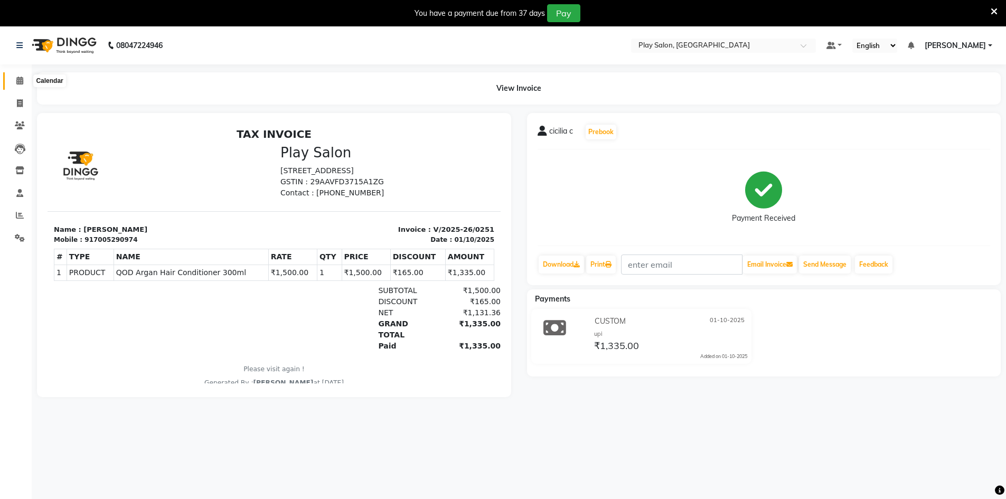
click at [16, 81] on icon at bounding box center [19, 81] width 7 height 8
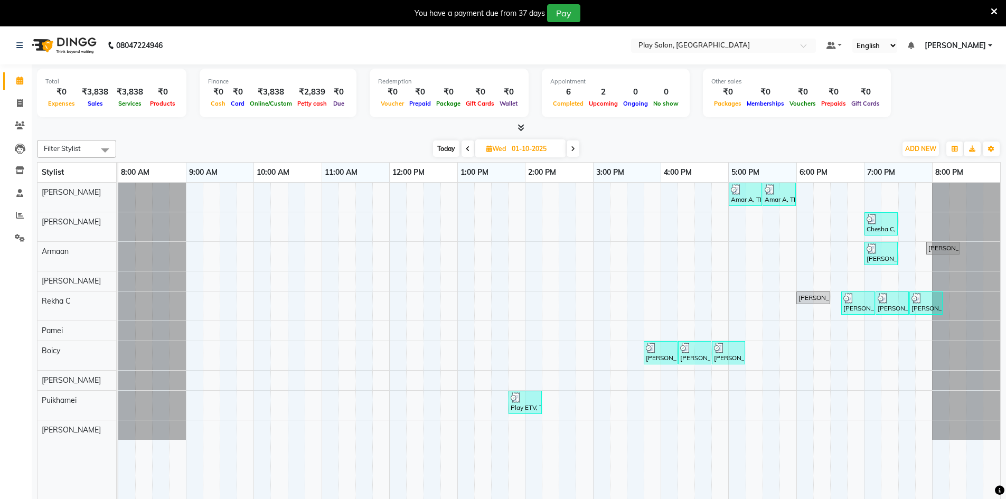
click at [941, 149] on div "ADD NEW Toggle Dropdown Add Appointment Add Invoice Add Expense Add Attendance …" at bounding box center [948, 149] width 105 height 17
click at [929, 152] on span "ADD NEW" at bounding box center [920, 149] width 31 height 8
click at [886, 181] on link "Add Invoice" at bounding box center [896, 183] width 83 height 14
select select "service"
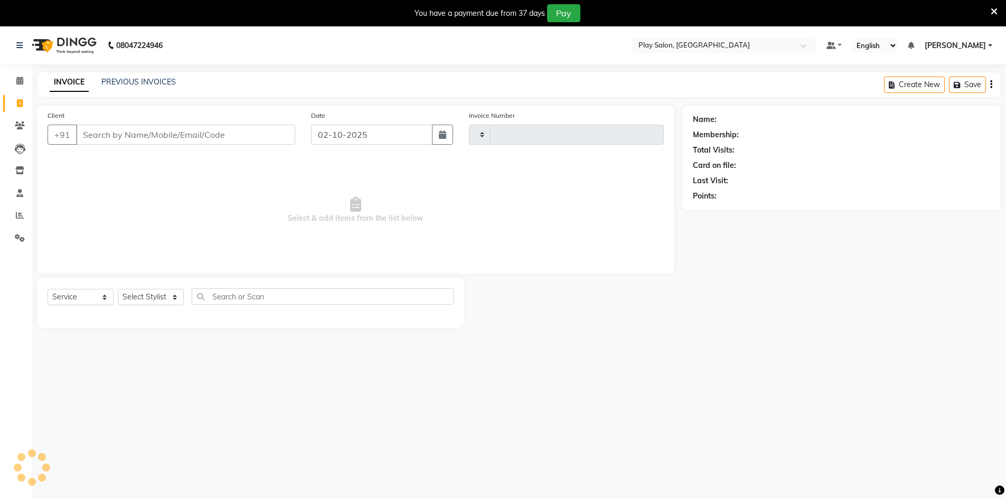
type input "0262"
select select "8631"
click at [113, 80] on link "PREVIOUS INVOICES" at bounding box center [138, 82] width 74 height 10
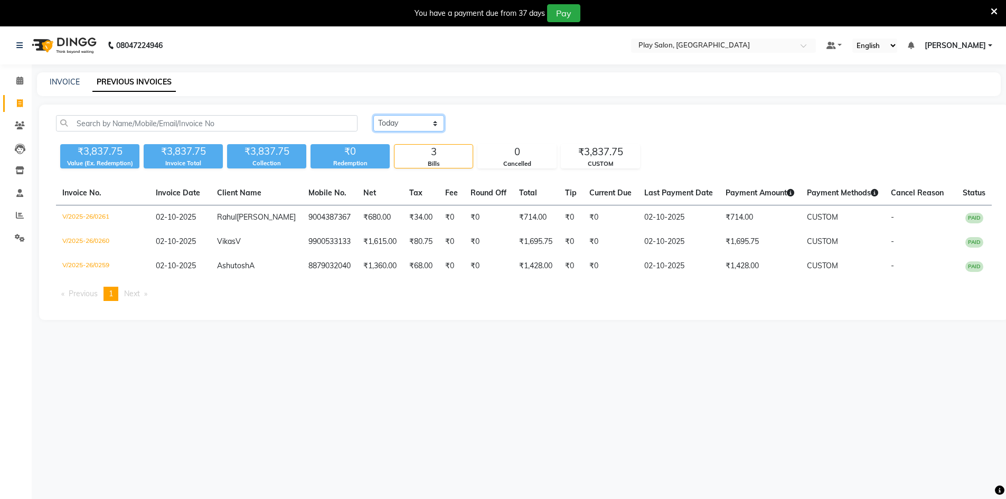
click at [416, 125] on select "[DATE] [DATE] Custom Range" at bounding box center [408, 123] width 71 height 16
select select "[DATE]"
click at [373, 115] on select "[DATE] [DATE] Custom Range" at bounding box center [408, 123] width 71 height 16
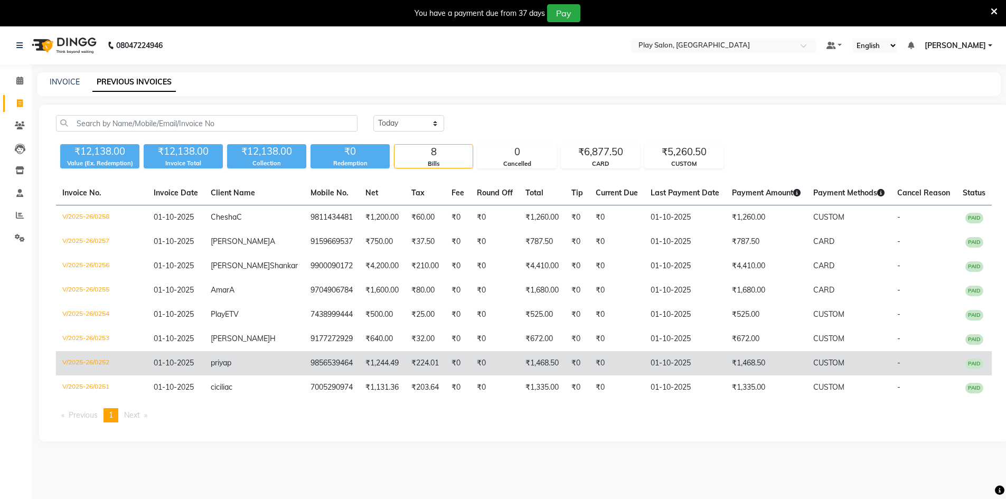
click at [89, 376] on td "V/2025-26/0252" at bounding box center [101, 363] width 91 height 24
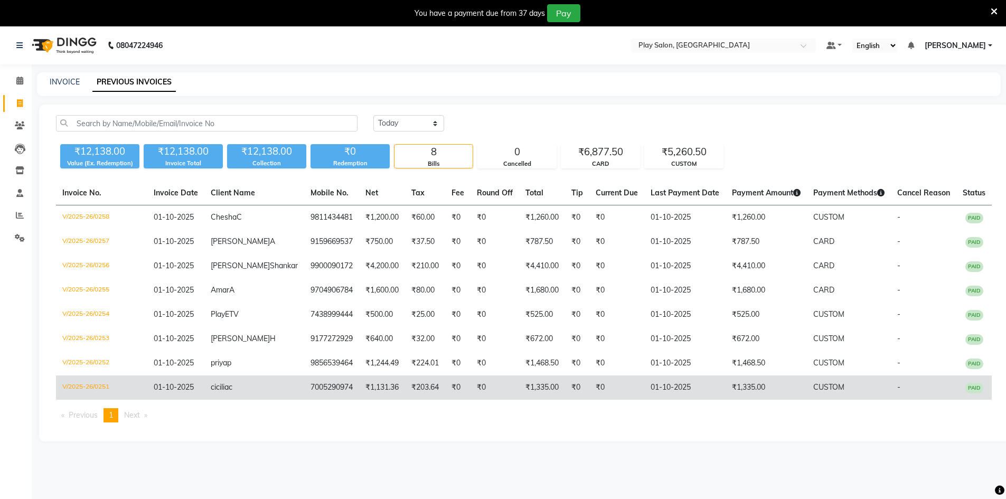
click at [663, 387] on td "01-10-2025" at bounding box center [684, 388] width 81 height 24
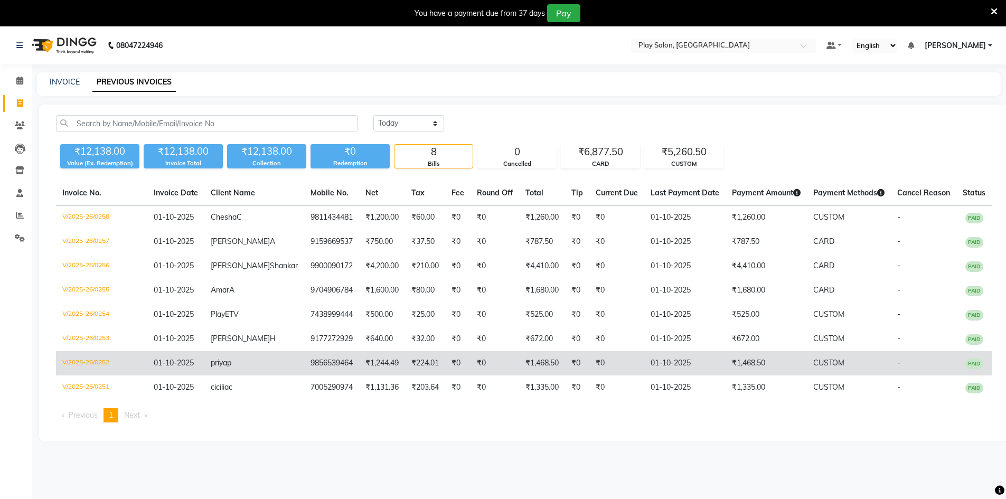
click at [79, 369] on td "V/2025-26/0252" at bounding box center [101, 363] width 91 height 24
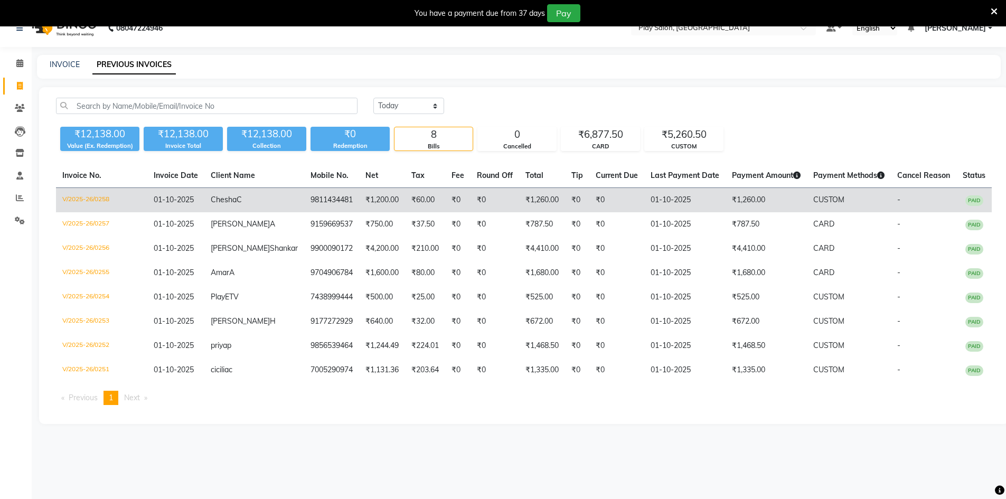
scroll to position [26, 0]
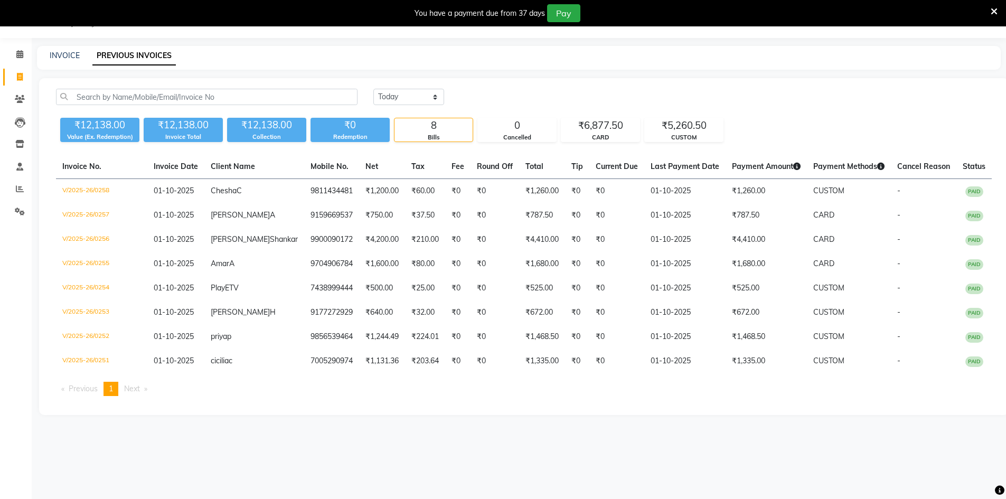
click at [144, 394] on li "Next page" at bounding box center [136, 389] width 34 height 14
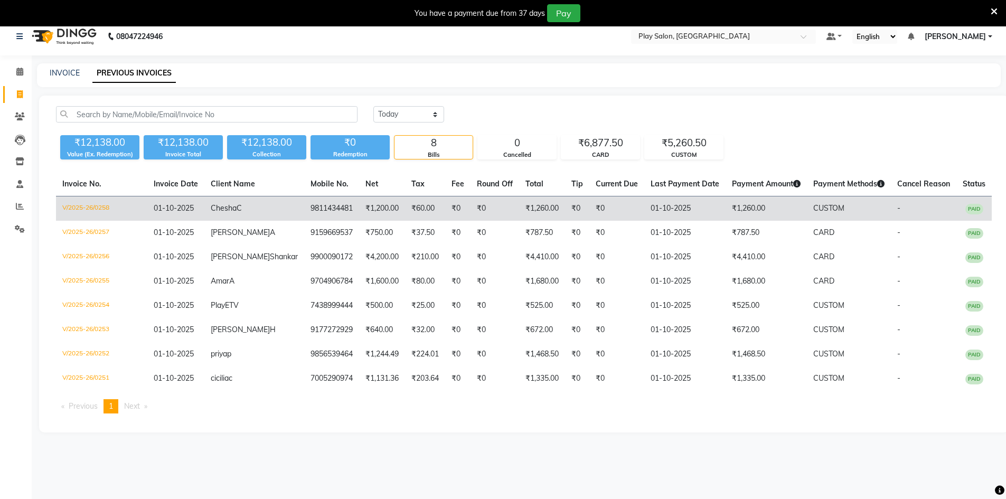
scroll to position [0, 0]
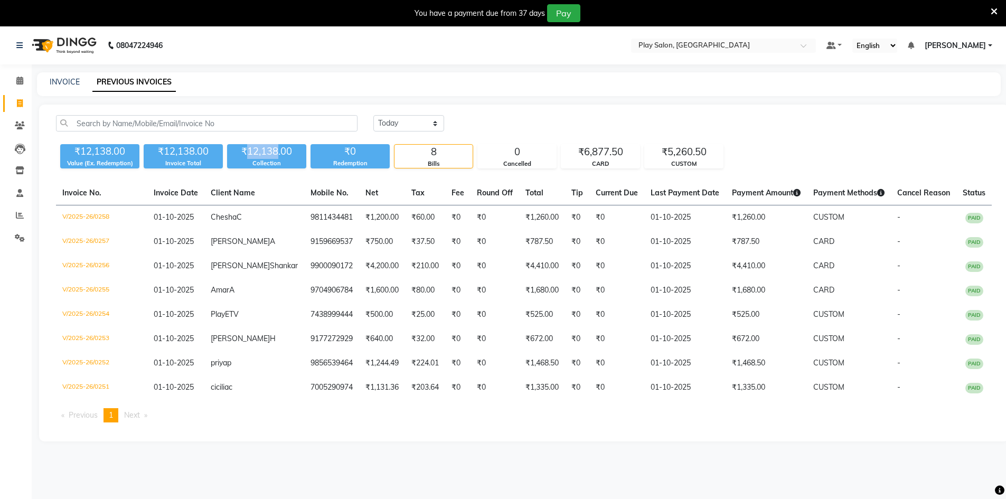
drag, startPoint x: 278, startPoint y: 151, endPoint x: 249, endPoint y: 148, distance: 28.6
click at [249, 148] on div "₹12,138.00" at bounding box center [266, 151] width 79 height 15
click at [267, 174] on div "[DATE] [DATE] Custom Range ₹12,138.00 Value (Ex. Redemption) ₹12,138.00 Invoice…" at bounding box center [524, 273] width 970 height 337
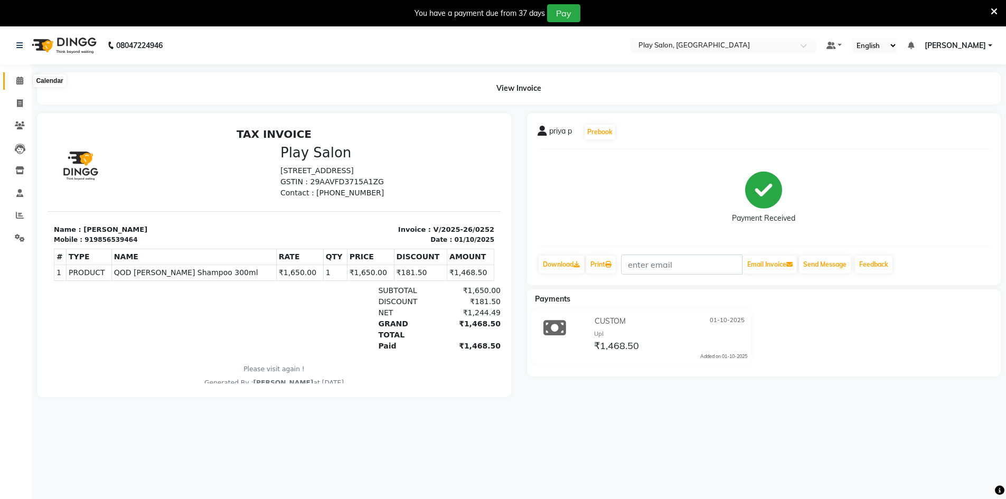
click at [18, 80] on icon at bounding box center [19, 81] width 7 height 8
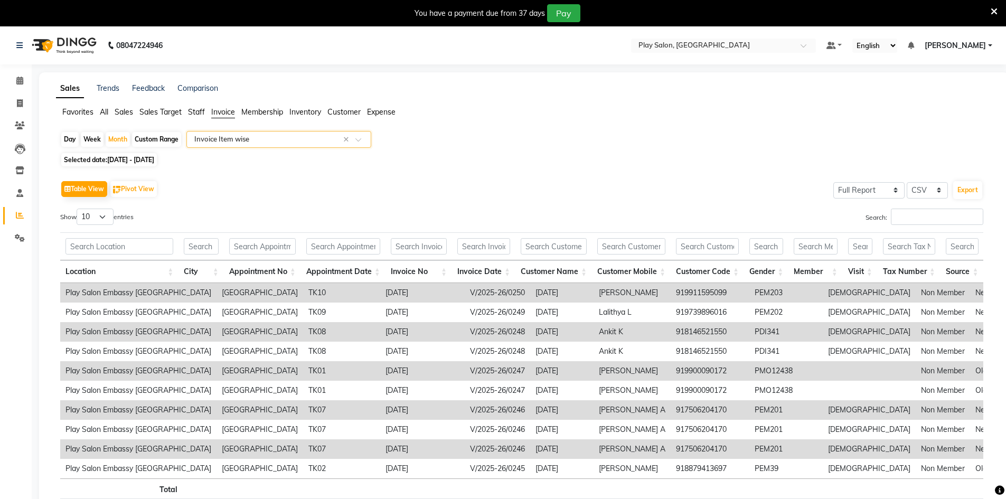
select select "full_report"
select select "csv"
click at [207, 133] on div "Select Report Type × Invoice Item wise ×" at bounding box center [278, 139] width 185 height 17
click at [135, 109] on ul "Favorites All Sales Sales Target Staff Invoice Membership Inventory Customer Ex…" at bounding box center [524, 113] width 936 height 12
click at [125, 109] on span "Sales" at bounding box center [124, 112] width 18 height 10
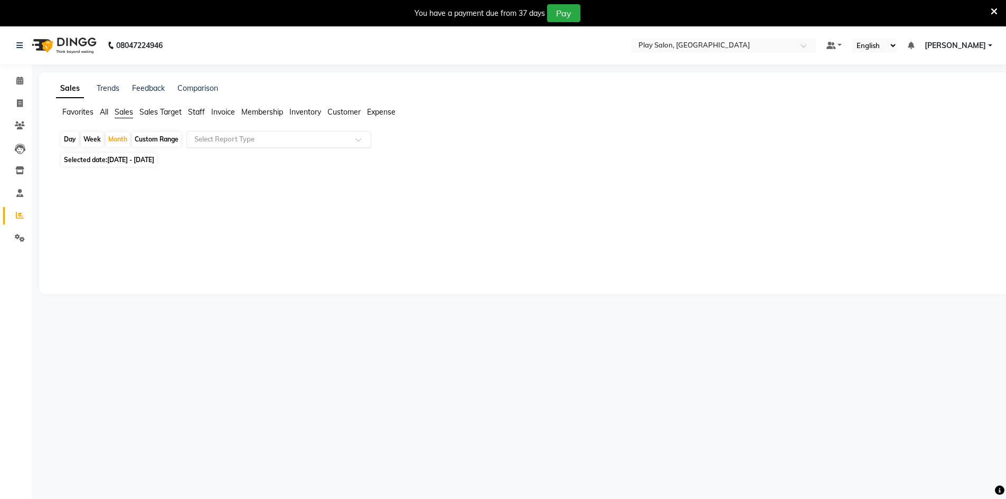
click at [226, 142] on input "text" at bounding box center [268, 139] width 152 height 11
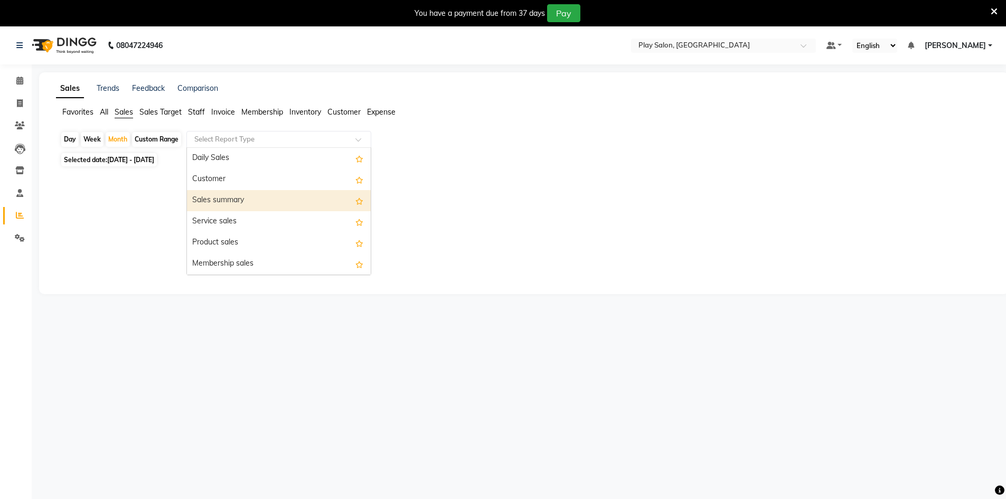
click at [223, 196] on div "Sales summary" at bounding box center [279, 200] width 184 height 21
select select "full_report"
select select "csv"
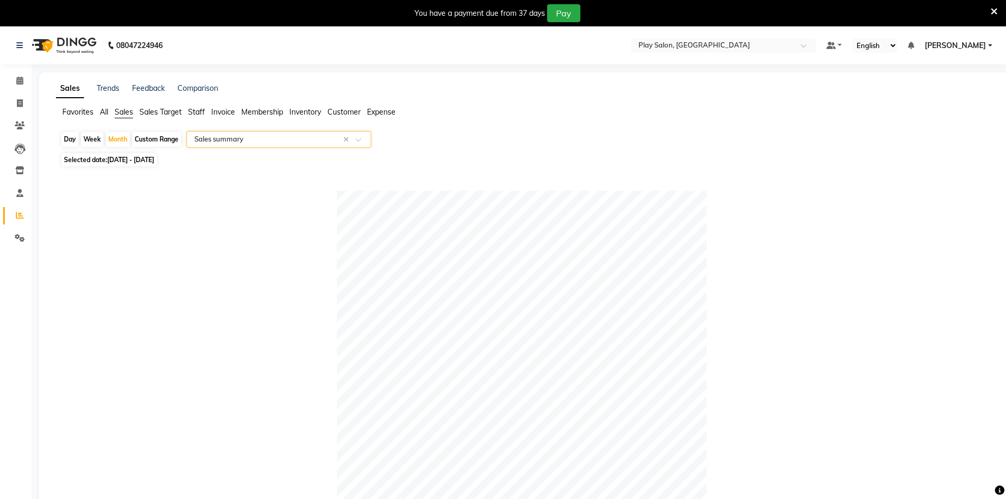
click at [147, 156] on span "[DATE] - [DATE]" at bounding box center [130, 160] width 47 height 8
select select "9"
select select "2025"
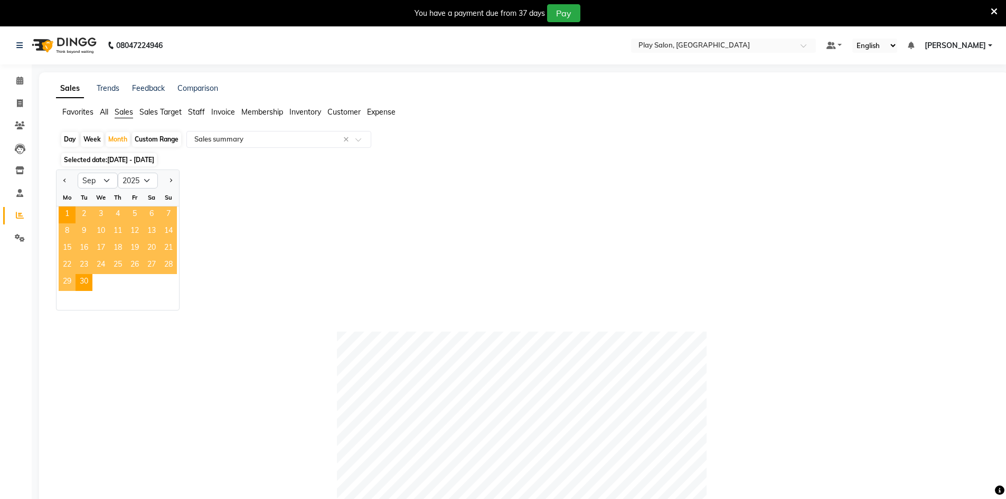
click at [76, 140] on div "Day" at bounding box center [69, 139] width 17 height 15
select select "9"
select select "2025"
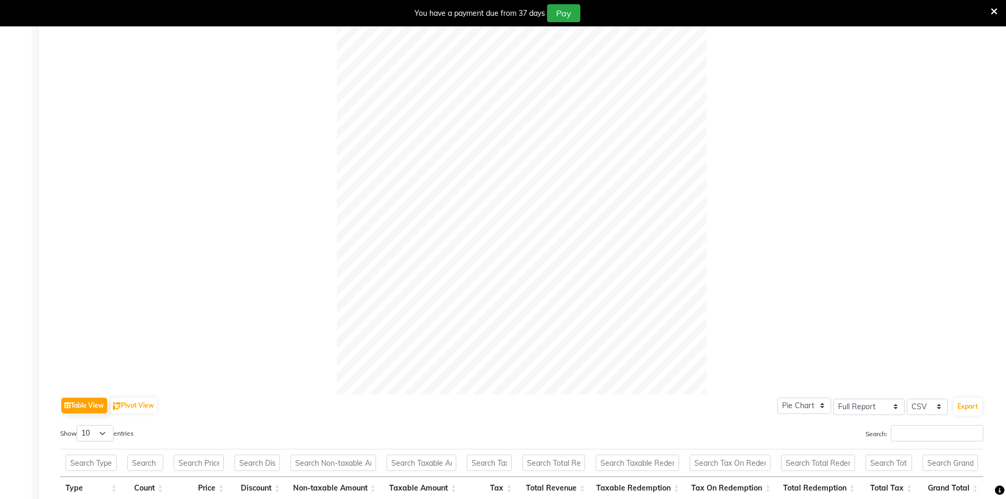
scroll to position [43, 0]
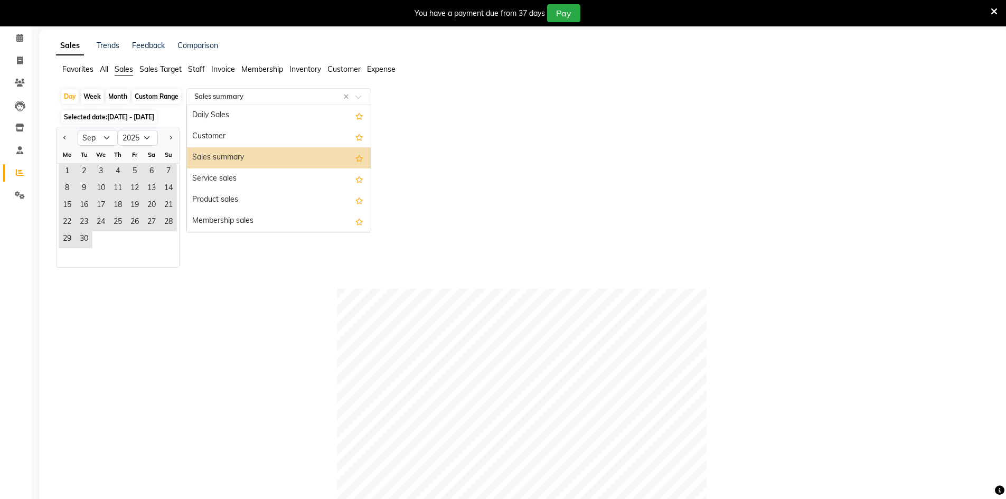
click at [220, 97] on input "text" at bounding box center [268, 96] width 152 height 11
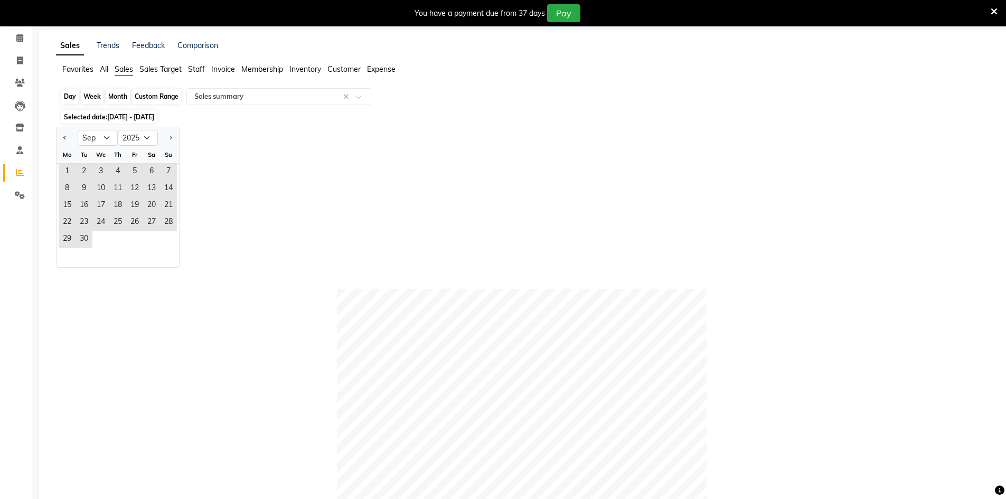
click at [70, 93] on div "Day" at bounding box center [69, 96] width 17 height 15
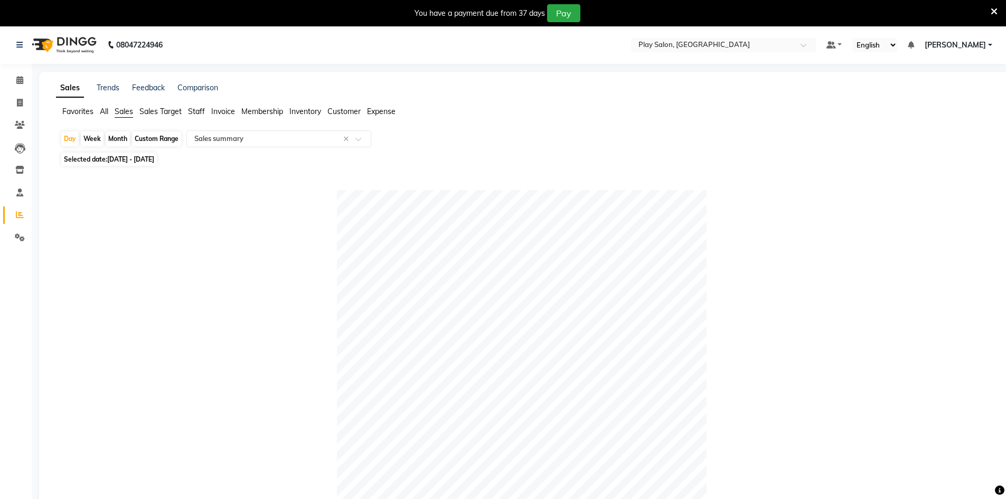
scroll to position [0, 0]
click at [331, 157] on div "Selected date: [DATE] - [DATE]" at bounding box center [526, 159] width 932 height 11
click at [307, 146] on div "Select Report Type × Sales summary ×" at bounding box center [278, 139] width 185 height 17
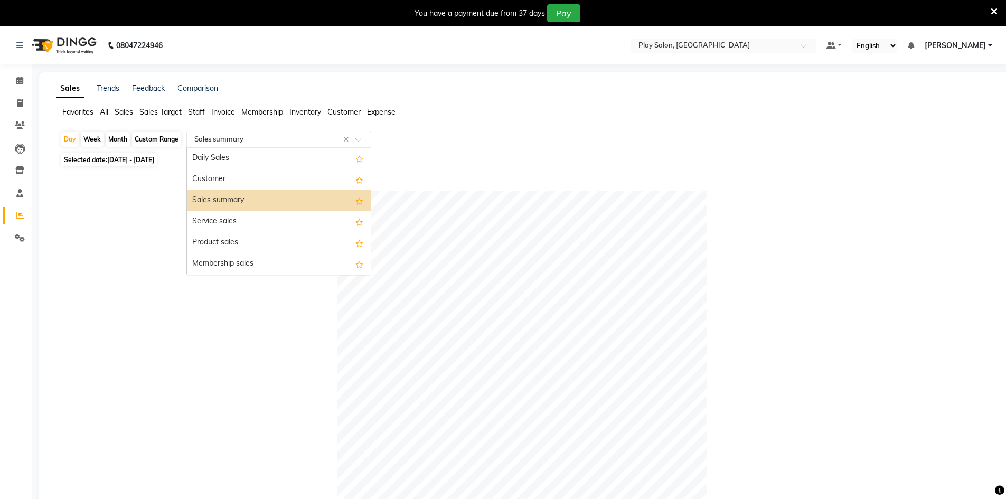
click at [207, 202] on div "Sales summary" at bounding box center [279, 200] width 184 height 21
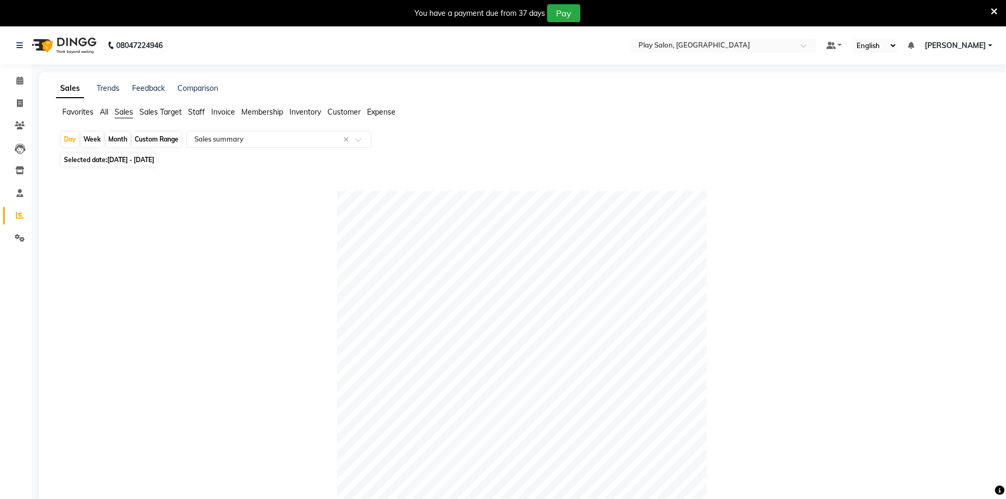
click at [154, 156] on span "[DATE] - [DATE]" at bounding box center [130, 160] width 47 height 8
select select "9"
select select "2025"
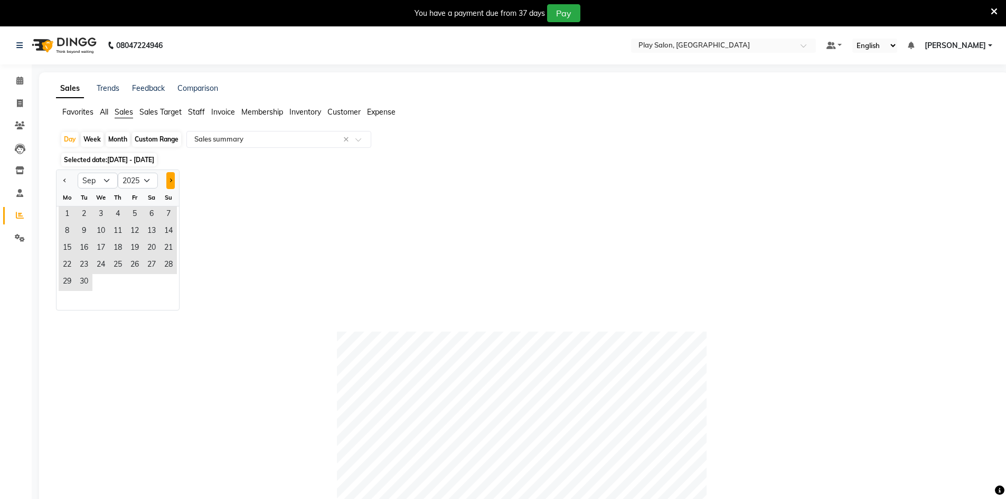
click at [166, 176] on button "Next month" at bounding box center [170, 180] width 8 height 17
select select "10"
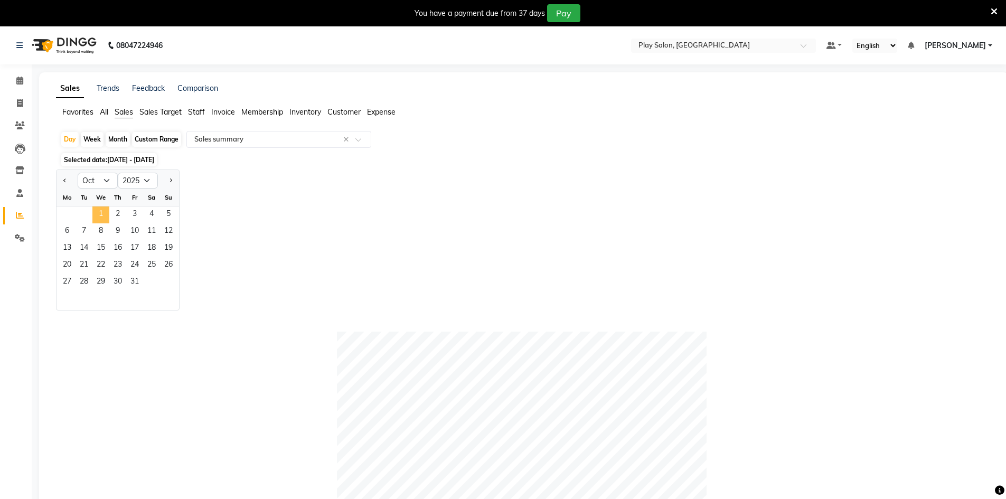
click at [108, 214] on span "1" at bounding box center [100, 215] width 17 height 17
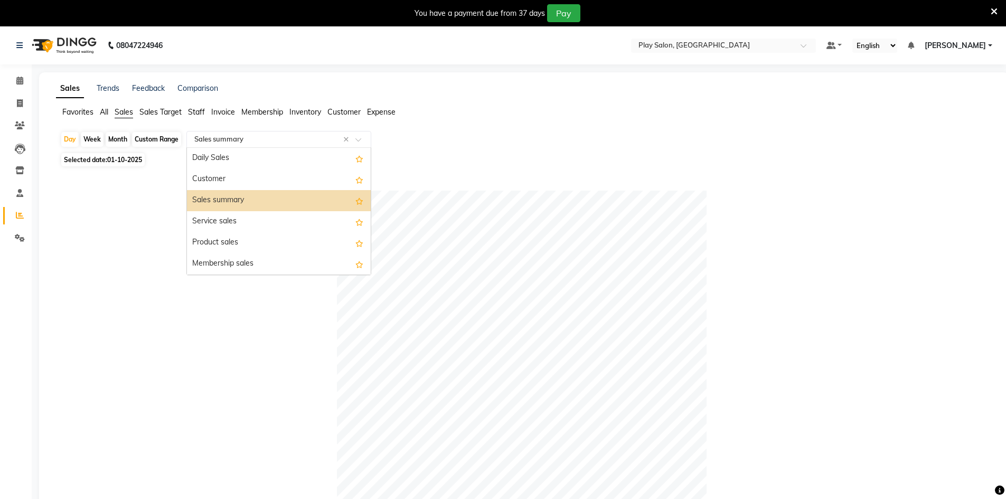
click at [256, 143] on input "text" at bounding box center [268, 139] width 152 height 11
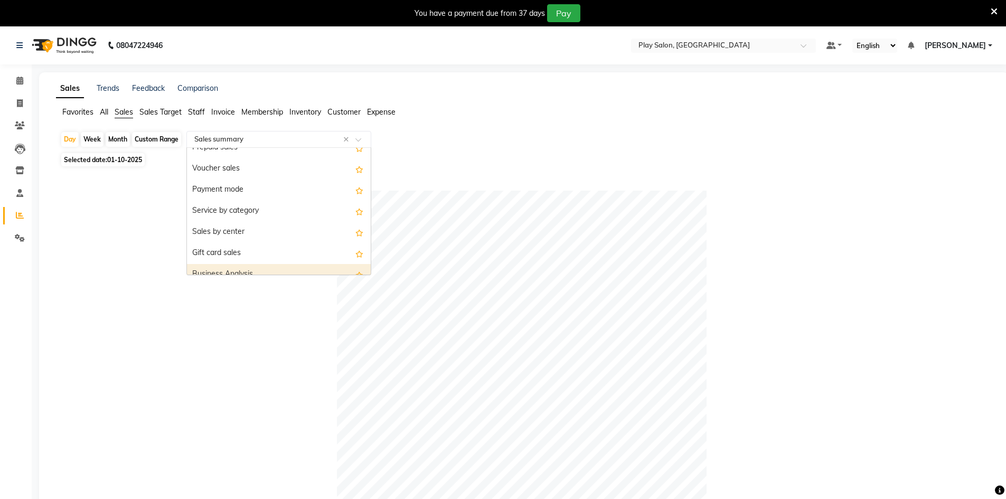
scroll to position [106, 0]
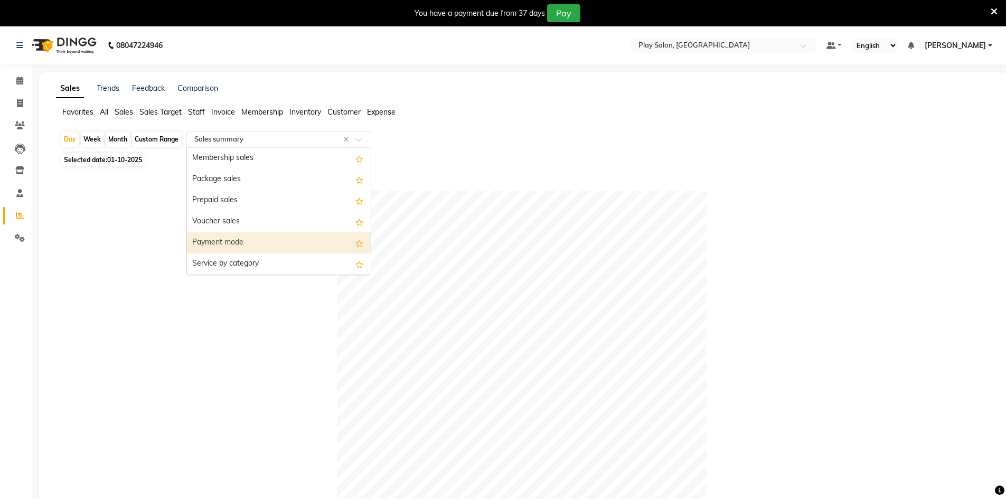
click at [249, 241] on div "Payment mode" at bounding box center [279, 242] width 184 height 21
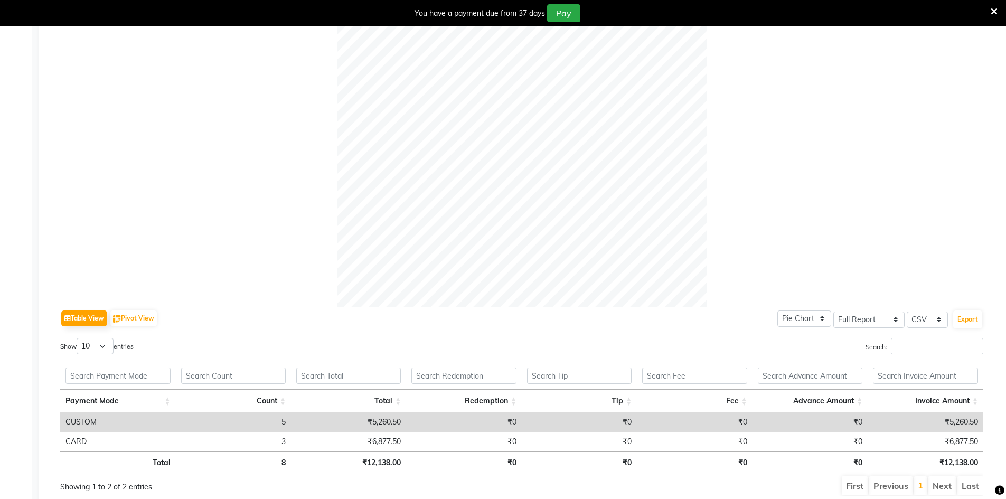
scroll to position [293, 0]
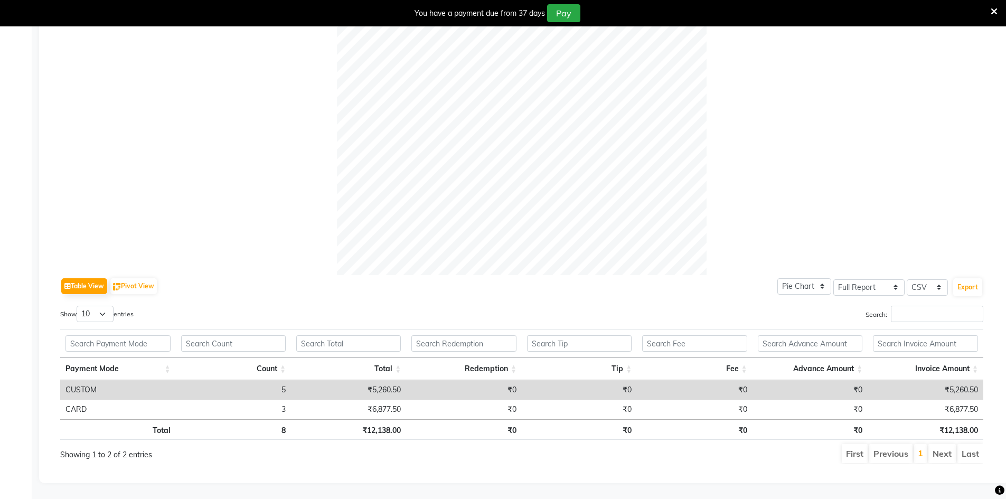
click at [340, 295] on div "Table View Pivot View Pie Chart Bar Chart Select Full Report Filtered Report Se…" at bounding box center [521, 369] width 923 height 189
click at [893, 187] on div at bounding box center [521, 90] width 923 height 370
click at [847, 192] on div at bounding box center [521, 90] width 923 height 370
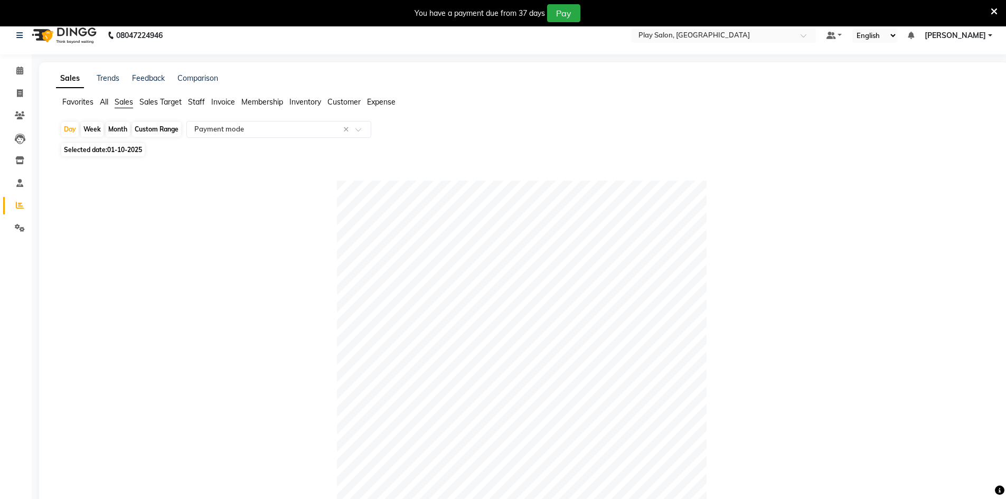
scroll to position [0, 0]
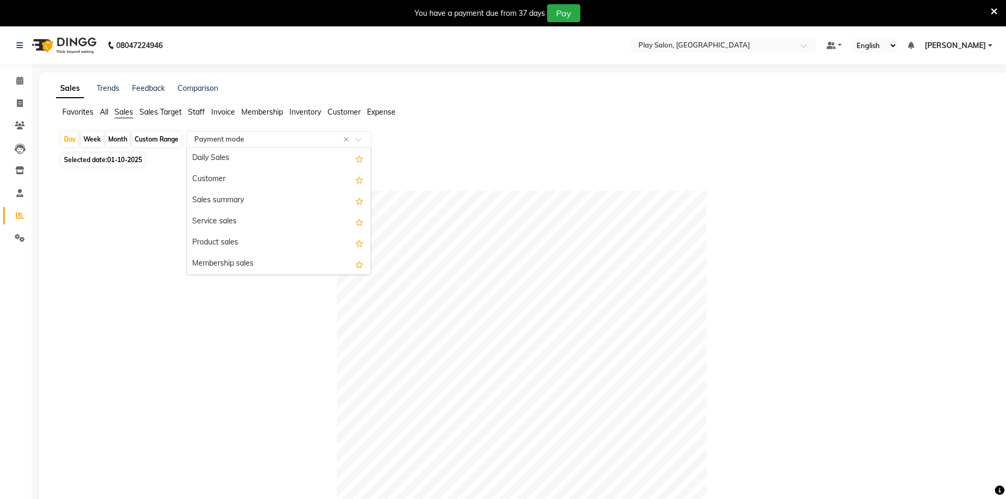
click at [247, 147] on ng-select "Select Report Type × Payment mode × Daily Sales Customer Sales summary Service …" at bounding box center [278, 139] width 185 height 17
click at [245, 201] on div "Sales summary" at bounding box center [279, 200] width 184 height 21
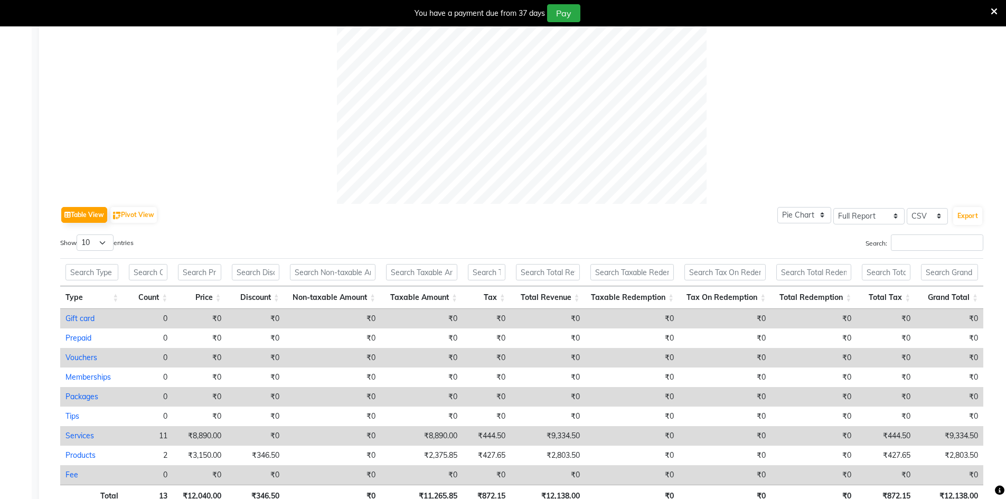
scroll to position [430, 0]
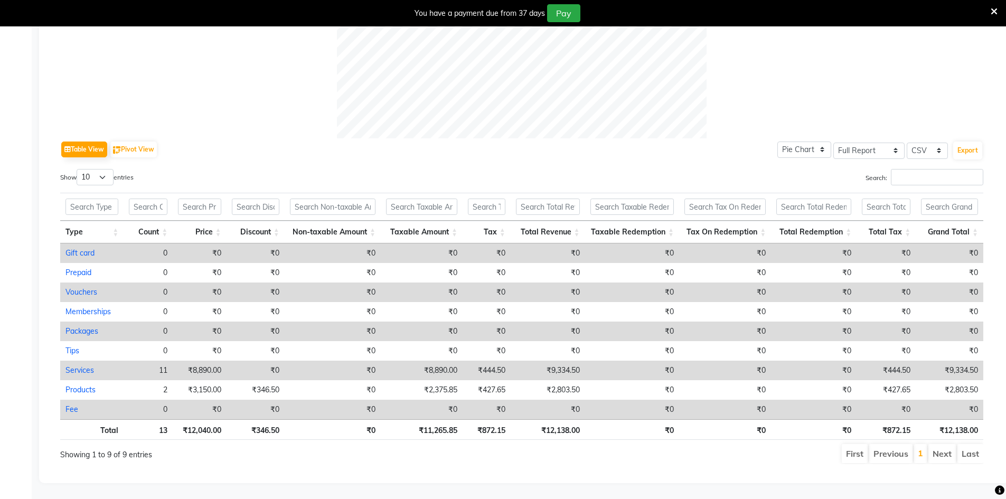
click at [410, 446] on div "Showing 1 to 9 of 9 entries" at bounding box center [248, 451] width 376 height 17
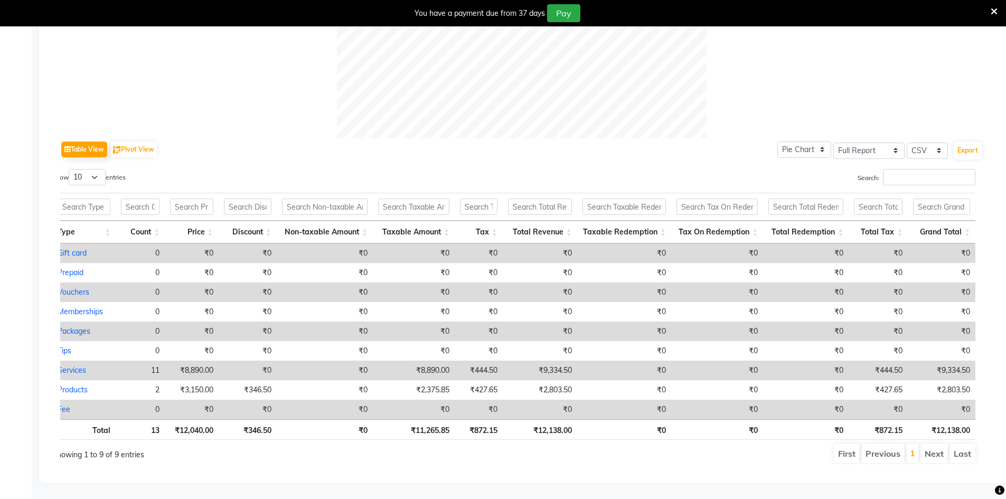
scroll to position [0, 0]
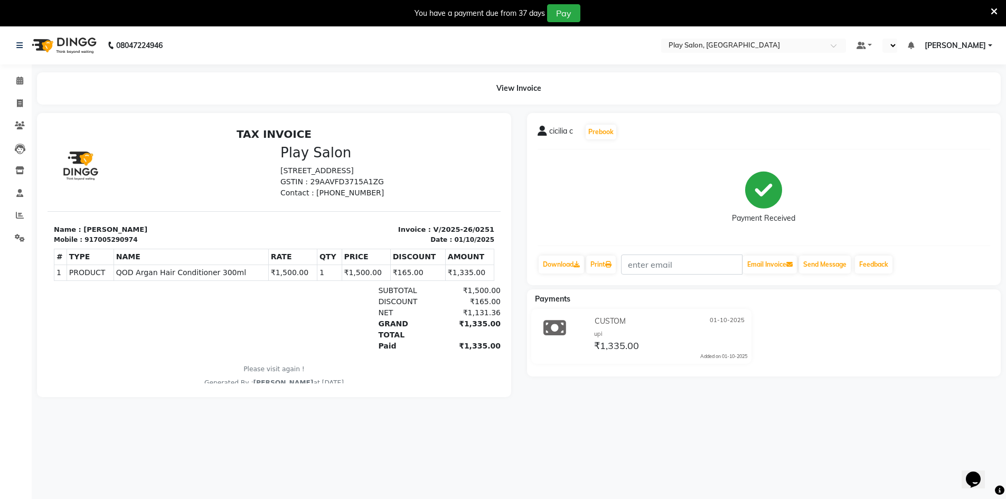
select select "en"
